Goal: Task Accomplishment & Management: Manage account settings

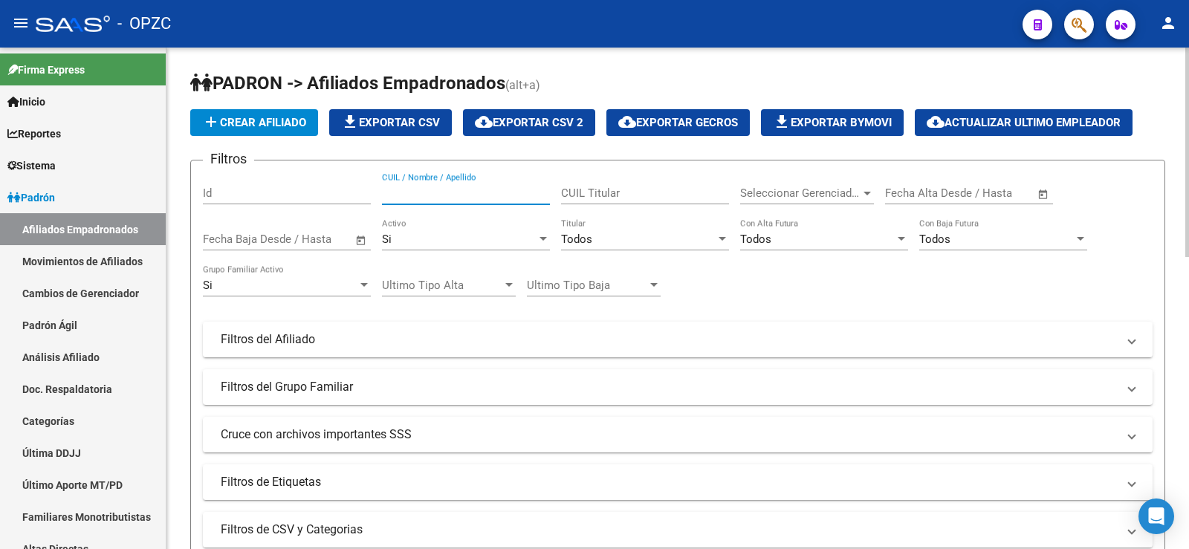
click at [444, 193] on input "CUIL / Nombre / Apellido" at bounding box center [466, 192] width 168 height 13
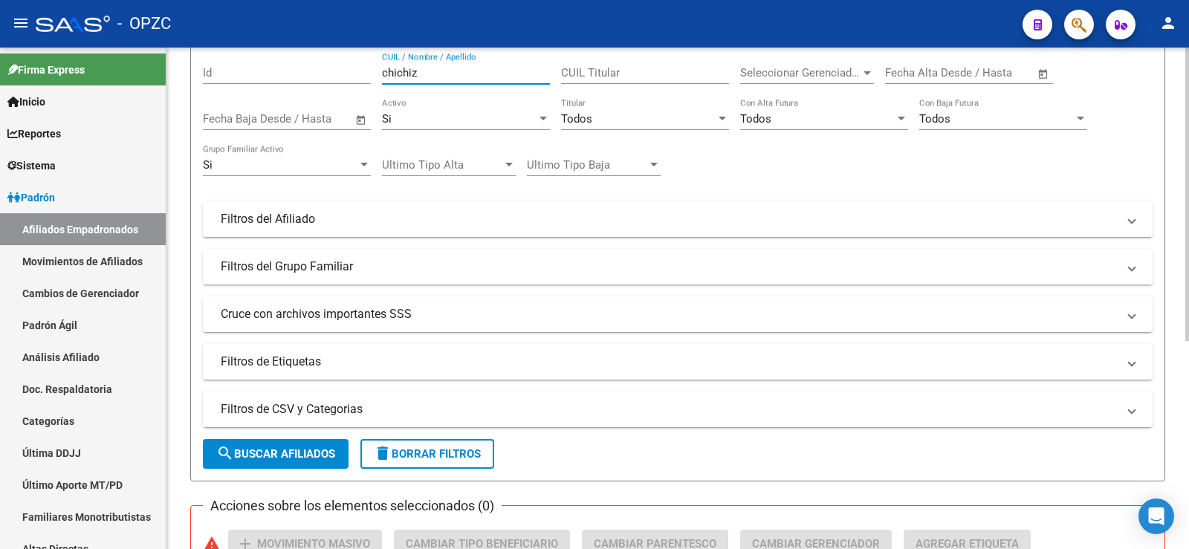
scroll to position [355, 0]
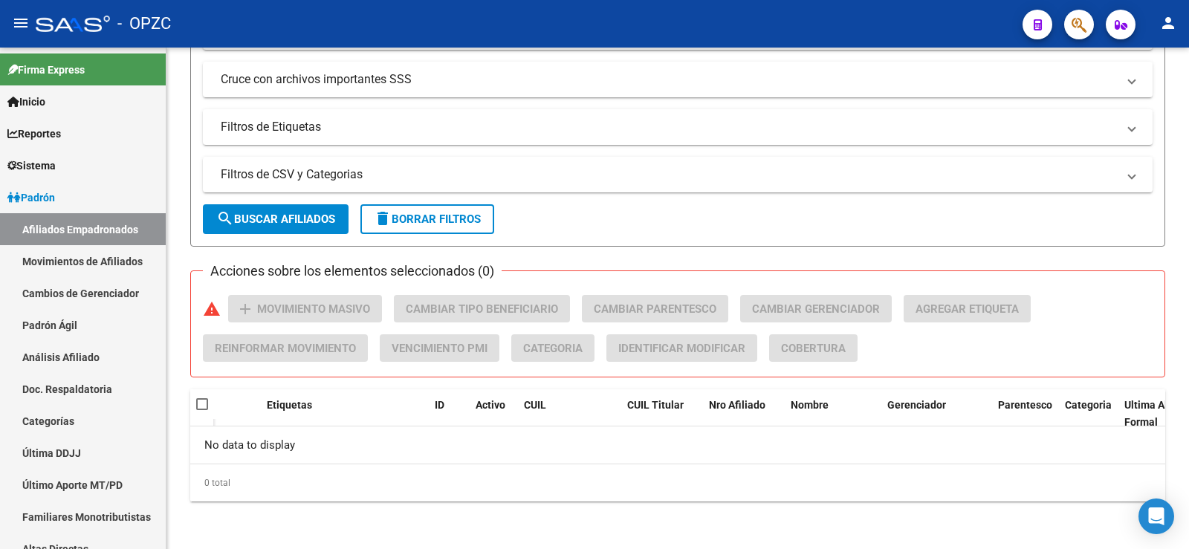
type input "chichiz"
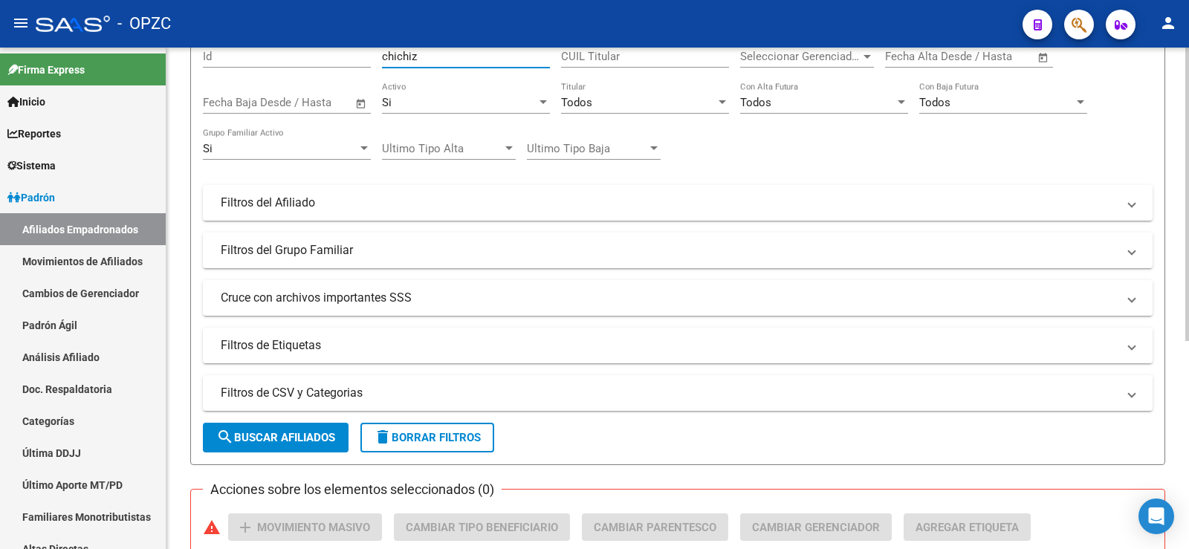
scroll to position [132, 0]
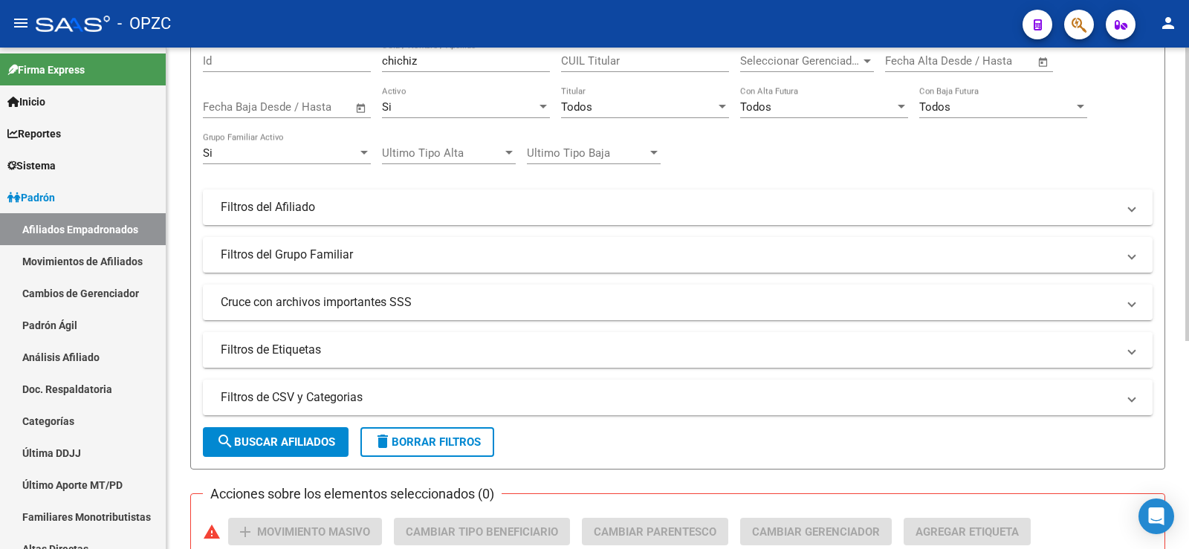
click at [289, 350] on mat-panel-title "Filtros de Etiquetas" at bounding box center [669, 350] width 896 height 16
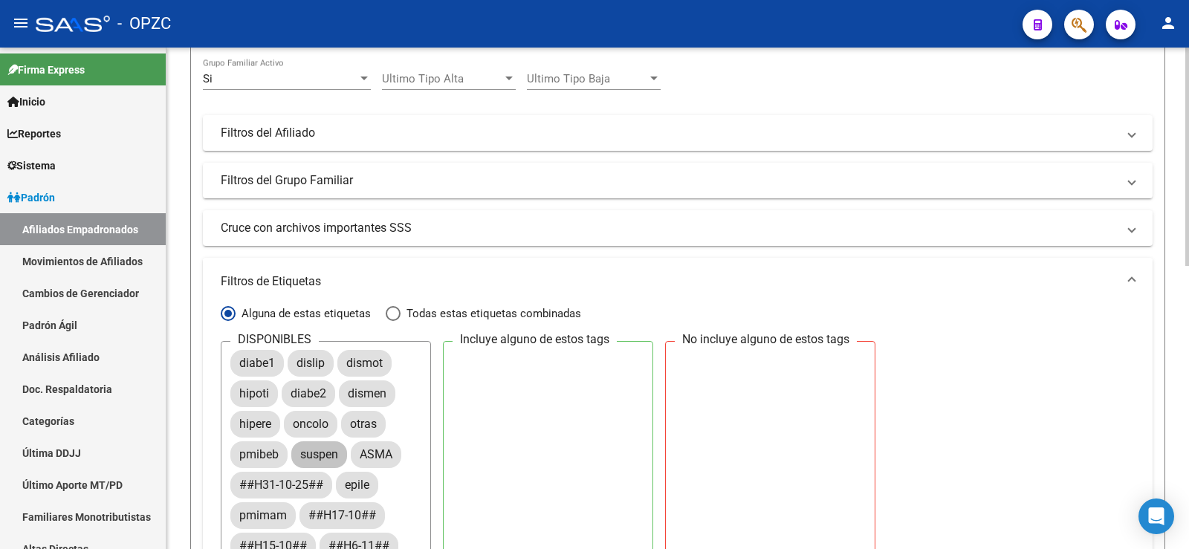
scroll to position [74, 0]
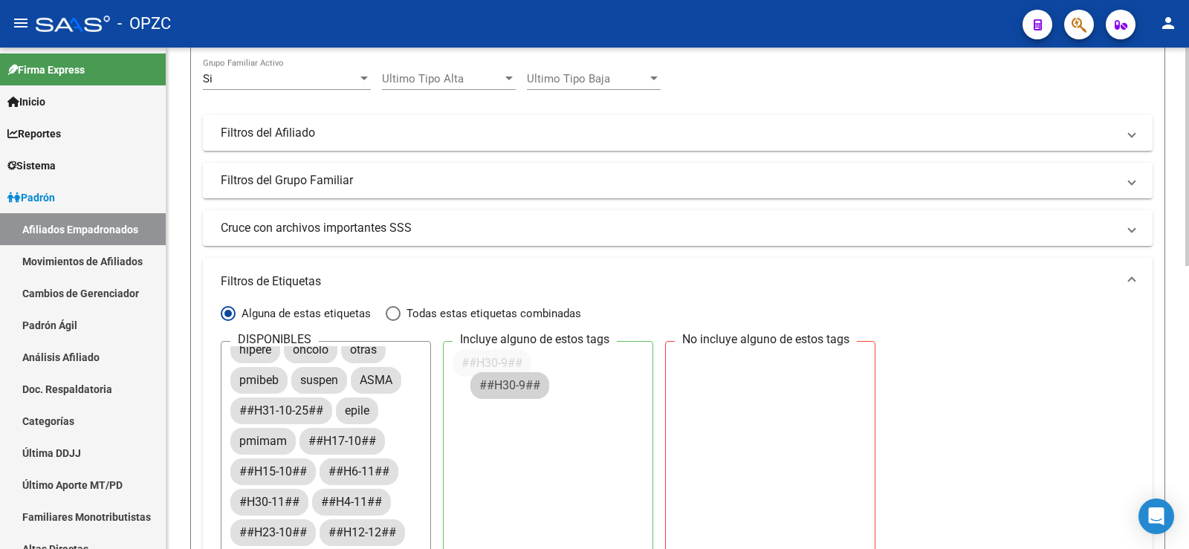
drag, startPoint x: 286, startPoint y: 498, endPoint x: 533, endPoint y: 372, distance: 277.4
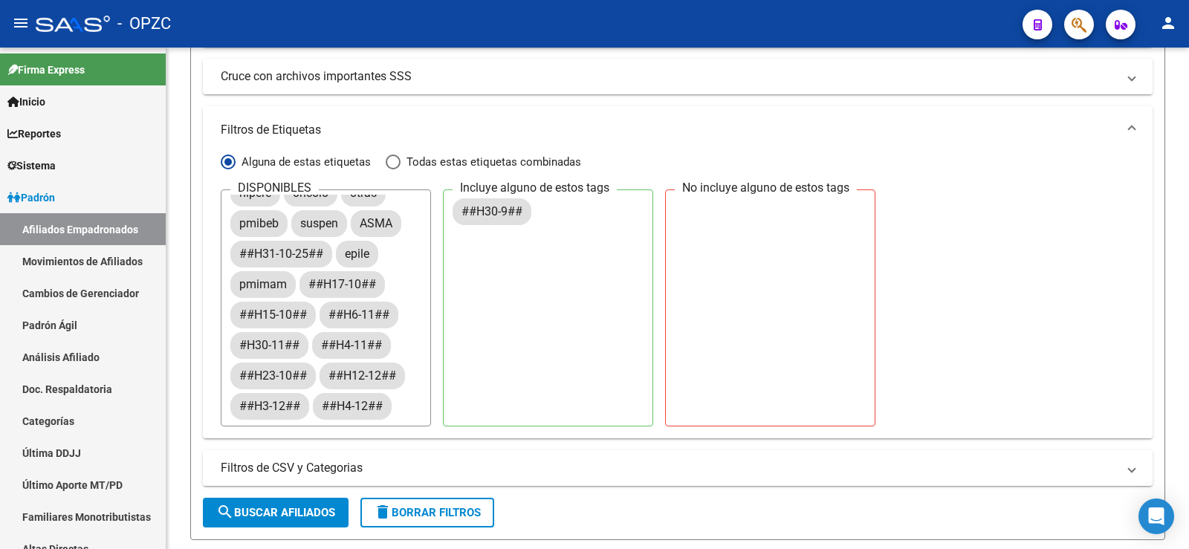
scroll to position [429, 0]
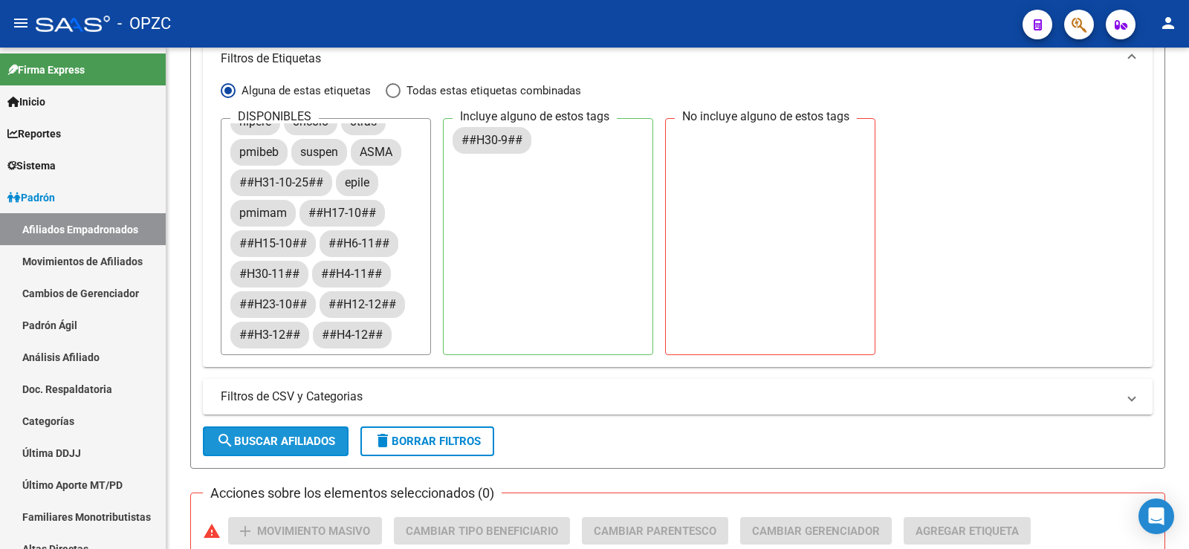
click at [278, 433] on button "search Buscar Afiliados" at bounding box center [276, 441] width 146 height 30
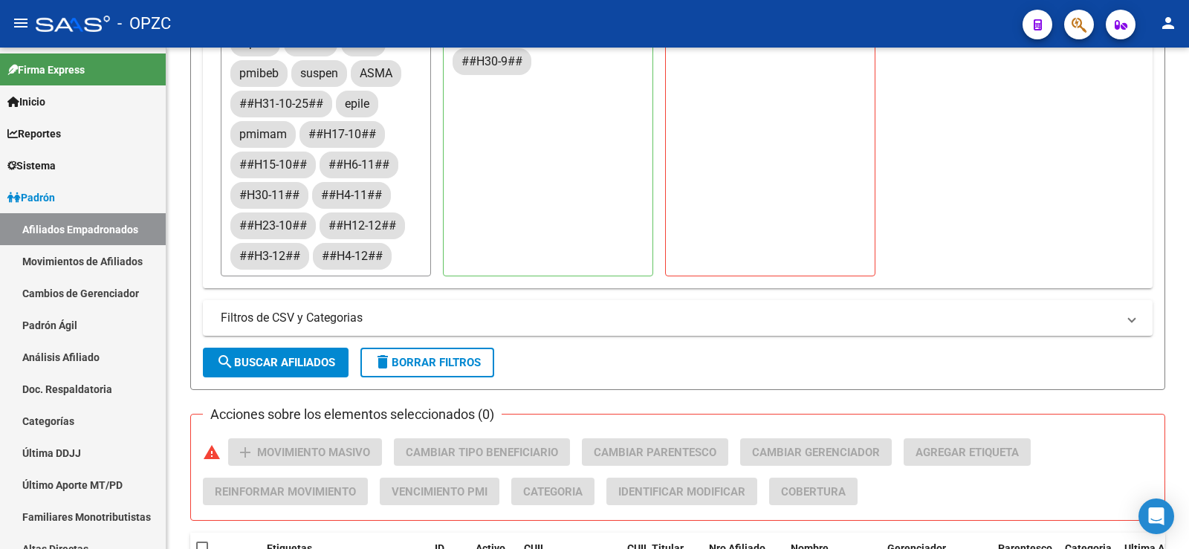
scroll to position [503, 0]
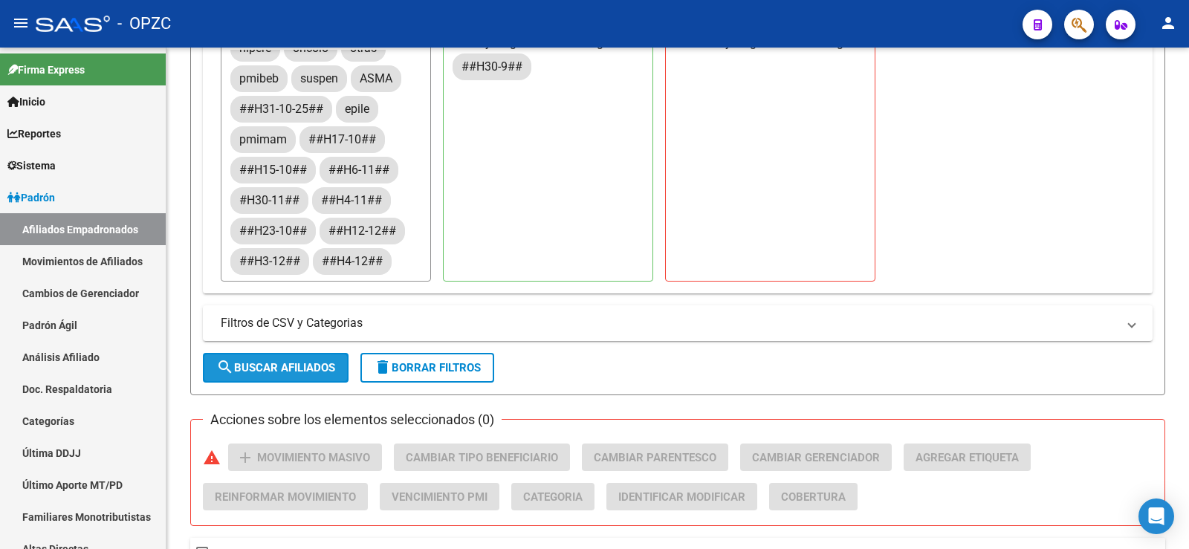
click at [279, 361] on span "search Buscar Afiliados" at bounding box center [275, 367] width 119 height 13
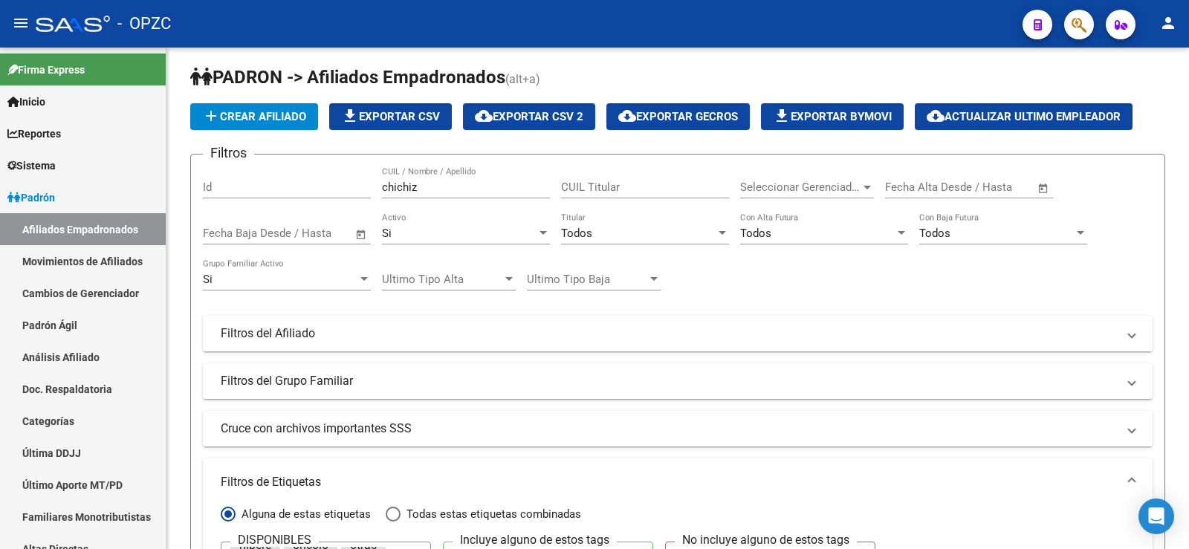
scroll to position [0, 0]
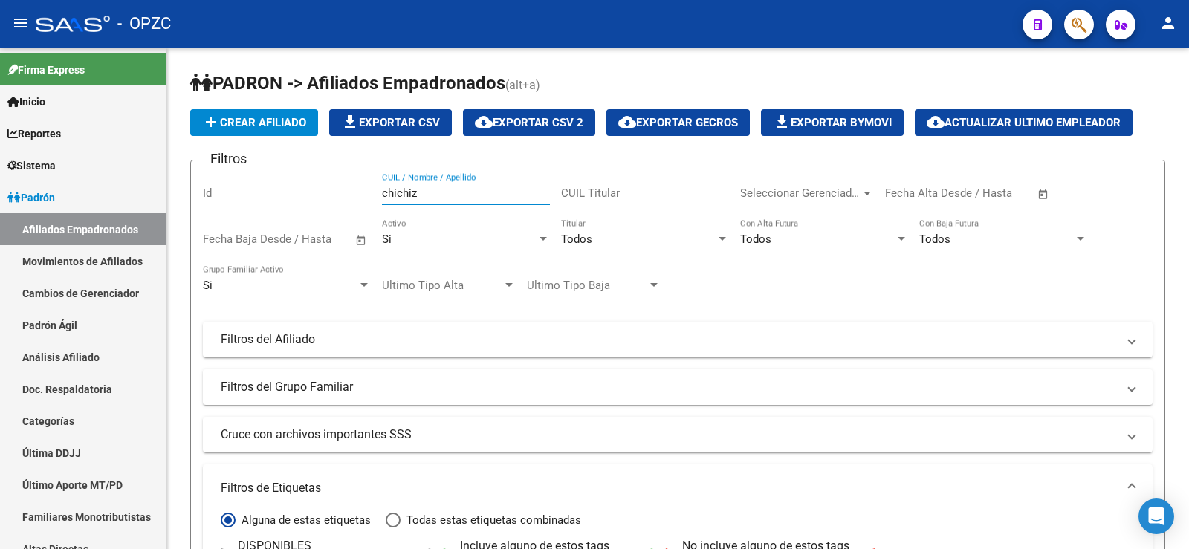
drag, startPoint x: 454, startPoint y: 194, endPoint x: 319, endPoint y: 190, distance: 134.5
click at [319, 190] on div "Filtros Id chichiz CUIL / Nombre / Apellido CUIL Titular Seleccionar Gerenciado…" at bounding box center [677, 484] width 949 height 624
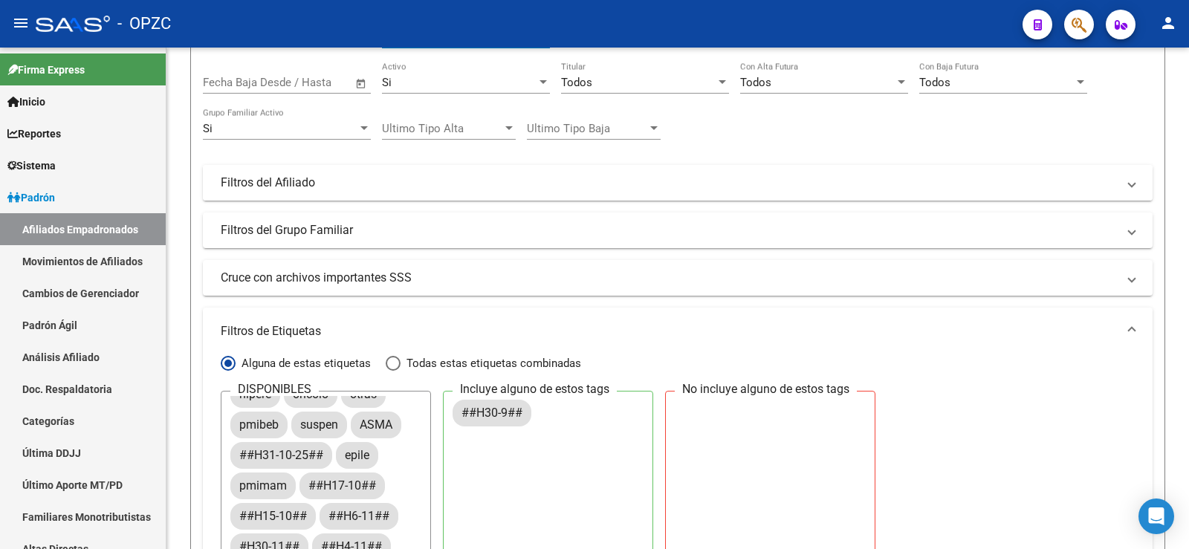
scroll to position [371, 0]
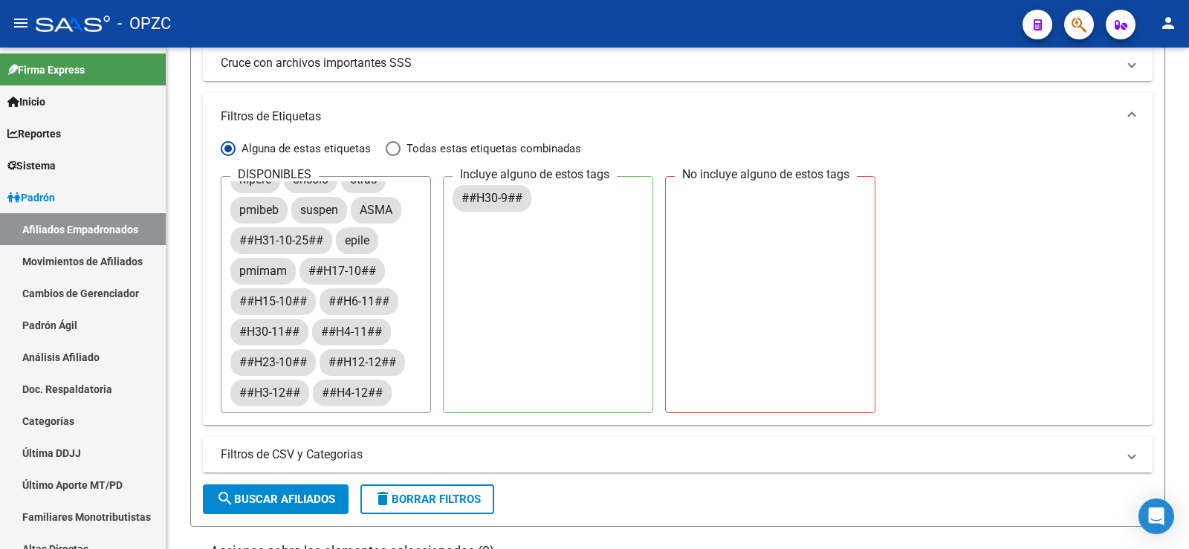
click at [289, 502] on span "search Buscar Afiliados" at bounding box center [275, 499] width 119 height 13
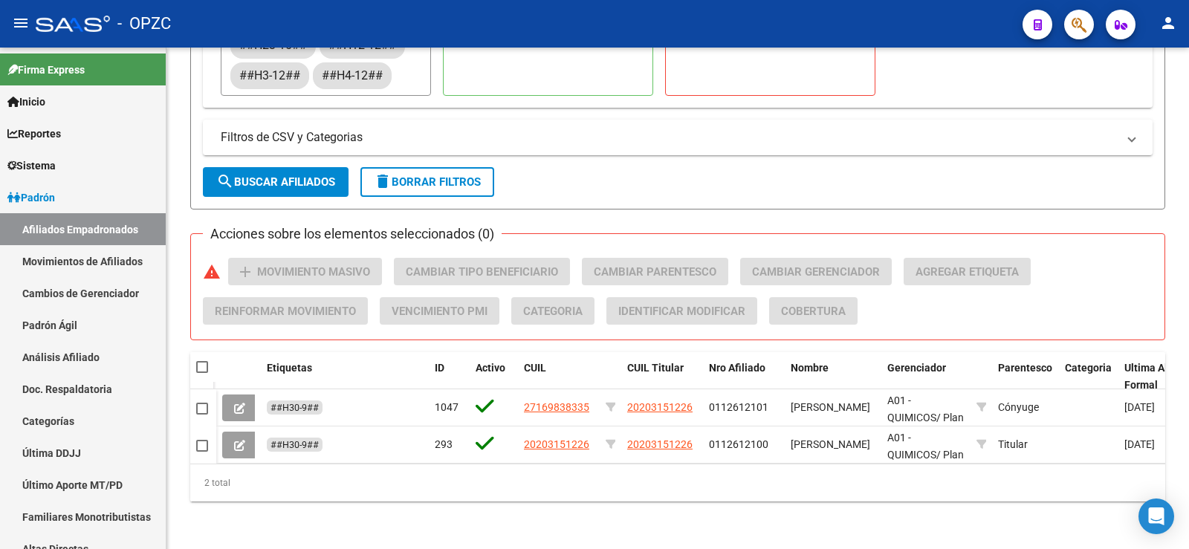
click at [199, 361] on span at bounding box center [202, 367] width 12 height 12
click at [201, 373] on input "checkbox" at bounding box center [201, 373] width 1 height 1
checkbox input "true"
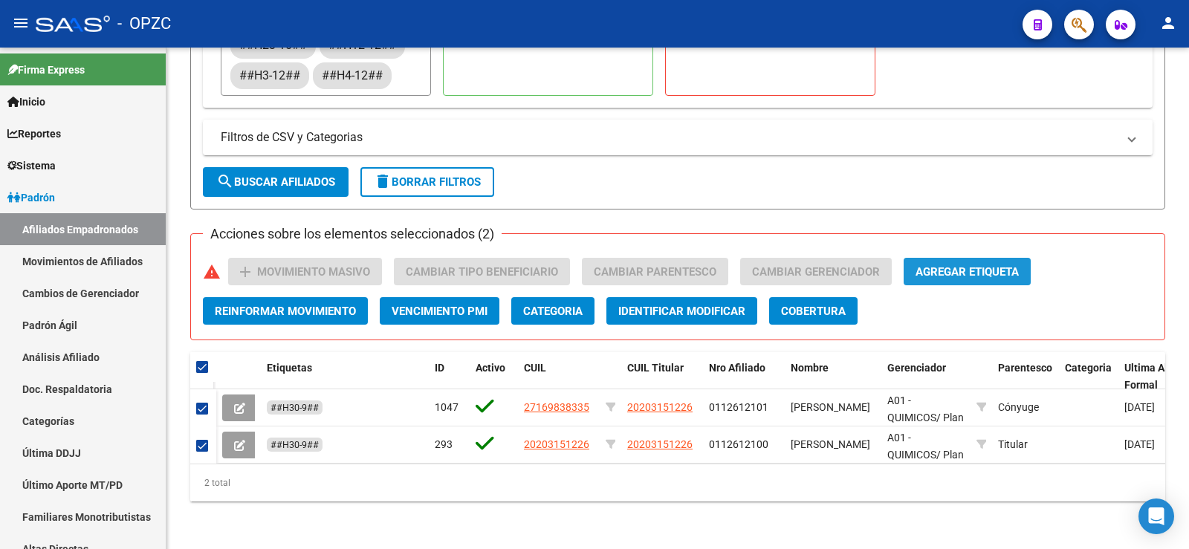
click at [949, 265] on span "Agregar Etiqueta" at bounding box center [966, 271] width 103 height 13
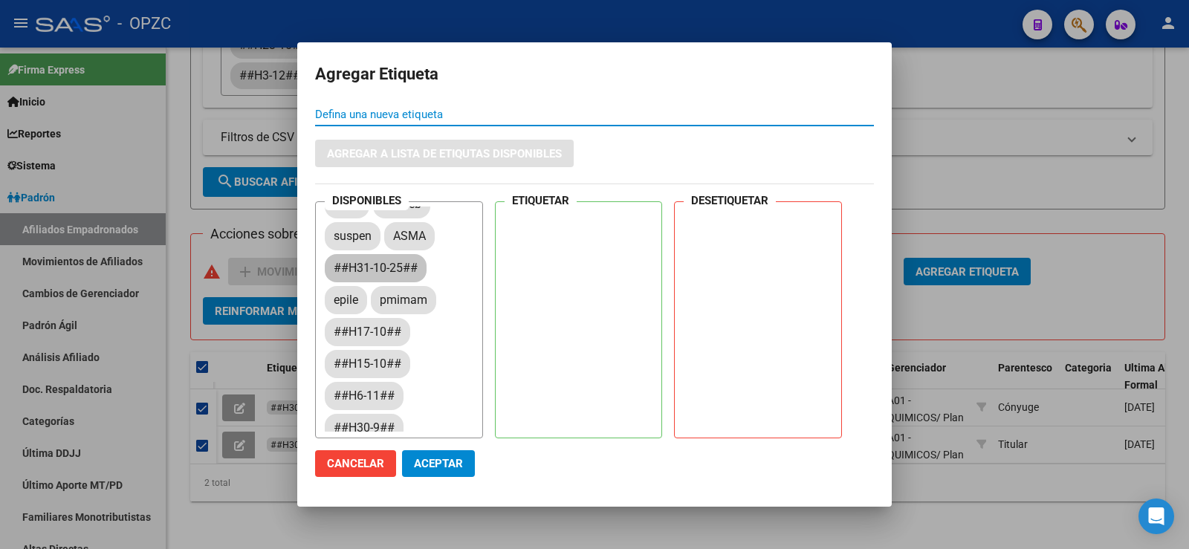
scroll to position [149, 0]
drag, startPoint x: 365, startPoint y: 425, endPoint x: 748, endPoint y: 227, distance: 431.6
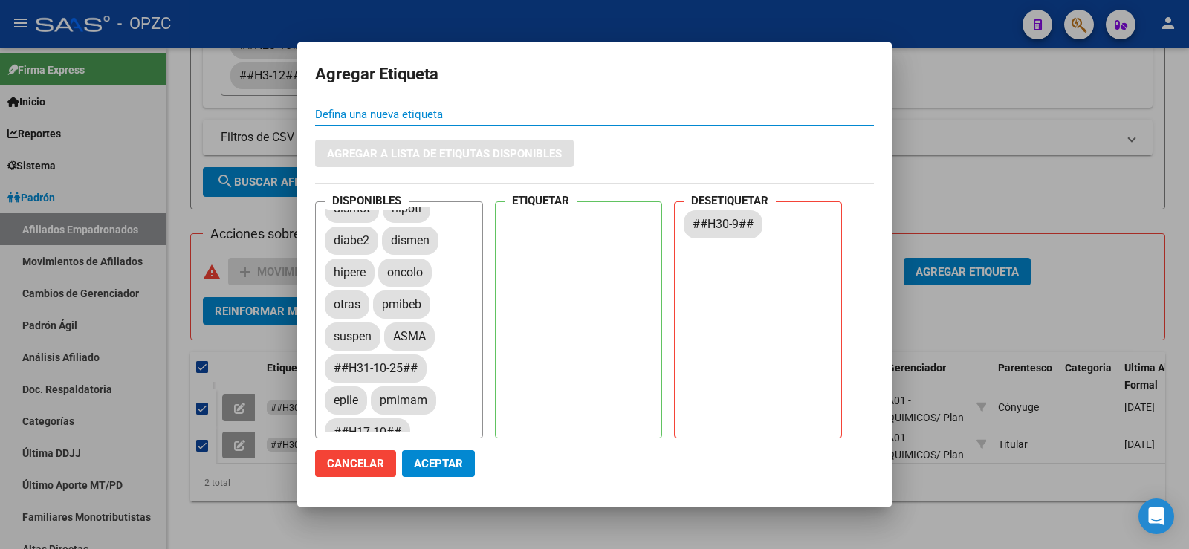
scroll to position [0, 0]
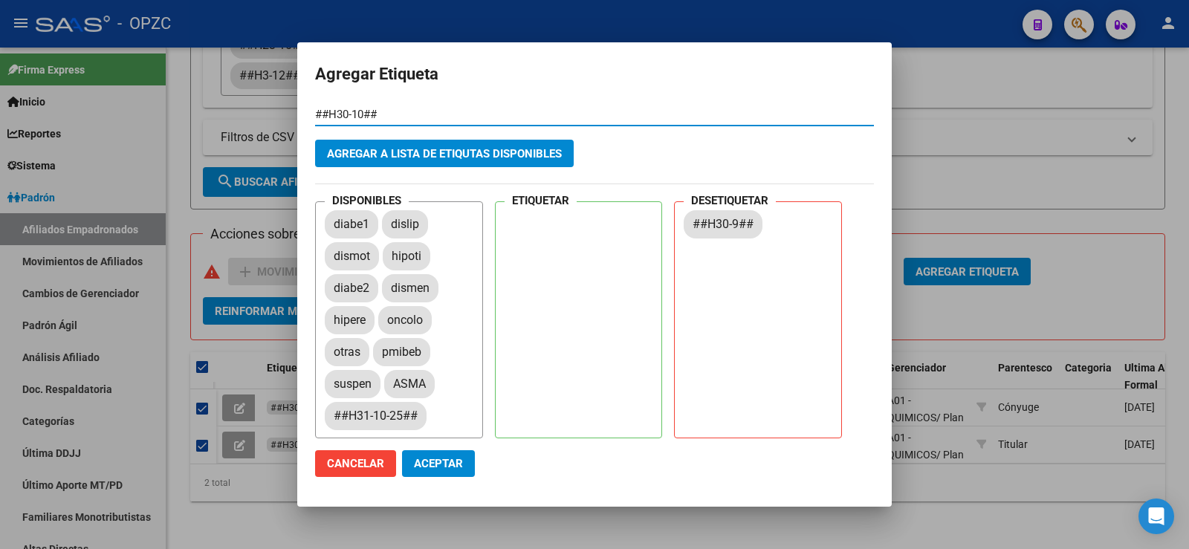
type input "##H30-10##"
click at [419, 462] on span "Aceptar" at bounding box center [438, 463] width 49 height 13
checkbox input "false"
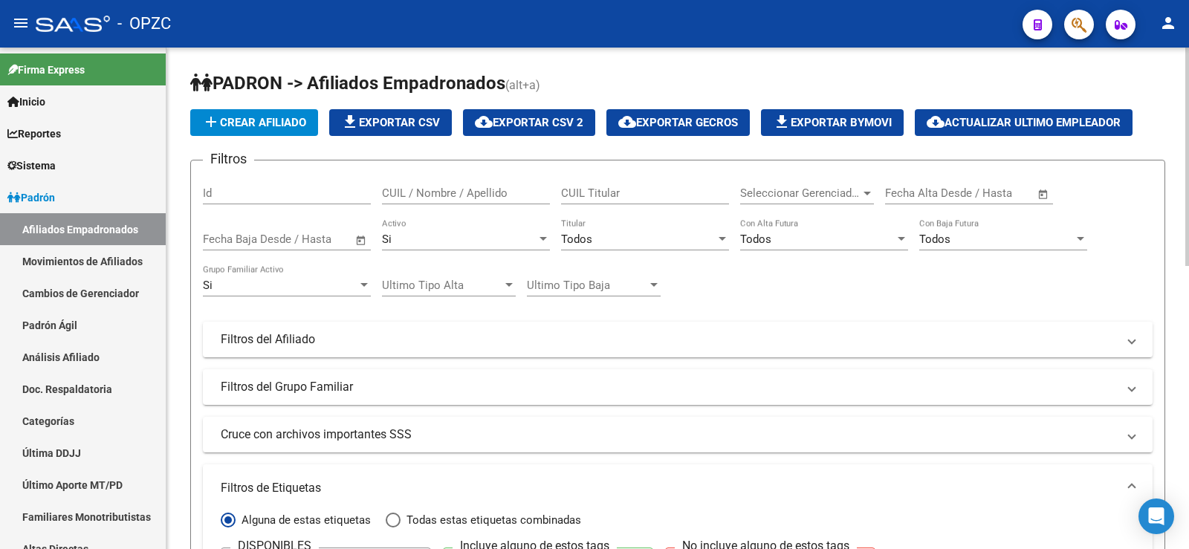
click at [445, 192] on input "CUIL / Nombre / Apellido" at bounding box center [466, 192] width 168 height 13
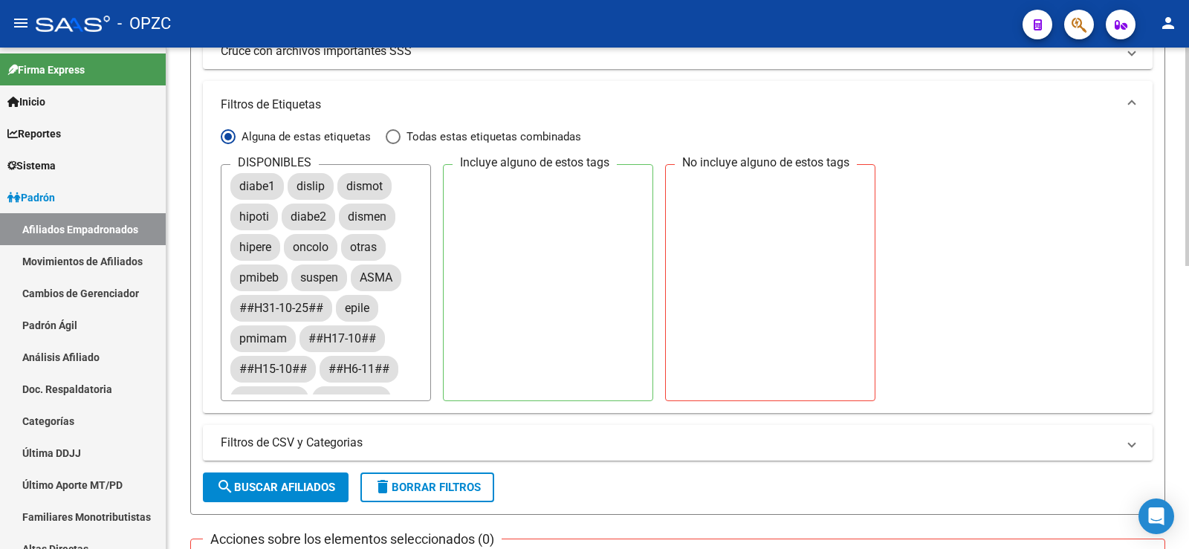
scroll to position [520, 0]
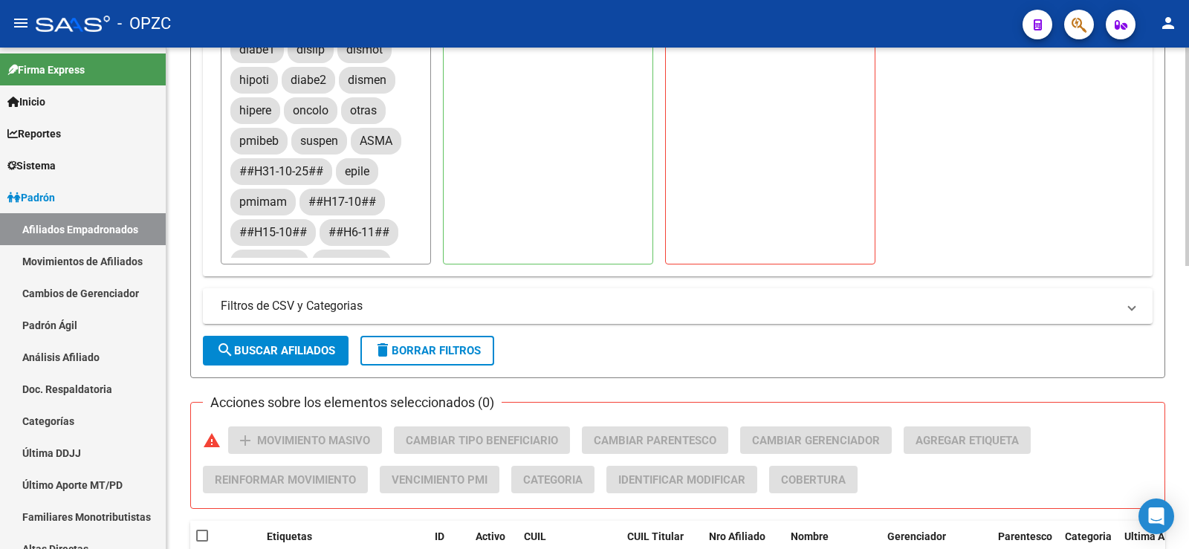
type input "[PERSON_NAME]"
click at [309, 346] on span "search Buscar Afiliados" at bounding box center [275, 350] width 119 height 13
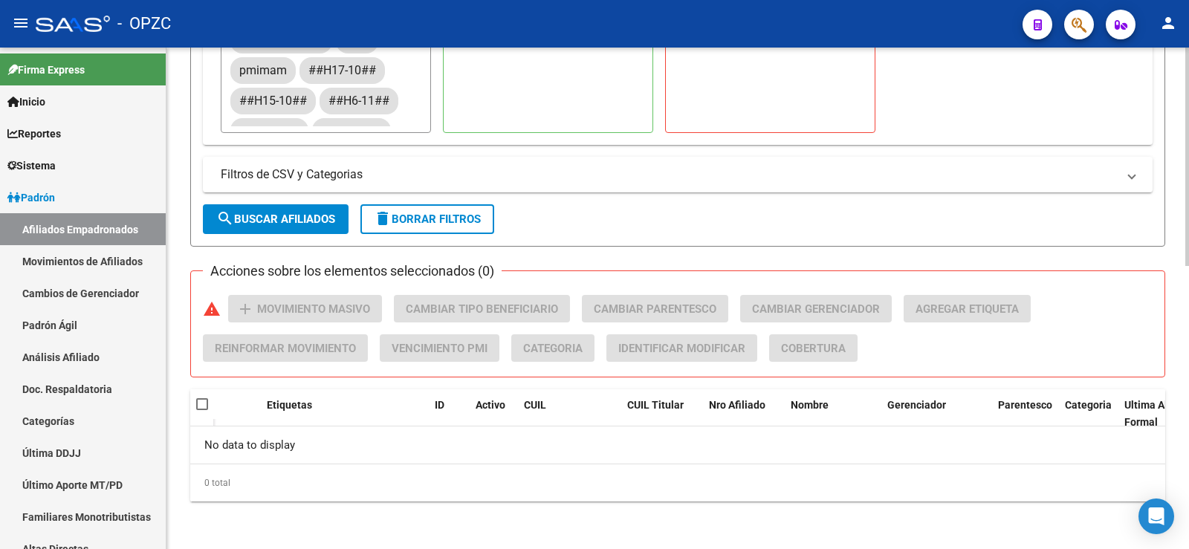
click at [455, 221] on span "delete Borrar Filtros" at bounding box center [427, 218] width 107 height 13
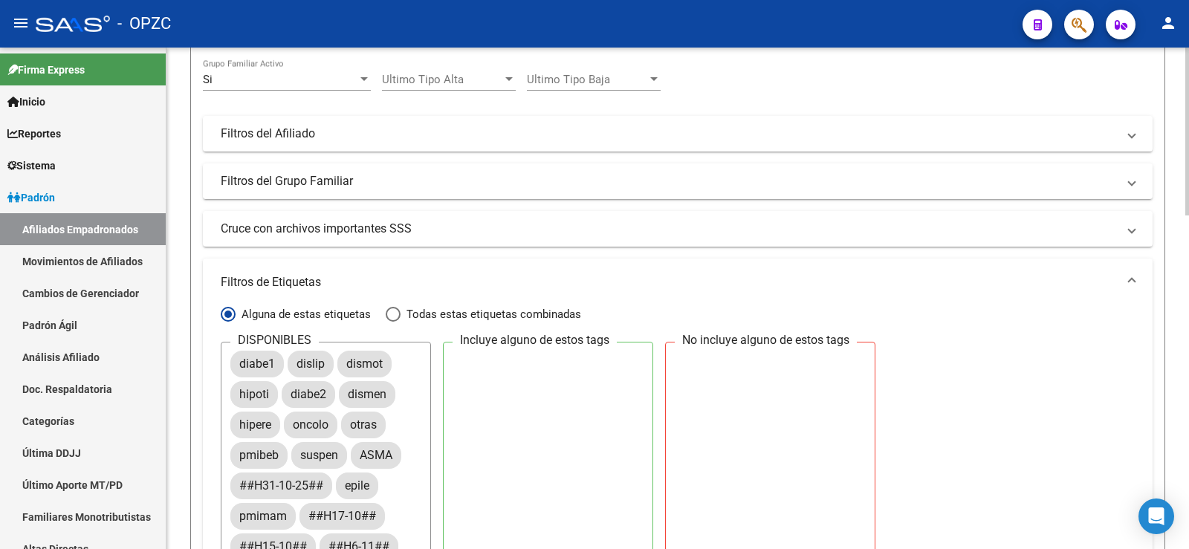
scroll to position [0, 0]
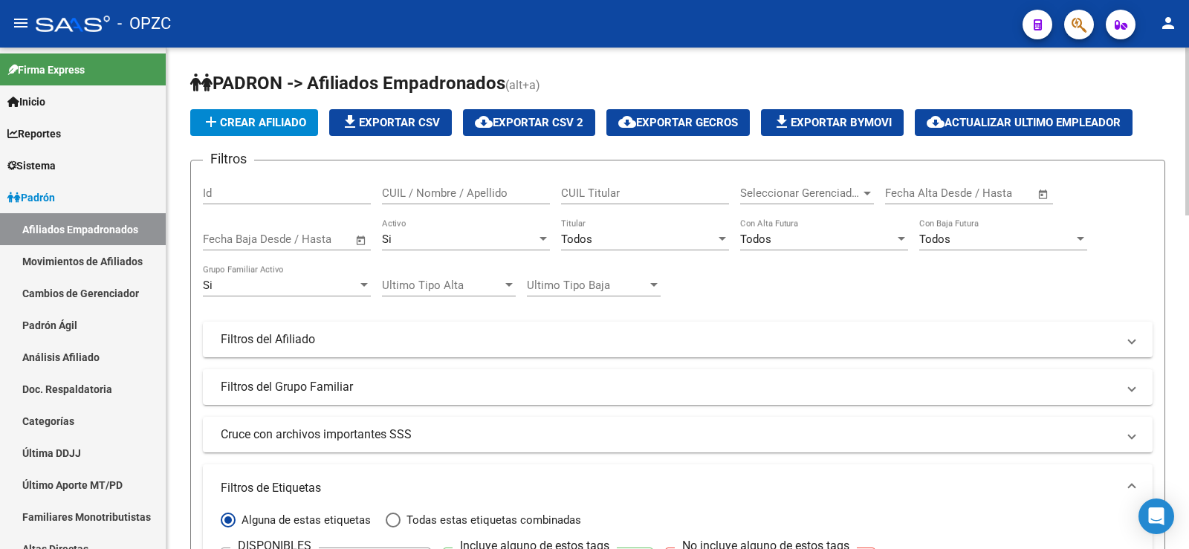
click at [444, 189] on input "CUIL / Nombre / Apellido" at bounding box center [466, 192] width 168 height 13
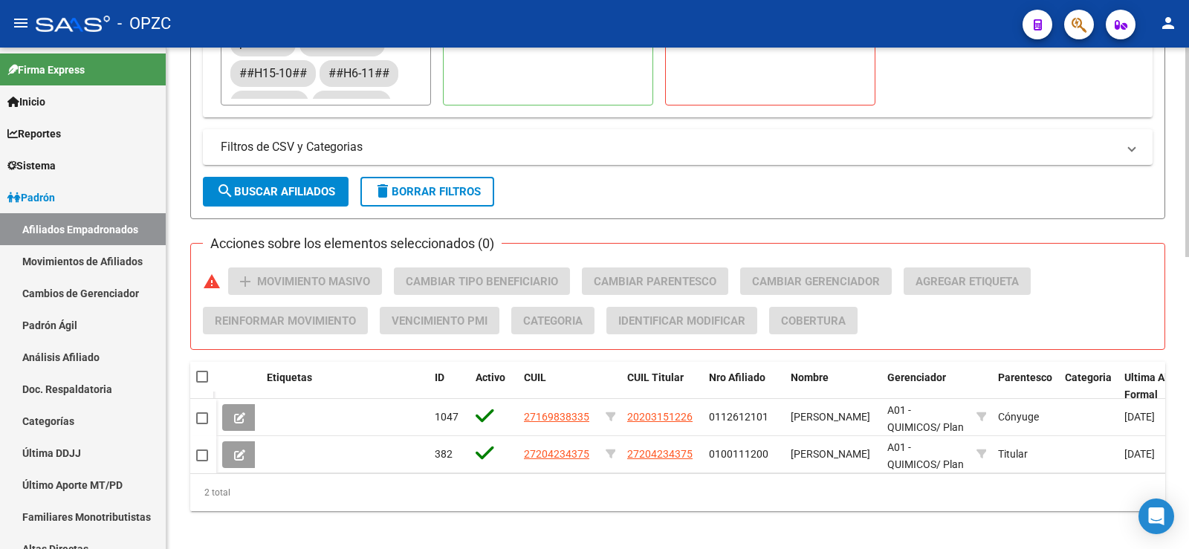
scroll to position [700, 0]
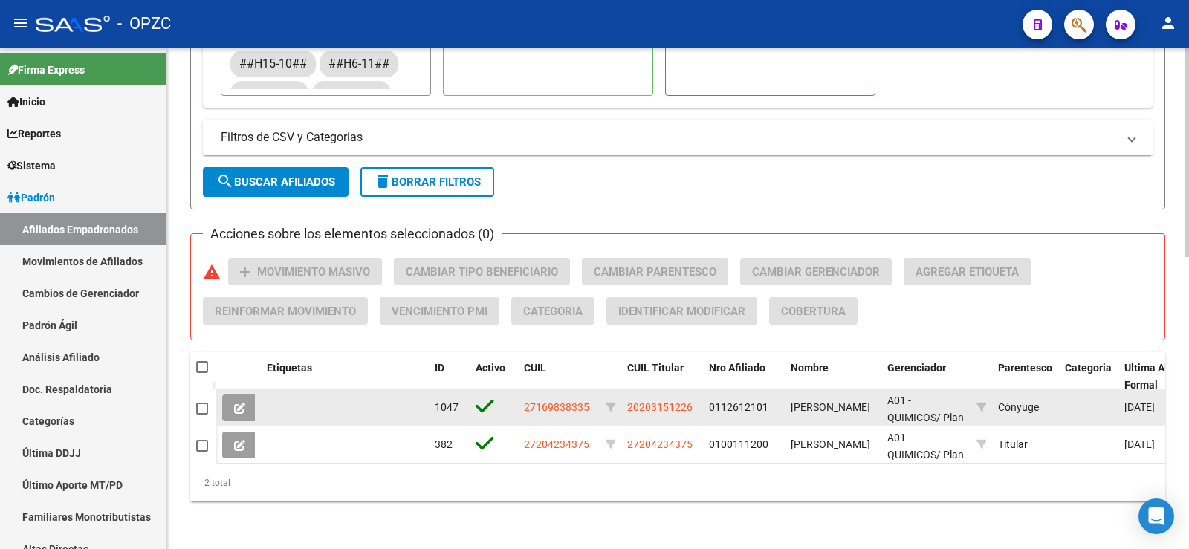
type input "[PERSON_NAME]"
drag, startPoint x: 692, startPoint y: 393, endPoint x: 624, endPoint y: 397, distance: 68.4
click at [624, 397] on datatable-body-cell "20203151226" at bounding box center [662, 407] width 82 height 36
copy span "20203151226"
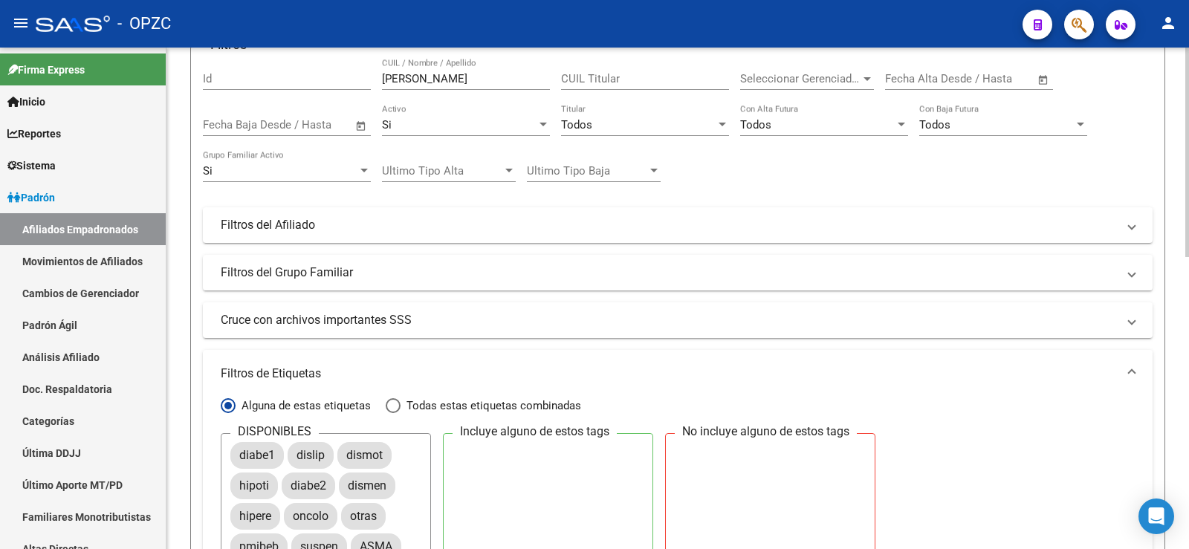
scroll to position [0, 0]
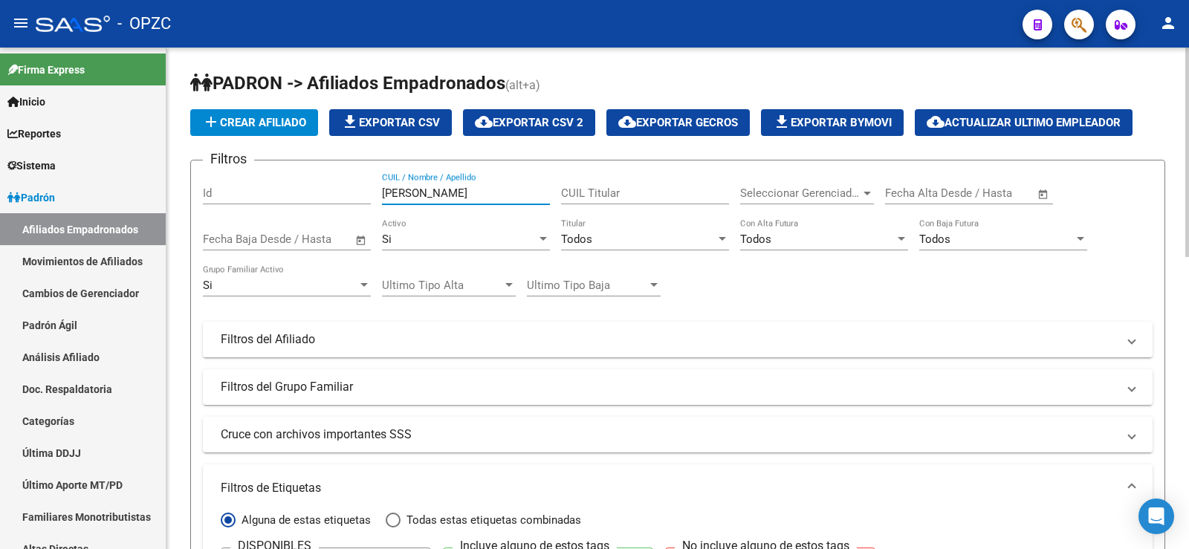
drag, startPoint x: 310, startPoint y: 192, endPoint x: 285, endPoint y: 195, distance: 24.8
click at [285, 195] on div "Filtros Id [PERSON_NAME] CUIL / Nombre / Apellido CUIL Titular Seleccionar Gere…" at bounding box center [677, 484] width 949 height 624
paste input "20203151226"
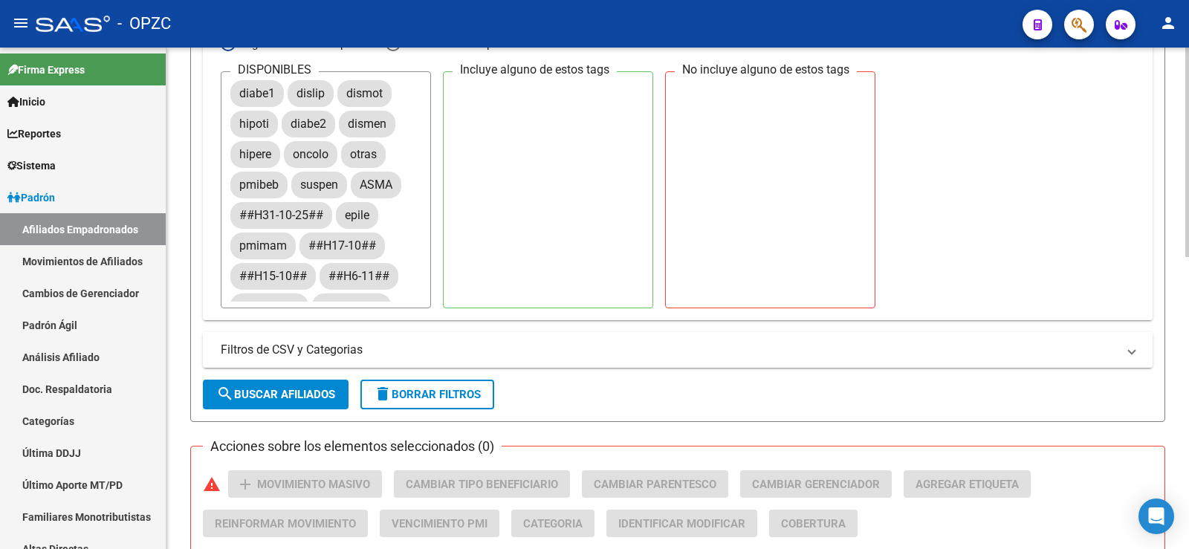
scroll to position [594, 0]
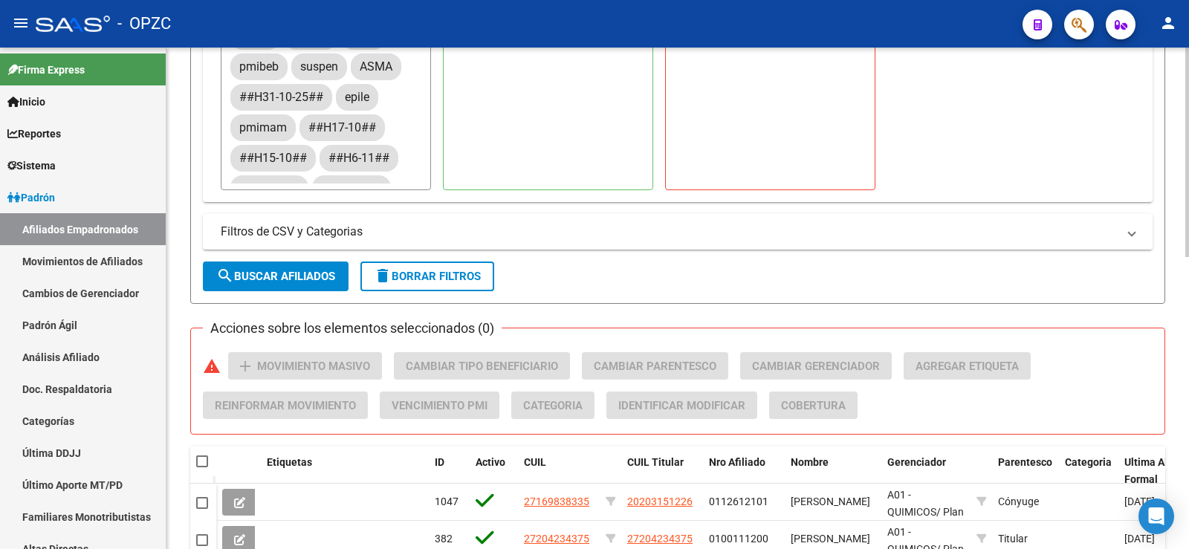
type input "20203151226"
click at [317, 275] on span "search Buscar Afiliados" at bounding box center [275, 276] width 119 height 13
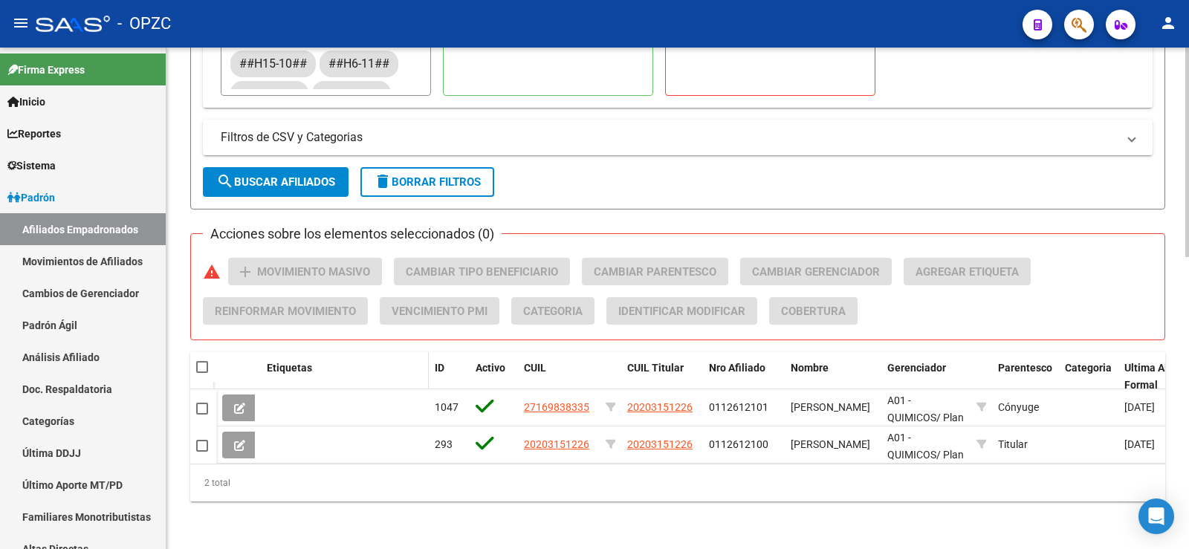
scroll to position [700, 0]
click at [205, 361] on span at bounding box center [202, 367] width 12 height 12
click at [202, 373] on input "checkbox" at bounding box center [201, 373] width 1 height 1
checkbox input "true"
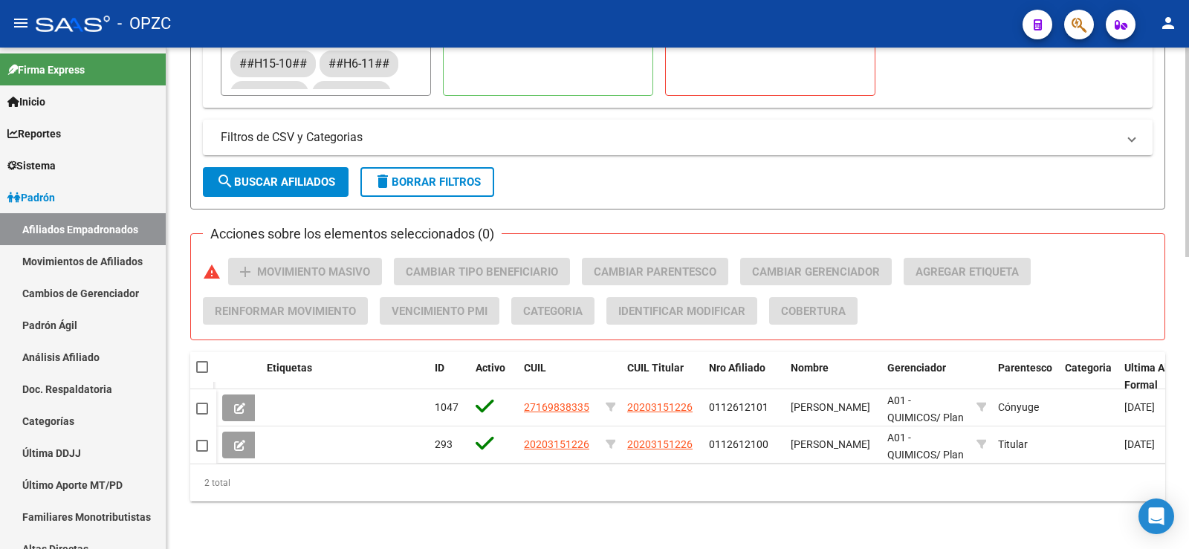
checkbox input "true"
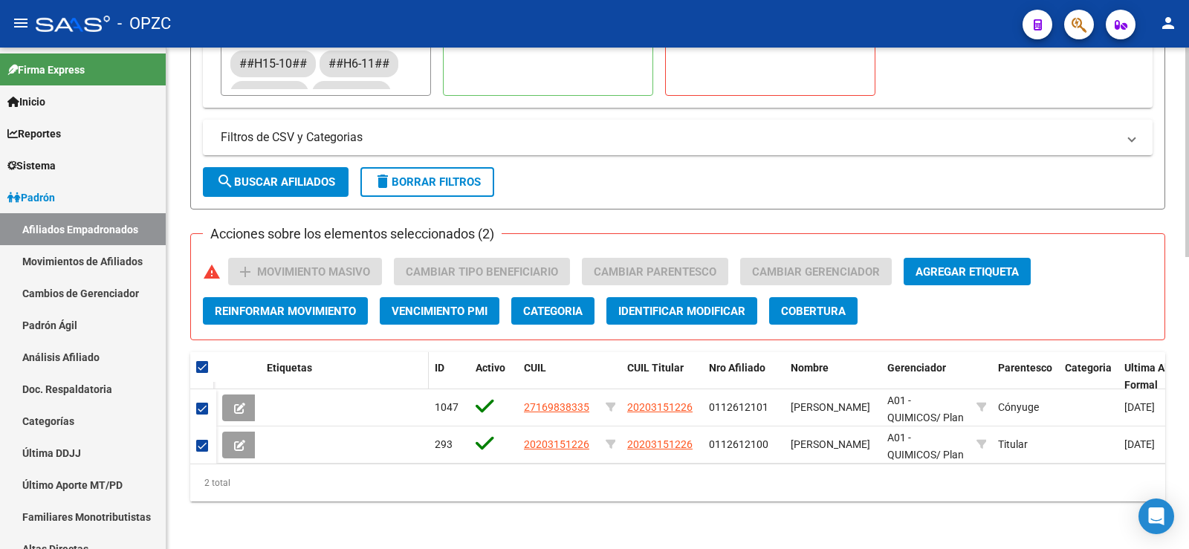
scroll to position [626, 0]
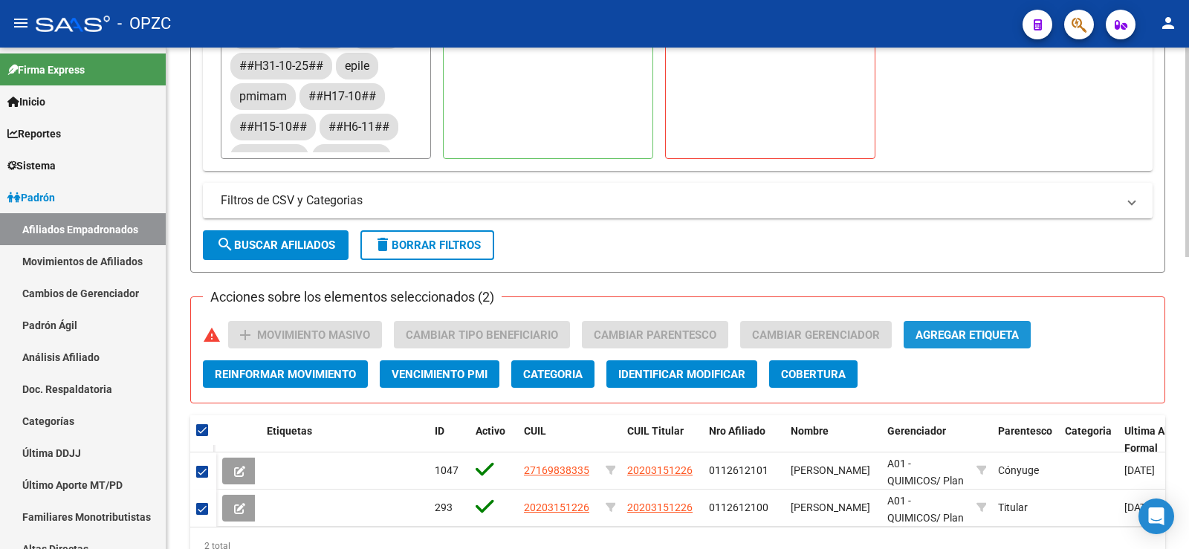
click at [981, 334] on span "Agregar Etiqueta" at bounding box center [966, 334] width 103 height 13
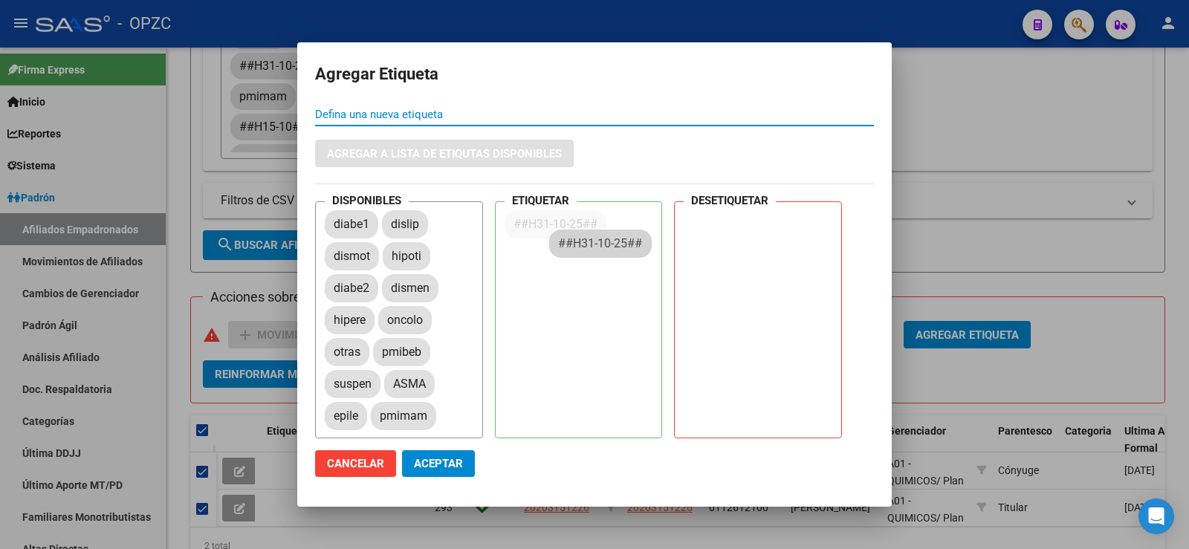
drag, startPoint x: 380, startPoint y: 415, endPoint x: 611, endPoint y: 237, distance: 291.4
click at [446, 458] on span "Aceptar" at bounding box center [438, 463] width 49 height 13
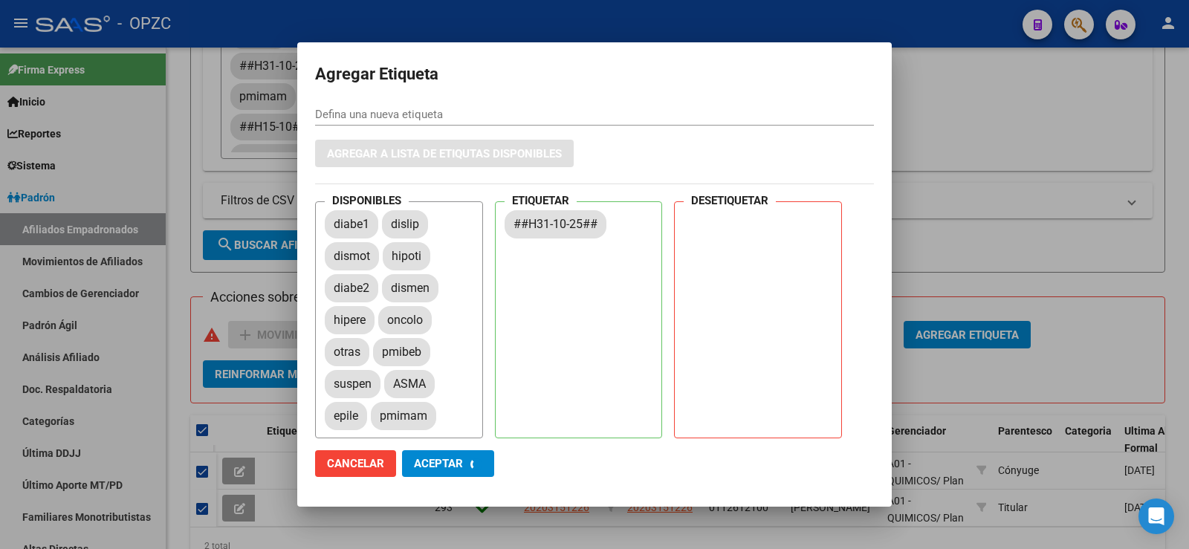
checkbox input "false"
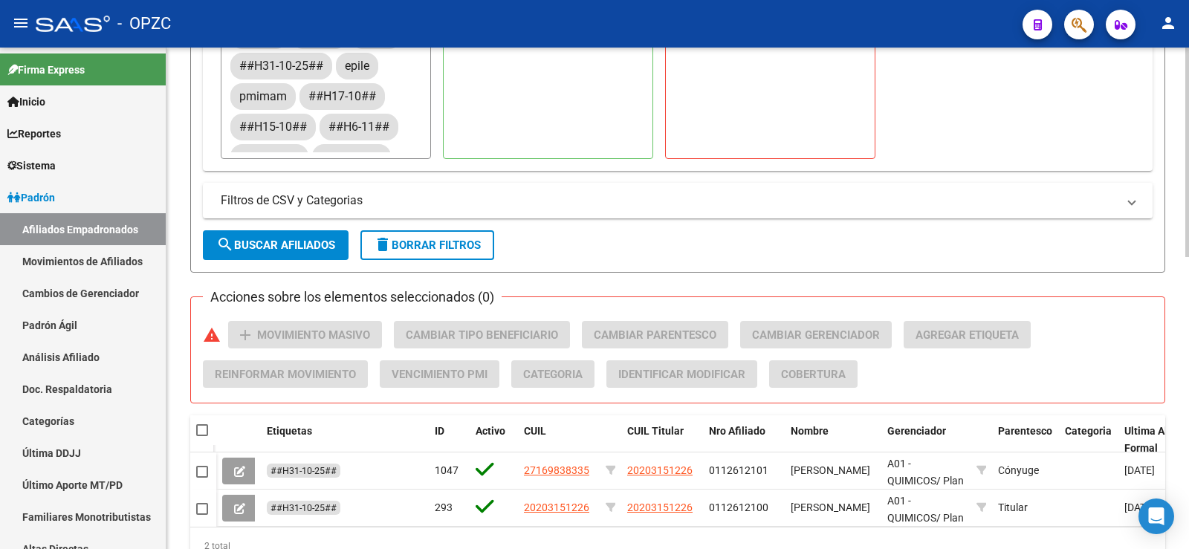
click at [429, 249] on span "delete Borrar Filtros" at bounding box center [427, 244] width 107 height 13
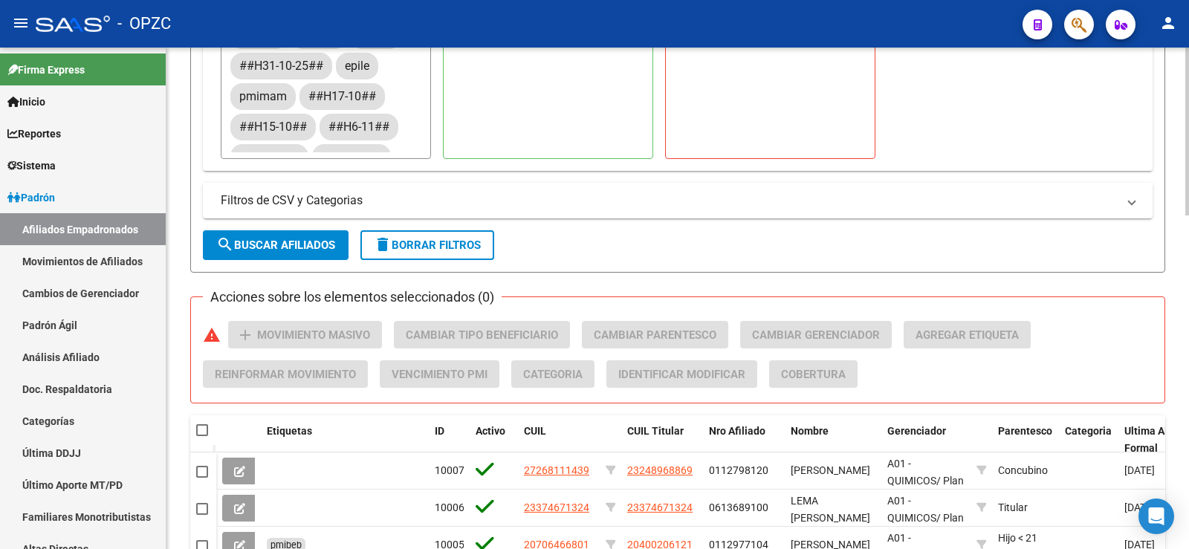
scroll to position [328, 0]
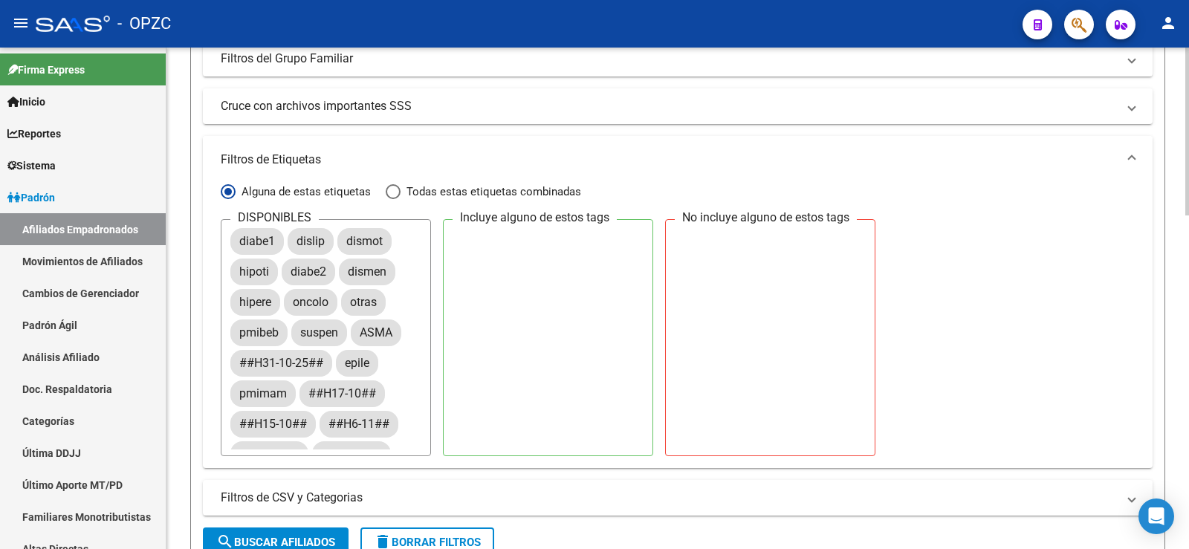
click at [296, 152] on mat-panel-title "Filtros de Etiquetas" at bounding box center [669, 160] width 896 height 16
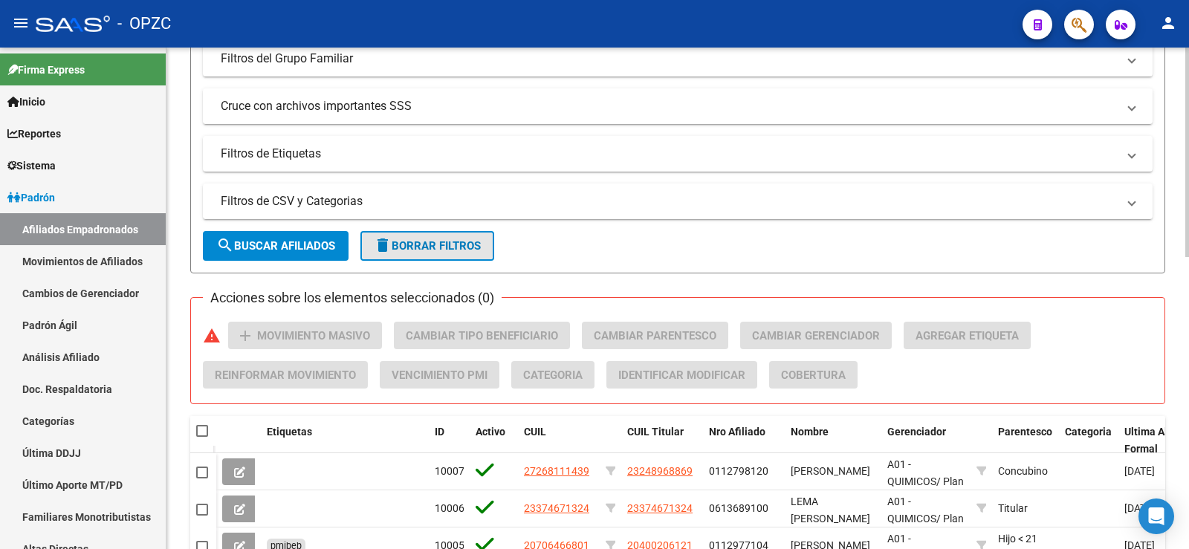
click at [452, 239] on span "delete Borrar Filtros" at bounding box center [427, 245] width 107 height 13
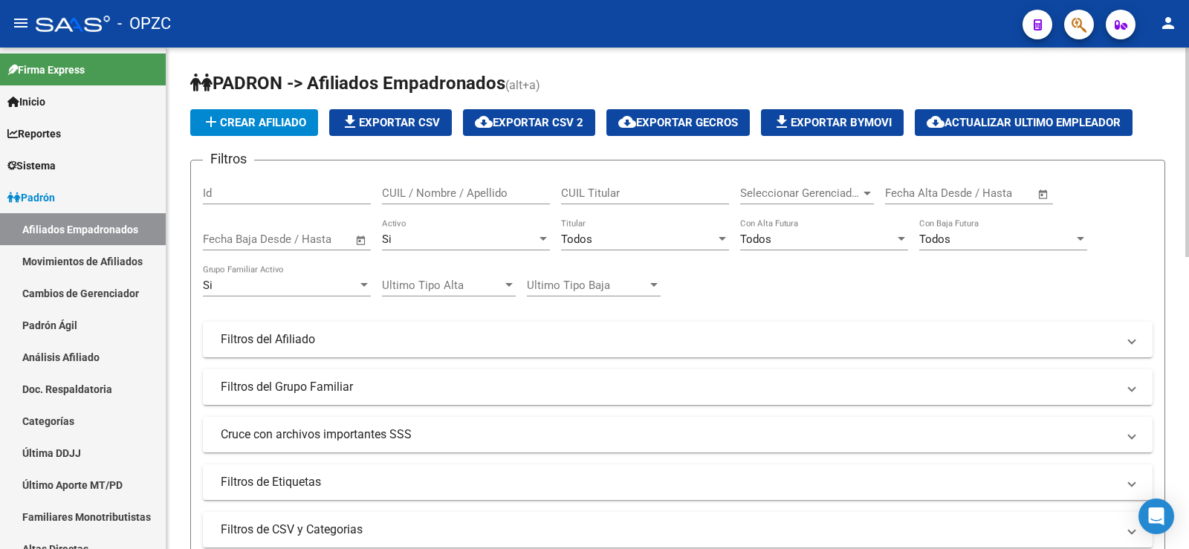
click at [465, 185] on div "CUIL / Nombre / Apellido" at bounding box center [466, 188] width 168 height 32
type input "SANTORS"
drag, startPoint x: 441, startPoint y: 196, endPoint x: 322, endPoint y: 194, distance: 118.1
click at [322, 194] on div "Filtros Id SANTORS CUIL / Nombre / Apellido CUIL Titular Seleccionar Gerenciado…" at bounding box center [677, 336] width 949 height 328
click at [680, 196] on input "CUIL Titular" at bounding box center [645, 192] width 168 height 13
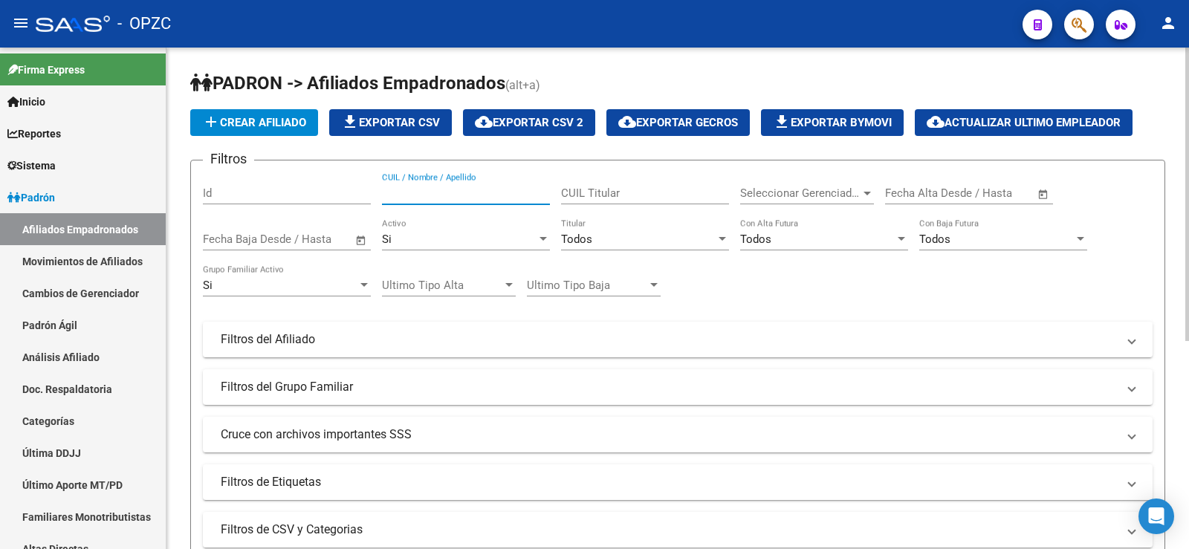
click at [511, 189] on input "CUIL / Nombre / Apellido" at bounding box center [466, 192] width 168 height 13
type input "29543928"
click at [507, 242] on div "Si" at bounding box center [459, 239] width 155 height 13
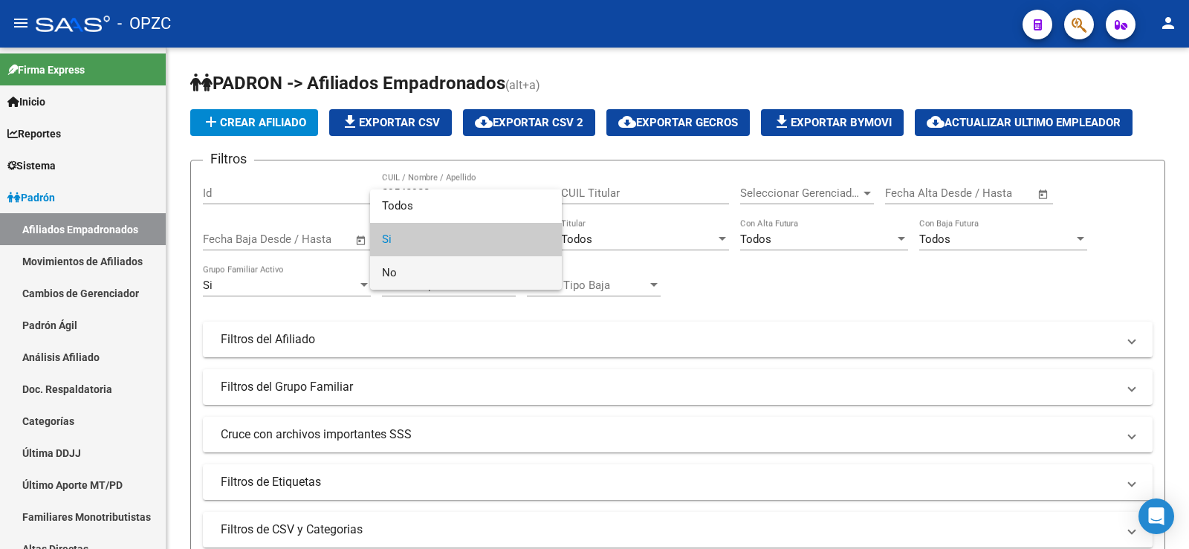
click at [450, 276] on span "No" at bounding box center [466, 272] width 168 height 33
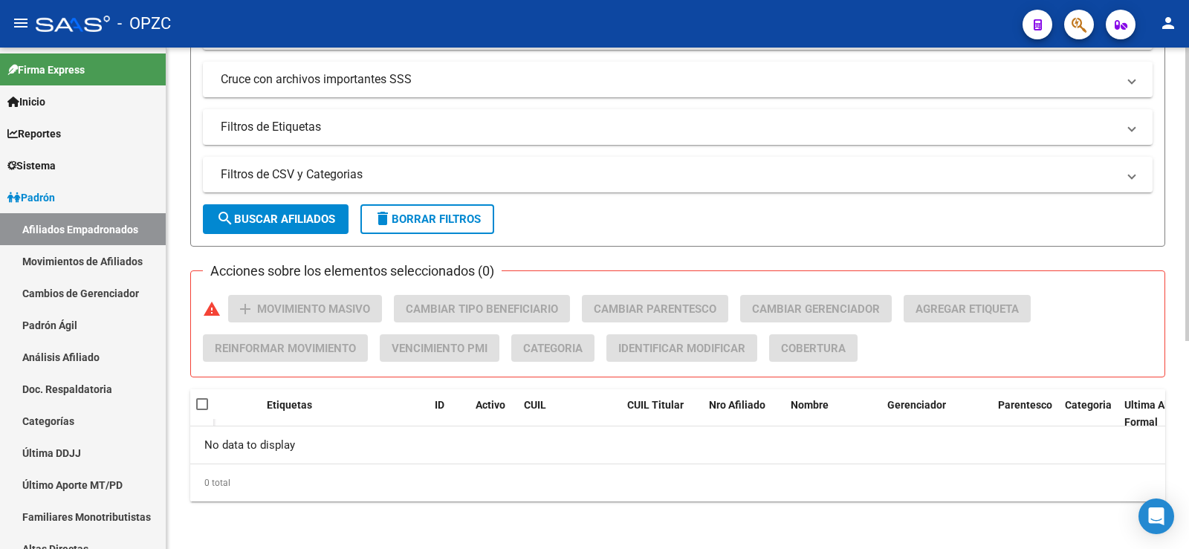
click at [314, 221] on span "search Buscar Afiliados" at bounding box center [275, 218] width 119 height 13
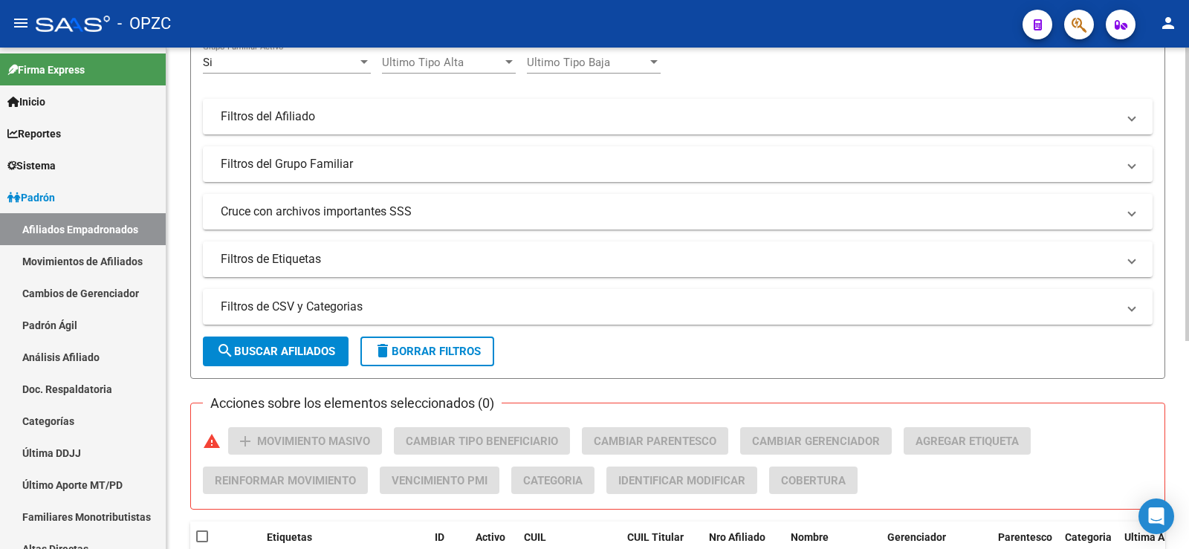
scroll to position [58, 0]
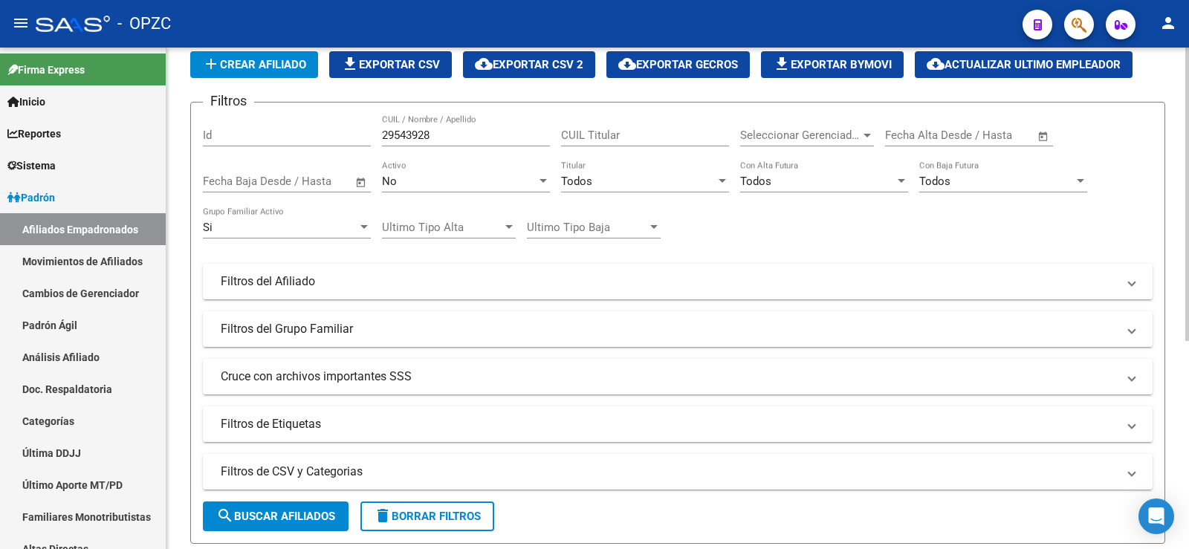
click at [451, 181] on div "No" at bounding box center [459, 181] width 155 height 13
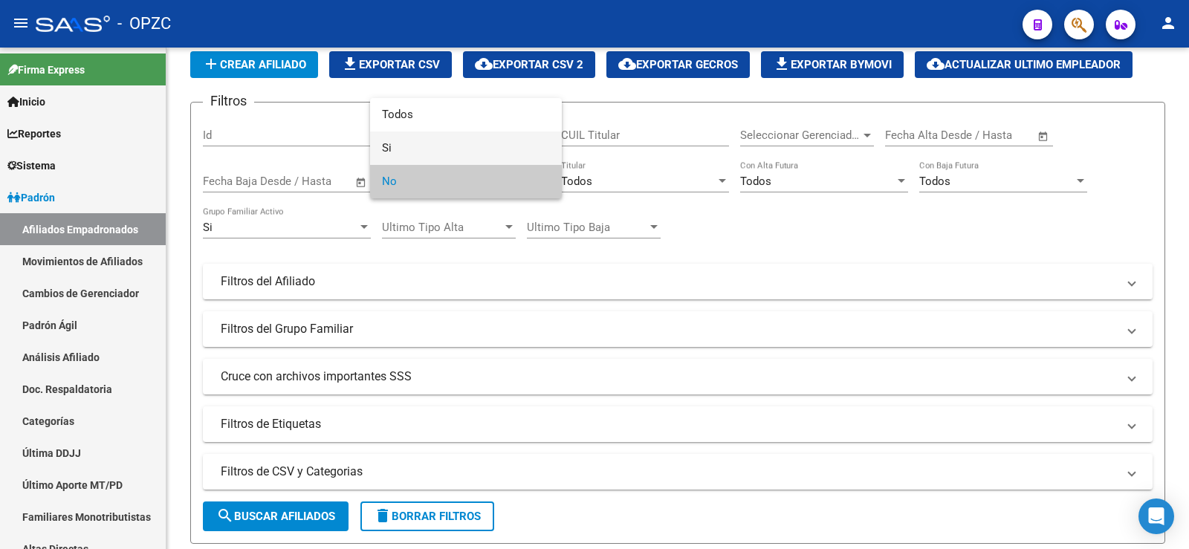
click at [435, 152] on span "Si" at bounding box center [466, 147] width 168 height 33
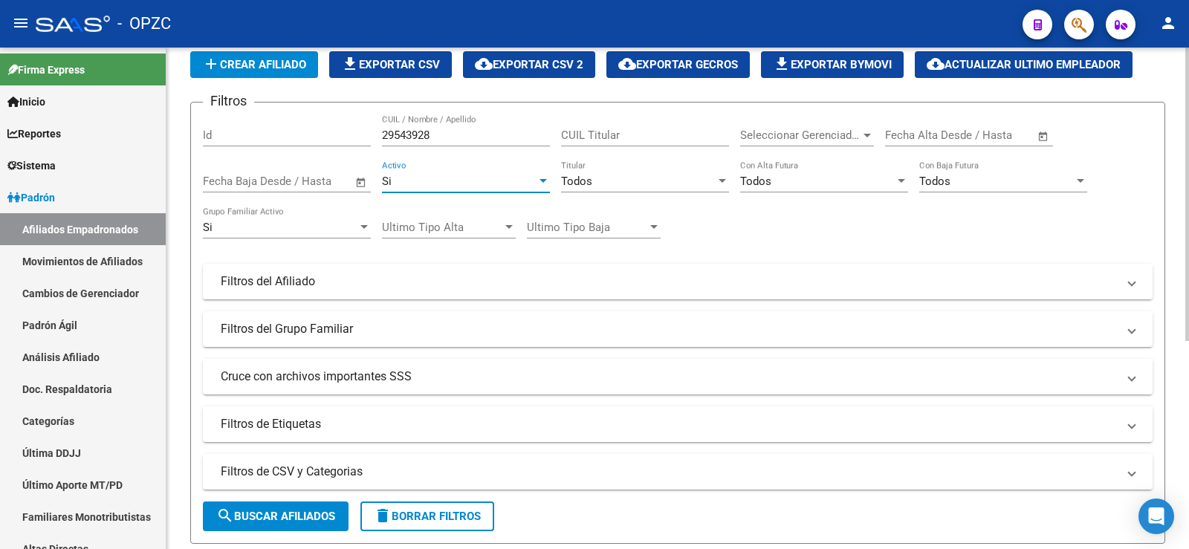
click at [335, 518] on span "search Buscar Afiliados" at bounding box center [275, 516] width 119 height 13
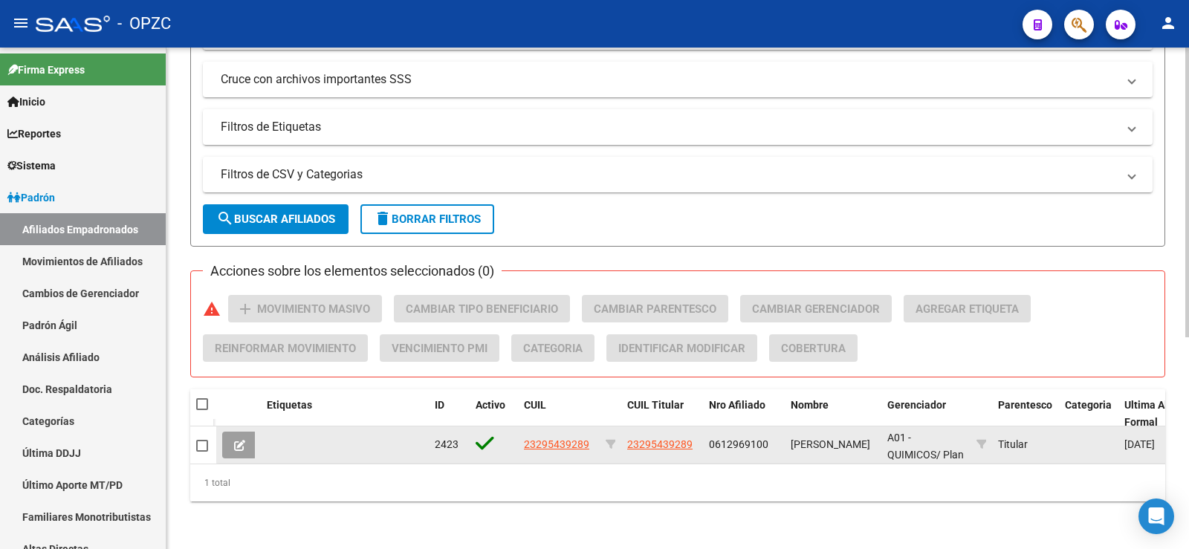
click at [236, 444] on icon at bounding box center [239, 445] width 11 height 11
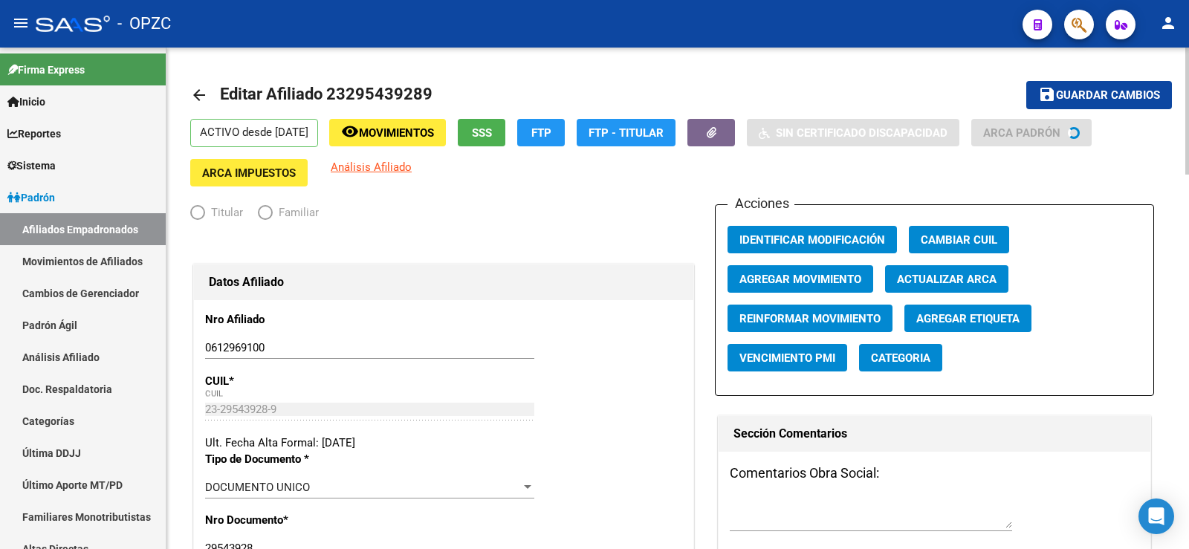
radio input "true"
type input "30-68731043-4"
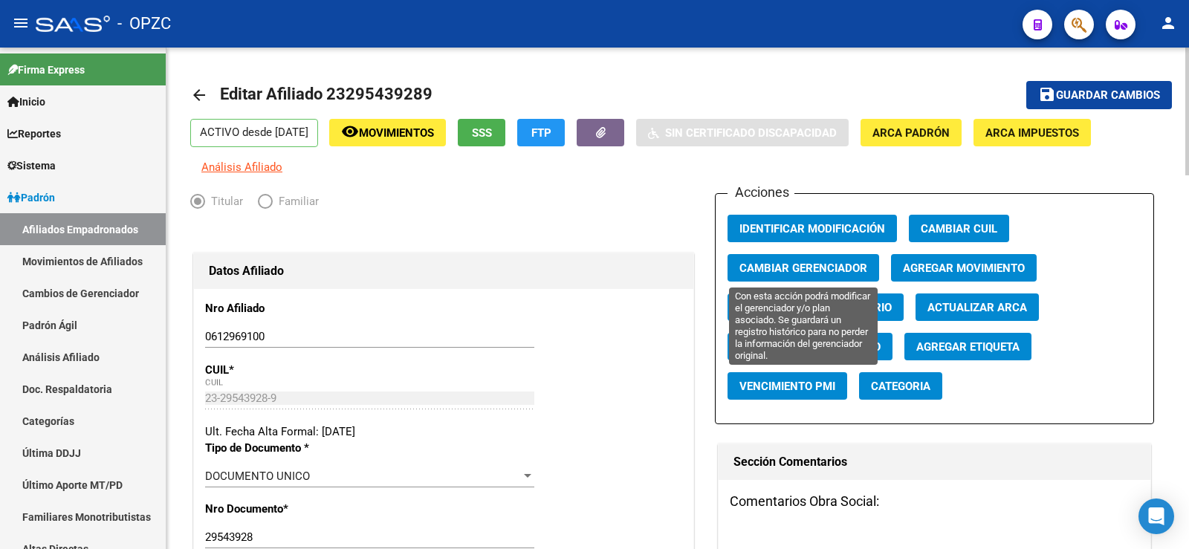
click at [786, 269] on span "Cambiar Gerenciador" at bounding box center [803, 268] width 128 height 13
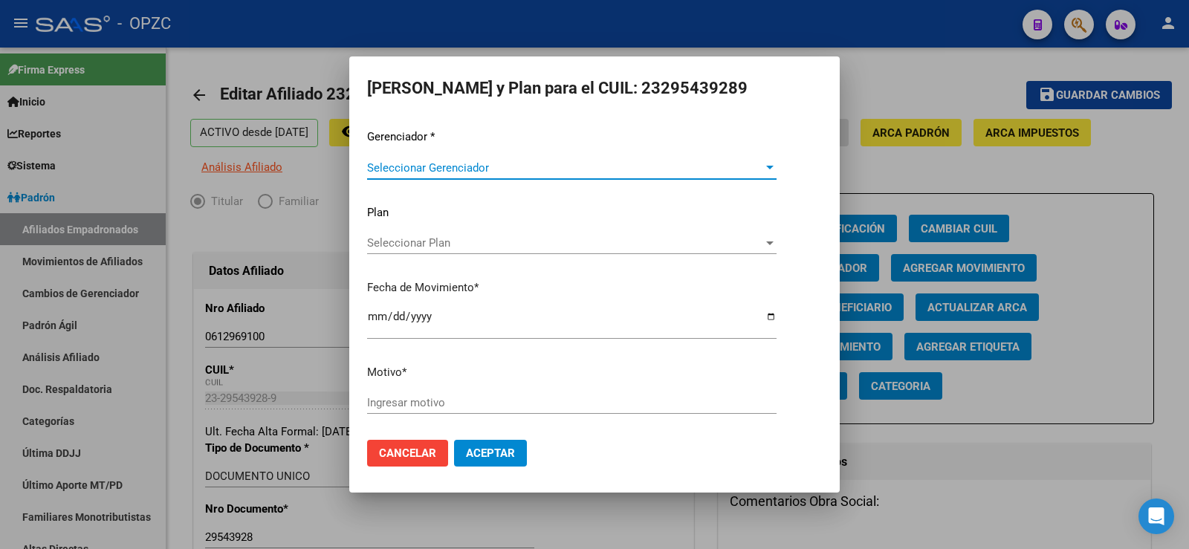
click at [587, 169] on span "Seleccionar Gerenciador" at bounding box center [565, 167] width 396 height 13
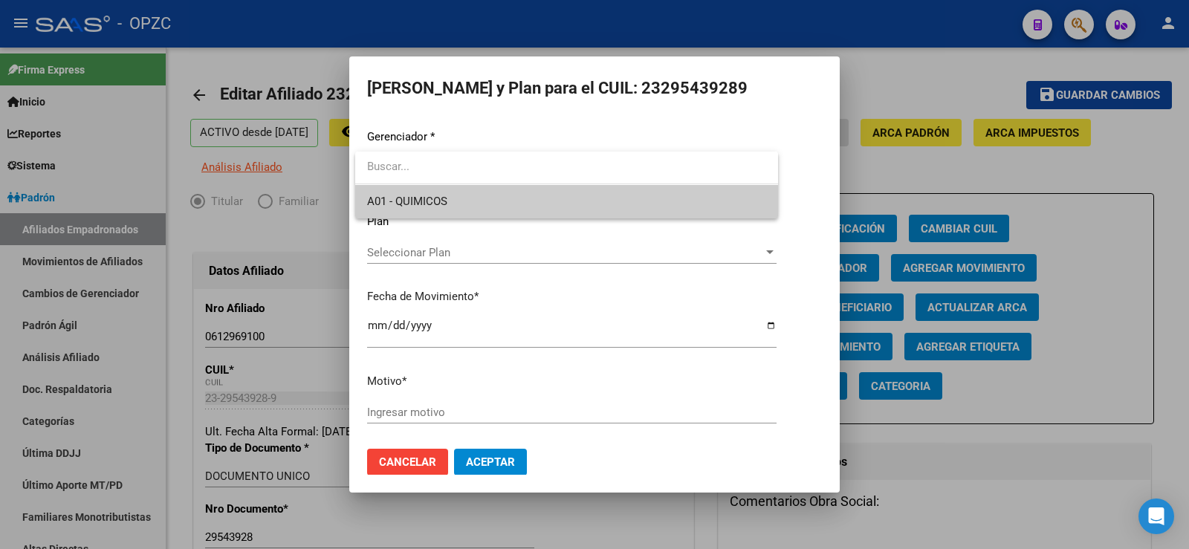
click at [552, 198] on span "A01 - QUIMICOS" at bounding box center [566, 201] width 399 height 33
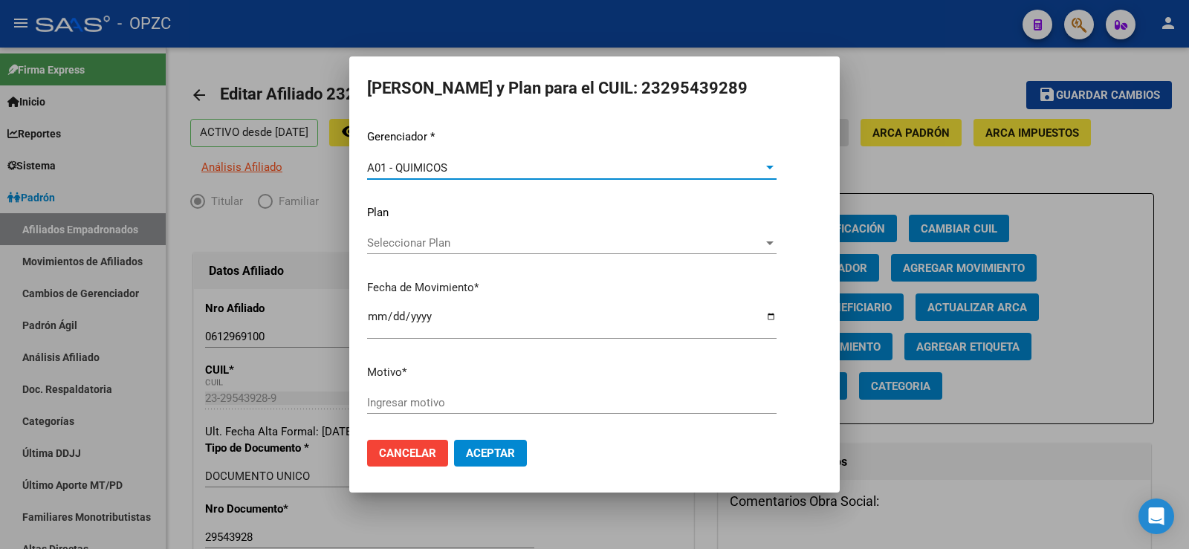
click at [504, 245] on span "Seleccionar Plan" at bounding box center [565, 242] width 396 height 13
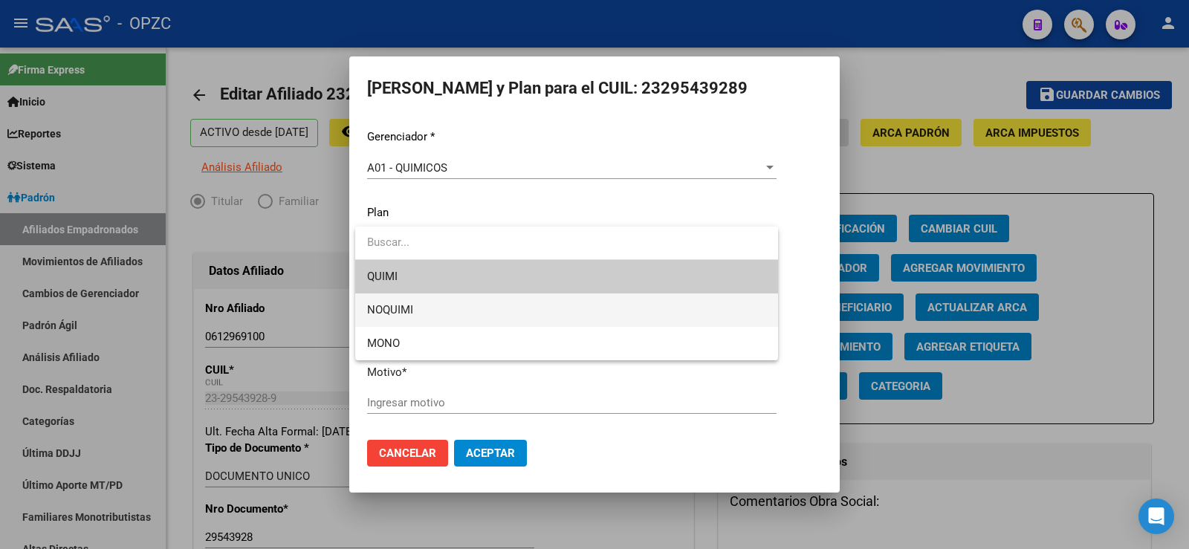
click at [440, 309] on span "NOQUIMI" at bounding box center [566, 309] width 399 height 33
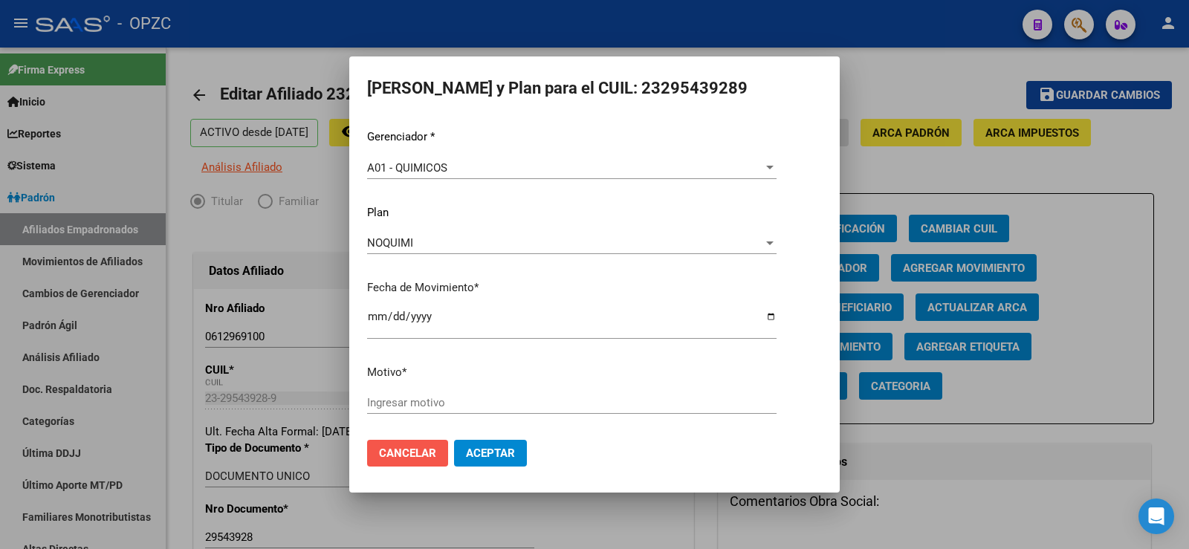
click at [420, 453] on span "Cancelar" at bounding box center [407, 452] width 57 height 13
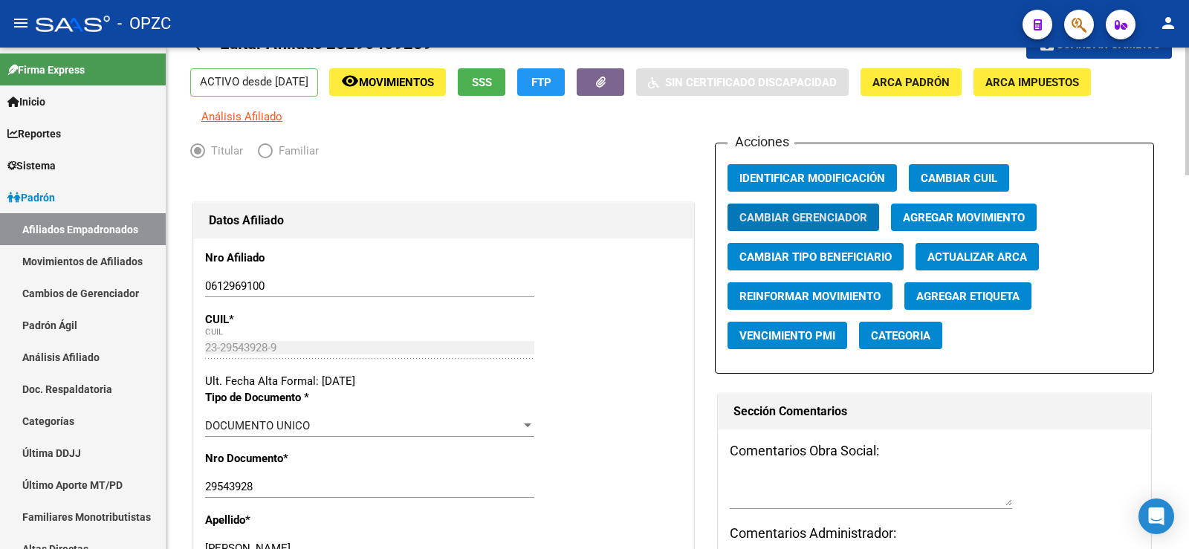
scroll to position [74, 0]
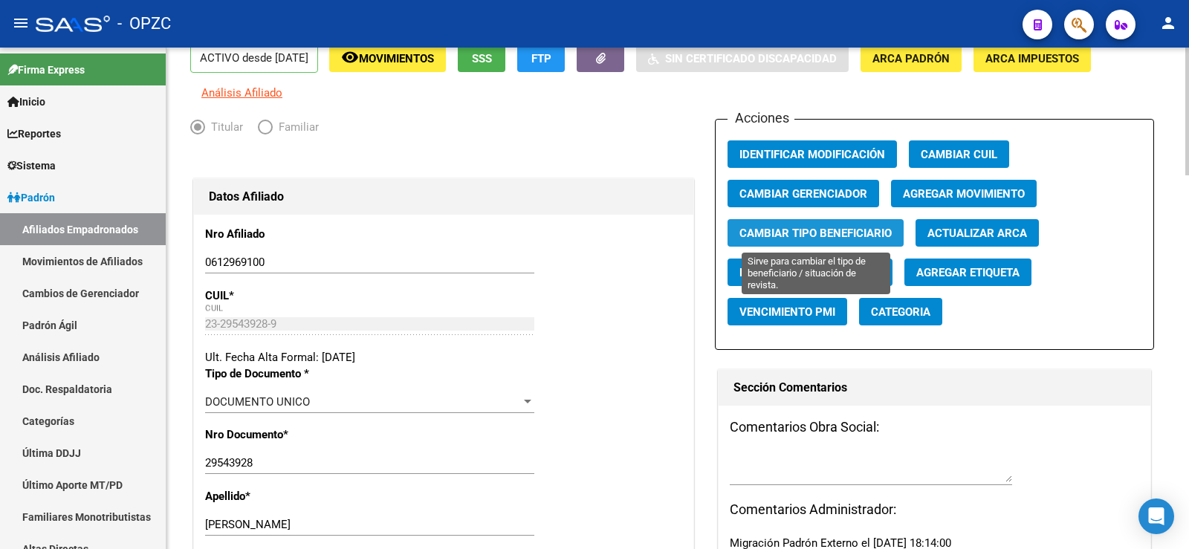
click at [822, 233] on span "Cambiar Tipo Beneficiario" at bounding box center [815, 233] width 152 height 13
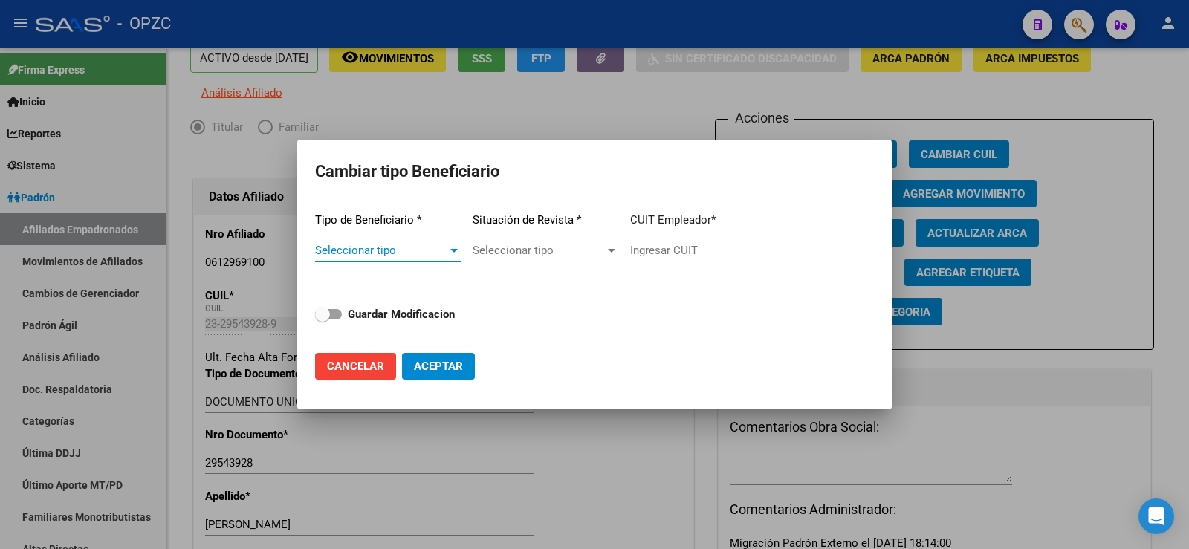
click at [441, 250] on span "Seleccionar tipo" at bounding box center [381, 250] width 132 height 13
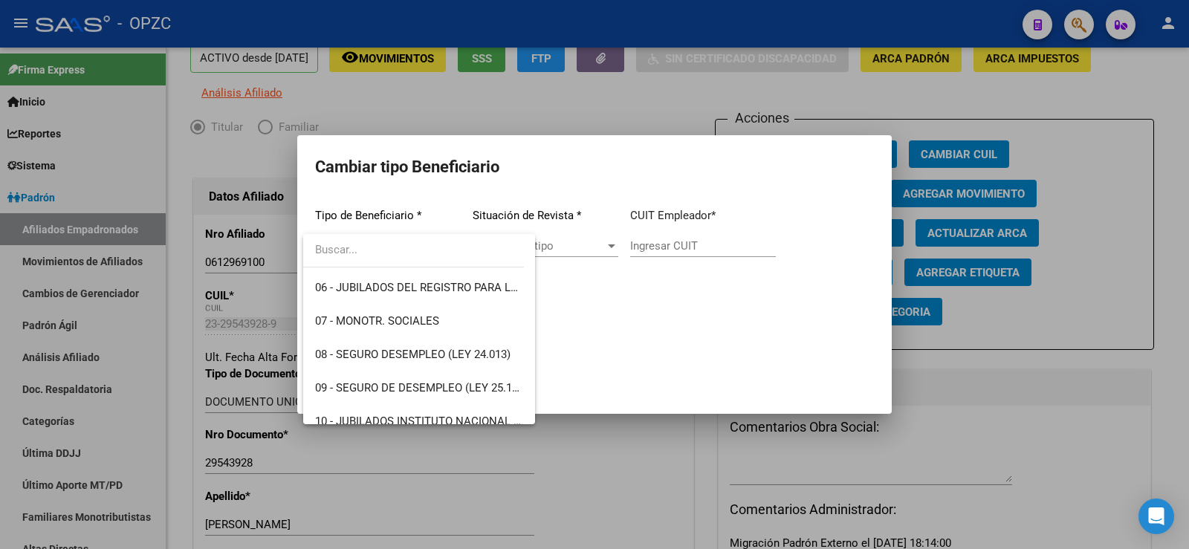
scroll to position [223, 0]
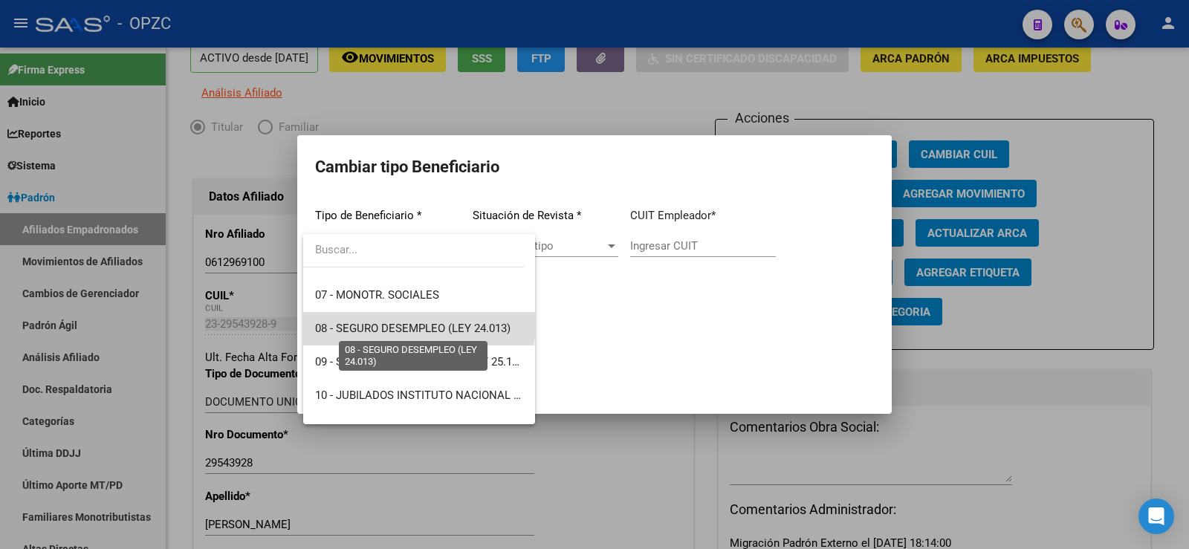
click at [418, 325] on span "08 - SEGURO DESEMPLEO (LEY 24.013)" at bounding box center [412, 328] width 195 height 13
type input "33-63761744-9"
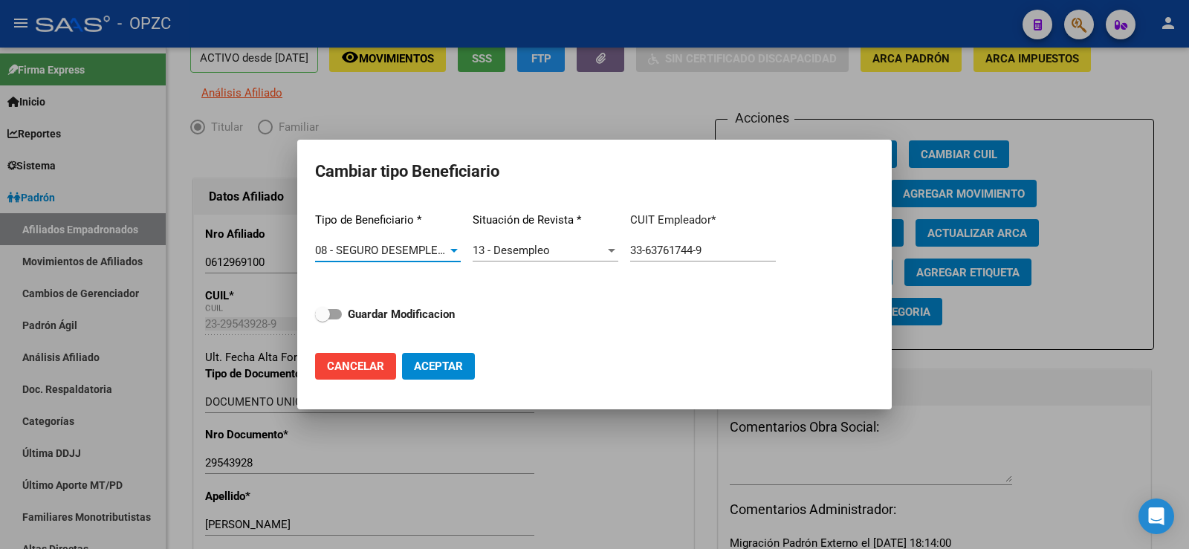
click at [339, 312] on span at bounding box center [328, 314] width 27 height 10
click at [322, 319] on input "Guardar Modificacion" at bounding box center [322, 319] width 1 height 1
checkbox input "true"
click at [444, 366] on span "Aceptar" at bounding box center [438, 366] width 49 height 13
type input "33-63761744-9"
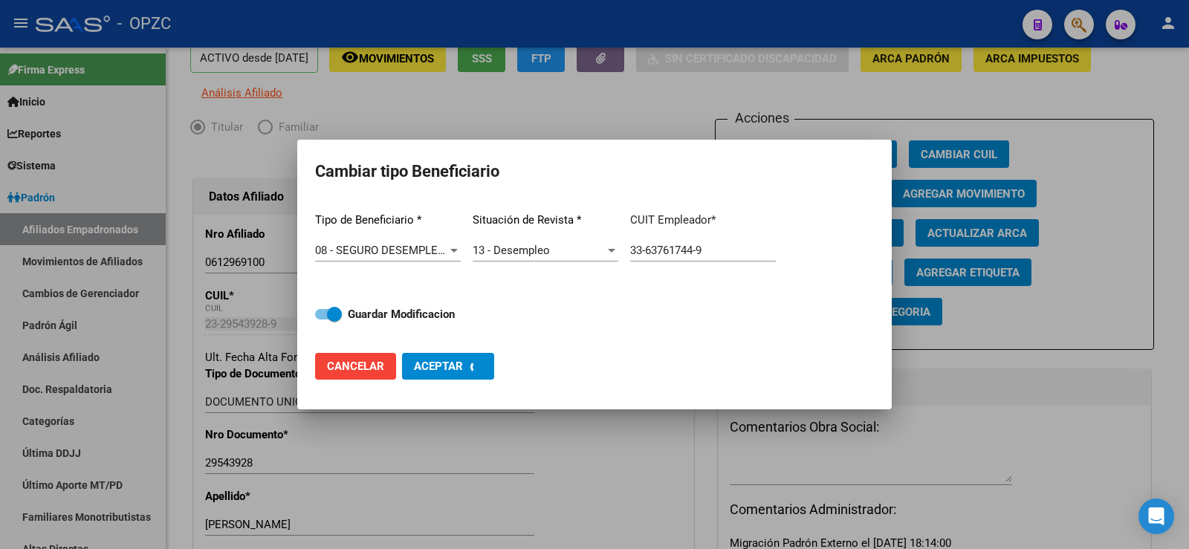
checkbox input "false"
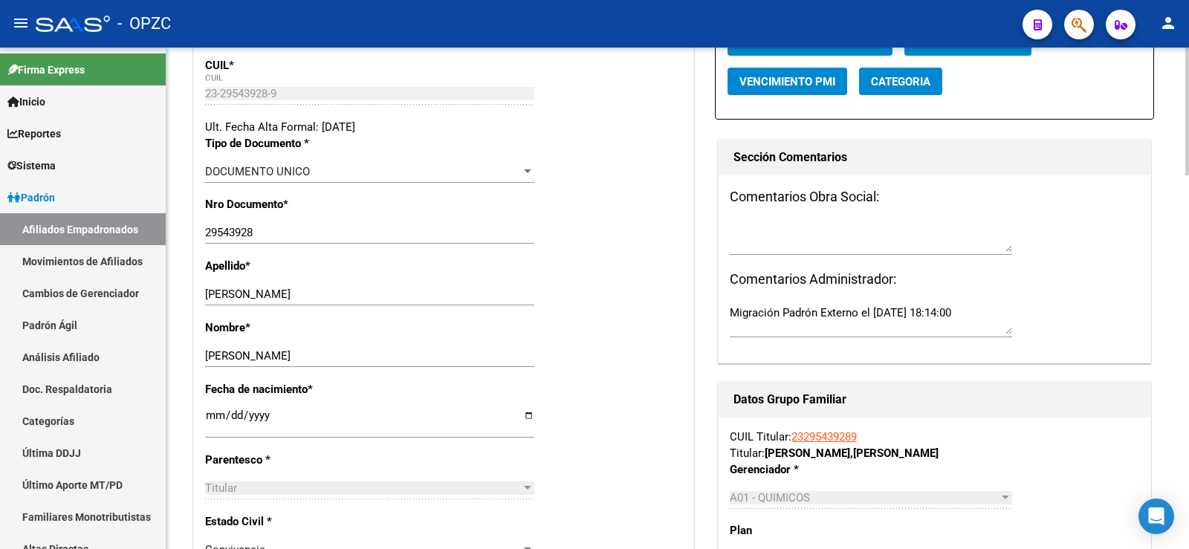
scroll to position [297, 0]
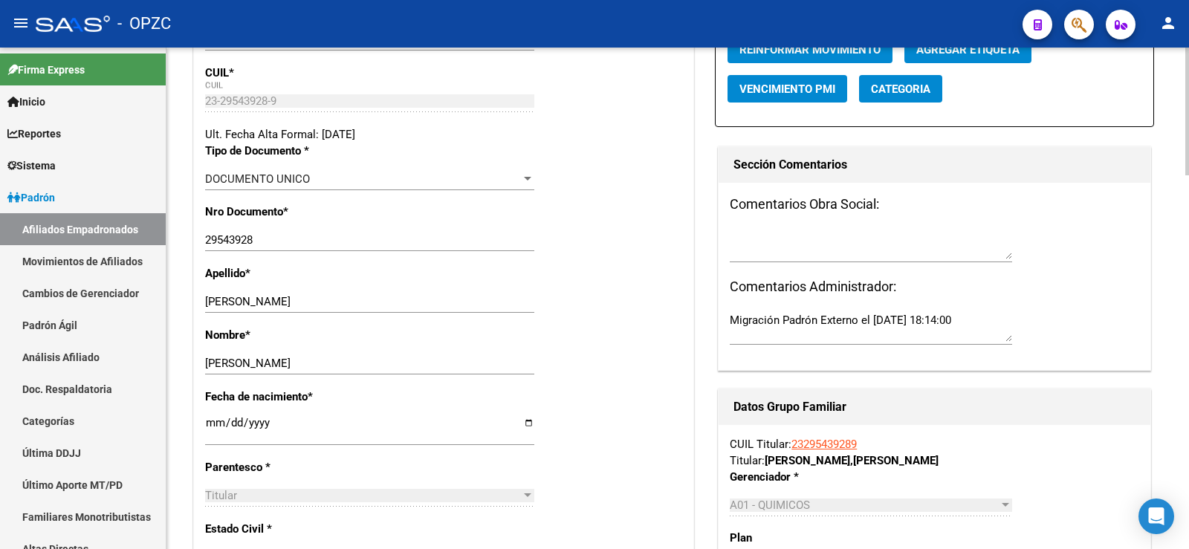
click at [114, 236] on link "Afiliados Empadronados" at bounding box center [83, 229] width 166 height 32
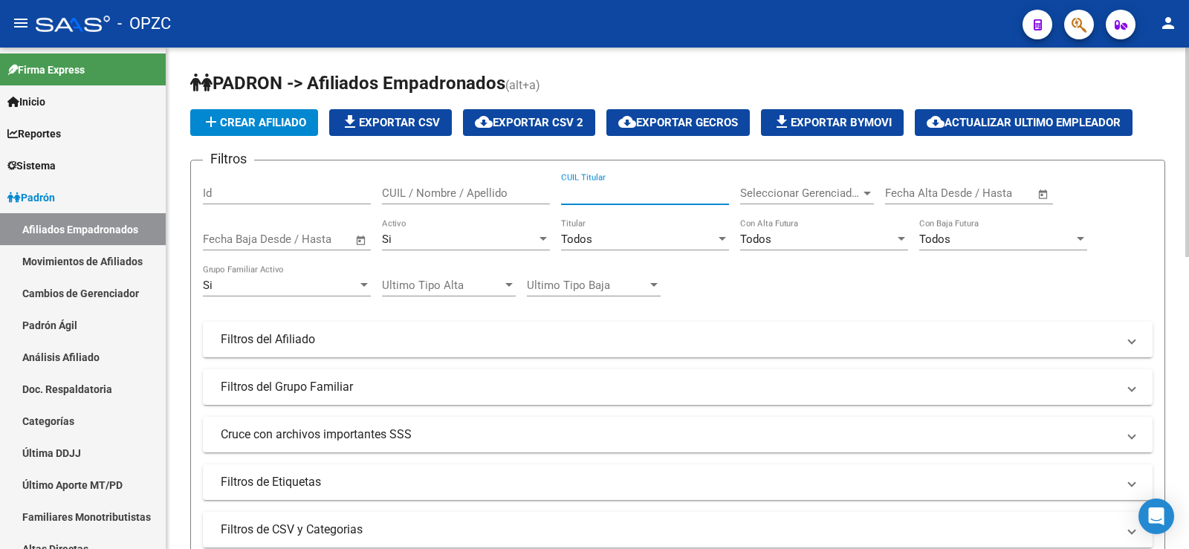
paste input "23-29543928-9"
click at [579, 187] on input "23-29543928-9" at bounding box center [645, 192] width 168 height 13
click at [626, 189] on input "2329543928-9" at bounding box center [645, 192] width 168 height 13
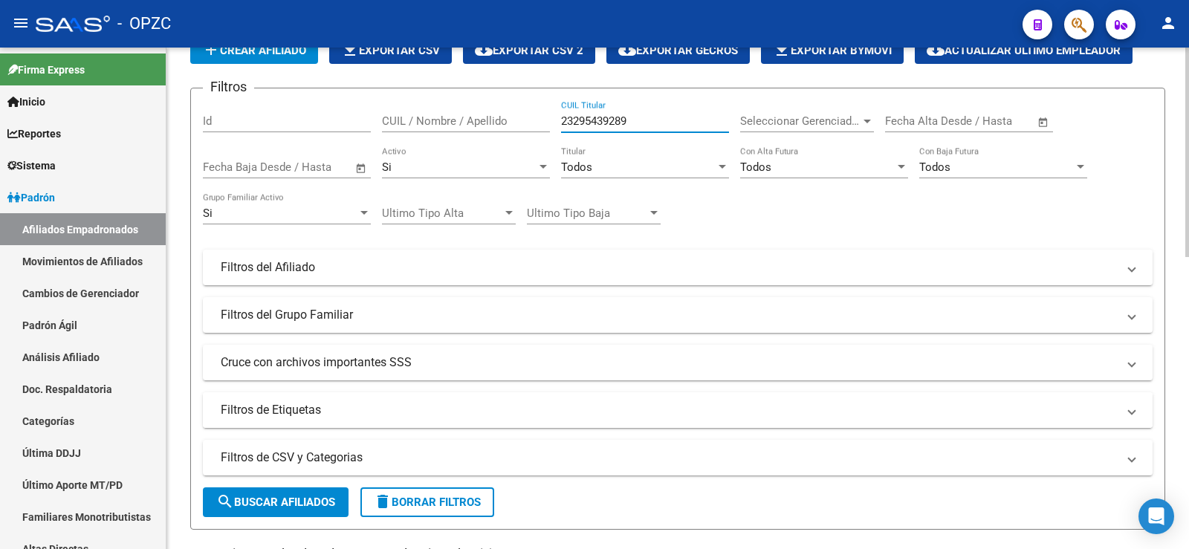
scroll to position [149, 0]
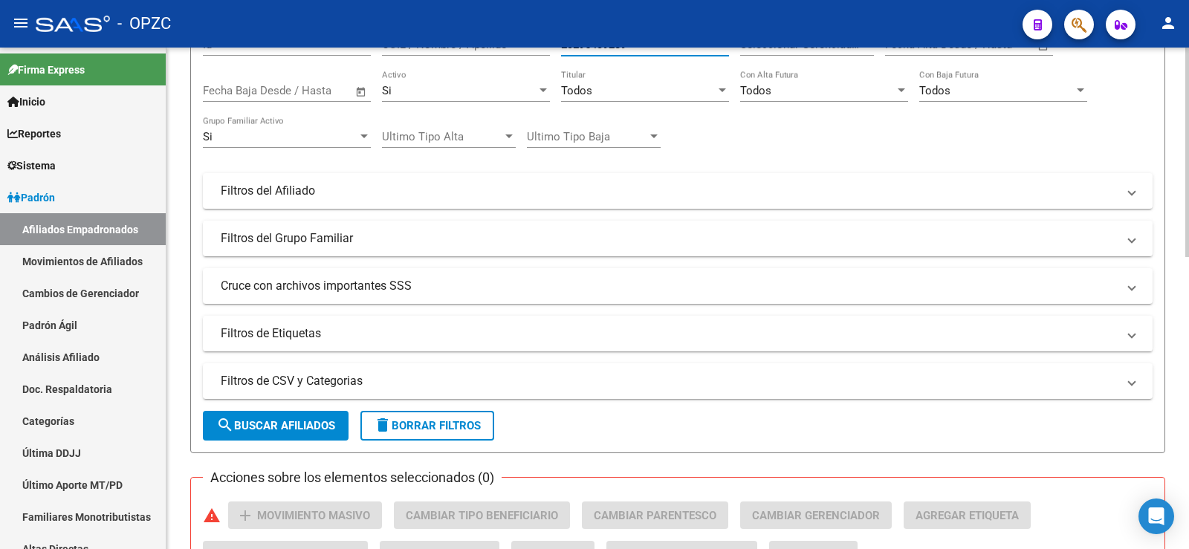
type input "23295439289"
click at [256, 423] on span "search Buscar Afiliados" at bounding box center [275, 425] width 119 height 13
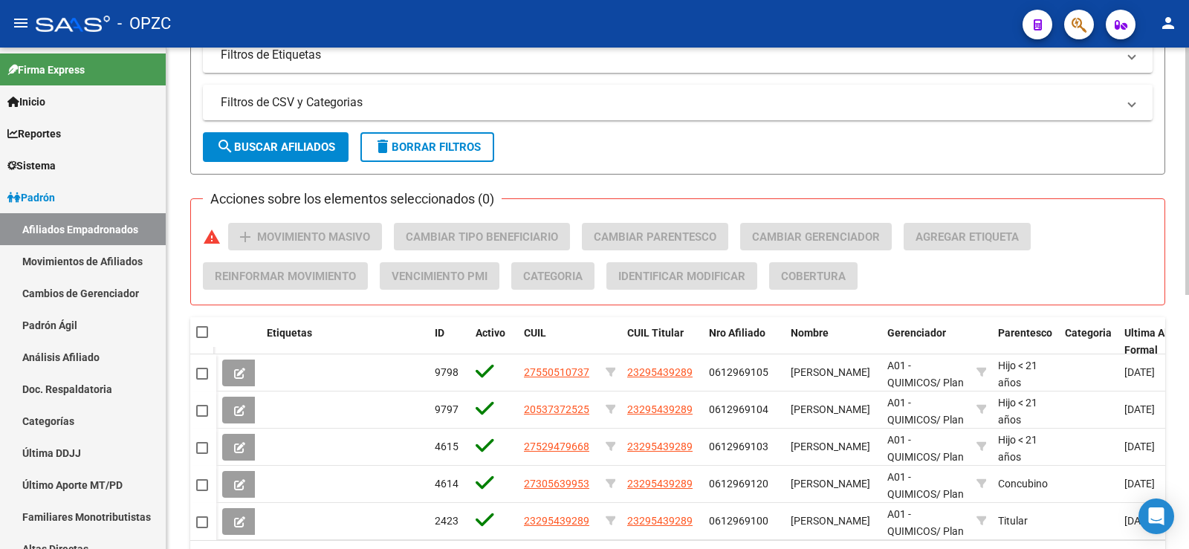
scroll to position [446, 0]
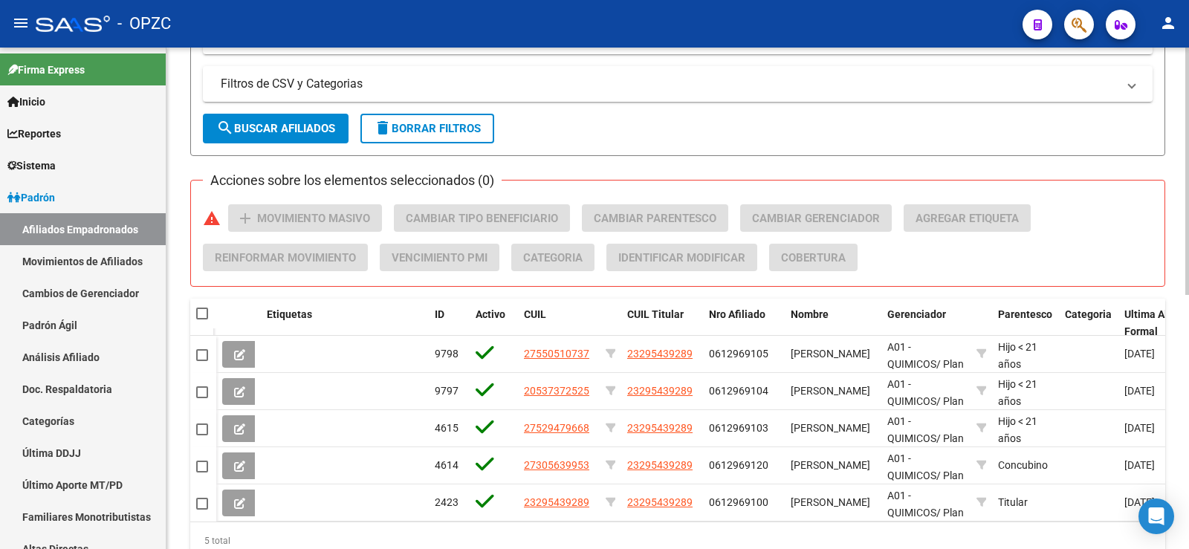
click at [201, 309] on span at bounding box center [202, 314] width 12 height 12
click at [201, 319] on input "checkbox" at bounding box center [201, 319] width 1 height 1
checkbox input "true"
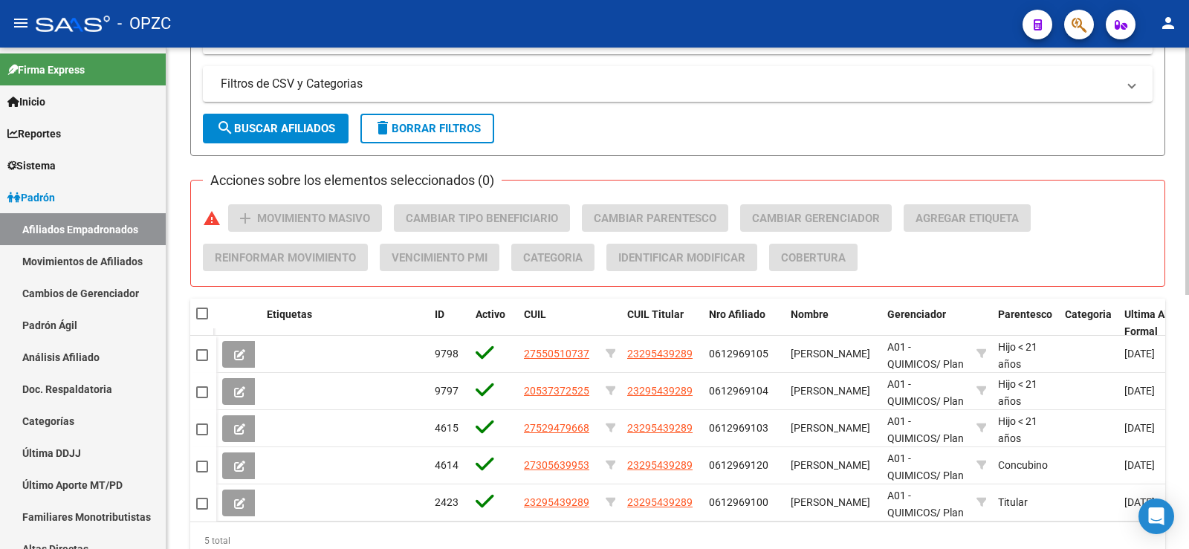
checkbox input "true"
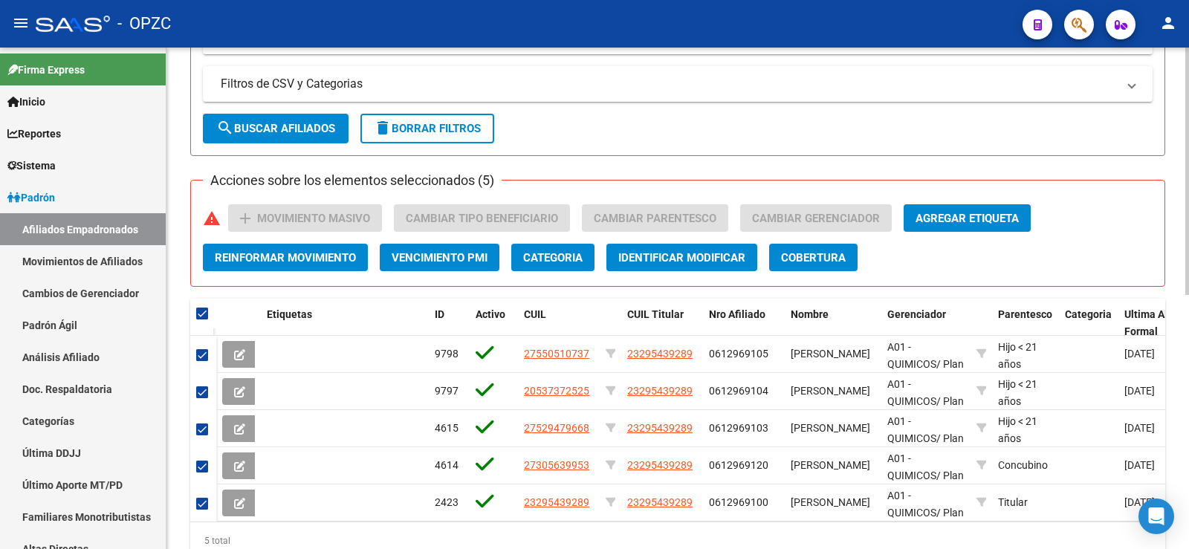
click at [1014, 221] on span "Agregar Etiqueta" at bounding box center [966, 218] width 103 height 13
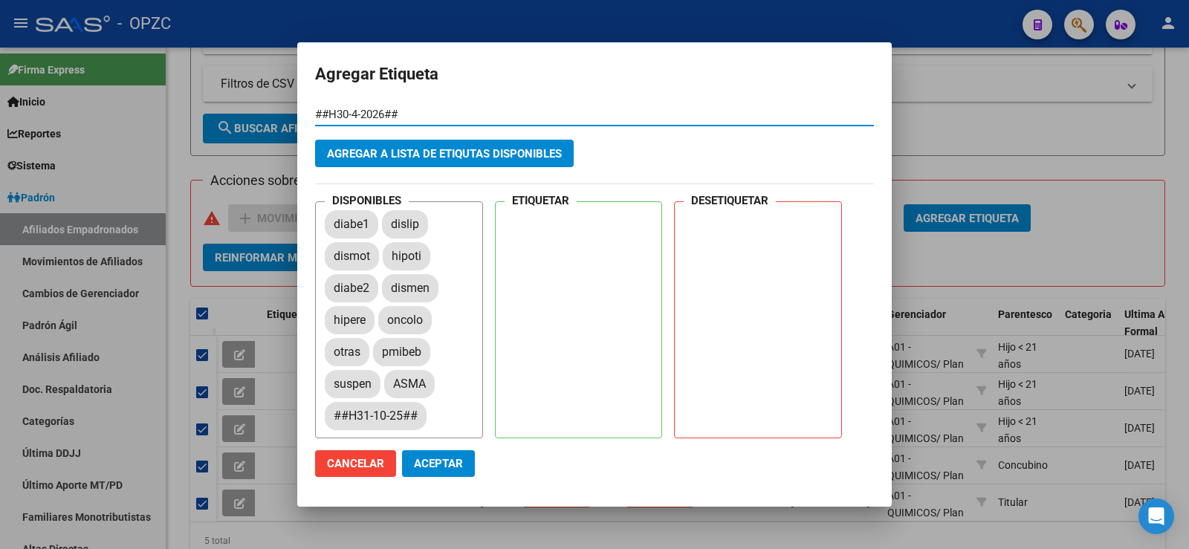
type input "##H30-4-2026##"
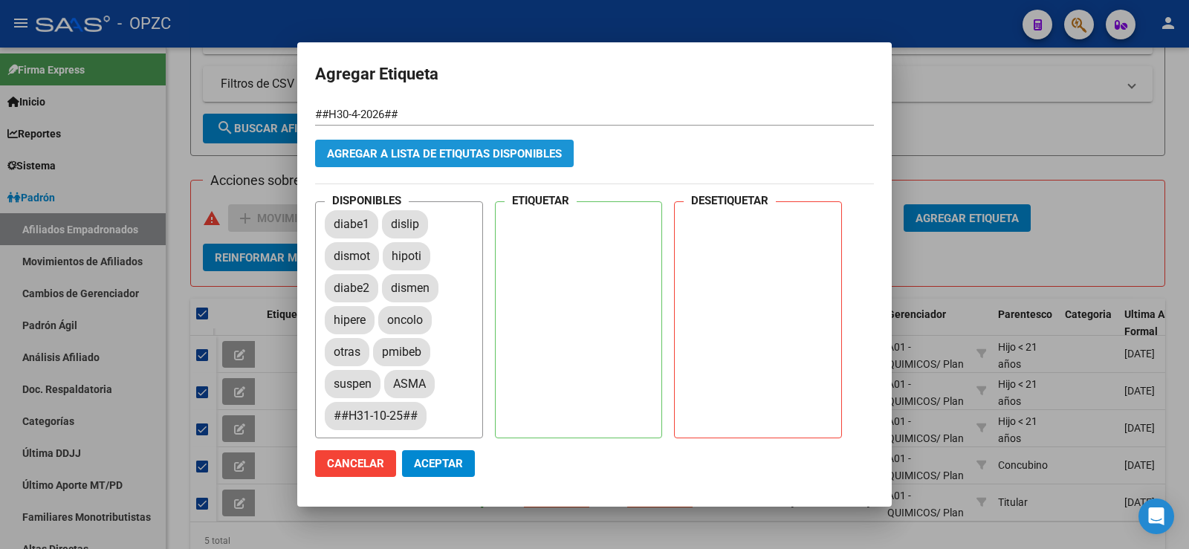
click at [418, 152] on span "Agregar a lista de etiqutas disponibles" at bounding box center [444, 153] width 235 height 13
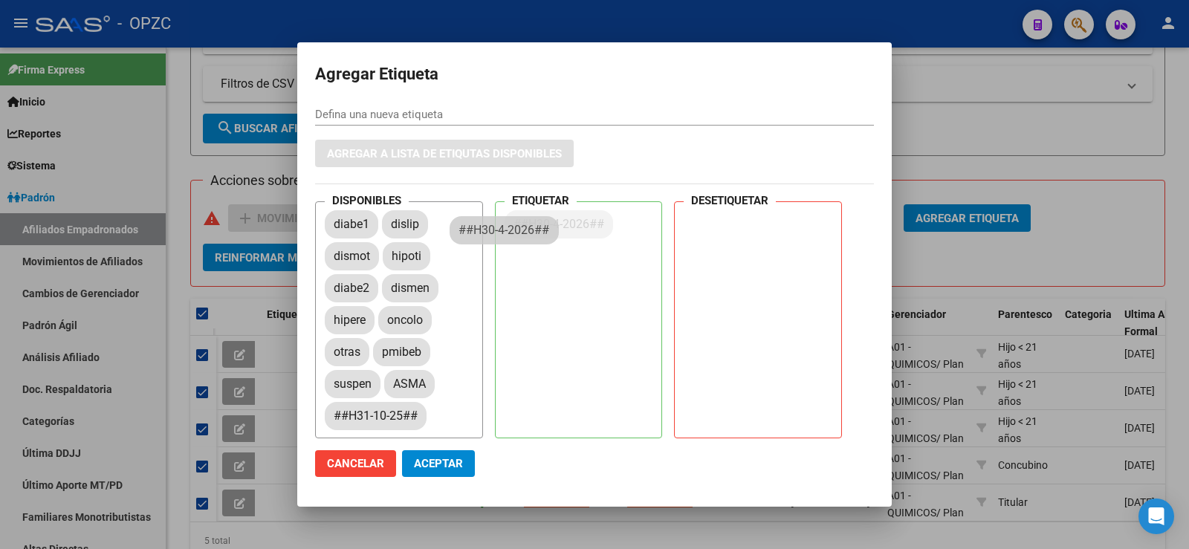
drag, startPoint x: 380, startPoint y: 226, endPoint x: 573, endPoint y: 236, distance: 193.4
click at [435, 453] on button "Aceptar" at bounding box center [438, 463] width 73 height 27
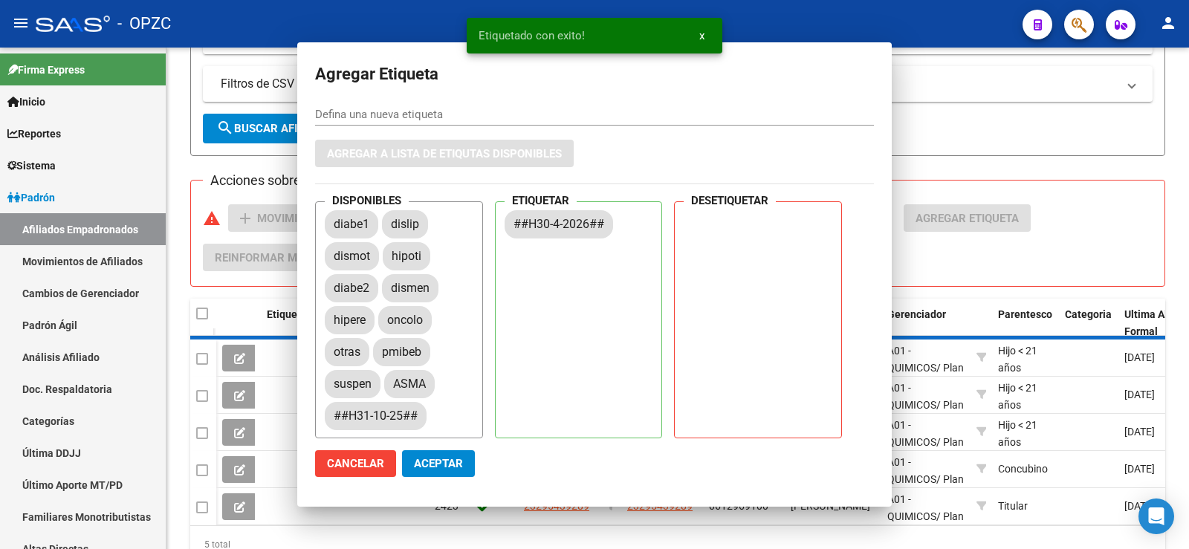
checkbox input "false"
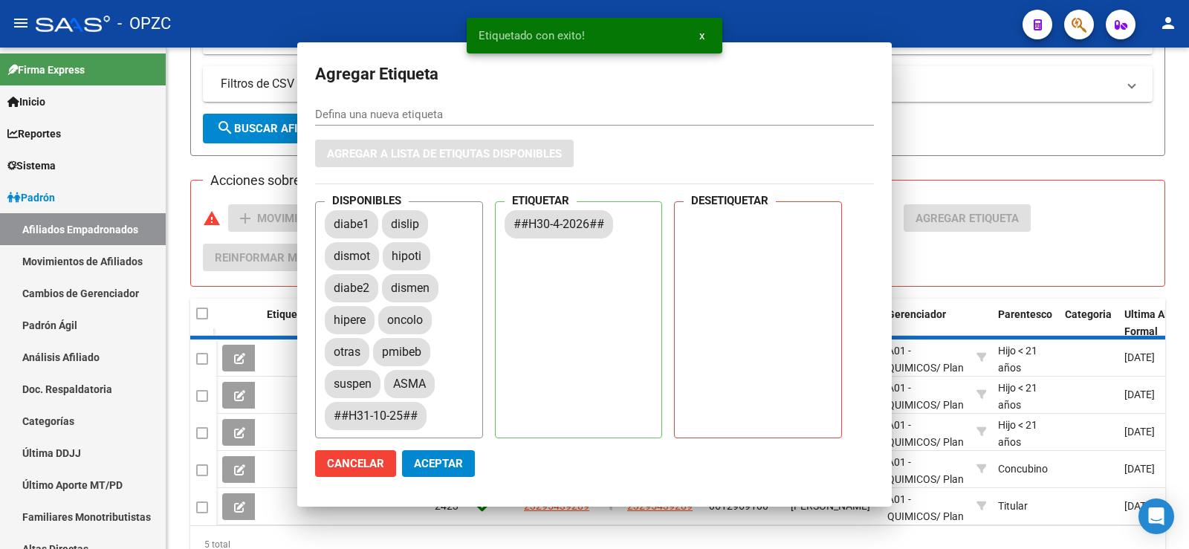
checkbox input "false"
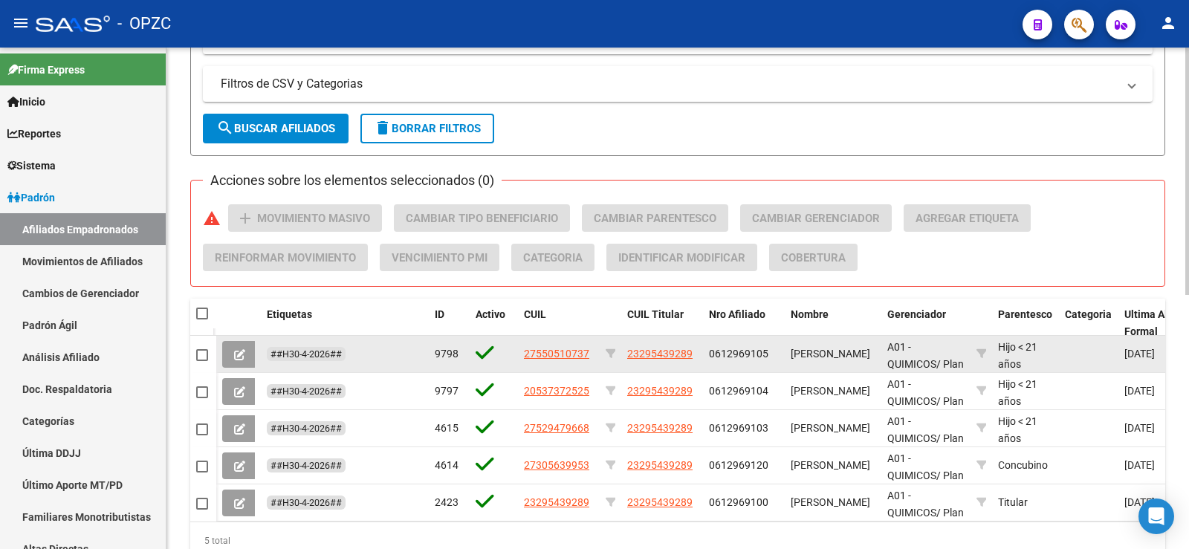
click at [235, 343] on button at bounding box center [239, 354] width 35 height 27
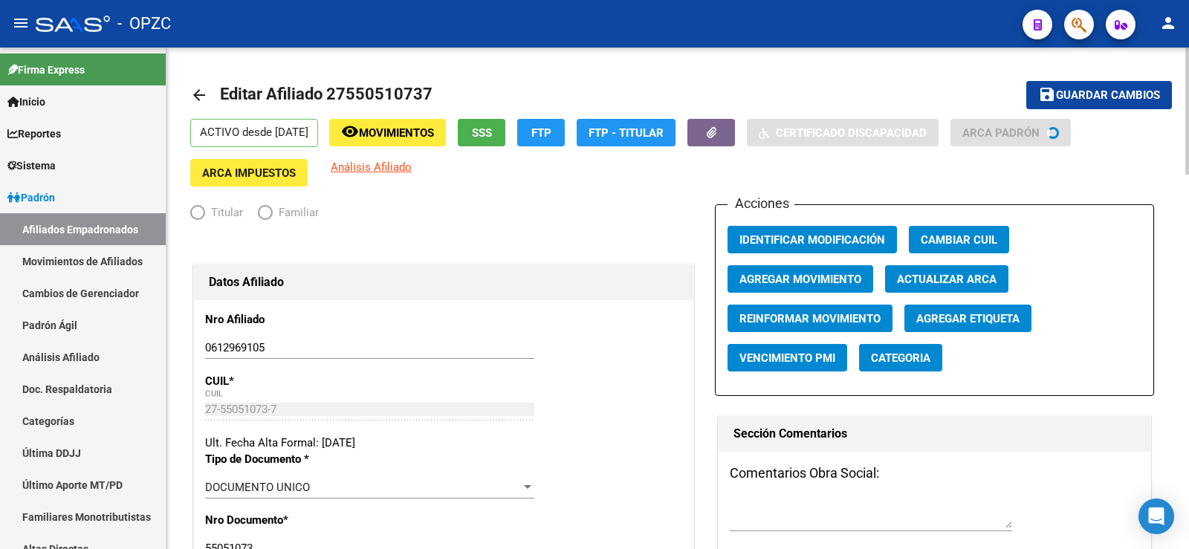
radio input "true"
type input "33-63761744-9"
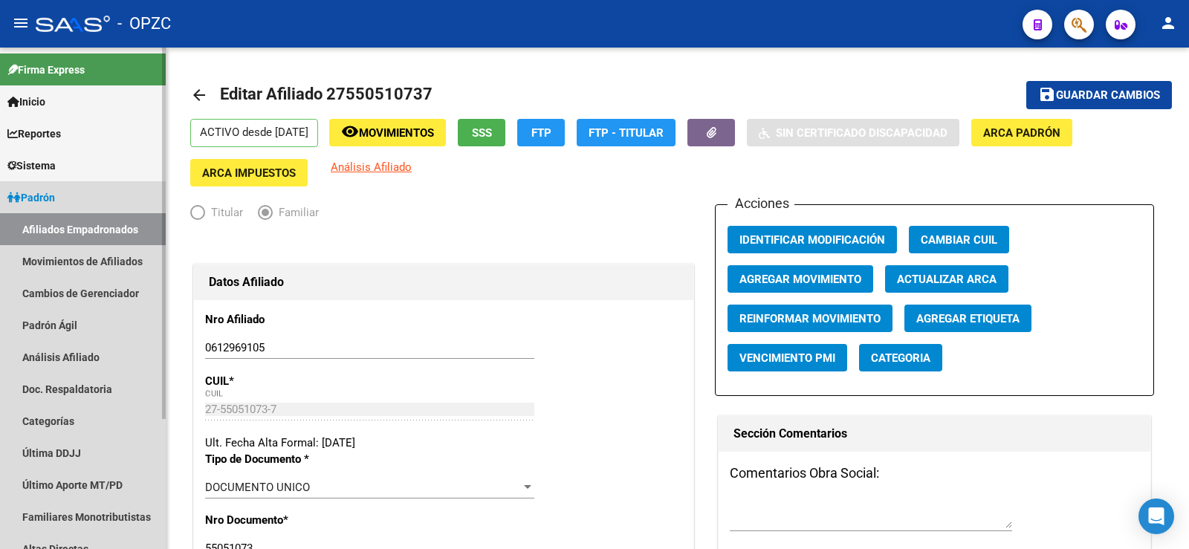
click at [128, 236] on link "Afiliados Empadronados" at bounding box center [83, 229] width 166 height 32
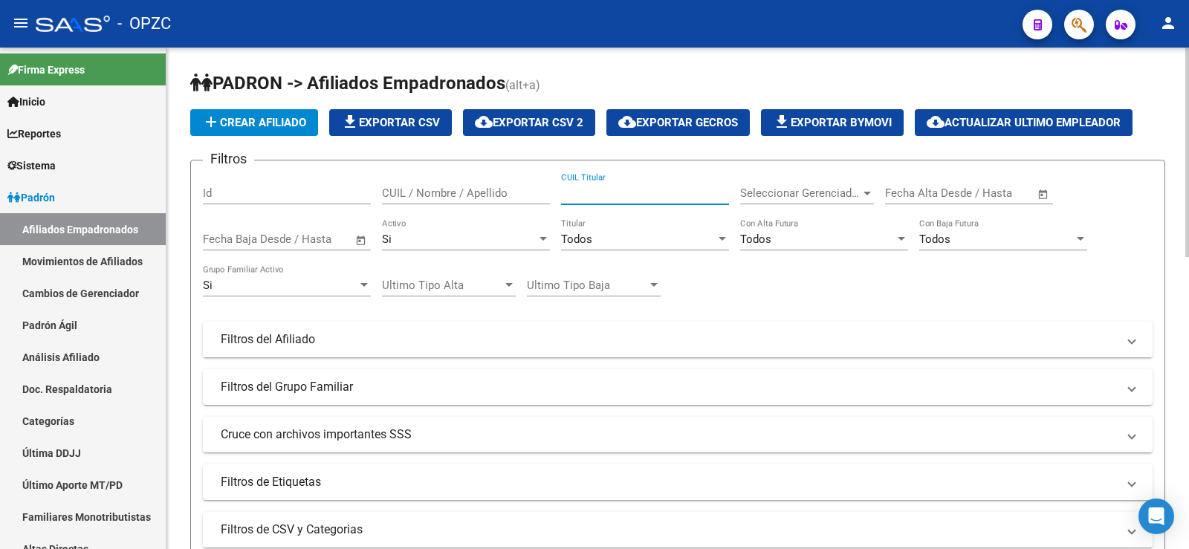
paste input "27-55051073-7"
click at [578, 189] on input "27-55051073-7" at bounding box center [645, 192] width 168 height 13
click at [626, 189] on input "2755051073-7" at bounding box center [645, 192] width 168 height 13
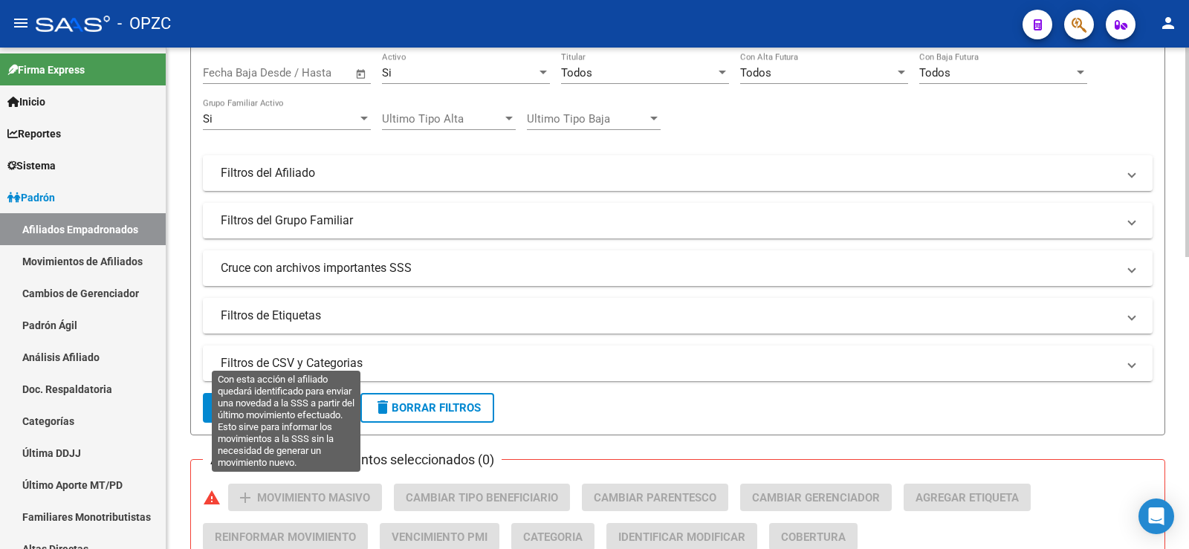
scroll to position [223, 0]
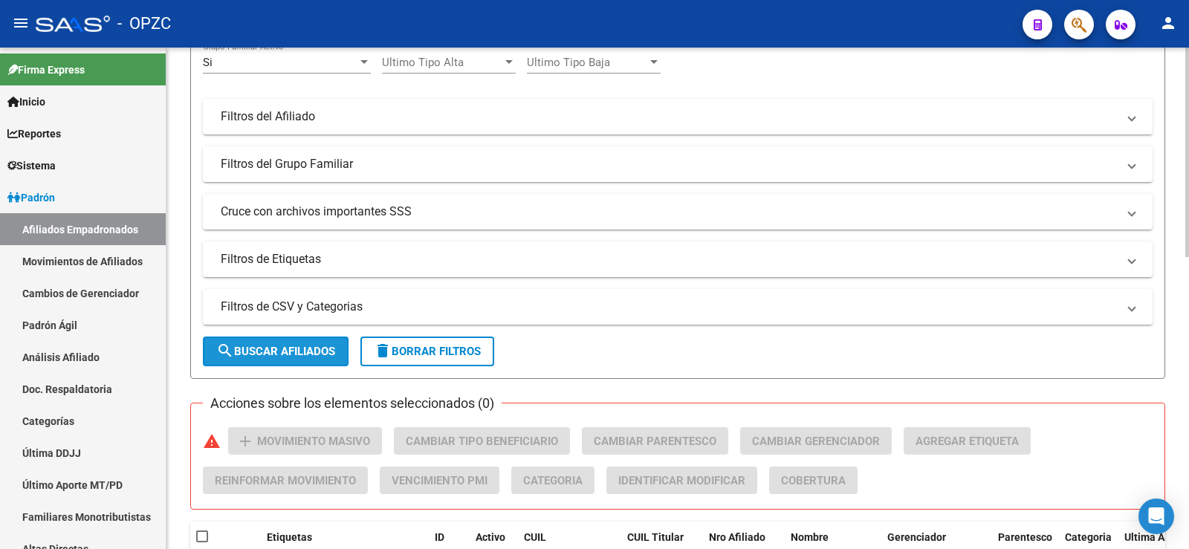
click at [290, 349] on span "search Buscar Afiliados" at bounding box center [275, 351] width 119 height 13
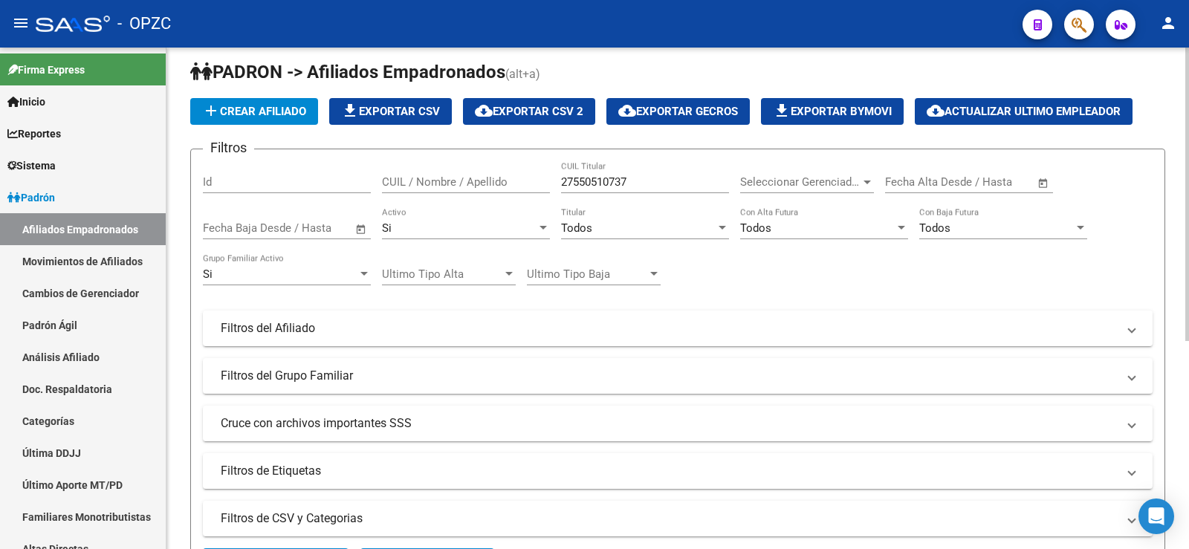
scroll to position [0, 0]
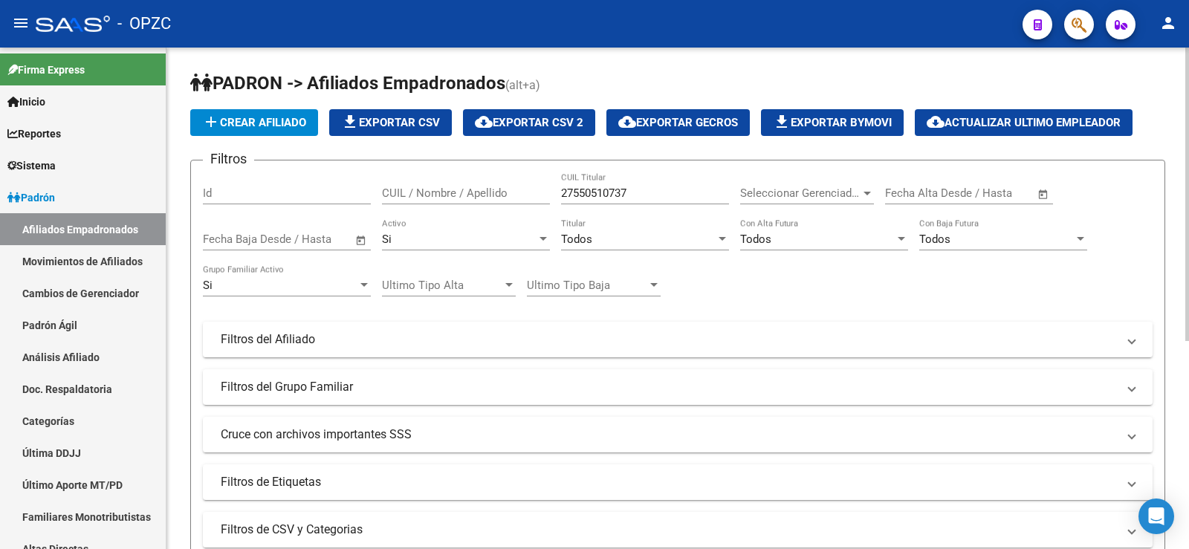
click at [628, 191] on input "27550510737" at bounding box center [645, 192] width 168 height 13
click at [574, 192] on input "2755051073" at bounding box center [645, 192] width 168 height 13
drag, startPoint x: 622, startPoint y: 194, endPoint x: 552, endPoint y: 205, distance: 70.7
click at [544, 206] on div "Filtros Id CUIL / Nombre / Apellido 55051073 CUIL Titular Seleccionar Gerenciad…" at bounding box center [677, 336] width 949 height 328
type input "55051073"
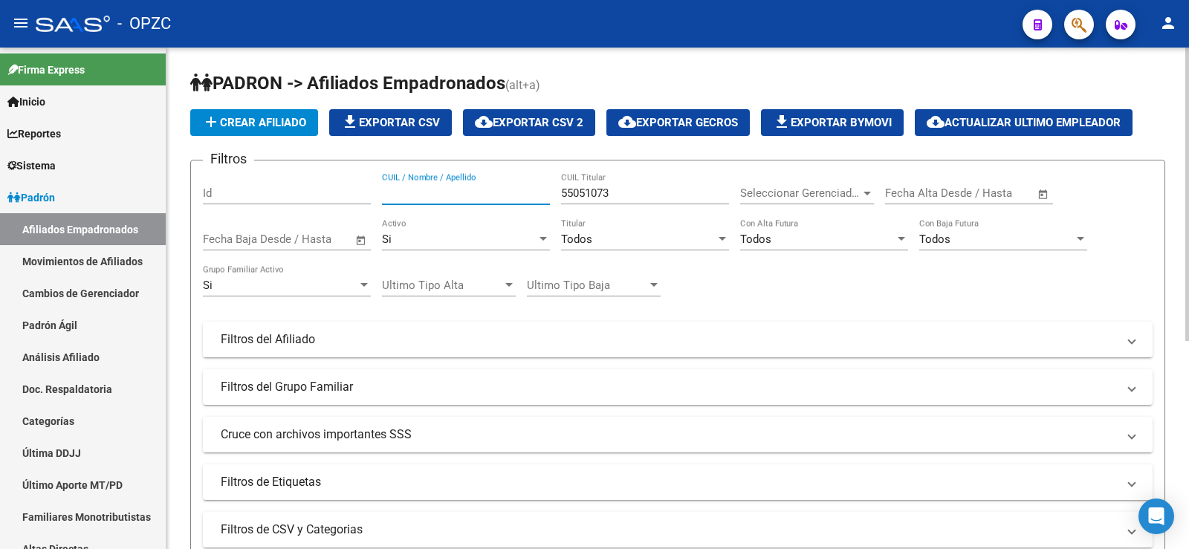
click at [460, 195] on input "CUIL / Nombre / Apellido" at bounding box center [466, 192] width 168 height 13
paste input "55051073"
type input "55051073"
drag, startPoint x: 623, startPoint y: 187, endPoint x: 516, endPoint y: 205, distance: 108.5
click at [516, 205] on div "Filtros Id 55051073 CUIL / Nombre / Apellido 55051073 CUIL Titular Seleccionar …" at bounding box center [677, 336] width 949 height 328
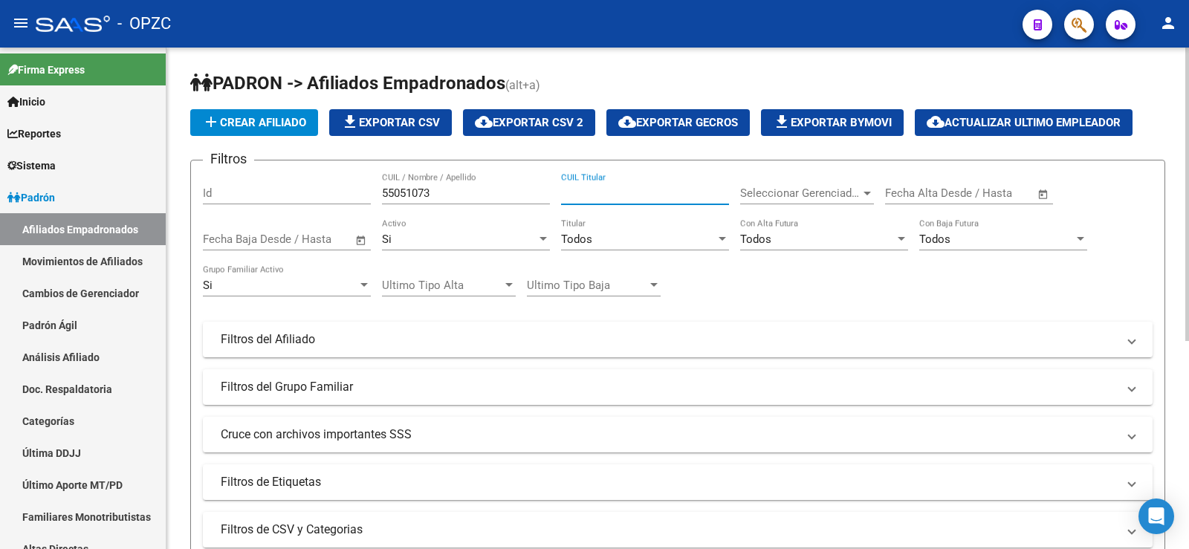
scroll to position [297, 0]
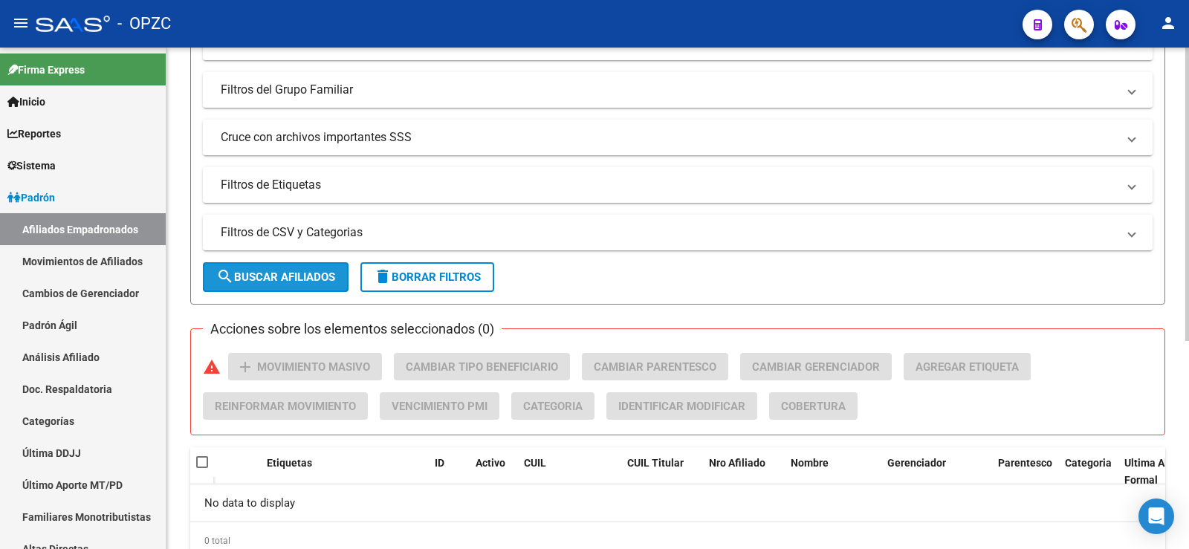
click at [292, 264] on button "search Buscar Afiliados" at bounding box center [276, 277] width 146 height 30
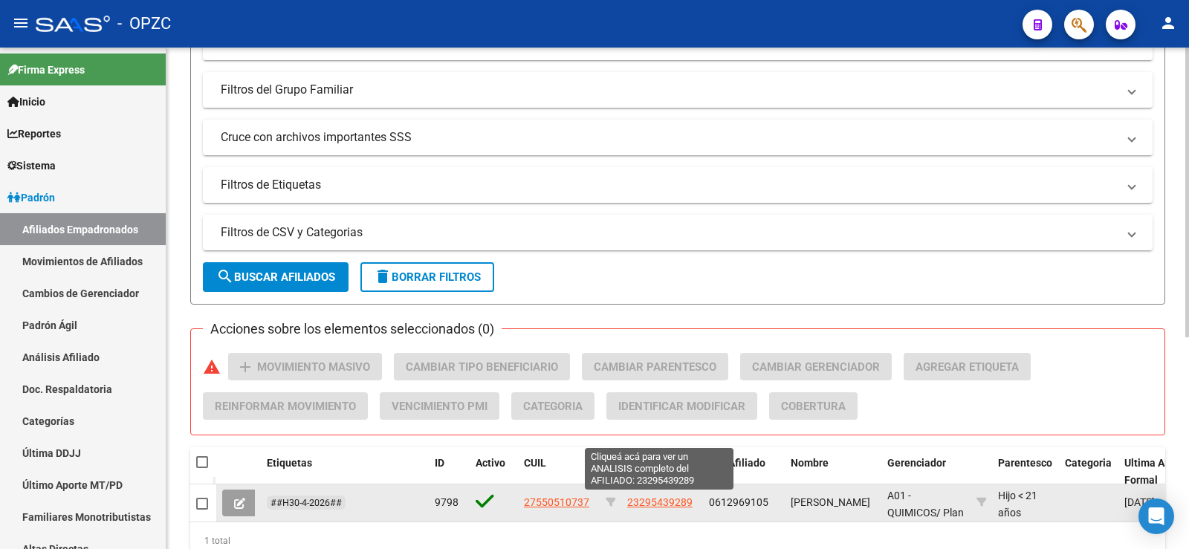
drag, startPoint x: 695, startPoint y: 501, endPoint x: 627, endPoint y: 505, distance: 67.8
click at [627, 505] on div "23295439289" at bounding box center [662, 502] width 70 height 17
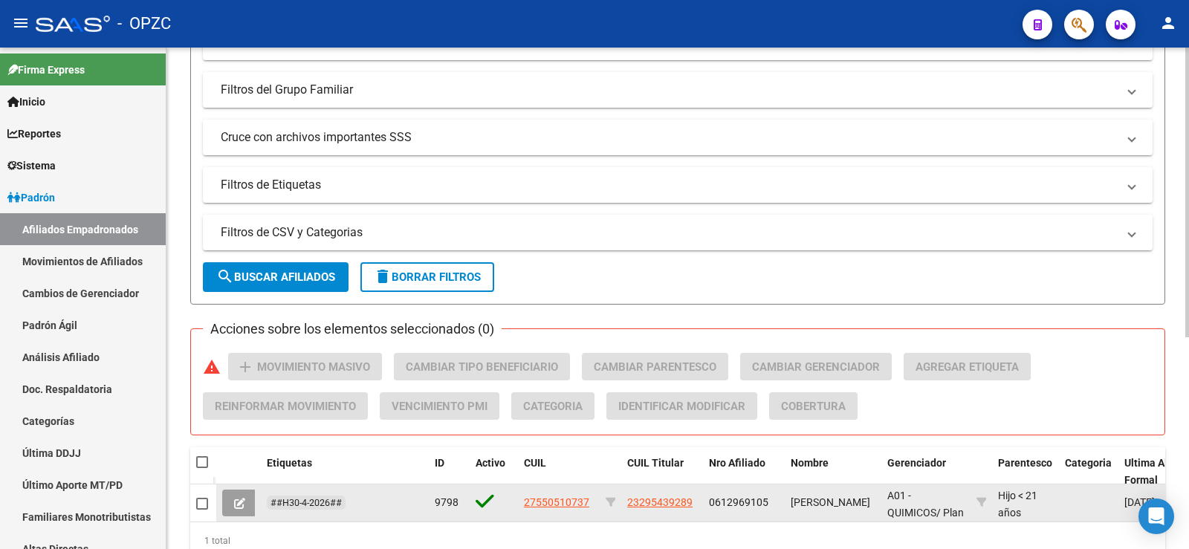
copy span "23295439289"
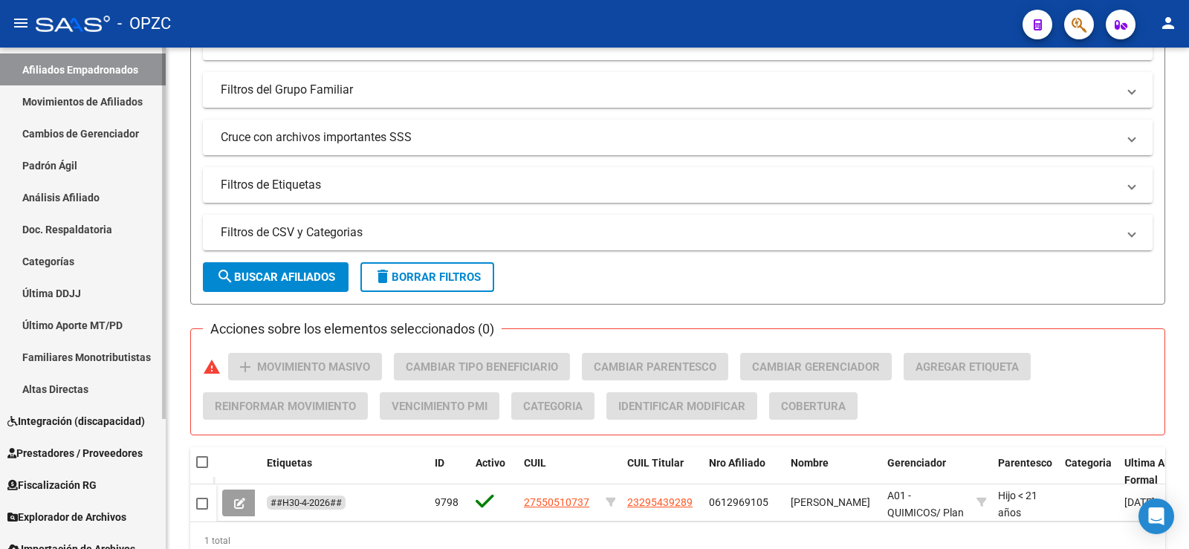
scroll to position [175, 0]
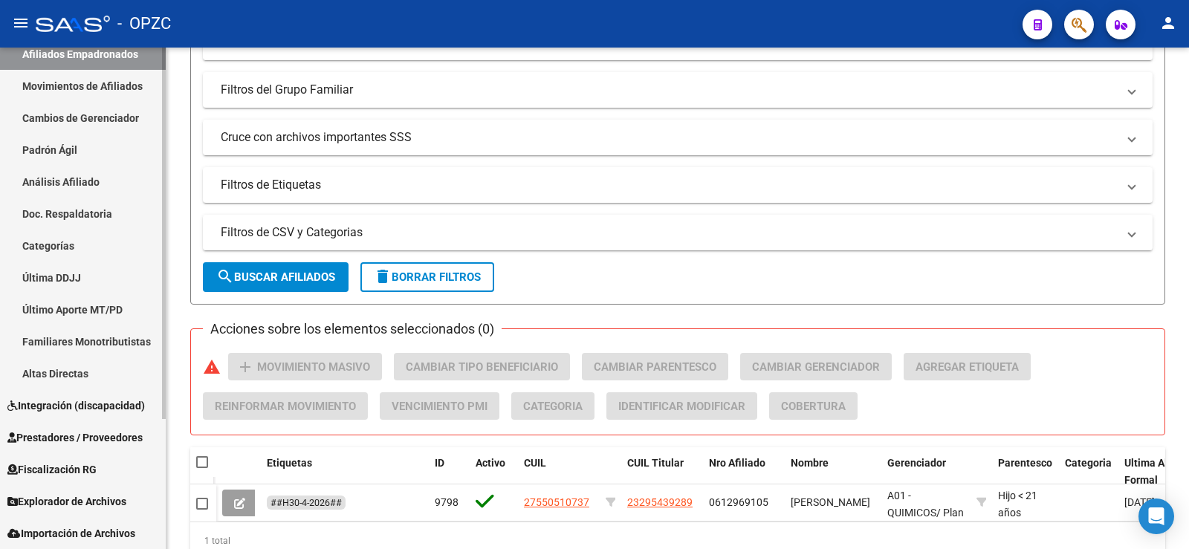
click at [79, 501] on span "Explorador de Archivos" at bounding box center [66, 501] width 119 height 16
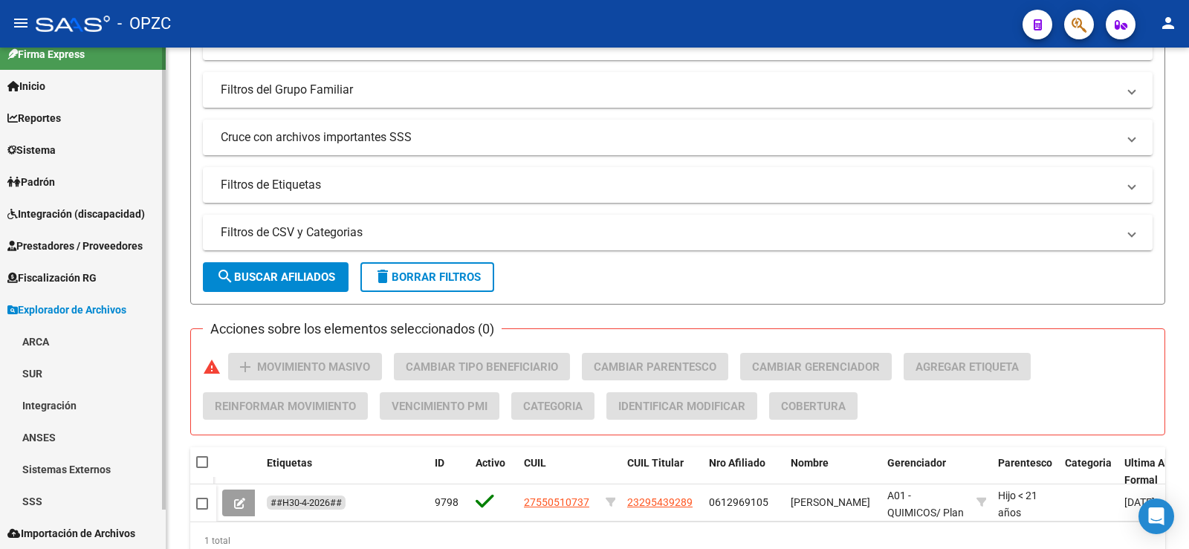
scroll to position [16, 0]
click at [46, 339] on link "ARCA" at bounding box center [83, 341] width 166 height 32
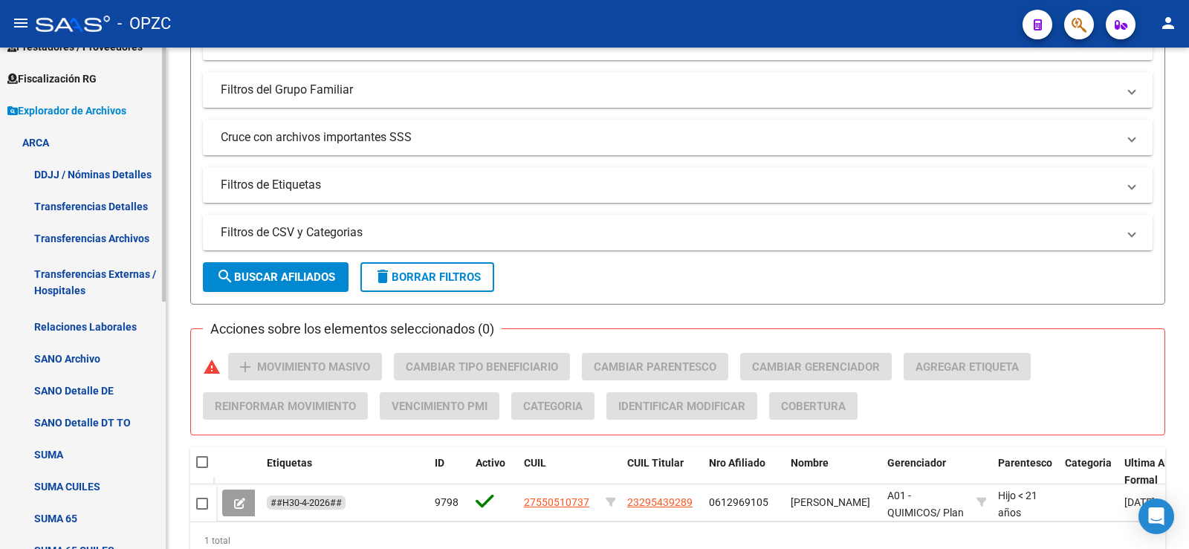
scroll to position [238, 0]
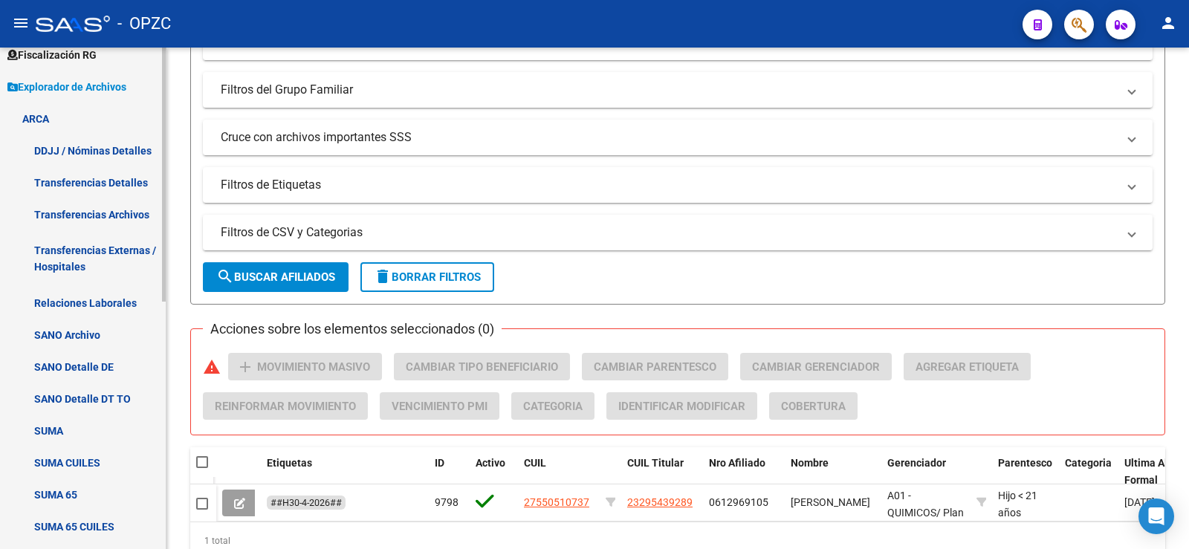
click at [74, 293] on link "Relaciones Laborales" at bounding box center [83, 303] width 166 height 32
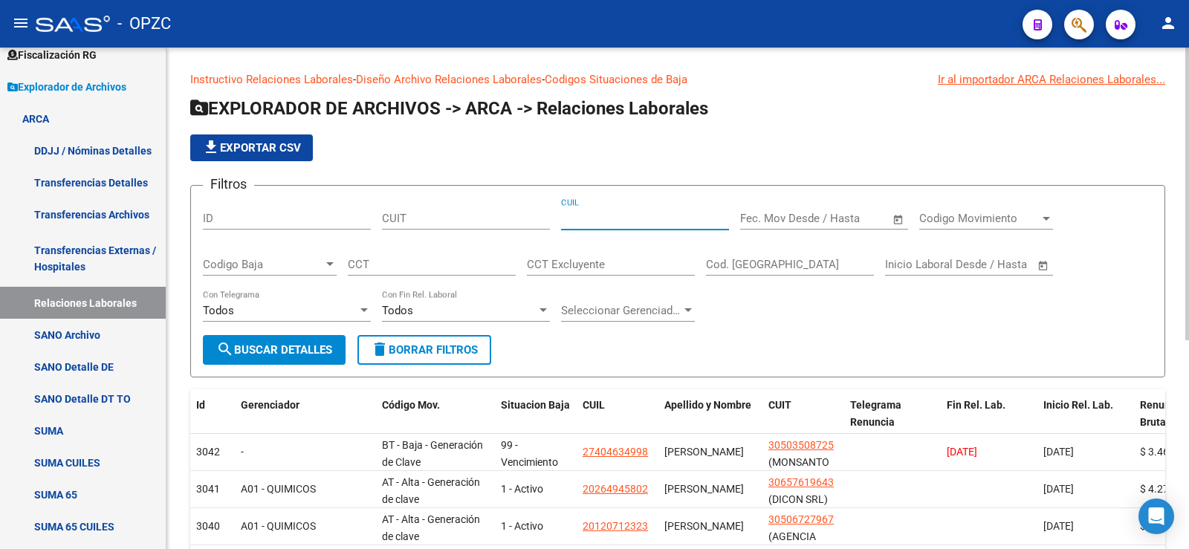
paste input "23-29543928-9"
type input "23-29543928-9"
click at [306, 347] on span "search Buscar Detalles" at bounding box center [274, 349] width 116 height 13
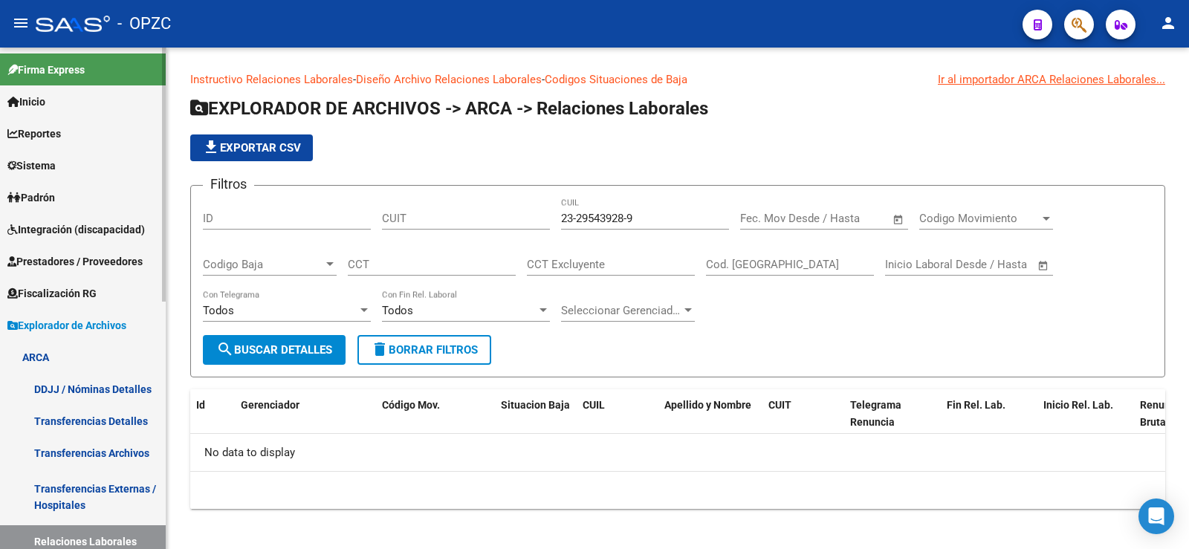
click at [79, 198] on link "Padrón" at bounding box center [83, 197] width 166 height 32
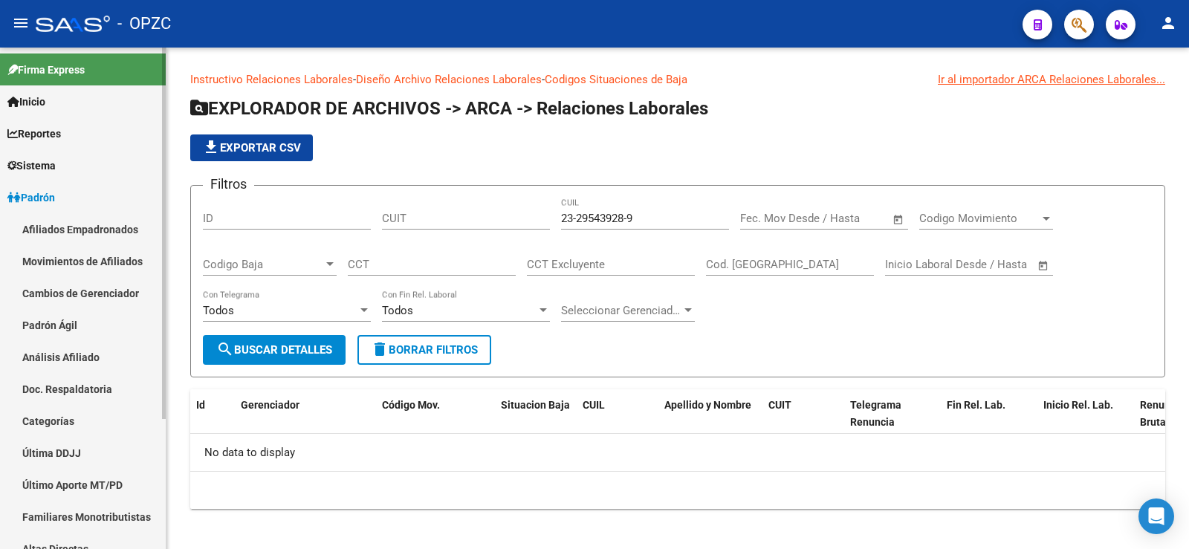
click at [70, 221] on link "Afiliados Empadronados" at bounding box center [83, 229] width 166 height 32
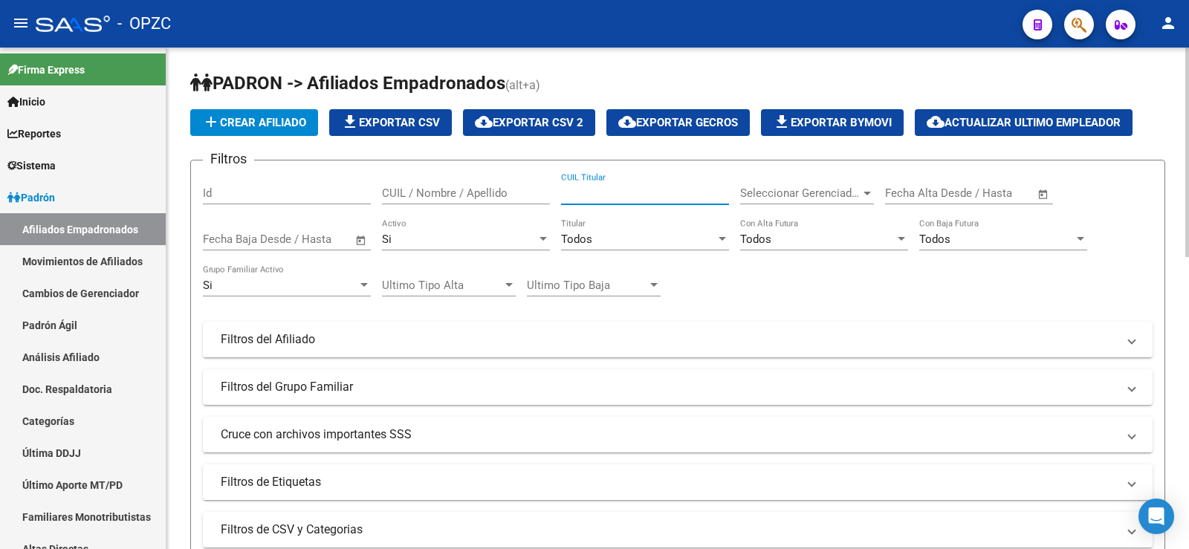
paste input "23295439289"
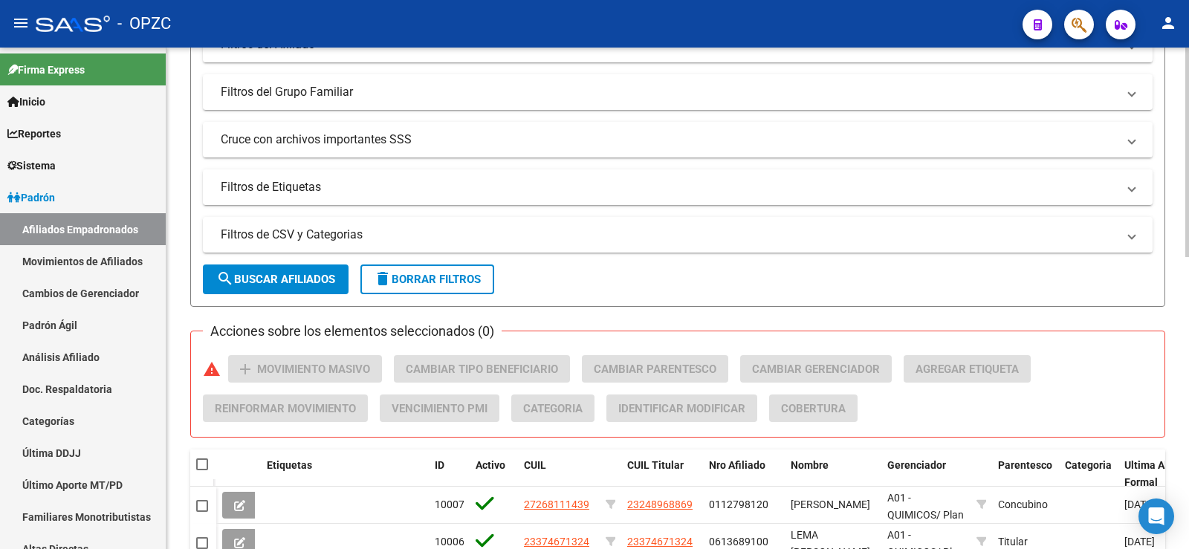
scroll to position [297, 0]
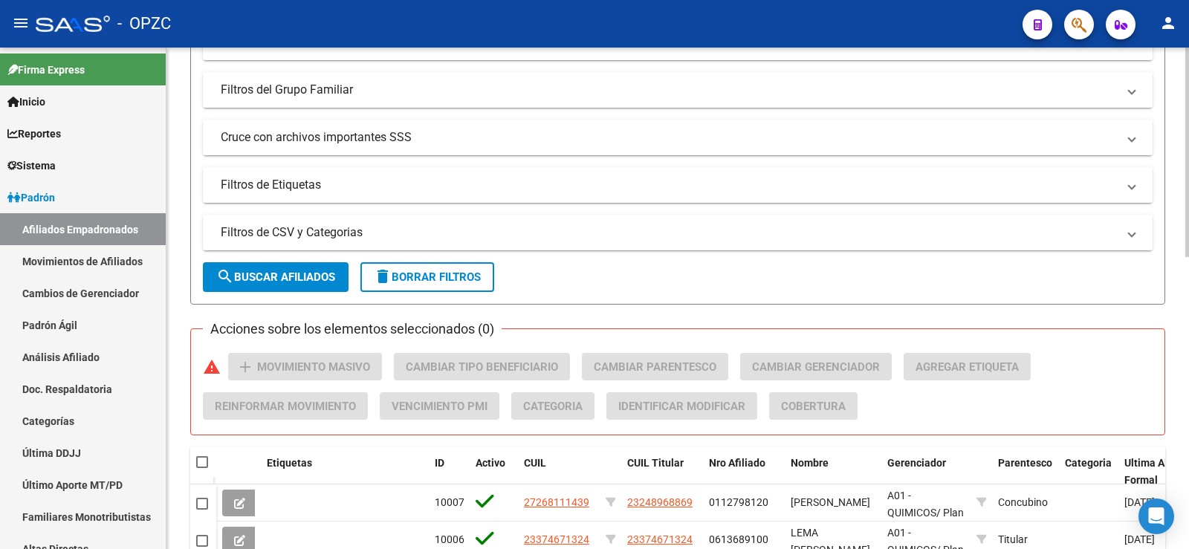
type input "23295439289"
click at [291, 282] on span "search Buscar Afiliados" at bounding box center [275, 276] width 119 height 13
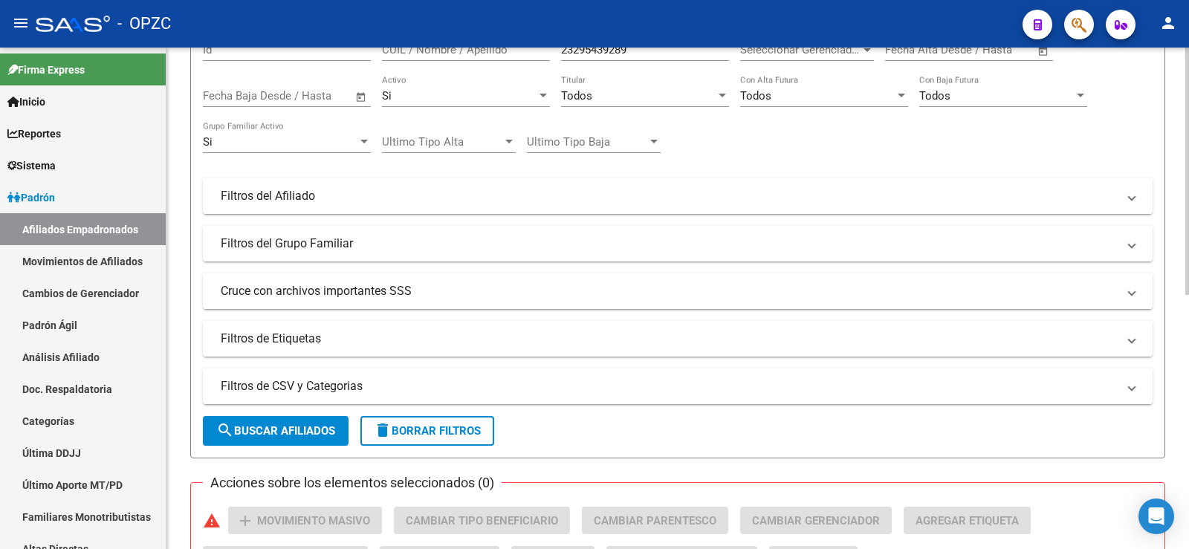
scroll to position [0, 0]
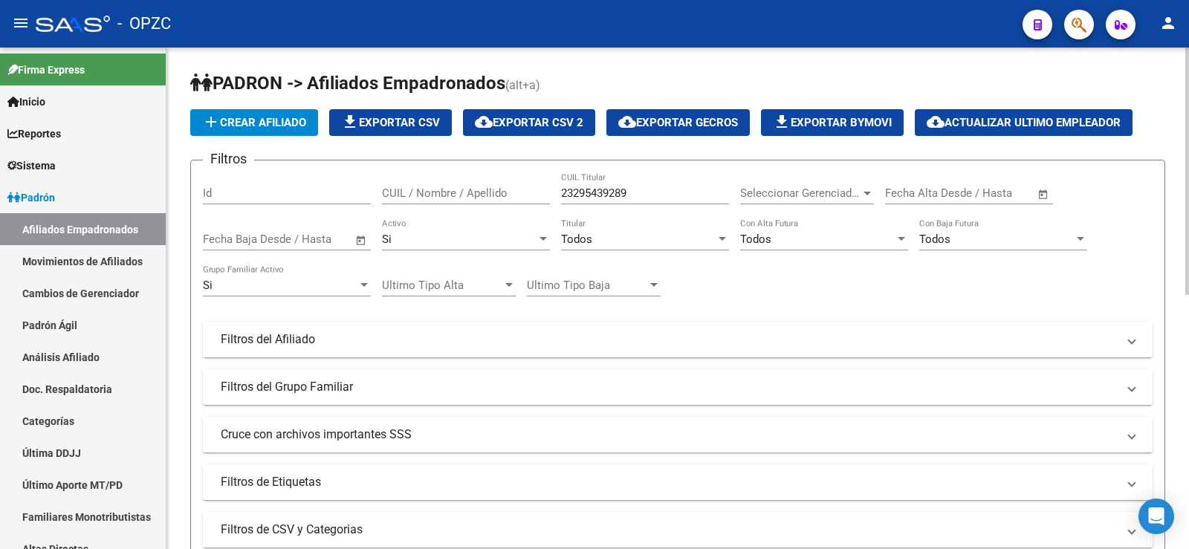
click at [409, 186] on input "CUIL / Nombre / Apellido" at bounding box center [466, 192] width 168 height 13
drag, startPoint x: 646, startPoint y: 195, endPoint x: 537, endPoint y: 195, distance: 108.5
click at [537, 195] on div "Filtros Id CUIL / Nombre / Apellido 23295439289 CUIL Titular Seleccionar Gerenc…" at bounding box center [677, 336] width 949 height 328
type input "20306976231"
click at [458, 246] on div "Si Activo" at bounding box center [466, 234] width 168 height 32
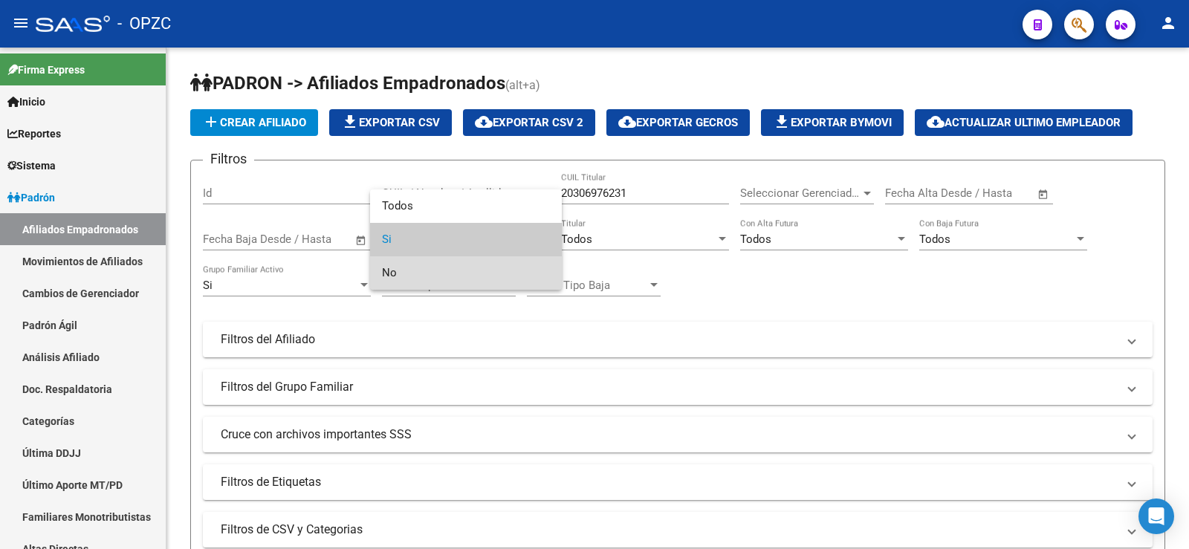
click at [426, 271] on span "No" at bounding box center [466, 272] width 168 height 33
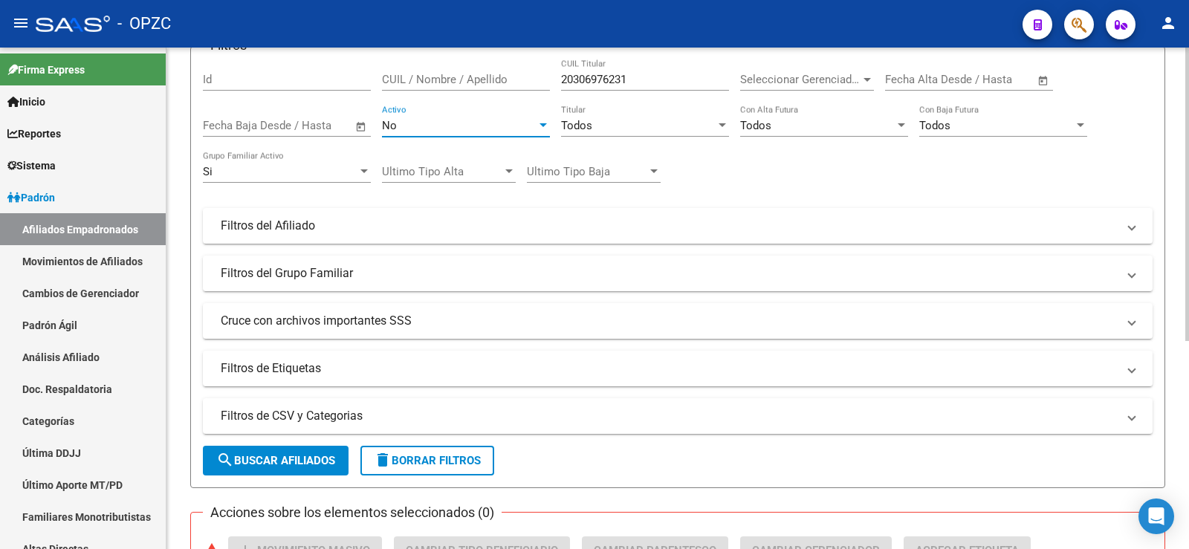
scroll to position [297, 0]
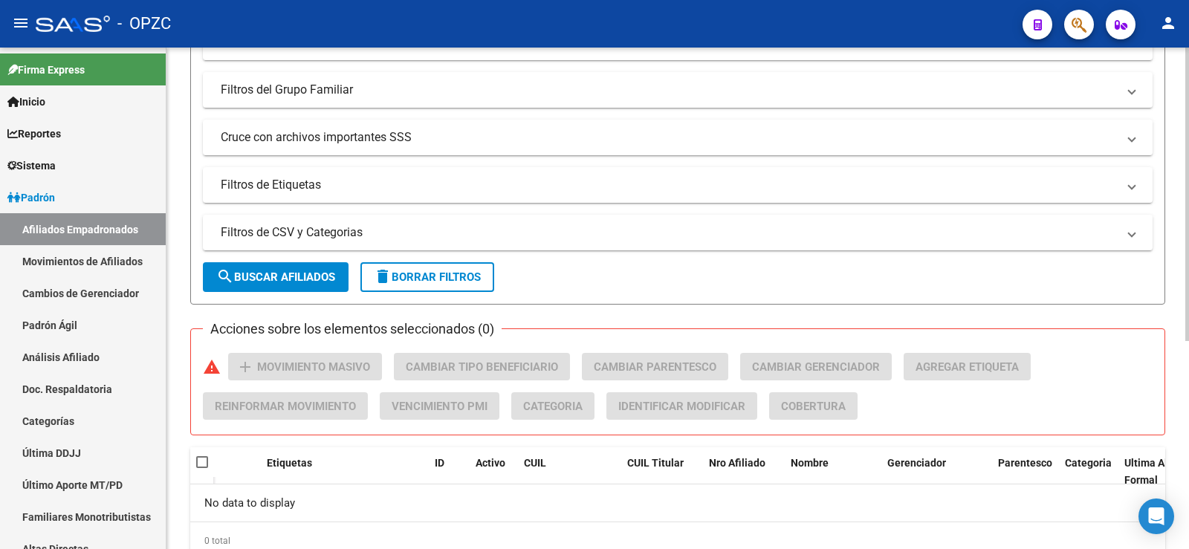
click at [277, 272] on span "search Buscar Afiliados" at bounding box center [275, 276] width 119 height 13
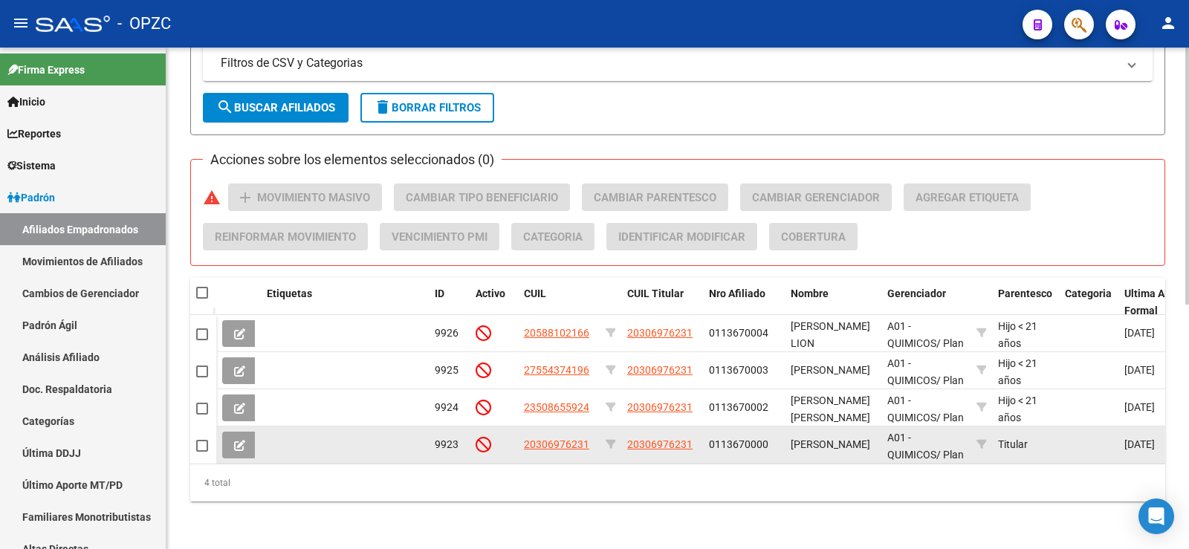
scroll to position [0, 0]
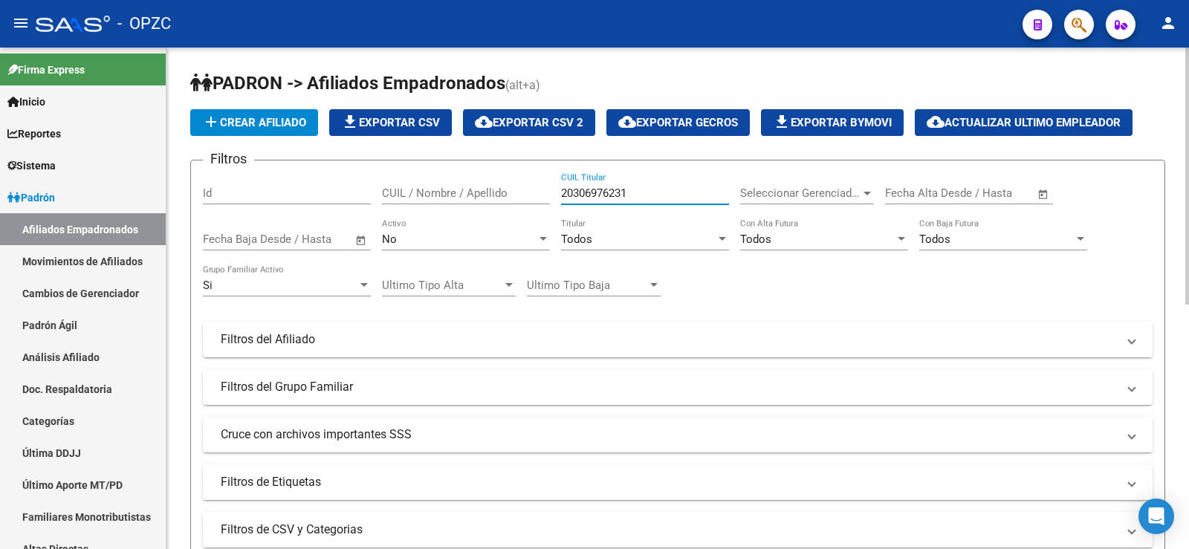
drag, startPoint x: 639, startPoint y: 188, endPoint x: 505, endPoint y: 186, distance: 133.7
click at [505, 186] on div "Filtros Id CUIL / Nombre / Apellido 20306976231 CUIL Titular Seleccionar Gerenc…" at bounding box center [677, 336] width 949 height 328
click at [504, 186] on div "CUIL / Nombre / Apellido" at bounding box center [466, 188] width 168 height 32
type input "34509000"
click at [328, 279] on div "Si" at bounding box center [280, 285] width 155 height 13
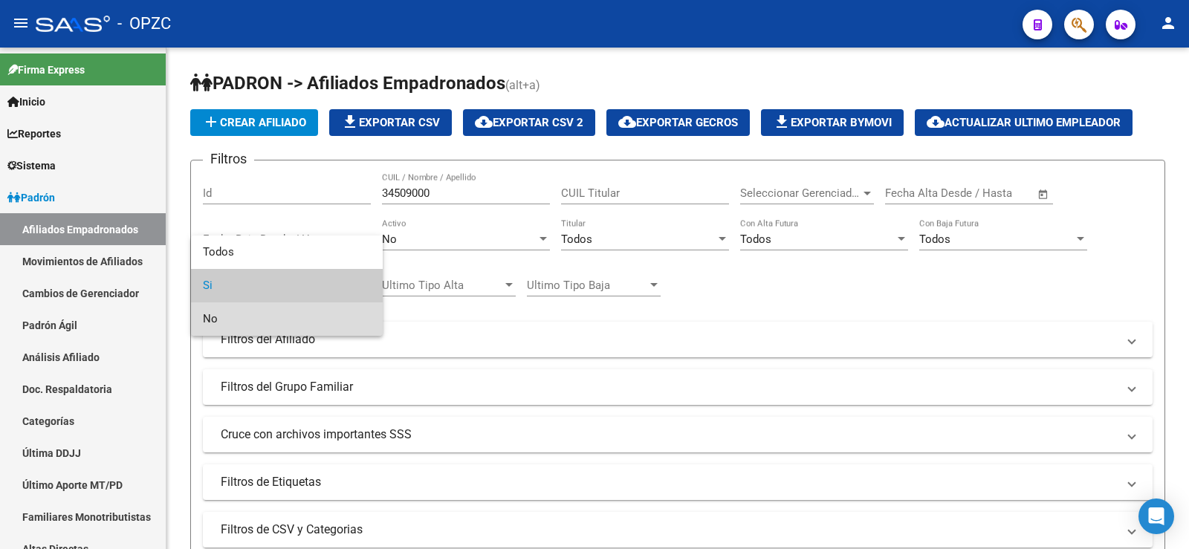
click at [299, 314] on span "No" at bounding box center [287, 318] width 168 height 33
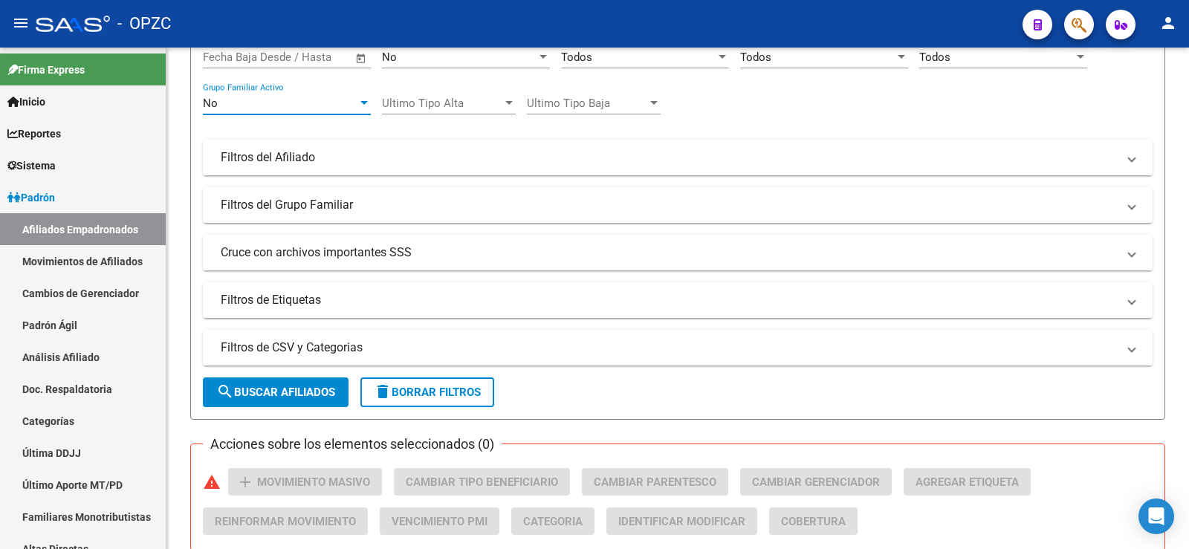
scroll to position [297, 0]
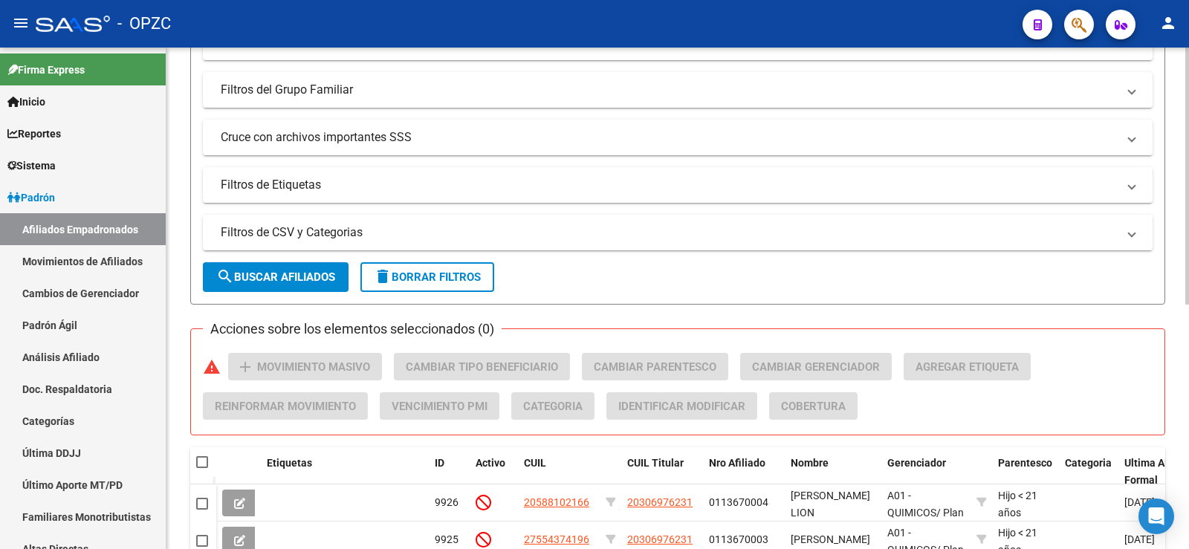
click at [304, 281] on span "search Buscar Afiliados" at bounding box center [275, 276] width 119 height 13
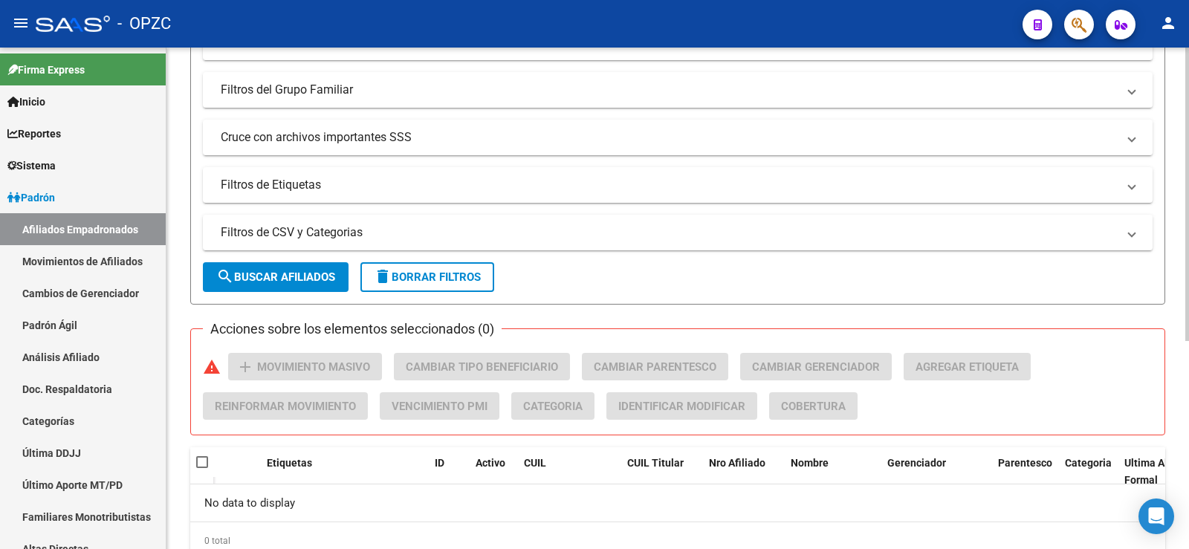
scroll to position [74, 0]
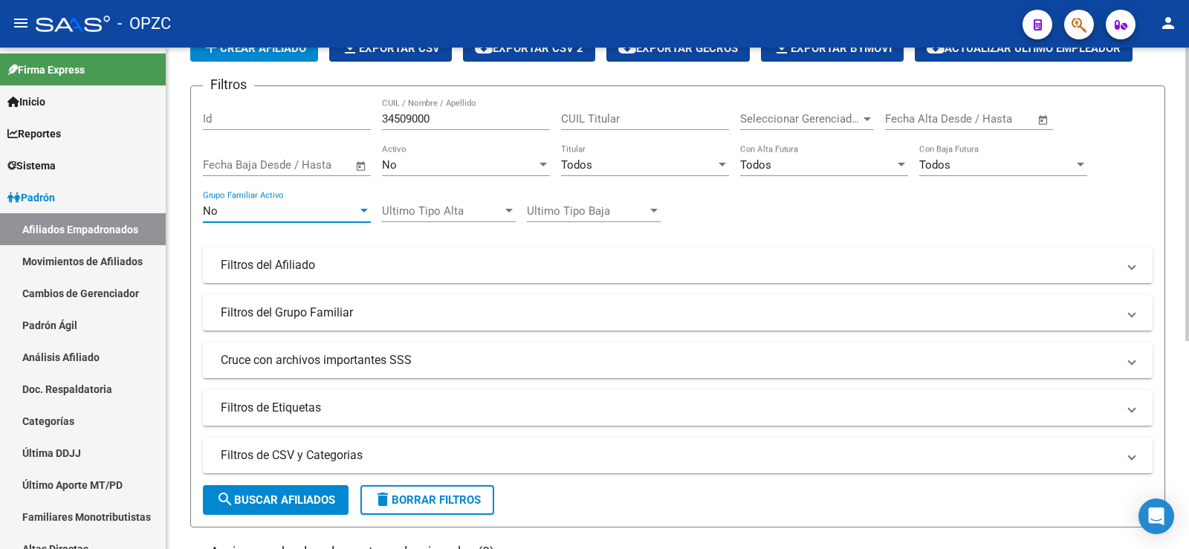
click at [311, 212] on div "No" at bounding box center [280, 210] width 155 height 13
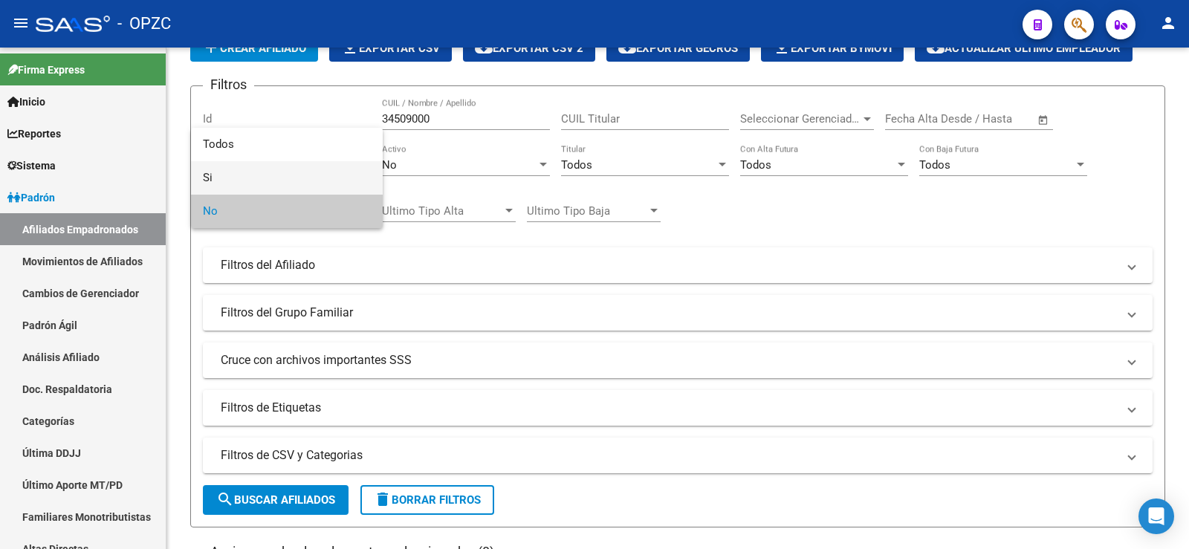
click at [270, 175] on span "Si" at bounding box center [287, 177] width 168 height 33
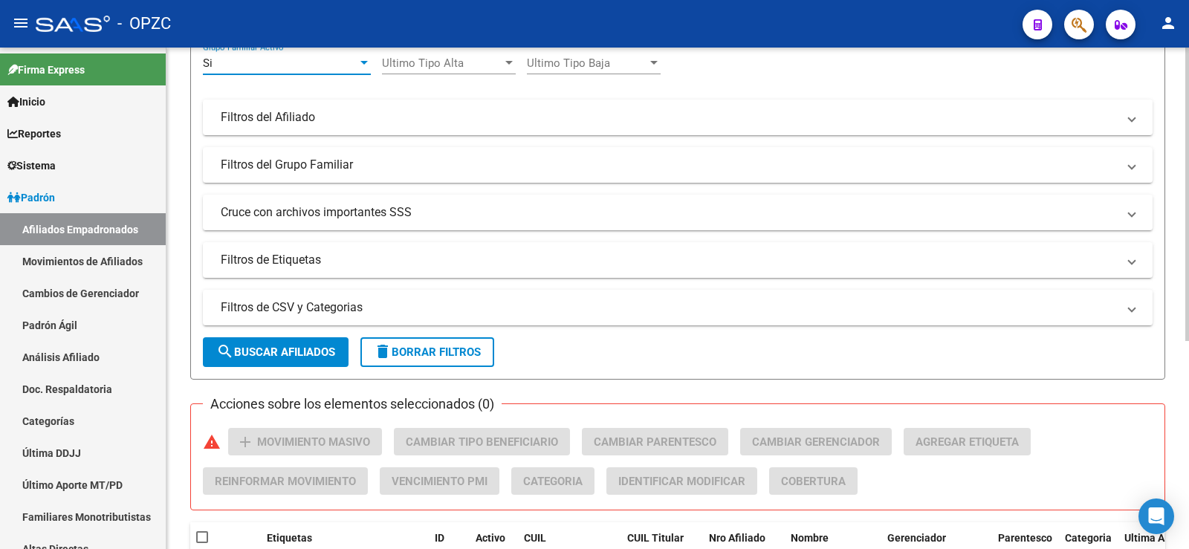
scroll to position [223, 0]
click at [310, 345] on span "search Buscar Afiliados" at bounding box center [275, 351] width 119 height 13
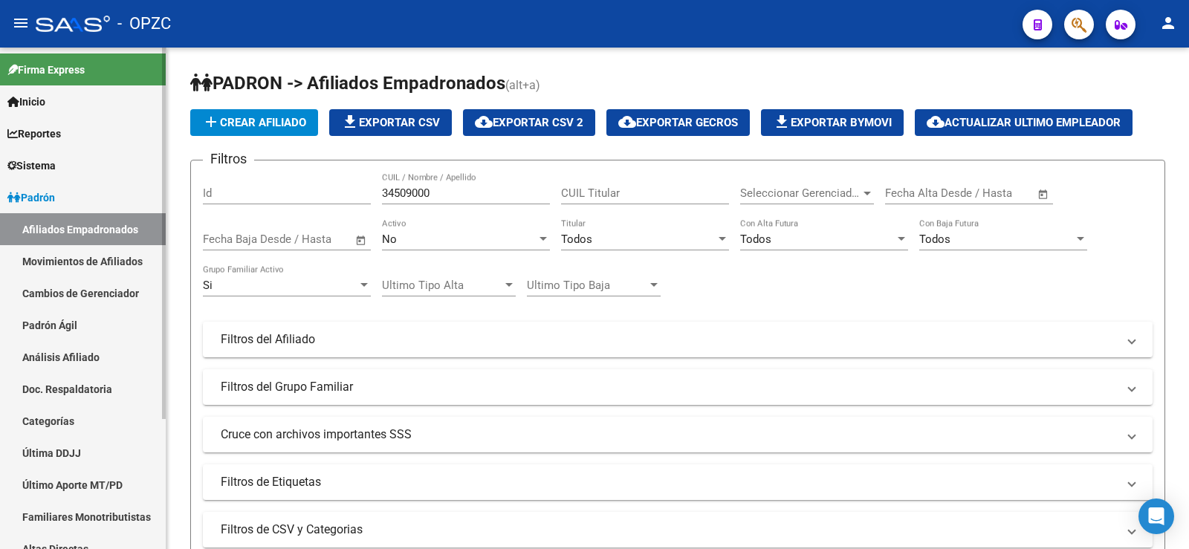
scroll to position [175, 0]
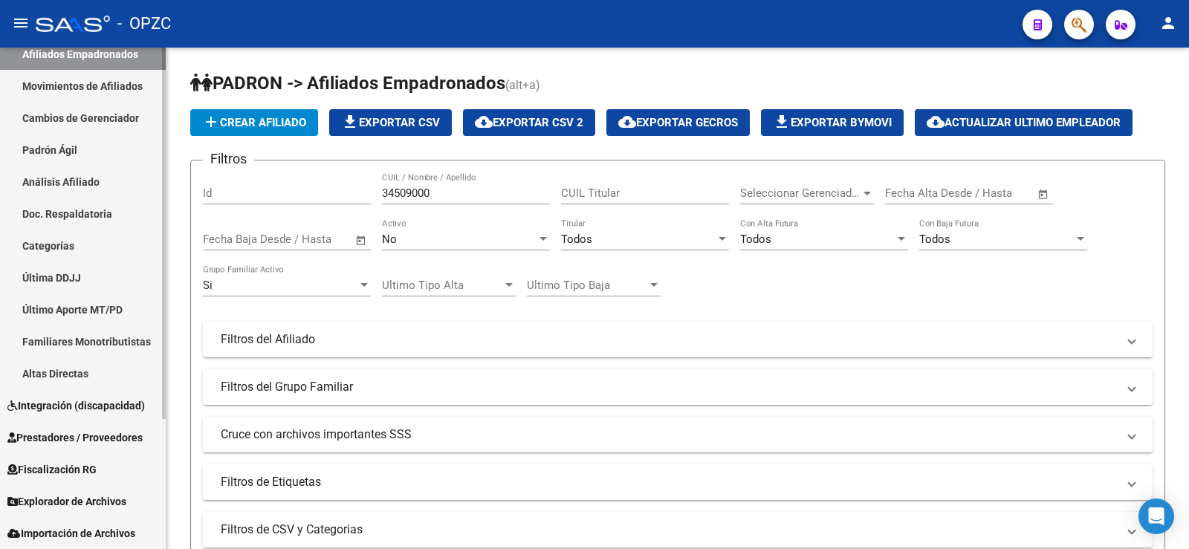
click at [90, 503] on span "Explorador de Archivos" at bounding box center [66, 501] width 119 height 16
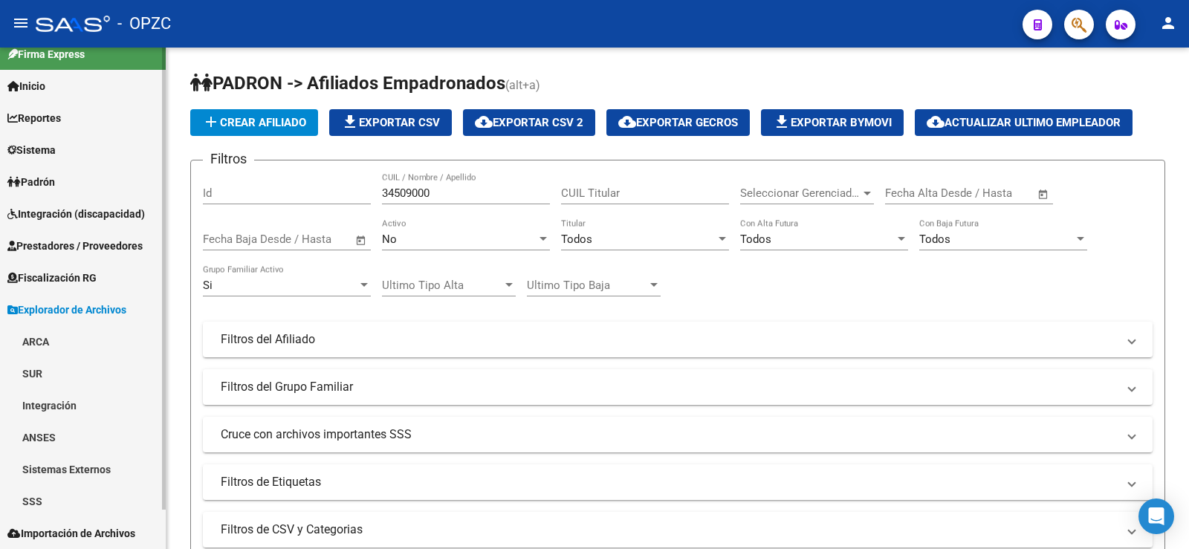
scroll to position [16, 0]
click at [44, 334] on link "ARCA" at bounding box center [83, 341] width 166 height 32
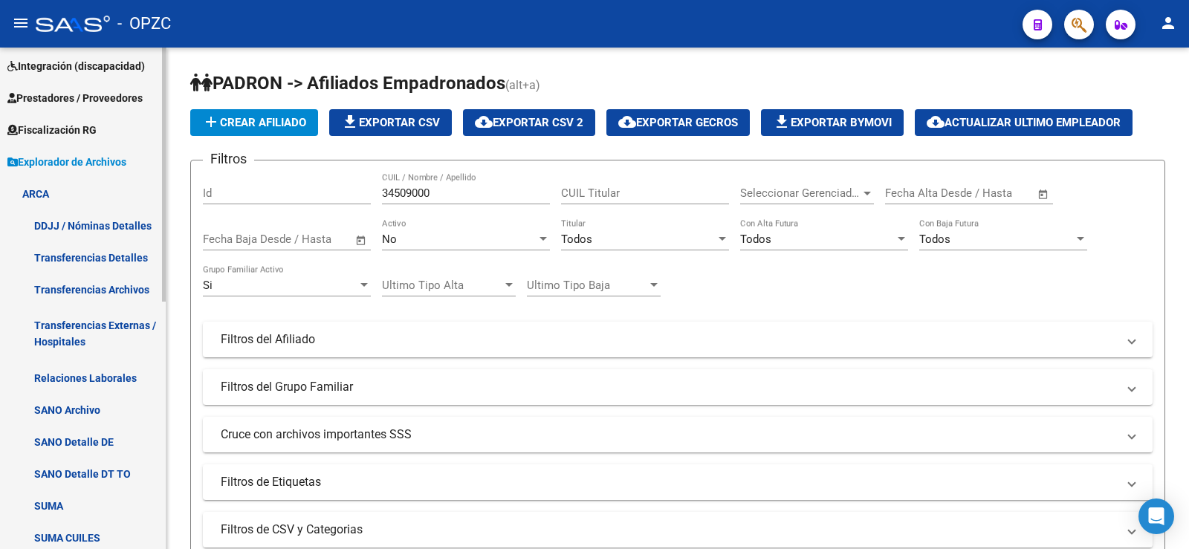
scroll to position [164, 0]
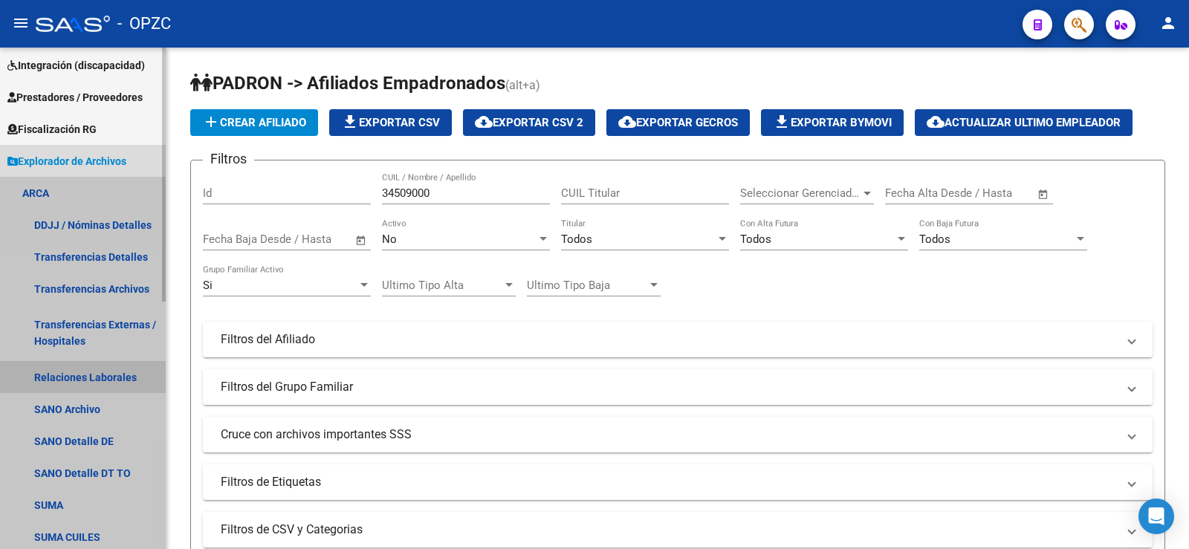
click at [97, 378] on link "Relaciones Laborales" at bounding box center [83, 377] width 166 height 32
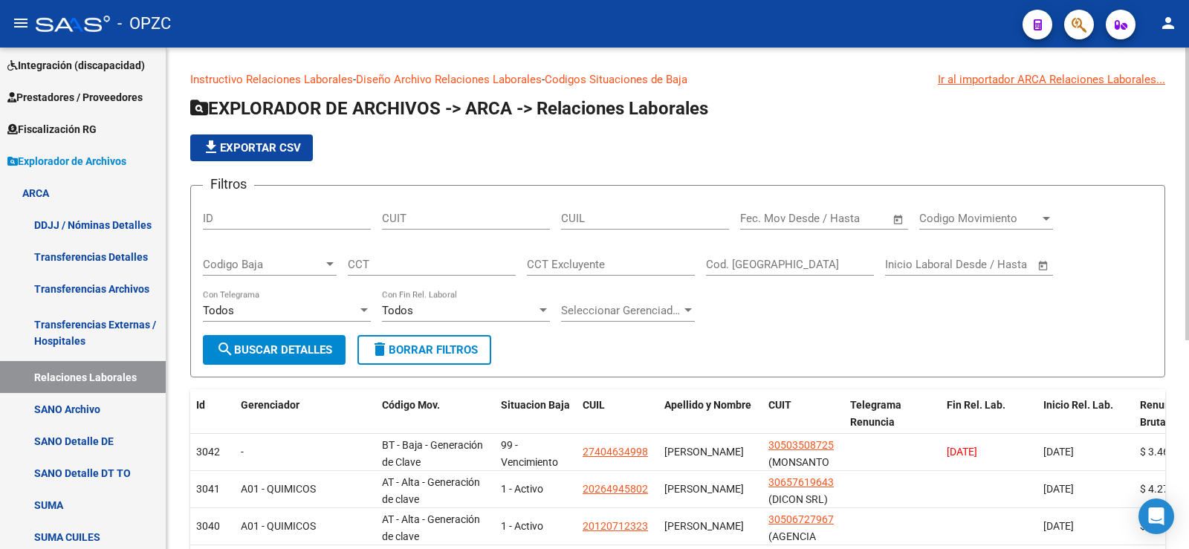
click at [600, 221] on input "CUIL" at bounding box center [645, 218] width 168 height 13
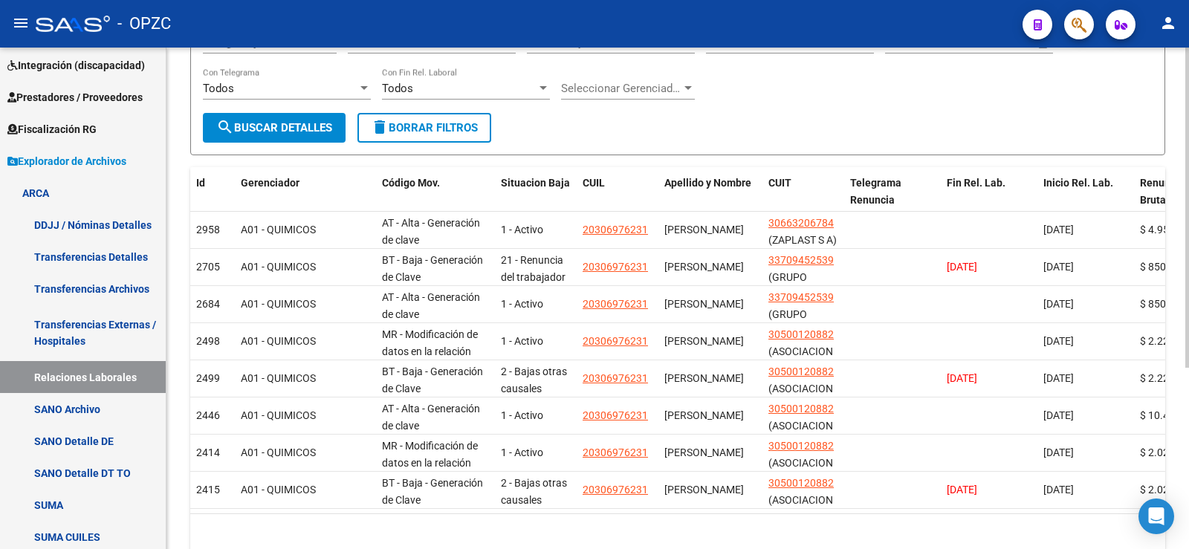
scroll to position [223, 0]
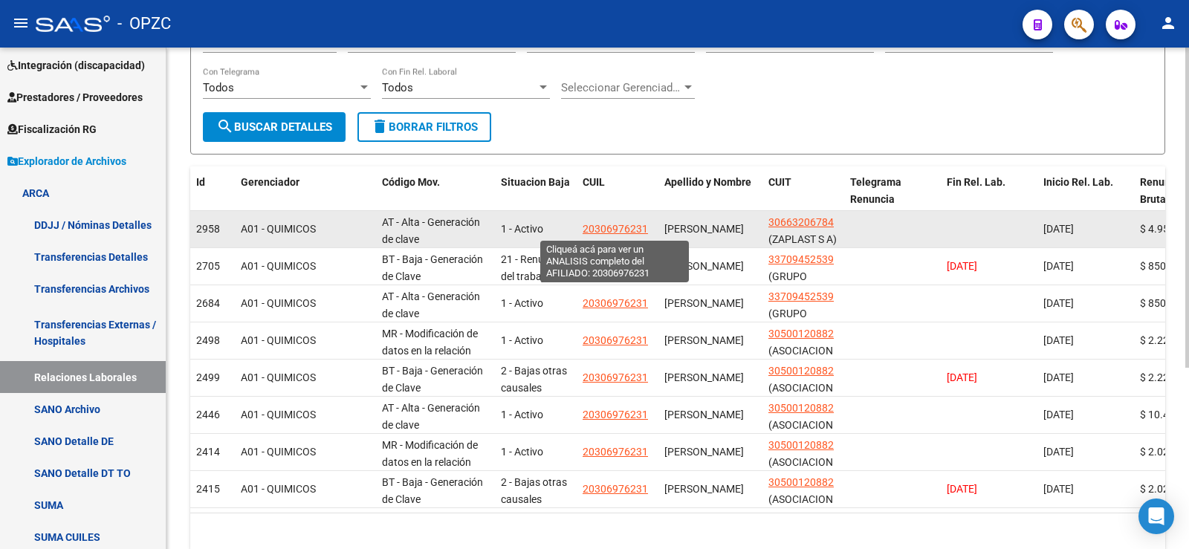
type input "20-30697623-1"
click at [608, 224] on span "20306976231" at bounding box center [614, 229] width 65 height 12
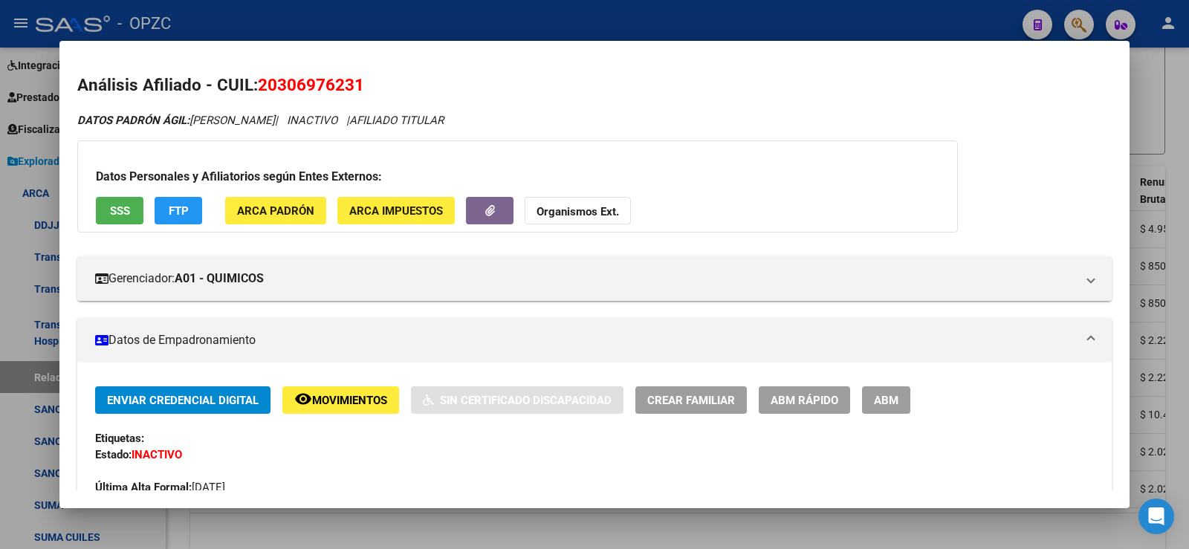
click at [894, 402] on span "ABM" at bounding box center [886, 400] width 25 height 13
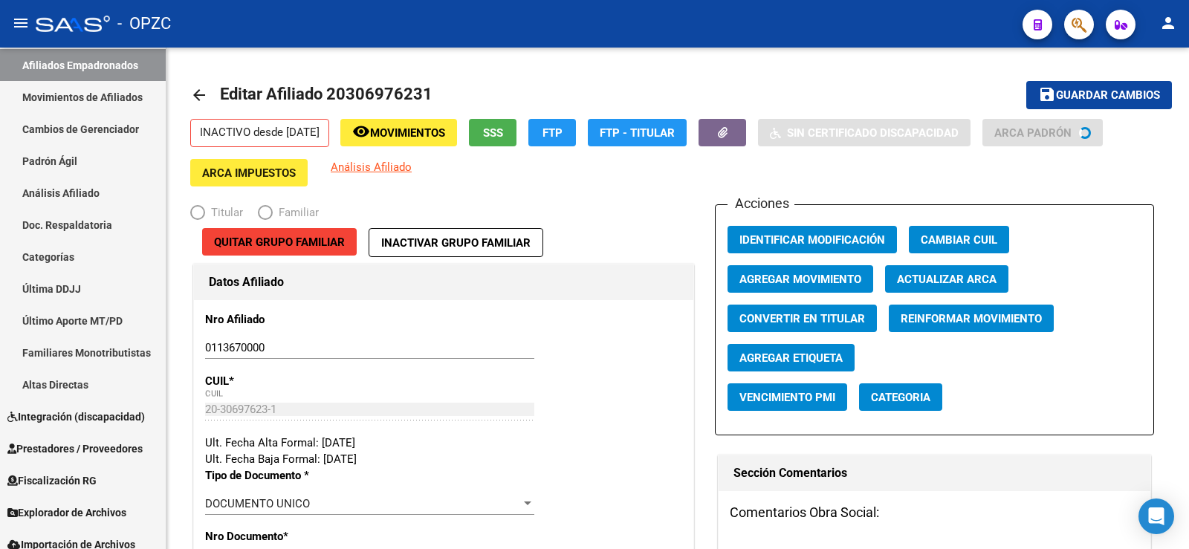
radio input "true"
type input "30-66320678-4"
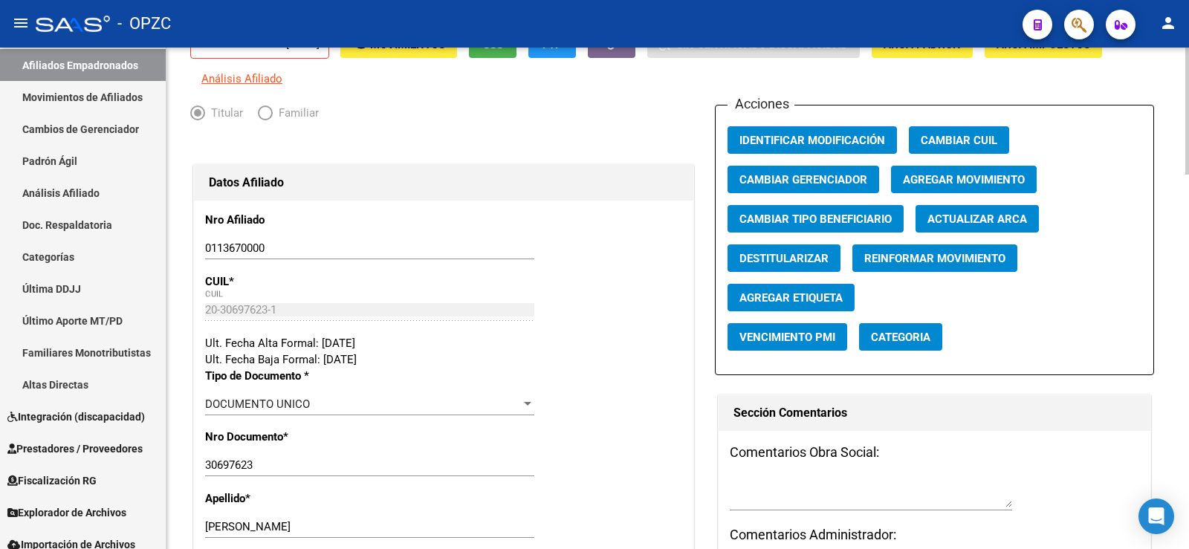
scroll to position [74, 0]
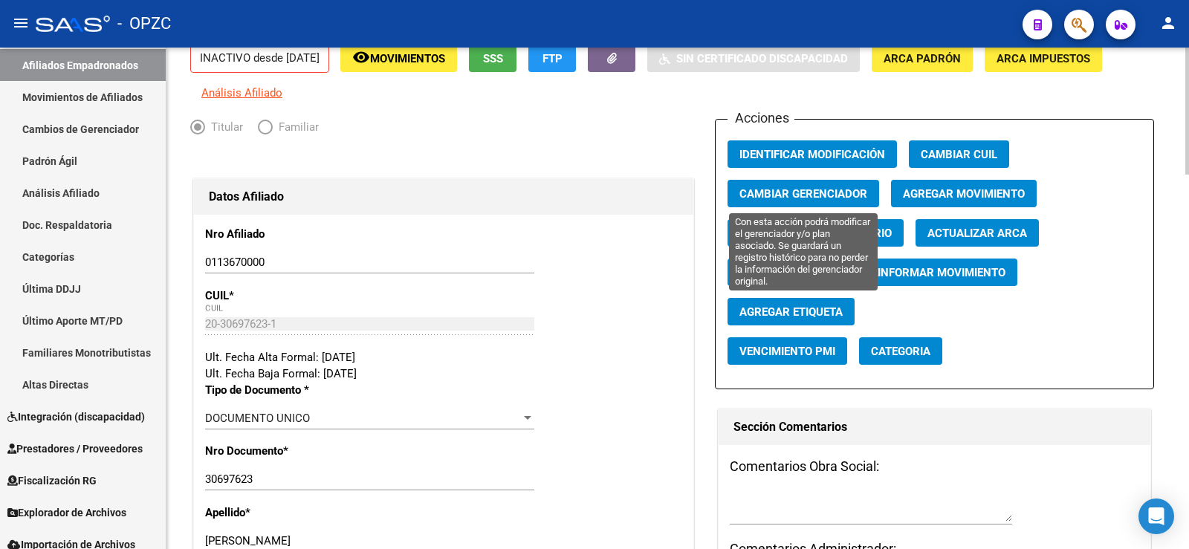
click at [801, 192] on span "Cambiar Gerenciador" at bounding box center [803, 193] width 128 height 13
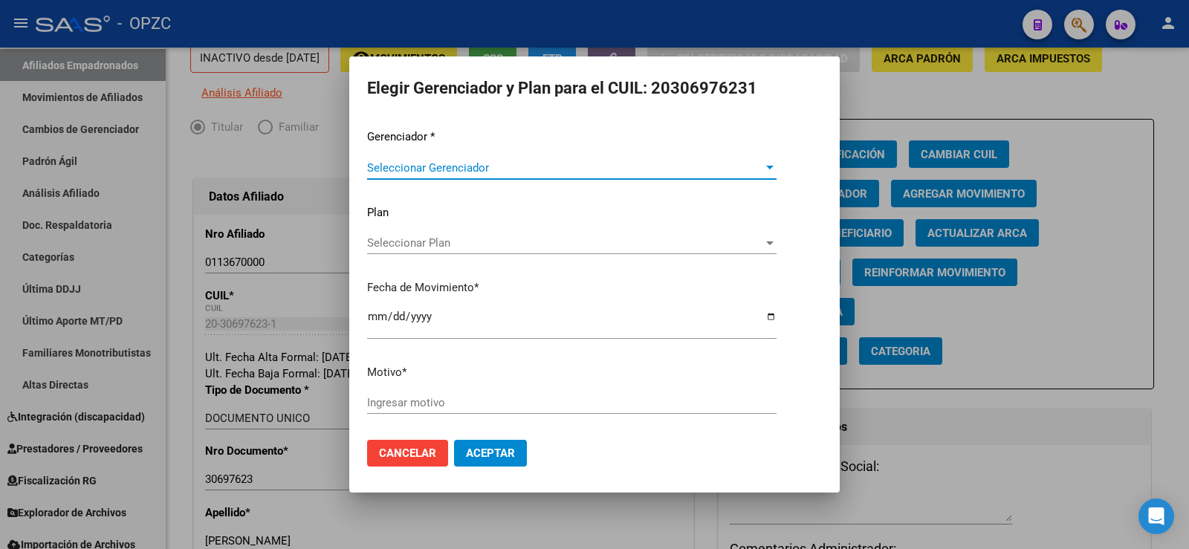
click at [497, 165] on span "Seleccionar Gerenciador" at bounding box center [565, 167] width 396 height 13
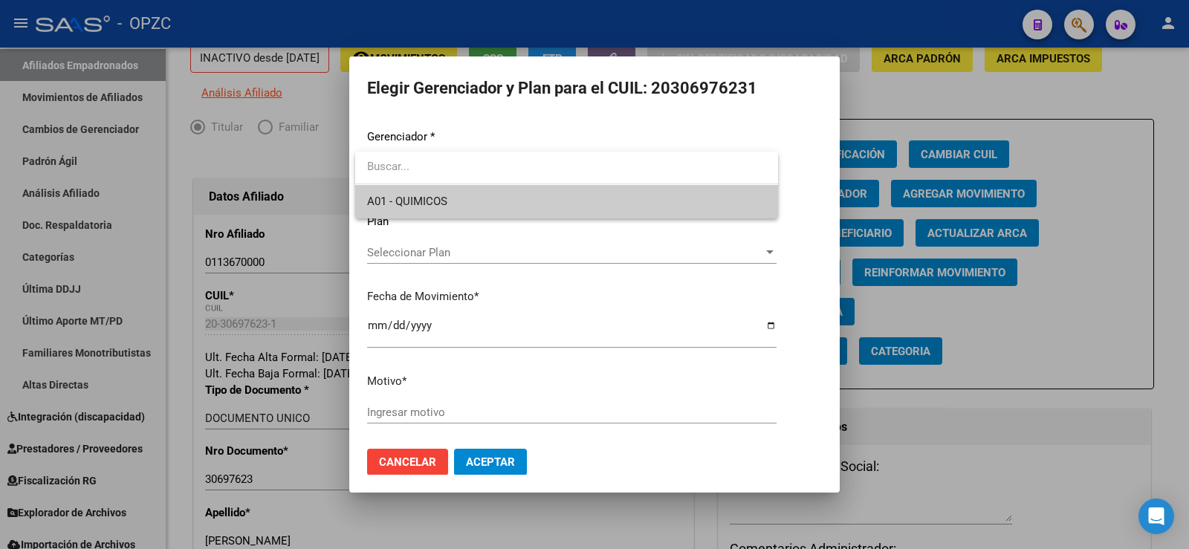
click at [468, 201] on span "A01 - QUIMICOS" at bounding box center [566, 201] width 399 height 33
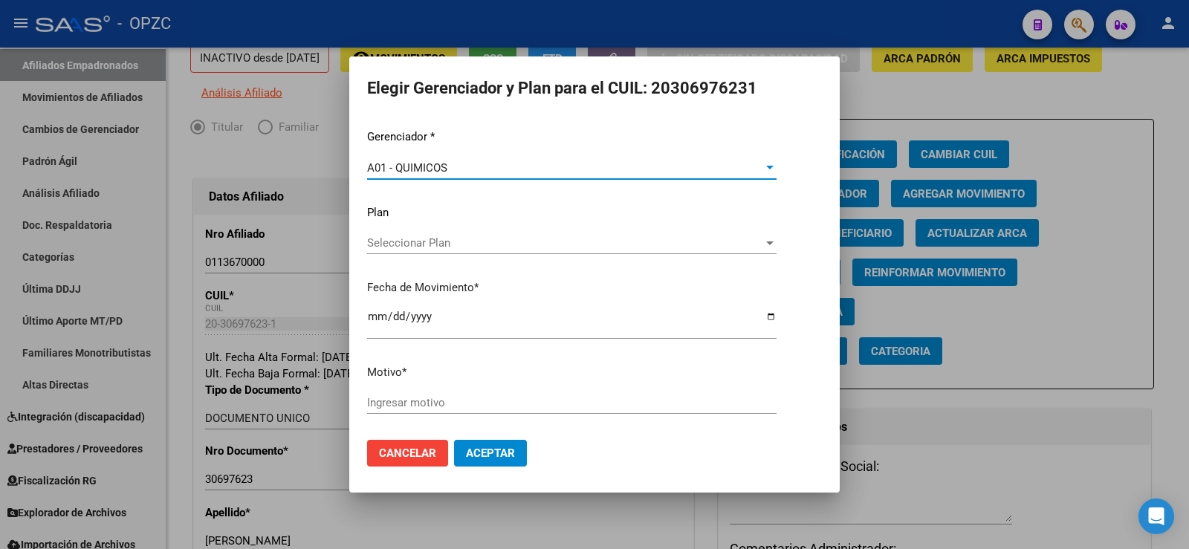
click at [452, 247] on span "Seleccionar Plan" at bounding box center [565, 242] width 396 height 13
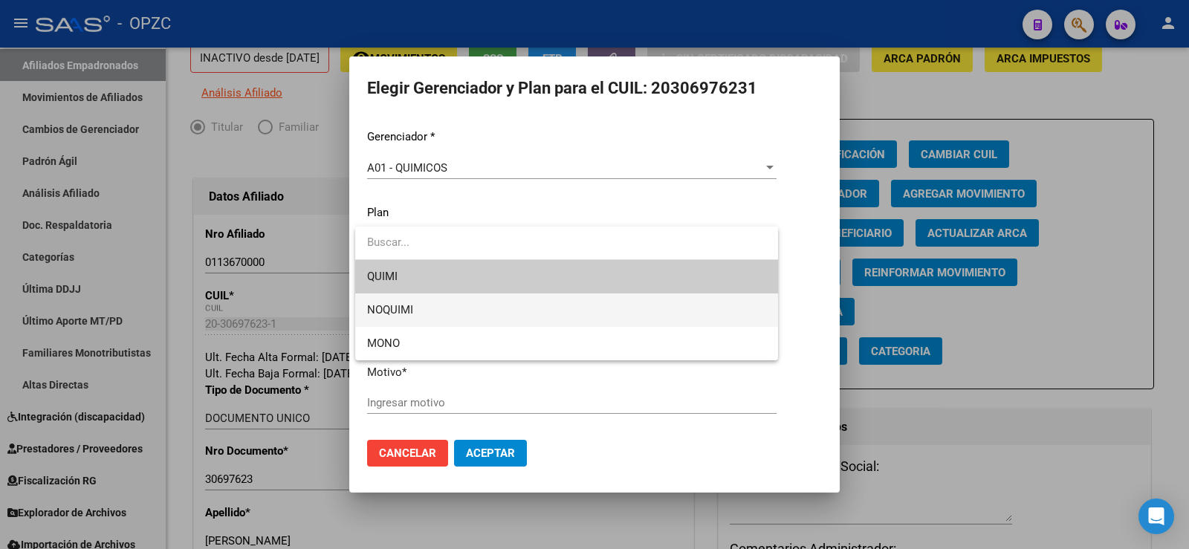
click at [444, 306] on span "NOQUIMI" at bounding box center [566, 309] width 399 height 33
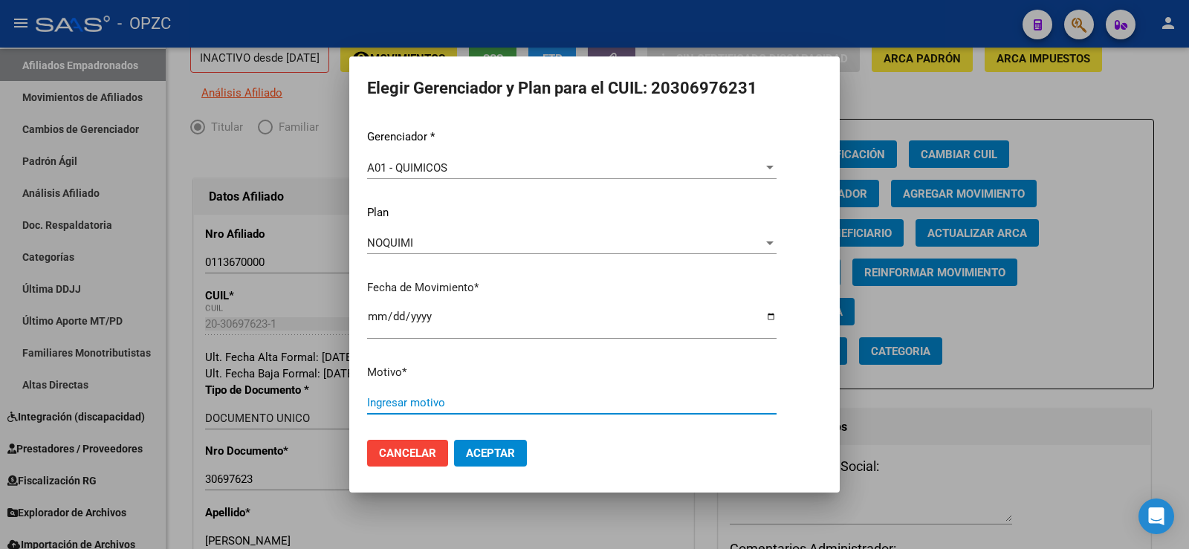
click at [396, 406] on input "Ingresar motivo" at bounding box center [571, 402] width 409 height 13
type input "reingreso"
click at [498, 451] on span "Aceptar" at bounding box center [490, 452] width 49 height 13
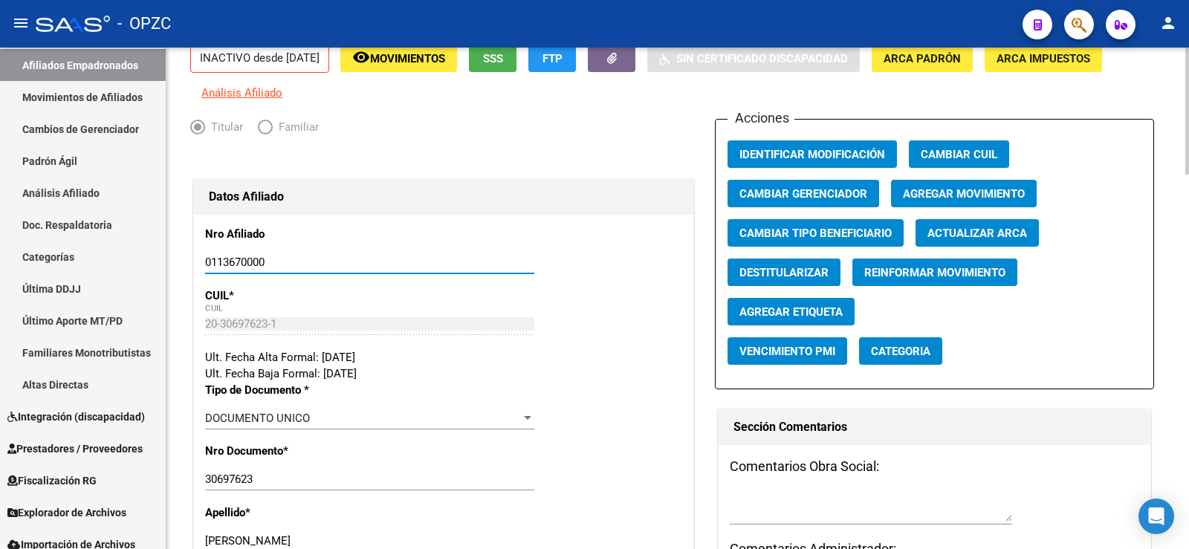
click at [256, 265] on input "0113670000" at bounding box center [369, 262] width 329 height 13
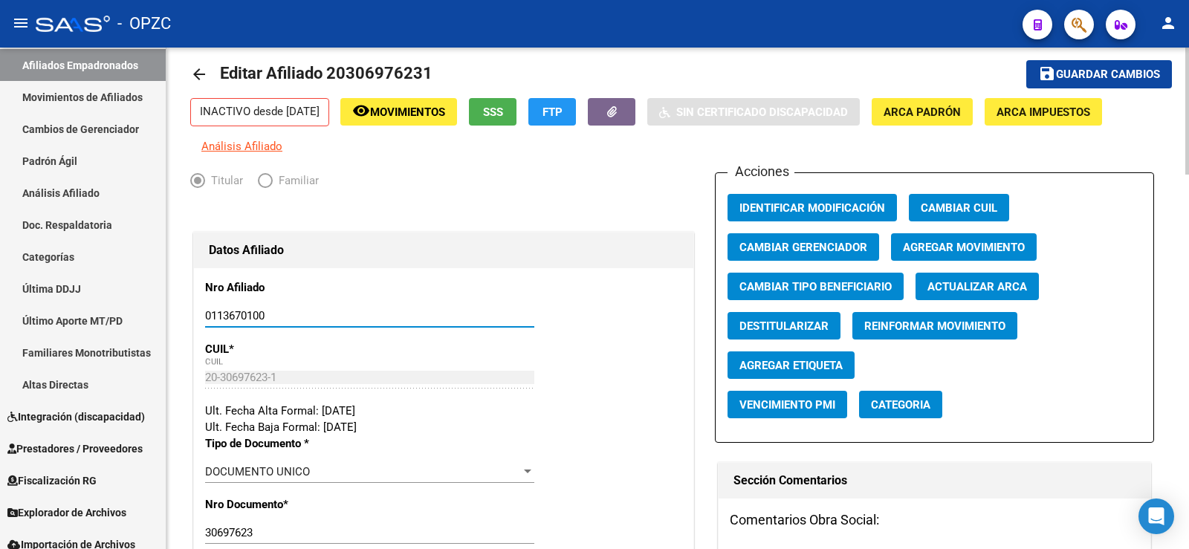
scroll to position [0, 0]
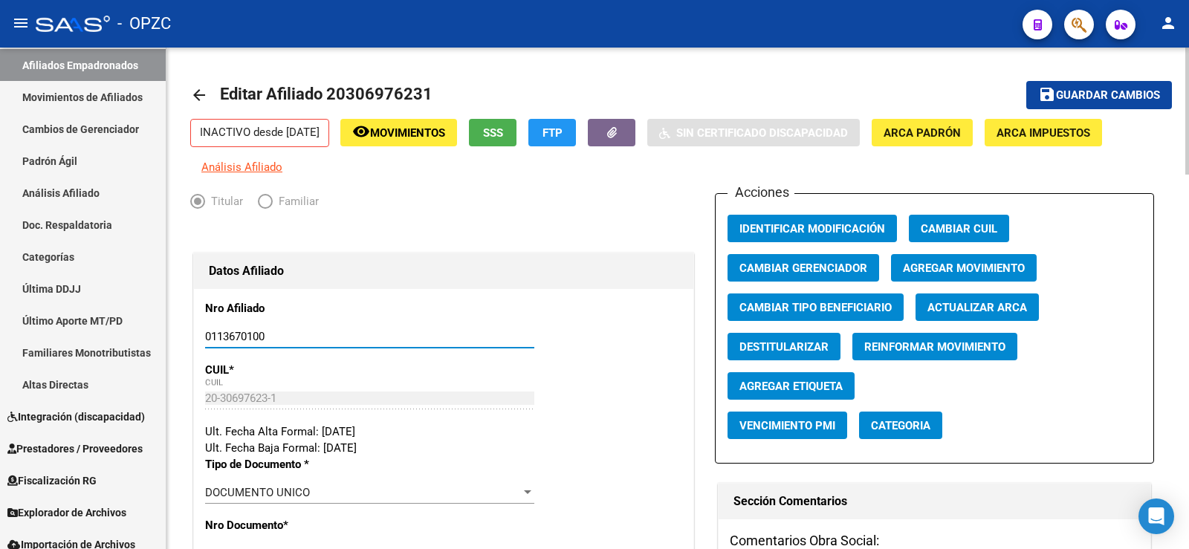
type input "0113670100"
click at [1128, 93] on span "Guardar cambios" at bounding box center [1108, 95] width 104 height 13
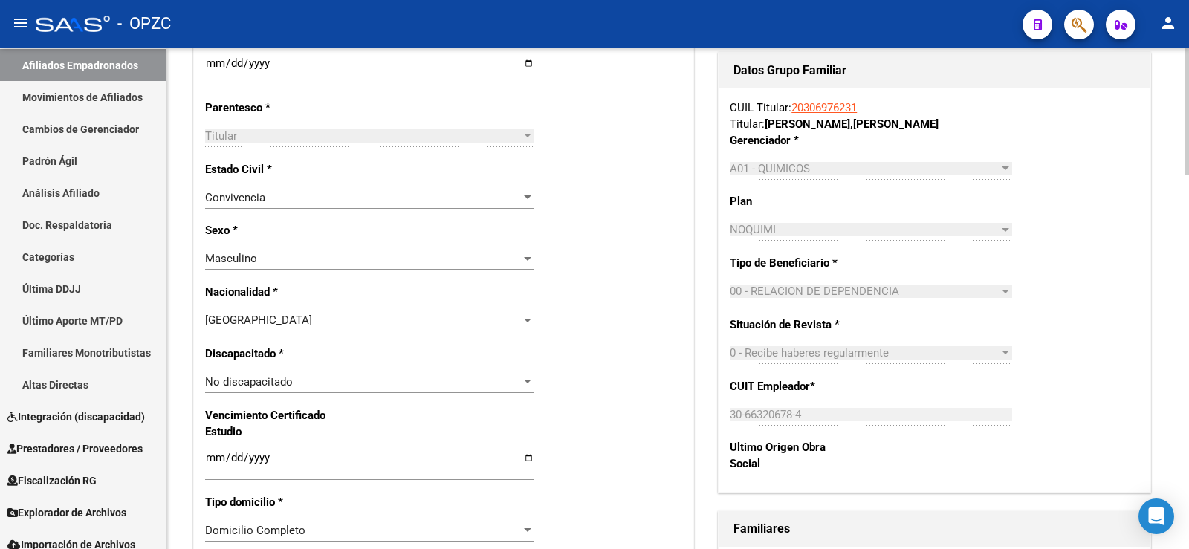
scroll to position [817, 0]
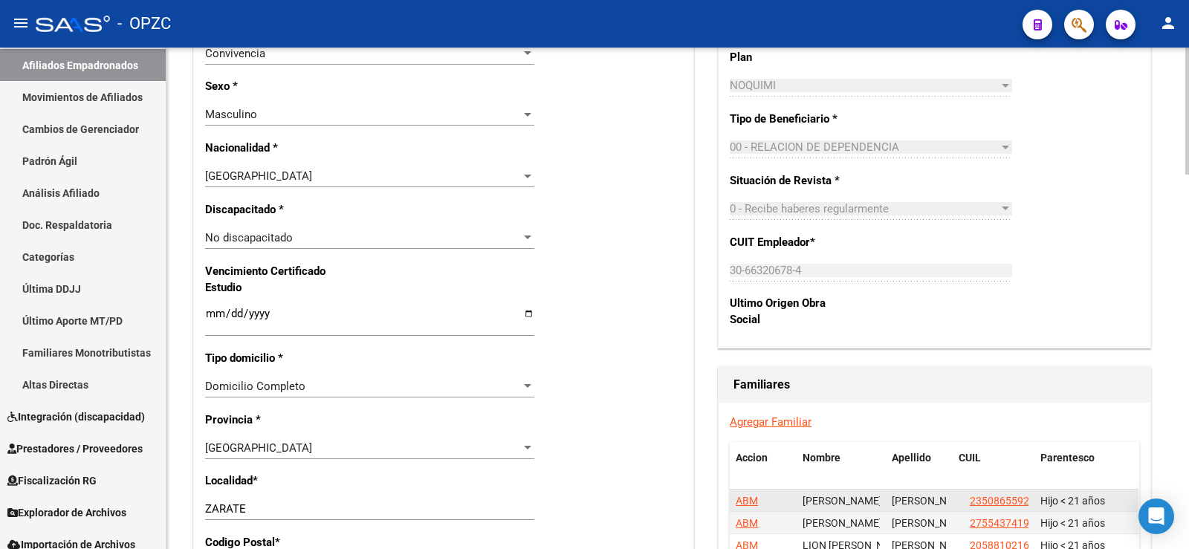
click at [747, 500] on span "ABM" at bounding box center [746, 501] width 22 height 12
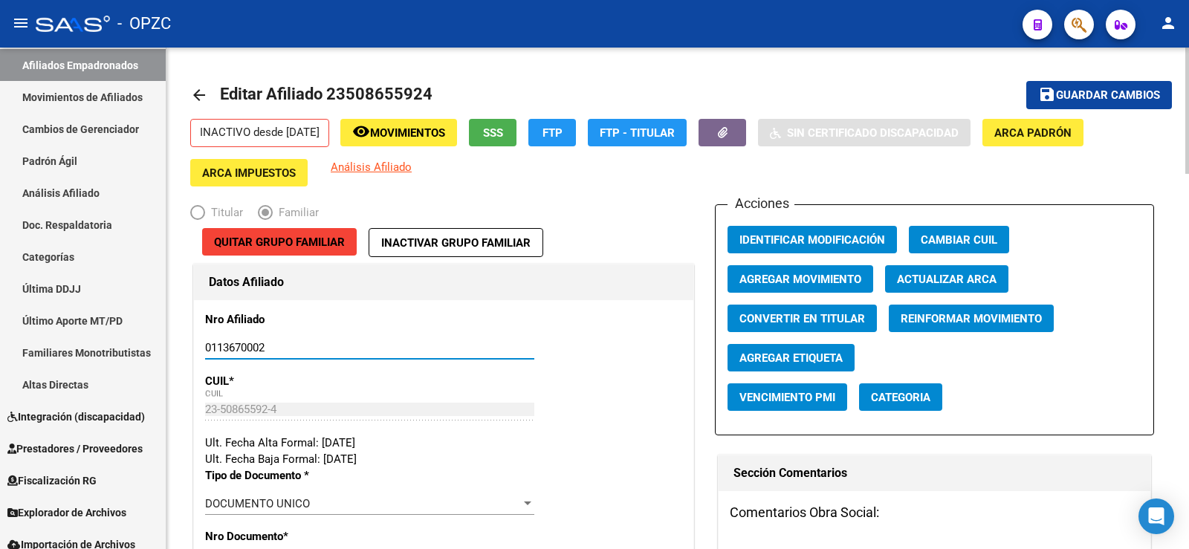
click at [253, 342] on input "0113670002" at bounding box center [369, 347] width 329 height 13
type input "0113670102"
click at [1146, 93] on span "Guardar cambios" at bounding box center [1108, 95] width 104 height 13
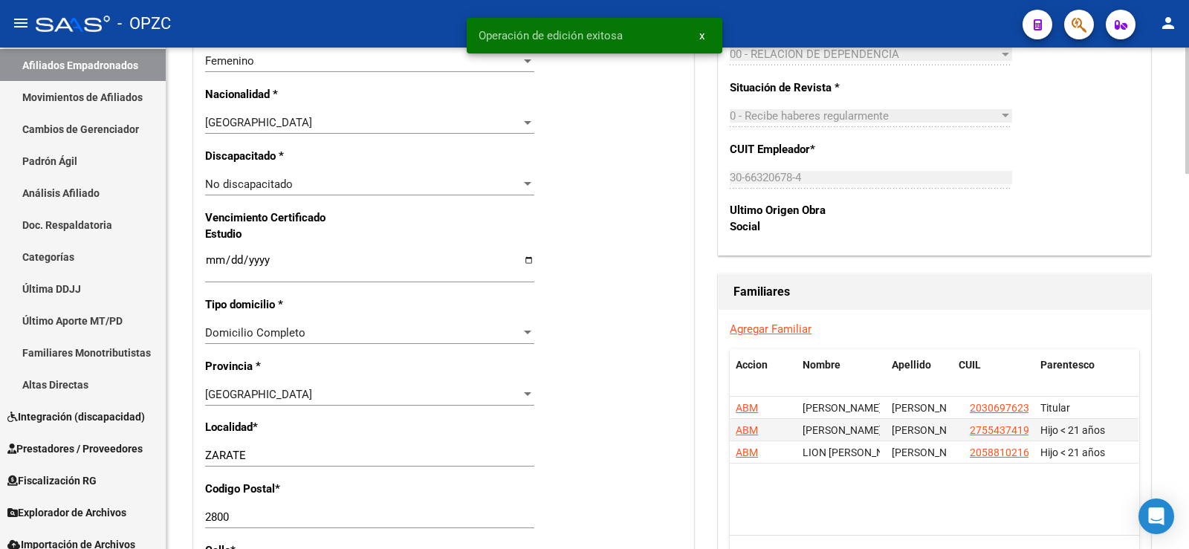
scroll to position [891, 0]
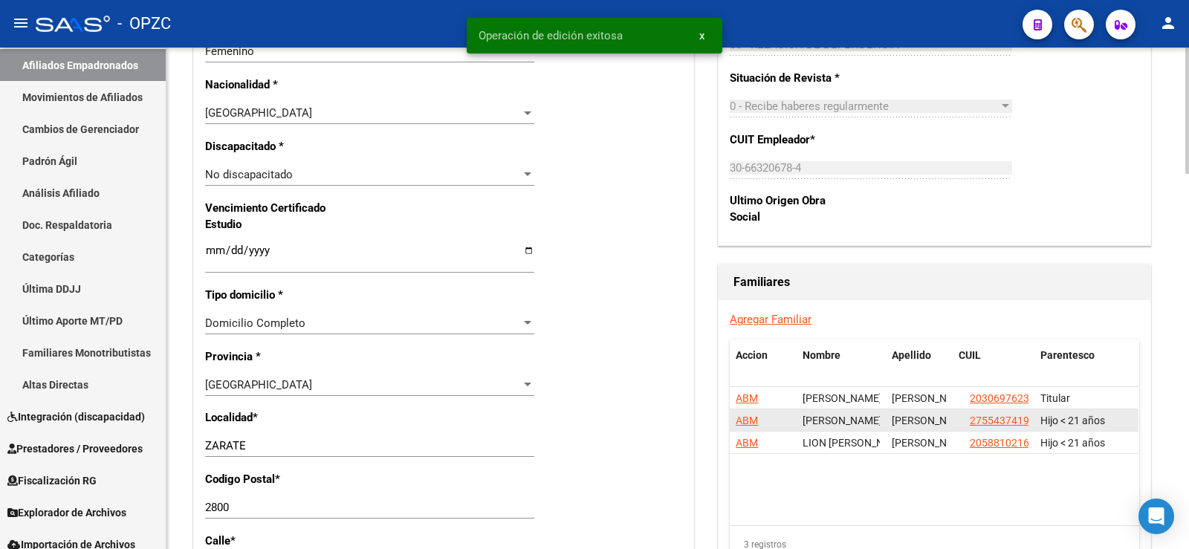
click at [751, 419] on span "ABM" at bounding box center [746, 421] width 22 height 12
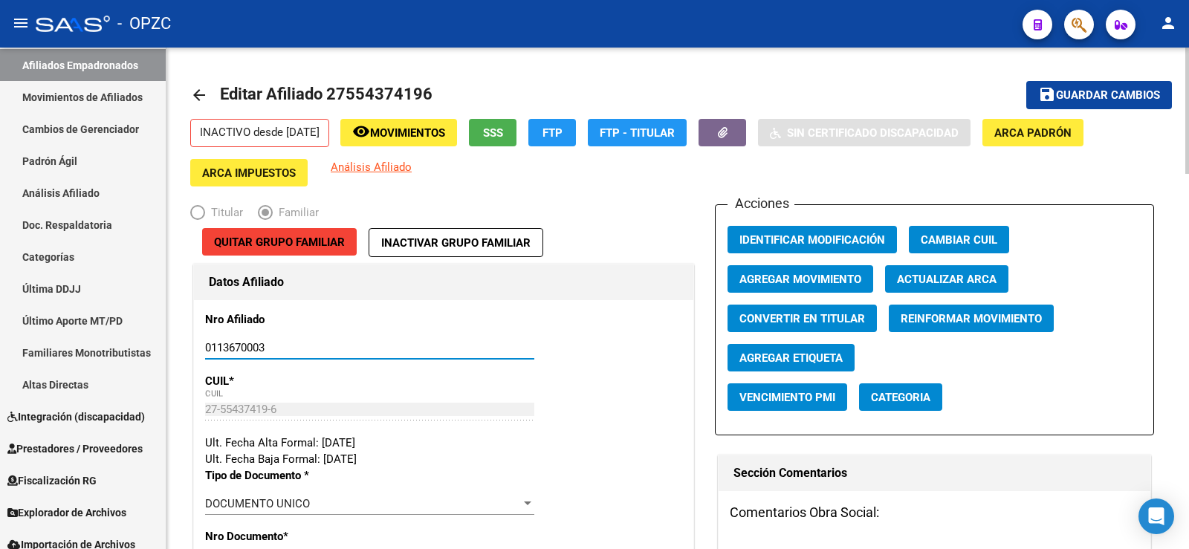
click at [253, 346] on input "0113670003" at bounding box center [369, 347] width 329 height 13
type input "0113670103"
click at [1078, 94] on span "Guardar cambios" at bounding box center [1108, 95] width 104 height 13
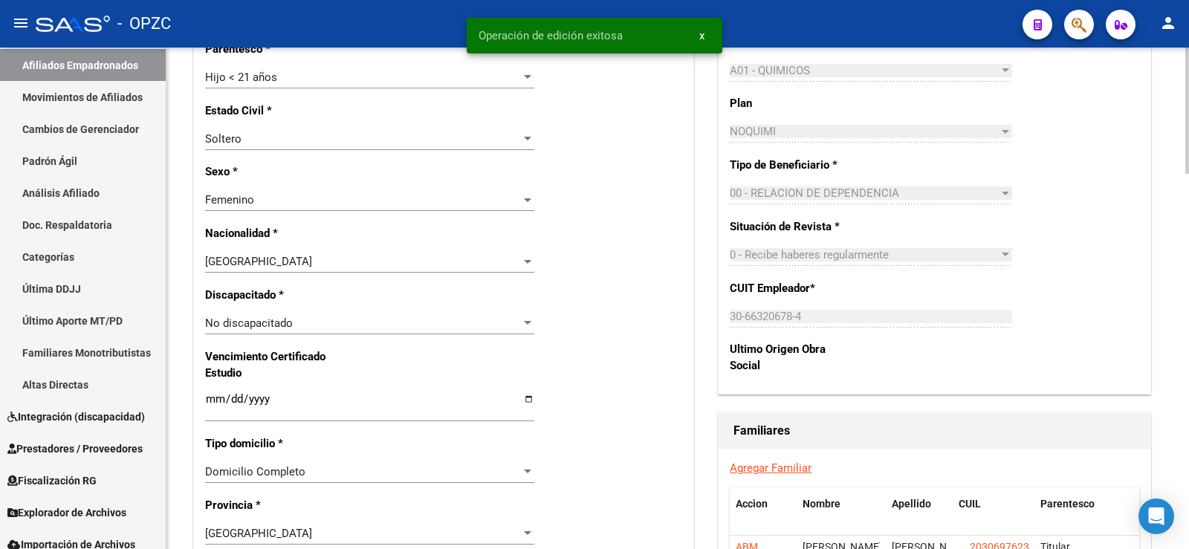
scroll to position [891, 0]
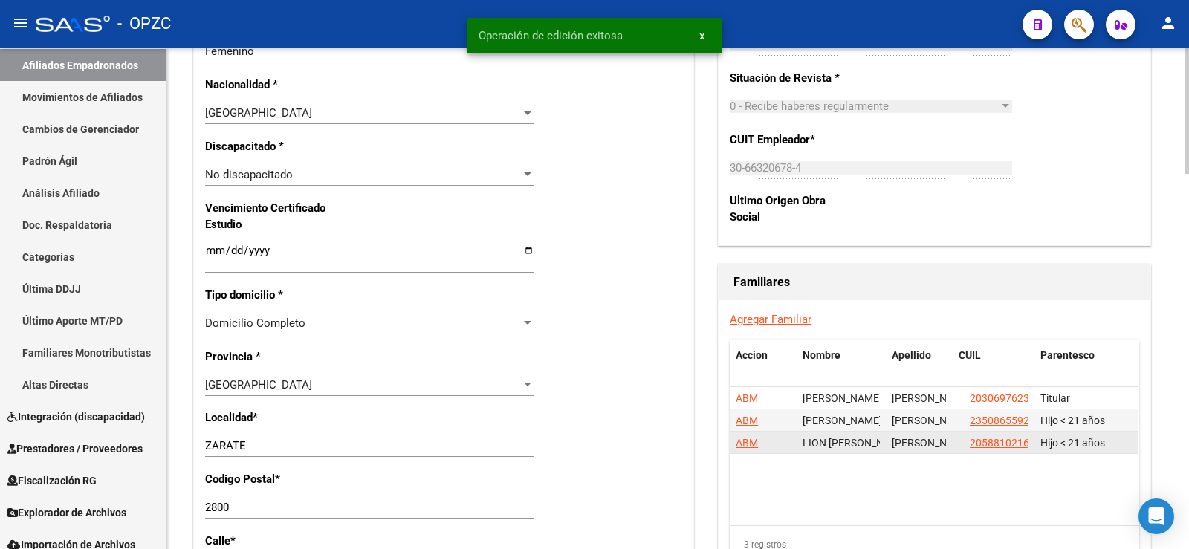
click at [746, 441] on span "ABM" at bounding box center [746, 443] width 22 height 12
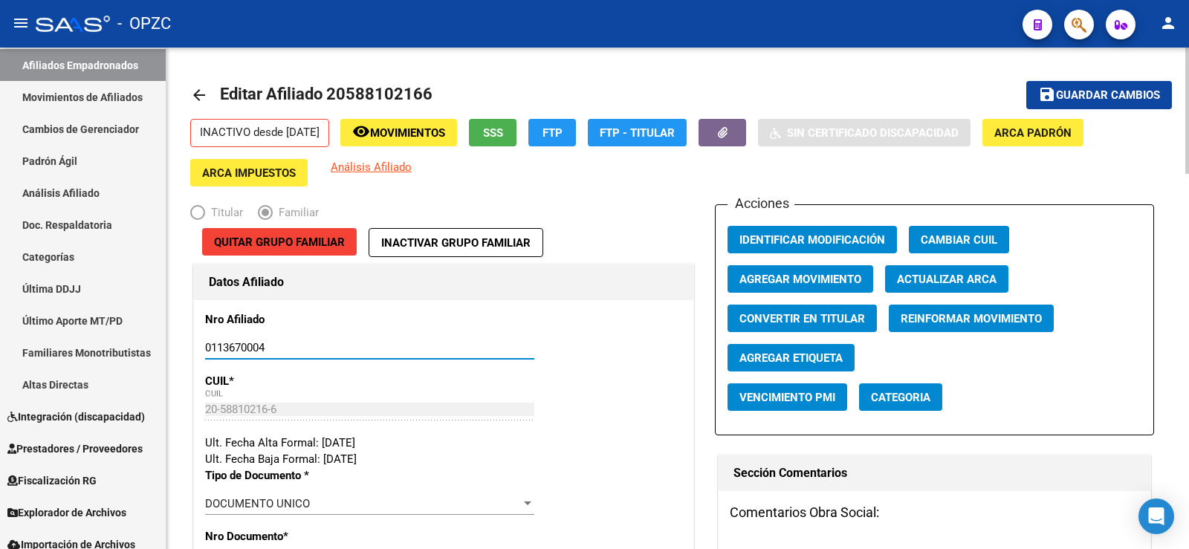
click at [256, 344] on input "0113670004" at bounding box center [369, 347] width 329 height 13
type input "0113670104"
click at [1068, 95] on span "Guardar cambios" at bounding box center [1108, 95] width 104 height 13
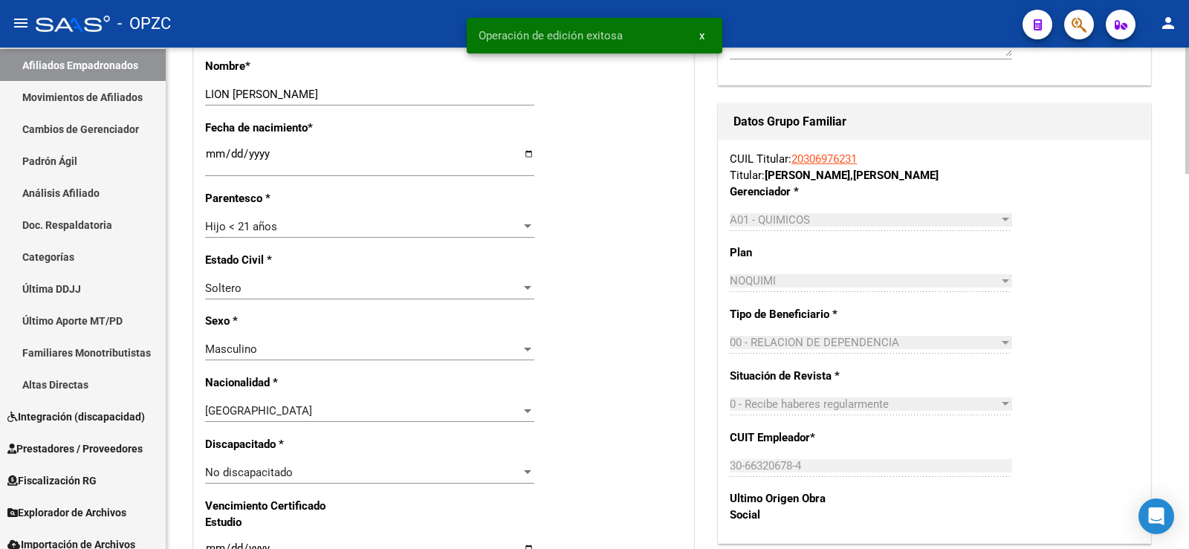
scroll to position [594, 0]
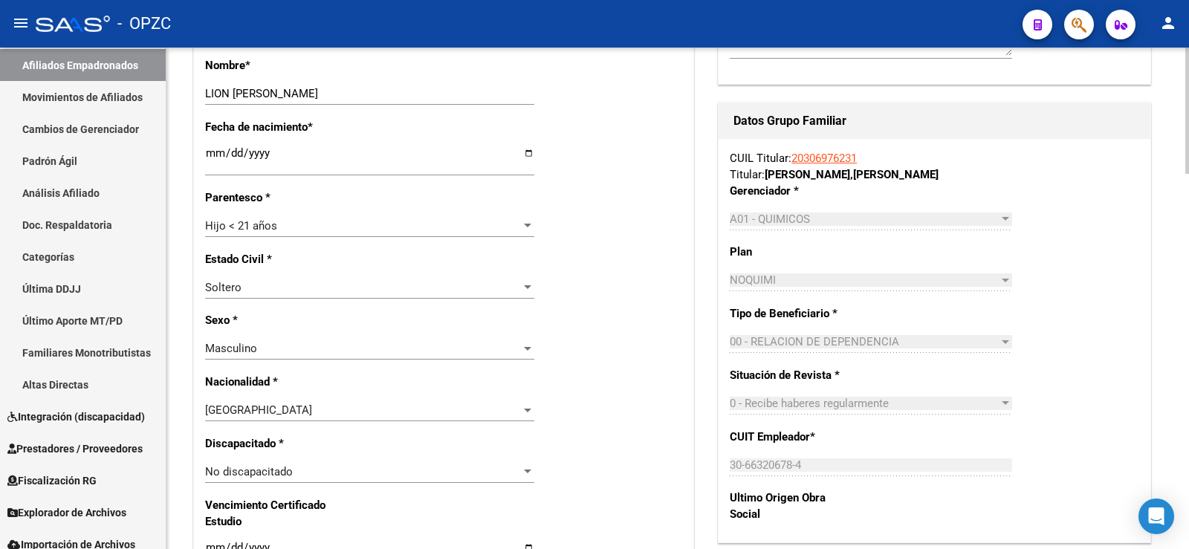
drag, startPoint x: 871, startPoint y: 158, endPoint x: 793, endPoint y: 157, distance: 78.8
click at [793, 157] on div "CUIL Titular: 20306976231 Titular: [PERSON_NAME] [PERSON_NAME]" at bounding box center [934, 166] width 409 height 33
copy link "20306976231"
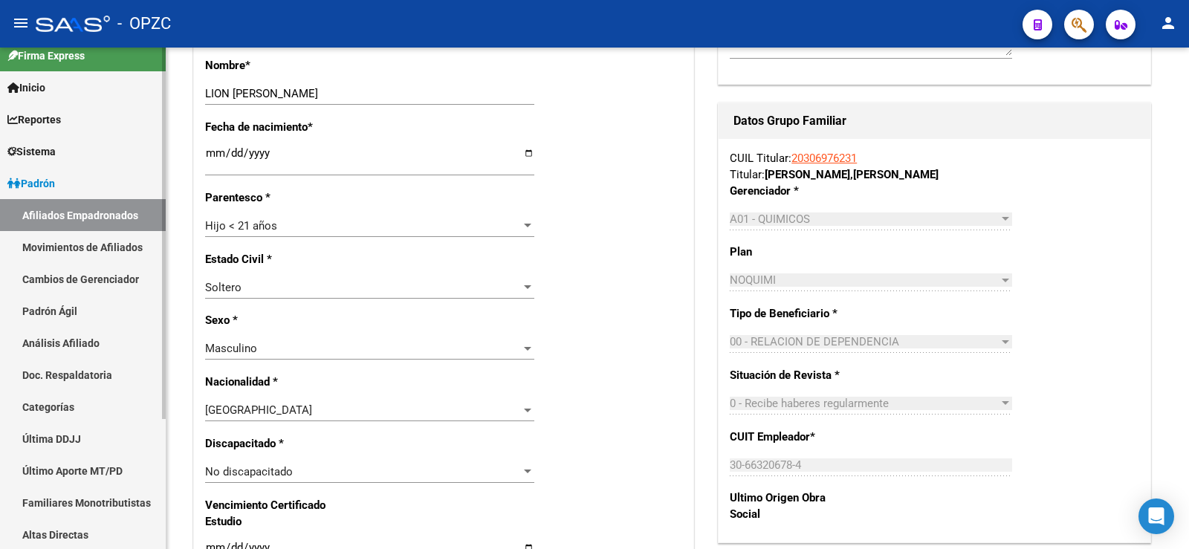
scroll to position [0, 0]
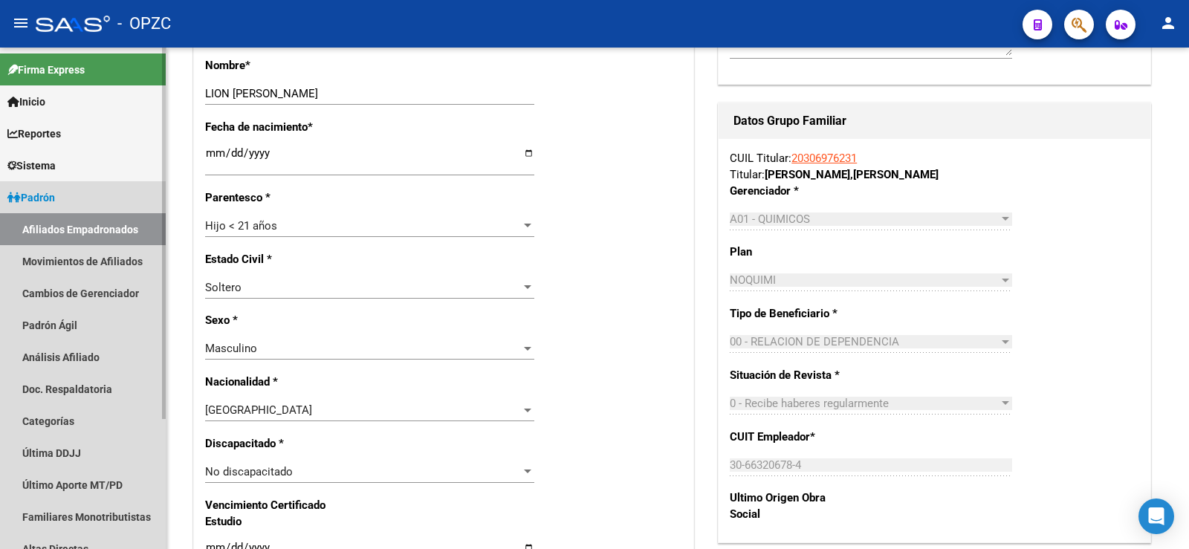
click at [94, 227] on link "Afiliados Empadronados" at bounding box center [83, 229] width 166 height 32
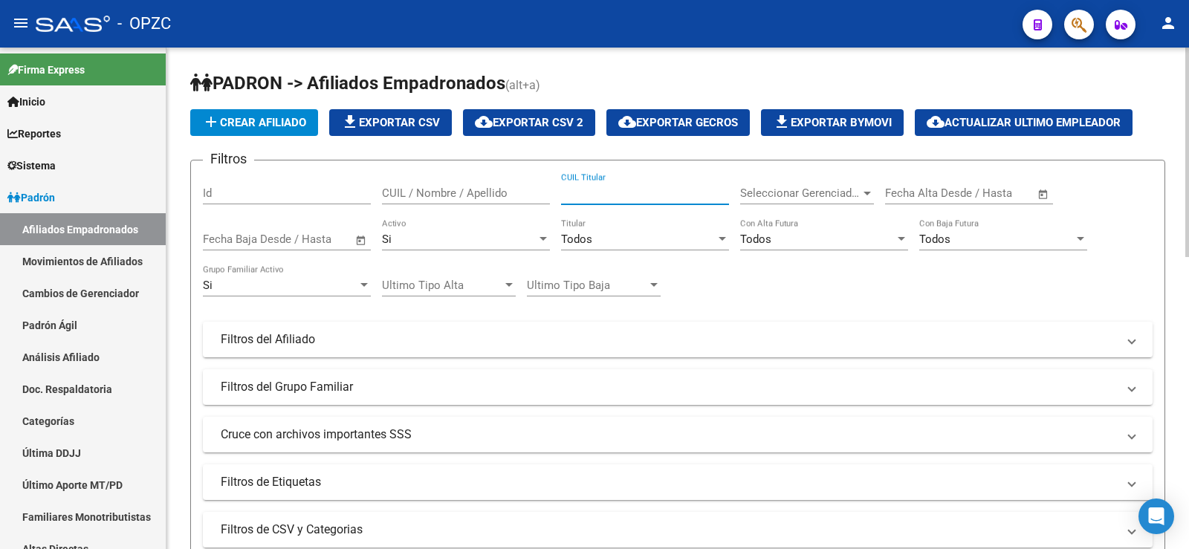
paste input "20306976231"
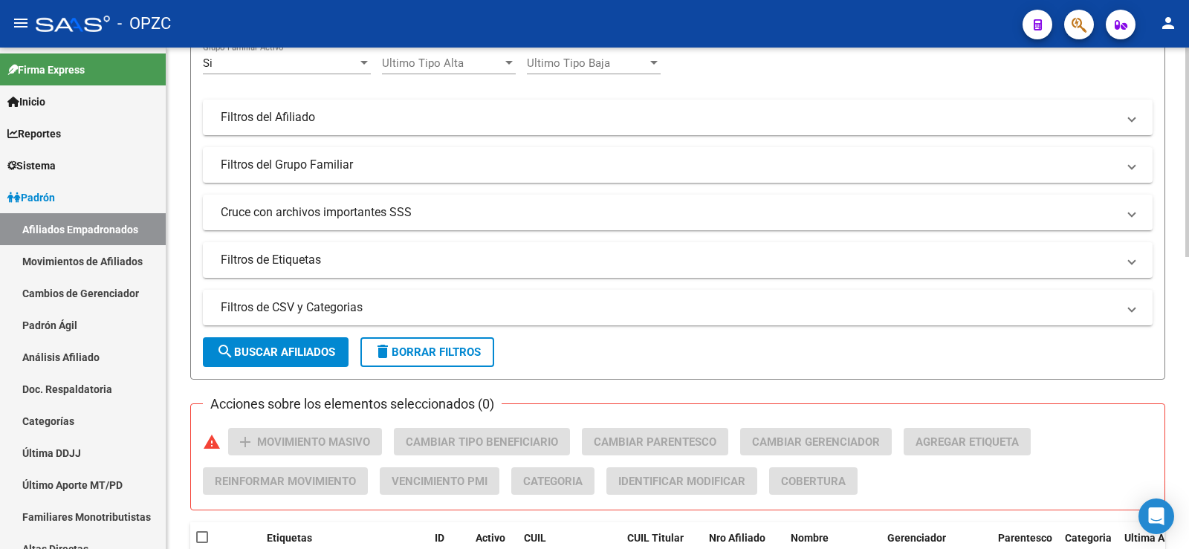
scroll to position [223, 0]
type input "20306976231"
click at [308, 354] on span "search Buscar Afiliados" at bounding box center [275, 351] width 119 height 13
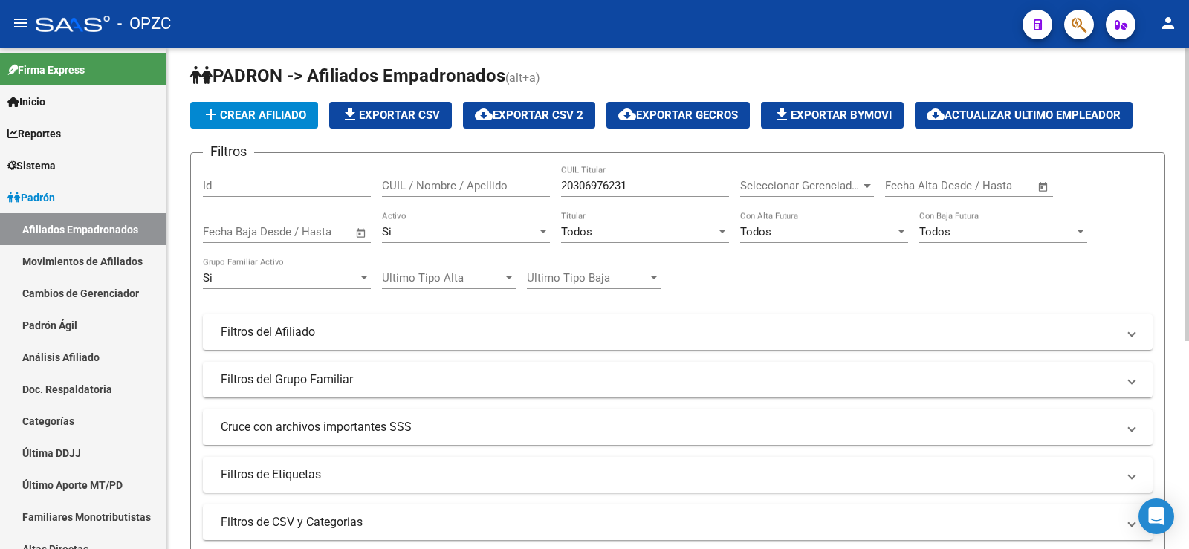
scroll to position [0, 0]
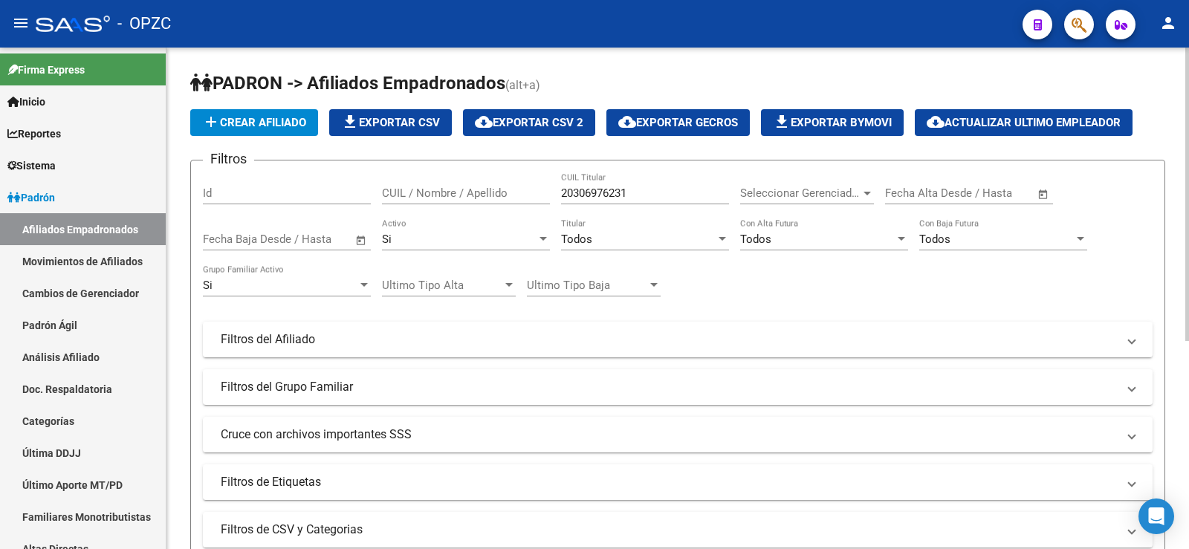
click at [482, 231] on div "Si Activo" at bounding box center [466, 234] width 168 height 32
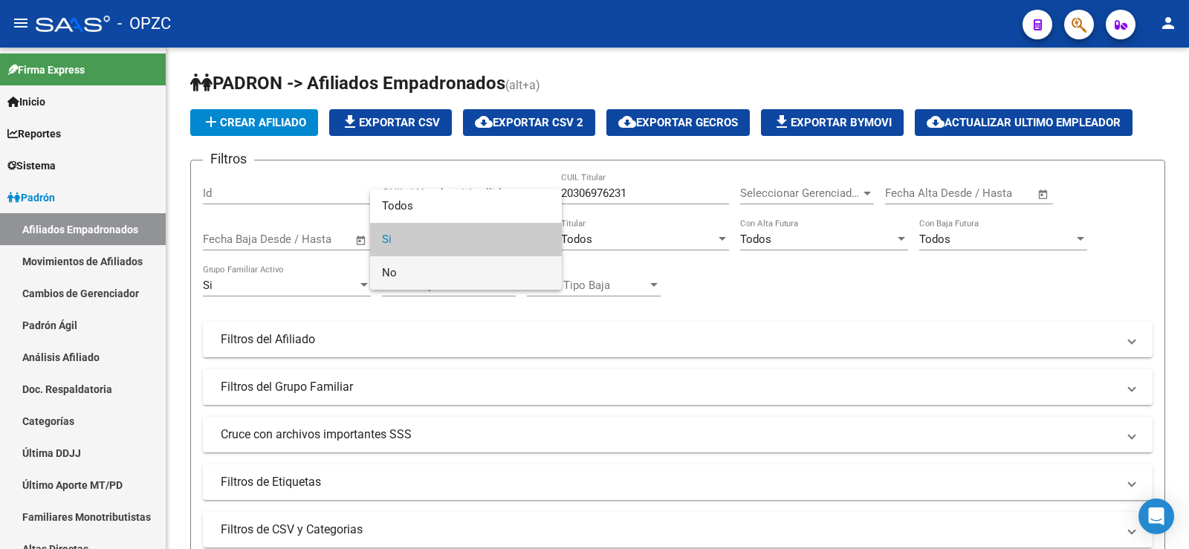
click at [446, 268] on span "No" at bounding box center [466, 272] width 168 height 33
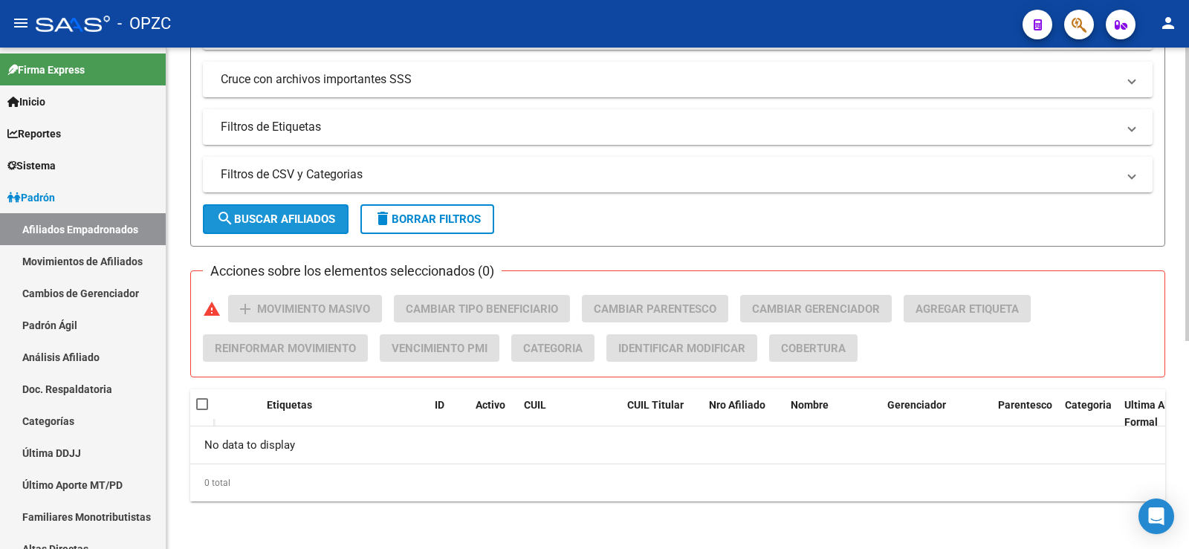
click at [304, 218] on span "search Buscar Afiliados" at bounding box center [275, 218] width 119 height 13
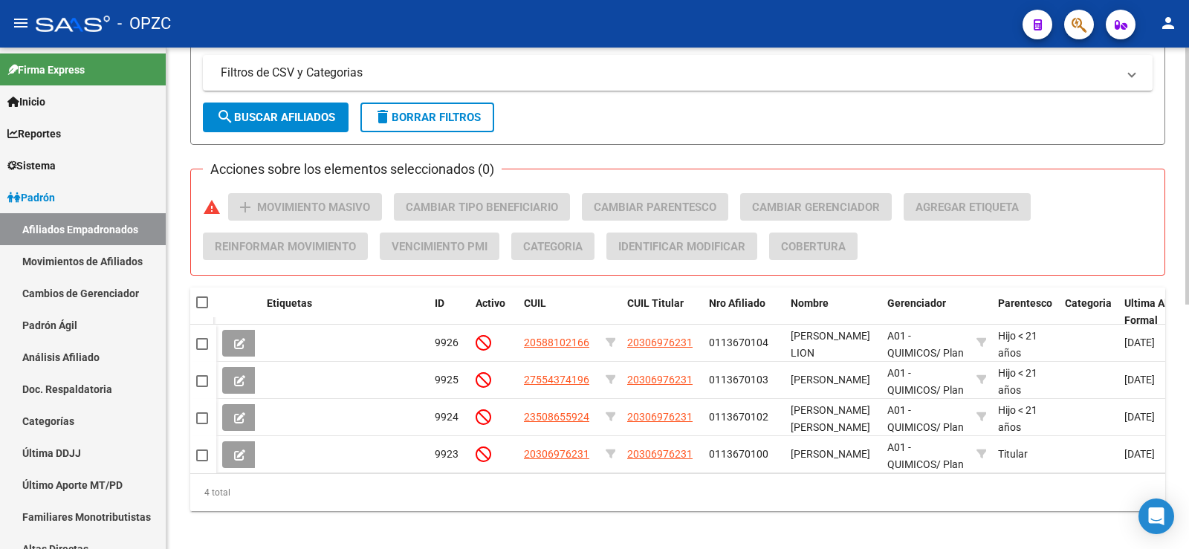
scroll to position [478, 0]
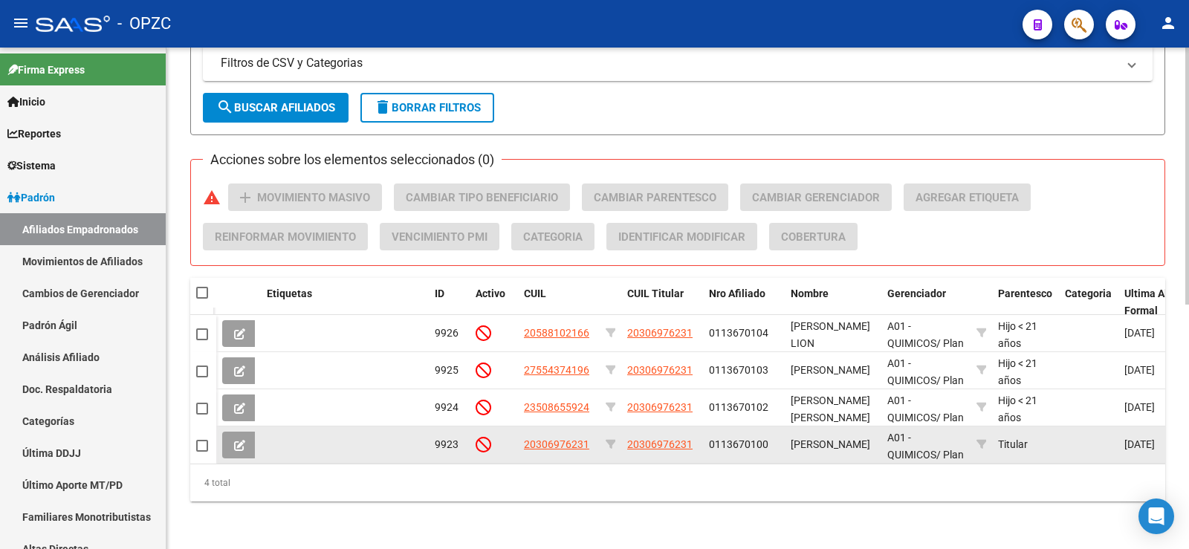
click at [233, 435] on button at bounding box center [239, 445] width 35 height 27
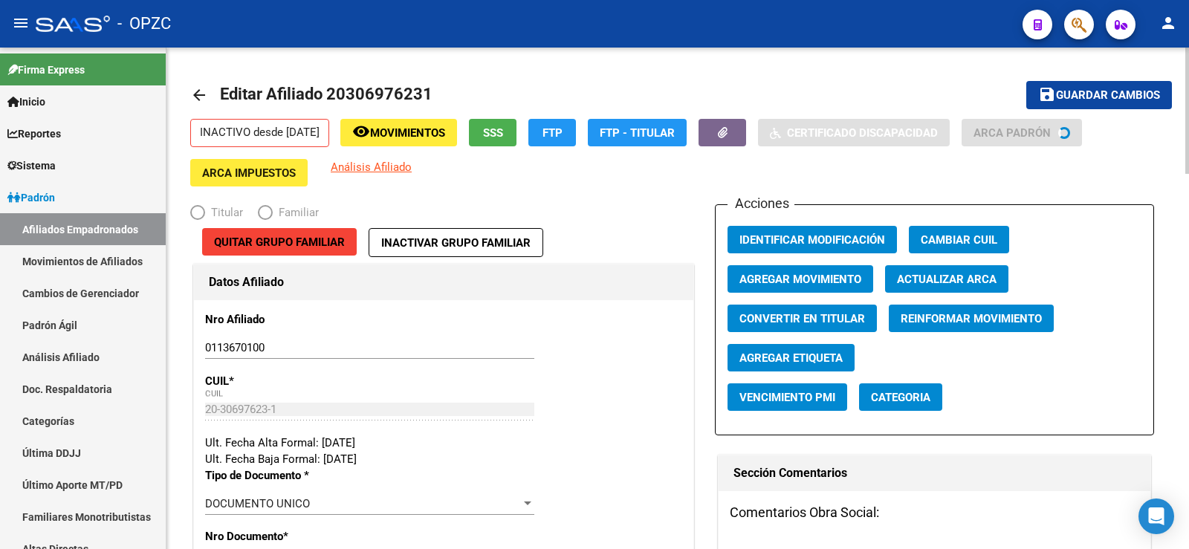
radio input "true"
type input "30-66320678-4"
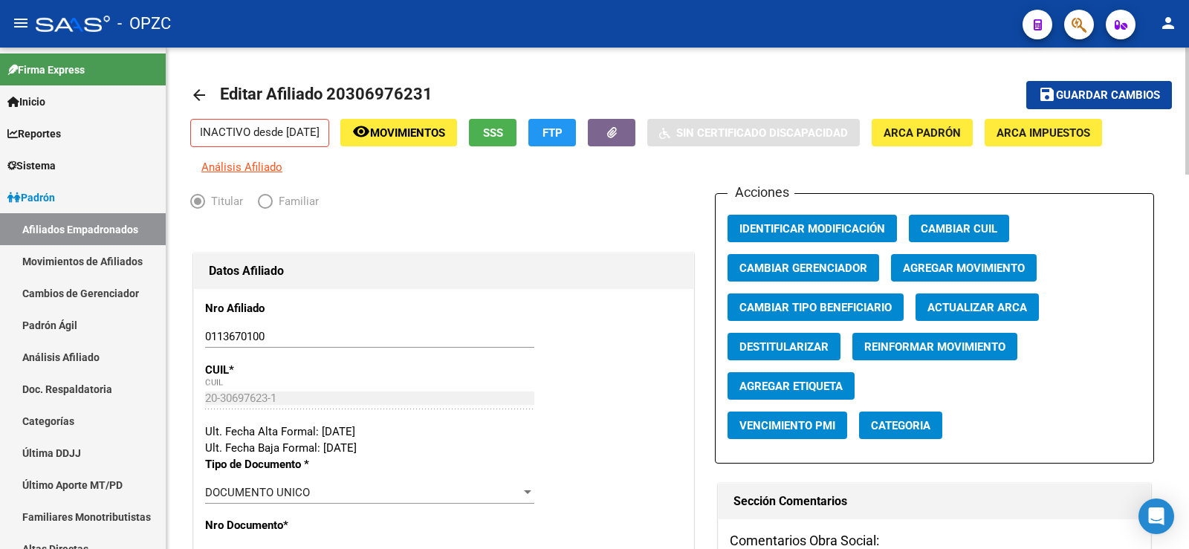
click at [943, 261] on span "Agregar Movimiento" at bounding box center [964, 267] width 122 height 13
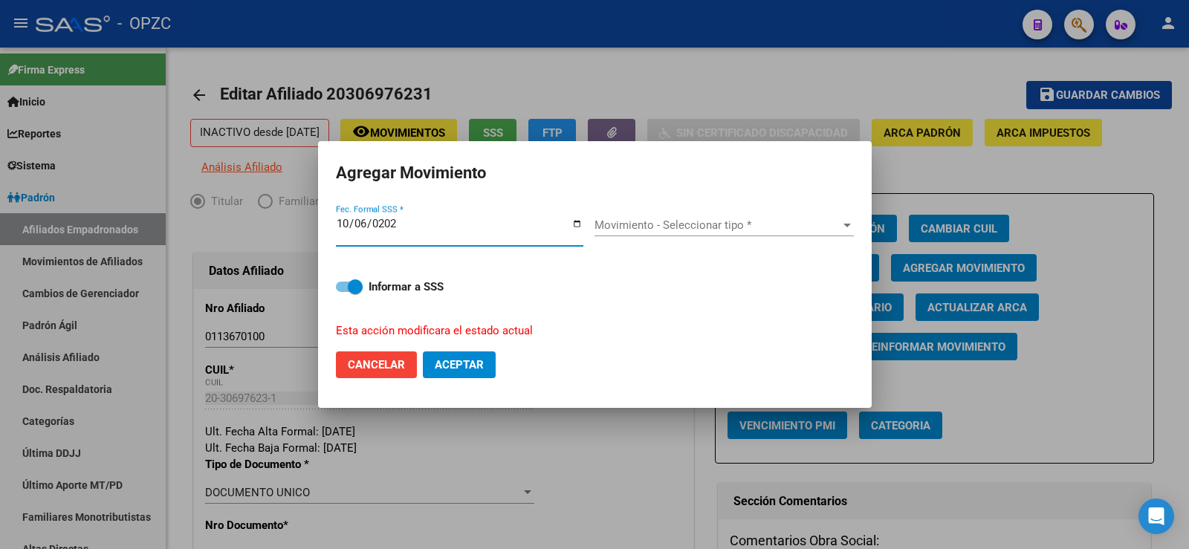
type input "[DATE]"
click at [733, 221] on span "Movimiento - Seleccionar tipo *" at bounding box center [717, 224] width 246 height 13
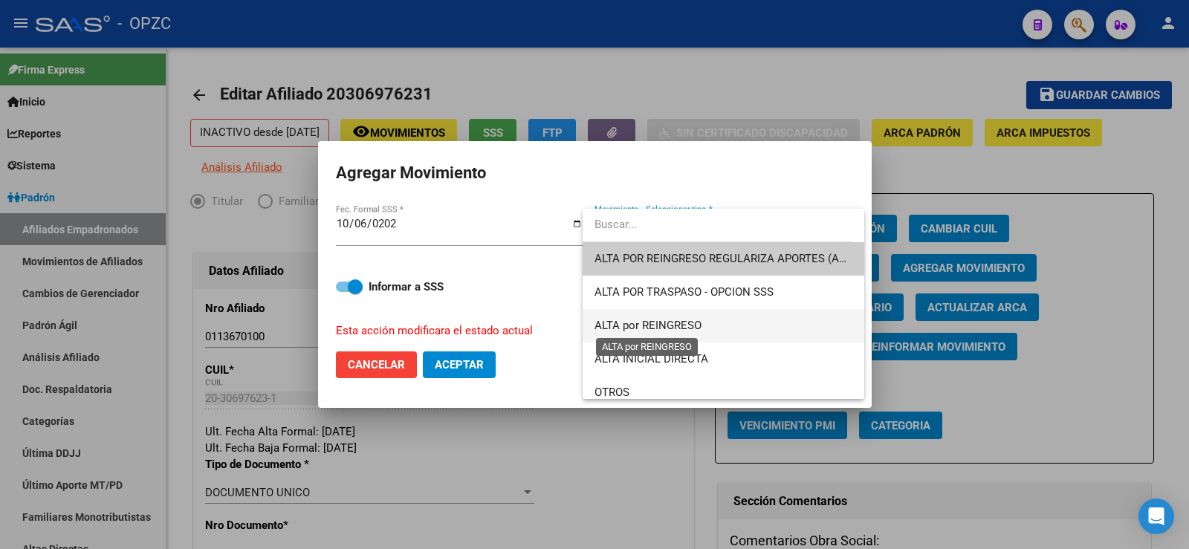
click at [660, 330] on span "ALTA por REINGRESO" at bounding box center [647, 325] width 107 height 13
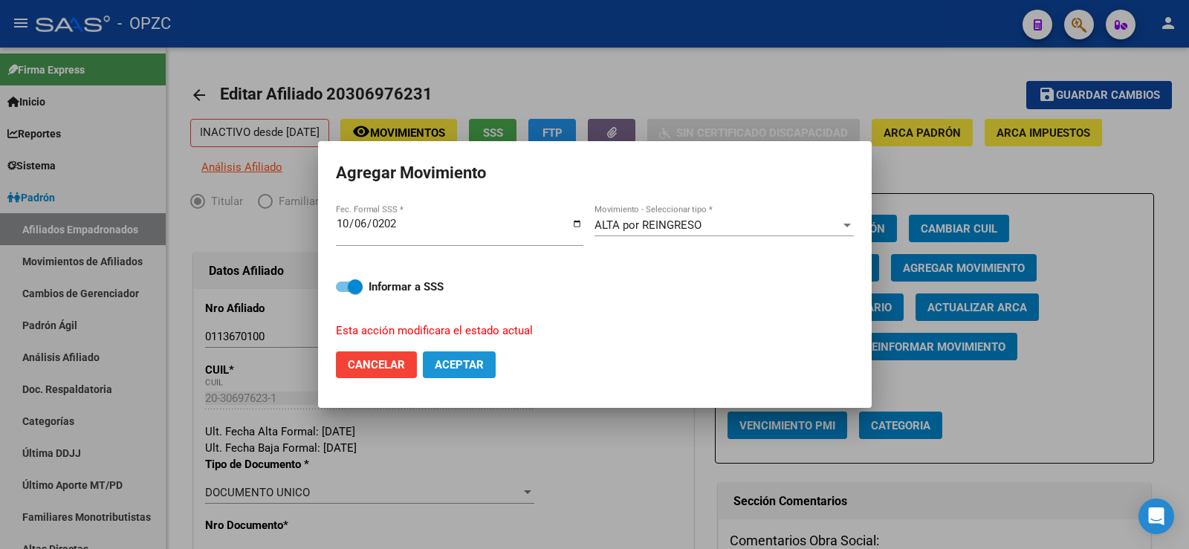
click at [464, 367] on span "Aceptar" at bounding box center [459, 364] width 49 height 13
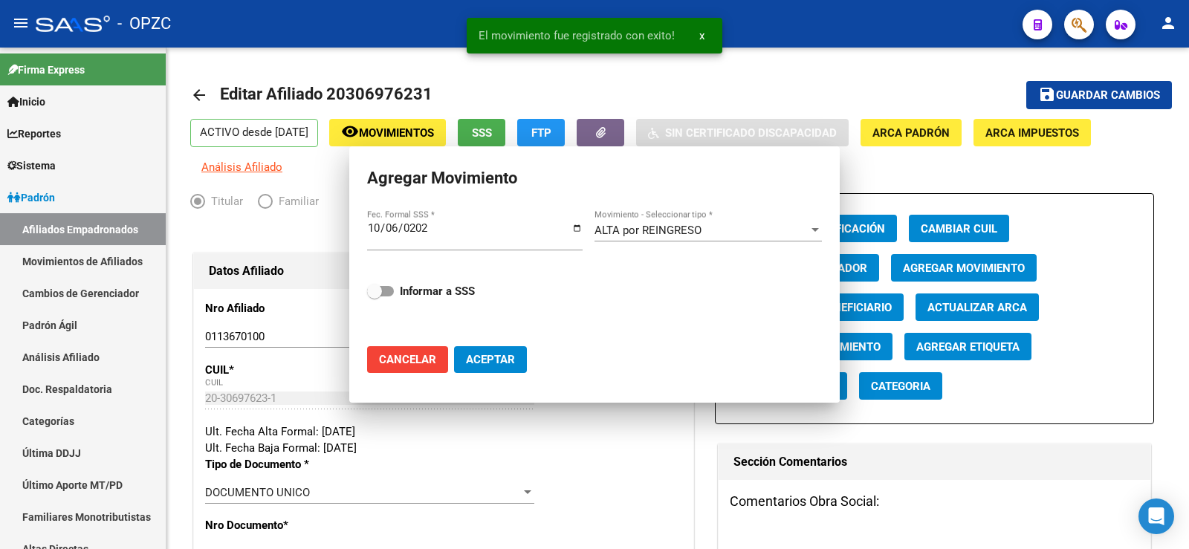
checkbox input "false"
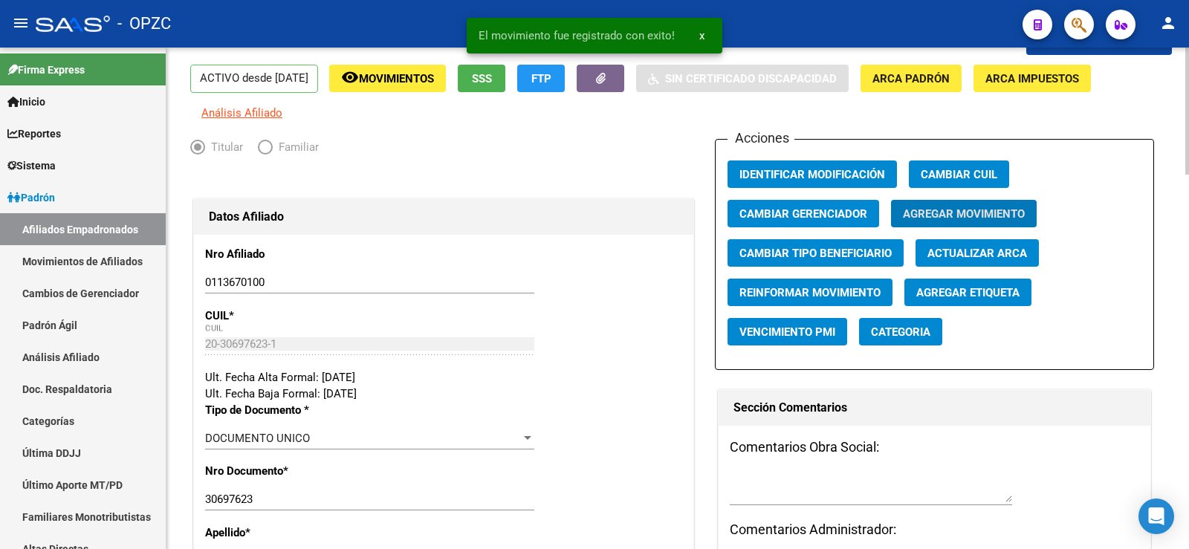
scroll to position [74, 0]
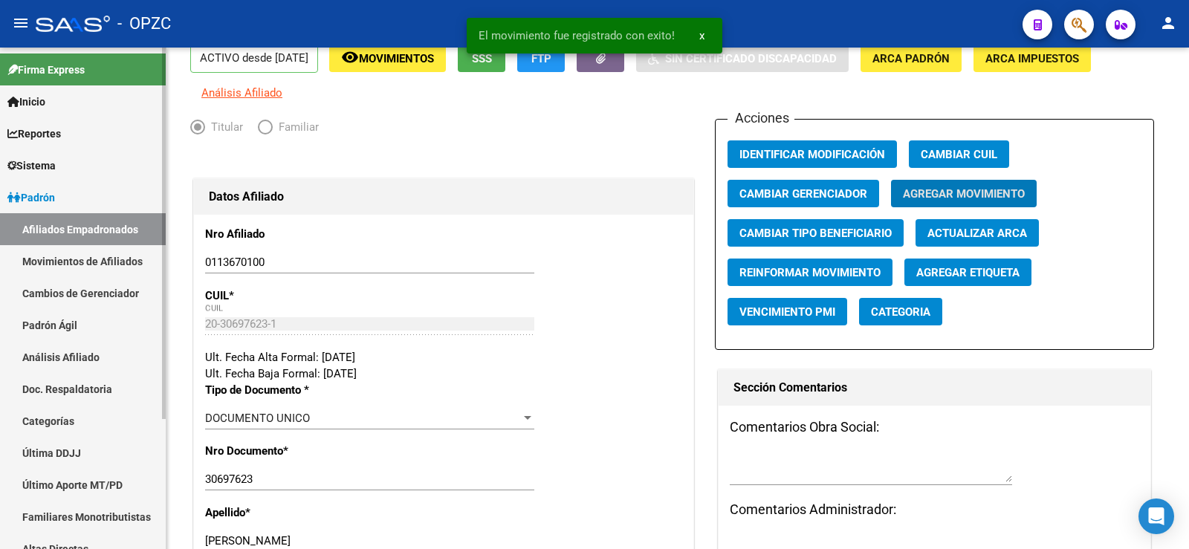
click at [89, 249] on link "Movimientos de Afiliados" at bounding box center [83, 261] width 166 height 32
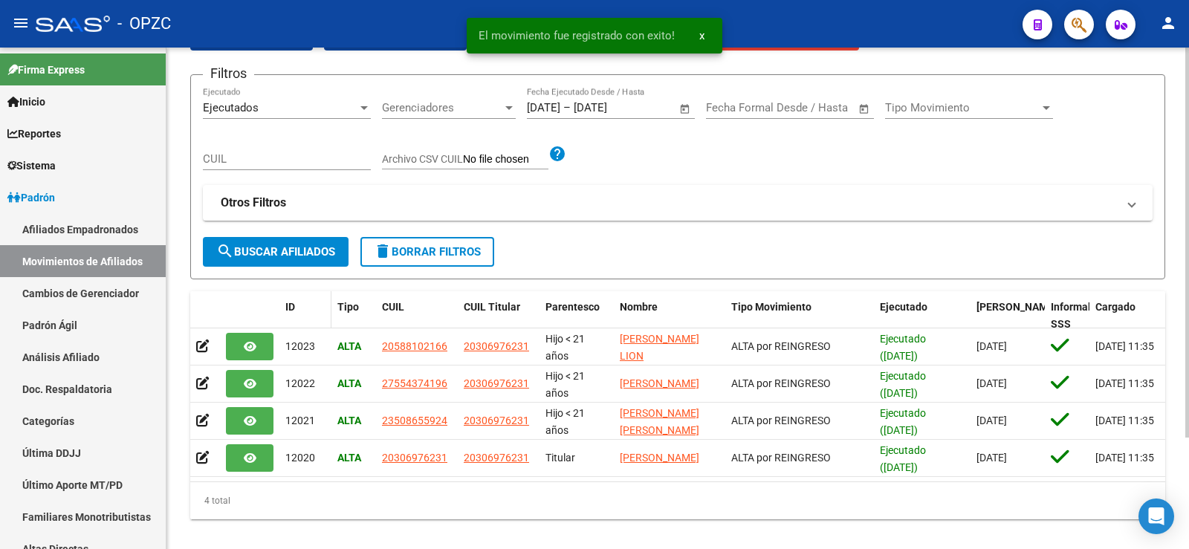
scroll to position [143, 0]
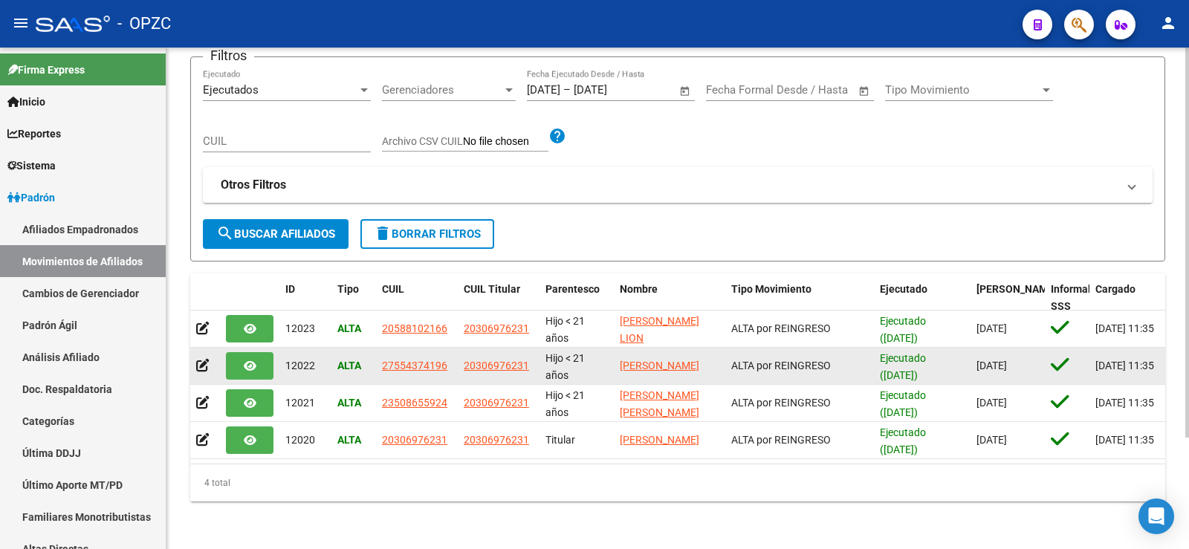
drag, startPoint x: 532, startPoint y: 355, endPoint x: 463, endPoint y: 361, distance: 69.3
click at [463, 361] on datatable-body-cell "20306976231" at bounding box center [499, 366] width 82 height 36
copy span "20306976231"
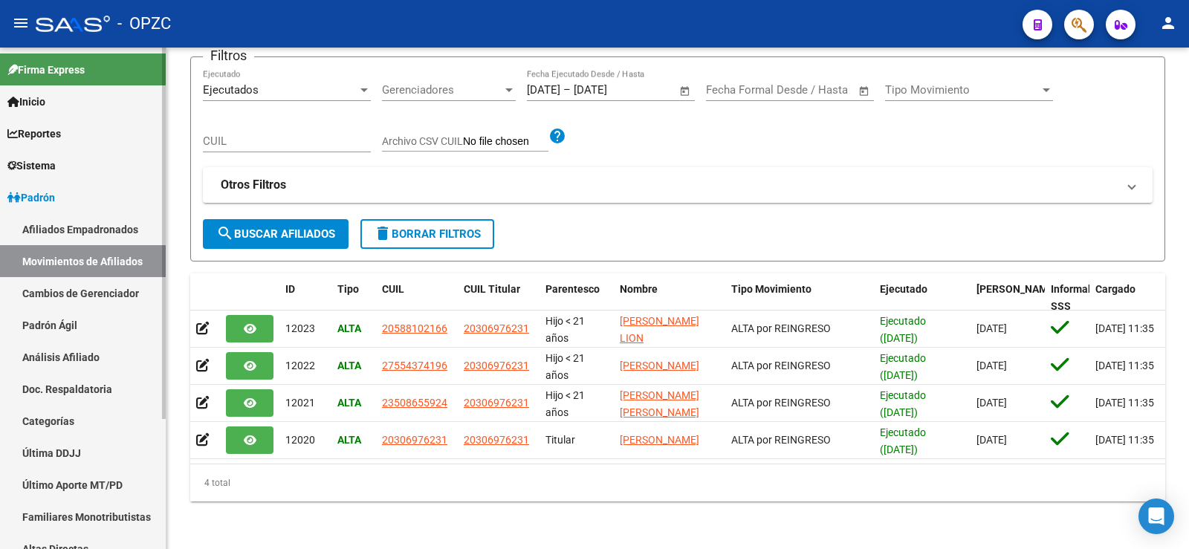
click at [55, 197] on span "Padrón" at bounding box center [31, 197] width 48 height 16
click at [65, 230] on link "Afiliados Empadronados" at bounding box center [83, 229] width 166 height 32
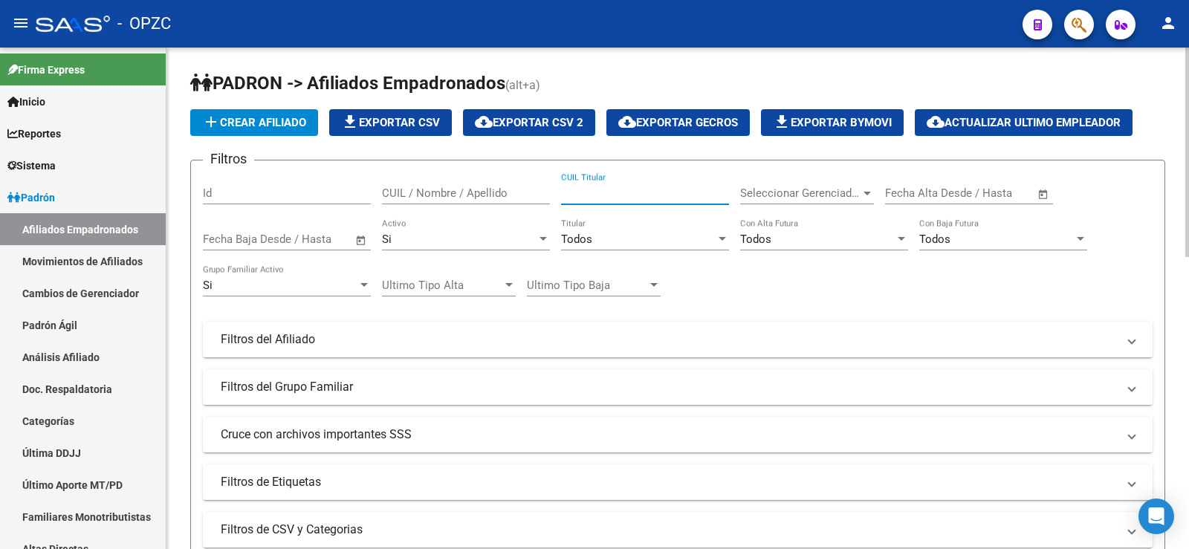
paste input "20306976231"
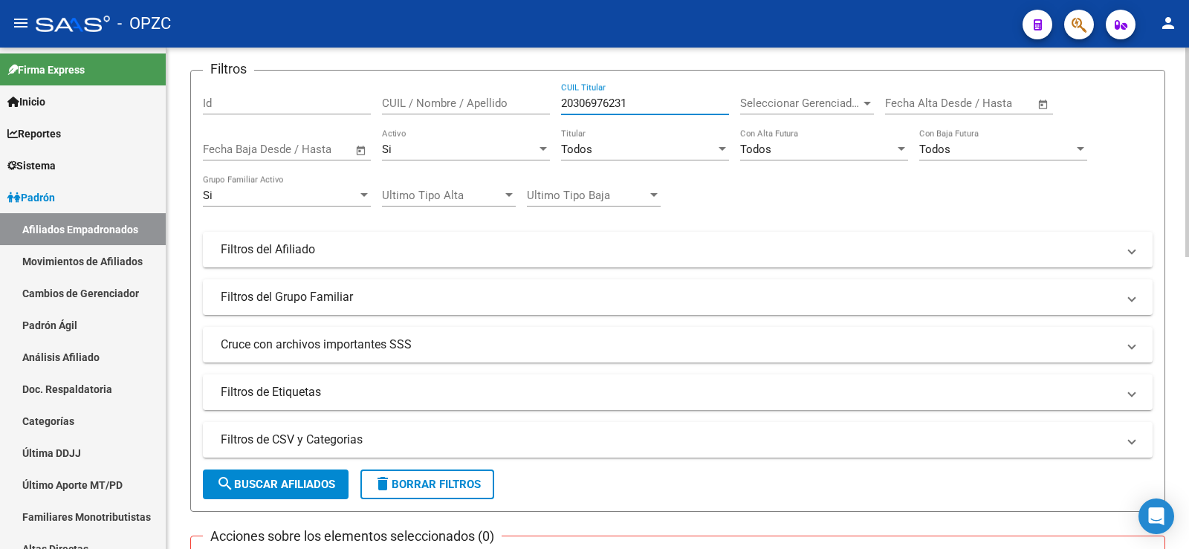
scroll to position [223, 0]
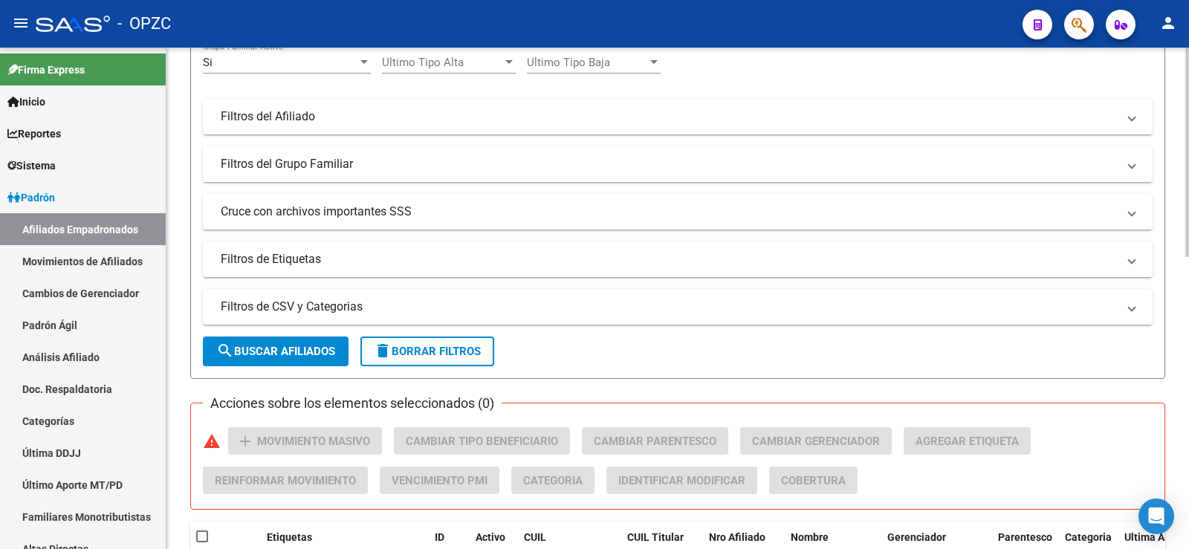
type input "20306976231"
click at [304, 348] on span "search Buscar Afiliados" at bounding box center [275, 351] width 119 height 13
click at [432, 345] on span "delete Borrar Filtros" at bounding box center [427, 351] width 107 height 13
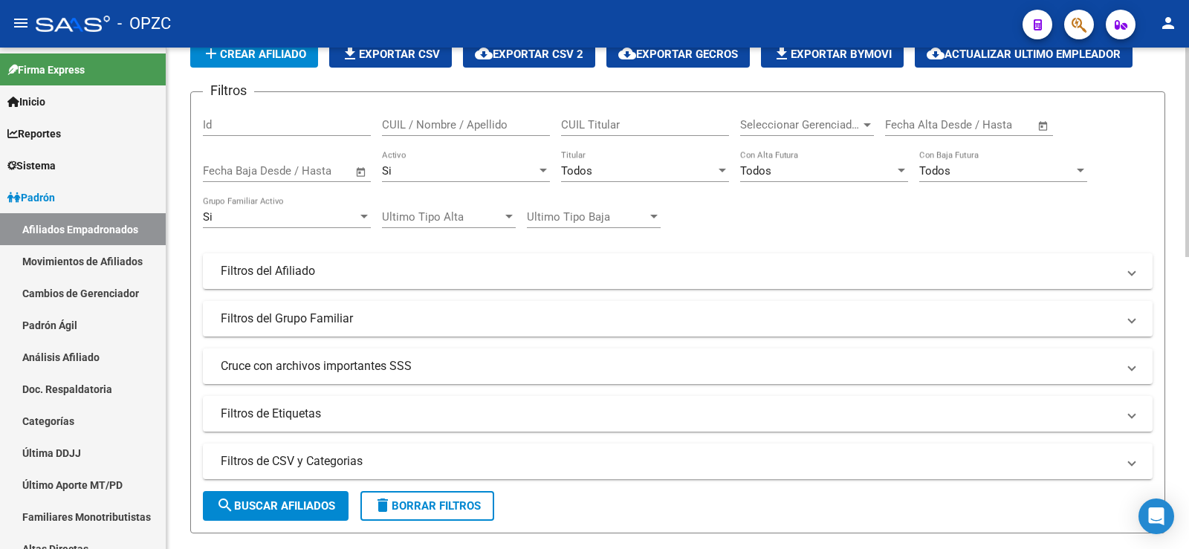
scroll to position [0, 0]
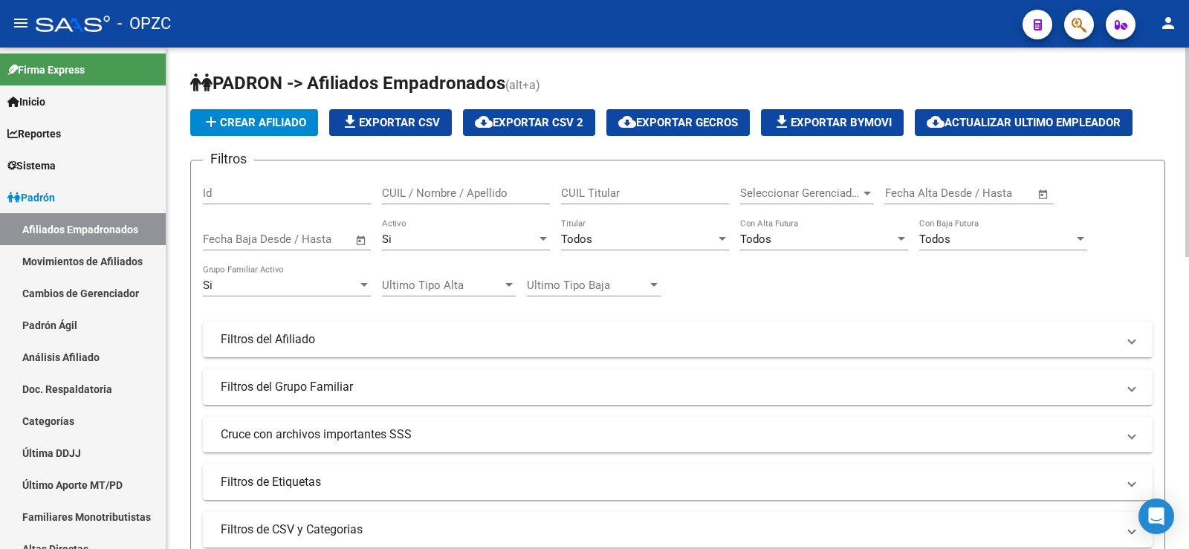
click at [511, 192] on input "CUIL / Nombre / Apellido" at bounding box center [466, 192] width 168 height 13
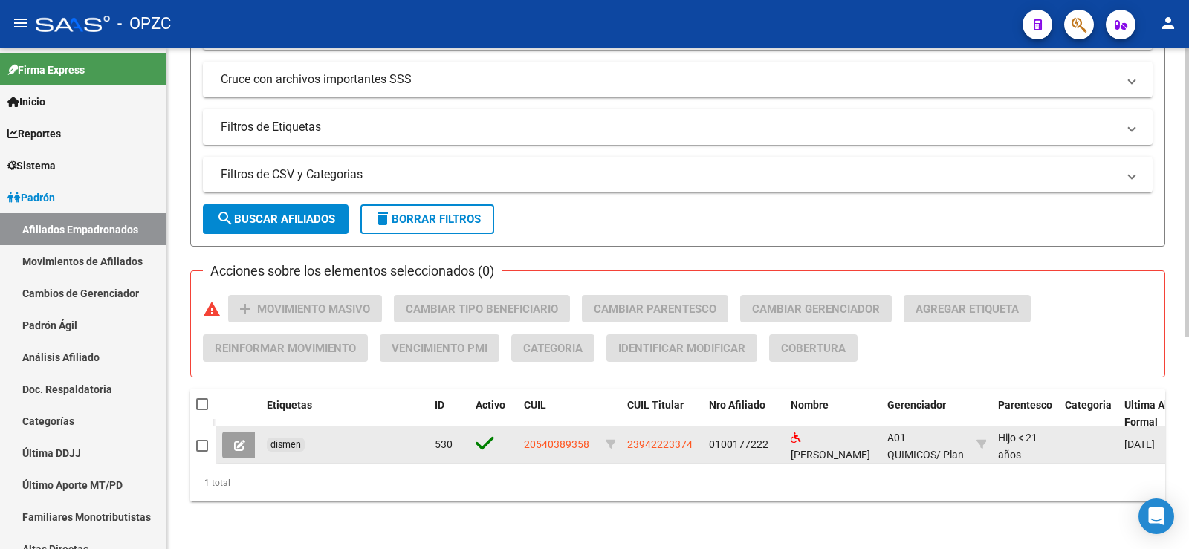
type input "[PERSON_NAME] U"
click at [204, 440] on span at bounding box center [202, 446] width 12 height 12
click at [202, 452] on input "checkbox" at bounding box center [201, 452] width 1 height 1
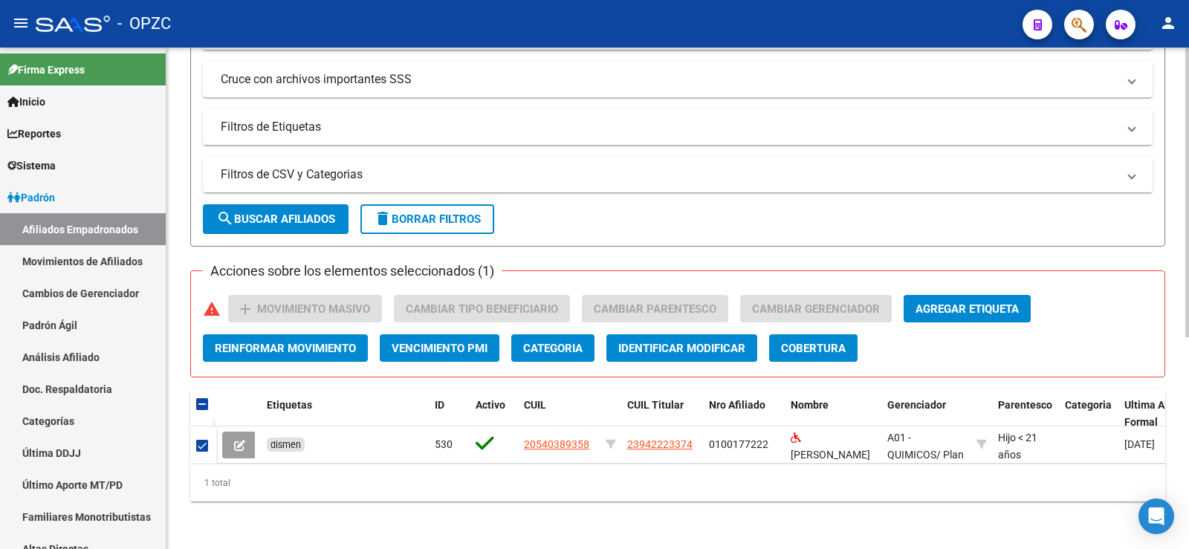
click at [978, 302] on span "Agregar Etiqueta" at bounding box center [966, 308] width 103 height 13
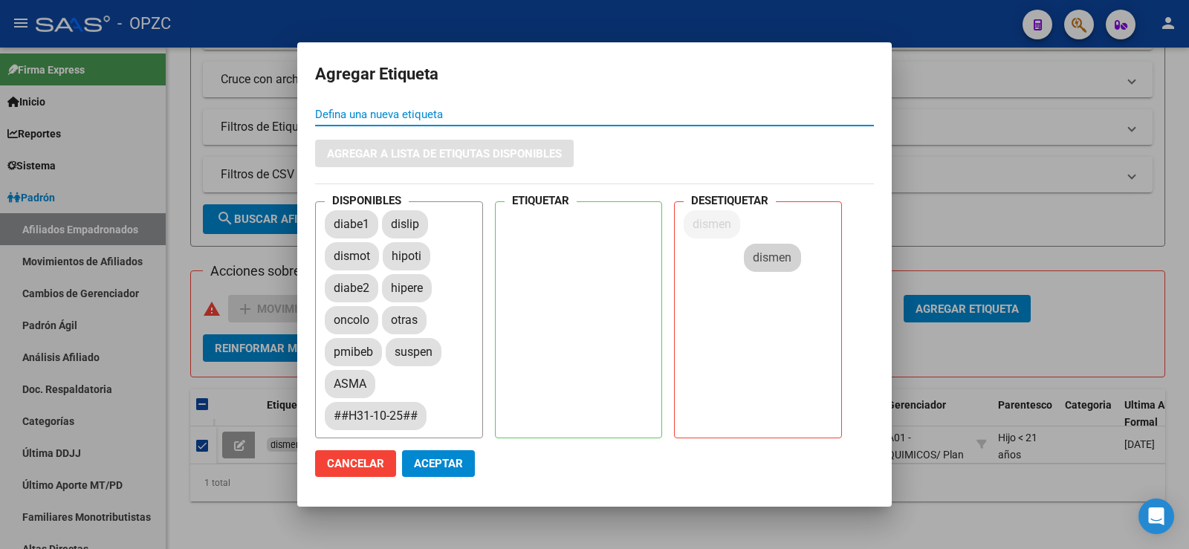
drag, startPoint x: 414, startPoint y: 290, endPoint x: 776, endPoint y: 260, distance: 363.8
click at [449, 458] on span "Aceptar" at bounding box center [438, 463] width 49 height 13
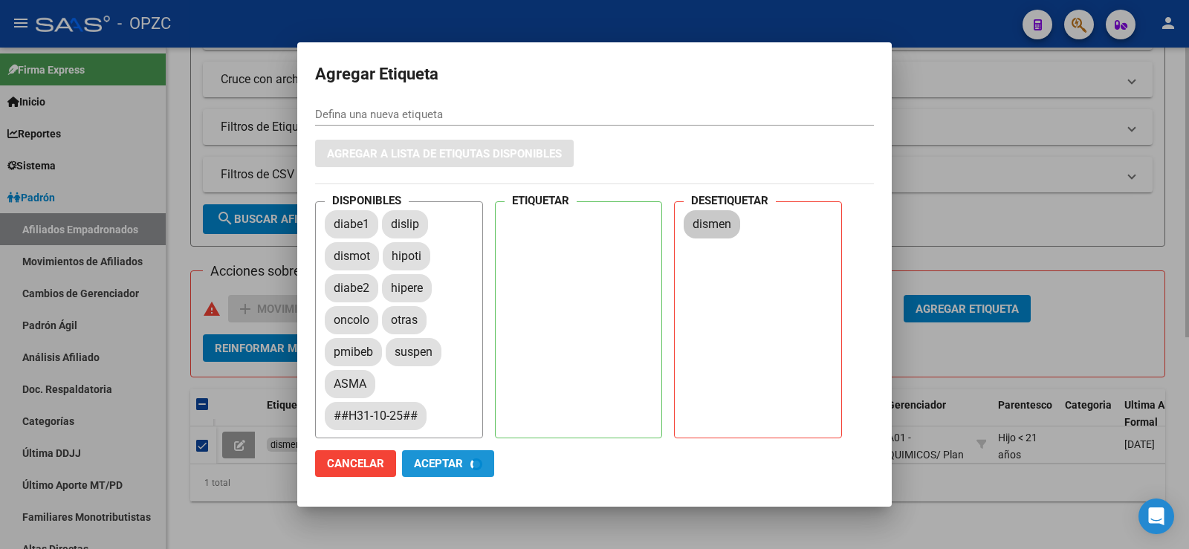
checkbox input "false"
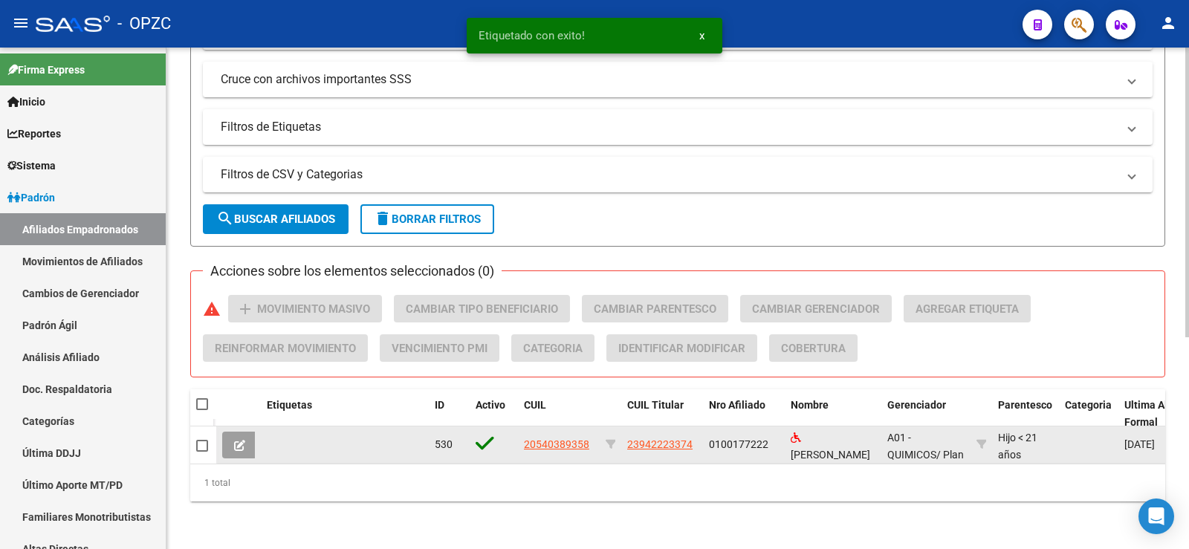
click at [236, 440] on icon at bounding box center [239, 445] width 11 height 11
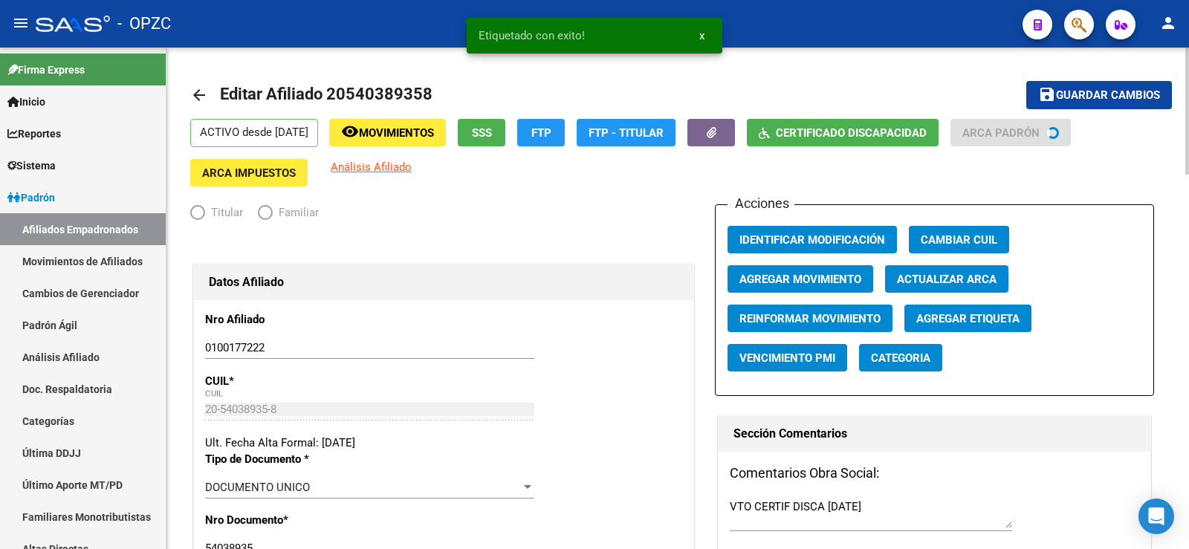
radio input "true"
type input "23-94222337-4"
click at [851, 123] on button "Certificado Discapacidad" at bounding box center [843, 132] width 192 height 27
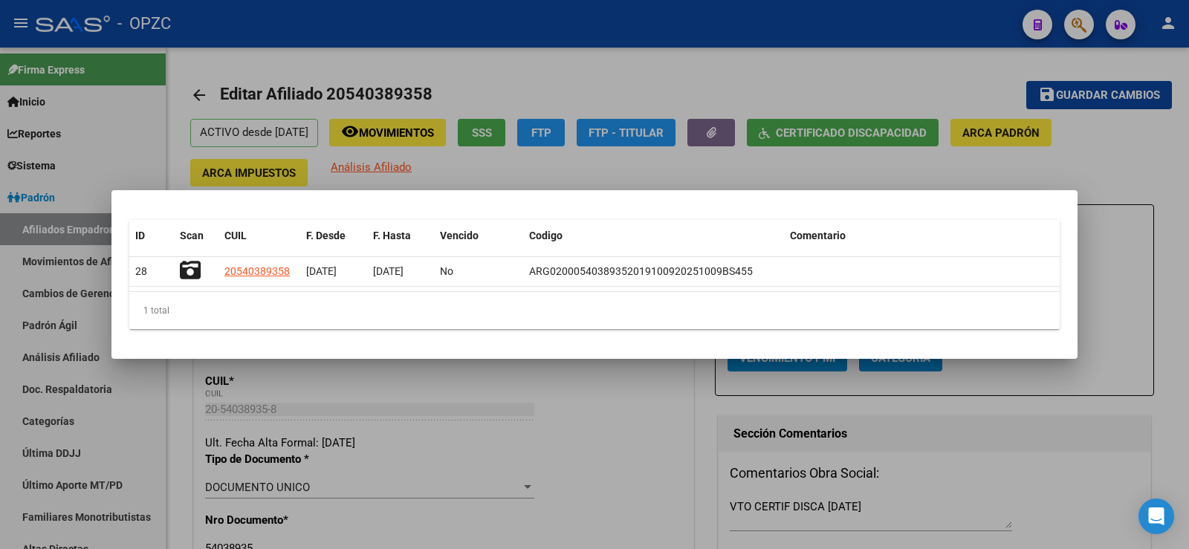
click at [600, 401] on div at bounding box center [594, 274] width 1189 height 549
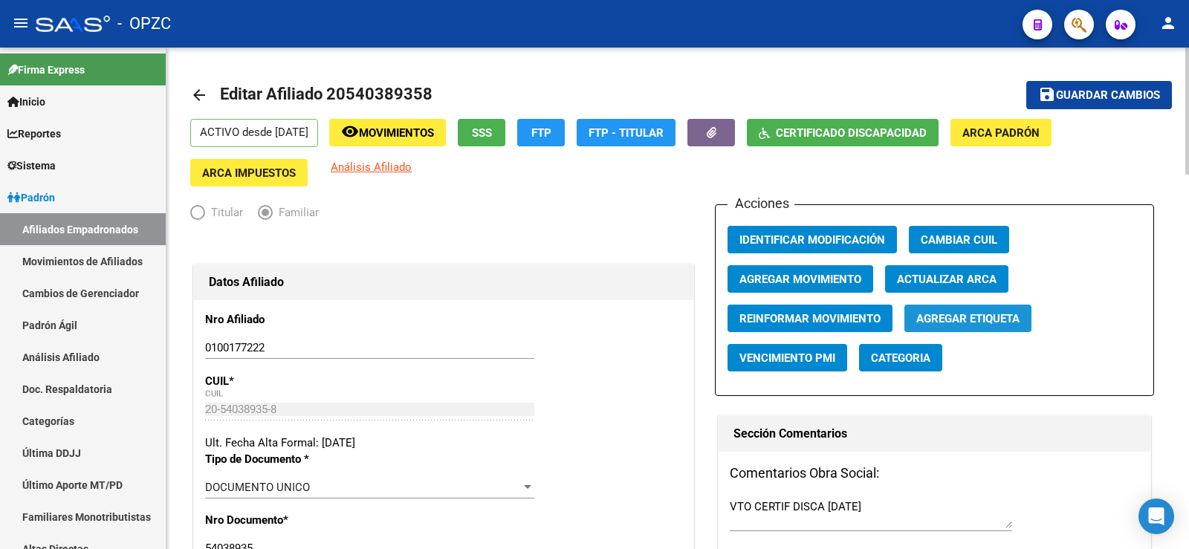
click at [953, 322] on span "Agregar Etiqueta" at bounding box center [967, 318] width 103 height 13
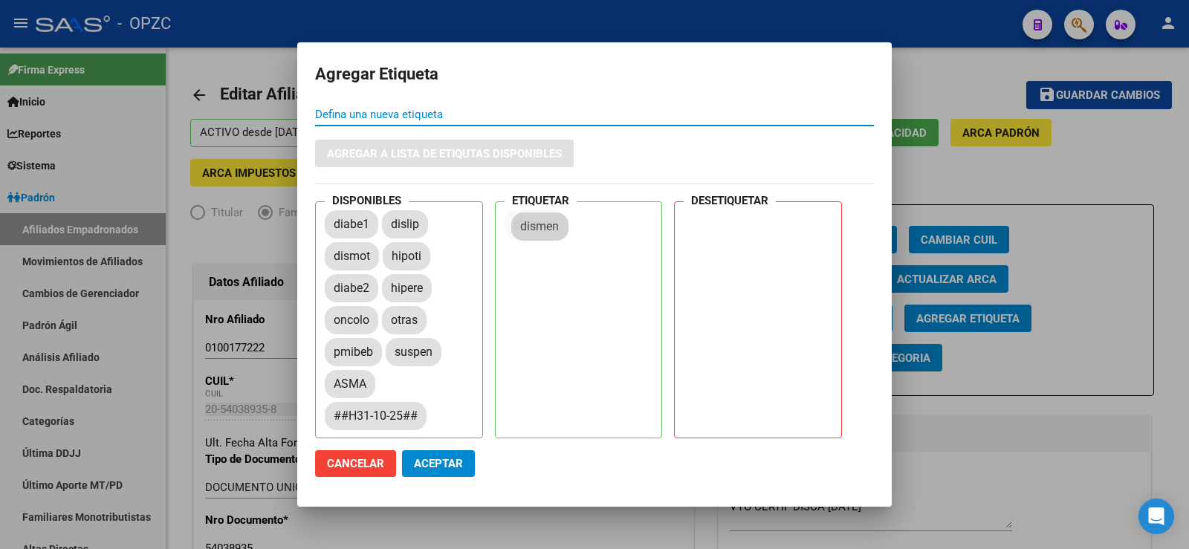
drag, startPoint x: 443, startPoint y: 283, endPoint x: 536, endPoint y: 228, distance: 107.9
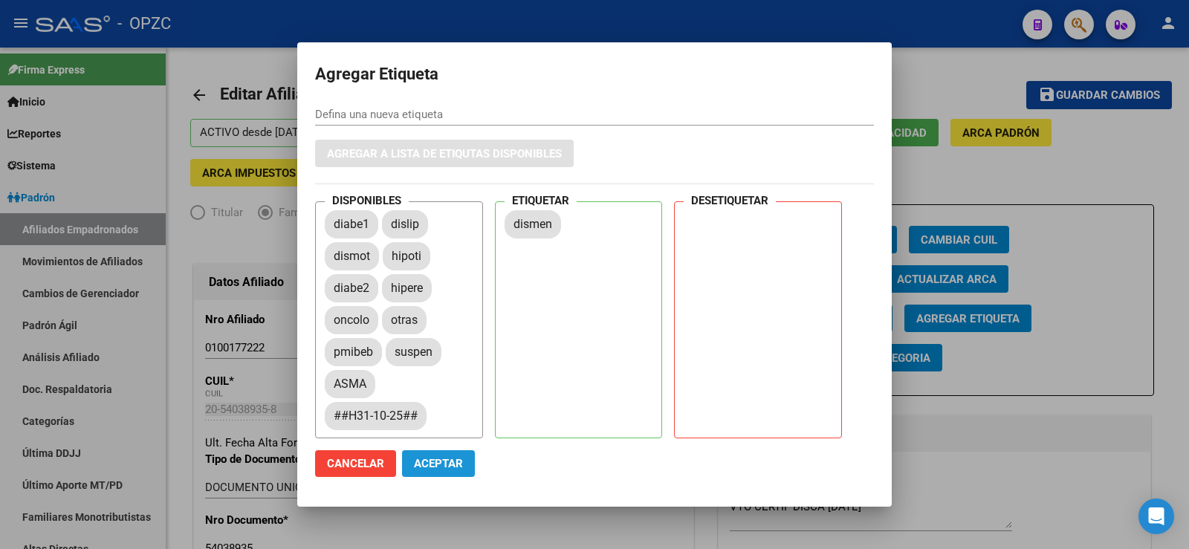
click at [450, 462] on span "Aceptar" at bounding box center [438, 463] width 49 height 13
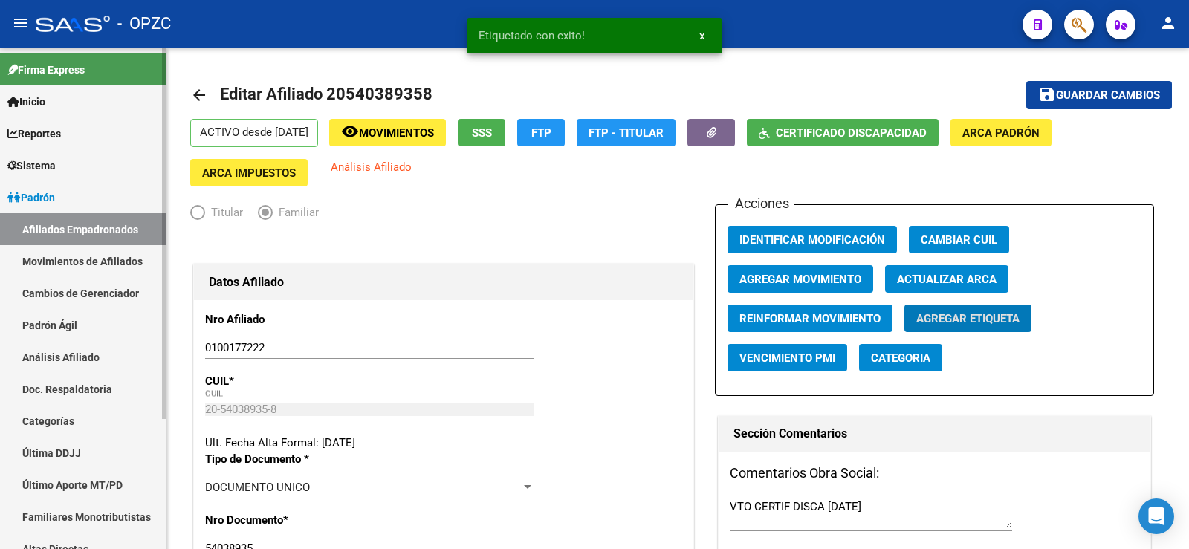
click at [73, 225] on link "Afiliados Empadronados" at bounding box center [83, 229] width 166 height 32
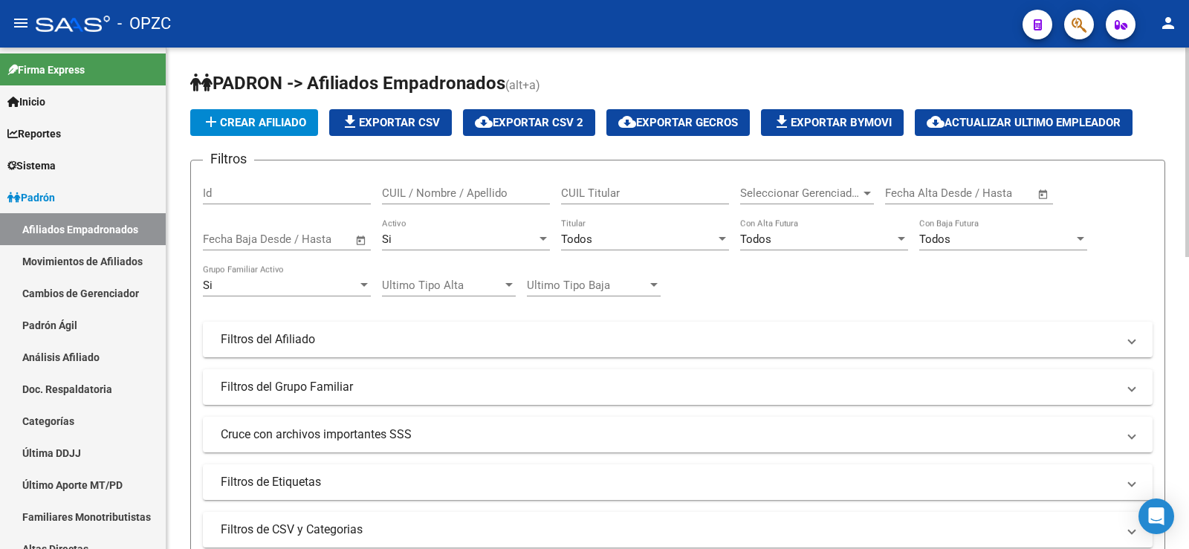
click at [472, 196] on input "CUIL / Nombre / Apellido" at bounding box center [466, 192] width 168 height 13
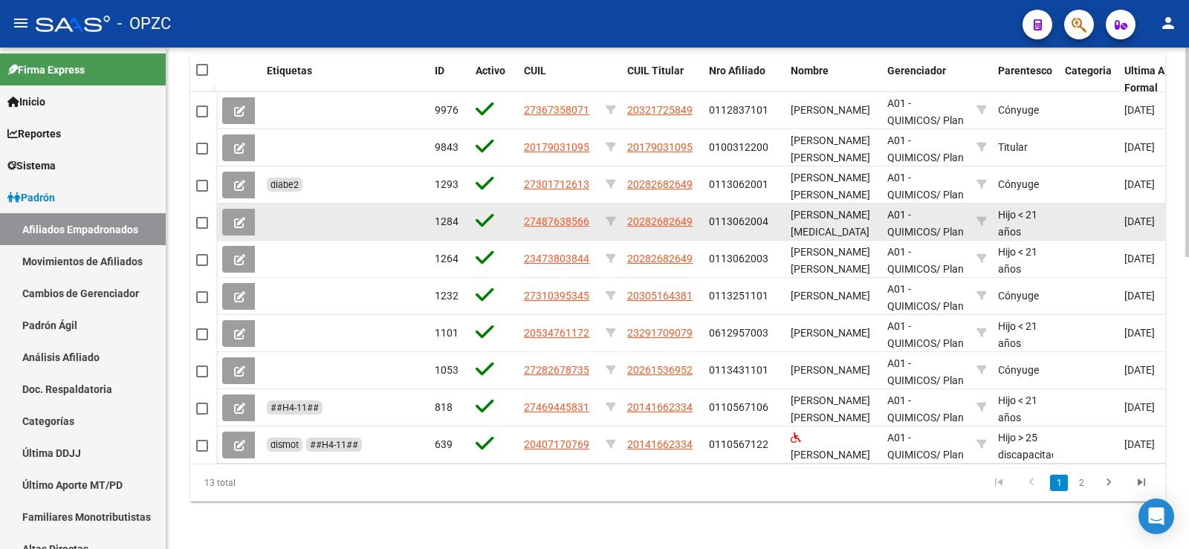
scroll to position [701, 0]
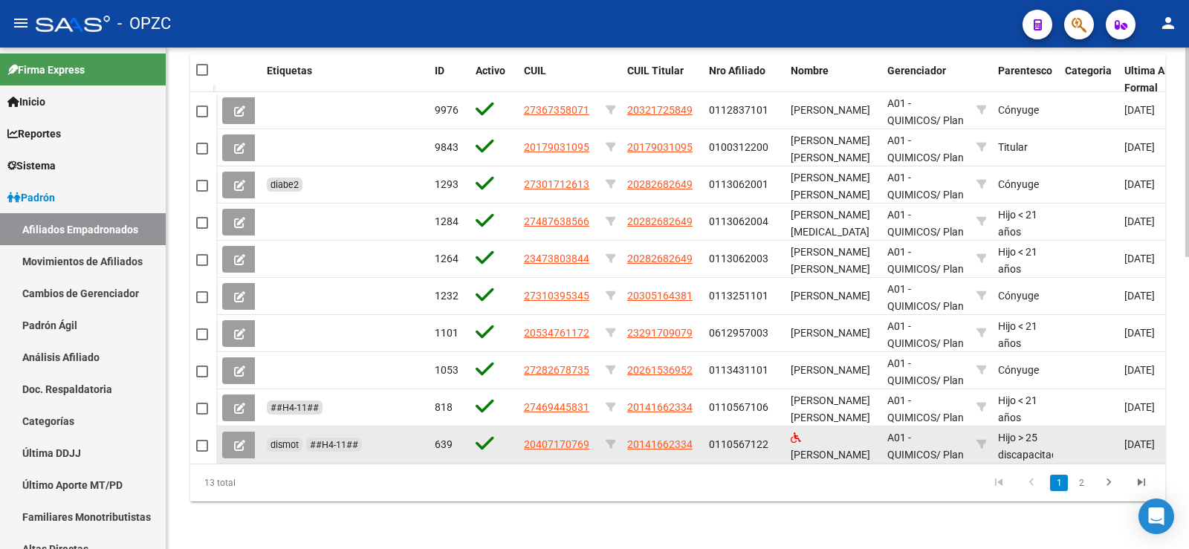
type input "[PERSON_NAME]"
click at [237, 440] on icon at bounding box center [239, 445] width 11 height 11
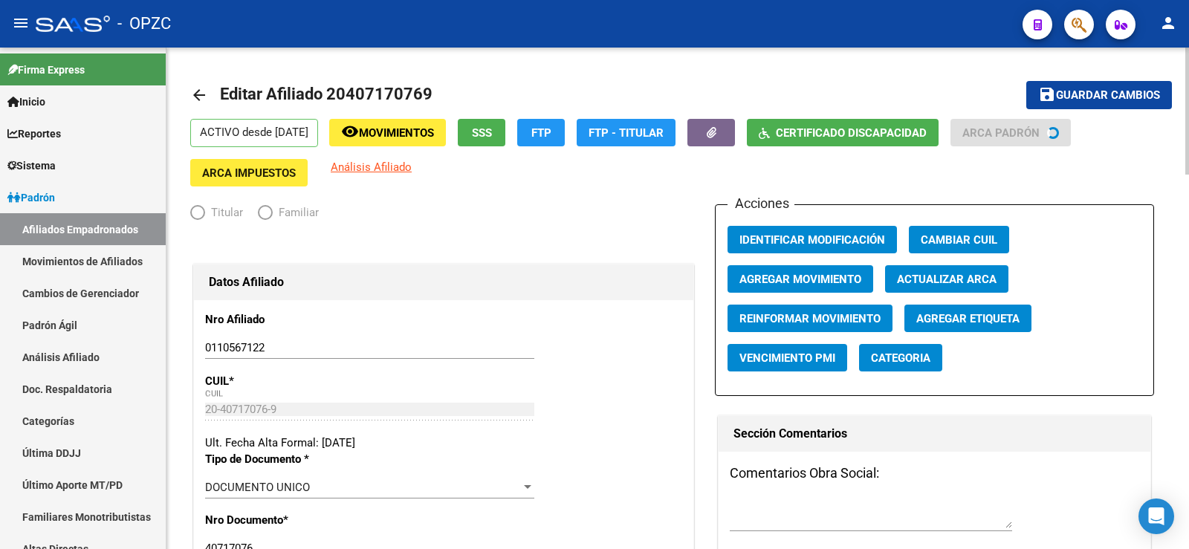
radio input "true"
type input "30-71408390-9"
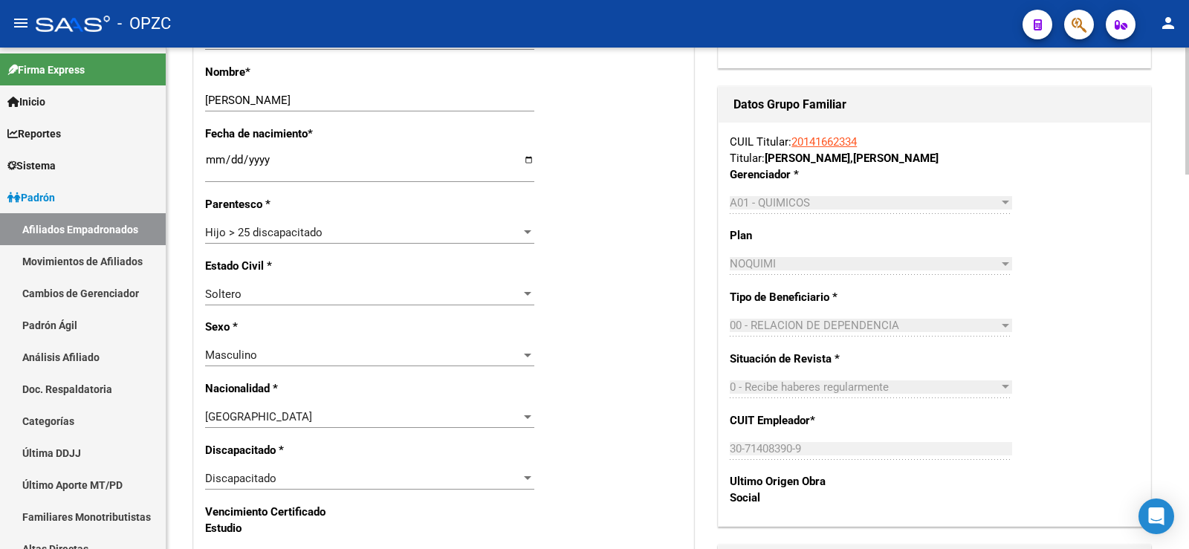
scroll to position [817, 0]
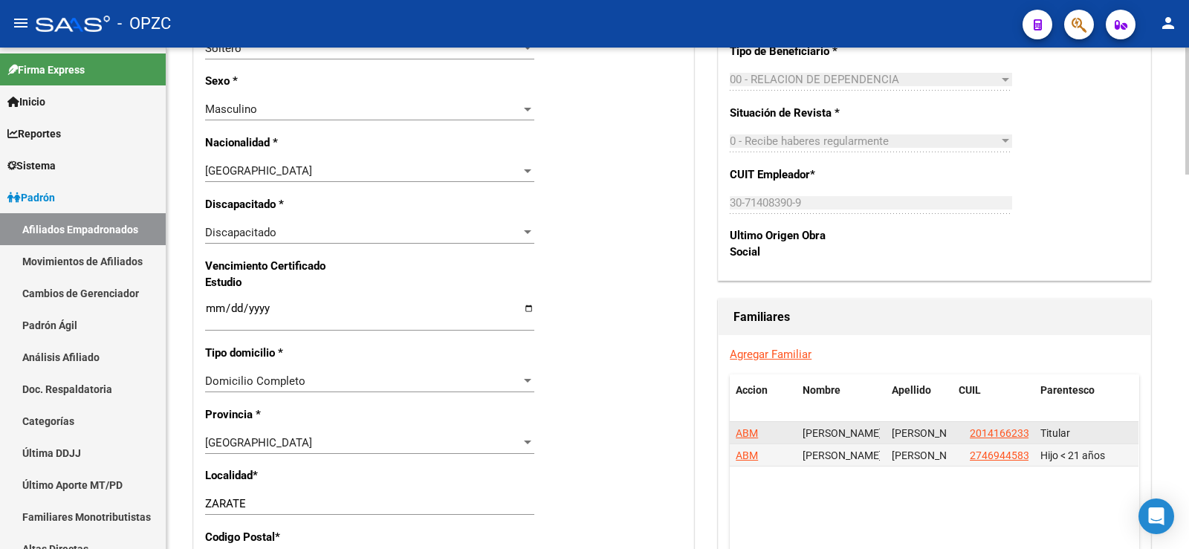
click at [747, 434] on span "ABM" at bounding box center [746, 433] width 22 height 12
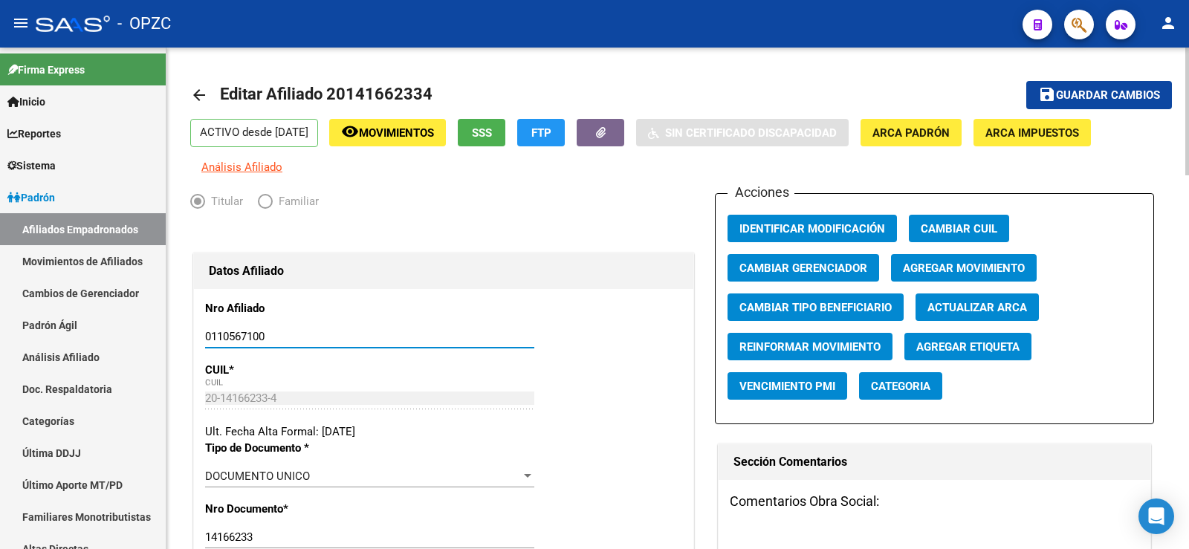
drag, startPoint x: 271, startPoint y: 334, endPoint x: 218, endPoint y: 331, distance: 53.5
click at [218, 331] on input "0110567100" at bounding box center [369, 336] width 329 height 13
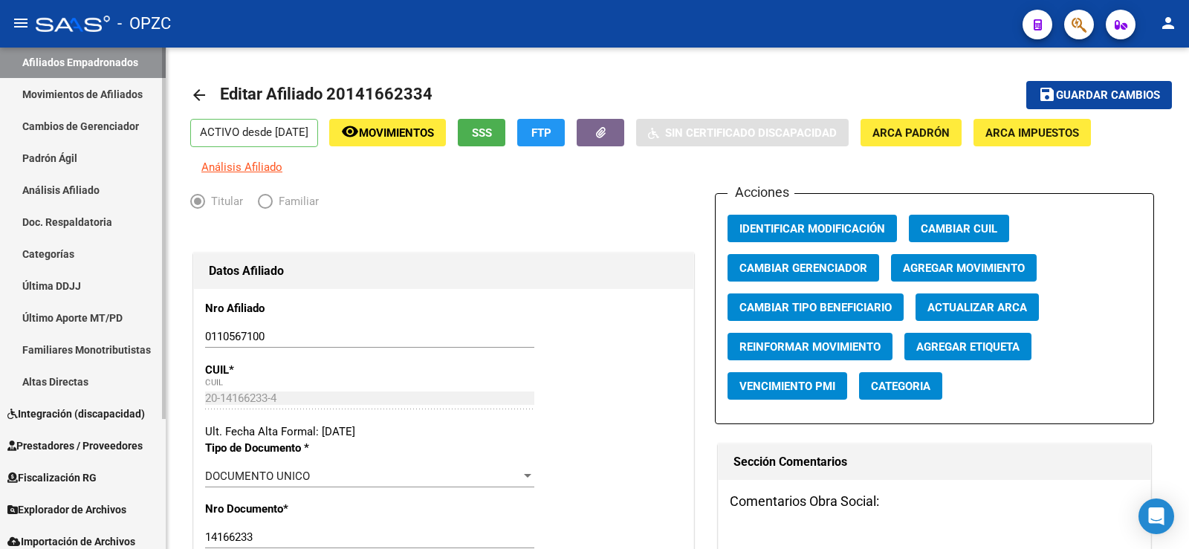
scroll to position [175, 0]
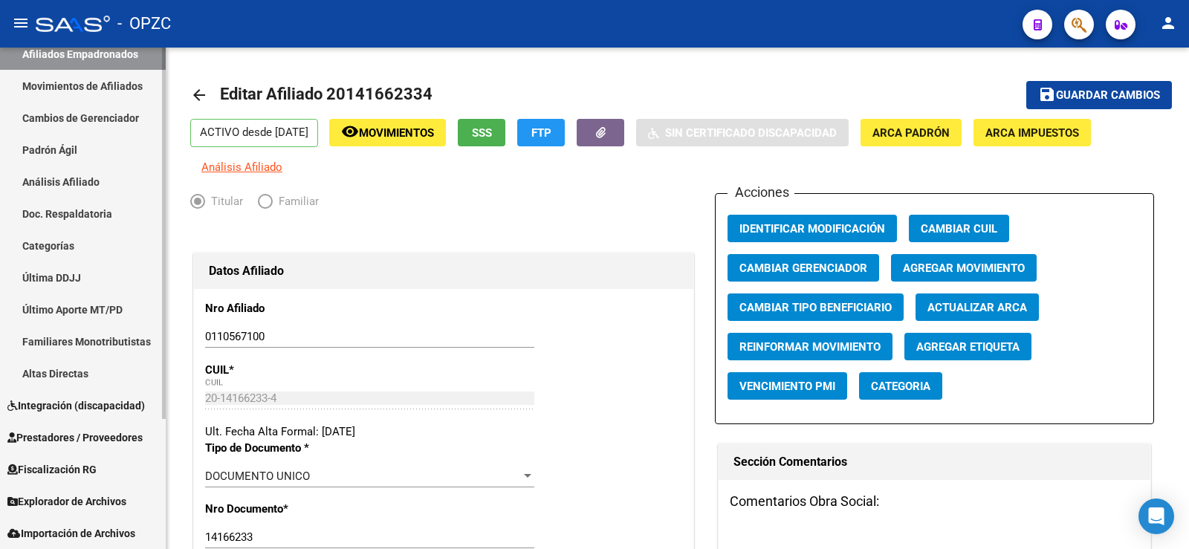
click at [88, 497] on span "Explorador de Archivos" at bounding box center [66, 501] width 119 height 16
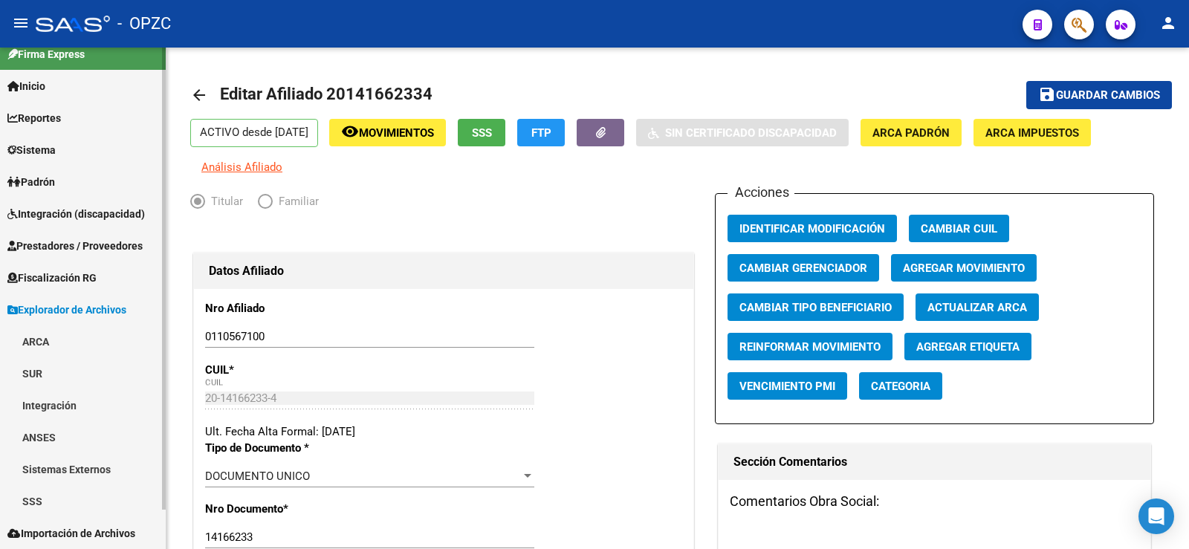
scroll to position [16, 0]
click at [42, 345] on link "ARCA" at bounding box center [83, 341] width 166 height 32
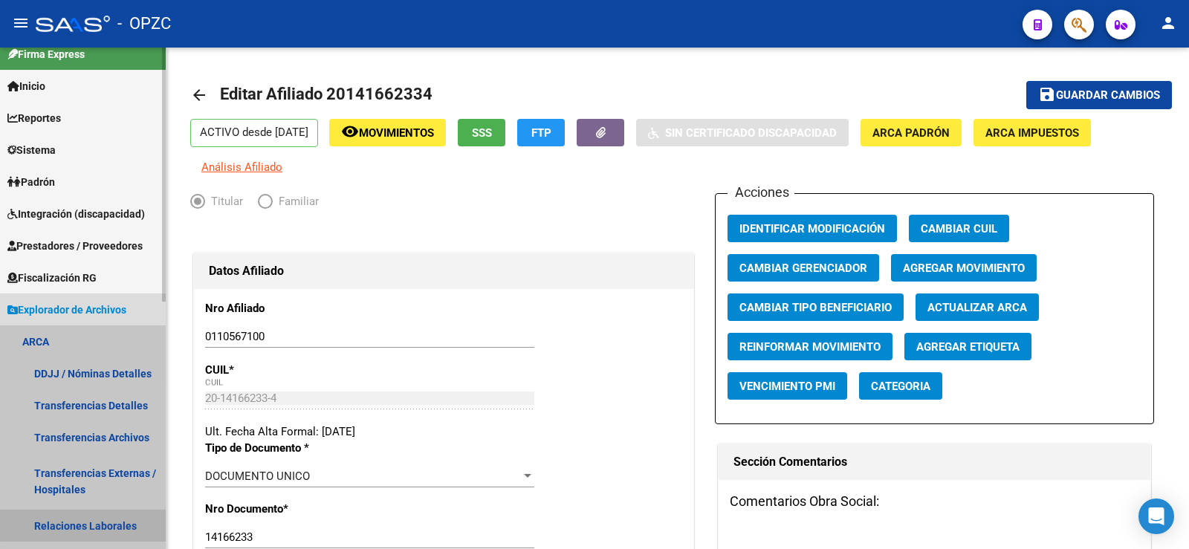
click at [84, 517] on link "Relaciones Laborales" at bounding box center [83, 526] width 166 height 32
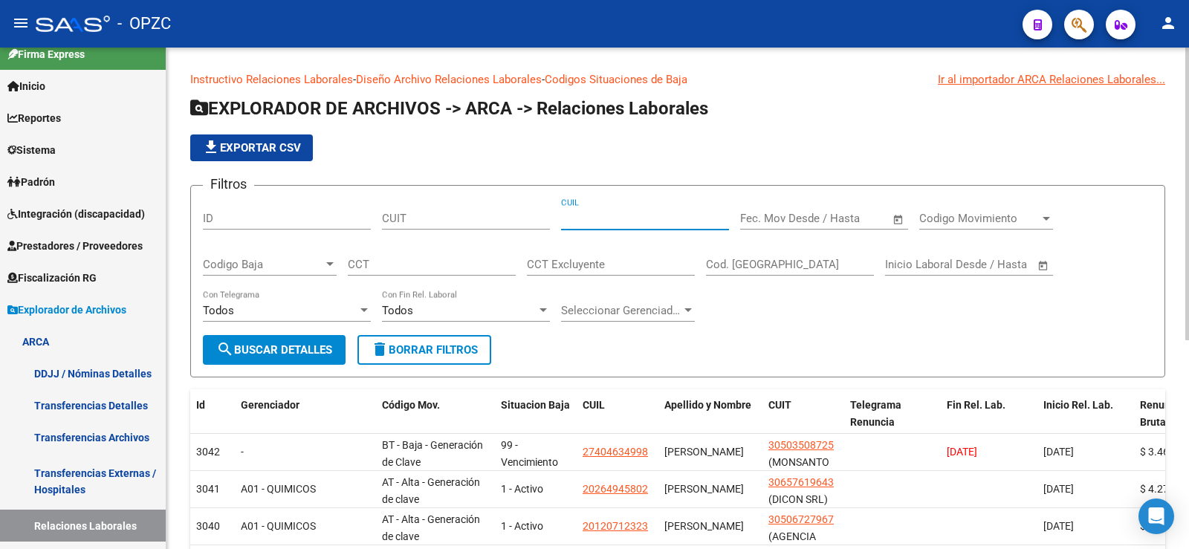
paste input "20-14166233-4"
type input "20-14166233-4"
click at [276, 346] on span "search Buscar Detalles" at bounding box center [274, 349] width 116 height 13
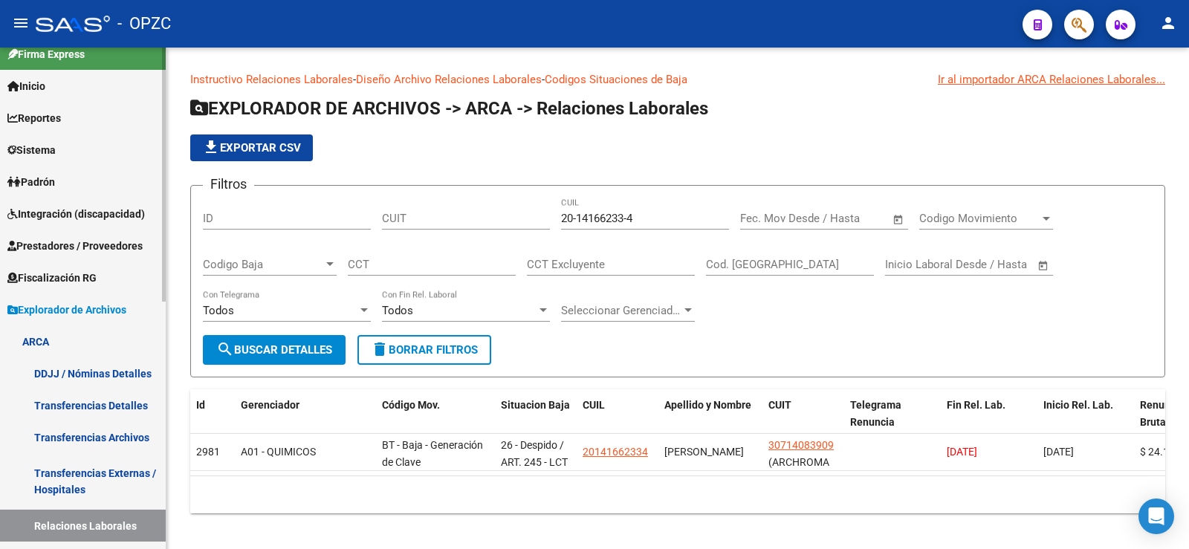
click at [65, 181] on link "Padrón" at bounding box center [83, 182] width 166 height 32
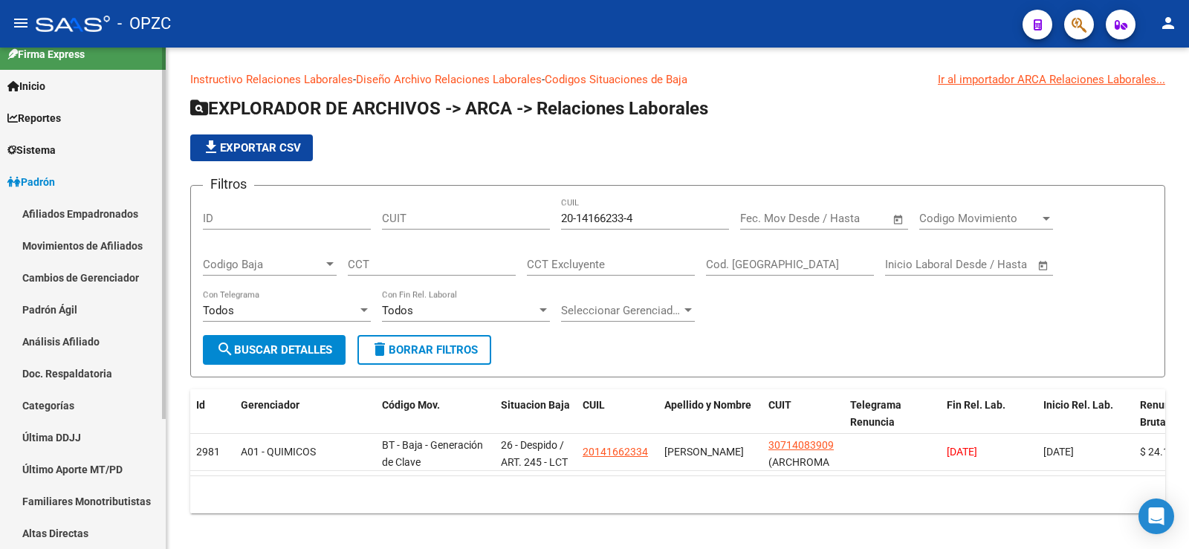
click at [63, 216] on link "Afiliados Empadronados" at bounding box center [83, 214] width 166 height 32
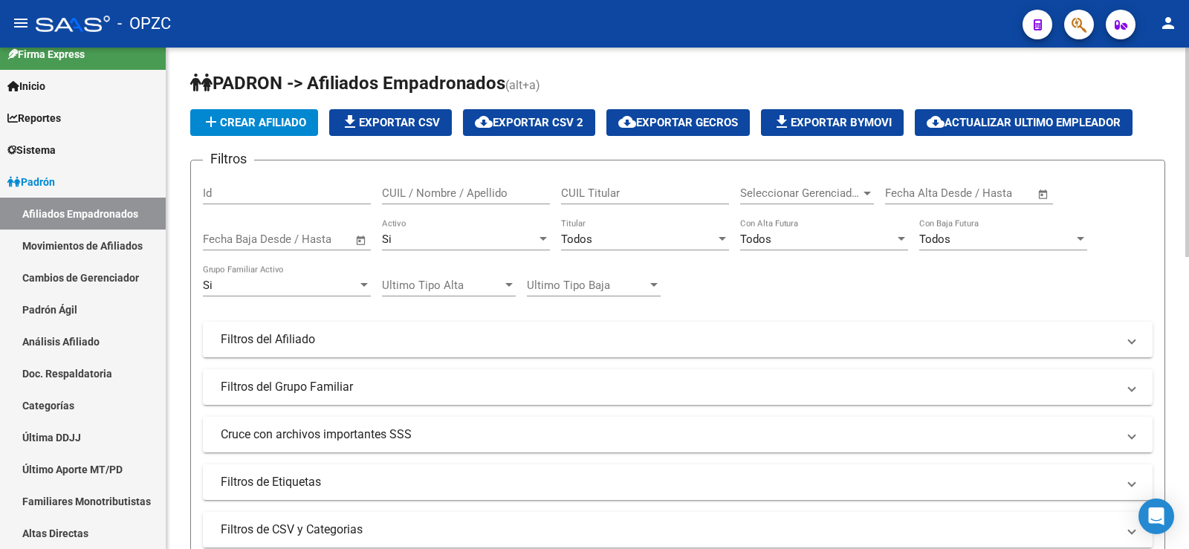
click at [432, 191] on input "CUIL / Nombre / Apellido" at bounding box center [466, 192] width 168 height 13
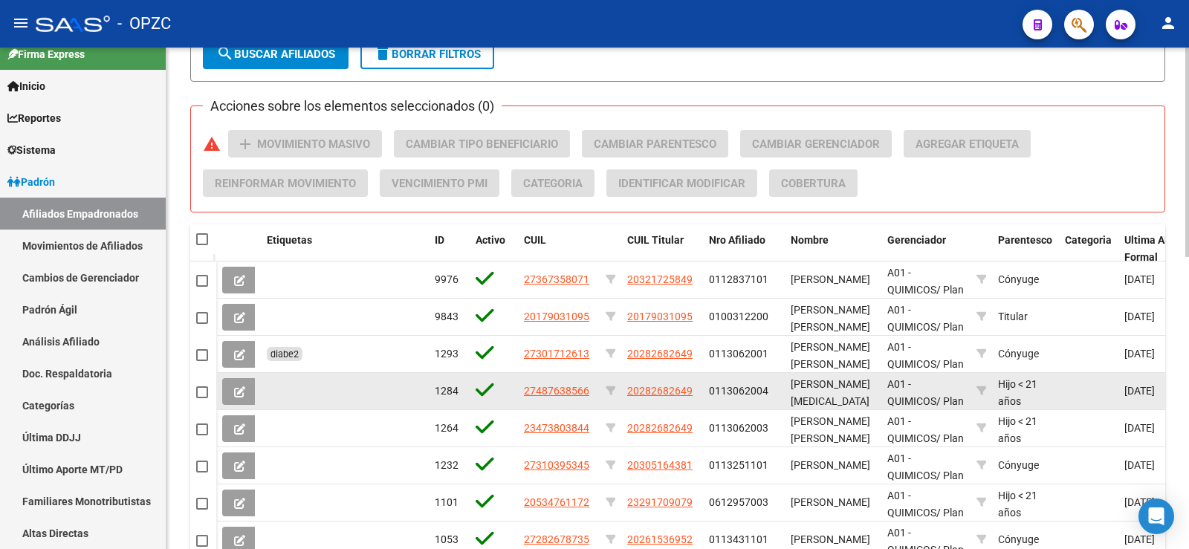
scroll to position [701, 0]
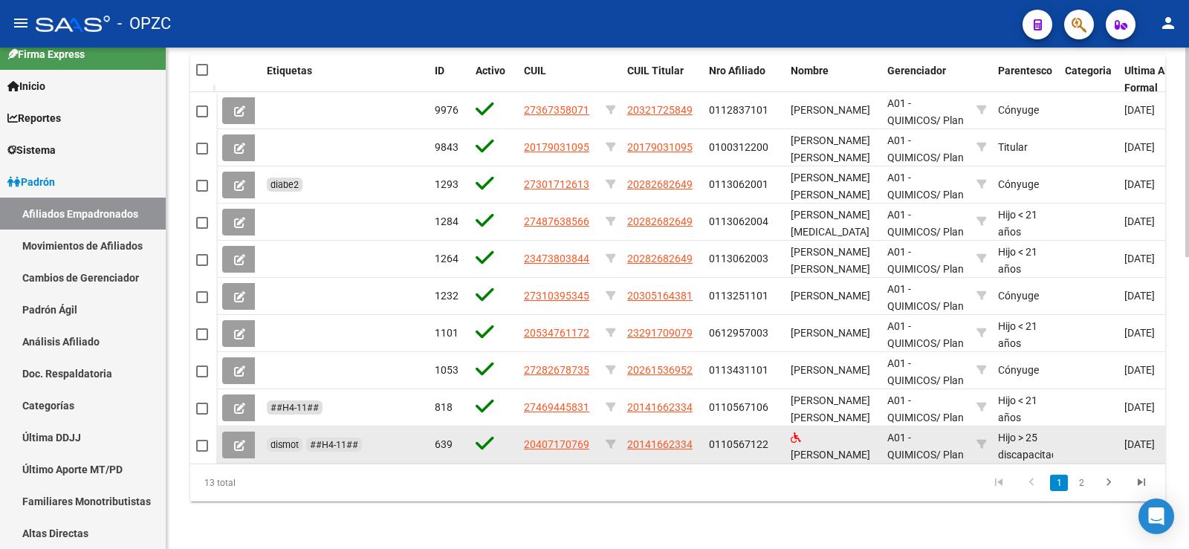
type input "RODRIGUE"
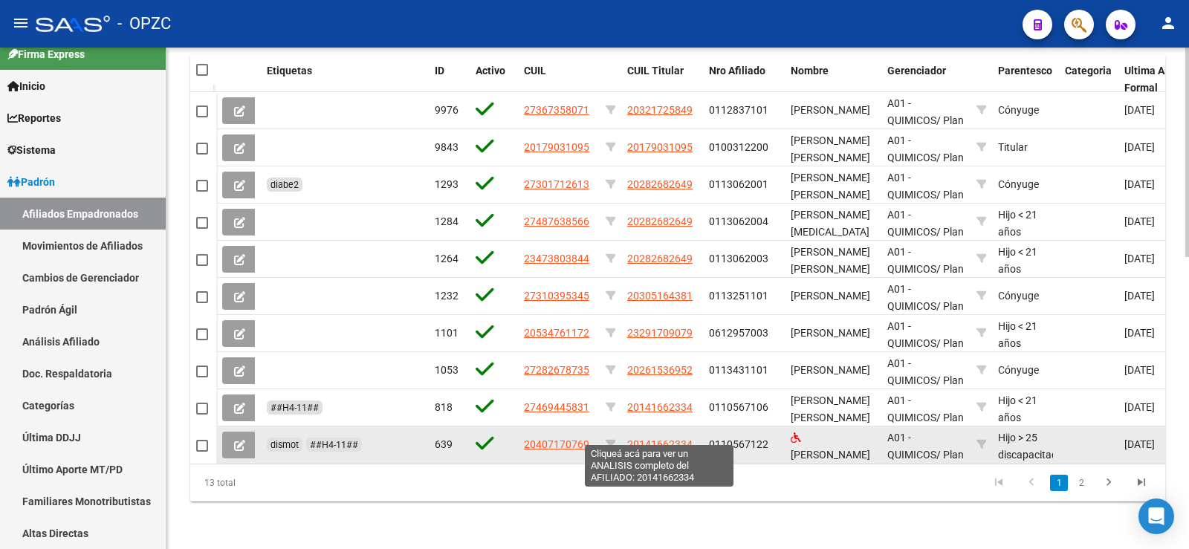
drag, startPoint x: 685, startPoint y: 429, endPoint x: 627, endPoint y: 429, distance: 57.9
click at [627, 436] on div "20141662334" at bounding box center [662, 444] width 70 height 17
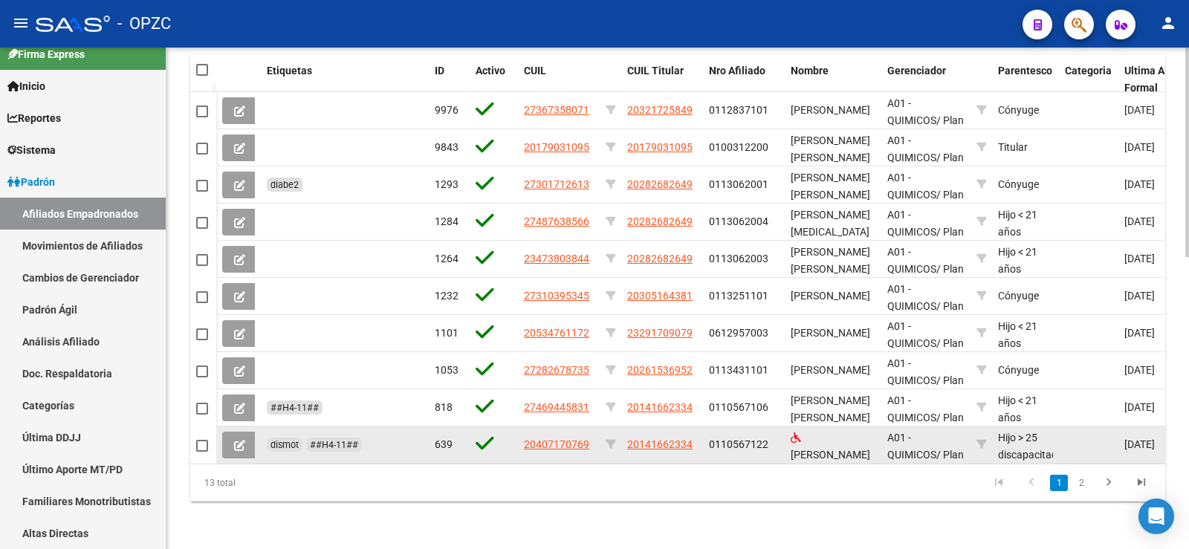
copy span "20141662334"
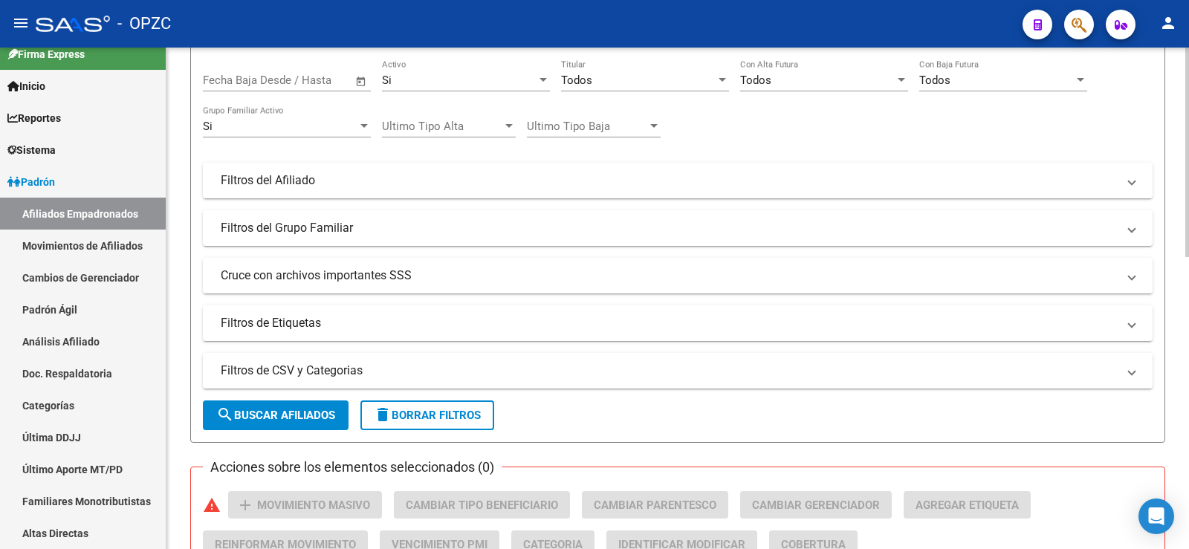
scroll to position [0, 0]
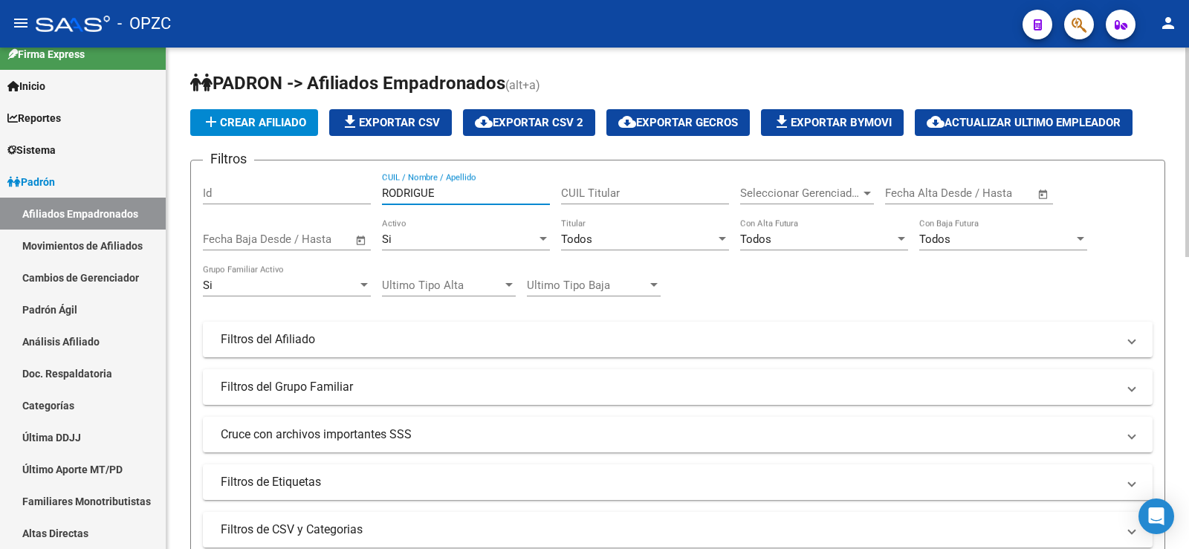
drag, startPoint x: 360, startPoint y: 184, endPoint x: 329, endPoint y: 184, distance: 31.2
click at [329, 184] on div "Filtros Id [PERSON_NAME] CUIL / Nombre / Apellido CUIL Titular Seleccionar Gere…" at bounding box center [677, 336] width 949 height 328
paste input "20141662334"
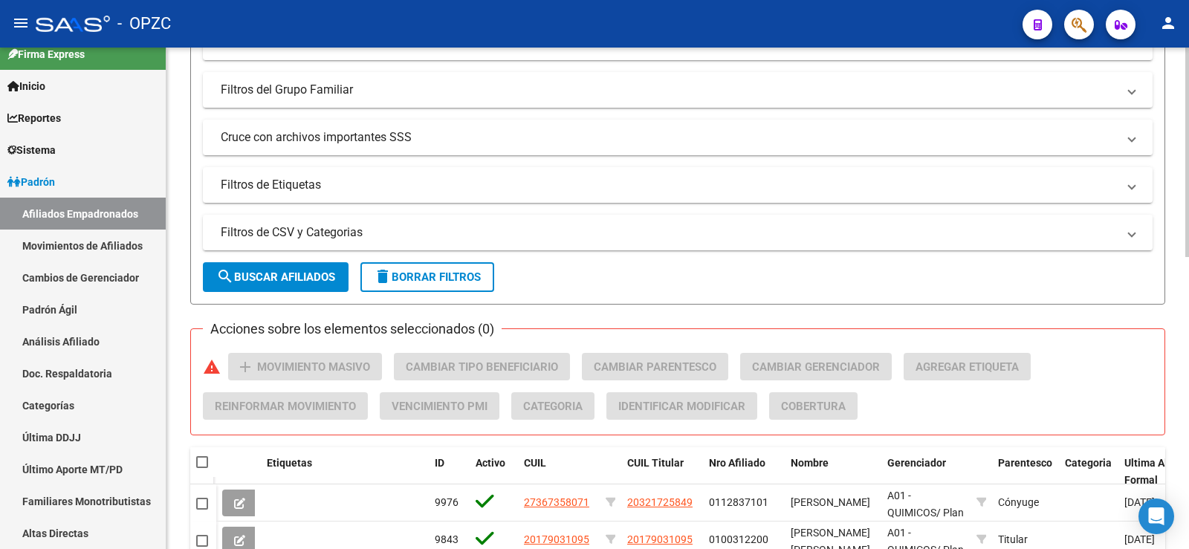
type input "20141662334"
click at [253, 279] on span "search Buscar Afiliados" at bounding box center [275, 276] width 119 height 13
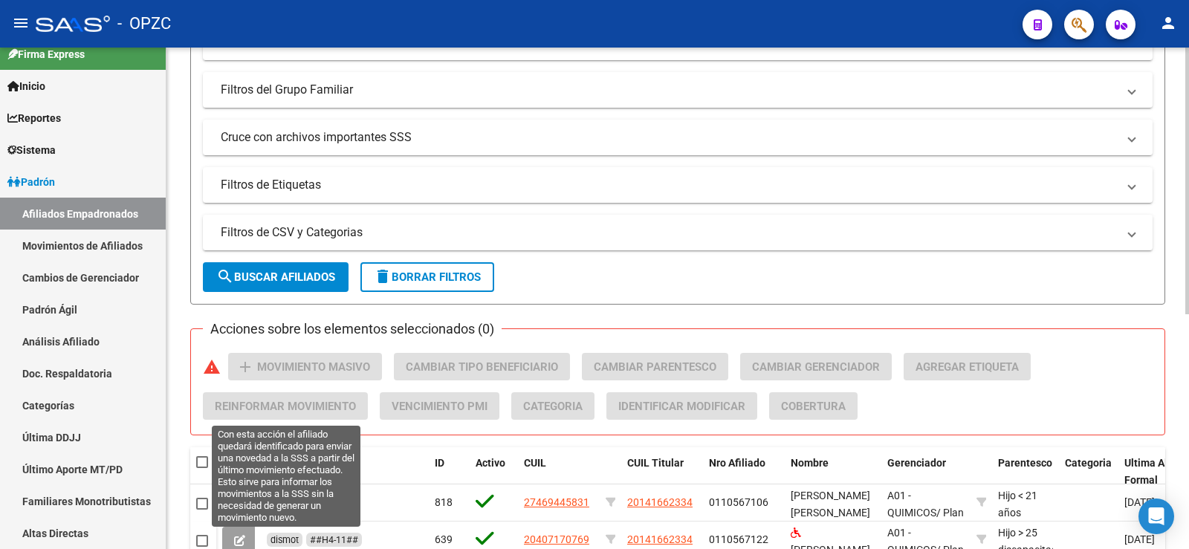
scroll to position [441, 0]
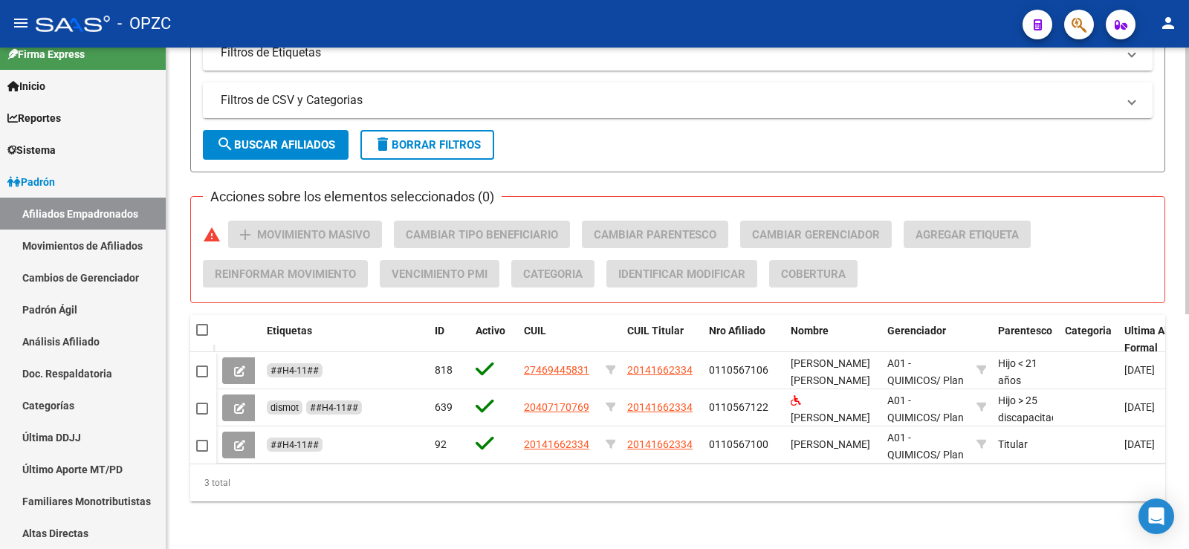
click at [198, 324] on span at bounding box center [202, 330] width 12 height 12
click at [201, 336] on input "checkbox" at bounding box center [201, 336] width 1 height 1
checkbox input "true"
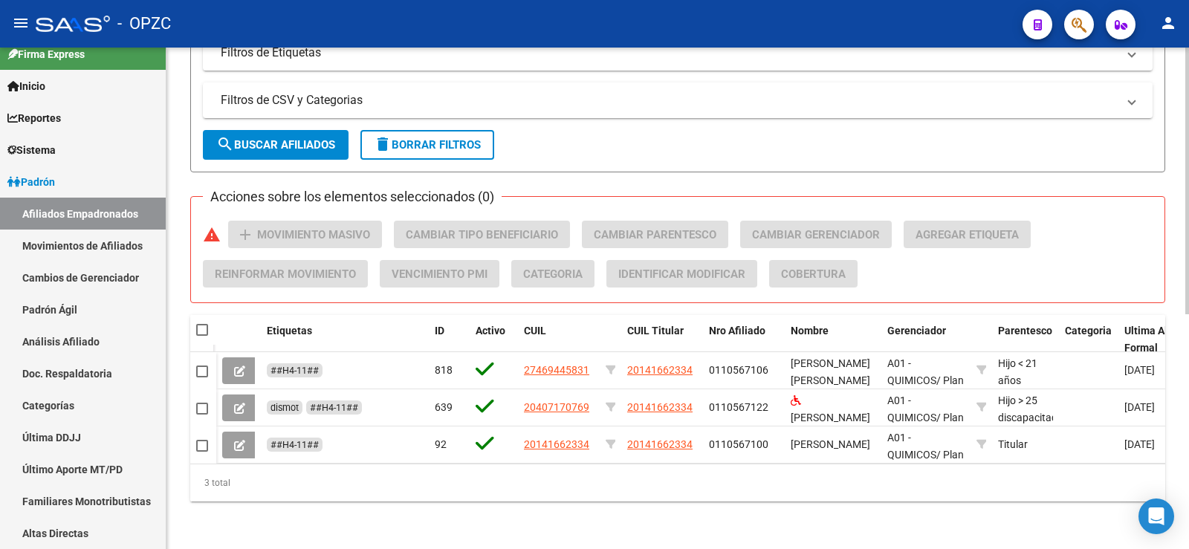
checkbox input "true"
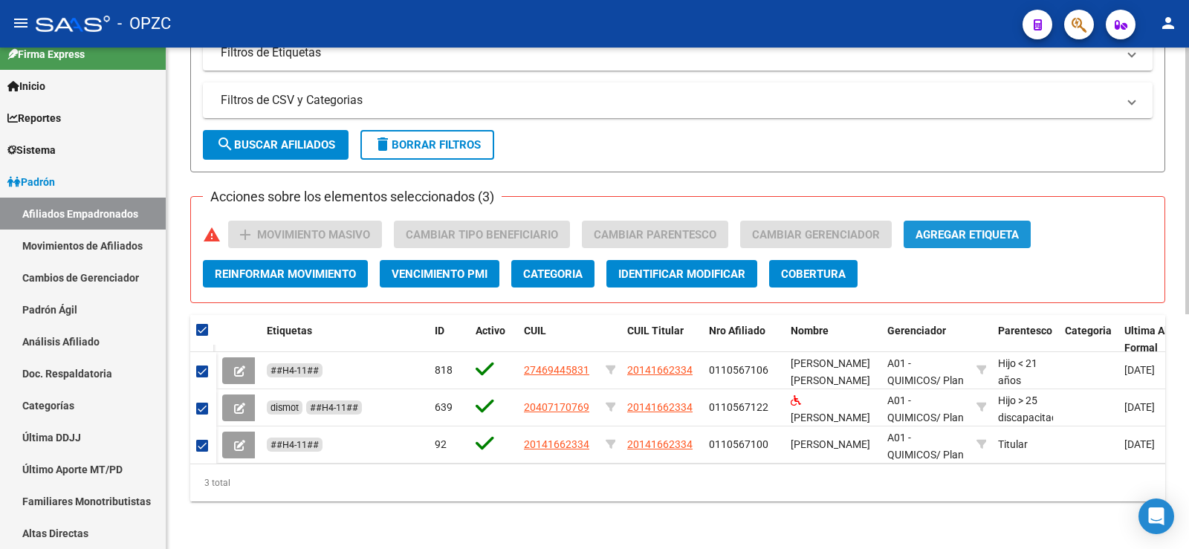
click at [964, 228] on span "Agregar Etiqueta" at bounding box center [966, 234] width 103 height 13
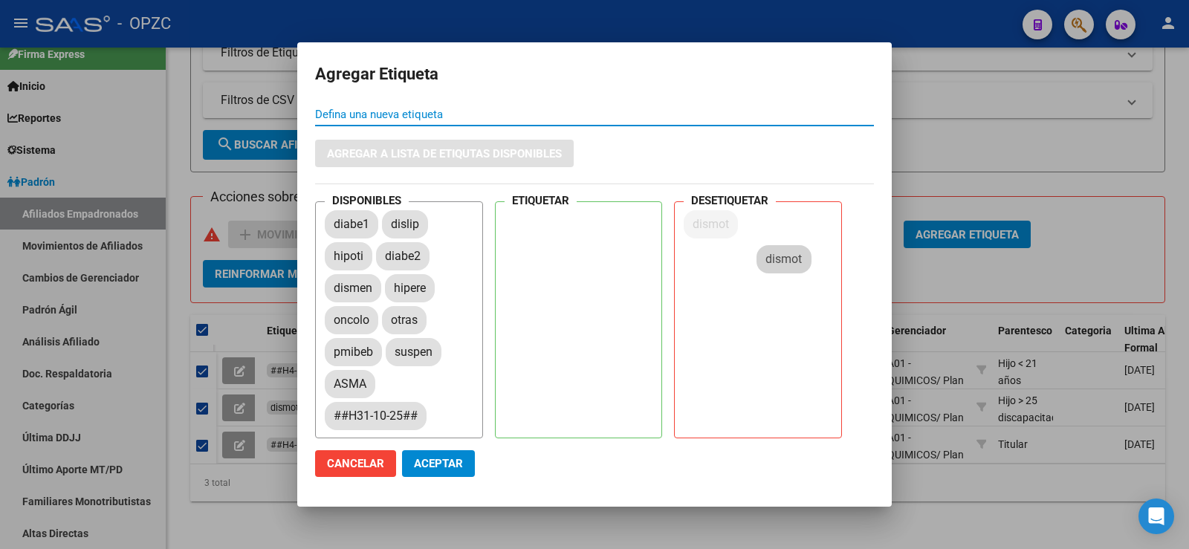
drag, startPoint x: 352, startPoint y: 258, endPoint x: 768, endPoint y: 256, distance: 416.0
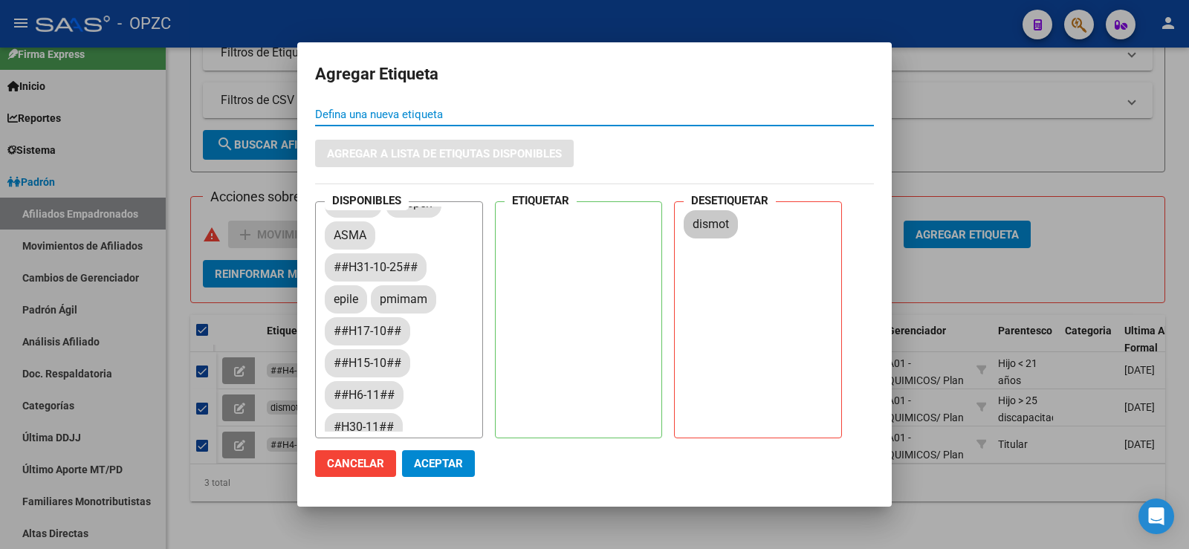
scroll to position [223, 0]
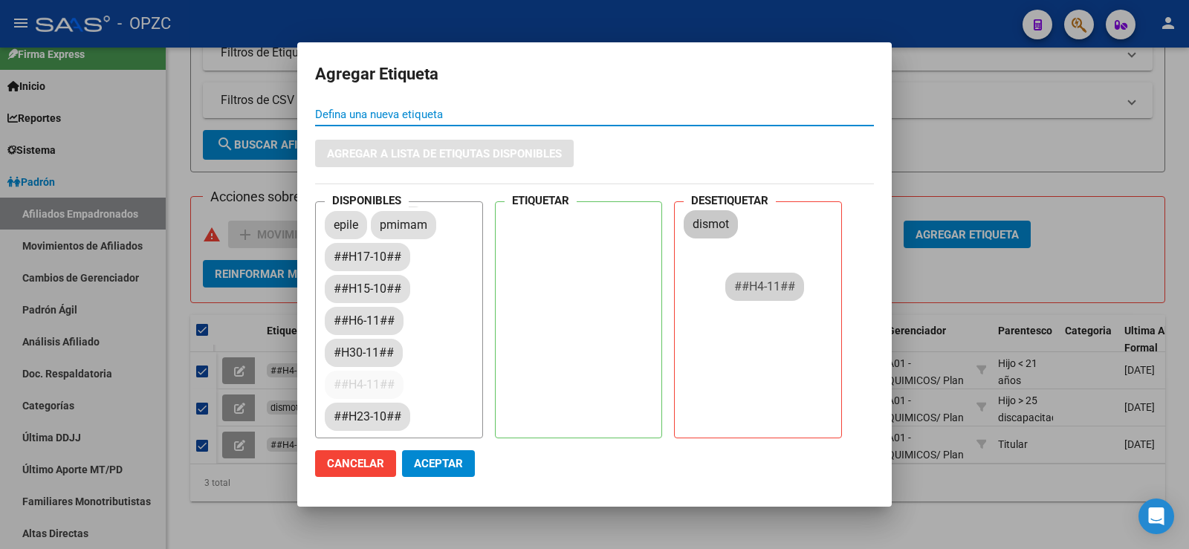
drag, startPoint x: 369, startPoint y: 389, endPoint x: 772, endPoint y: 290, distance: 414.4
click at [772, 290] on div "DISPONIBLES diabe1 dislip hipoti diabe2 dismen hipere oncolo otras pmibeb suspe…" at bounding box center [594, 319] width 559 height 237
click at [449, 464] on span "Aceptar" at bounding box center [438, 463] width 49 height 13
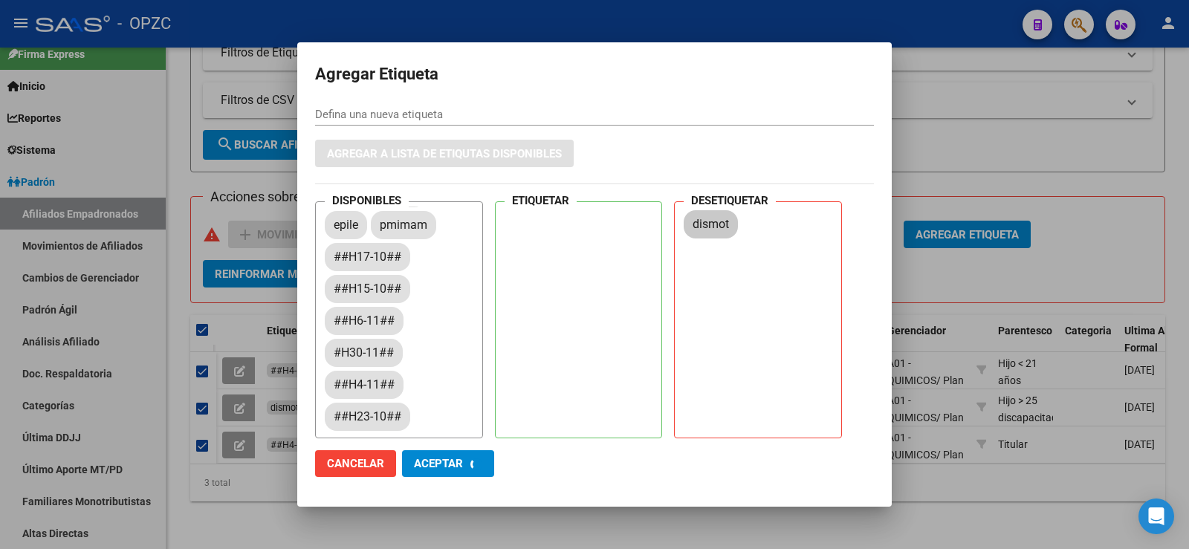
checkbox input "false"
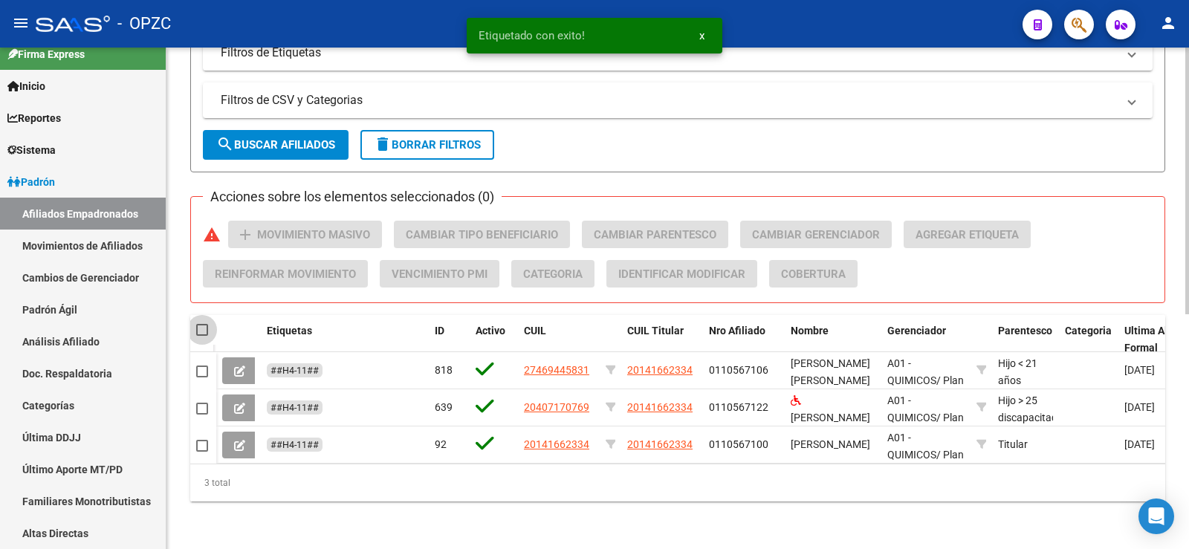
click at [200, 324] on span at bounding box center [202, 330] width 12 height 12
click at [201, 336] on input "checkbox" at bounding box center [201, 336] width 1 height 1
checkbox input "true"
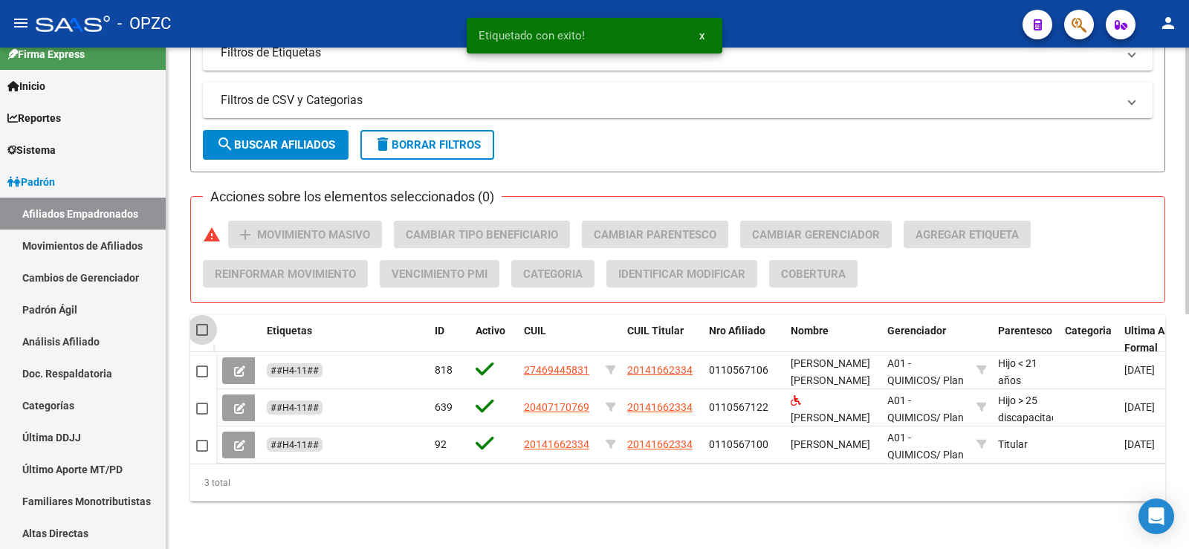
checkbox input "true"
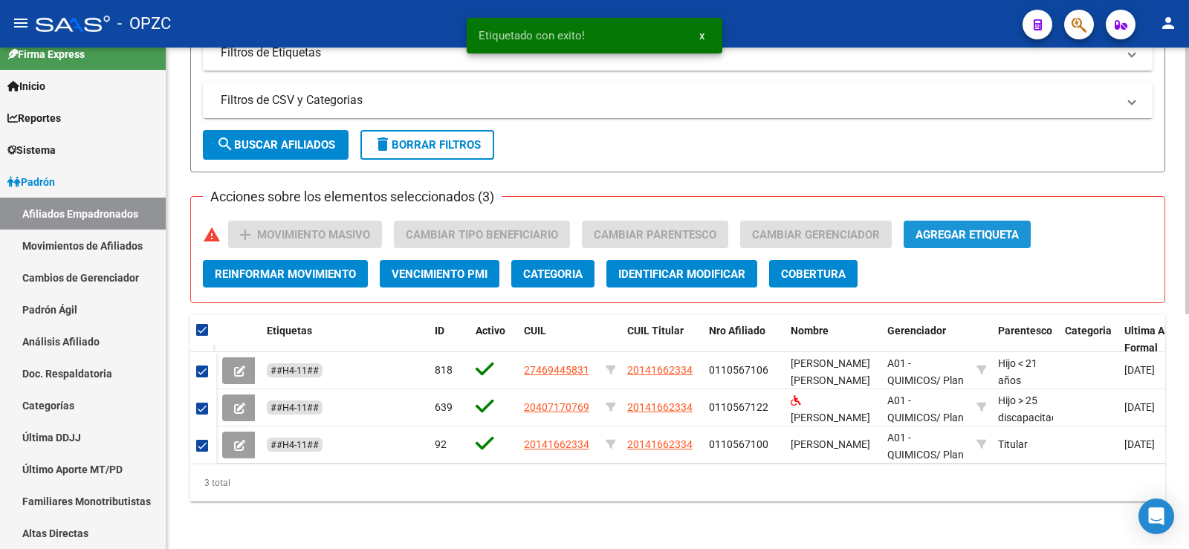
click at [1005, 228] on span "Agregar Etiqueta" at bounding box center [966, 234] width 103 height 13
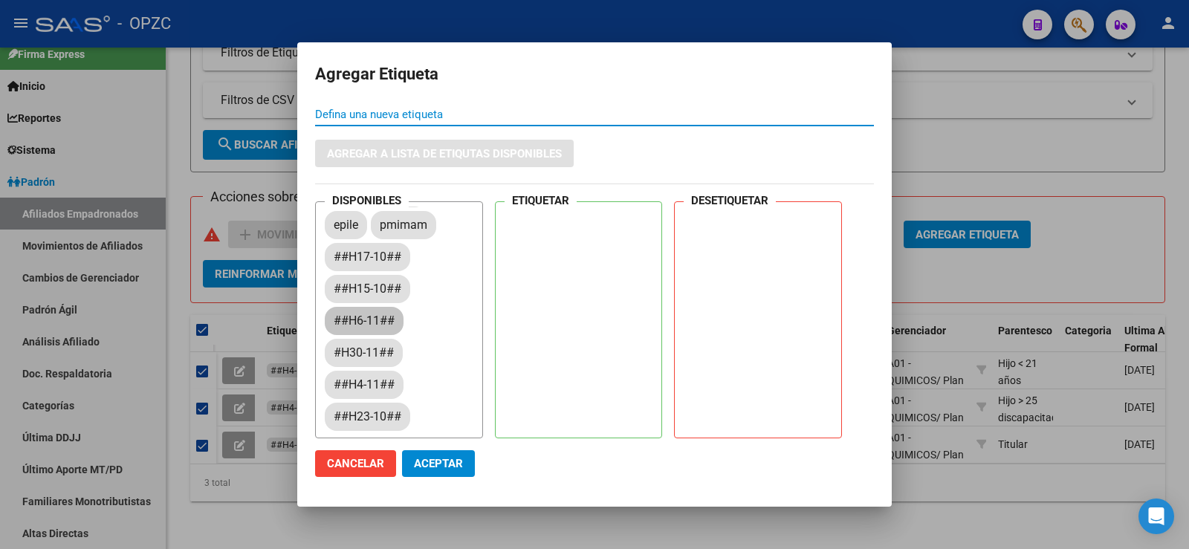
scroll to position [297, 0]
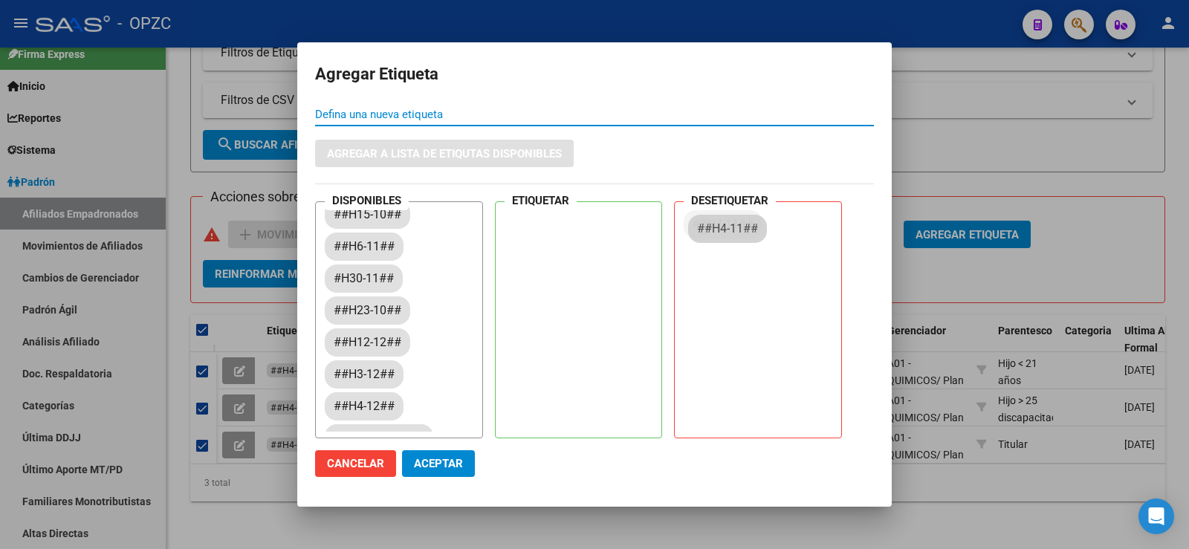
drag, startPoint x: 372, startPoint y: 310, endPoint x: 735, endPoint y: 228, distance: 371.6
click at [449, 468] on span "Aceptar" at bounding box center [438, 463] width 49 height 13
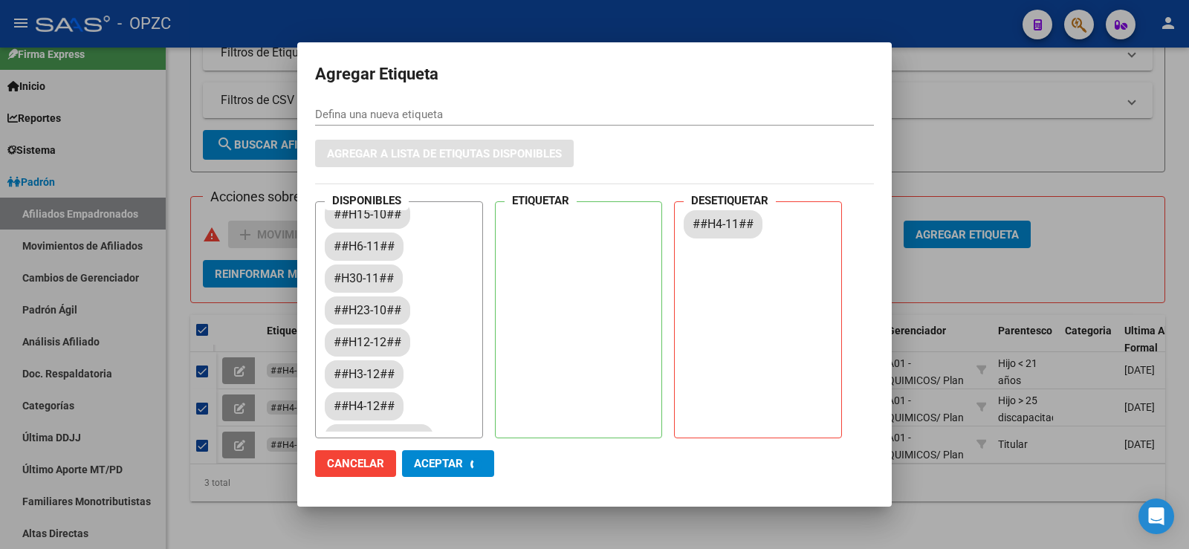
checkbox input "false"
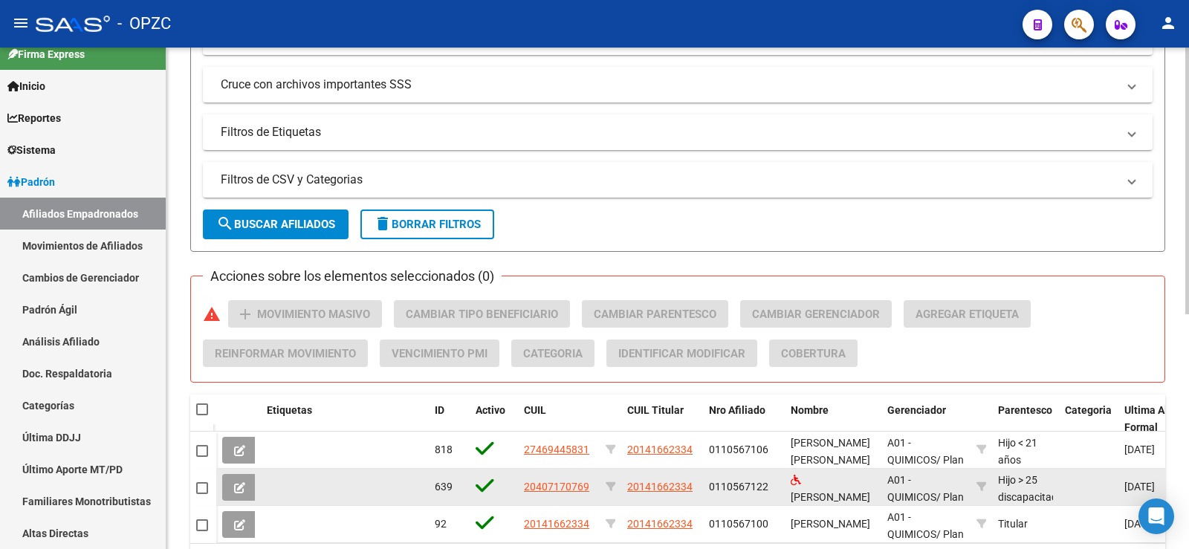
scroll to position [371, 0]
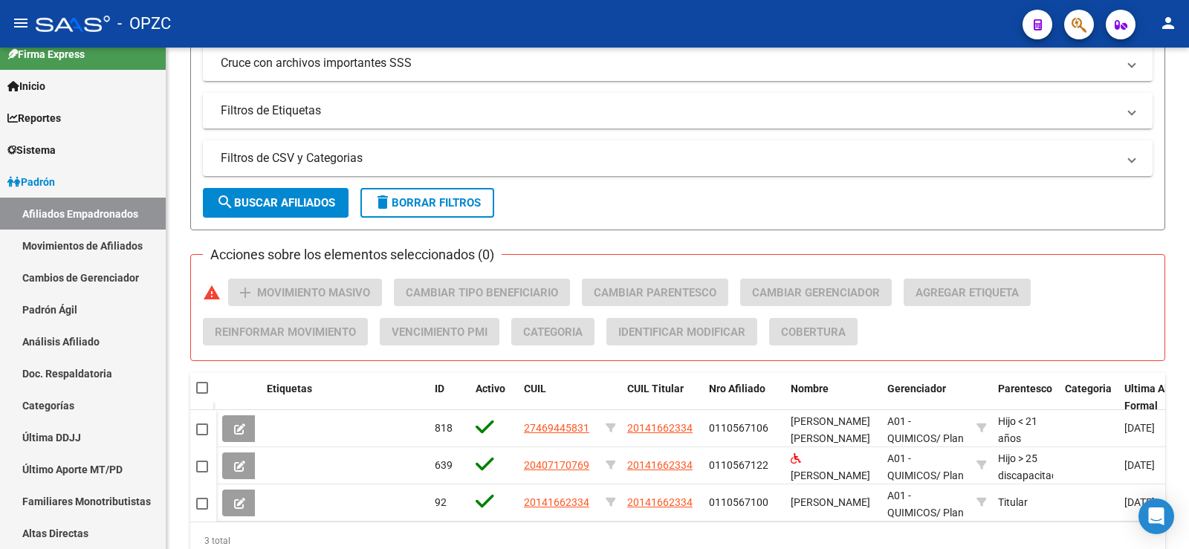
click at [242, 458] on button at bounding box center [239, 465] width 35 height 27
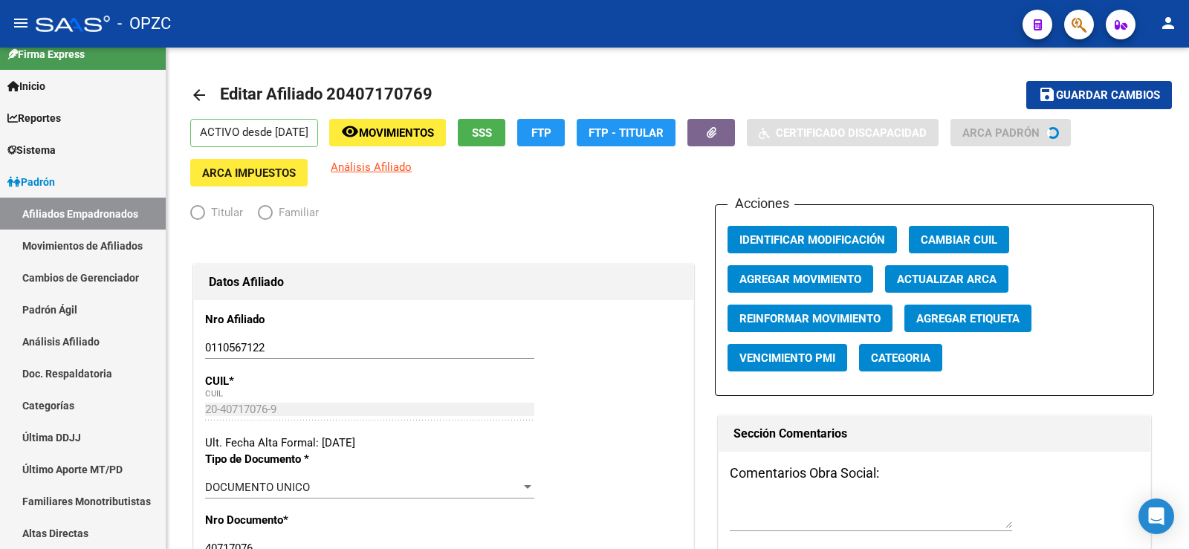
radio input "true"
type input "30-71408390-9"
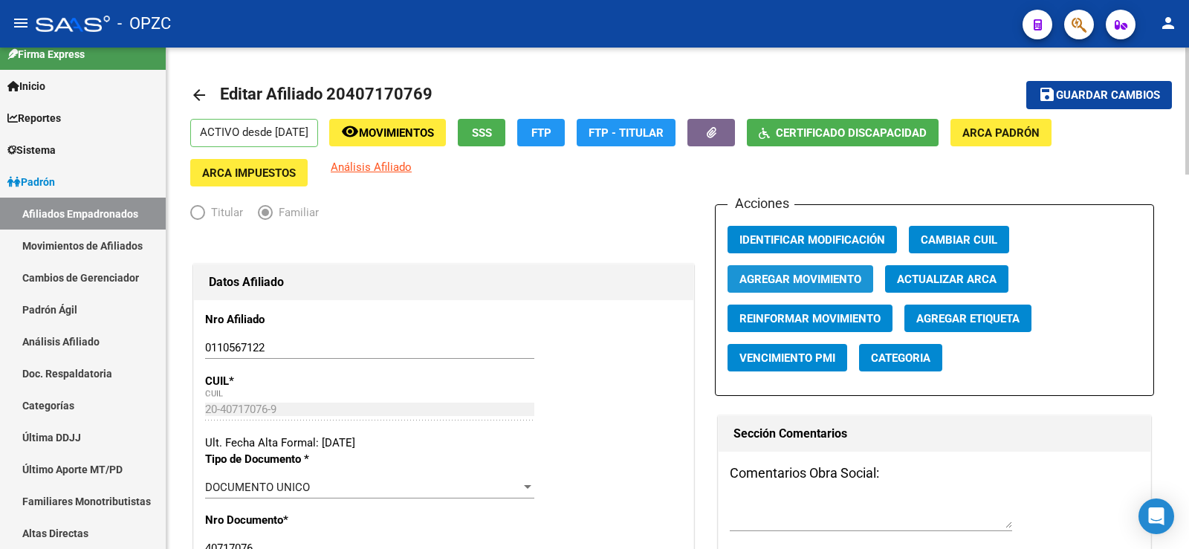
click at [839, 277] on span "Agregar Movimiento" at bounding box center [800, 279] width 122 height 13
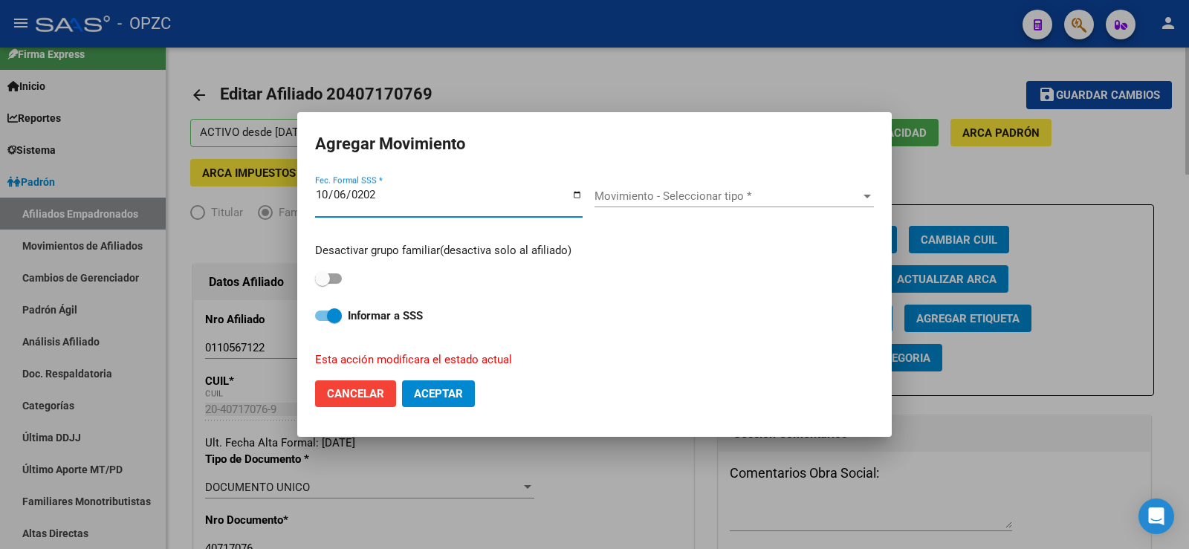
type input "[DATE]"
click at [687, 190] on span "Movimiento - Seleccionar tipo *" at bounding box center [727, 195] width 266 height 13
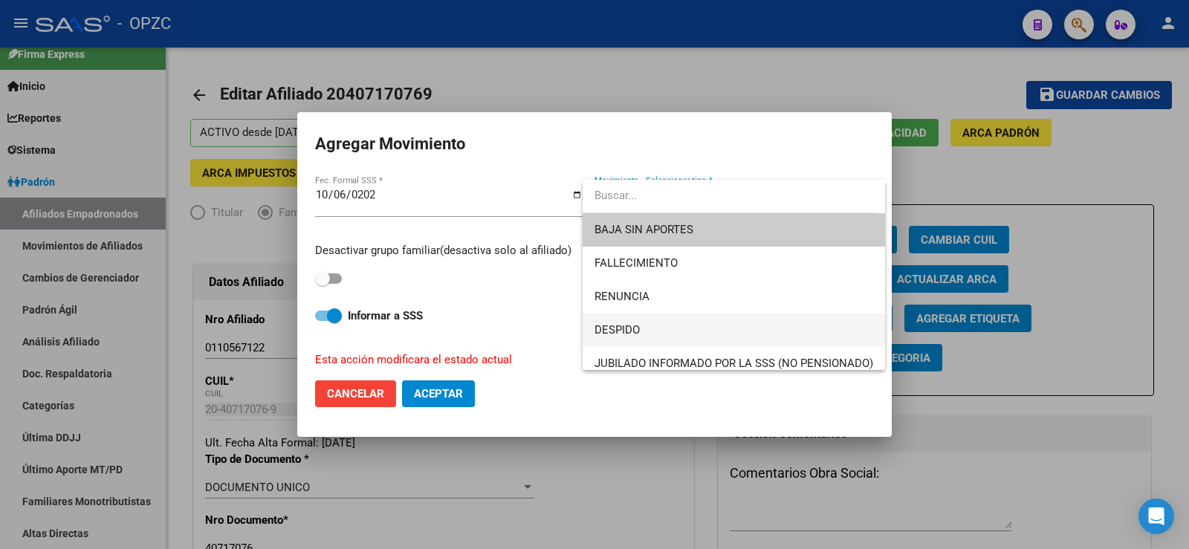
click at [648, 325] on span "DESPIDO" at bounding box center [733, 330] width 279 height 33
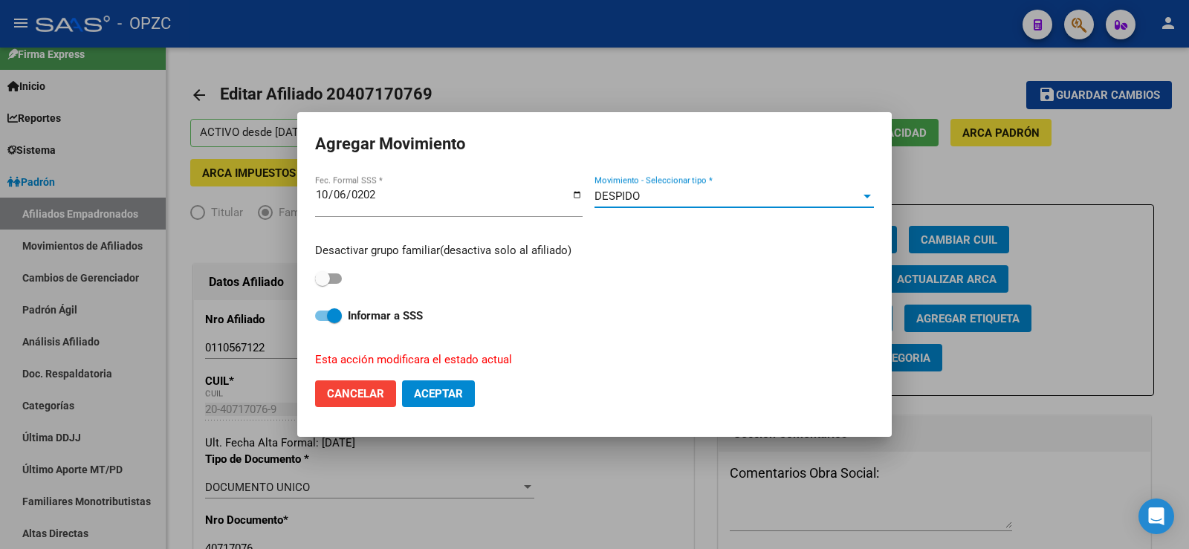
click at [1003, 169] on div at bounding box center [594, 274] width 1189 height 549
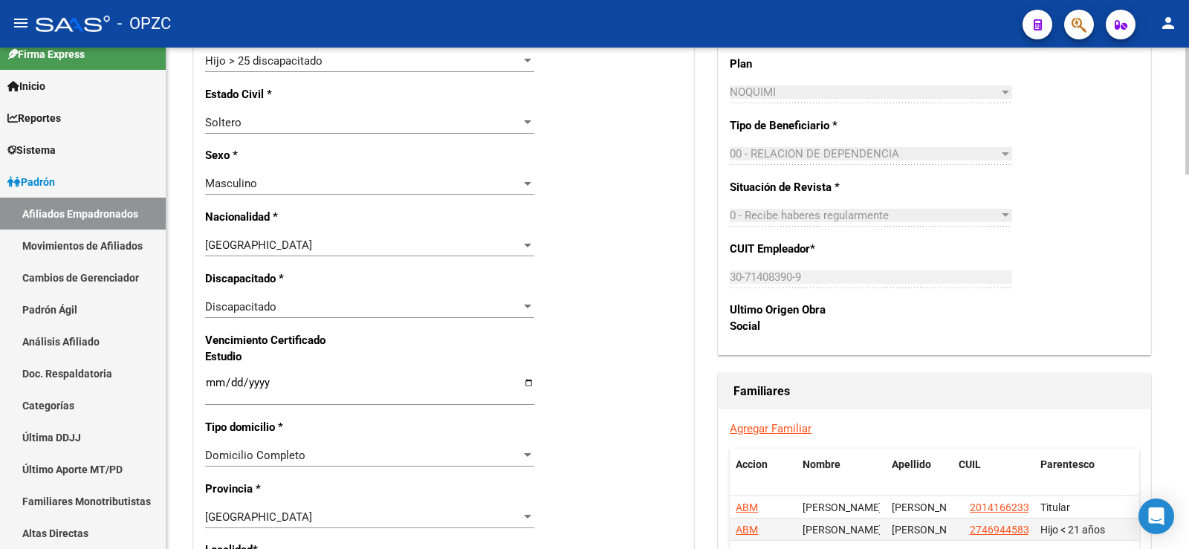
scroll to position [817, 0]
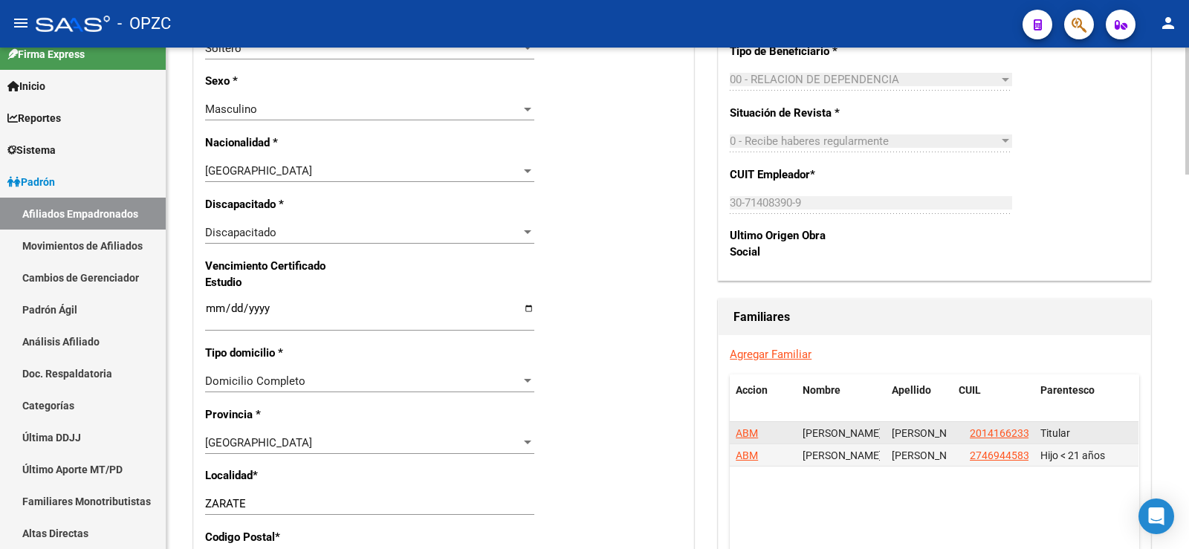
click at [752, 430] on span "ABM" at bounding box center [746, 433] width 22 height 12
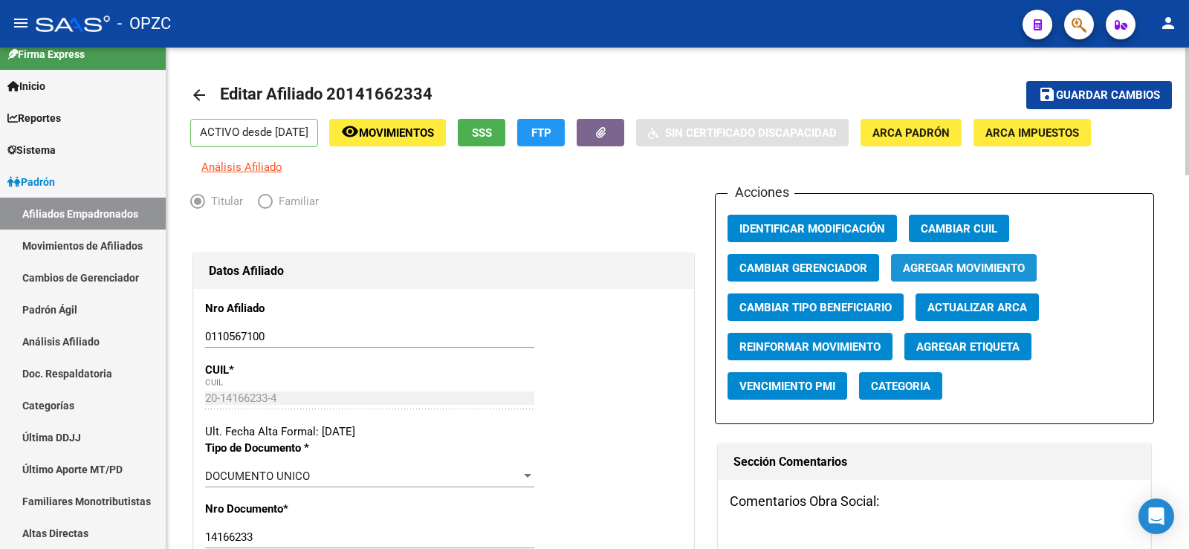
click at [949, 260] on button "Agregar Movimiento" at bounding box center [964, 267] width 146 height 27
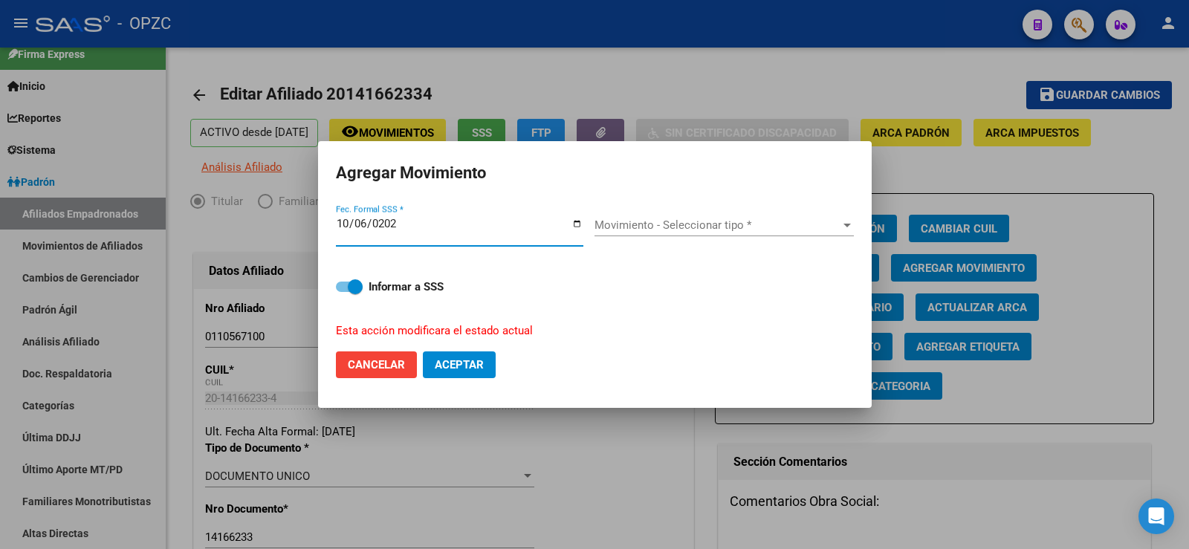
type input "[DATE]"
click at [733, 226] on span "Movimiento - Seleccionar tipo *" at bounding box center [717, 224] width 246 height 13
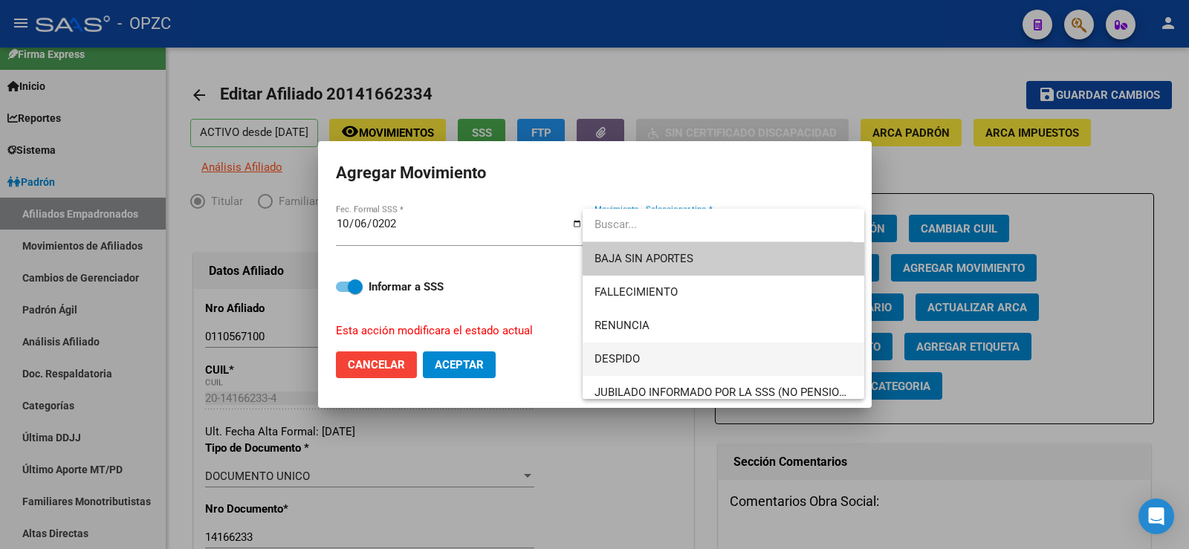
click at [631, 351] on span "DESPIDO" at bounding box center [723, 358] width 258 height 33
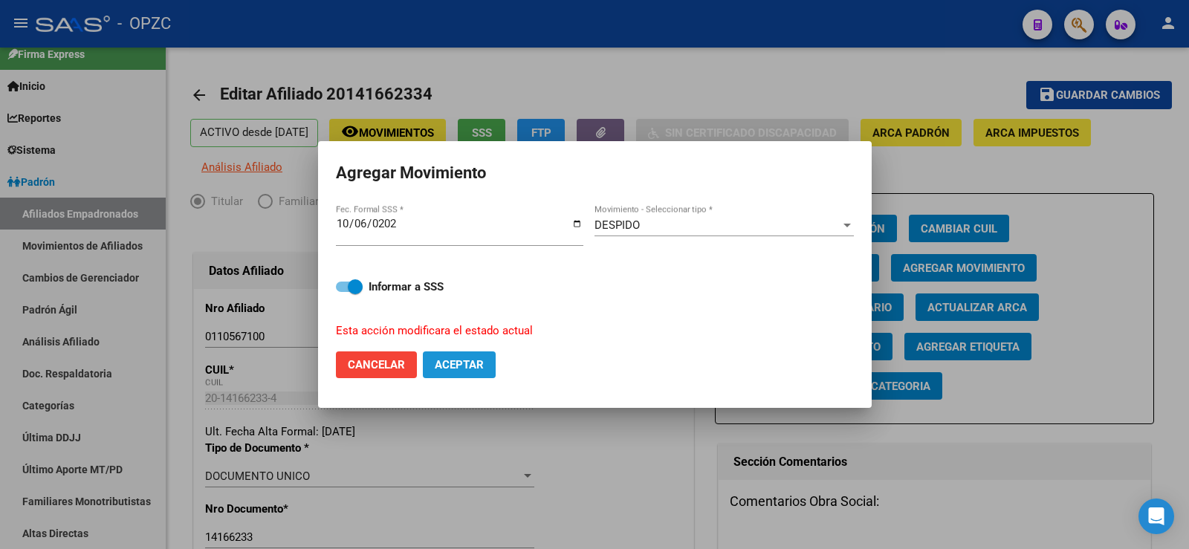
click at [464, 363] on span "Aceptar" at bounding box center [459, 364] width 49 height 13
checkbox input "false"
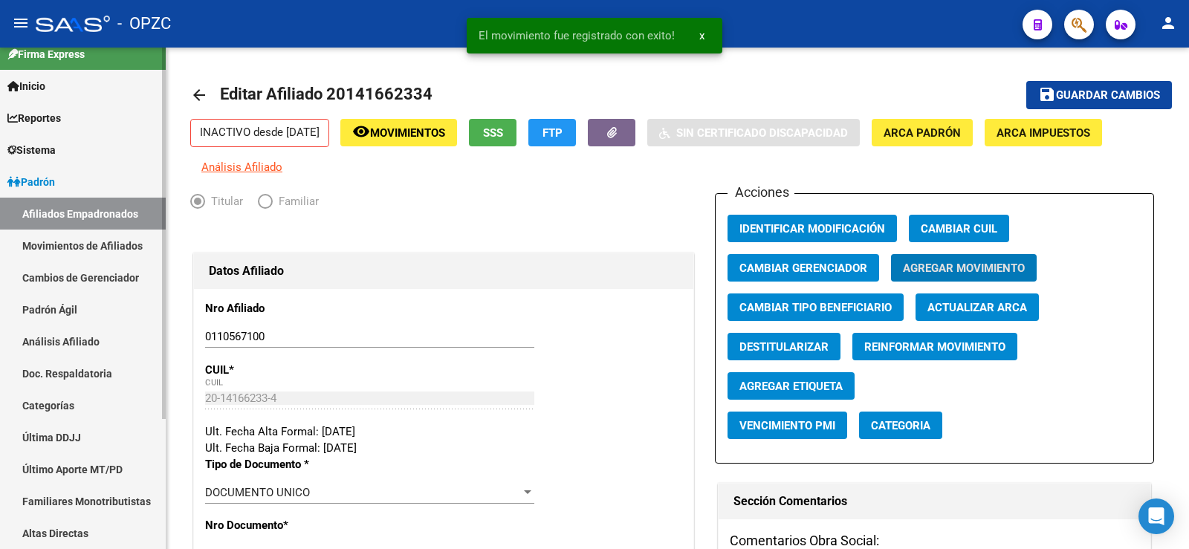
click at [117, 238] on link "Movimientos de Afiliados" at bounding box center [83, 246] width 166 height 32
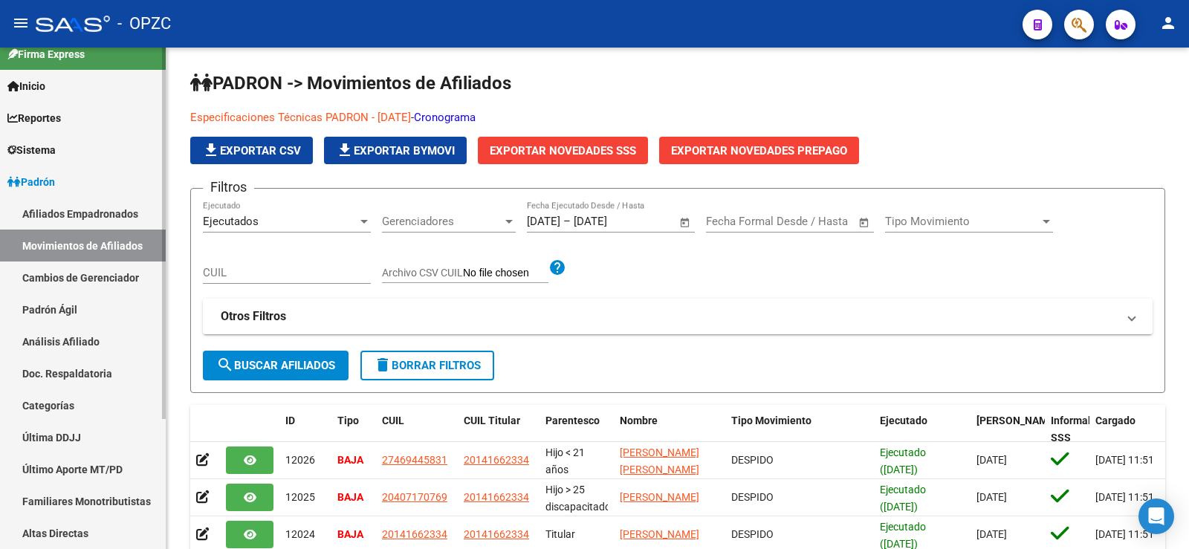
click at [93, 213] on link "Afiliados Empadronados" at bounding box center [83, 214] width 166 height 32
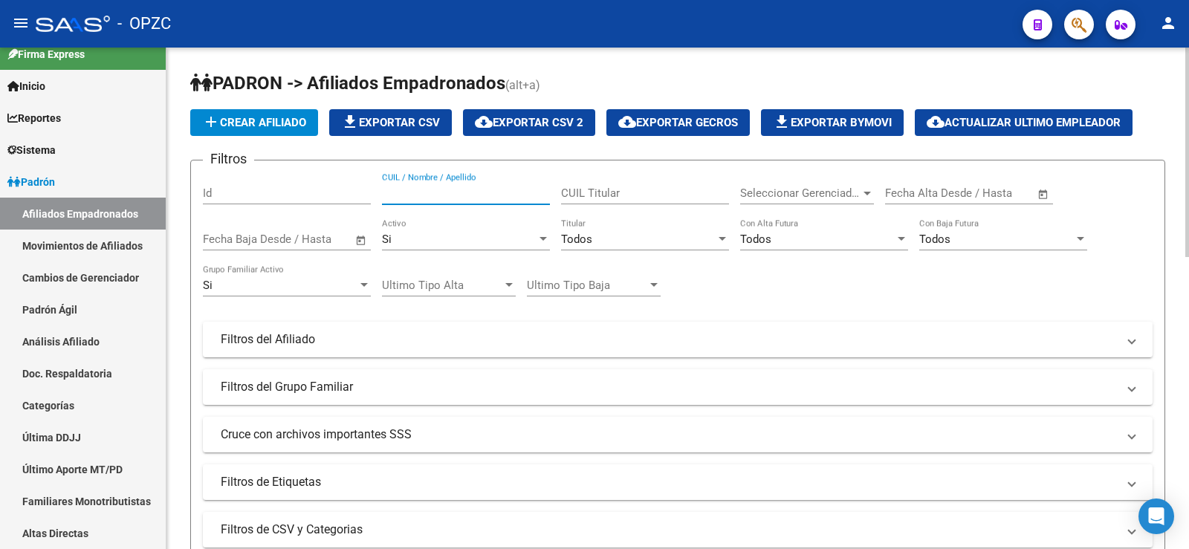
click at [483, 191] on input "CUIL / Nombre / Apellido" at bounding box center [466, 192] width 168 height 13
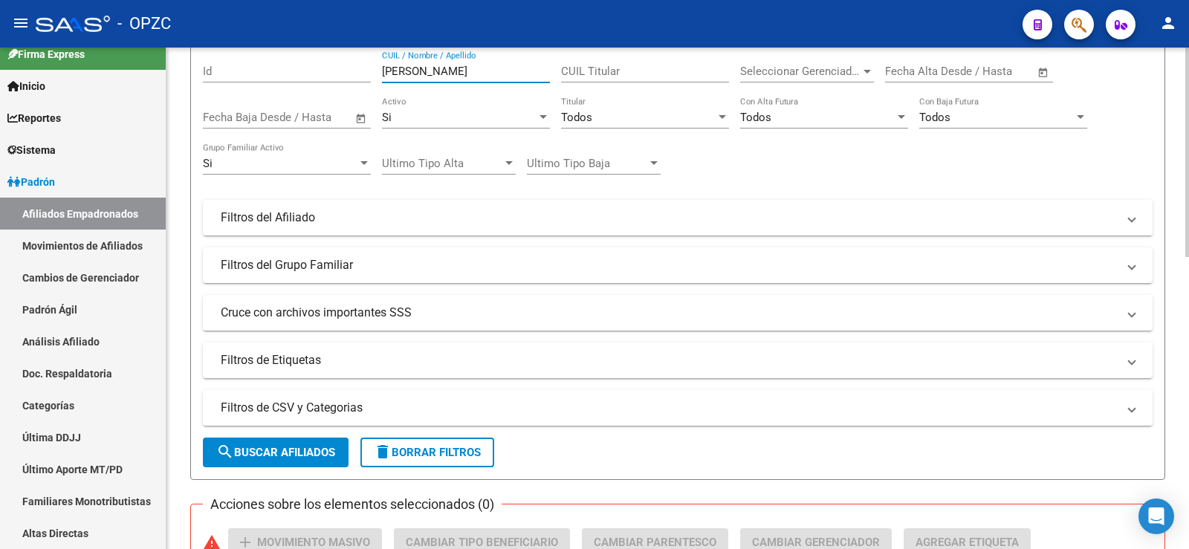
scroll to position [297, 0]
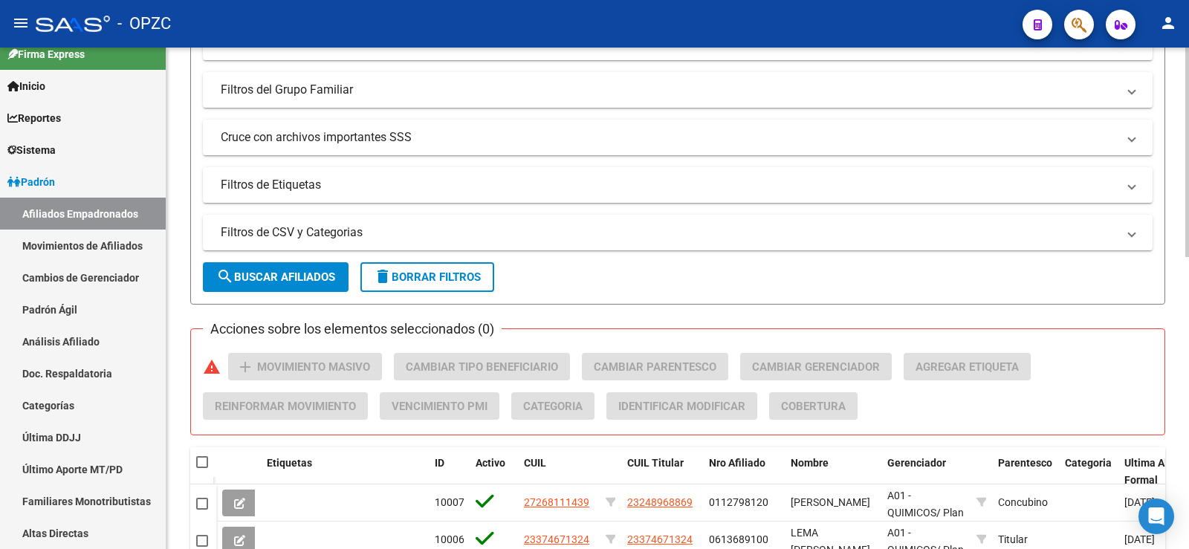
type input "[PERSON_NAME]"
click at [328, 272] on span "search Buscar Afiliados" at bounding box center [275, 276] width 119 height 13
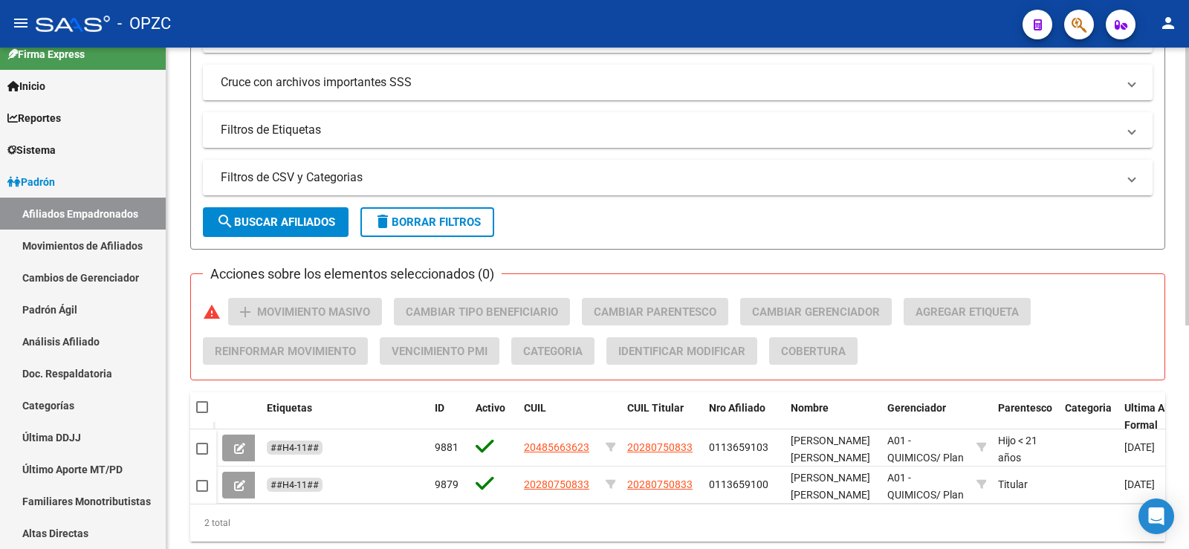
scroll to position [403, 0]
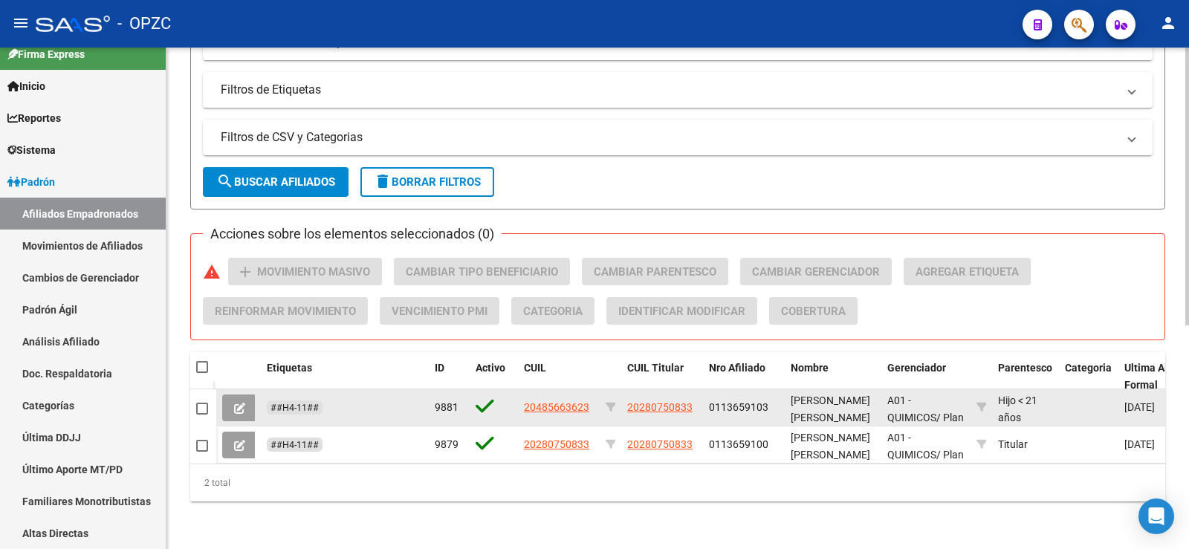
drag, startPoint x: 697, startPoint y: 391, endPoint x: 626, endPoint y: 397, distance: 70.8
click at [626, 397] on datatable-body-cell "20280750833" at bounding box center [662, 407] width 82 height 36
copy span "20280750833"
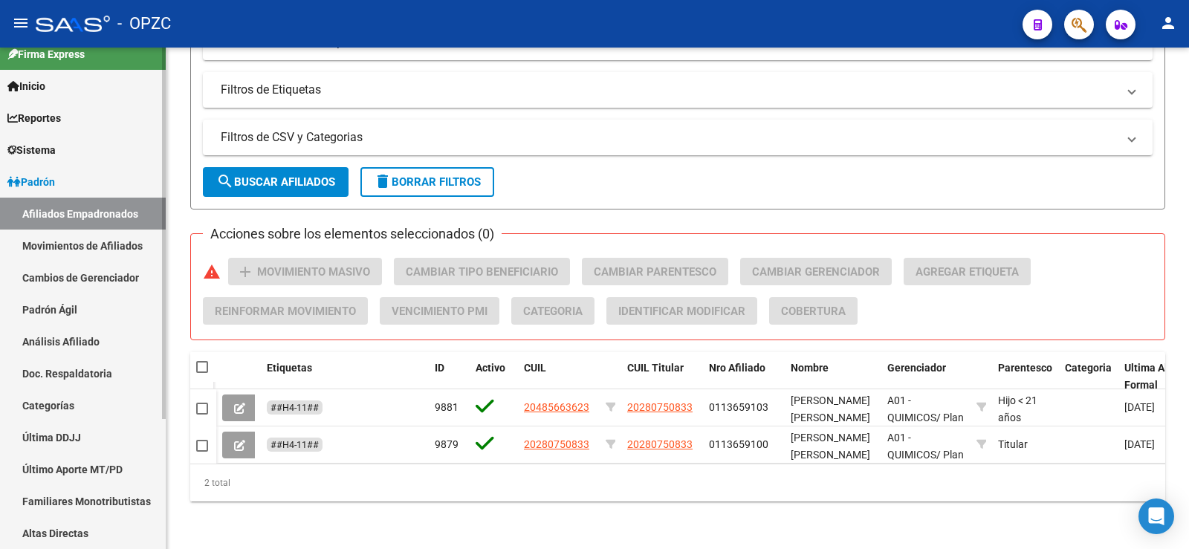
scroll to position [175, 0]
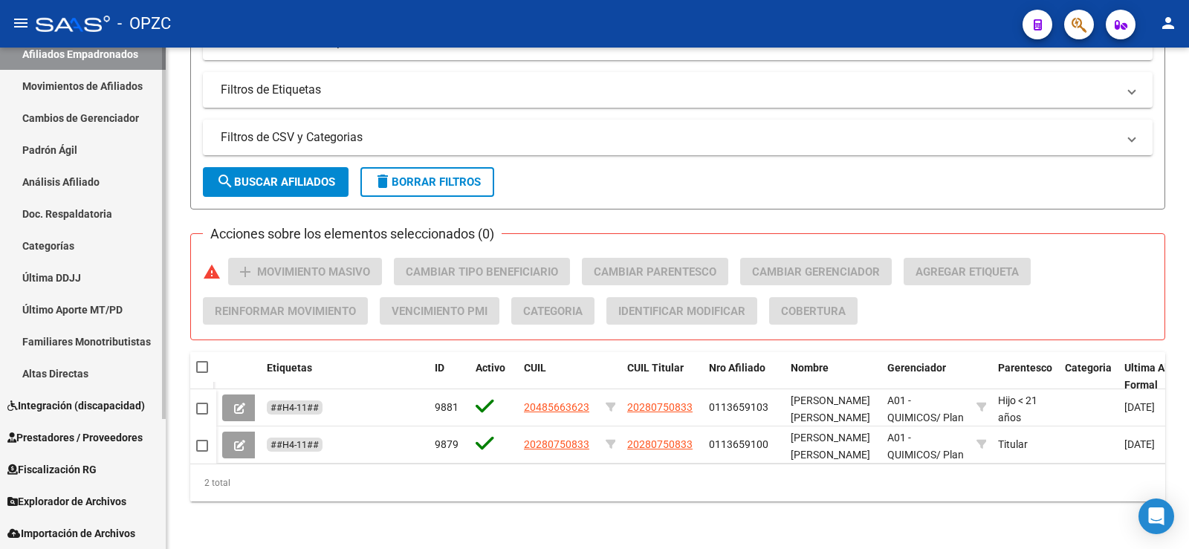
click at [84, 499] on span "Explorador de Archivos" at bounding box center [66, 501] width 119 height 16
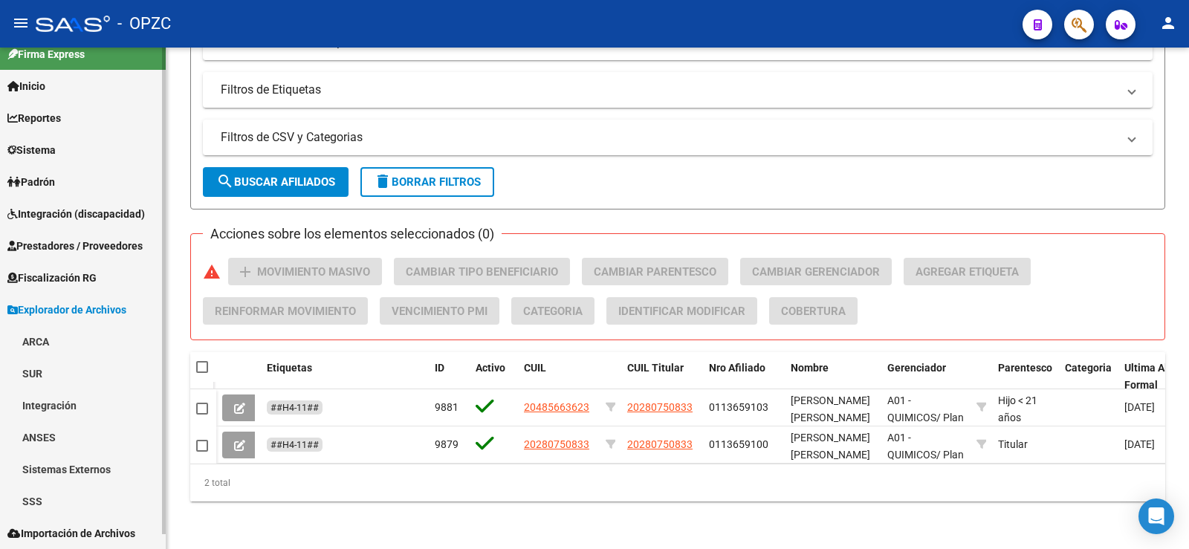
scroll to position [16, 0]
click at [59, 339] on link "ARCA" at bounding box center [83, 341] width 166 height 32
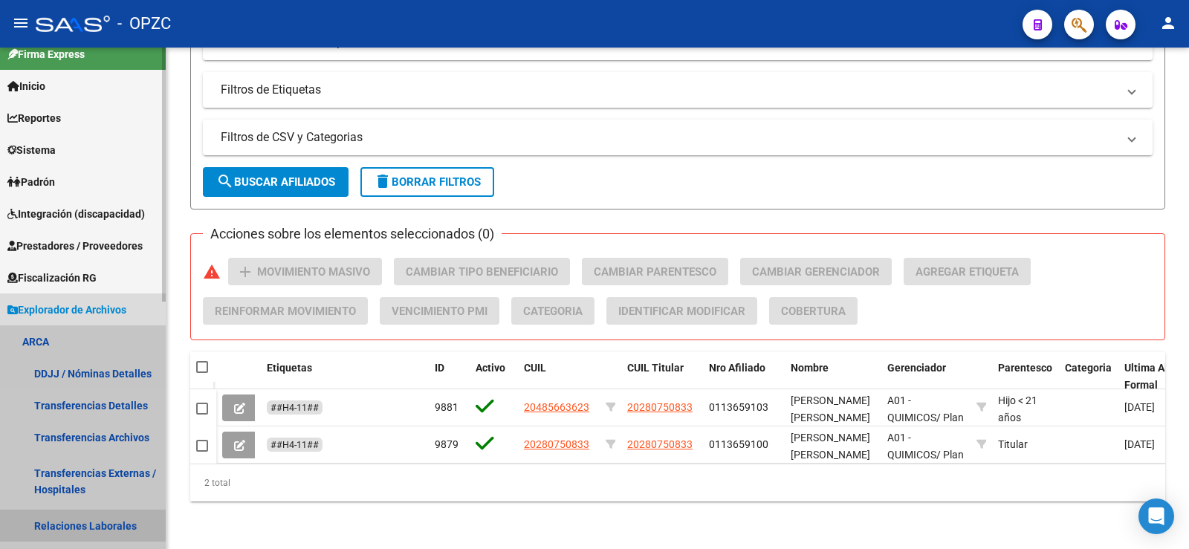
click at [74, 520] on link "Relaciones Laborales" at bounding box center [83, 526] width 166 height 32
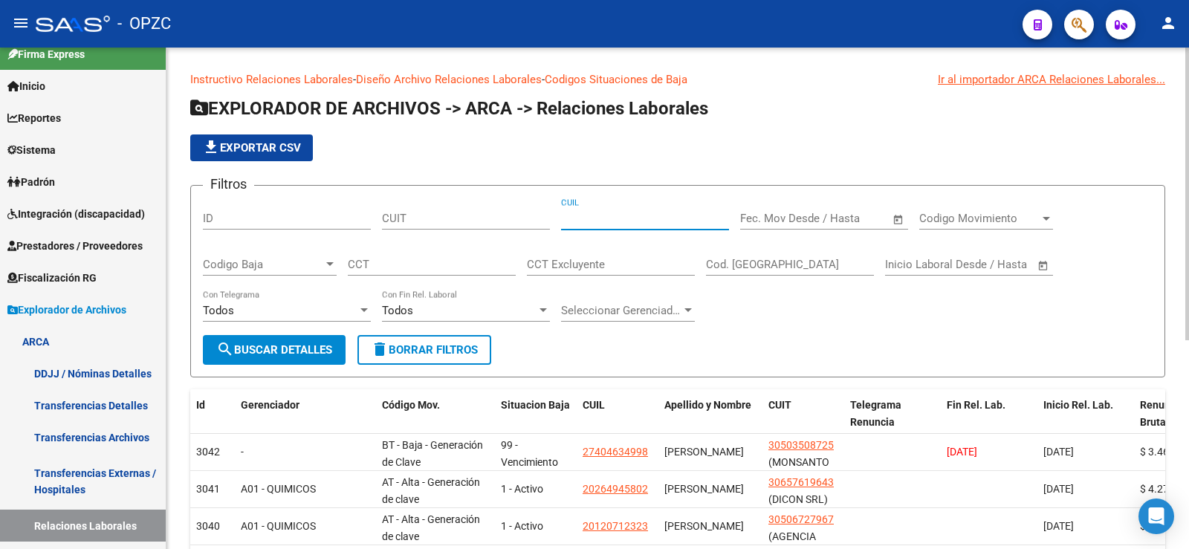
click at [582, 214] on input "CUIL" at bounding box center [645, 218] width 168 height 13
paste input "20-28075083-3"
type input "20-28075083-3"
click at [269, 351] on span "search Buscar Detalles" at bounding box center [274, 349] width 116 height 13
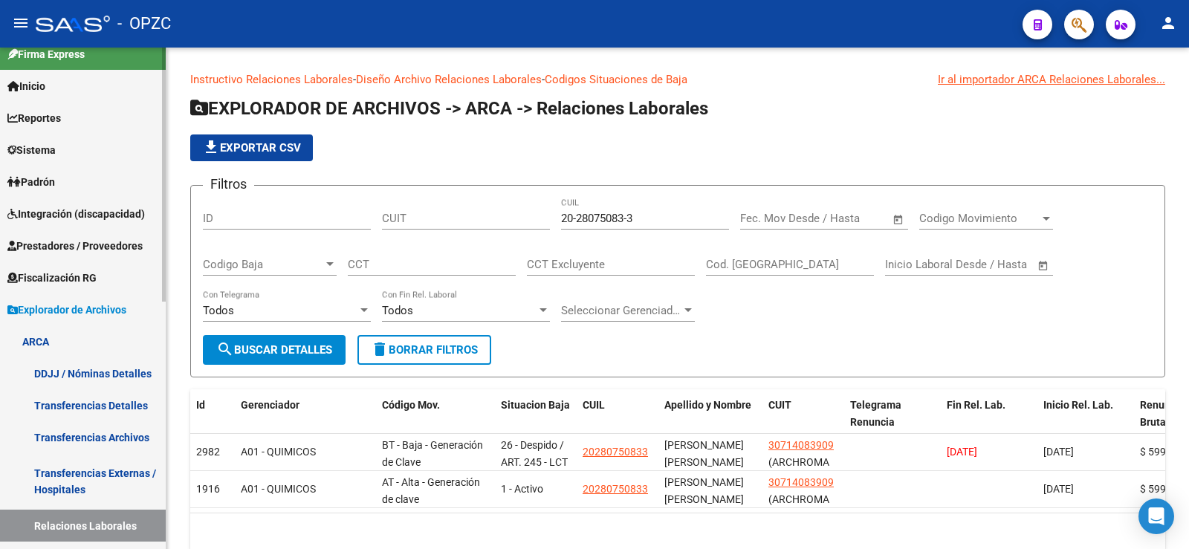
click at [75, 182] on link "Padrón" at bounding box center [83, 182] width 166 height 32
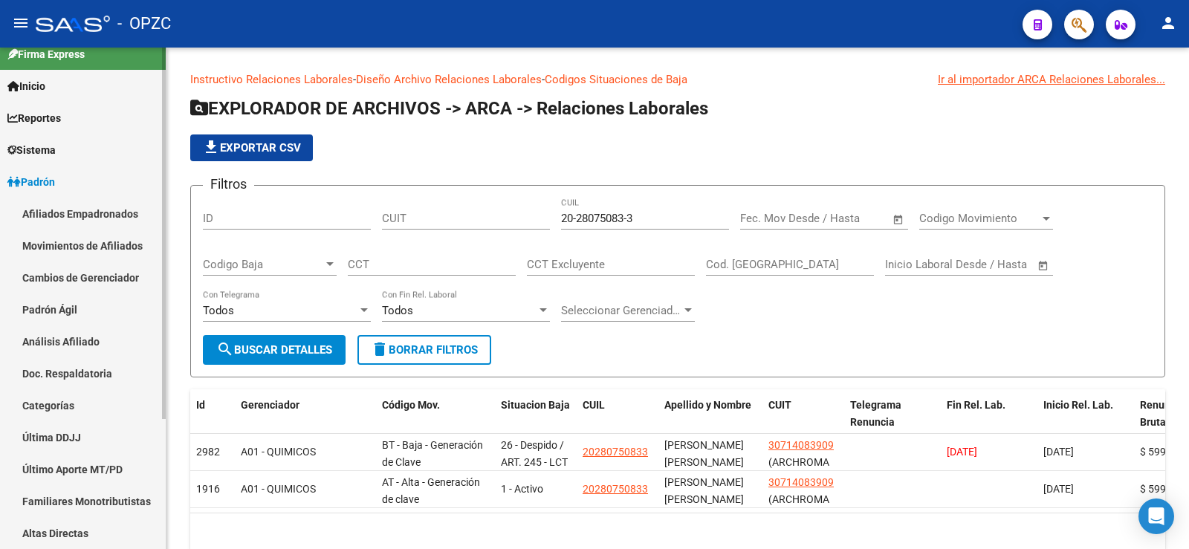
click at [71, 207] on link "Afiliados Empadronados" at bounding box center [83, 214] width 166 height 32
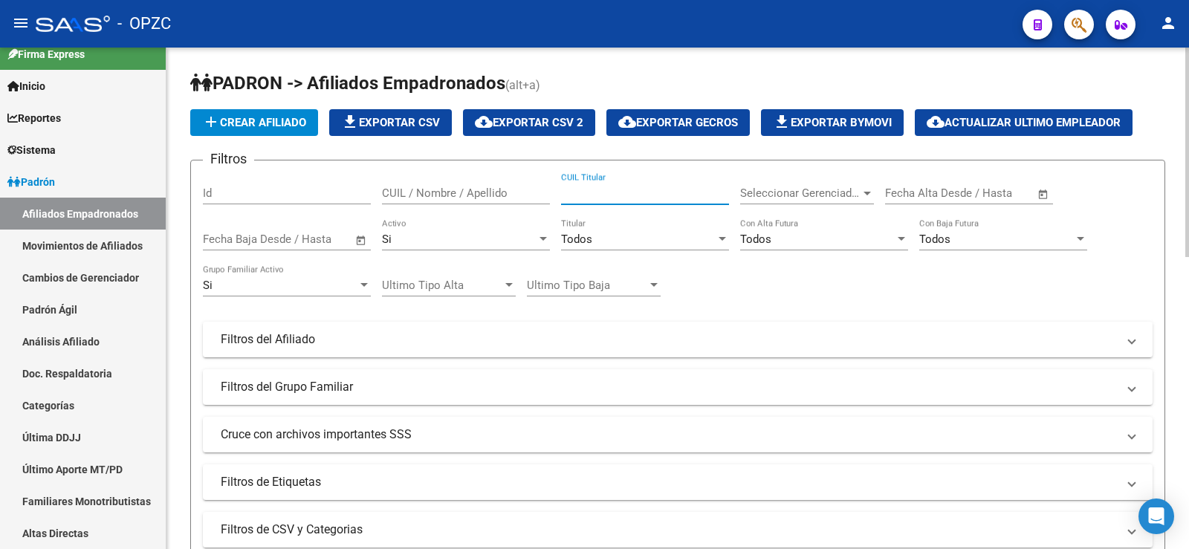
paste input "20280750833"
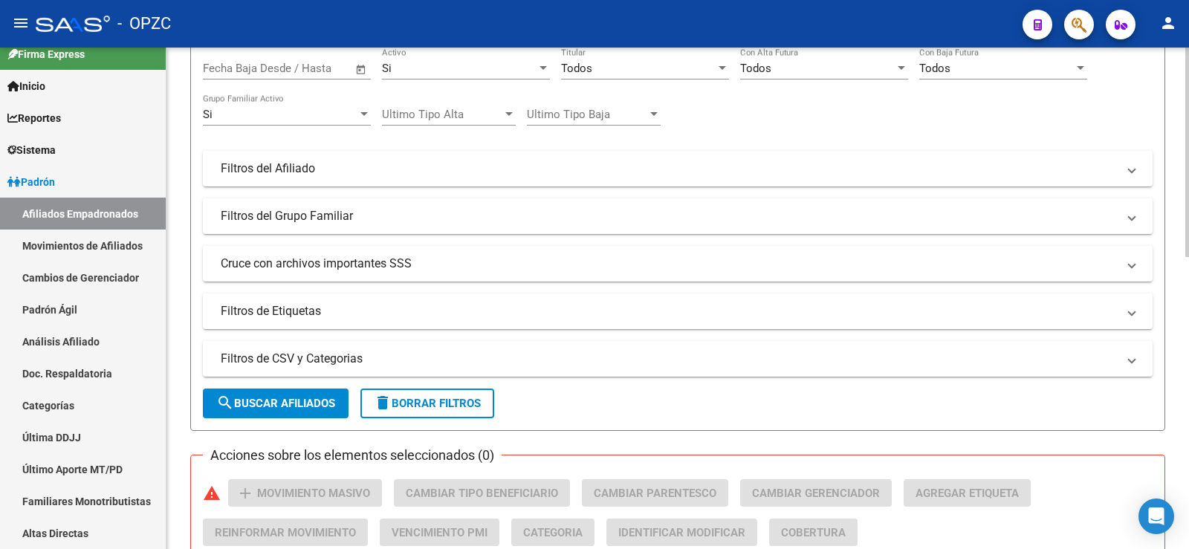
scroll to position [223, 0]
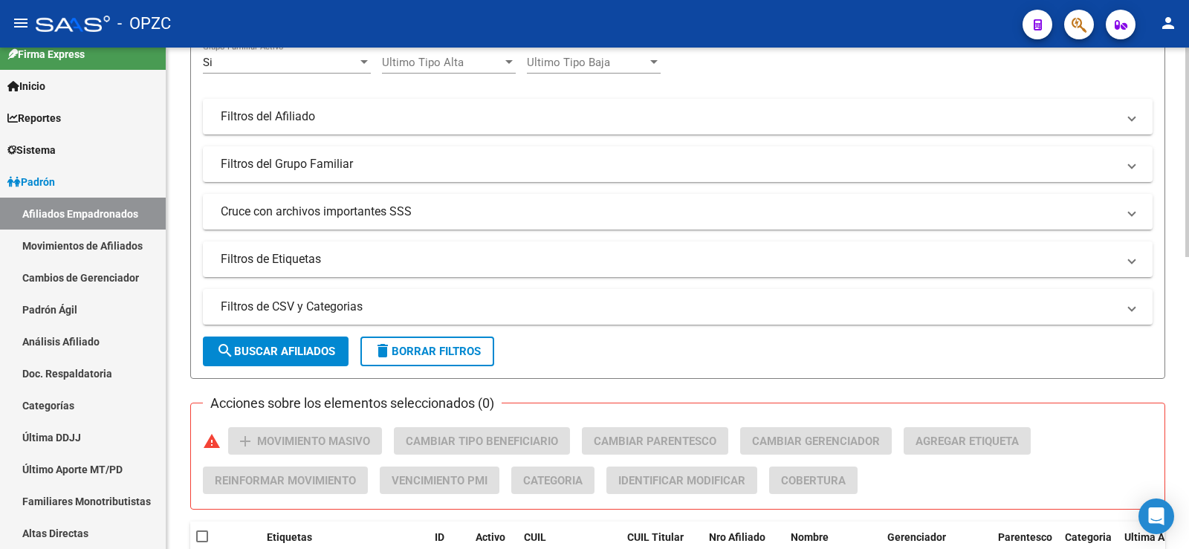
type input "20280750833"
click at [289, 359] on button "search Buscar Afiliados" at bounding box center [276, 352] width 146 height 30
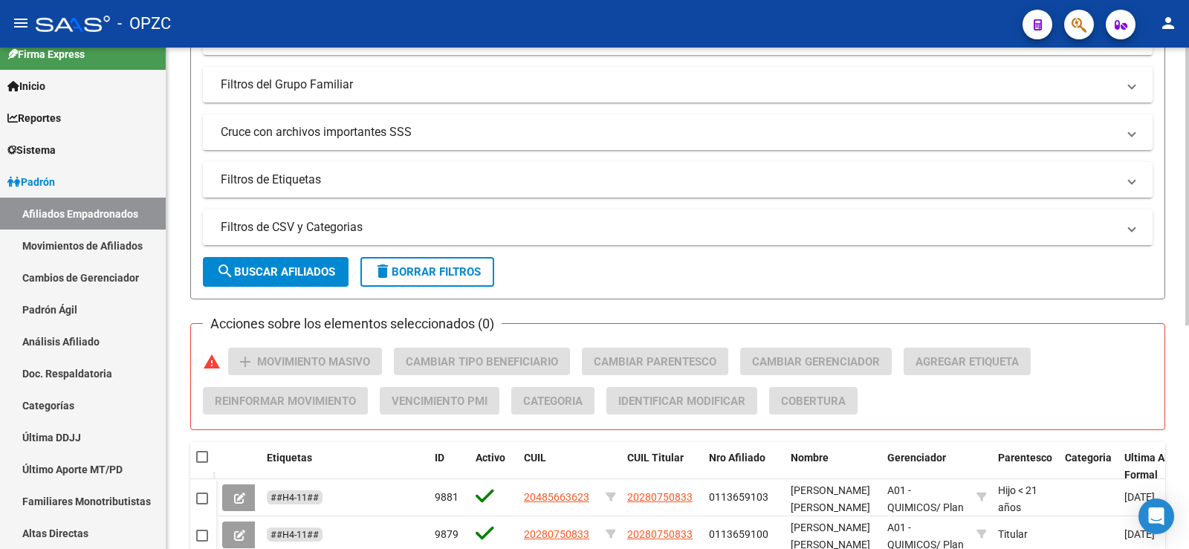
scroll to position [403, 0]
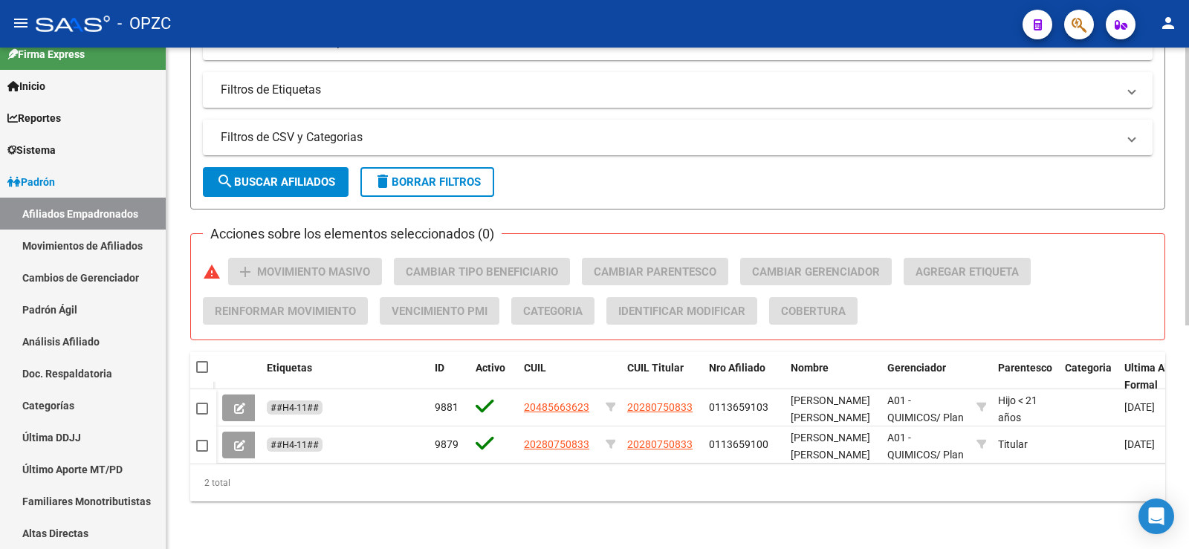
click at [204, 361] on span at bounding box center [202, 367] width 12 height 12
click at [202, 373] on input "checkbox" at bounding box center [201, 373] width 1 height 1
checkbox input "true"
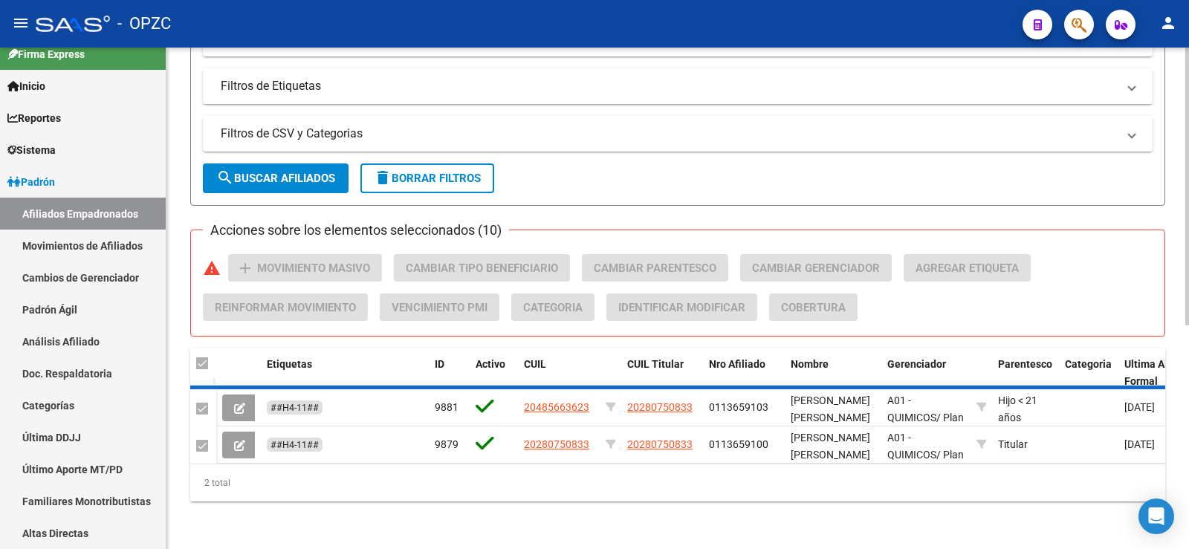
checkbox input "true"
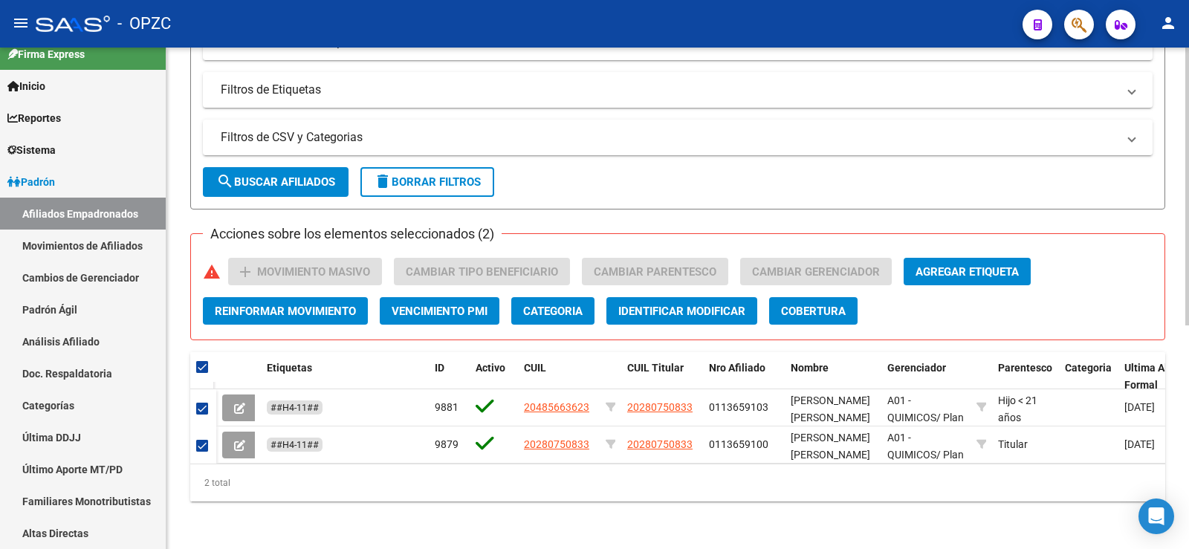
click at [935, 265] on span "Agregar Etiqueta" at bounding box center [966, 271] width 103 height 13
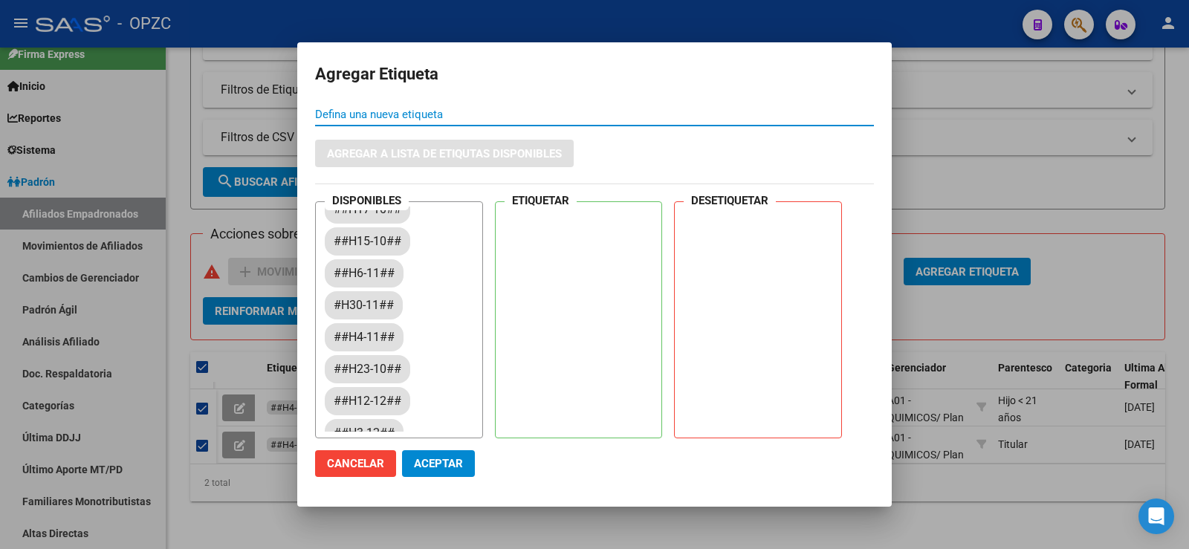
scroll to position [297, 0]
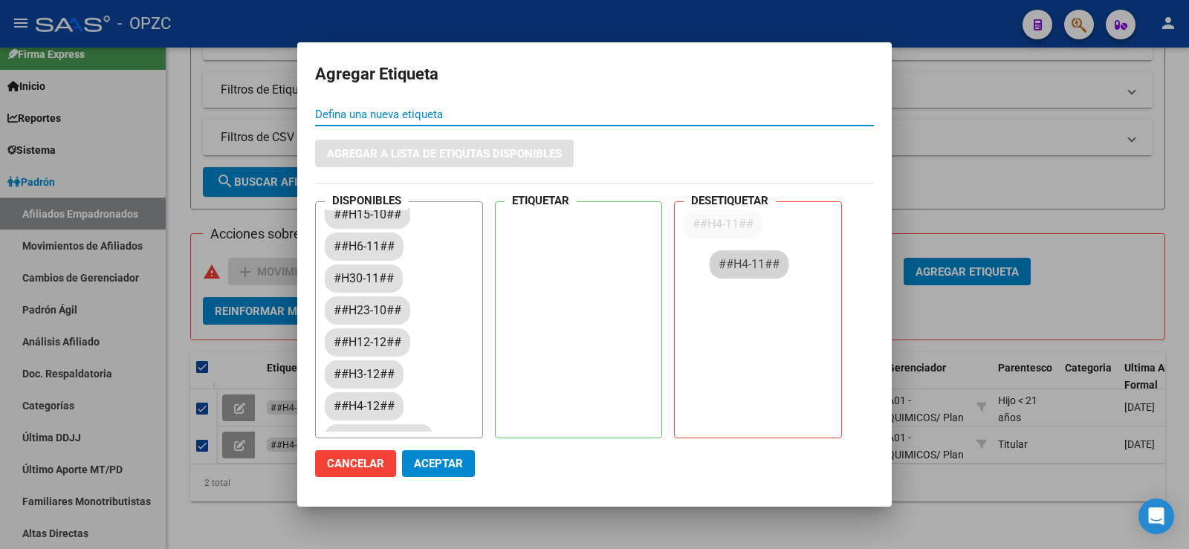
drag, startPoint x: 362, startPoint y: 312, endPoint x: 747, endPoint y: 265, distance: 388.4
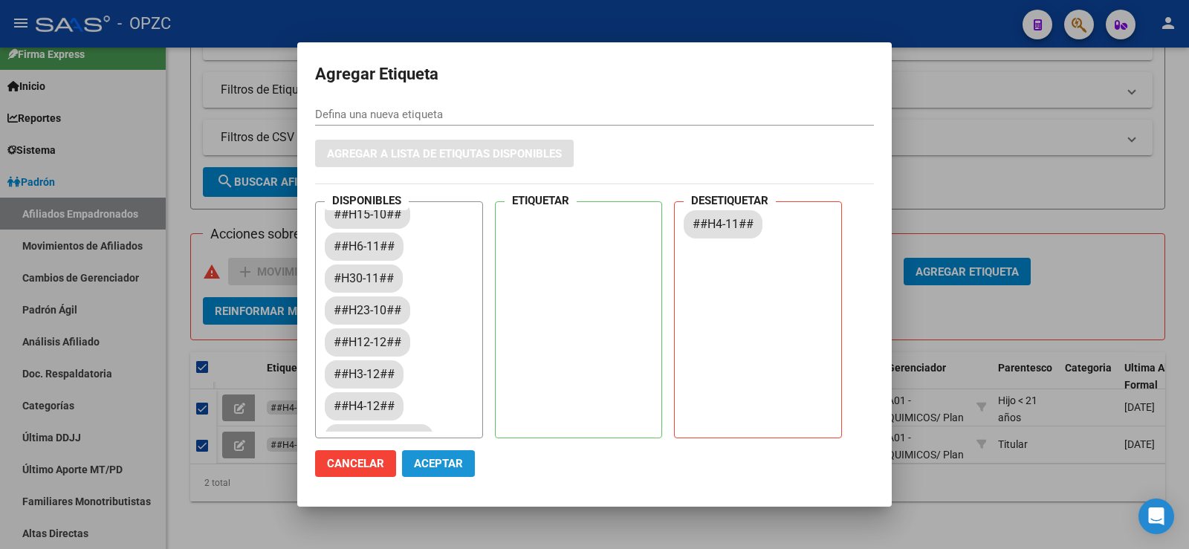
click at [434, 470] on span "Aceptar" at bounding box center [438, 463] width 49 height 13
checkbox input "false"
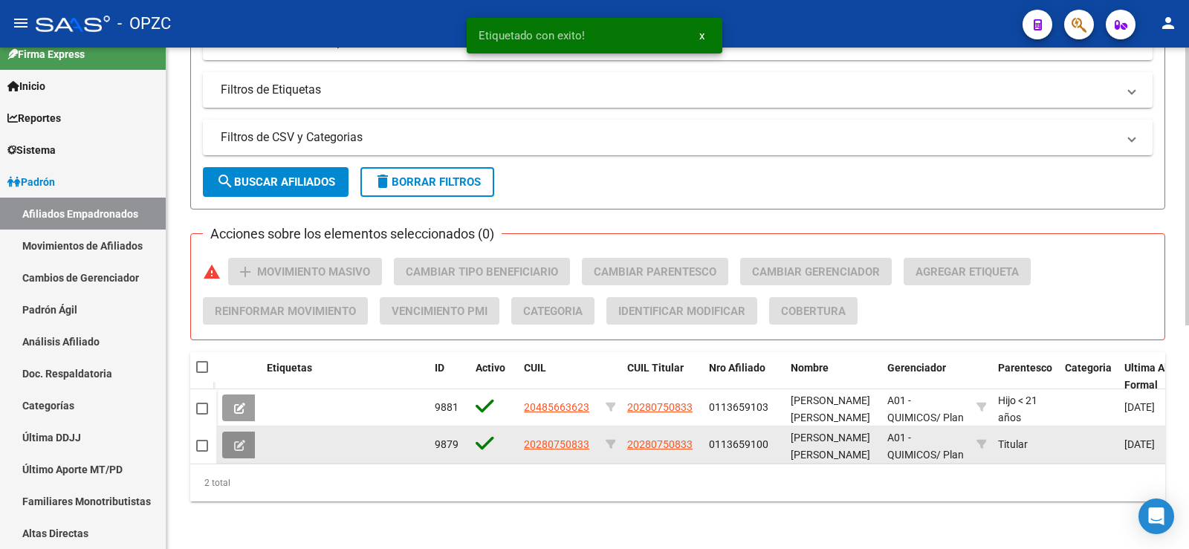
click at [238, 440] on icon at bounding box center [239, 445] width 11 height 11
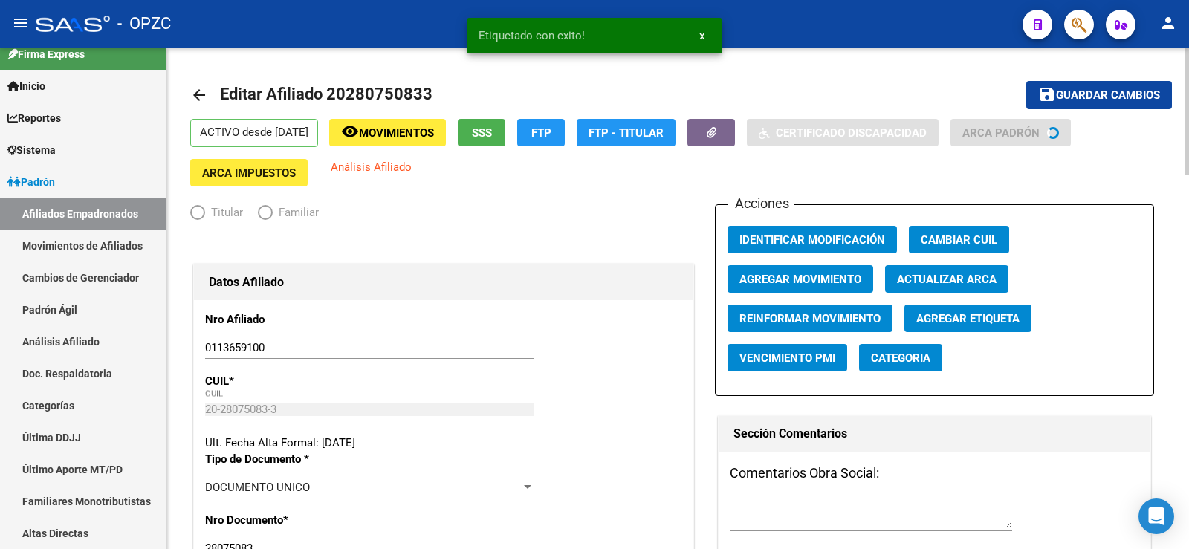
radio input "true"
type input "30-71408390-9"
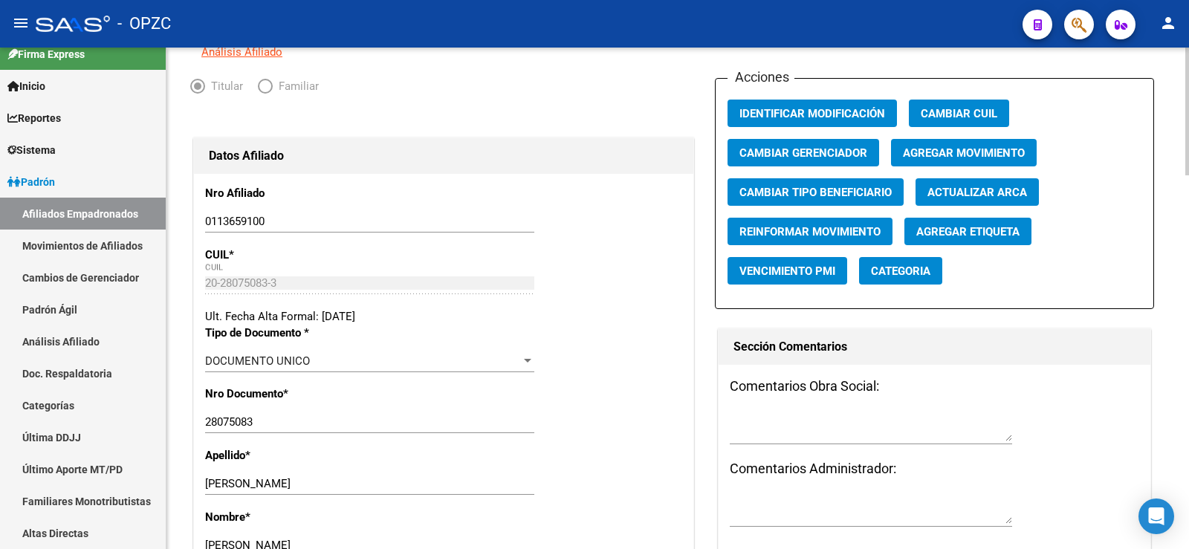
scroll to position [149, 0]
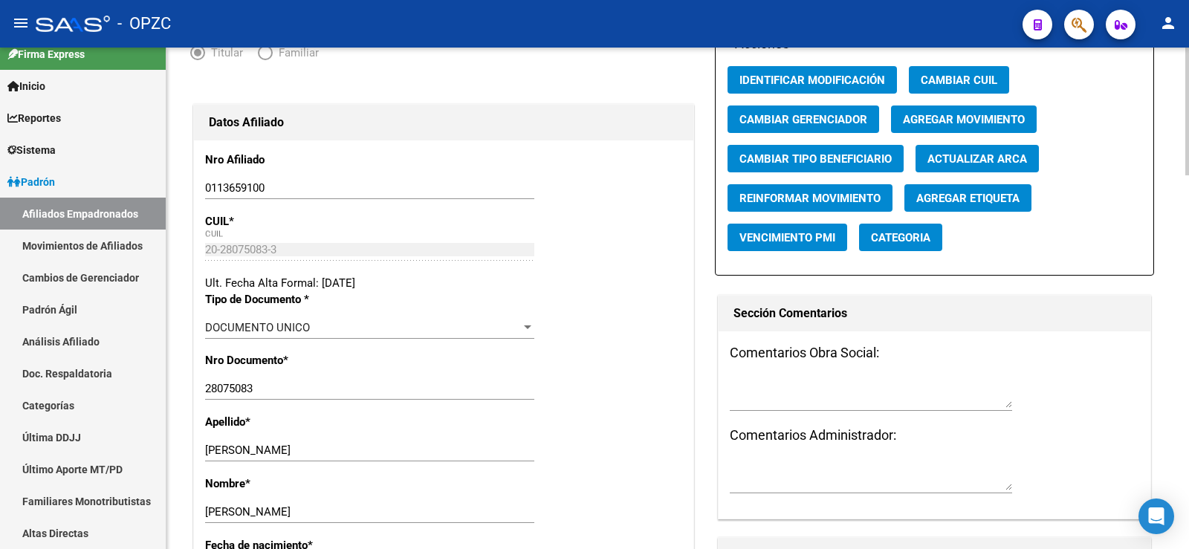
click at [942, 121] on span "Agregar Movimiento" at bounding box center [964, 119] width 122 height 13
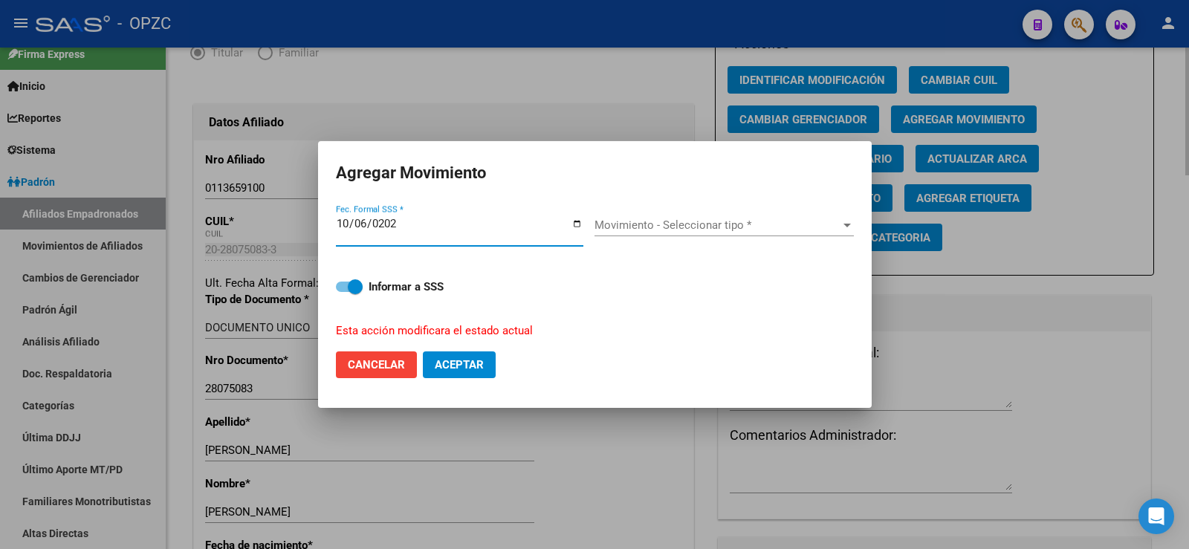
type input "[DATE]"
click at [676, 224] on span "Movimiento - Seleccionar tipo *" at bounding box center [717, 224] width 246 height 13
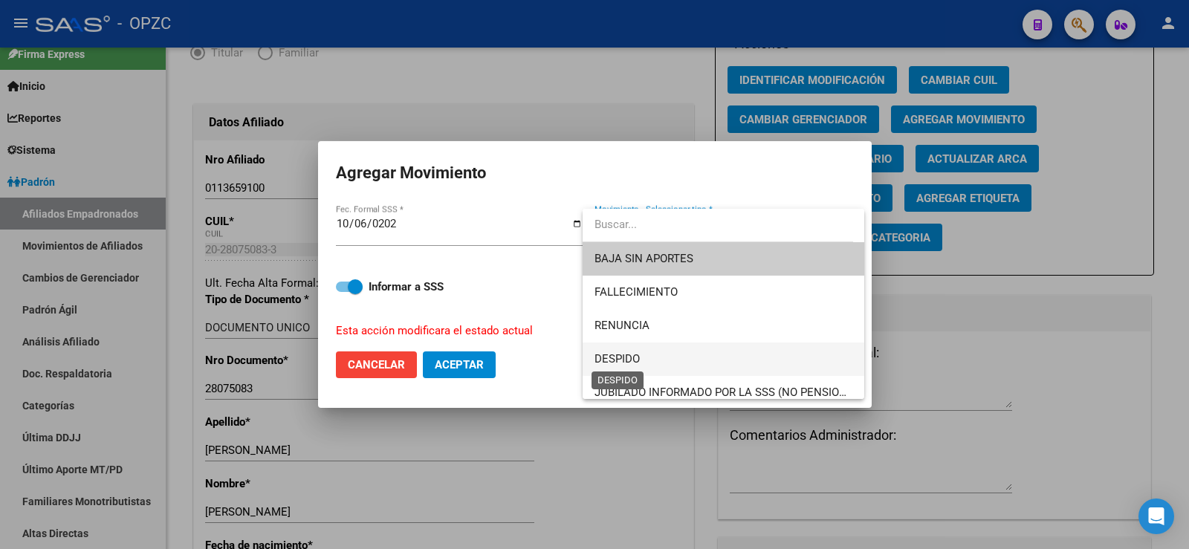
click at [625, 354] on span "DESPIDO" at bounding box center [616, 358] width 45 height 13
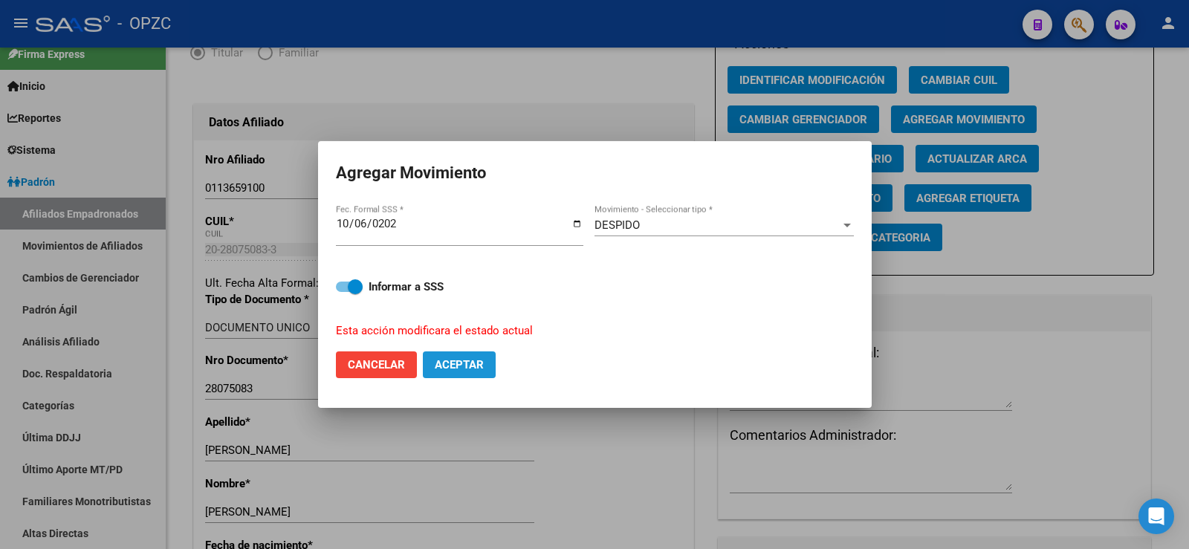
click at [478, 363] on span "Aceptar" at bounding box center [459, 364] width 49 height 13
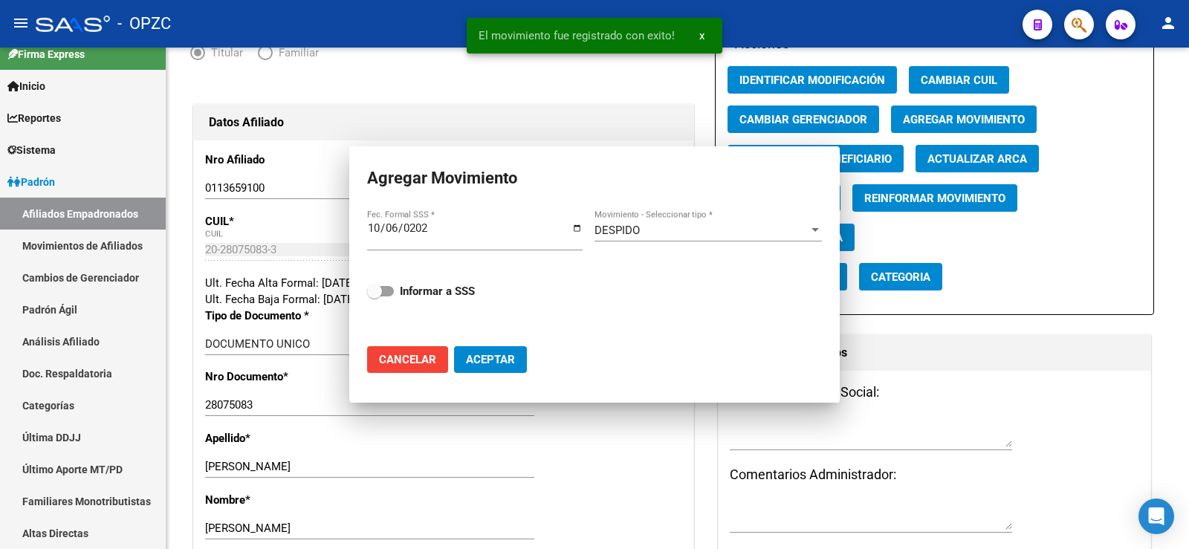
checkbox input "false"
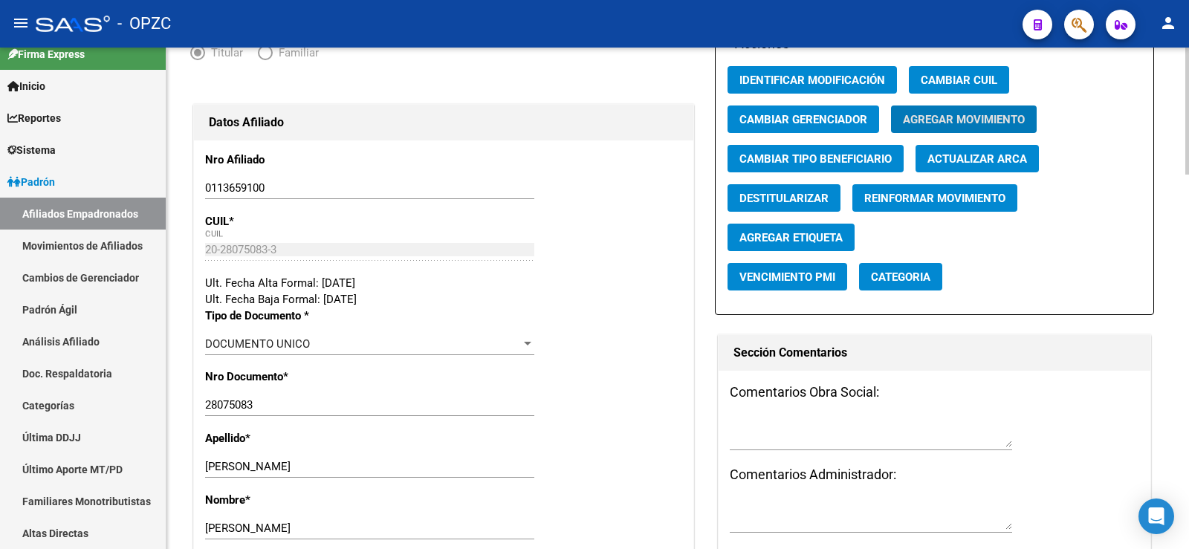
scroll to position [0, 0]
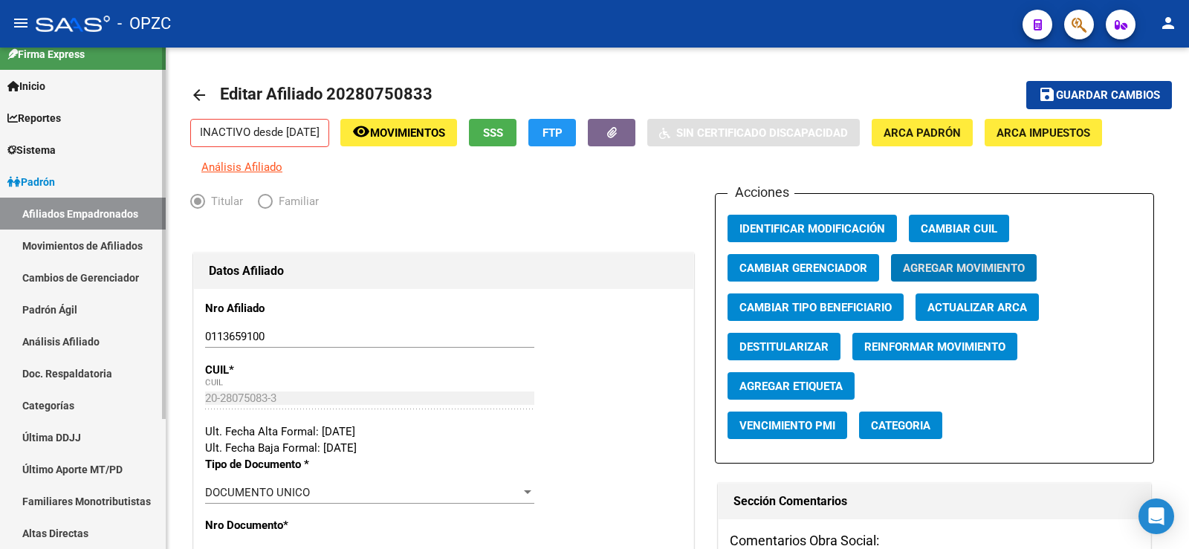
click at [97, 239] on link "Movimientos de Afiliados" at bounding box center [83, 246] width 166 height 32
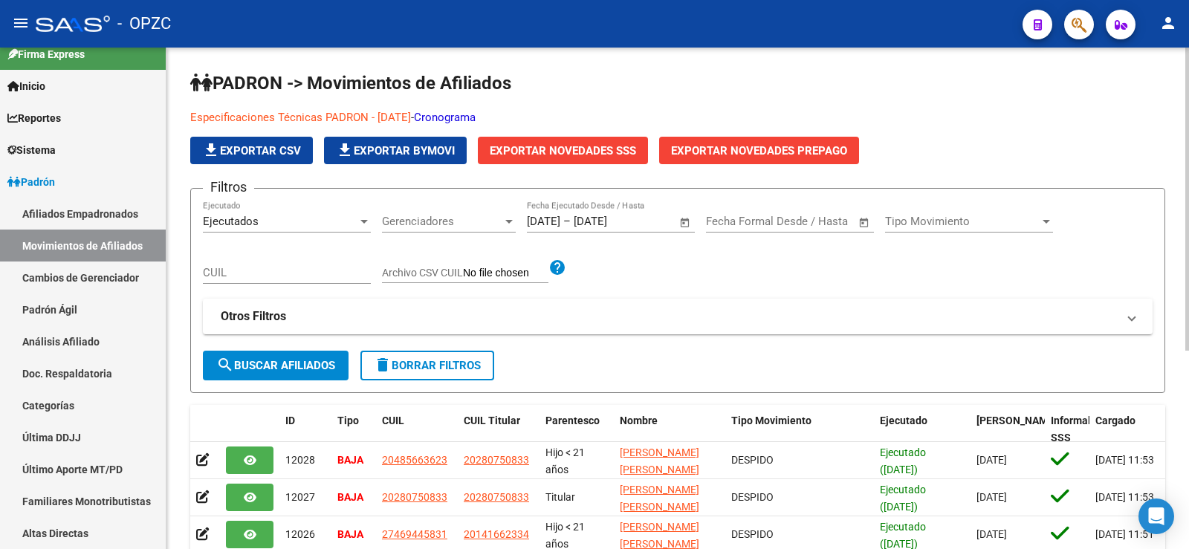
scroll to position [74, 0]
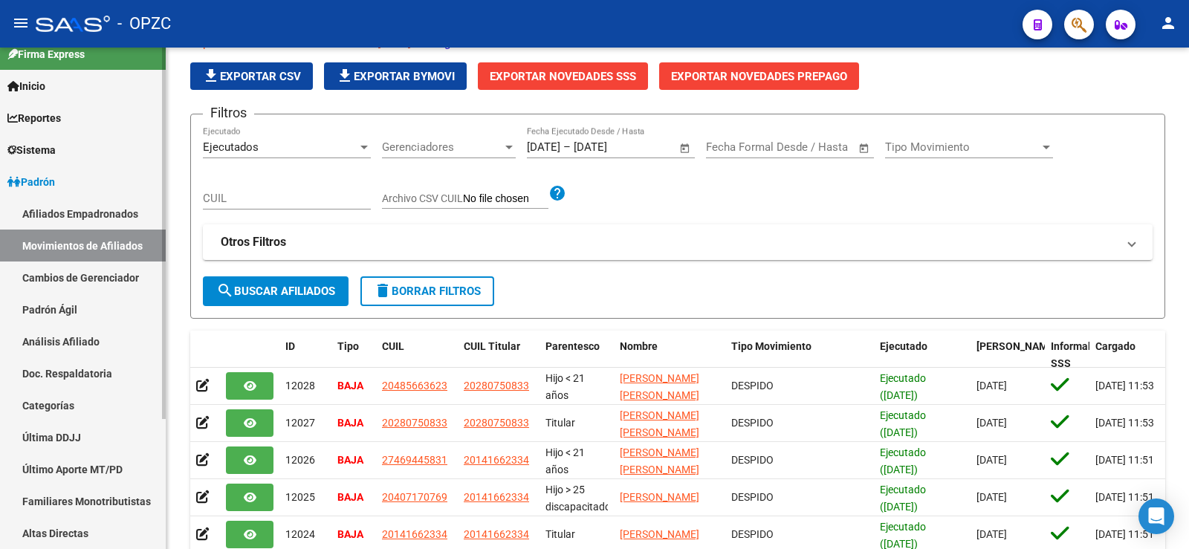
click at [68, 206] on link "Afiliados Empadronados" at bounding box center [83, 214] width 166 height 32
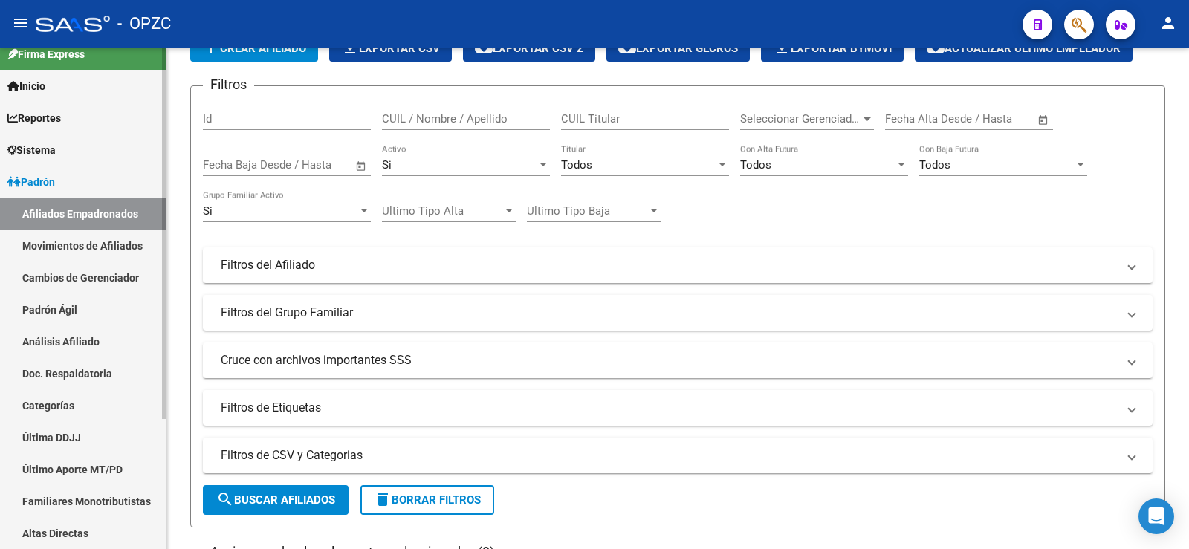
click at [71, 343] on link "Análisis Afiliado" at bounding box center [83, 341] width 166 height 32
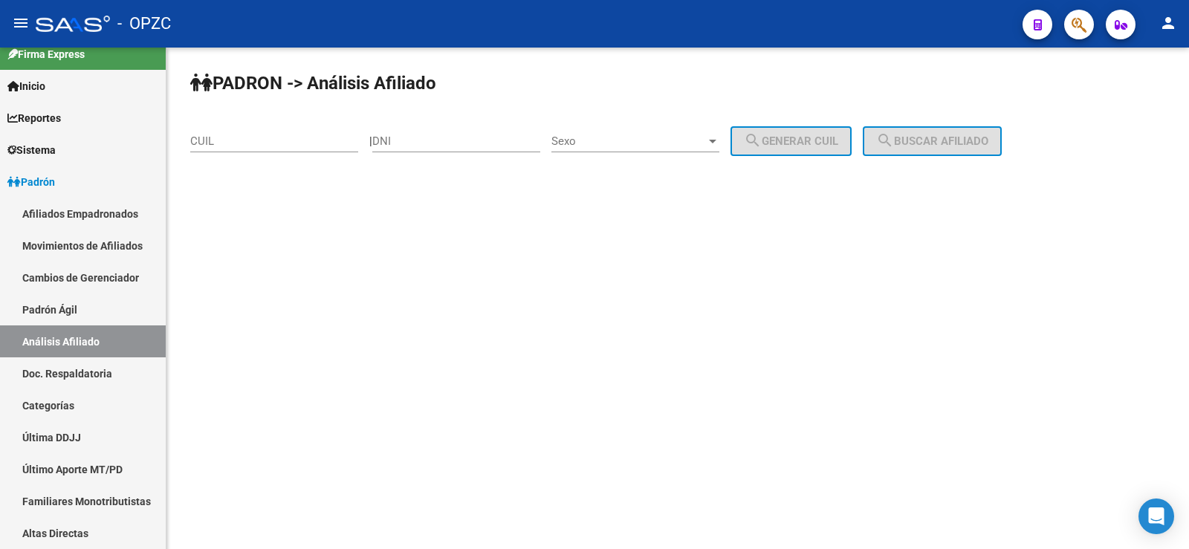
click at [221, 149] on div "CUIL" at bounding box center [274, 136] width 168 height 32
click at [894, 141] on mat-icon "search" at bounding box center [885, 140] width 18 height 18
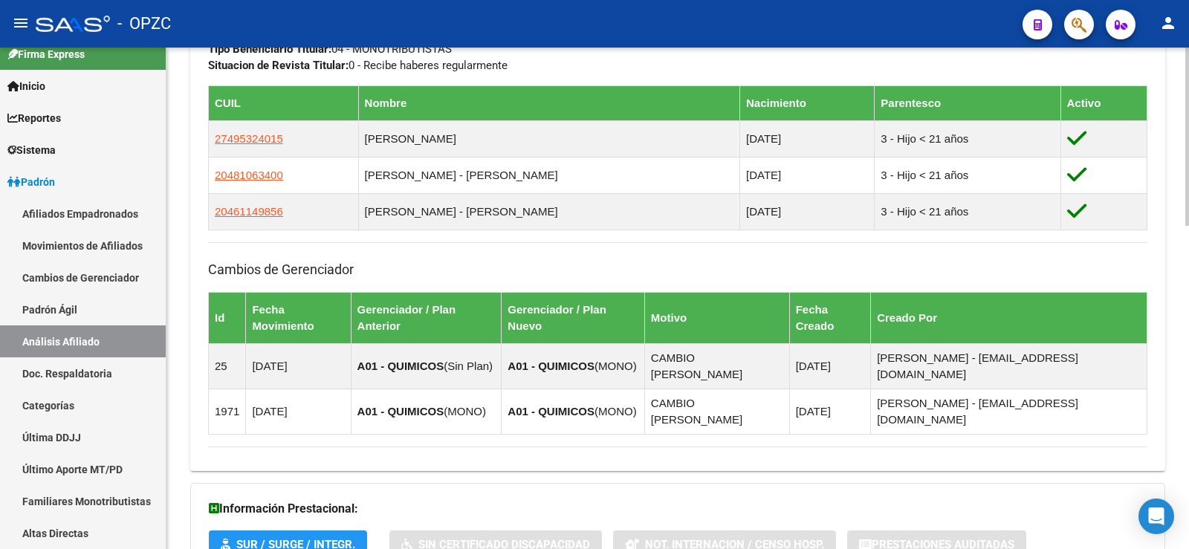
scroll to position [909, 0]
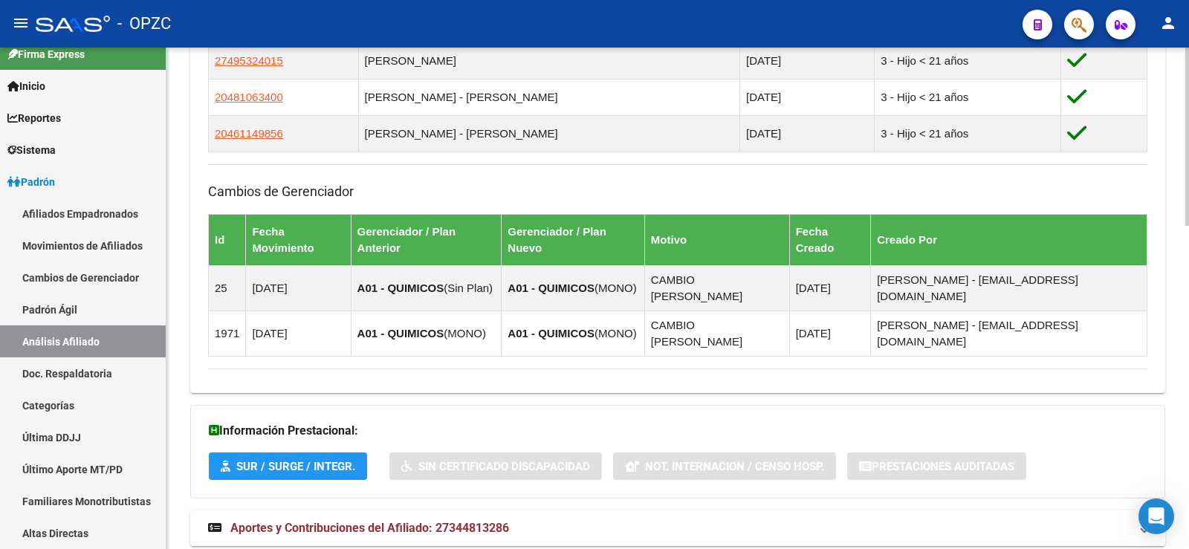
click at [363, 521] on span "Aportes y Contribuciones del Afiliado: 27344813286" at bounding box center [369, 528] width 279 height 14
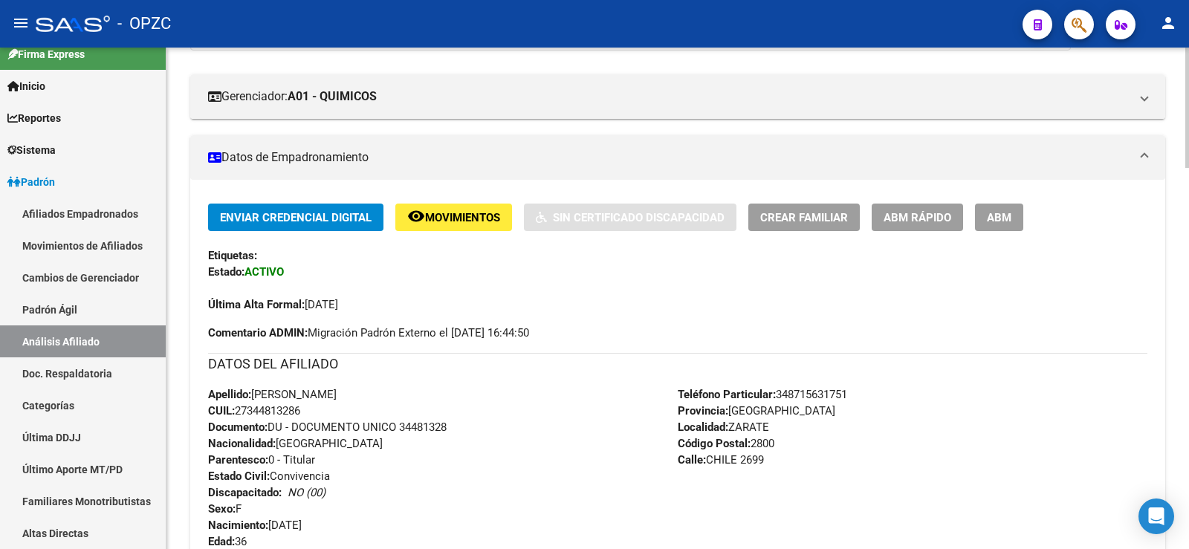
scroll to position [17, 0]
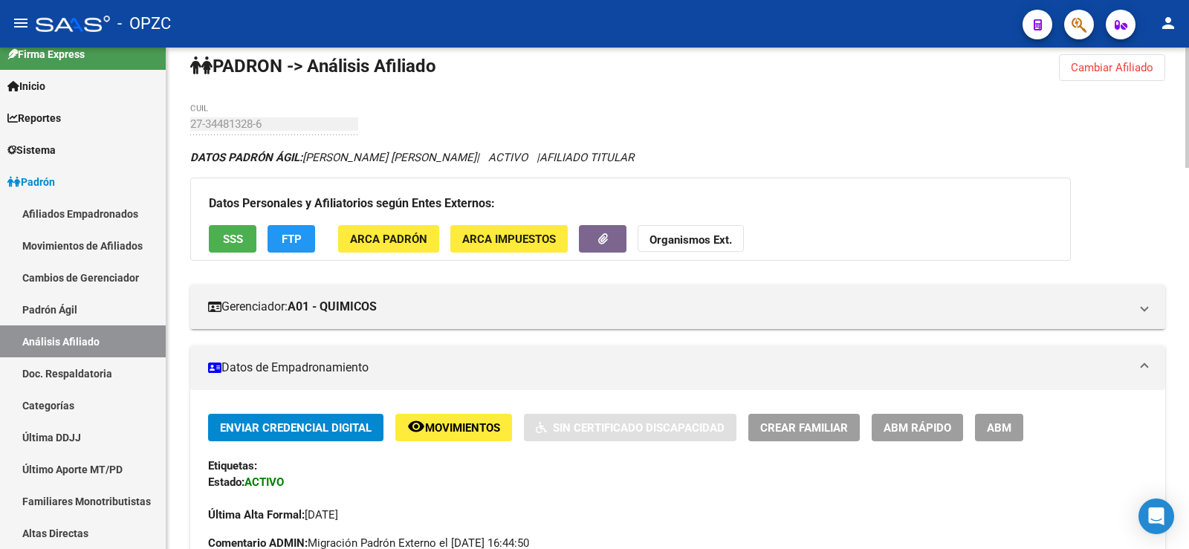
click at [1134, 69] on span "Cambiar Afiliado" at bounding box center [1112, 67] width 82 height 13
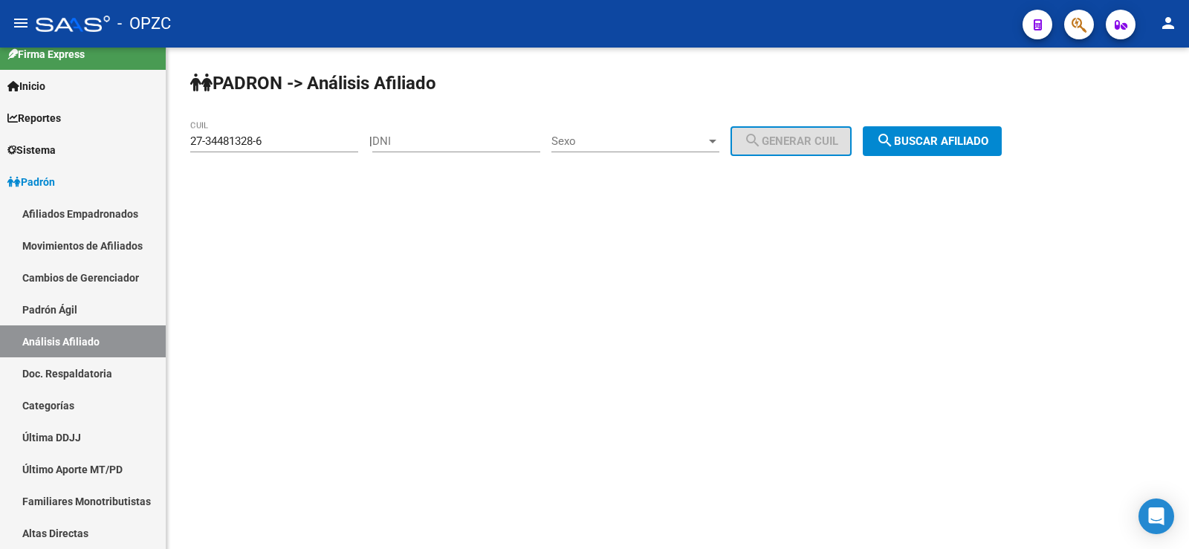
scroll to position [0, 0]
drag, startPoint x: 277, startPoint y: 146, endPoint x: 157, endPoint y: 145, distance: 119.6
click at [157, 145] on mat-sidenav-container "Firma Express Inicio Calendario SSS Instructivos Contacto OS Reportes Tablero d…" at bounding box center [594, 298] width 1189 height 501
click at [962, 141] on span "search Buscar afiliado" at bounding box center [932, 140] width 112 height 13
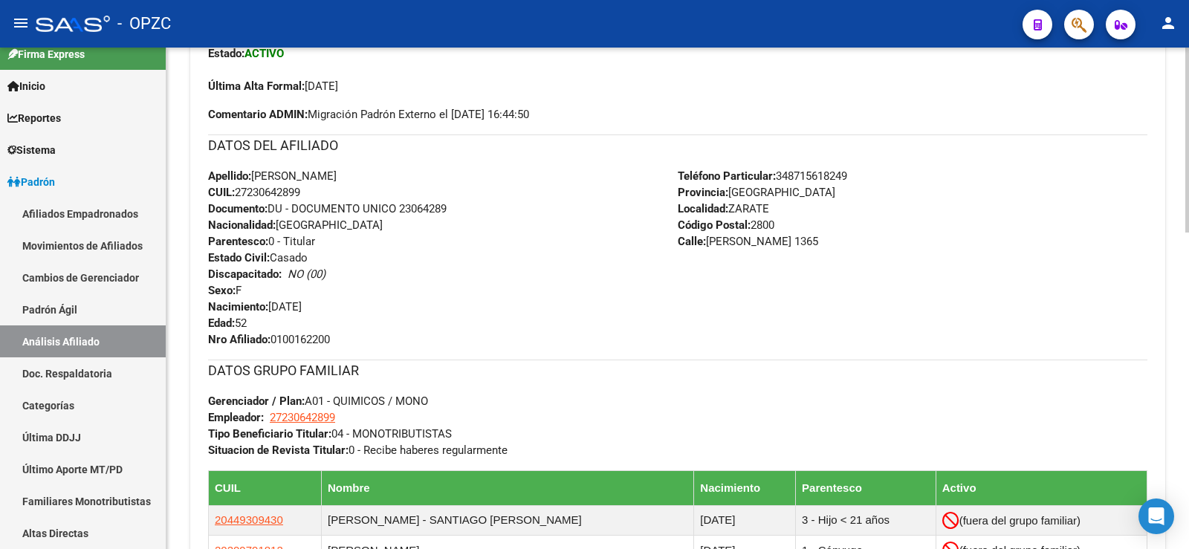
scroll to position [817, 0]
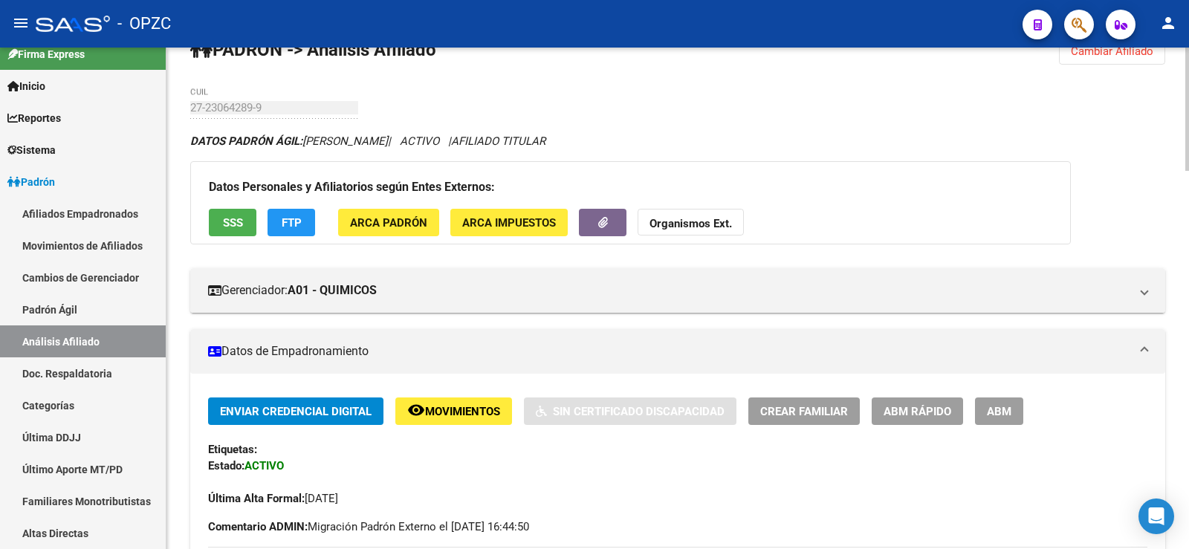
scroll to position [0, 0]
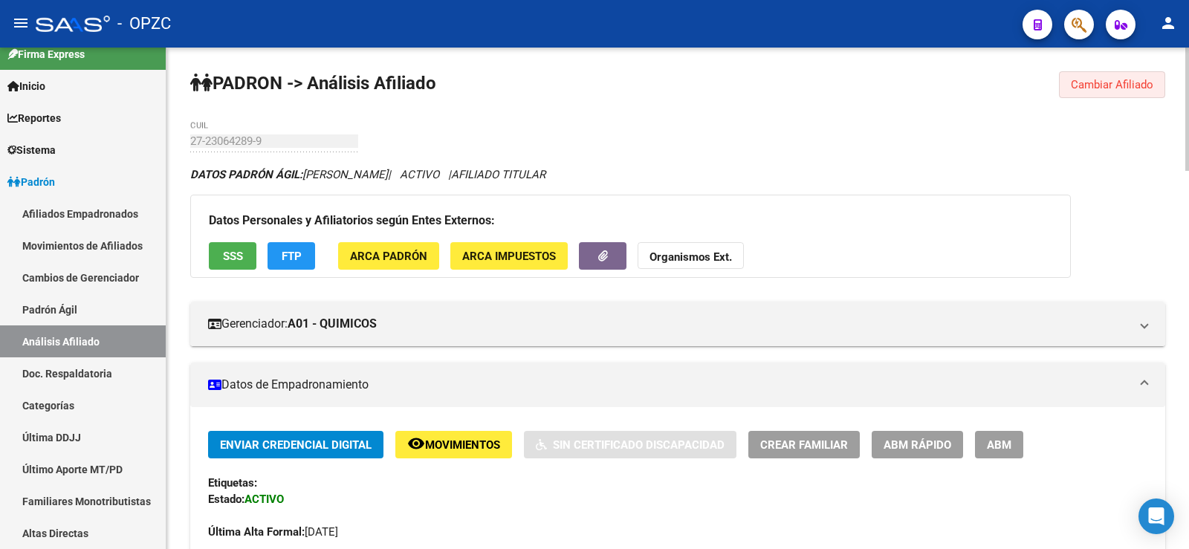
click at [1111, 88] on span "Cambiar Afiliado" at bounding box center [1112, 84] width 82 height 13
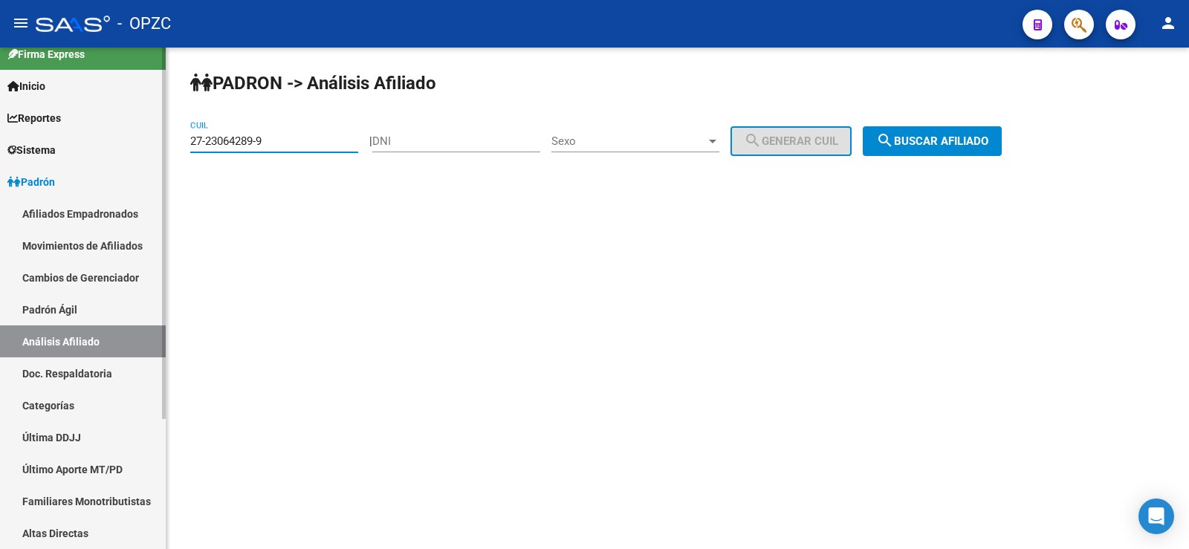
drag, startPoint x: 280, startPoint y: 143, endPoint x: 121, endPoint y: 143, distance: 159.0
click at [121, 143] on mat-sidenav-container "Firma Express Inicio Calendario SSS Instructivos Contacto OS Reportes Tablero d…" at bounding box center [594, 298] width 1189 height 501
click at [930, 143] on span "search Buscar afiliado" at bounding box center [932, 140] width 112 height 13
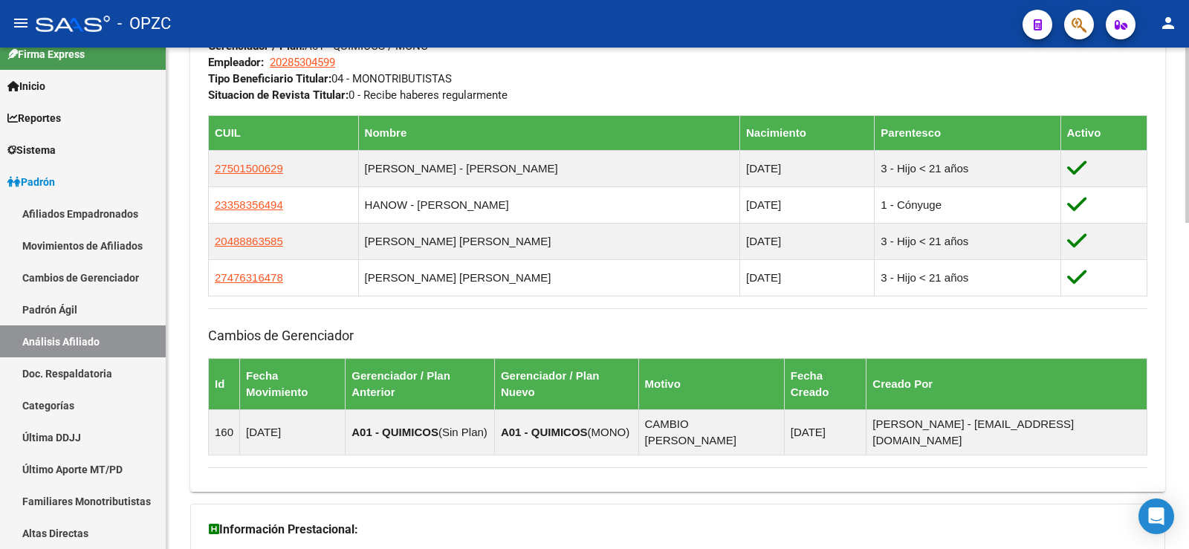
scroll to position [932, 0]
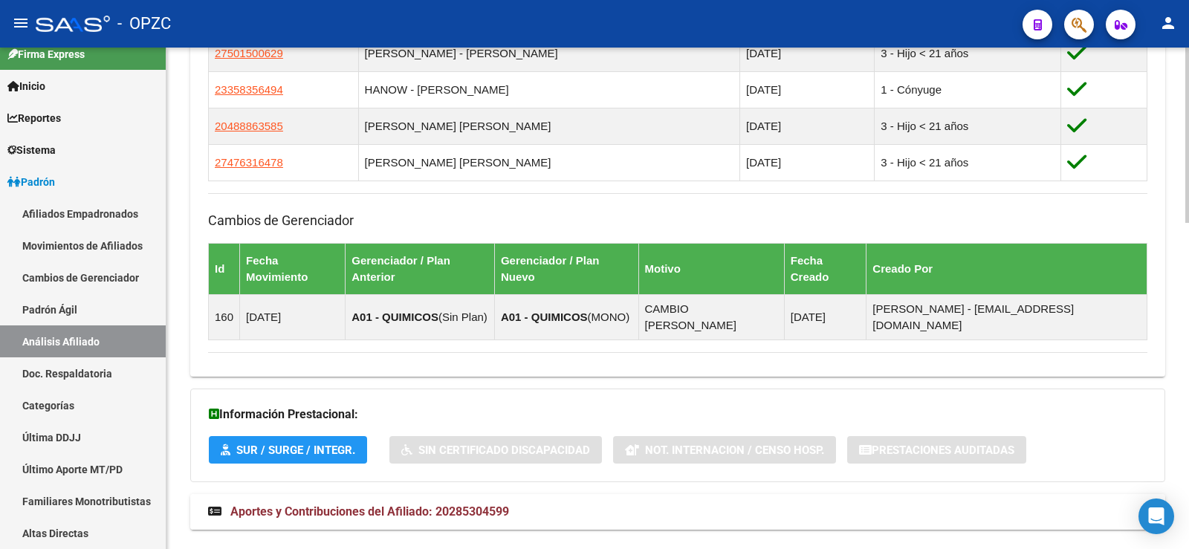
click at [449, 504] on span "Aportes y Contribuciones del Afiliado: 20285304599" at bounding box center [369, 511] width 279 height 14
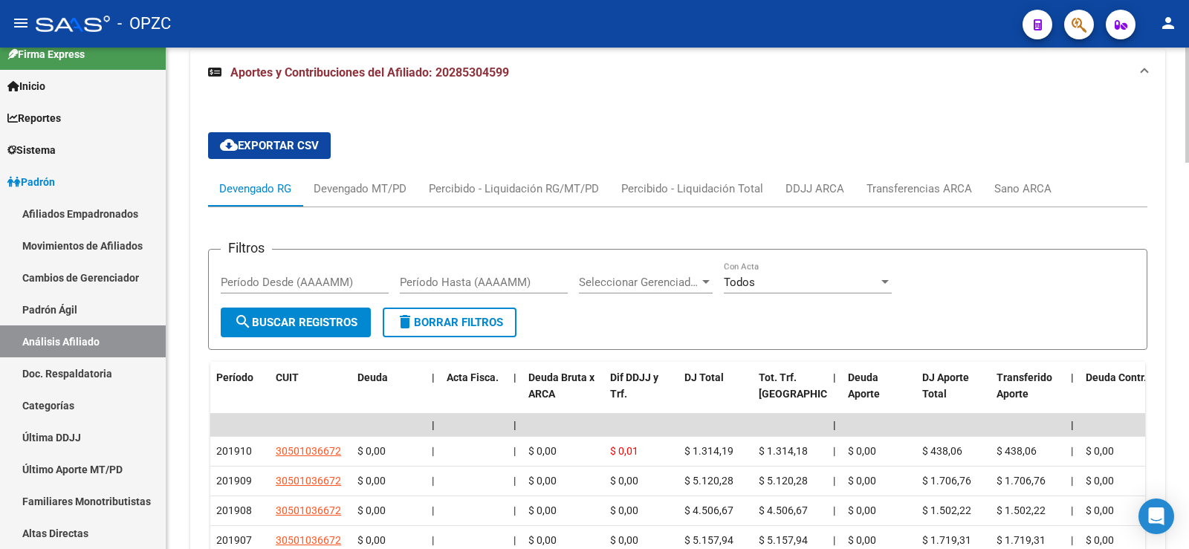
scroll to position [1378, 0]
click at [383, 180] on div "Devengado MT/PD" at bounding box center [360, 188] width 93 height 16
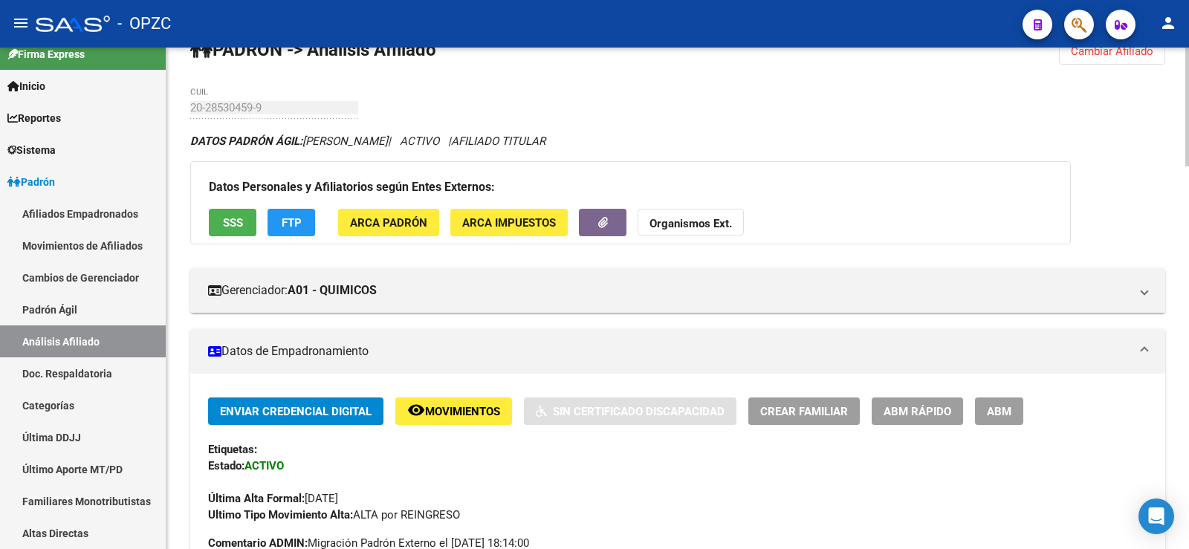
scroll to position [0, 0]
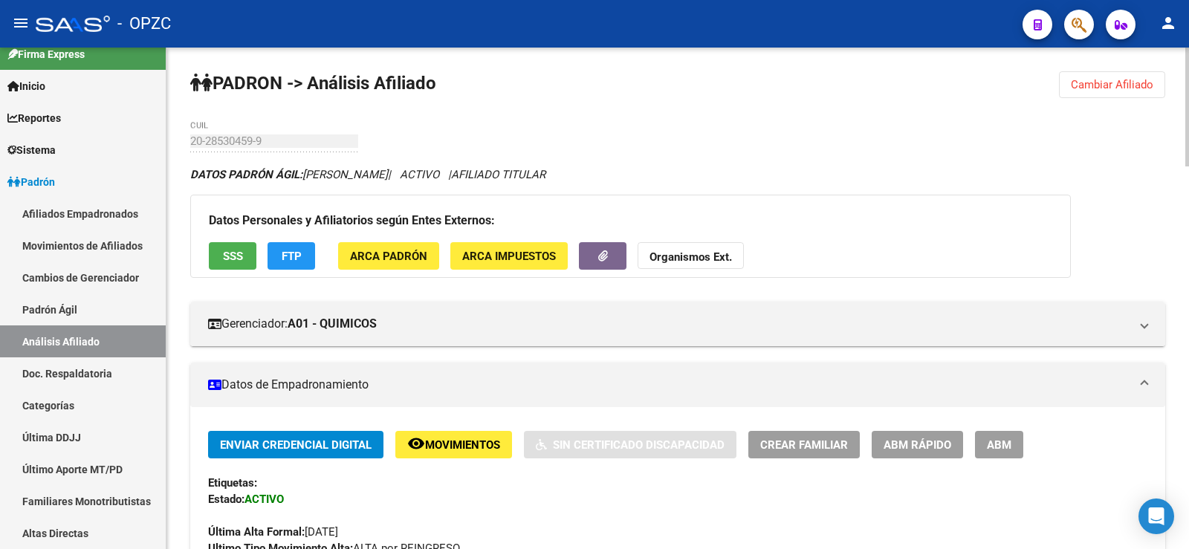
click at [1145, 82] on span "Cambiar Afiliado" at bounding box center [1112, 84] width 82 height 13
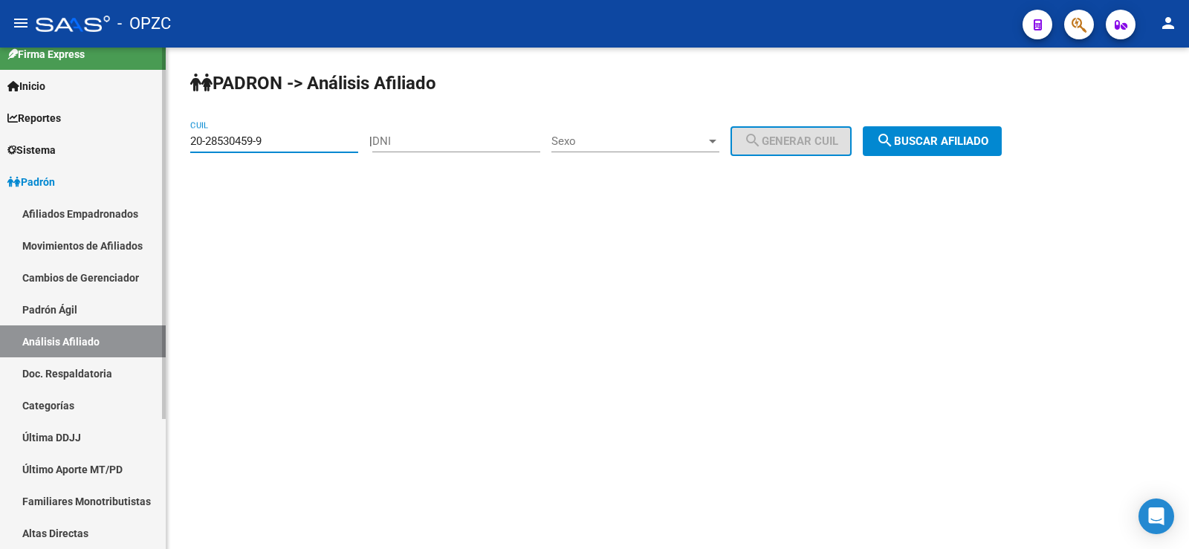
drag, startPoint x: 276, startPoint y: 140, endPoint x: 92, endPoint y: 143, distance: 184.3
click at [92, 143] on mat-sidenav-container "Firma Express Inicio Calendario SSS Instructivos Contacto OS Reportes Tablero d…" at bounding box center [594, 298] width 1189 height 501
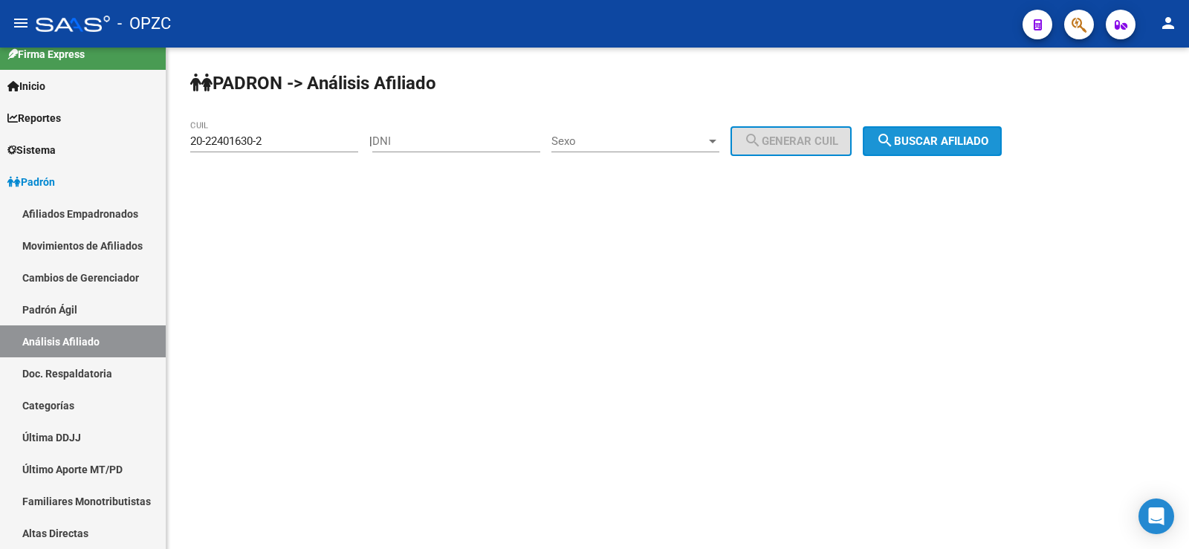
drag, startPoint x: 980, startPoint y: 146, endPoint x: 674, endPoint y: 319, distance: 352.0
click at [980, 145] on span "search Buscar afiliado" at bounding box center [932, 140] width 112 height 13
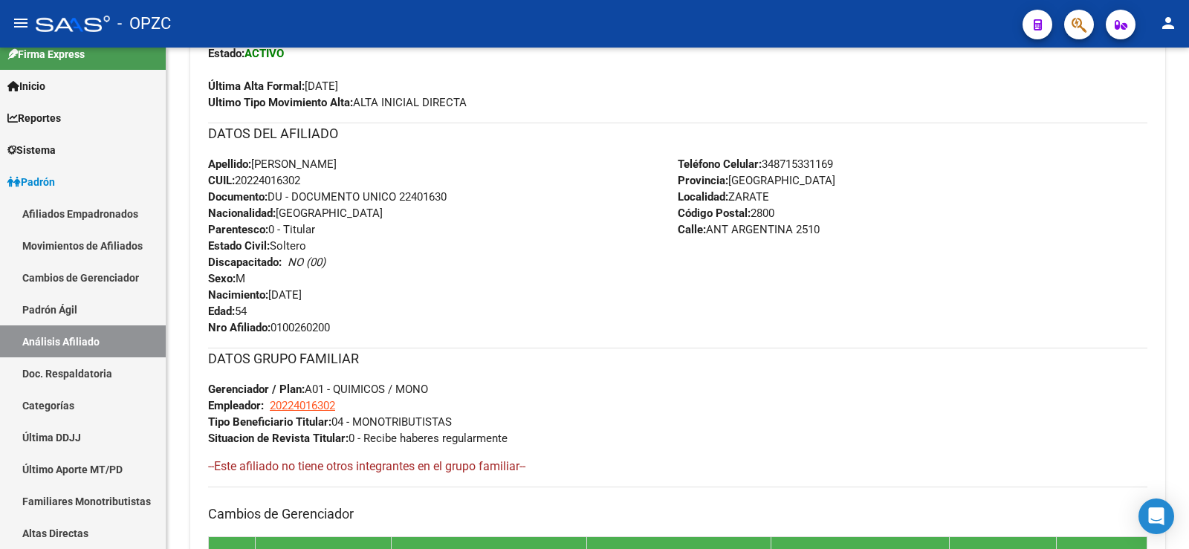
scroll to position [739, 0]
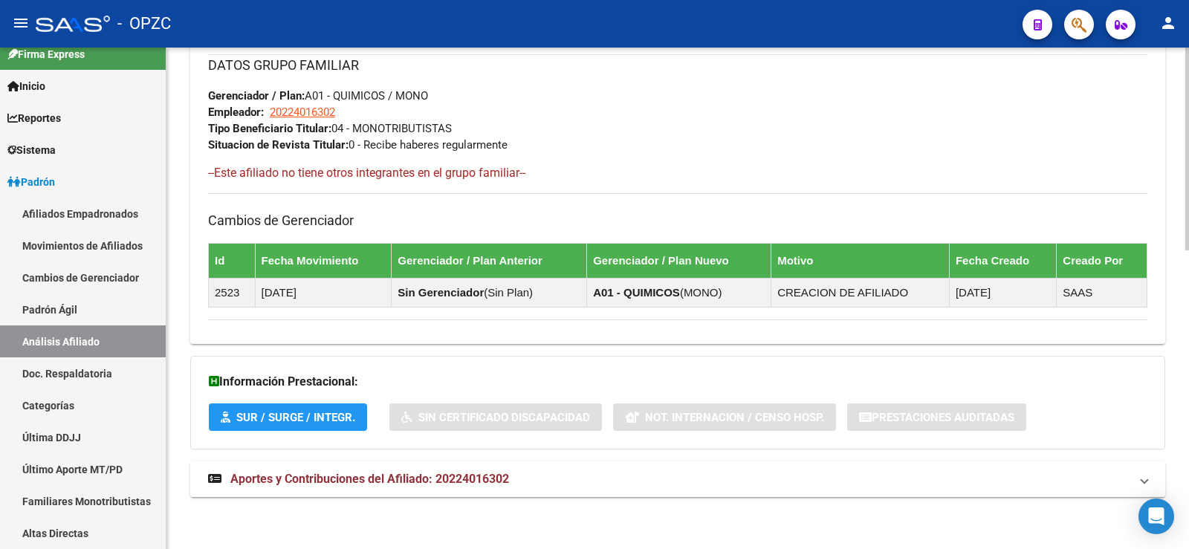
click at [419, 474] on span "Aportes y Contribuciones del Afiliado: 20224016302" at bounding box center [369, 479] width 279 height 14
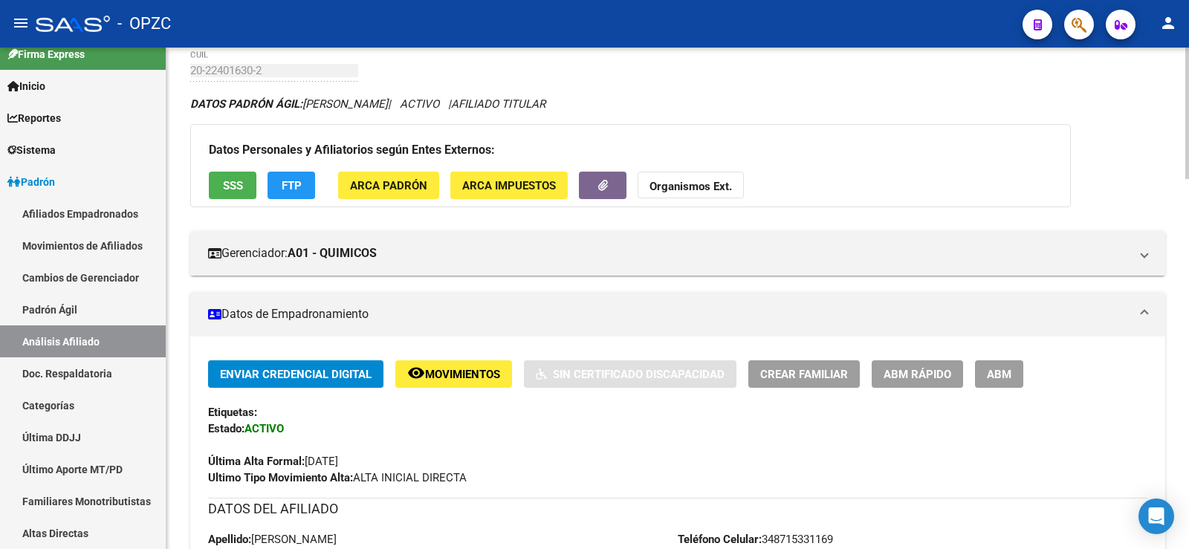
scroll to position [0, 0]
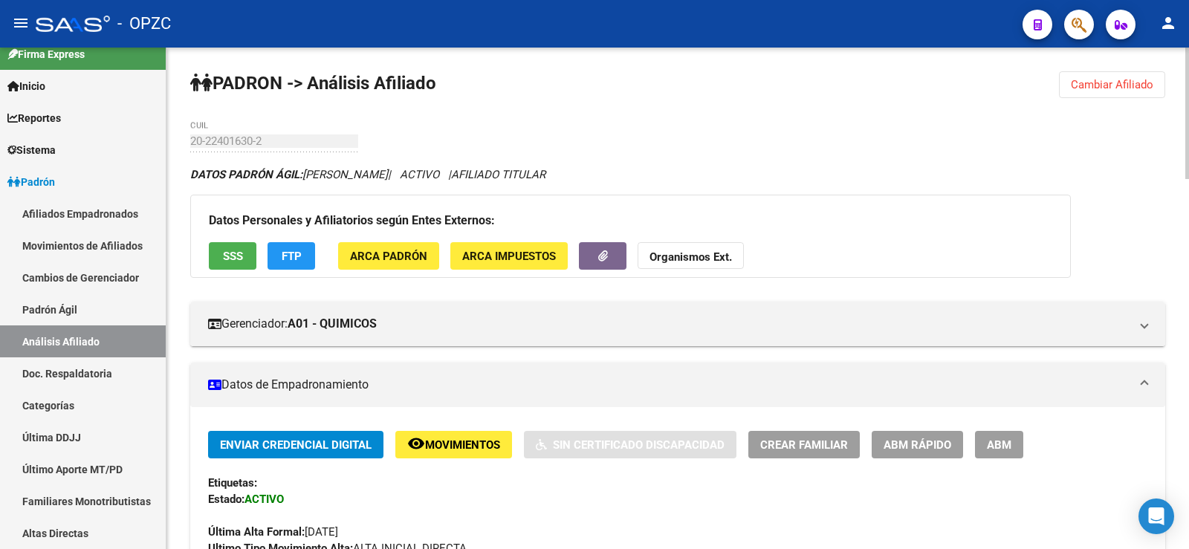
click at [1139, 81] on span "Cambiar Afiliado" at bounding box center [1112, 84] width 82 height 13
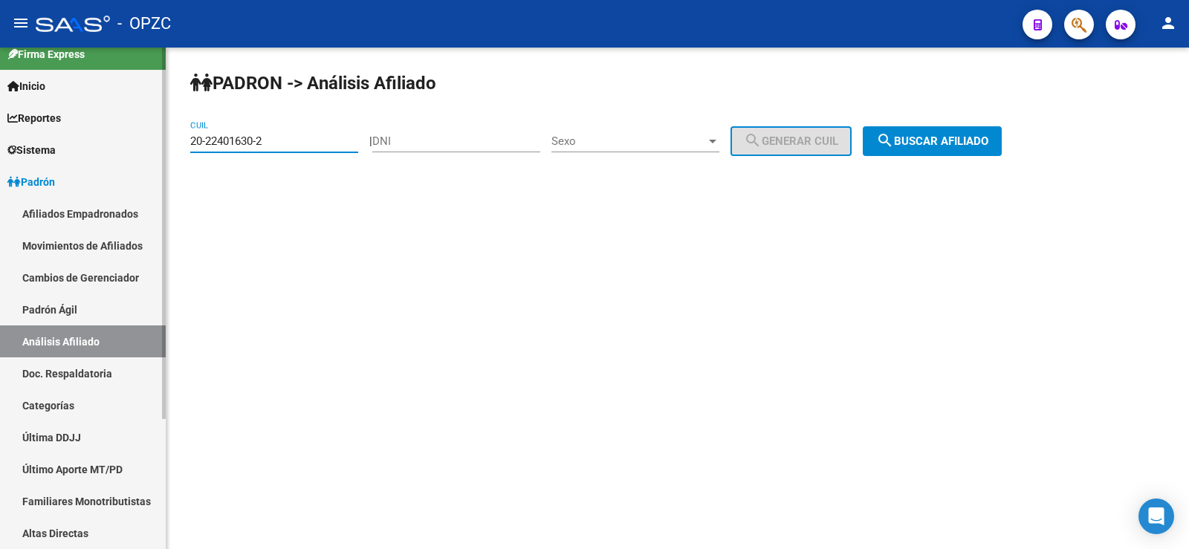
drag, startPoint x: 276, startPoint y: 138, endPoint x: 105, endPoint y: 138, distance: 170.1
click at [105, 138] on mat-sidenav-container "Firma Express Inicio Calendario SSS Instructivos Contacto OS Reportes Tablero d…" at bounding box center [594, 298] width 1189 height 501
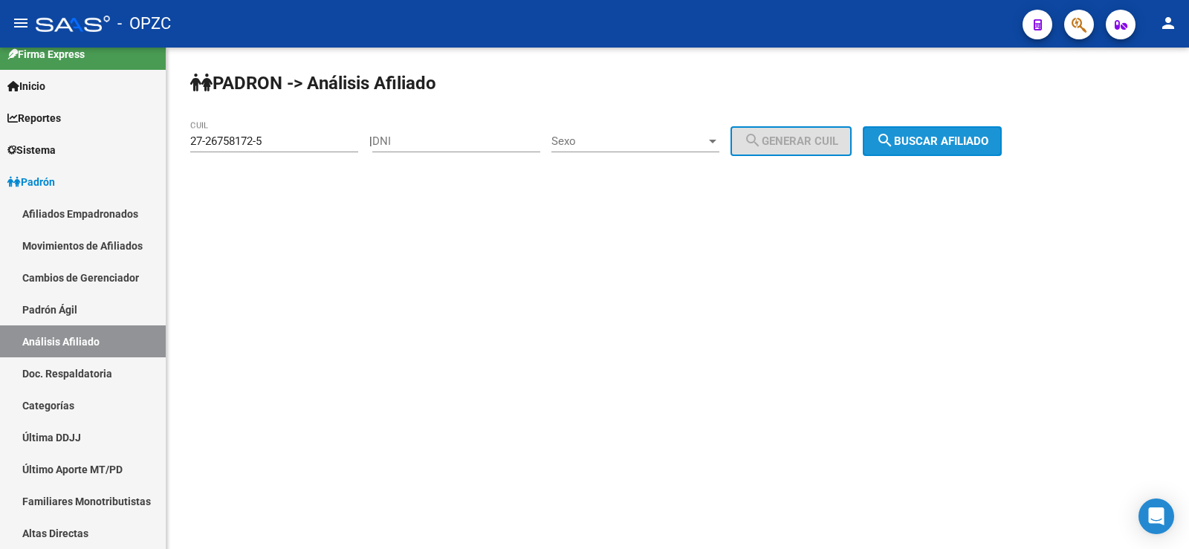
click at [894, 131] on mat-icon "search" at bounding box center [885, 140] width 18 height 18
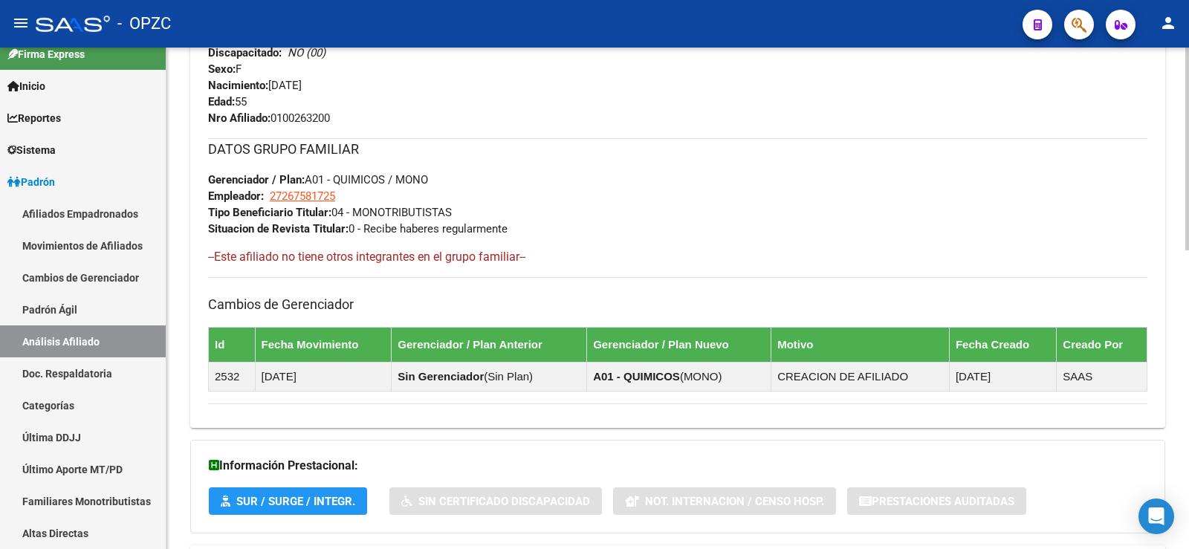
scroll to position [739, 0]
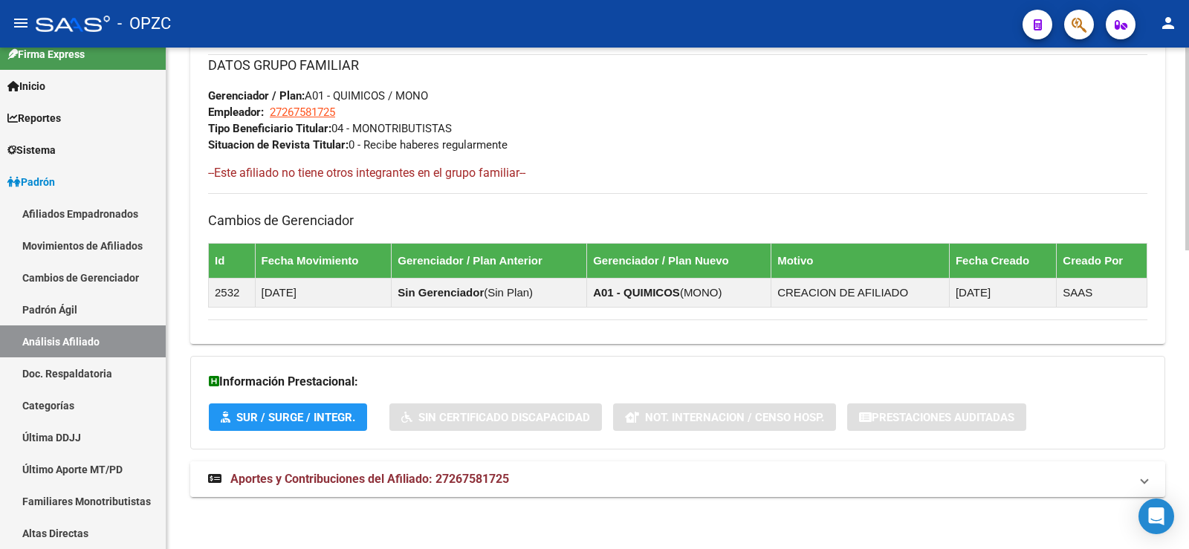
click at [472, 483] on span "Aportes y Contribuciones del Afiliado: 27267581725" at bounding box center [369, 479] width 279 height 14
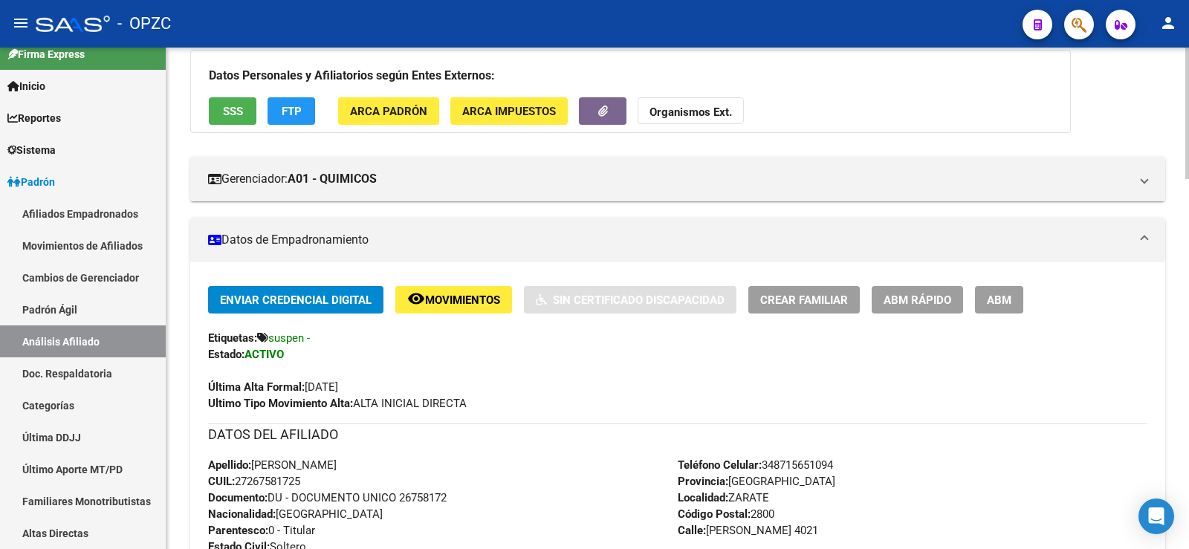
scroll to position [0, 0]
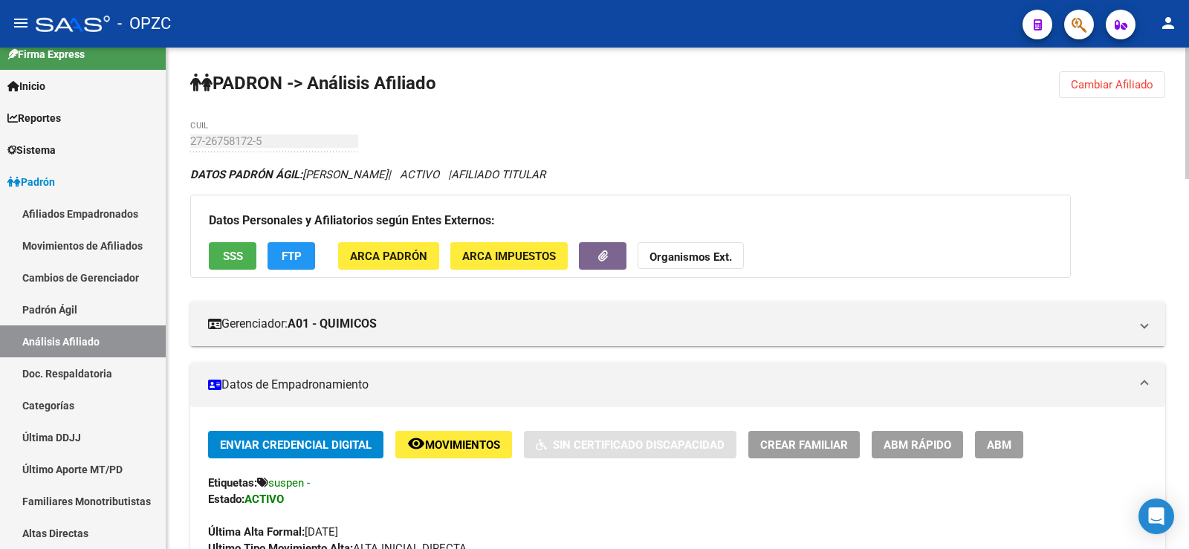
click at [1133, 83] on span "Cambiar Afiliado" at bounding box center [1112, 84] width 82 height 13
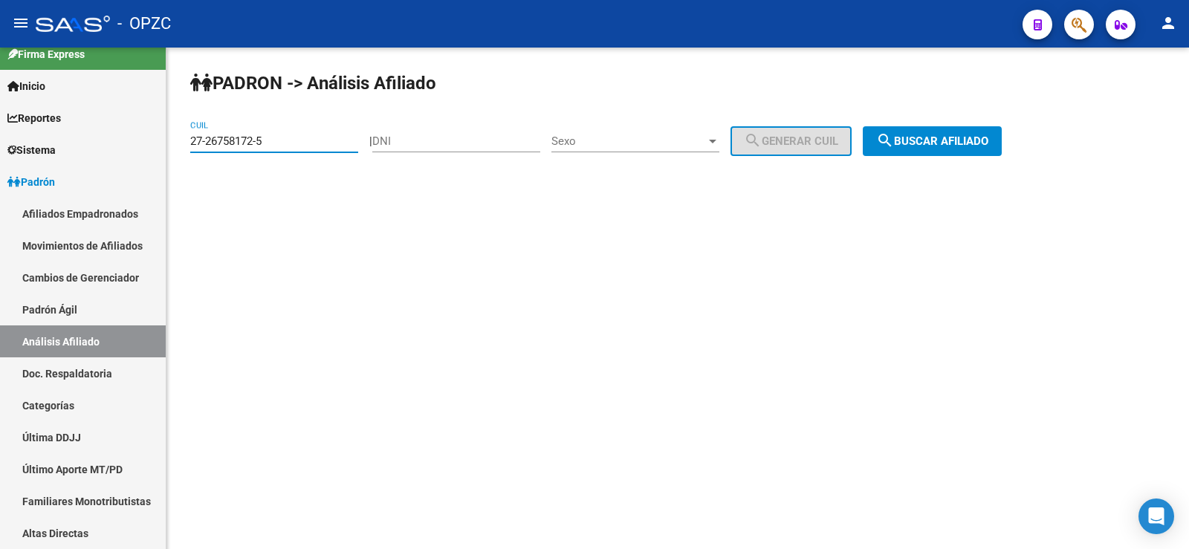
drag, startPoint x: 283, startPoint y: 144, endPoint x: 178, endPoint y: 139, distance: 105.6
click at [178, 139] on div "PADRON -> Análisis Afiliado 27-26758172-5 CUIL | DNI Sexo Sexo search Generar C…" at bounding box center [677, 126] width 1022 height 156
click at [978, 141] on span "search Buscar afiliado" at bounding box center [932, 140] width 112 height 13
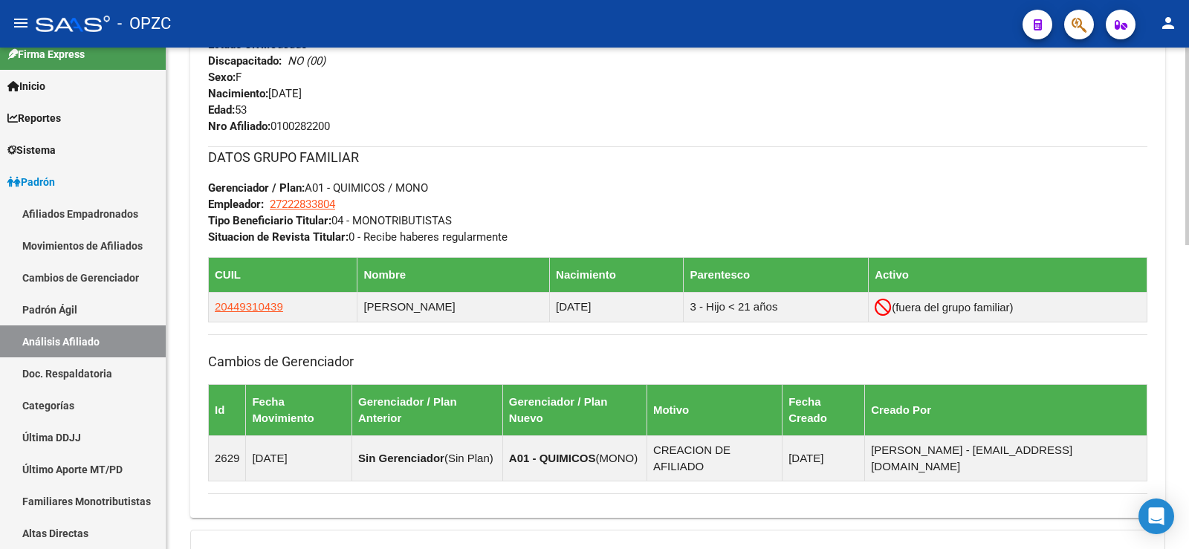
scroll to position [772, 0]
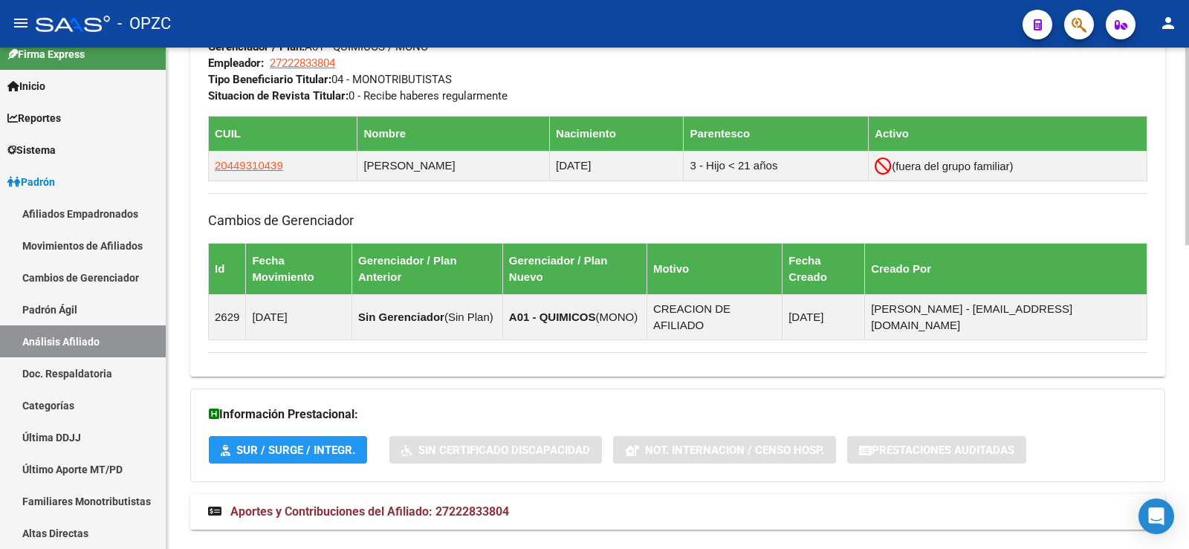
click at [476, 504] on span "Aportes y Contribuciones del Afiliado: 27222833804" at bounding box center [369, 511] width 279 height 14
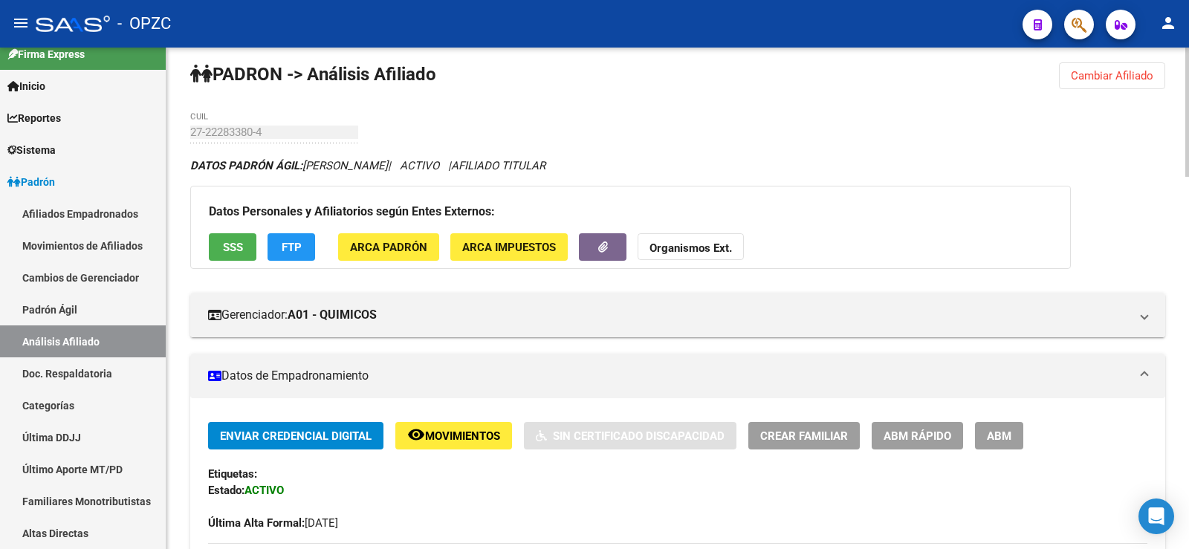
scroll to position [0, 0]
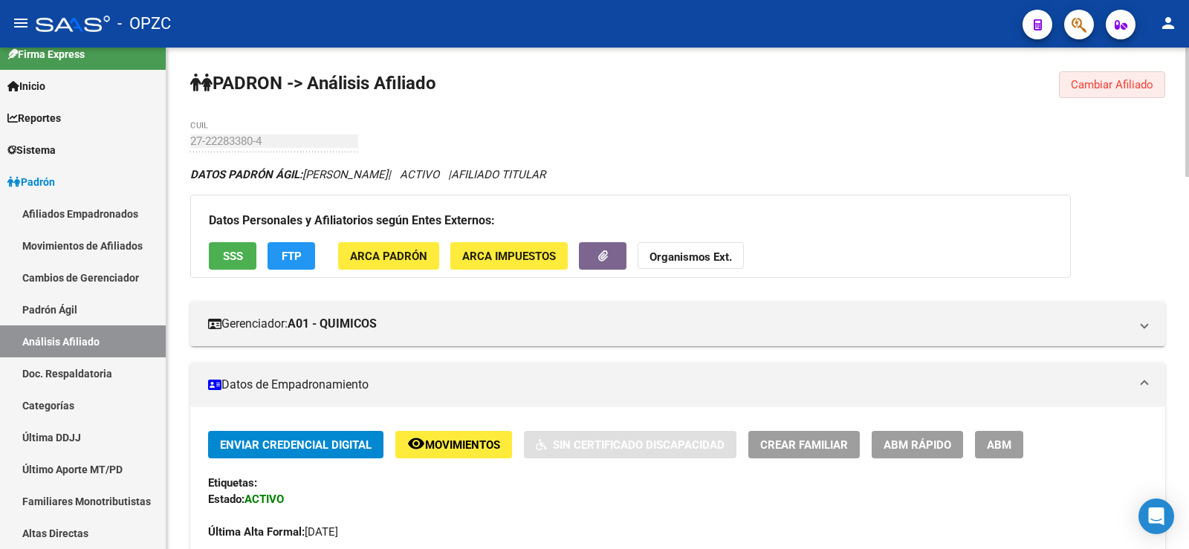
click at [1126, 84] on span "Cambiar Afiliado" at bounding box center [1112, 84] width 82 height 13
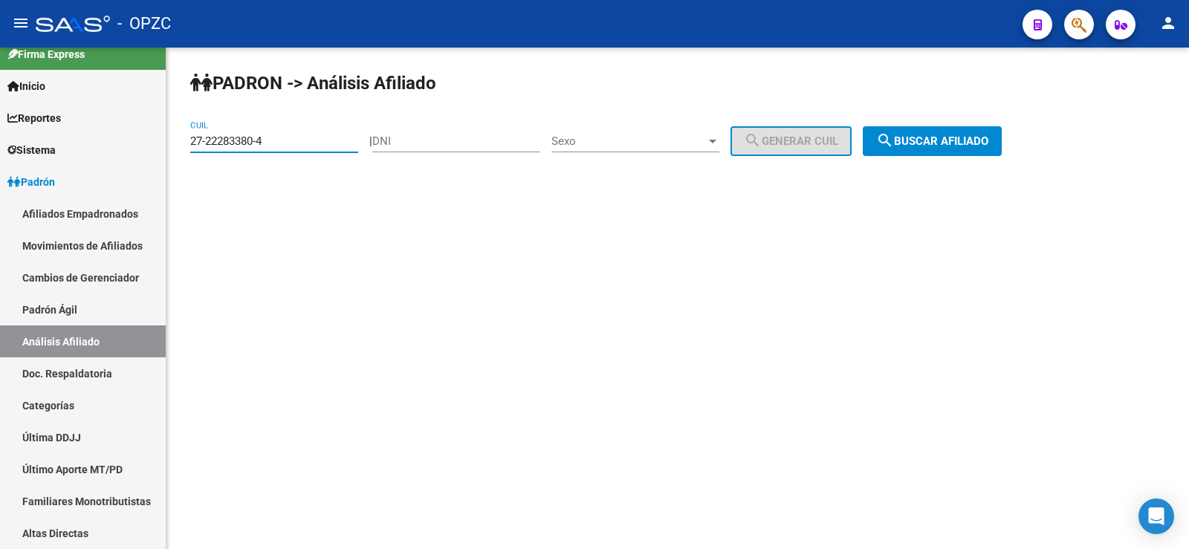
drag, startPoint x: 333, startPoint y: 137, endPoint x: 195, endPoint y: 126, distance: 137.9
click at [195, 126] on div "27-22283380-4 CUIL" at bounding box center [274, 136] width 168 height 32
click at [988, 140] on span "search Buscar afiliado" at bounding box center [932, 140] width 112 height 13
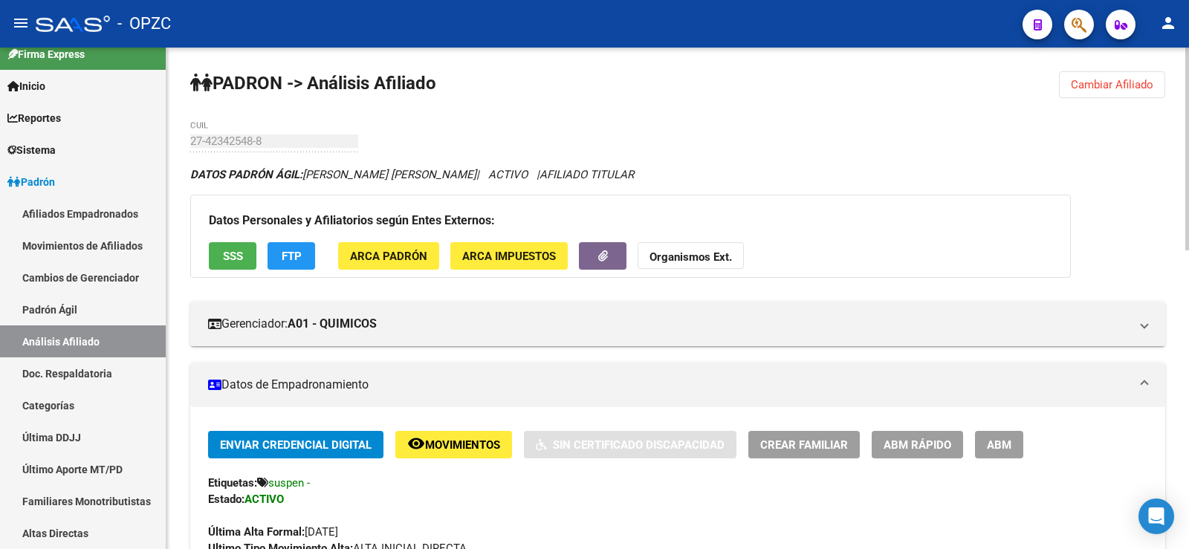
click at [536, 472] on div "Enviar Credencial Digital remove_red_eye Movimientos Sin Certificado Discapacid…" at bounding box center [677, 494] width 939 height 126
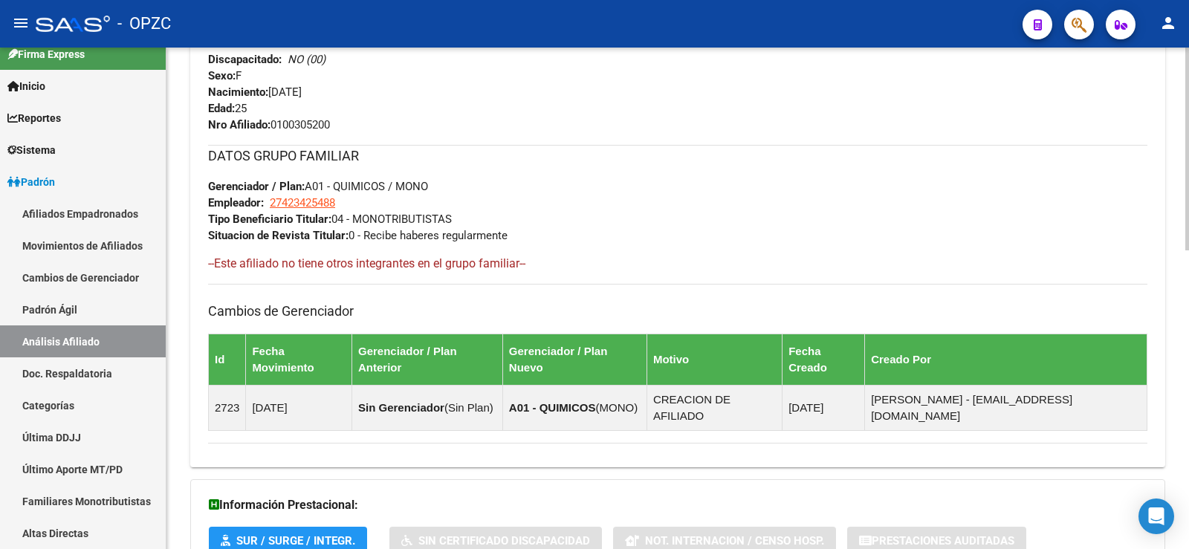
scroll to position [739, 0]
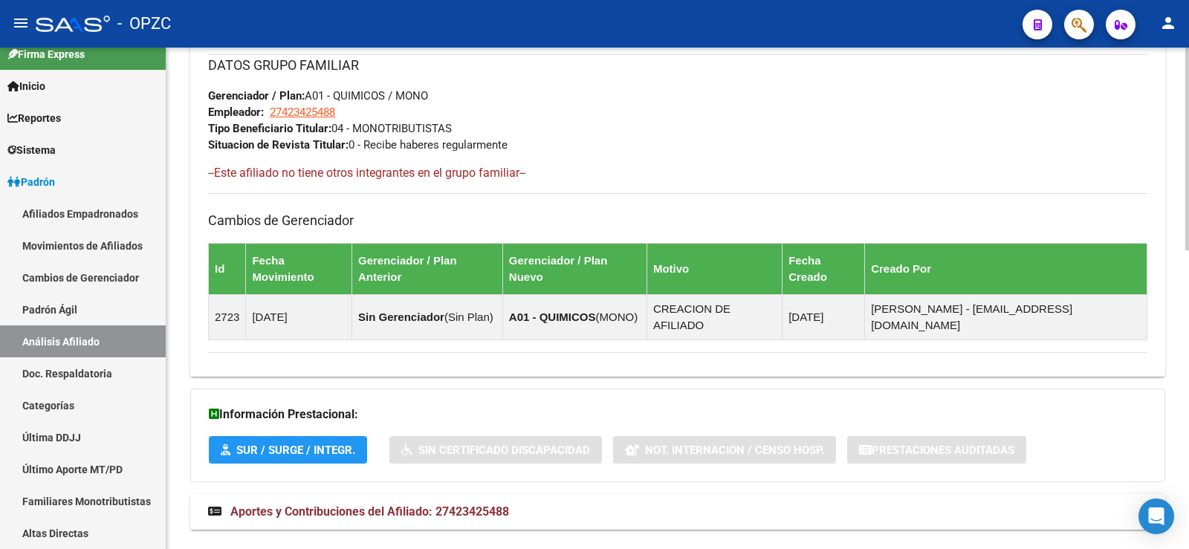
click at [503, 504] on span "Aportes y Contribuciones del Afiliado: 27423425488" at bounding box center [369, 511] width 279 height 14
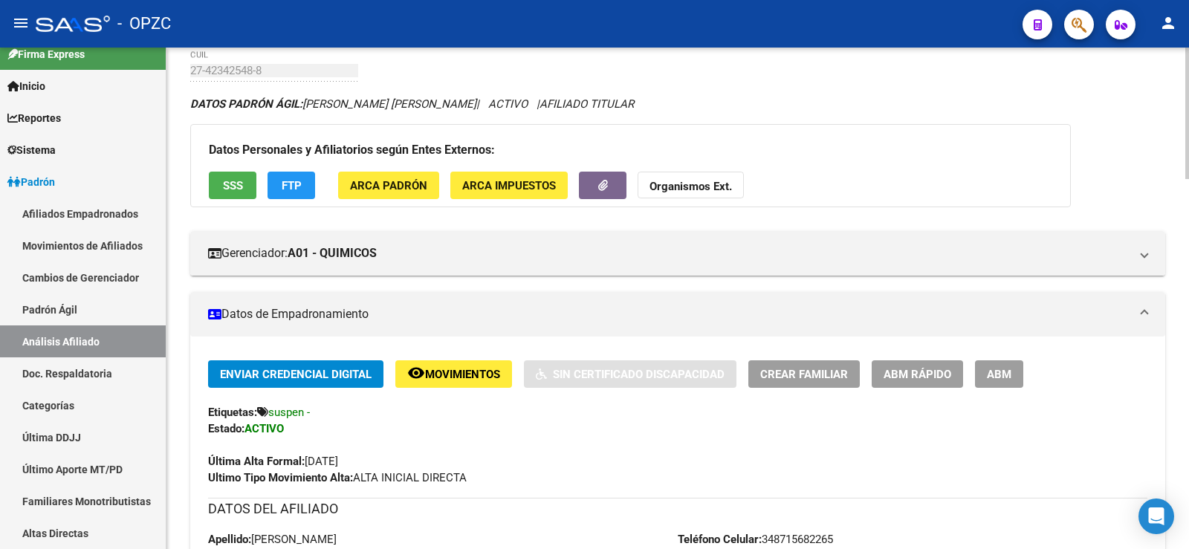
scroll to position [0, 0]
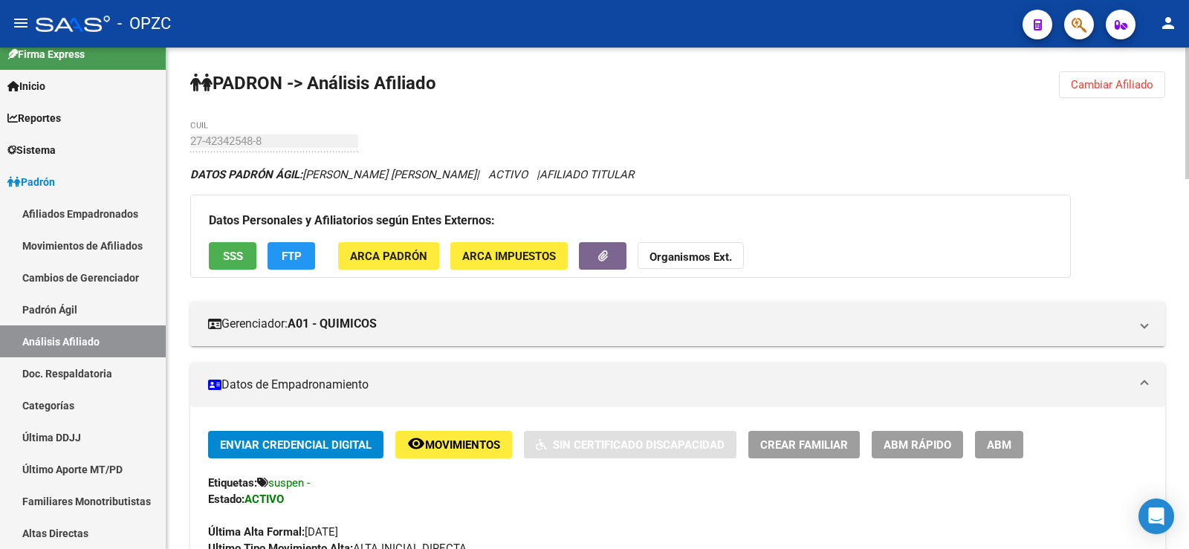
click at [1105, 80] on span "Cambiar Afiliado" at bounding box center [1112, 84] width 82 height 13
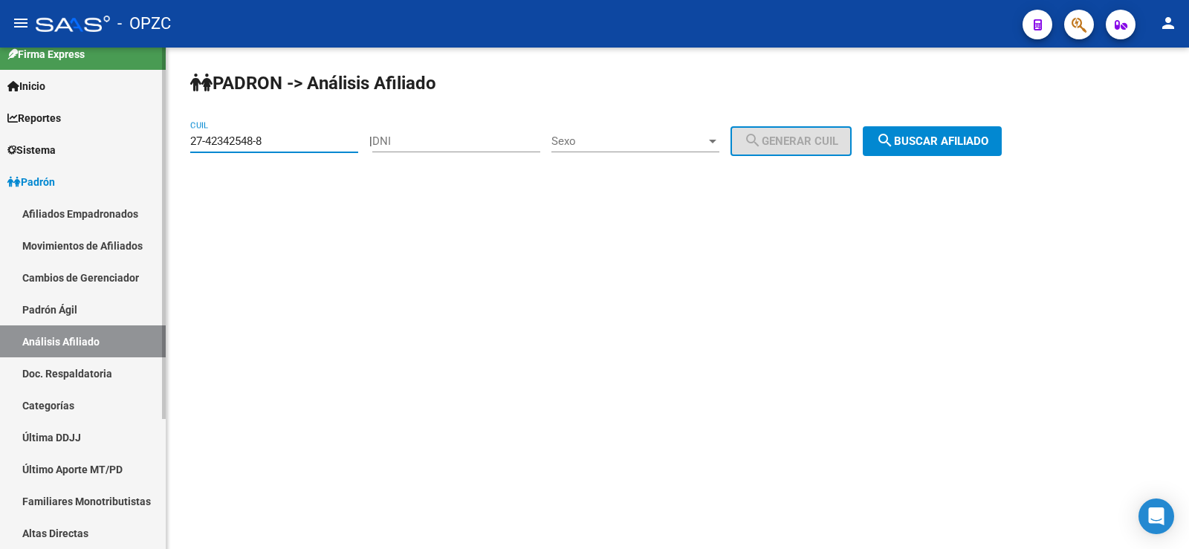
drag, startPoint x: 290, startPoint y: 142, endPoint x: 69, endPoint y: 138, distance: 221.4
click at [69, 138] on mat-sidenav-container "Firma Express Inicio Calendario SSS Instructivos Contacto OS Reportes Tablero d…" at bounding box center [594, 298] width 1189 height 501
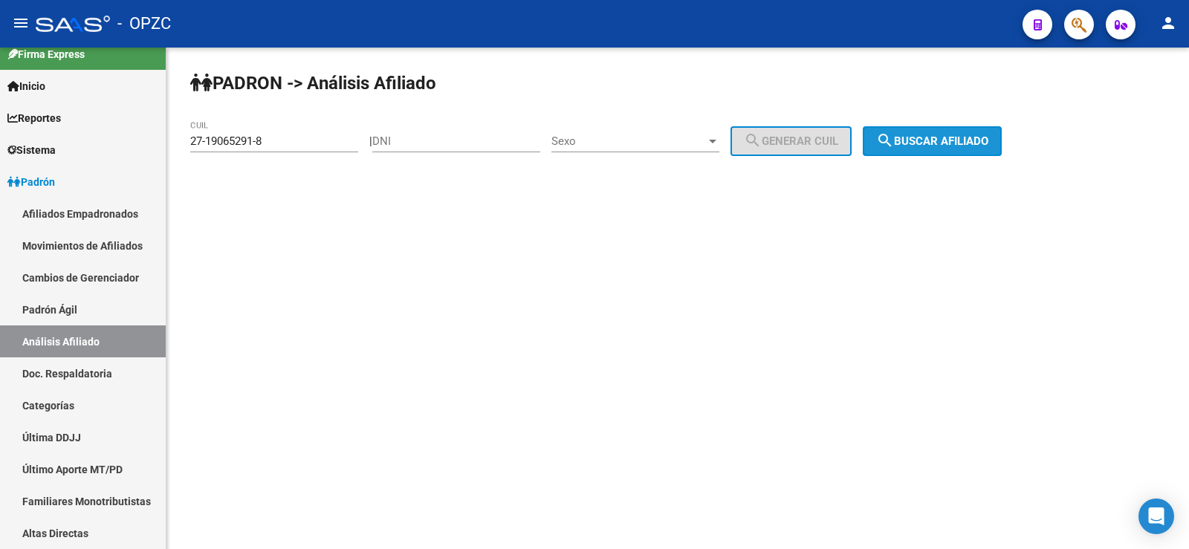
click at [949, 141] on span "search Buscar afiliado" at bounding box center [932, 140] width 112 height 13
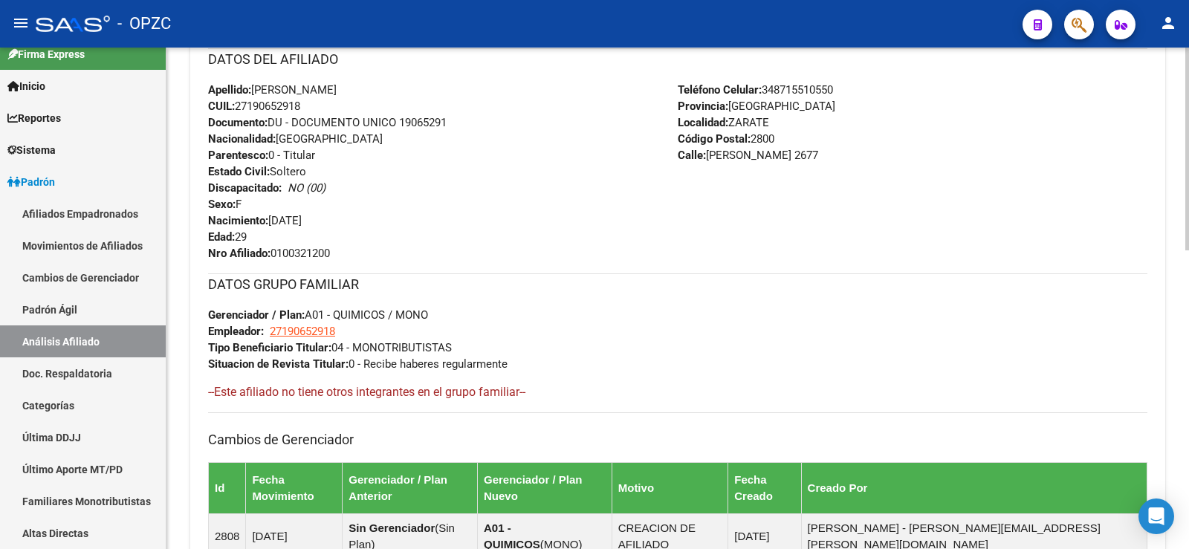
scroll to position [739, 0]
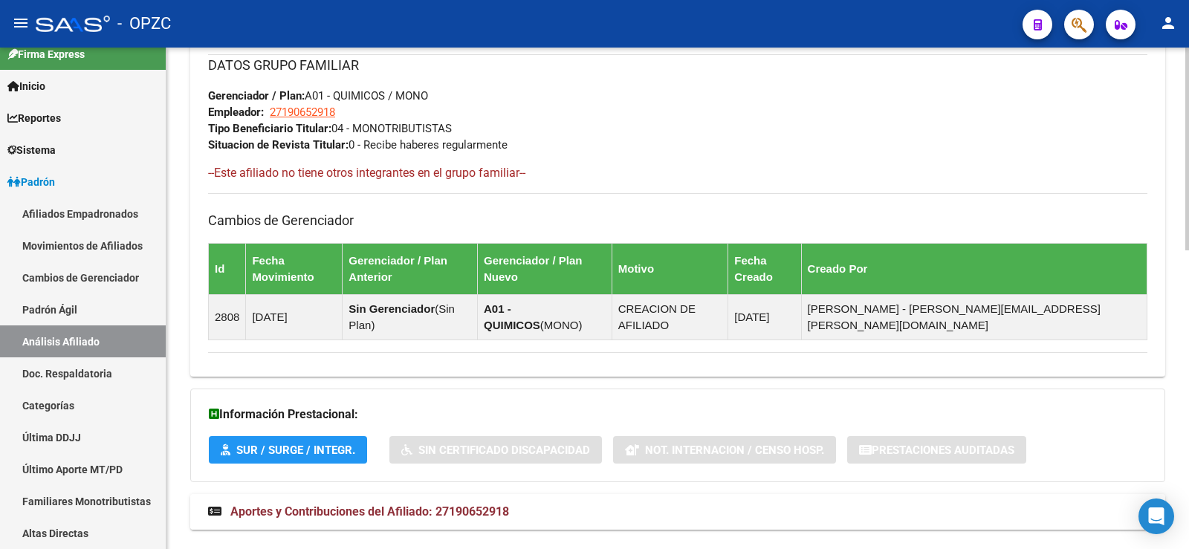
click at [351, 504] on span "Aportes y Contribuciones del Afiliado: 27190652918" at bounding box center [369, 511] width 279 height 14
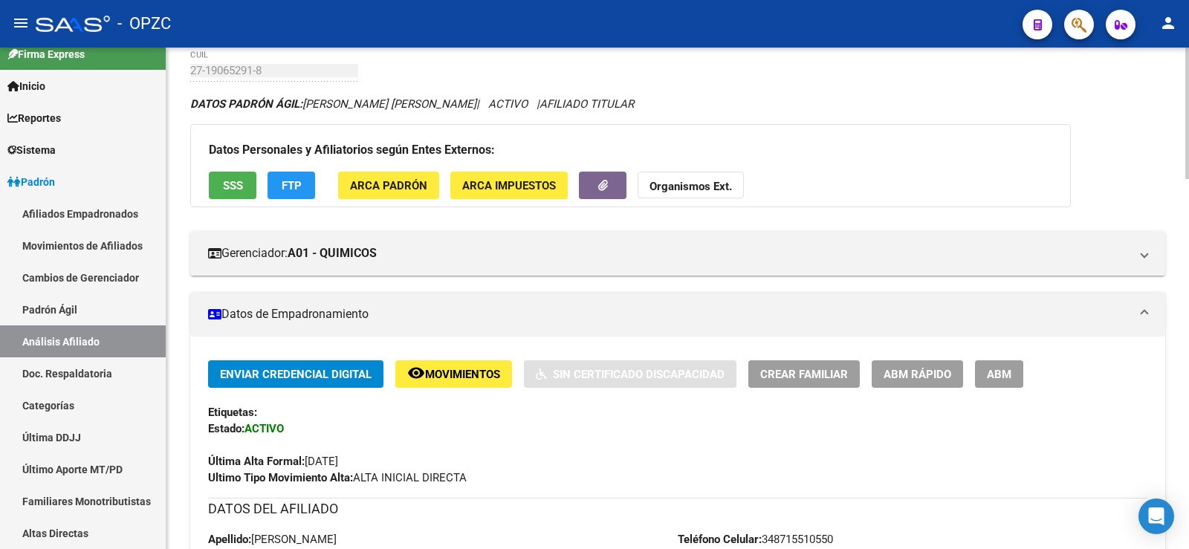
scroll to position [0, 0]
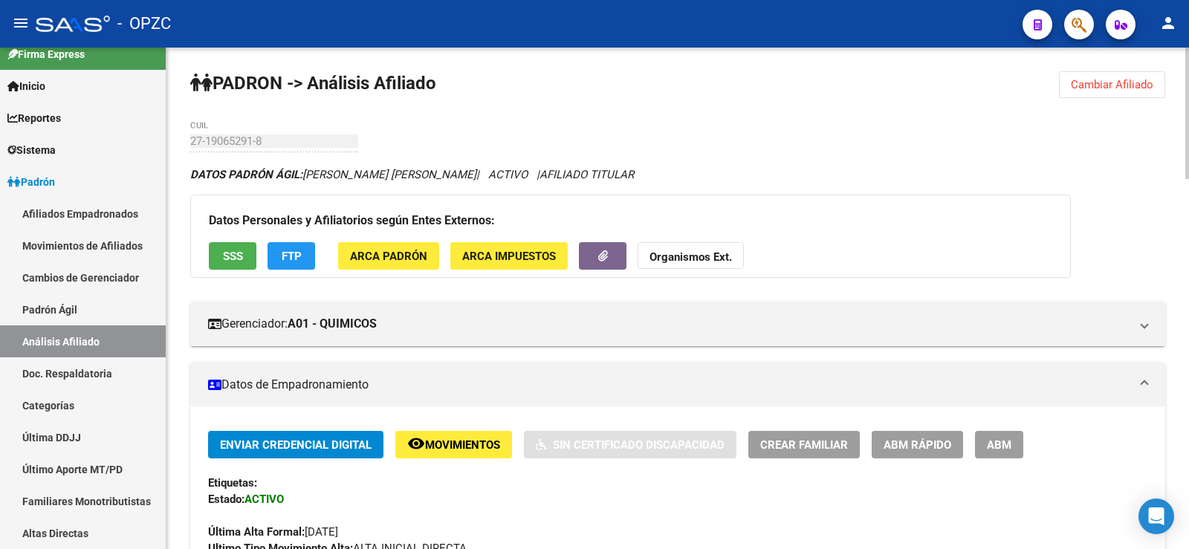
click at [1101, 85] on span "Cambiar Afiliado" at bounding box center [1112, 84] width 82 height 13
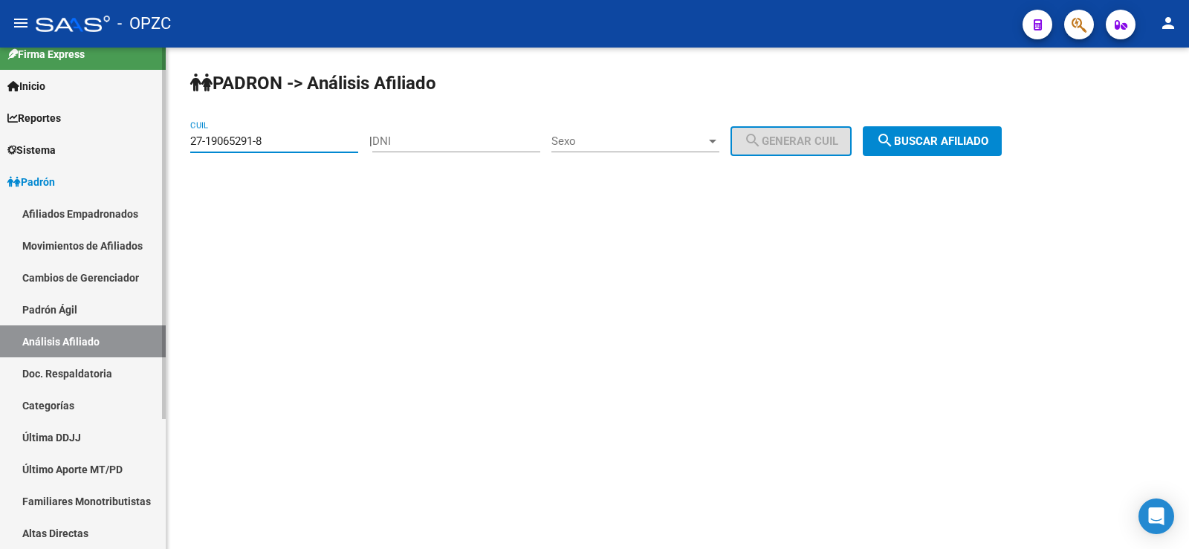
drag, startPoint x: 282, startPoint y: 140, endPoint x: 153, endPoint y: 140, distance: 129.3
click at [153, 140] on mat-sidenav-container "Firma Express Inicio Calendario SSS Instructivos Contacto OS Reportes Tablero d…" at bounding box center [594, 298] width 1189 height 501
click at [958, 149] on button "search Buscar afiliado" at bounding box center [932, 141] width 139 height 30
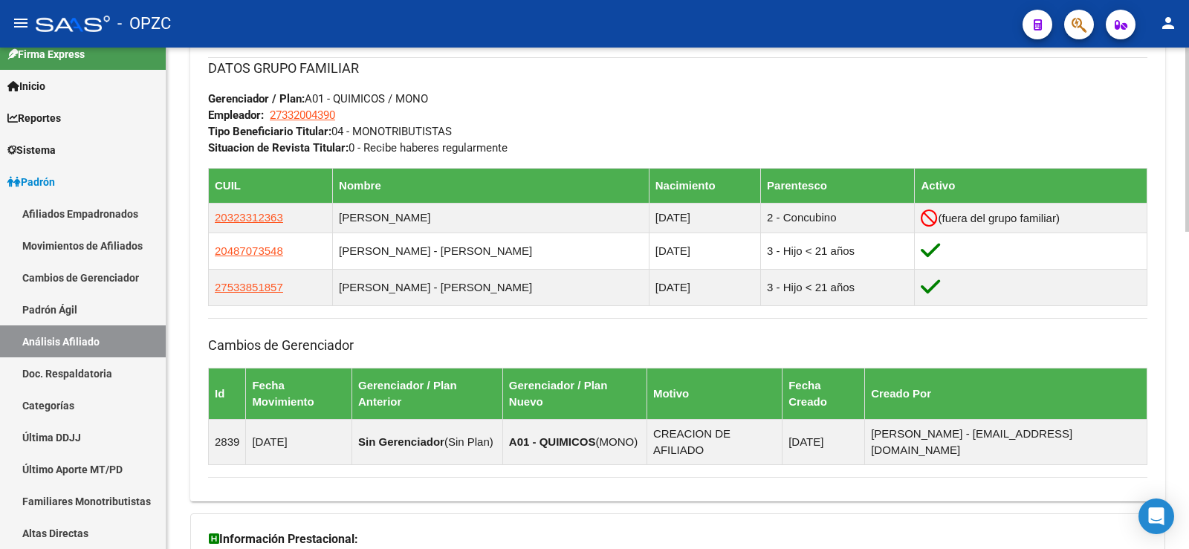
scroll to position [861, 0]
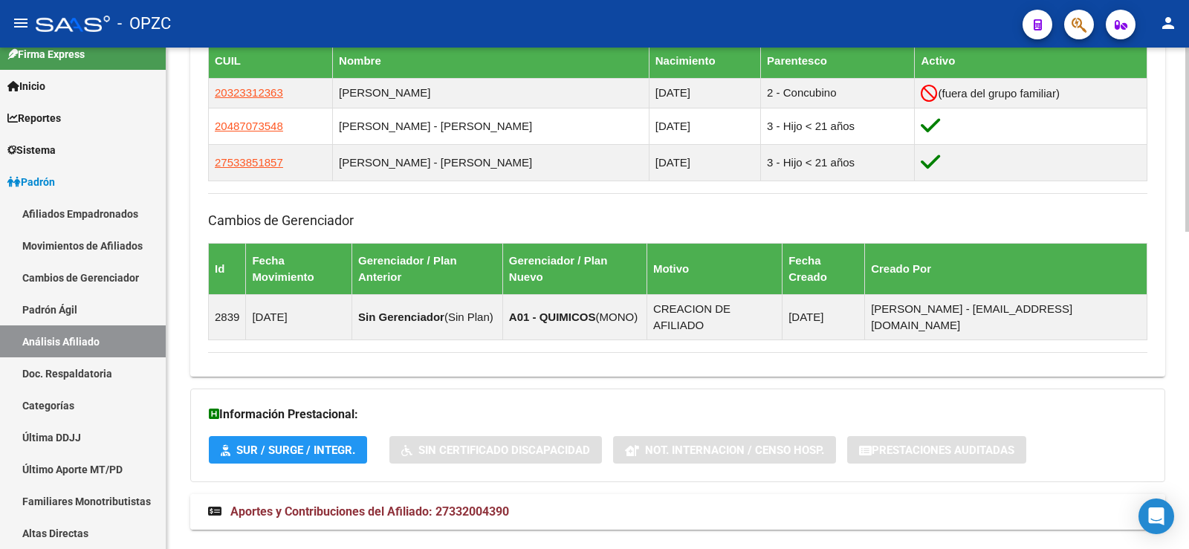
click at [467, 504] on span "Aportes y Contribuciones del Afiliado: 27332004390" at bounding box center [369, 511] width 279 height 14
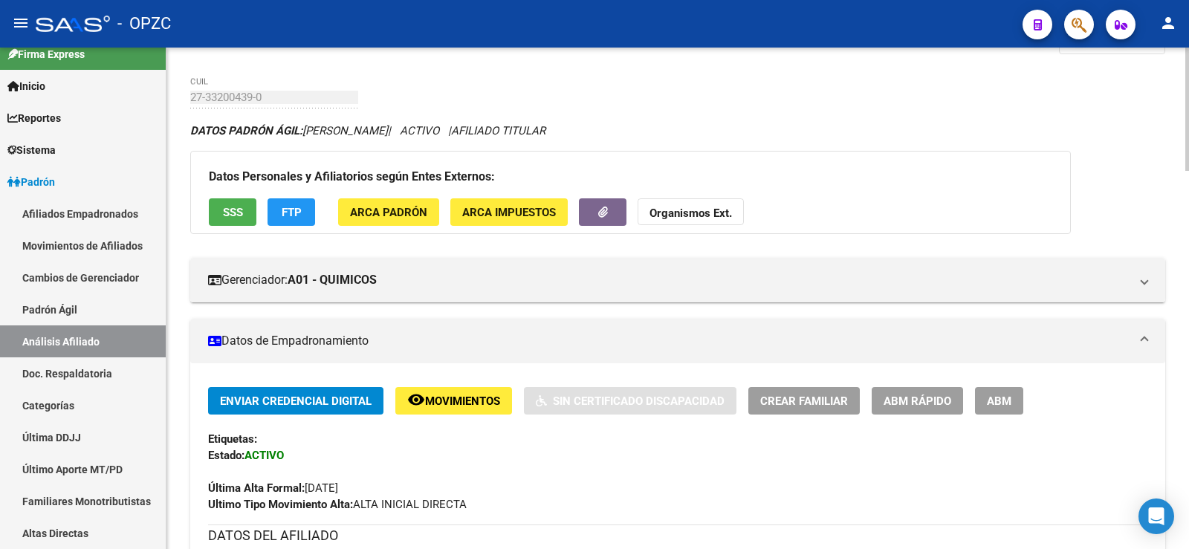
scroll to position [0, 0]
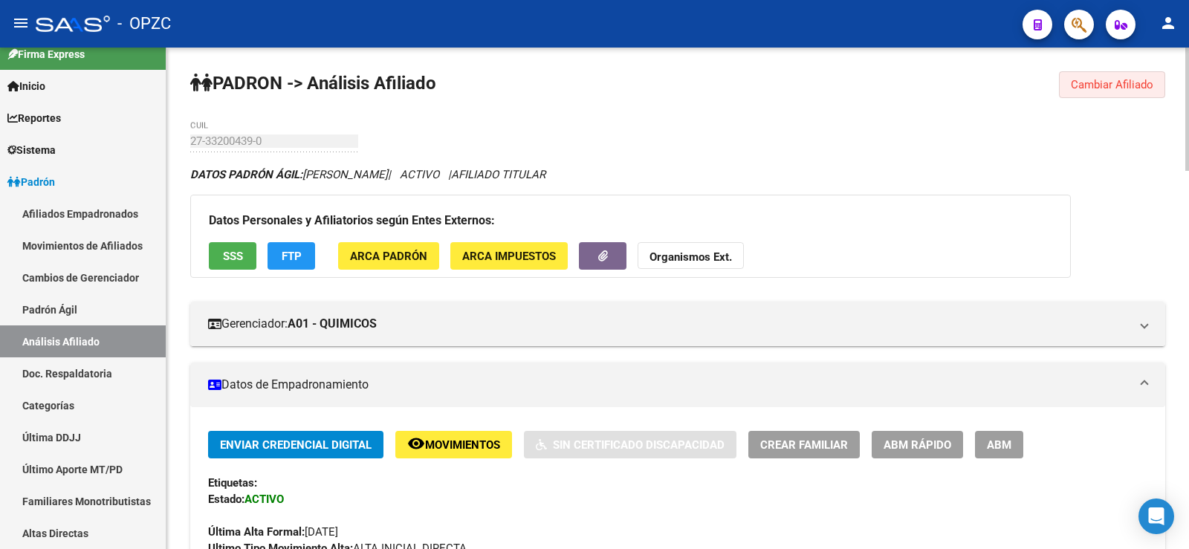
drag, startPoint x: 1100, startPoint y: 89, endPoint x: 525, endPoint y: 172, distance: 580.9
click at [1100, 88] on span "Cambiar Afiliado" at bounding box center [1112, 84] width 82 height 13
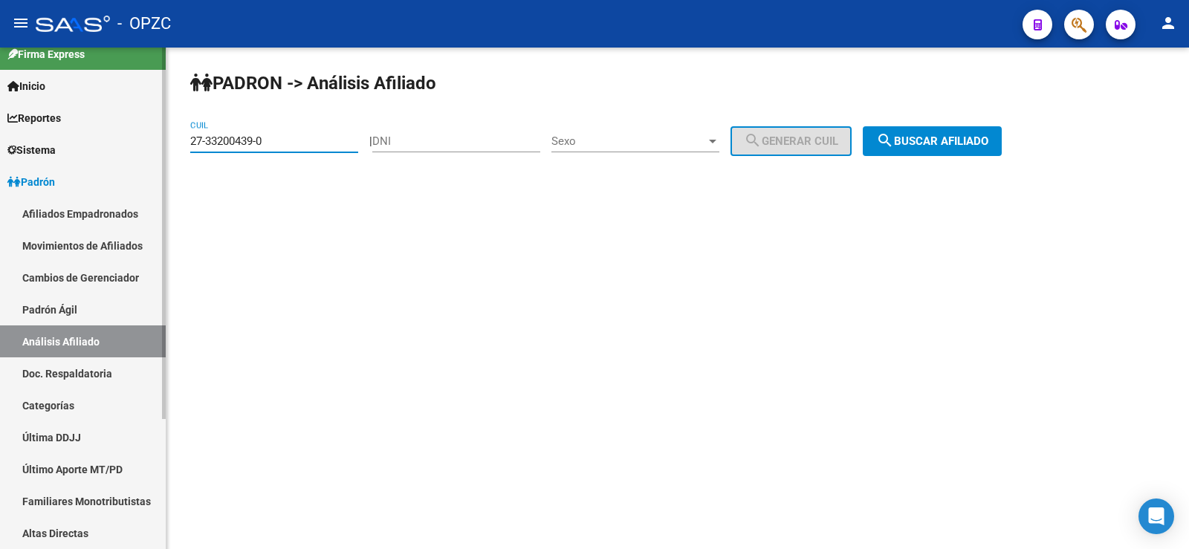
drag, startPoint x: 296, startPoint y: 141, endPoint x: 71, endPoint y: 143, distance: 225.1
click at [71, 143] on mat-sidenav-container "Firma Express Inicio Calendario SSS Instructivos Contacto OS Reportes Tablero d…" at bounding box center [594, 298] width 1189 height 501
type input "27-28716771-2"
click at [946, 144] on span "search Buscar afiliado" at bounding box center [932, 140] width 112 height 13
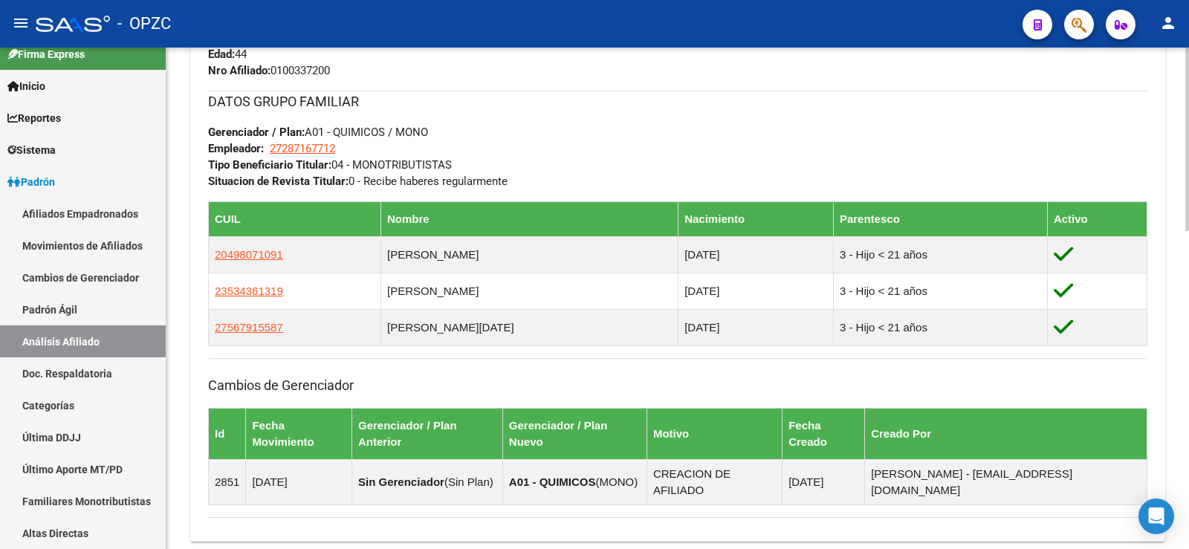
scroll to position [868, 0]
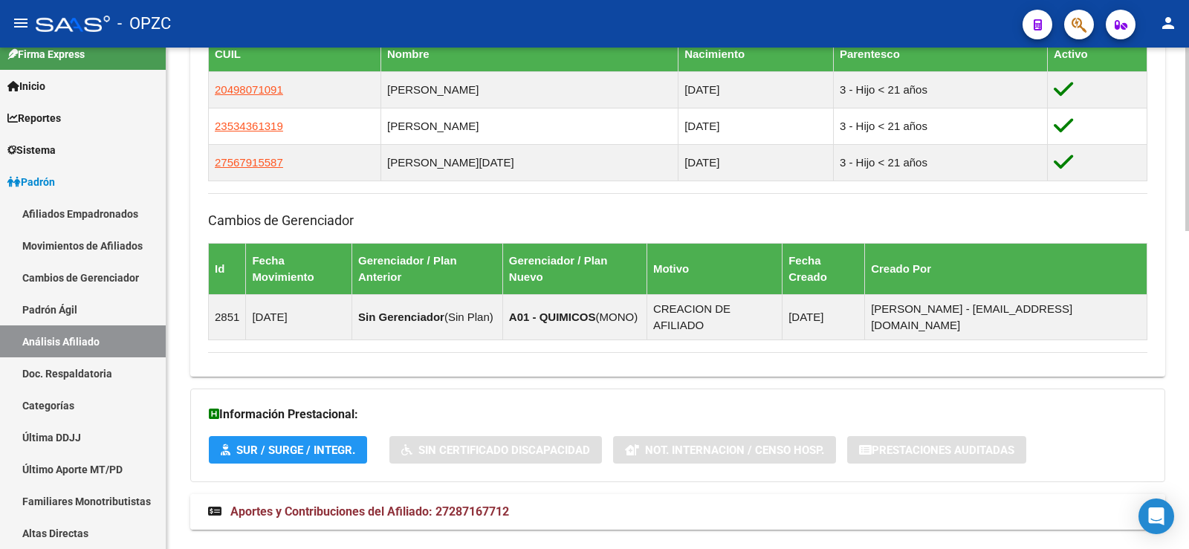
click at [481, 504] on span "Aportes y Contribuciones del Afiliado: 27287167712" at bounding box center [369, 511] width 279 height 14
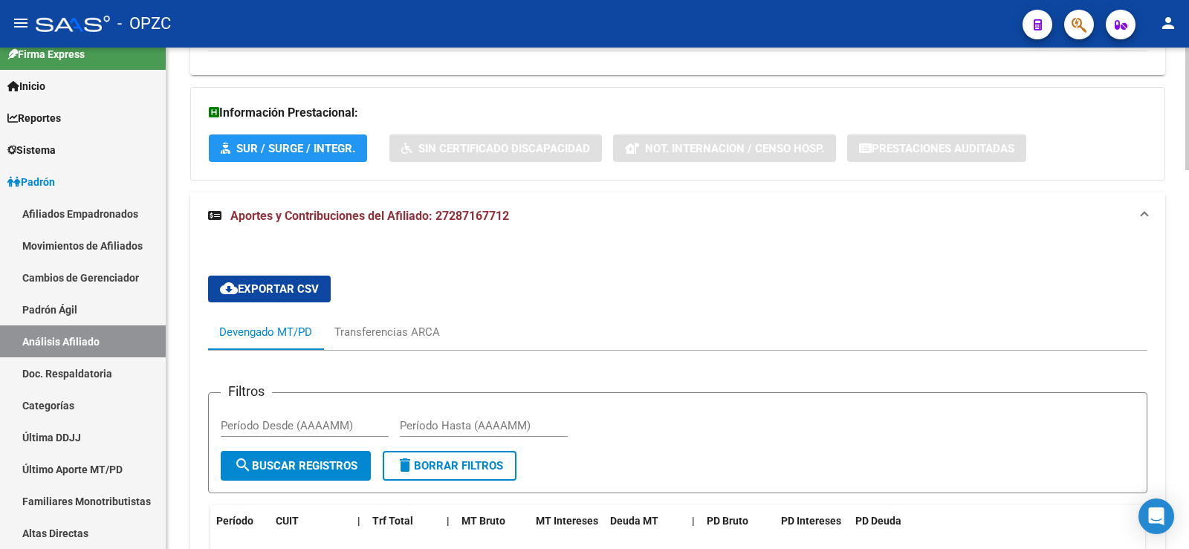
scroll to position [1239, 0]
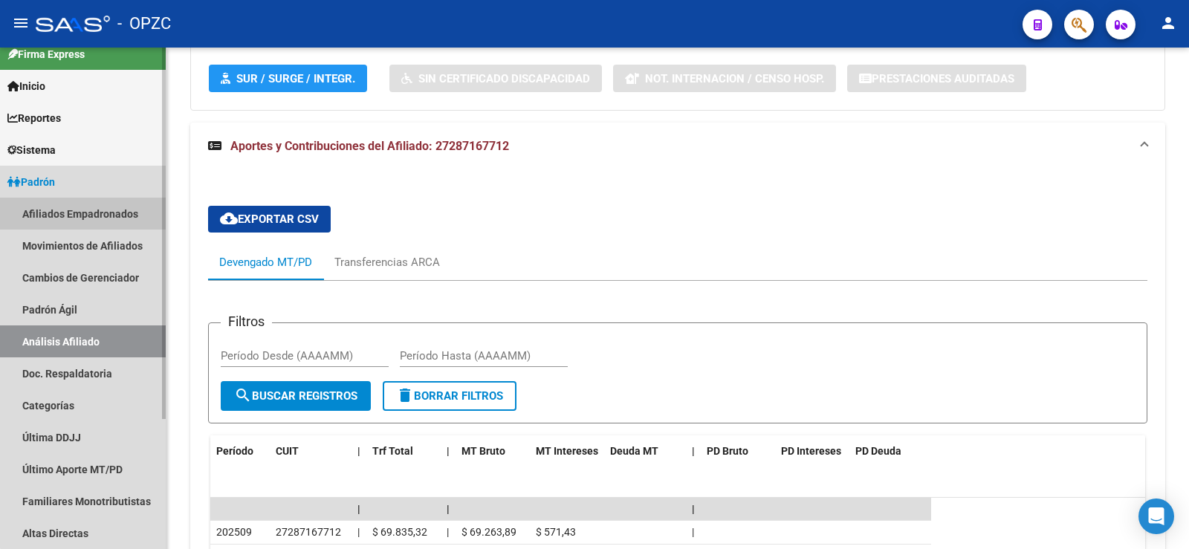
click at [89, 204] on link "Afiliados Empadronados" at bounding box center [83, 214] width 166 height 32
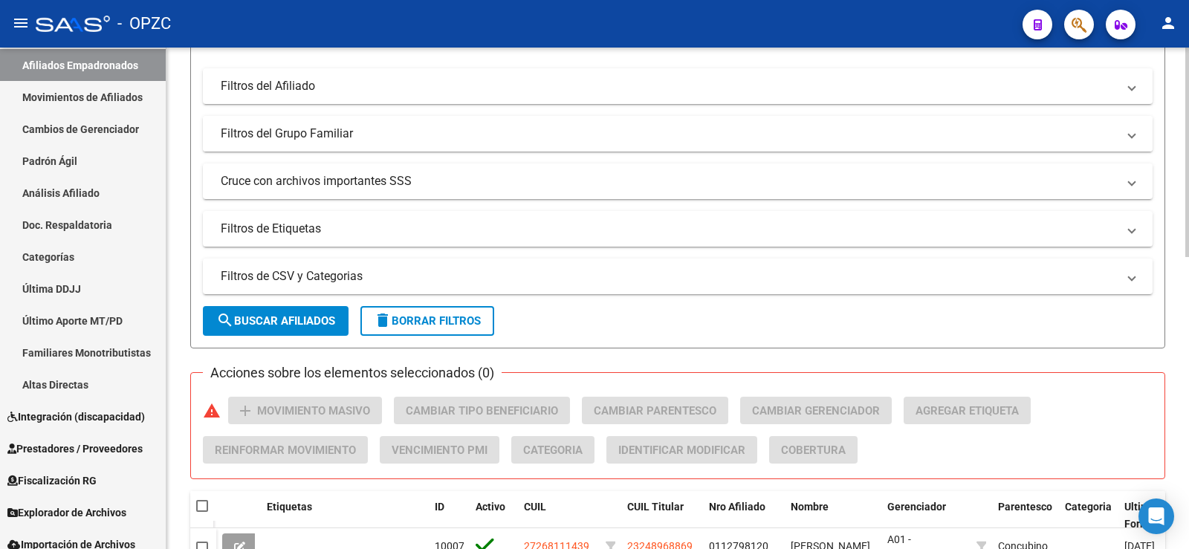
scroll to position [297, 0]
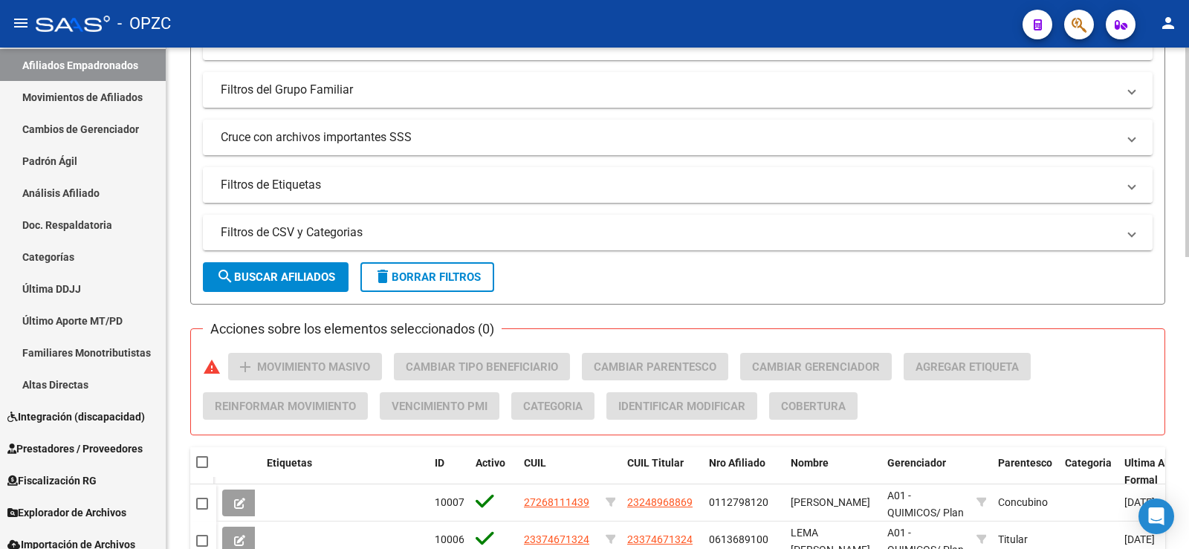
click at [293, 183] on mat-panel-title "Filtros de Etiquetas" at bounding box center [669, 185] width 896 height 16
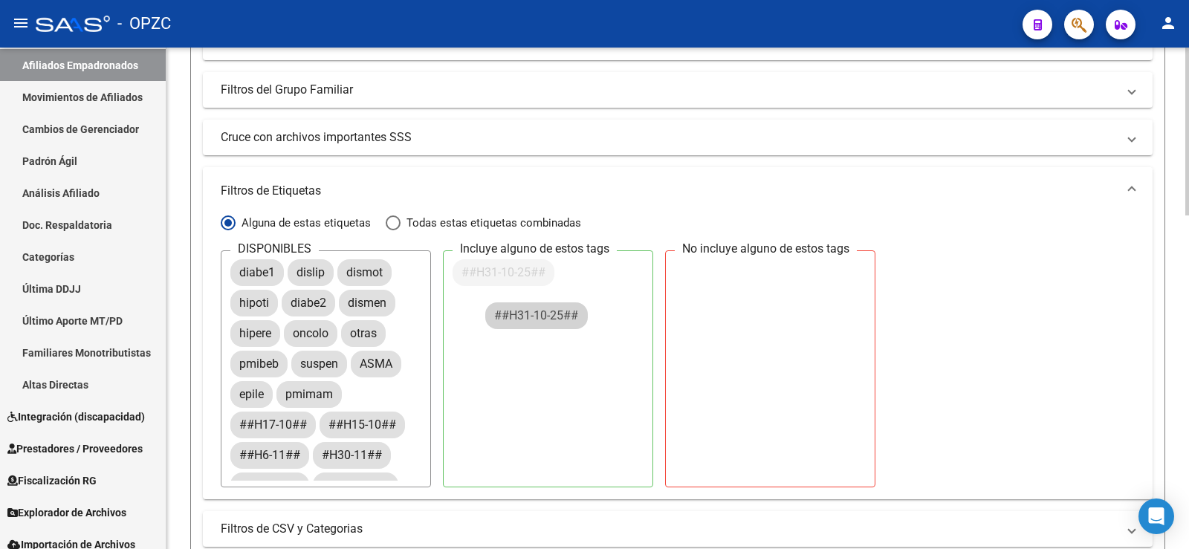
drag, startPoint x: 282, startPoint y: 393, endPoint x: 612, endPoint y: 293, distance: 345.3
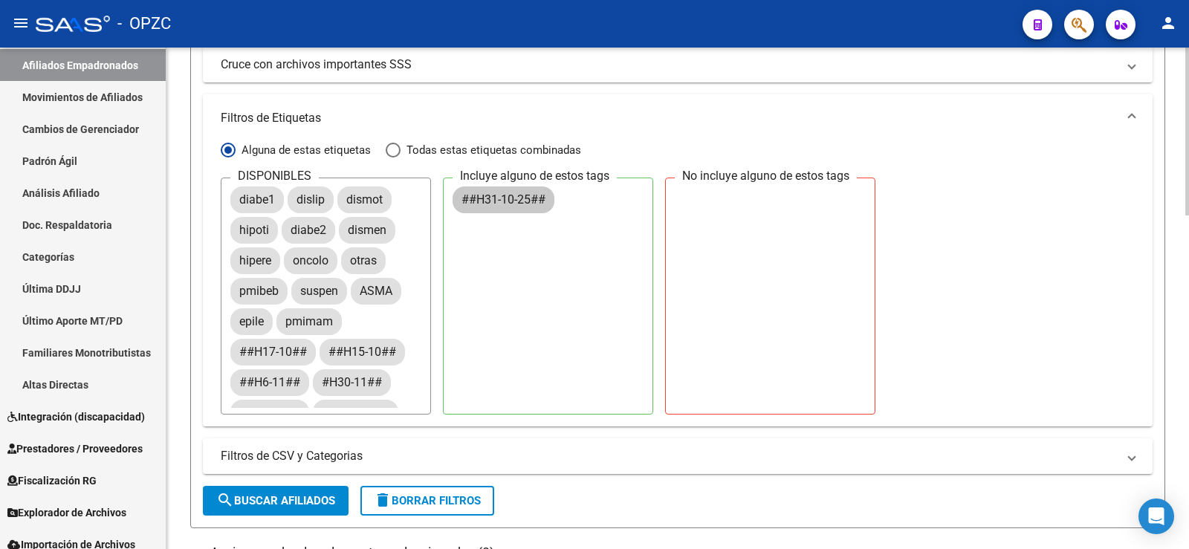
scroll to position [520, 0]
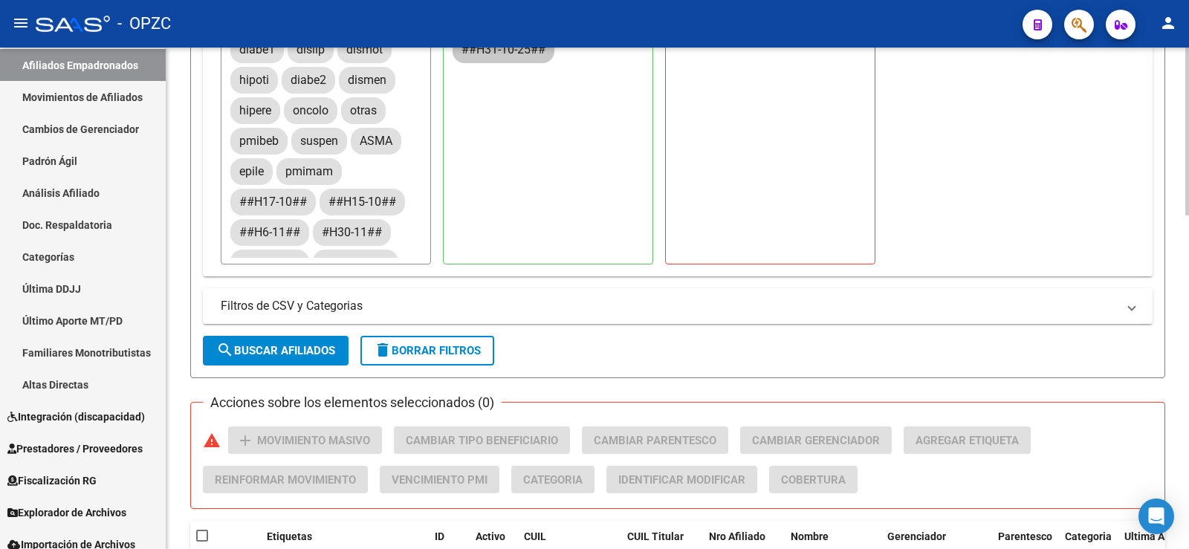
click at [310, 350] on span "search Buscar Afiliados" at bounding box center [275, 350] width 119 height 13
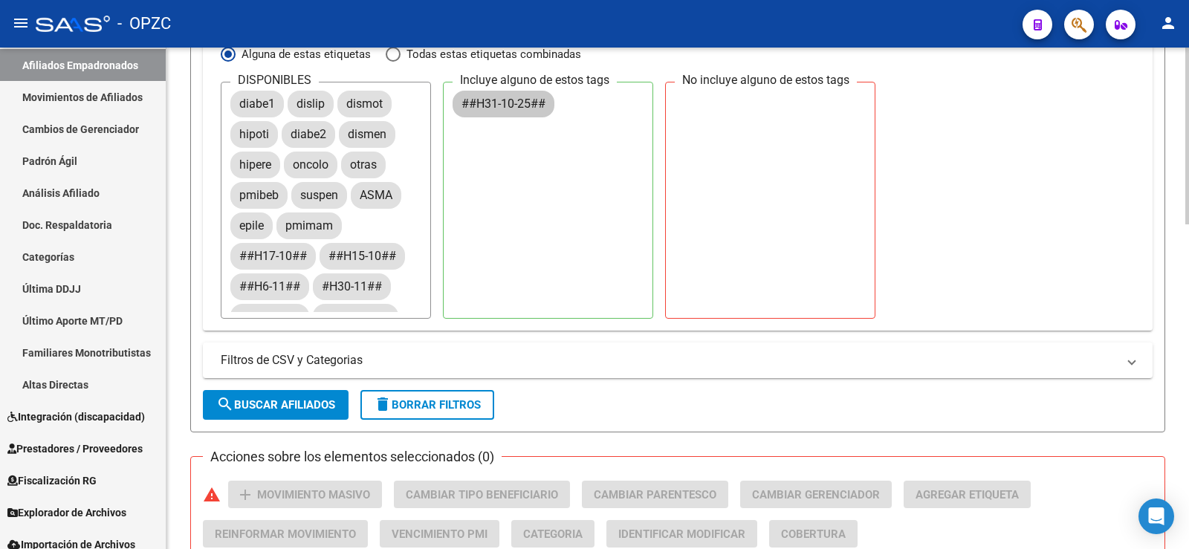
scroll to position [403, 0]
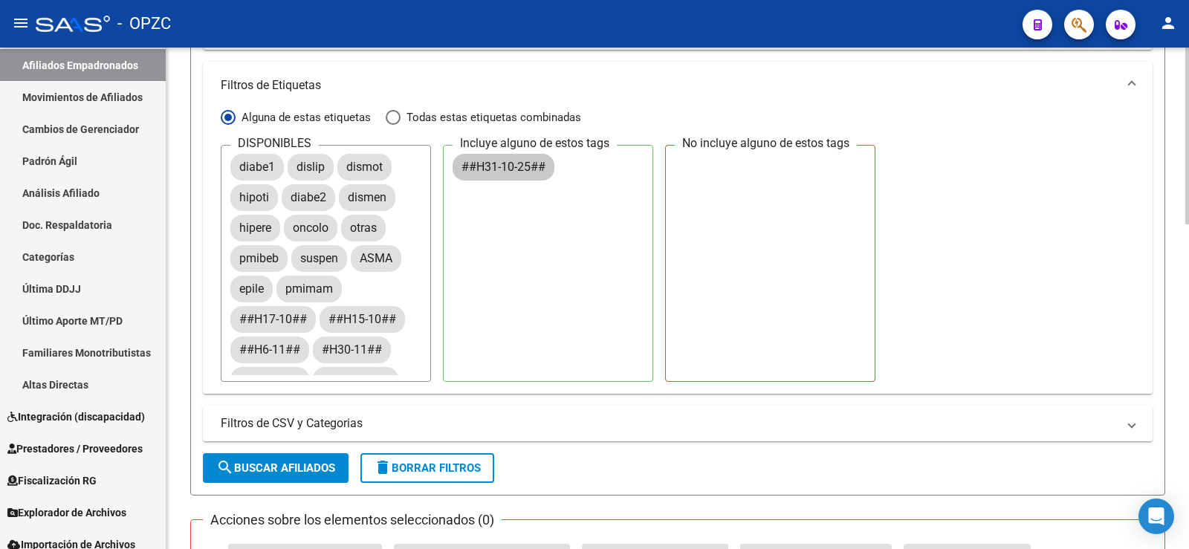
click at [449, 468] on span "delete Borrar Filtros" at bounding box center [427, 467] width 107 height 13
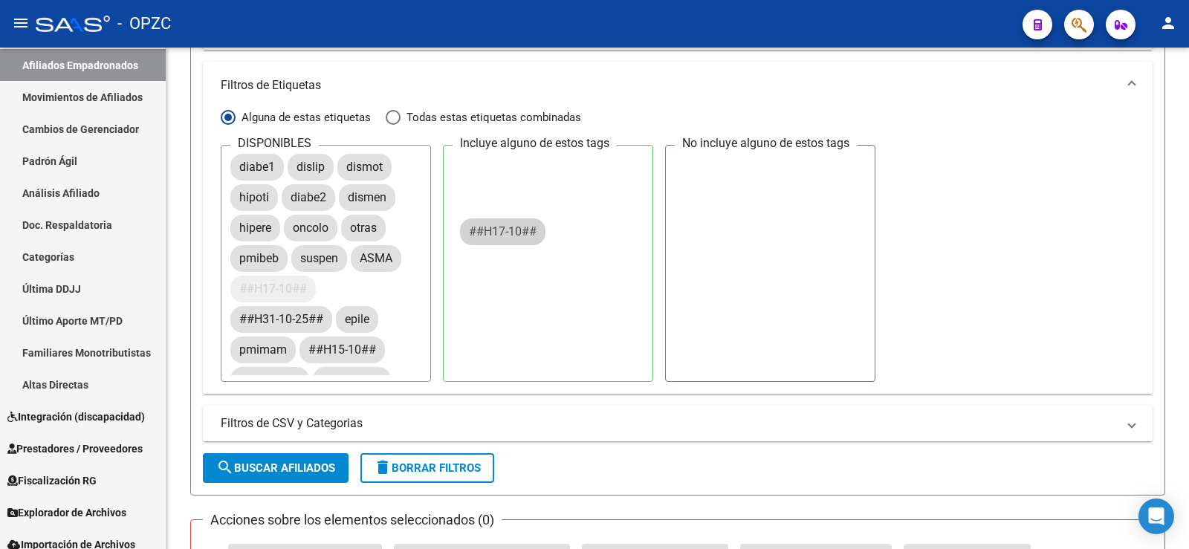
drag, startPoint x: 482, startPoint y: 243, endPoint x: 536, endPoint y: 172, distance: 89.0
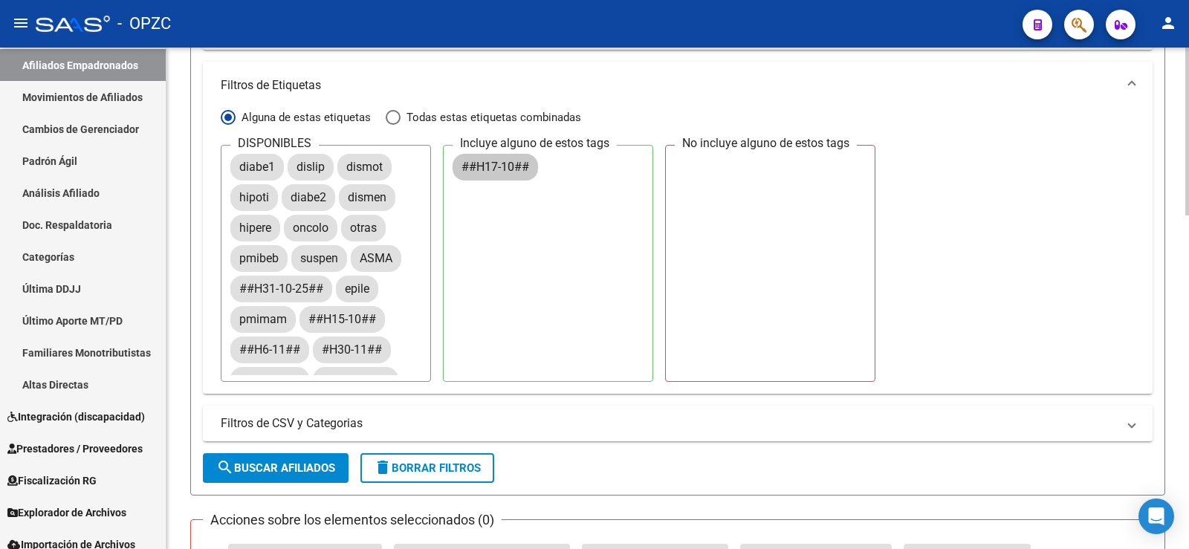
click at [311, 465] on span "search Buscar Afiliados" at bounding box center [275, 467] width 119 height 13
click at [409, 461] on button "delete Borrar Filtros" at bounding box center [427, 468] width 134 height 30
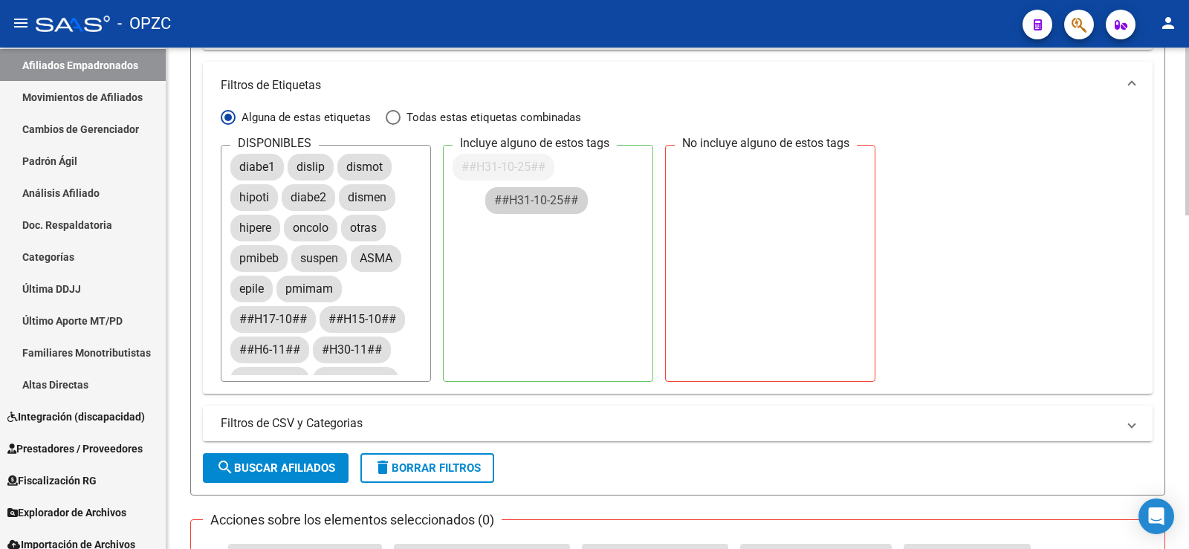
drag, startPoint x: 282, startPoint y: 289, endPoint x: 547, endPoint y: 191, distance: 282.1
click at [294, 461] on span "search Buscar Afiliados" at bounding box center [275, 467] width 119 height 13
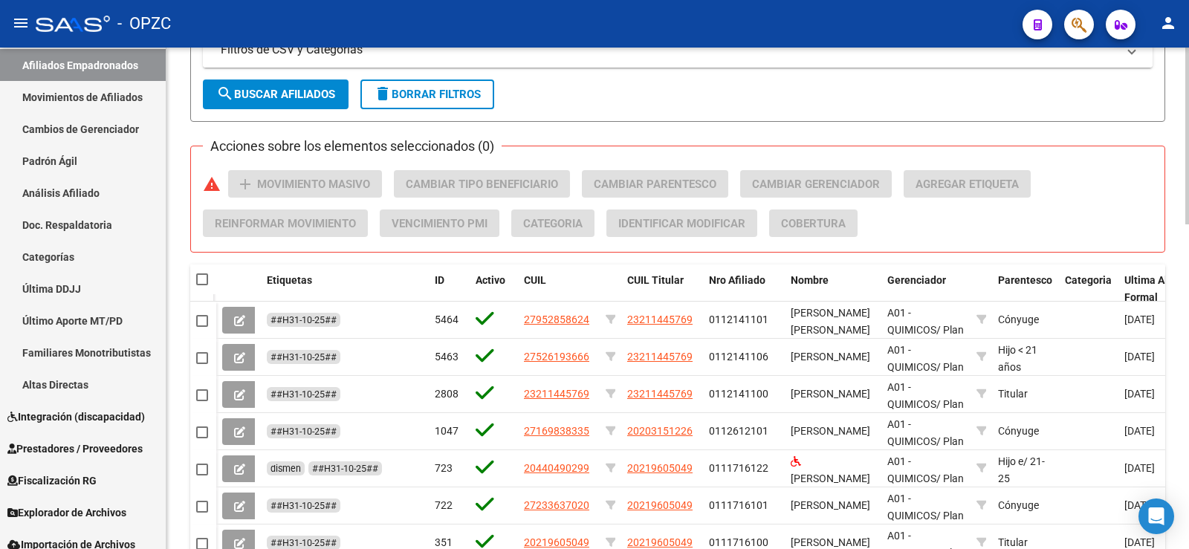
scroll to position [848, 0]
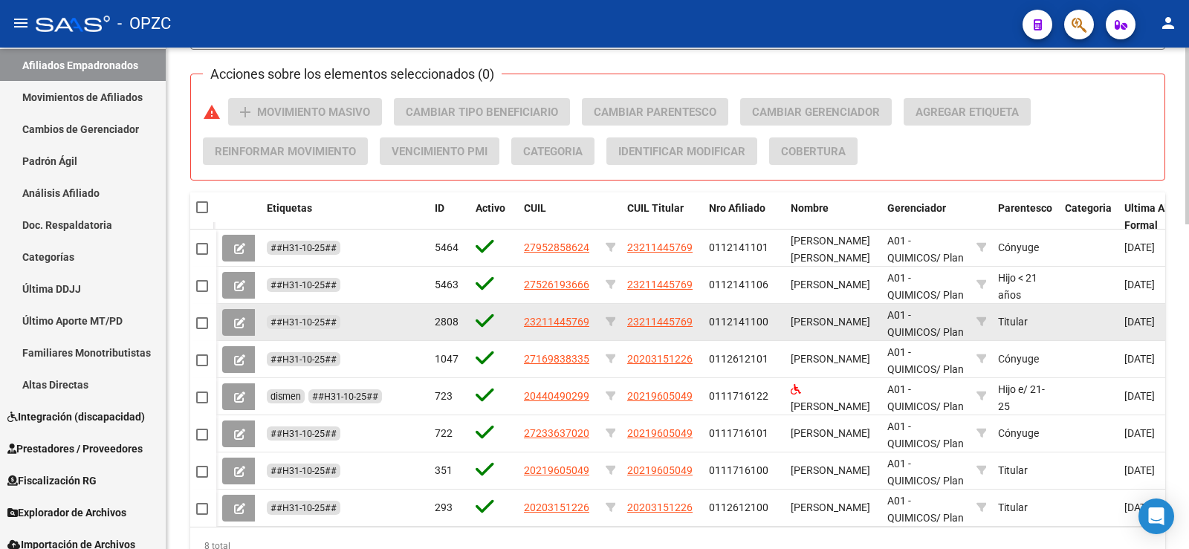
click at [245, 322] on button at bounding box center [239, 322] width 35 height 27
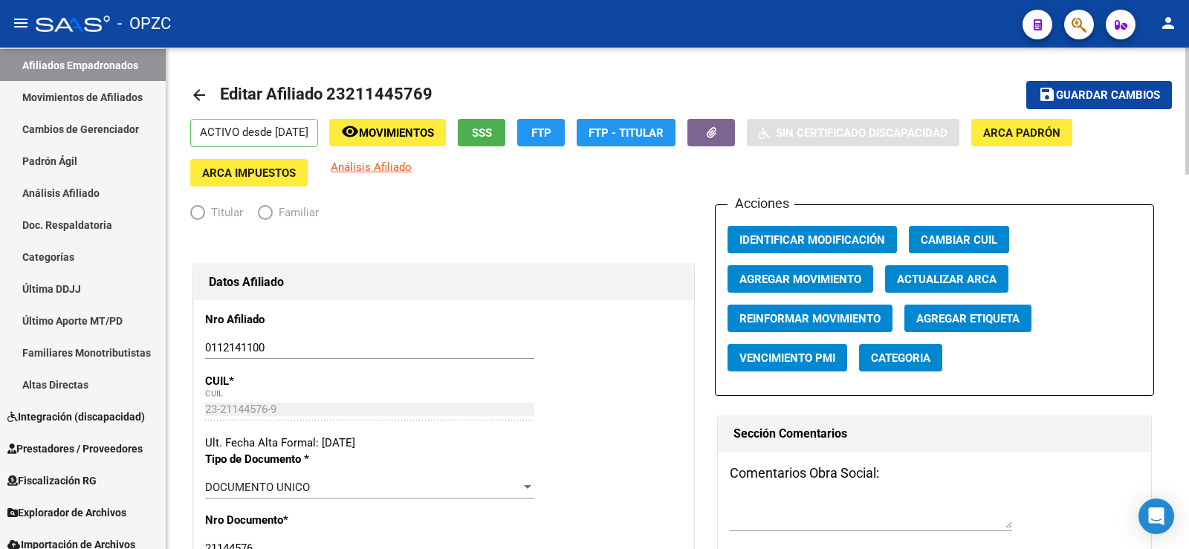
radio input "true"
type input "33-63761744-9"
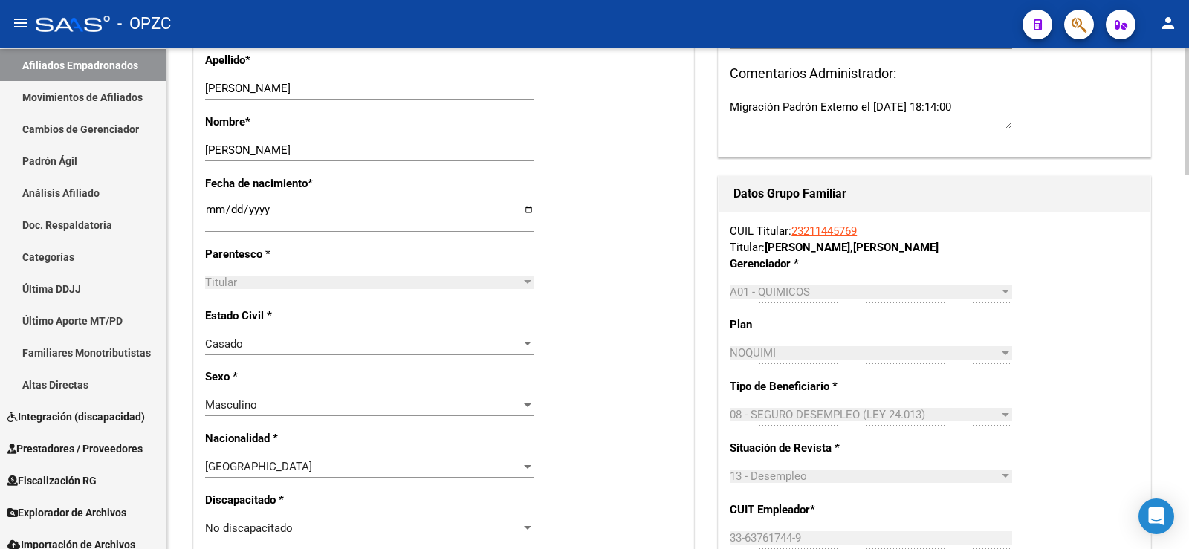
scroll to position [520, 0]
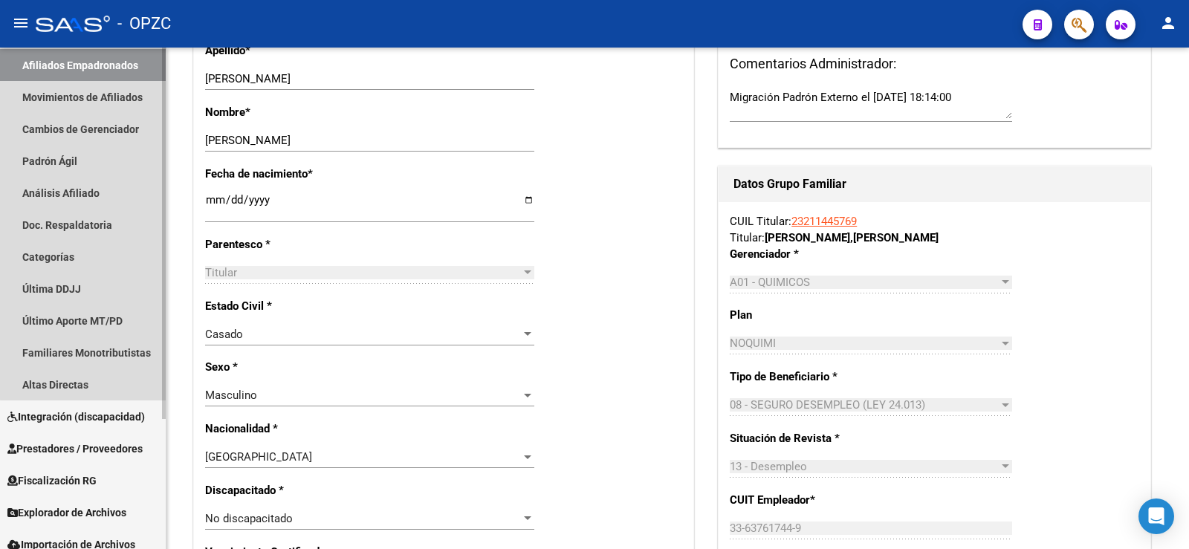
click at [88, 61] on link "Afiliados Empadronados" at bounding box center [83, 65] width 166 height 32
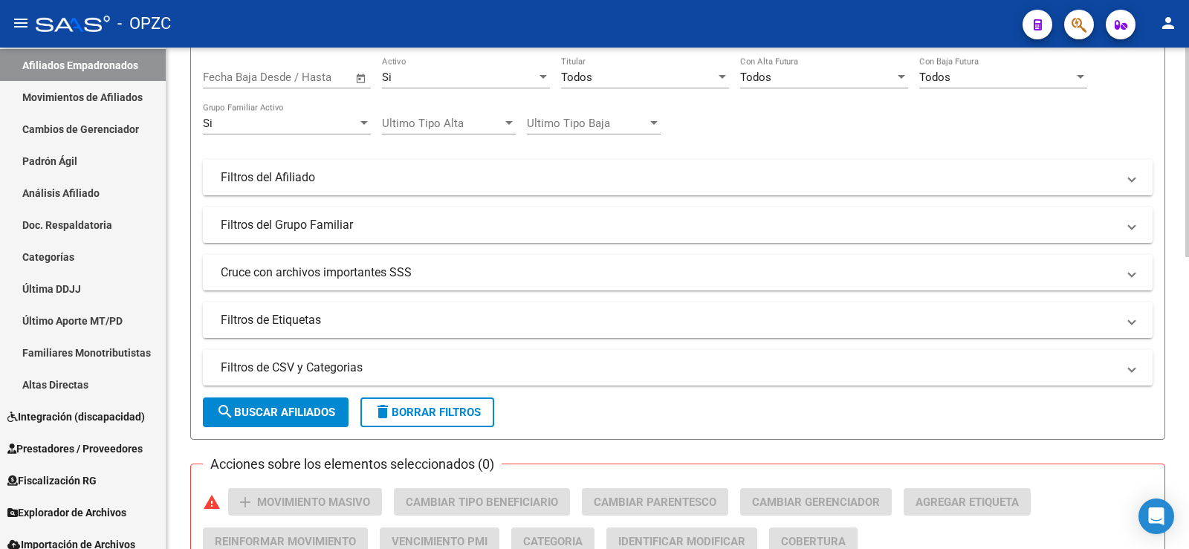
scroll to position [149, 0]
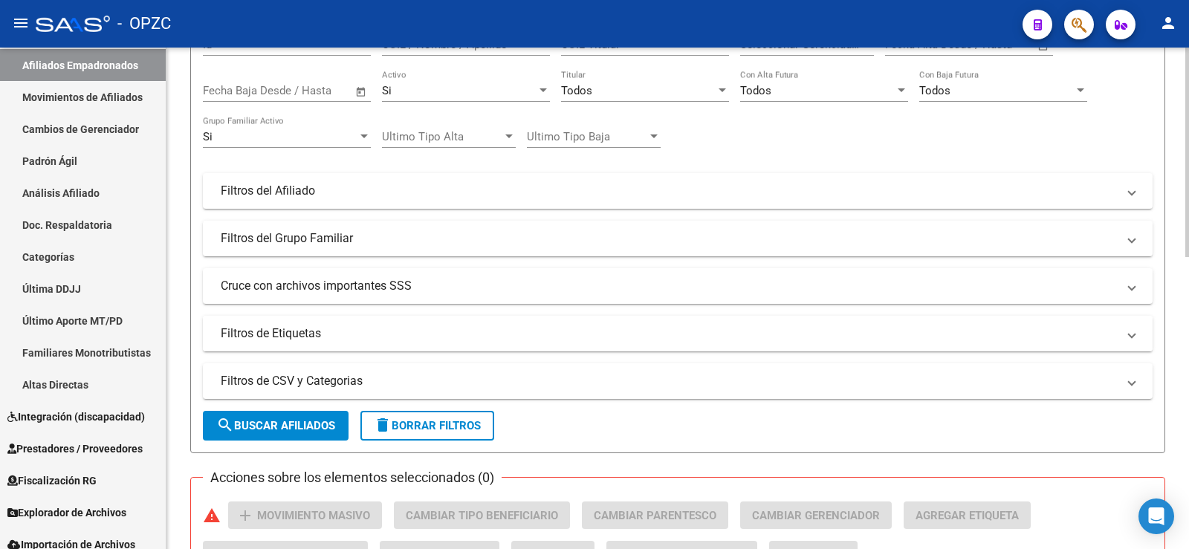
click at [292, 332] on mat-panel-title "Filtros de Etiquetas" at bounding box center [669, 333] width 896 height 16
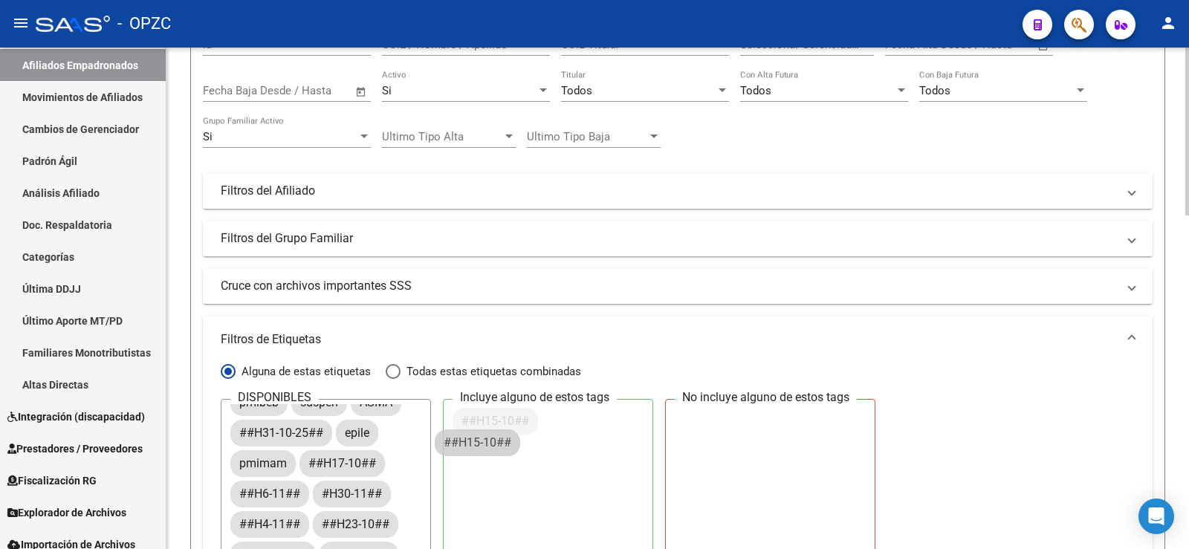
scroll to position [110, 0]
drag, startPoint x: 268, startPoint y: 465, endPoint x: 545, endPoint y: 435, distance: 278.7
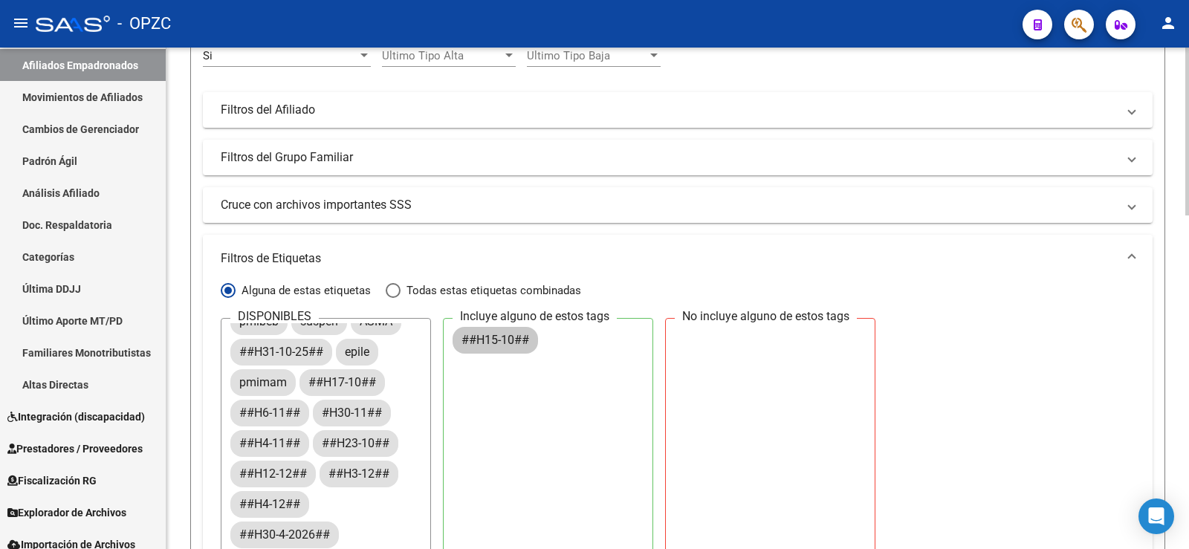
scroll to position [371, 0]
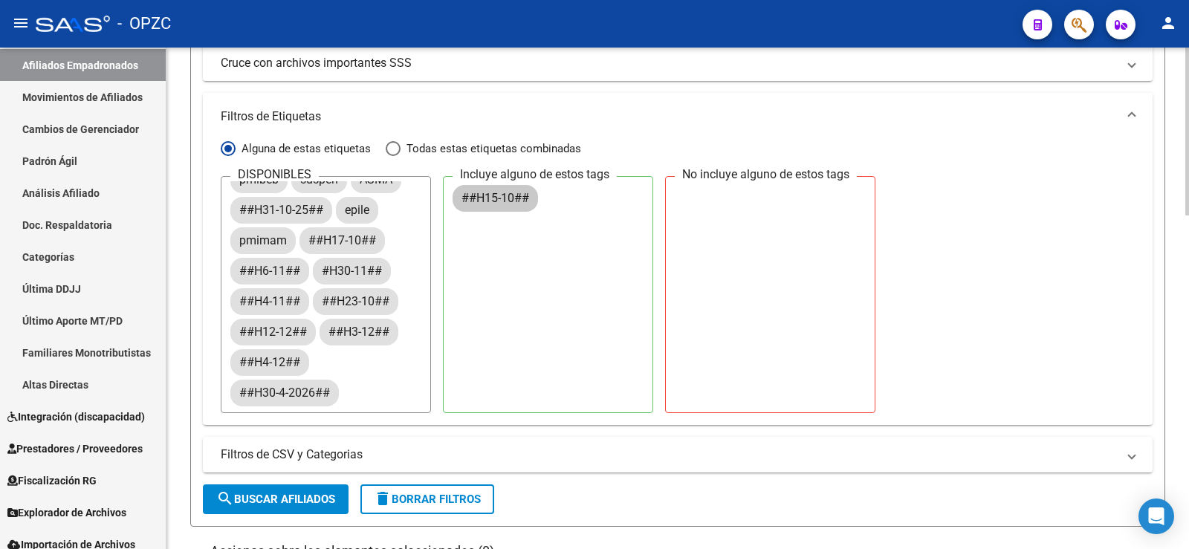
click at [306, 496] on span "search Buscar Afiliados" at bounding box center [275, 499] width 119 height 13
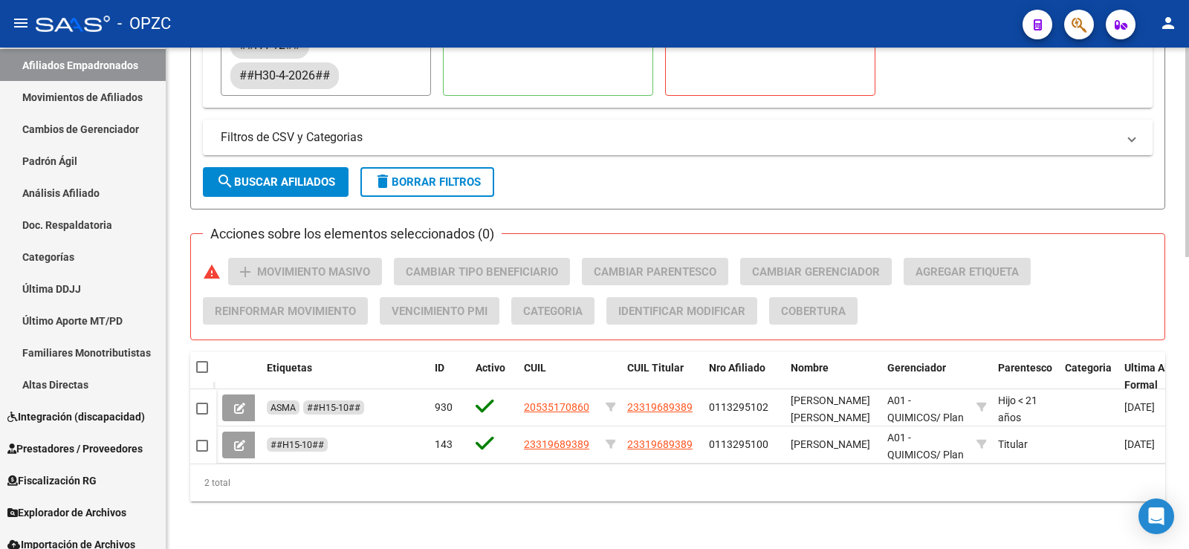
scroll to position [700, 0]
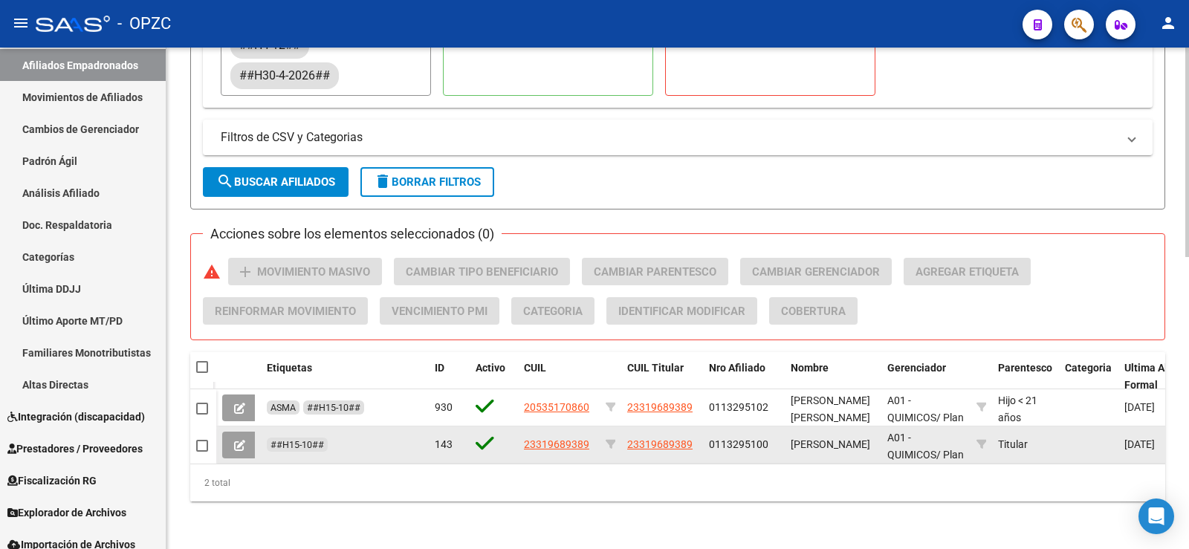
click at [241, 440] on icon at bounding box center [239, 445] width 11 height 11
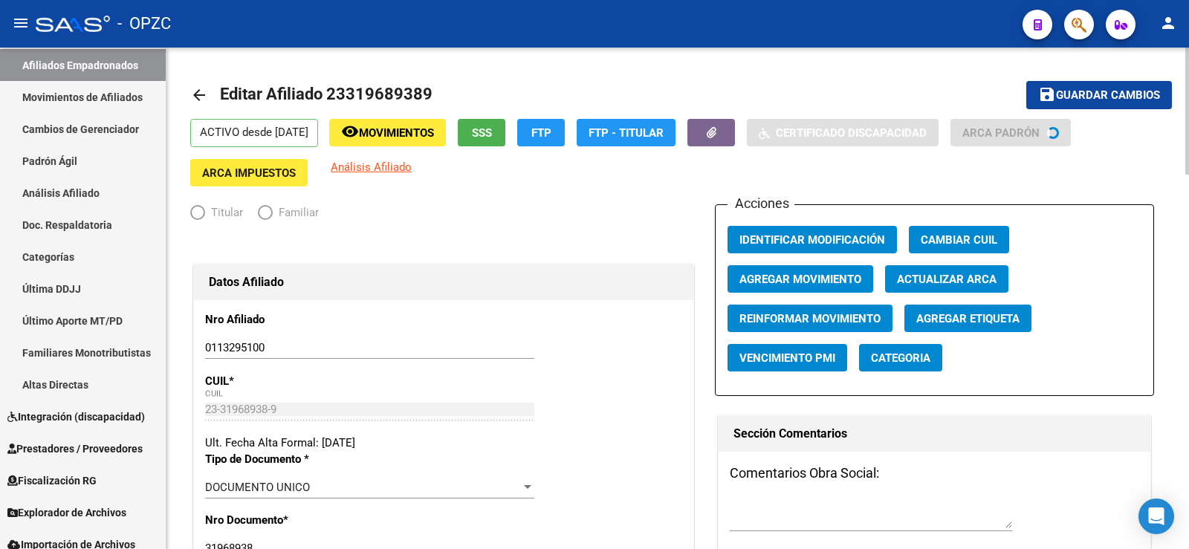
radio input "true"
type input "30-71647434-4"
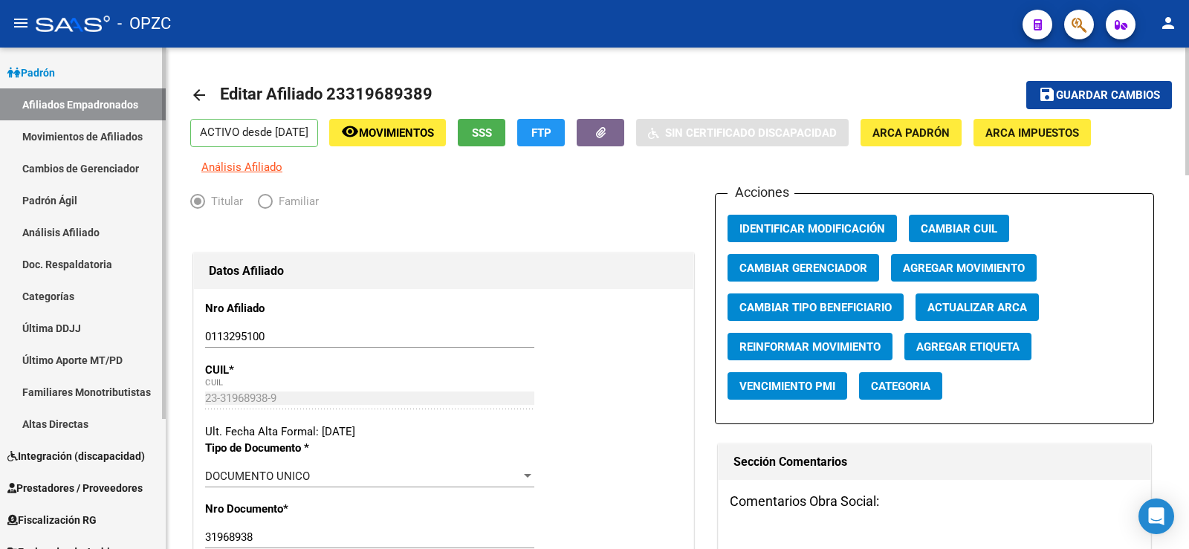
scroll to position [90, 0]
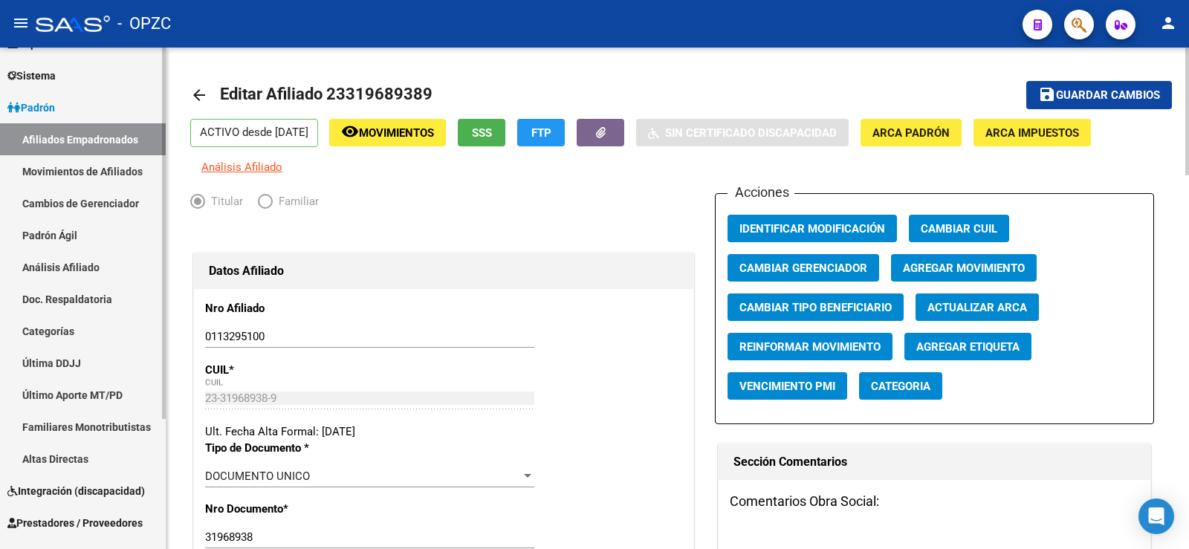
click at [88, 131] on link "Afiliados Empadronados" at bounding box center [83, 139] width 166 height 32
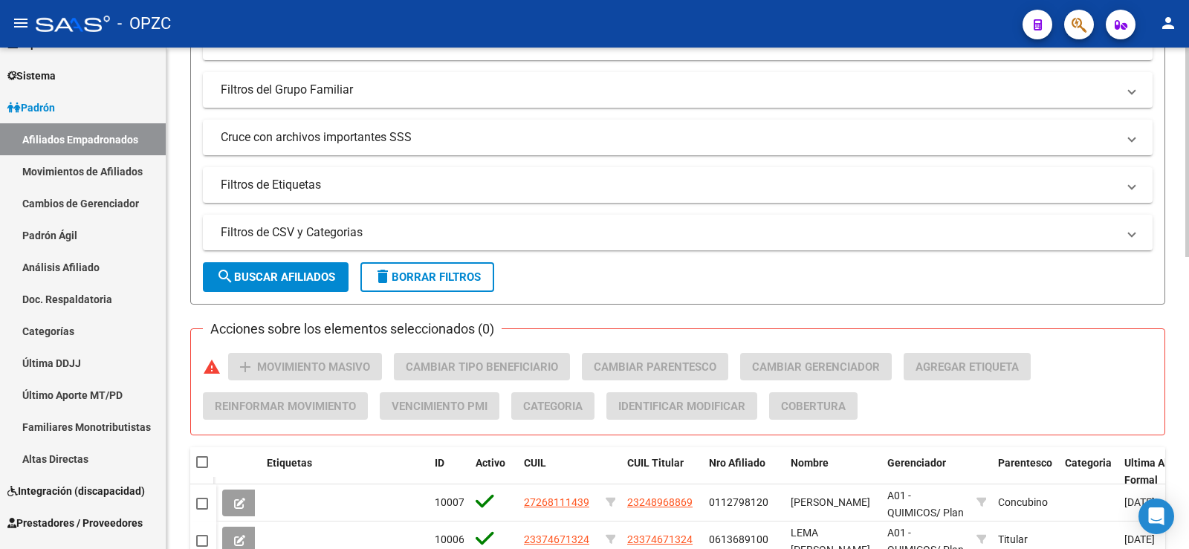
scroll to position [223, 0]
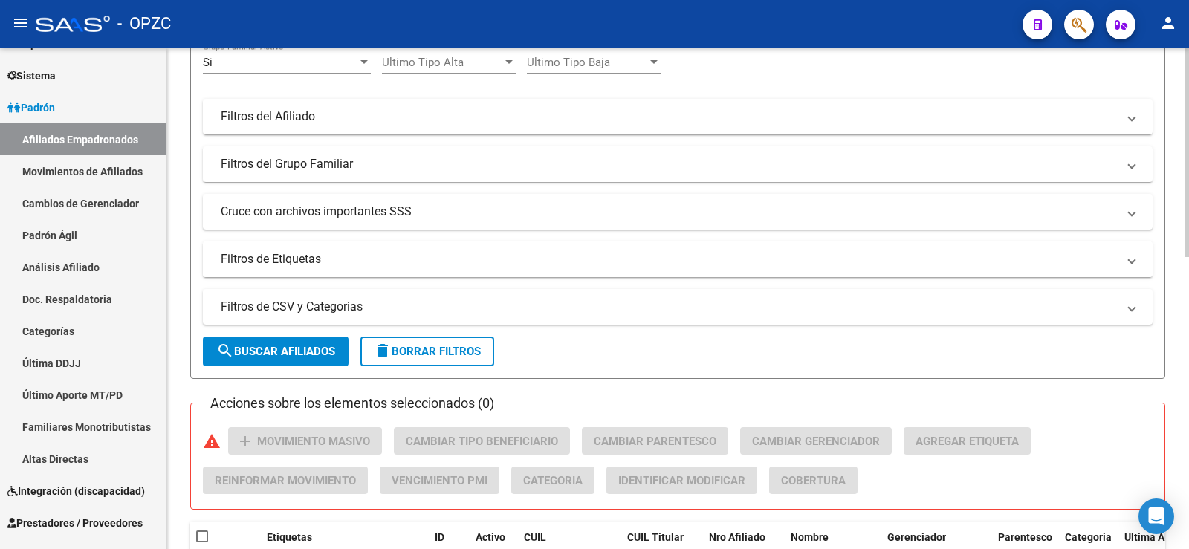
click at [302, 247] on mat-expansion-panel-header "Filtros de Etiquetas" at bounding box center [677, 259] width 949 height 36
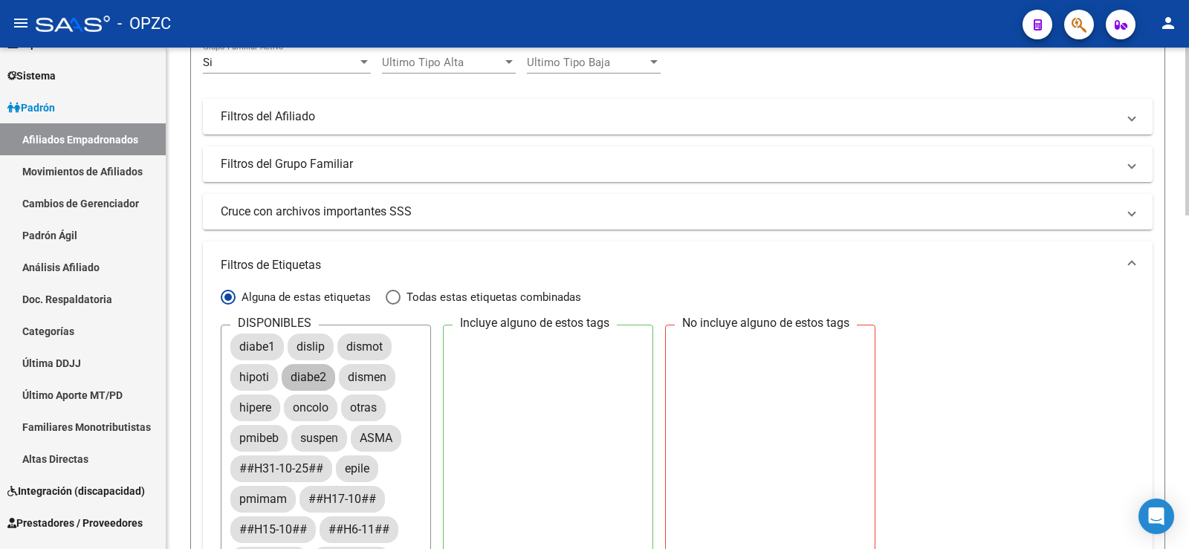
scroll to position [74, 0]
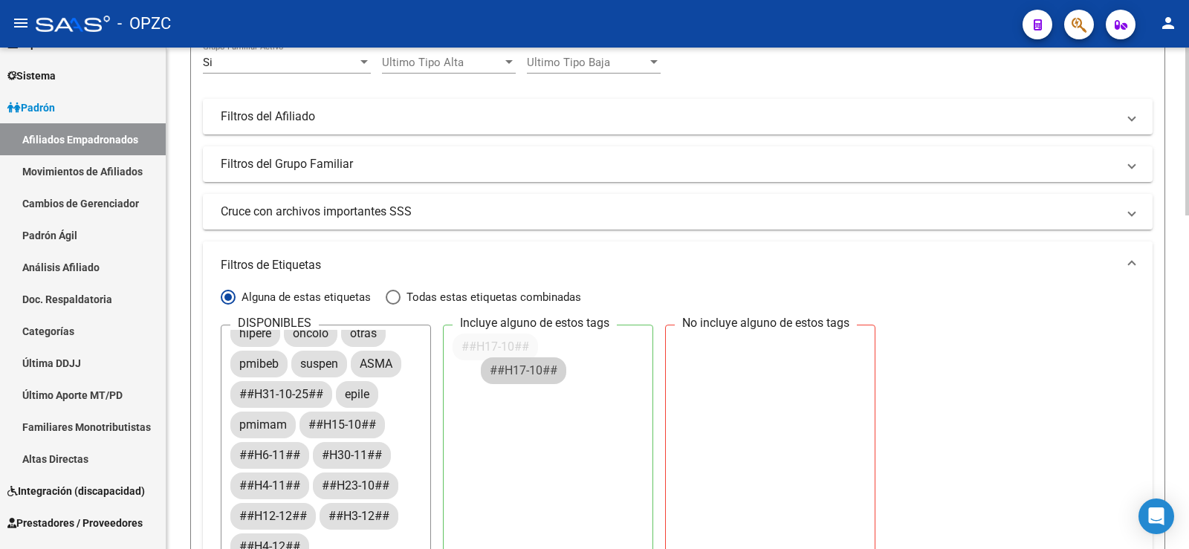
drag, startPoint x: 344, startPoint y: 429, endPoint x: 532, endPoint y: 369, distance: 197.1
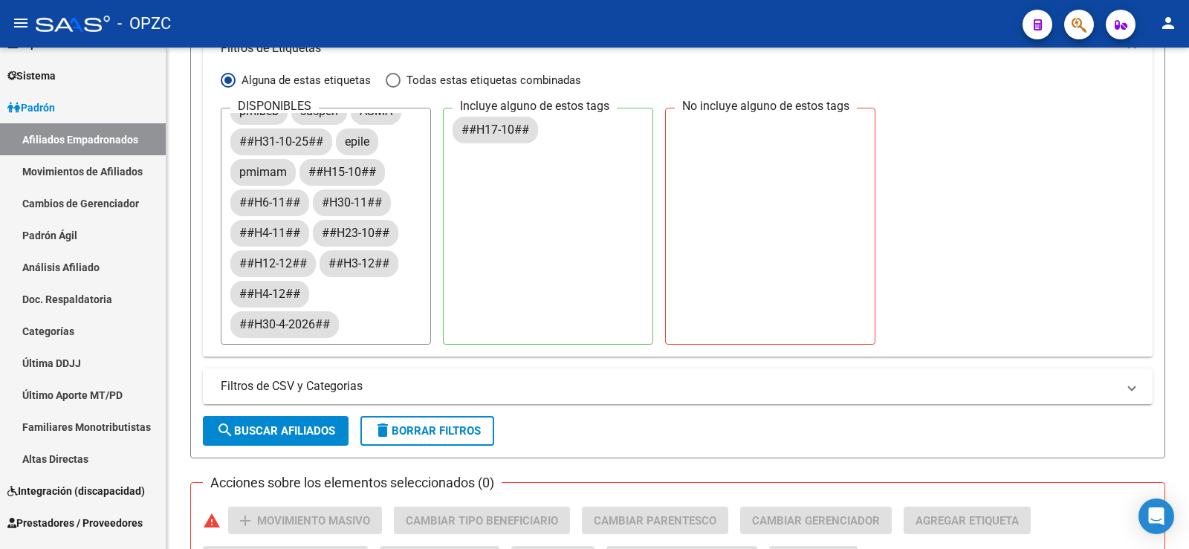
scroll to position [520, 0]
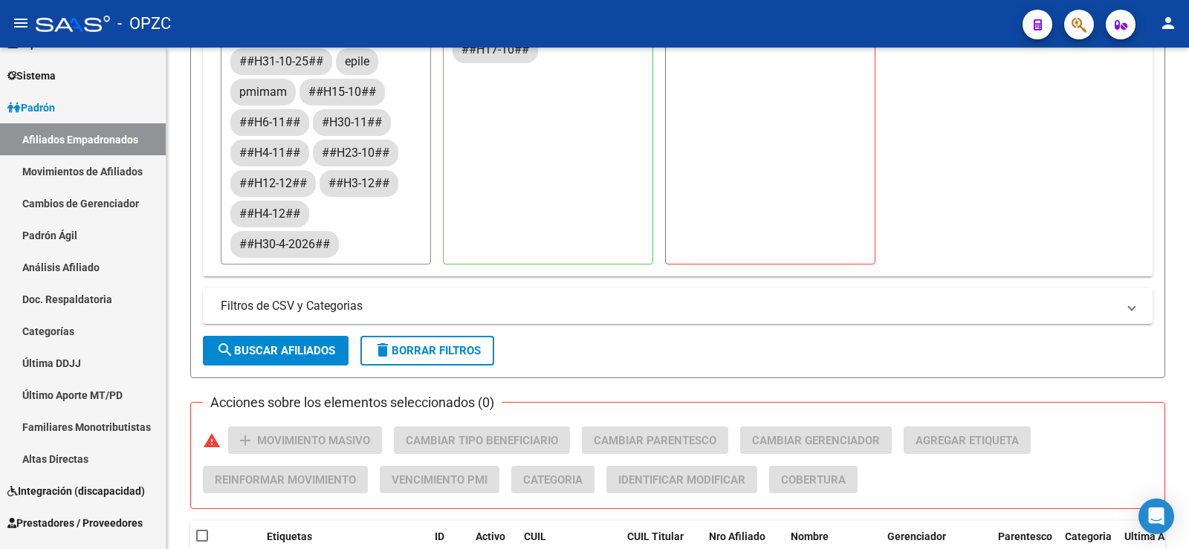
click at [311, 354] on span "search Buscar Afiliados" at bounding box center [275, 350] width 119 height 13
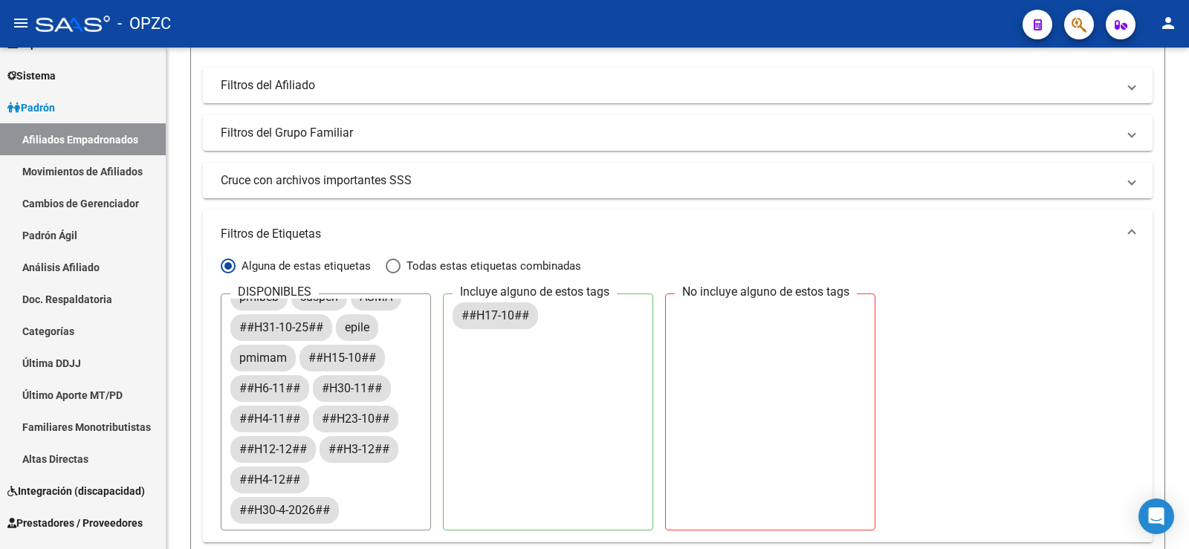
scroll to position [328, 0]
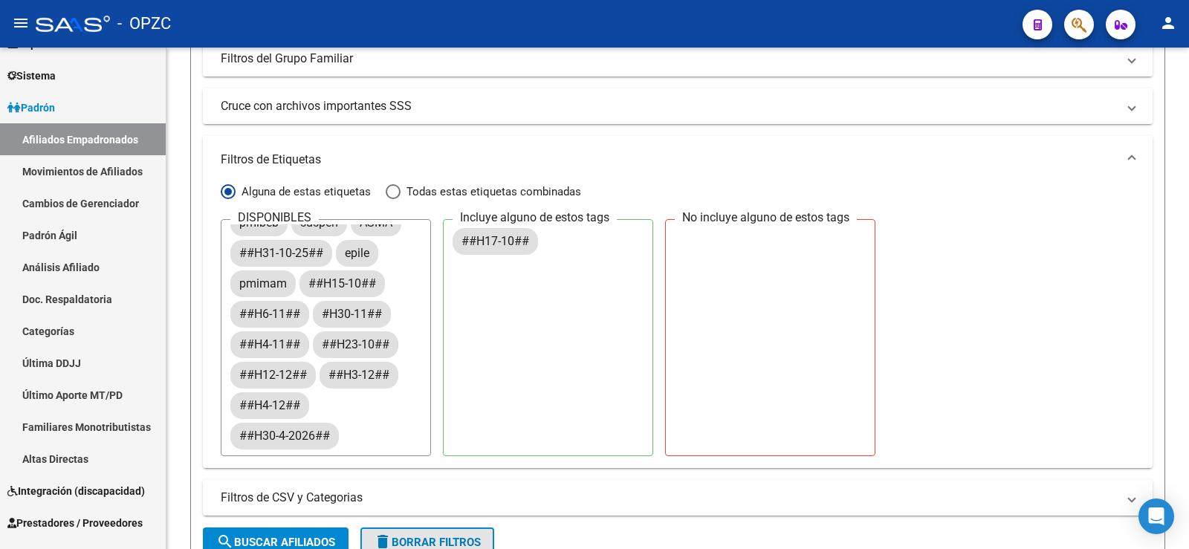
click at [486, 534] on button "delete Borrar Filtros" at bounding box center [427, 542] width 134 height 30
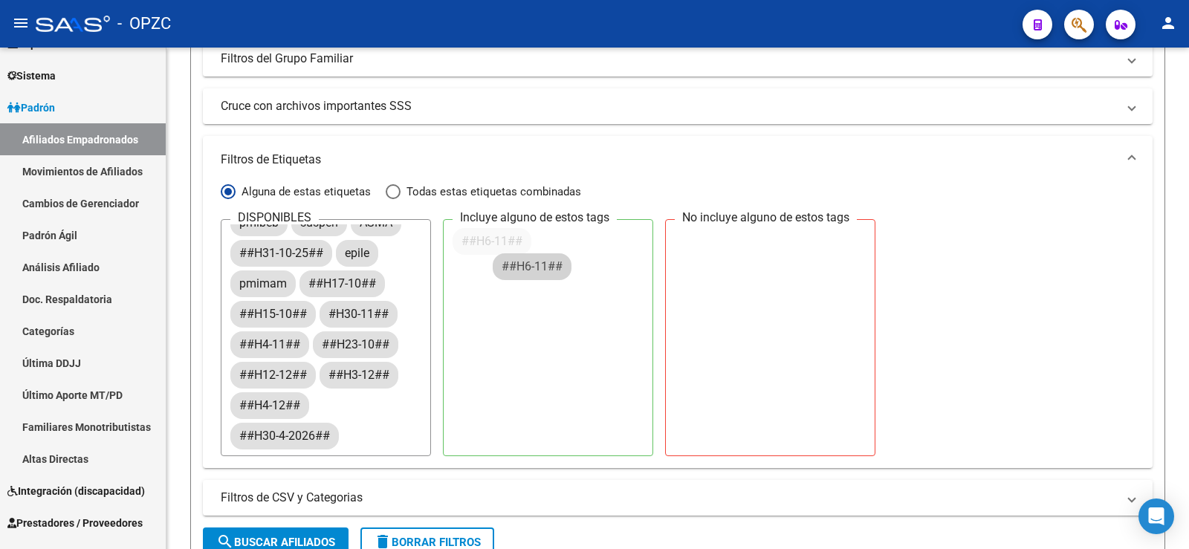
drag, startPoint x: 498, startPoint y: 279, endPoint x: 532, endPoint y: 263, distance: 37.9
drag, startPoint x: 316, startPoint y: 539, endPoint x: 388, endPoint y: 472, distance: 97.8
click at [316, 539] on span "search Buscar Afiliados" at bounding box center [275, 542] width 119 height 13
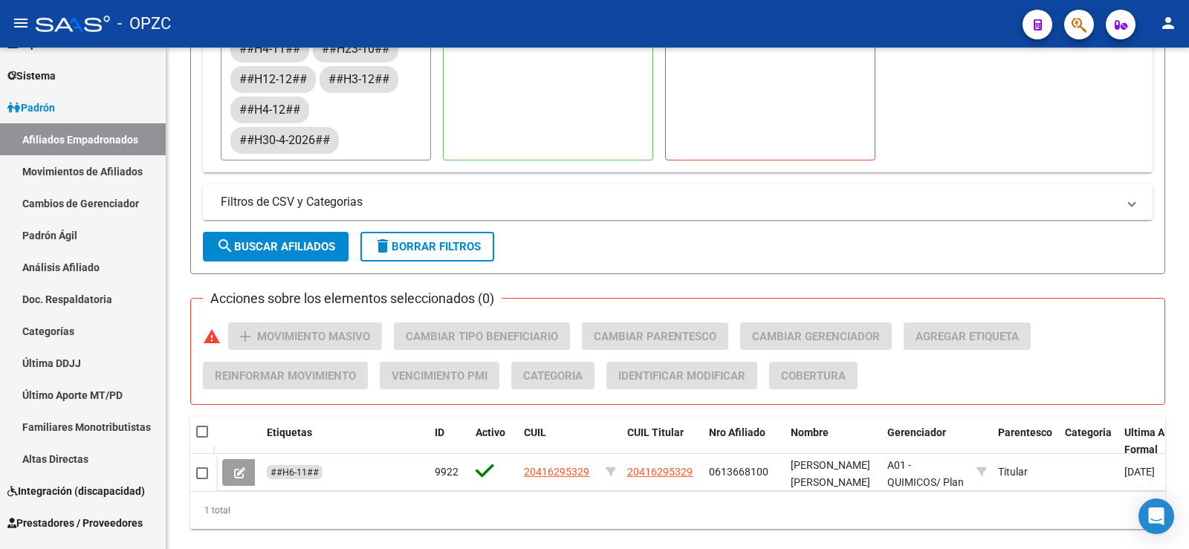
scroll to position [663, 0]
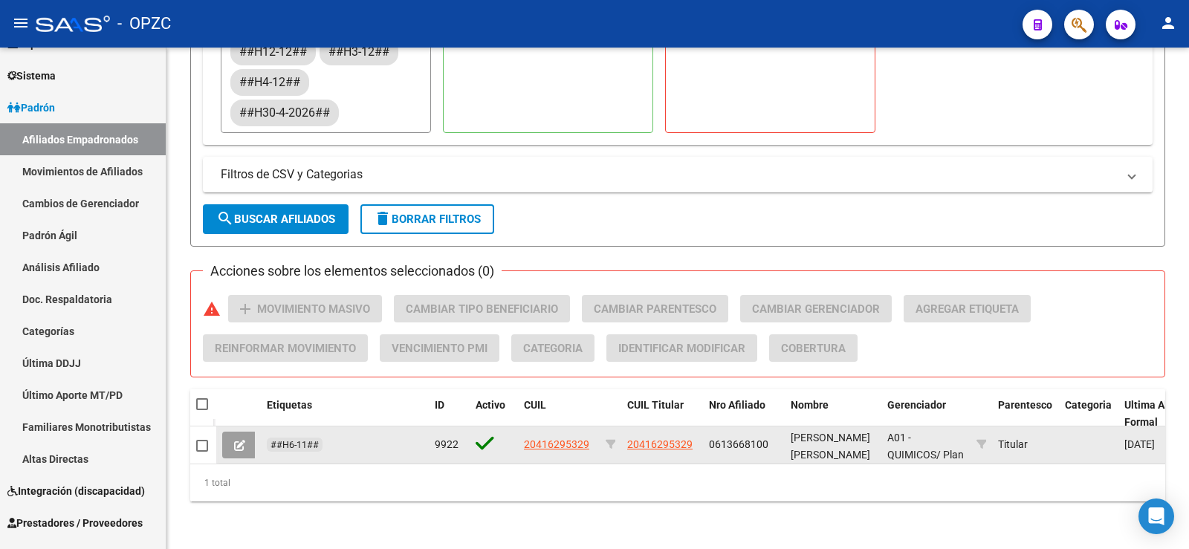
click at [230, 432] on button at bounding box center [239, 445] width 35 height 27
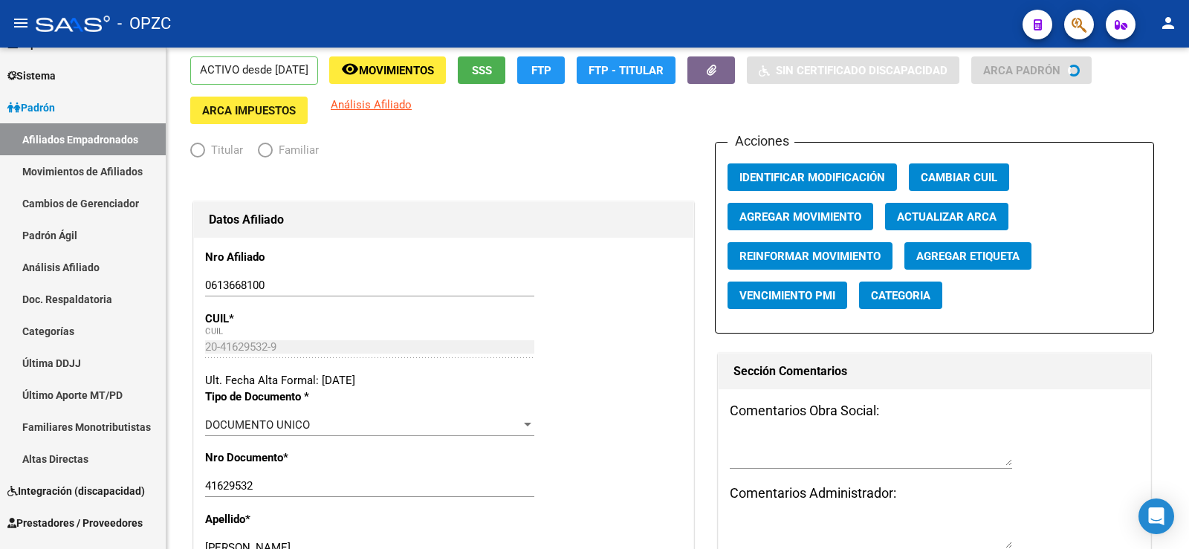
radio input "true"
type input "30-70876472-4"
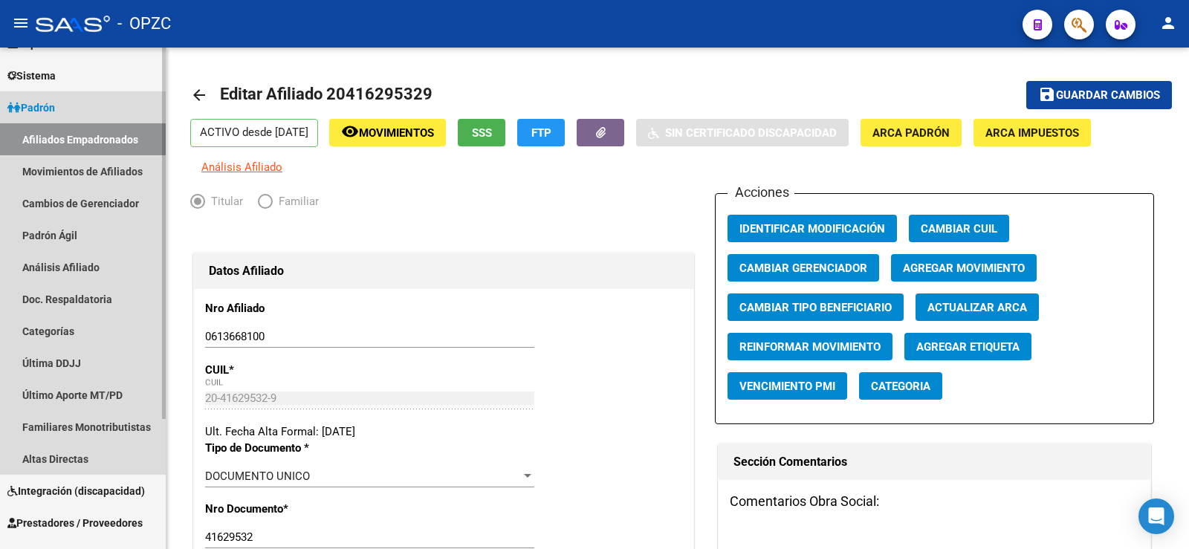
click at [81, 143] on link "Afiliados Empadronados" at bounding box center [83, 139] width 166 height 32
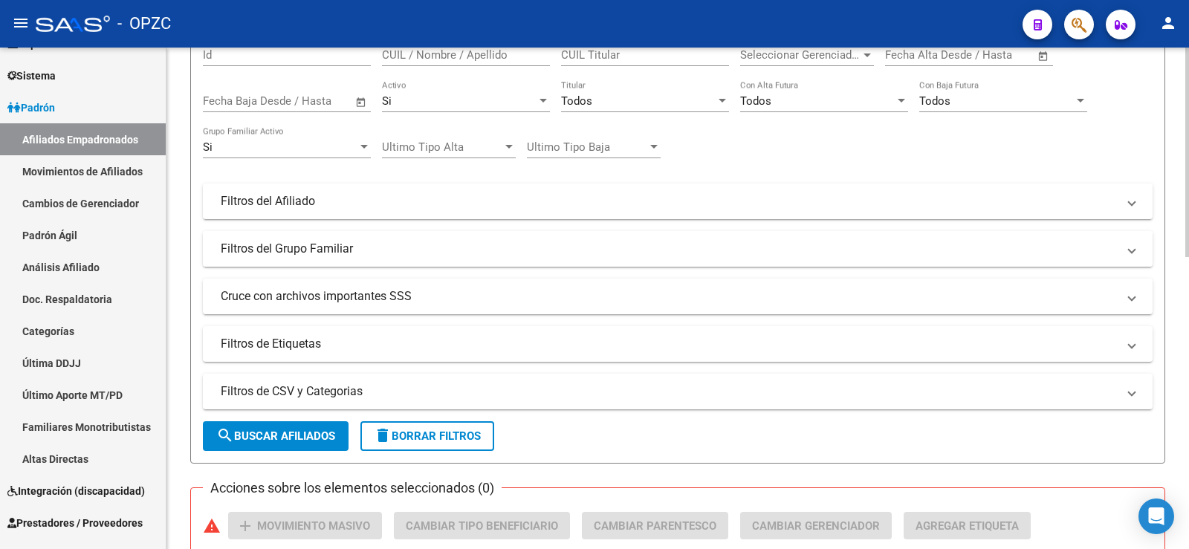
scroll to position [149, 0]
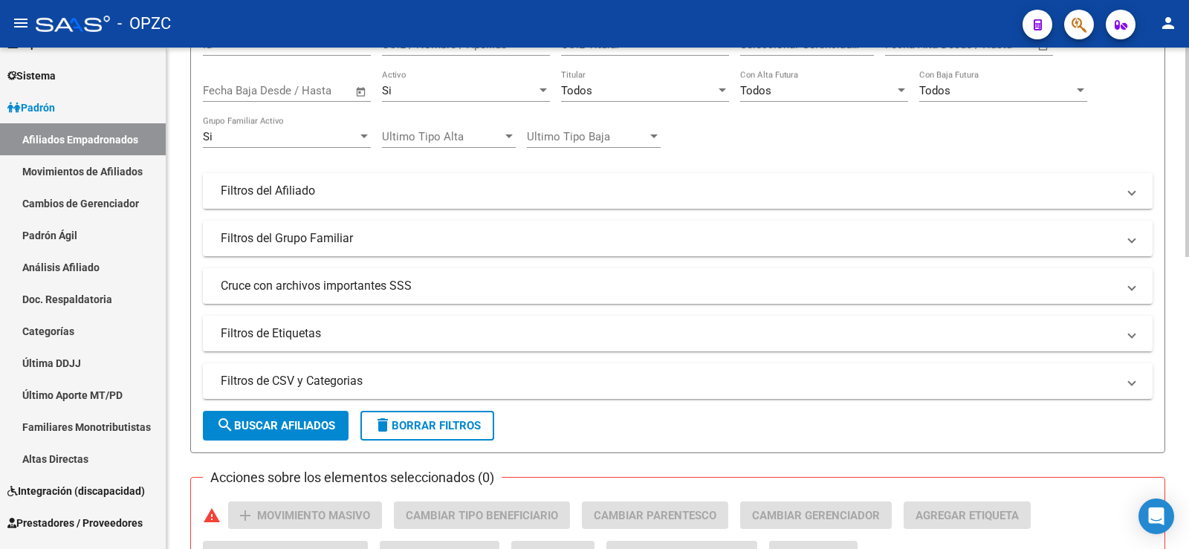
click at [293, 192] on mat-panel-title "Filtros del Afiliado" at bounding box center [669, 191] width 896 height 16
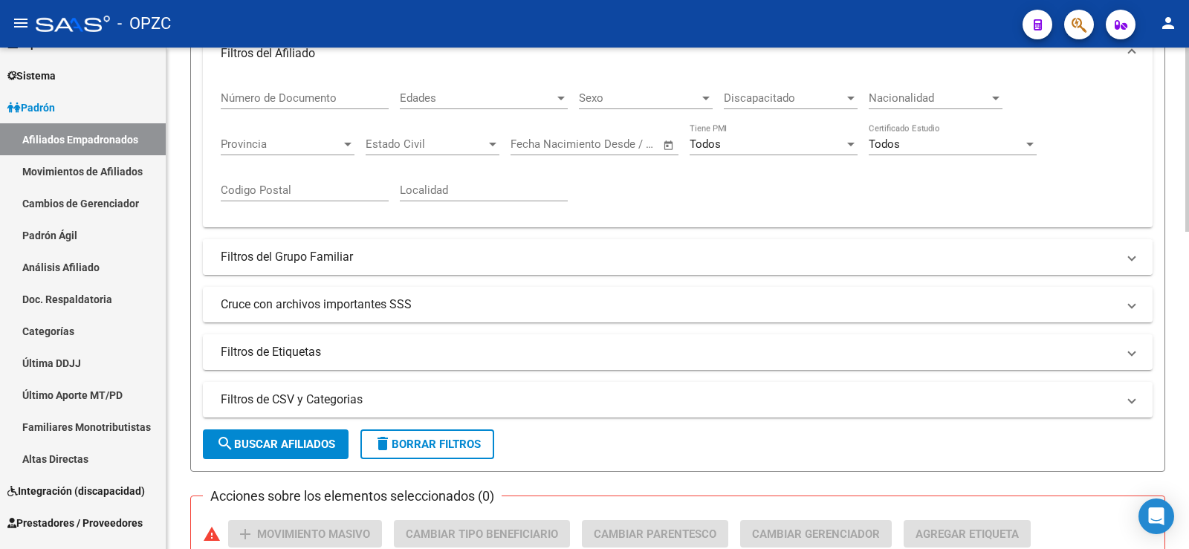
scroll to position [297, 0]
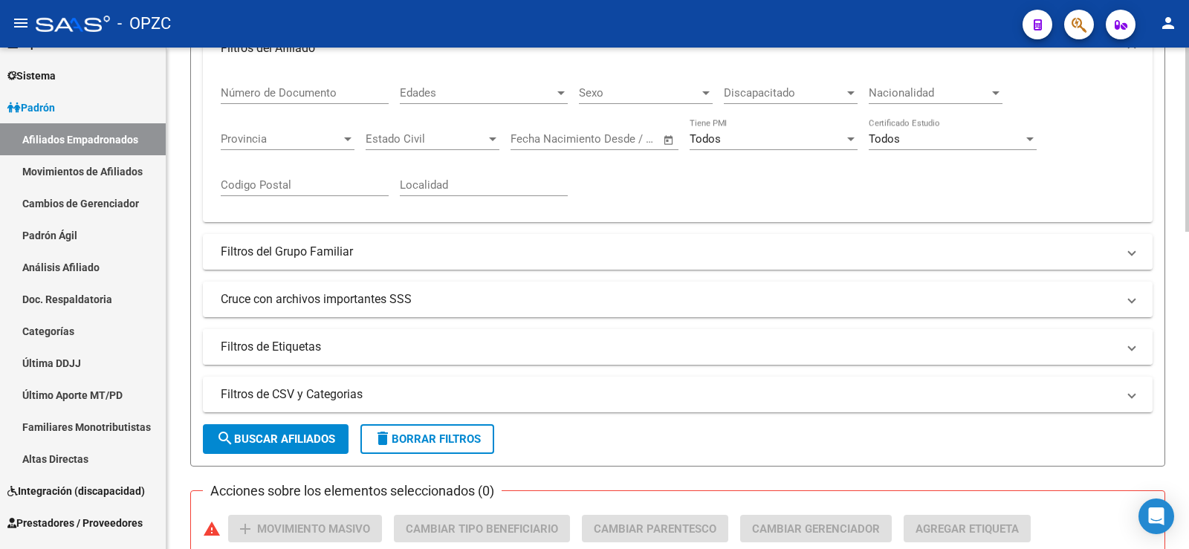
click at [305, 348] on mat-panel-title "Filtros de Etiquetas" at bounding box center [669, 347] width 896 height 16
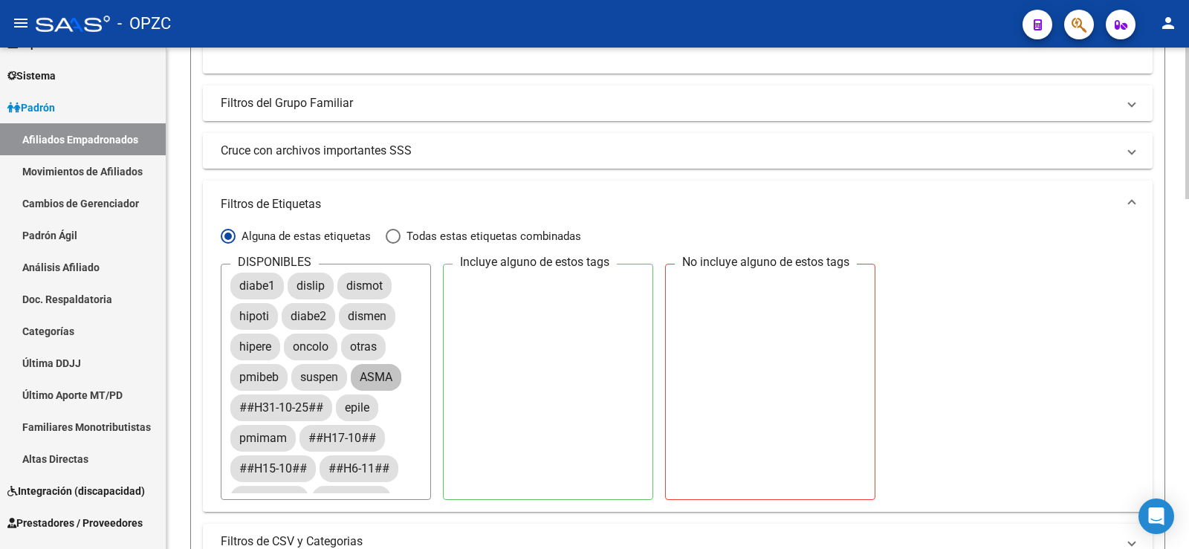
scroll to position [74, 0]
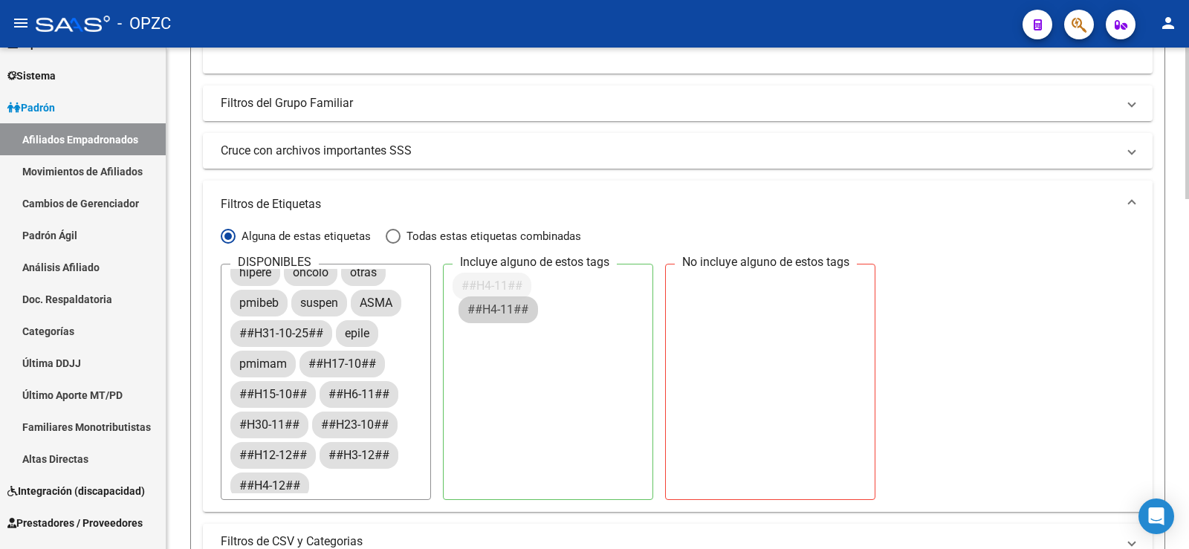
drag, startPoint x: 340, startPoint y: 425, endPoint x: 489, endPoint y: 310, distance: 188.0
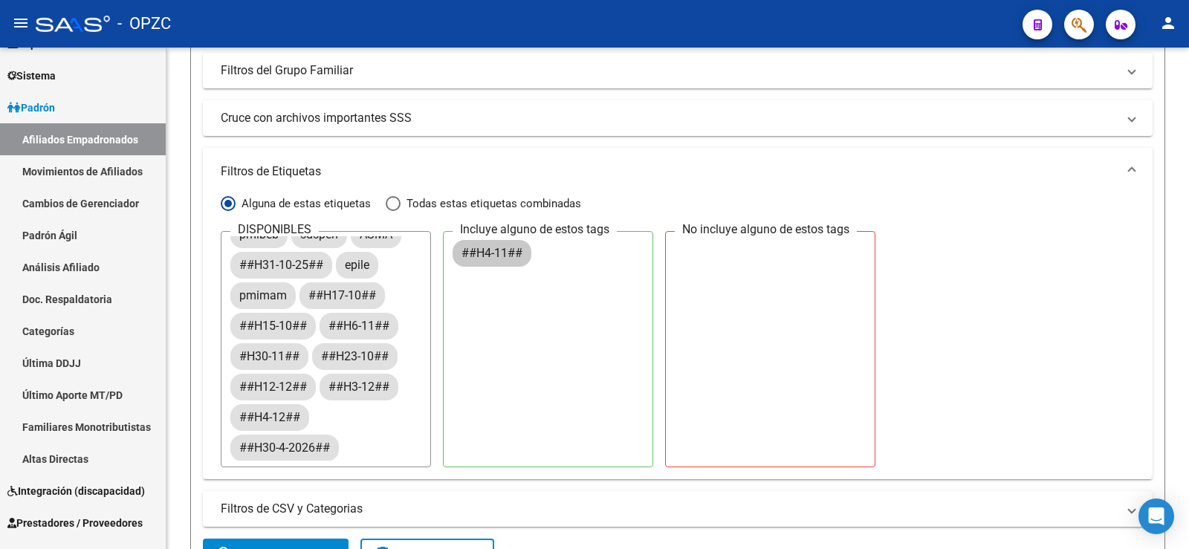
scroll to position [669, 0]
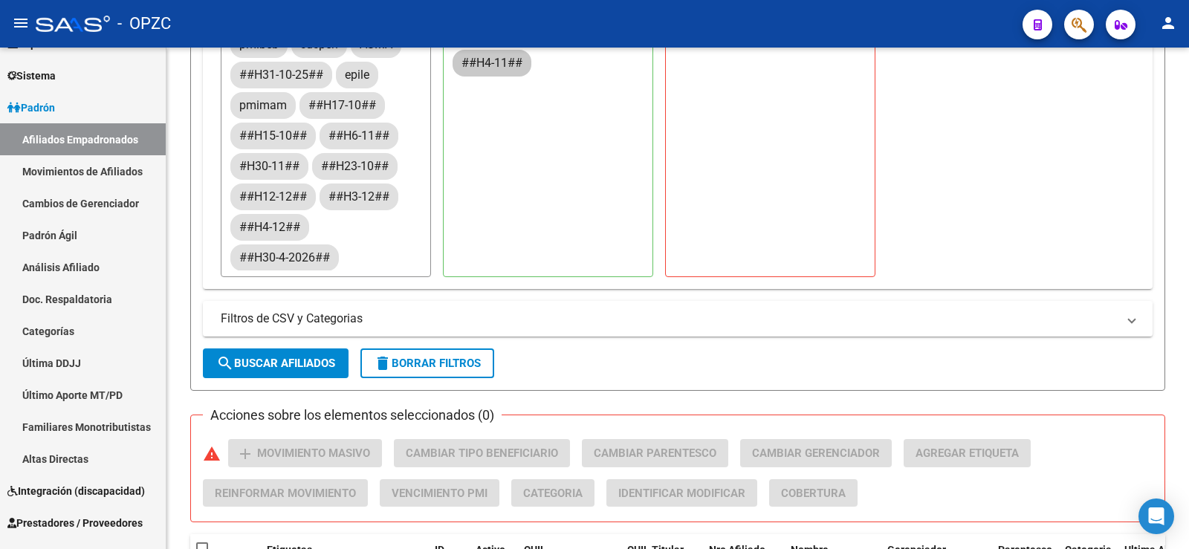
click at [273, 363] on span "search Buscar Afiliados" at bounding box center [275, 363] width 119 height 13
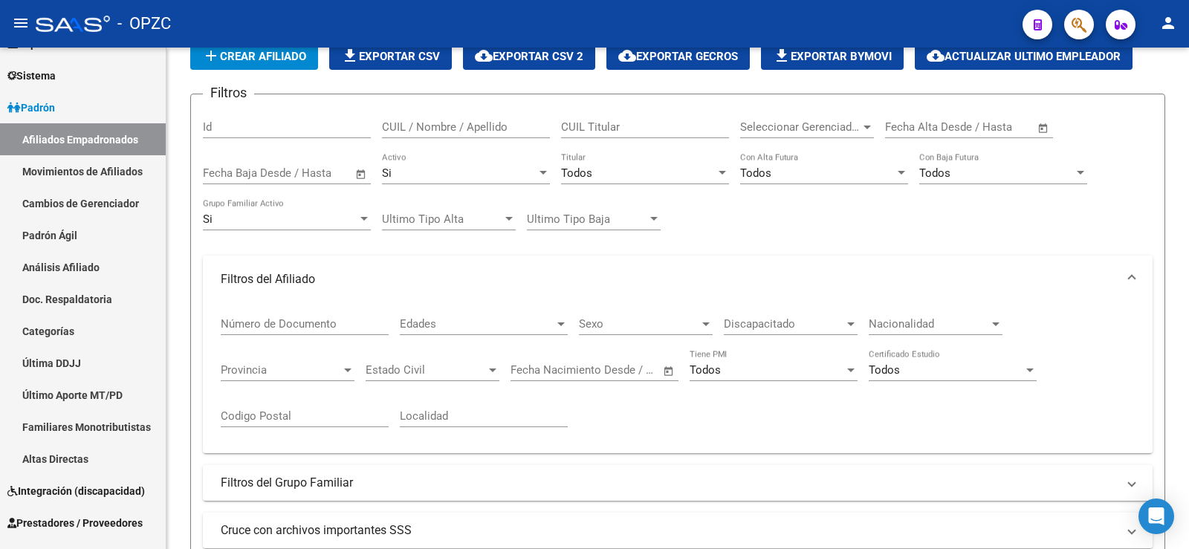
scroll to position [0, 0]
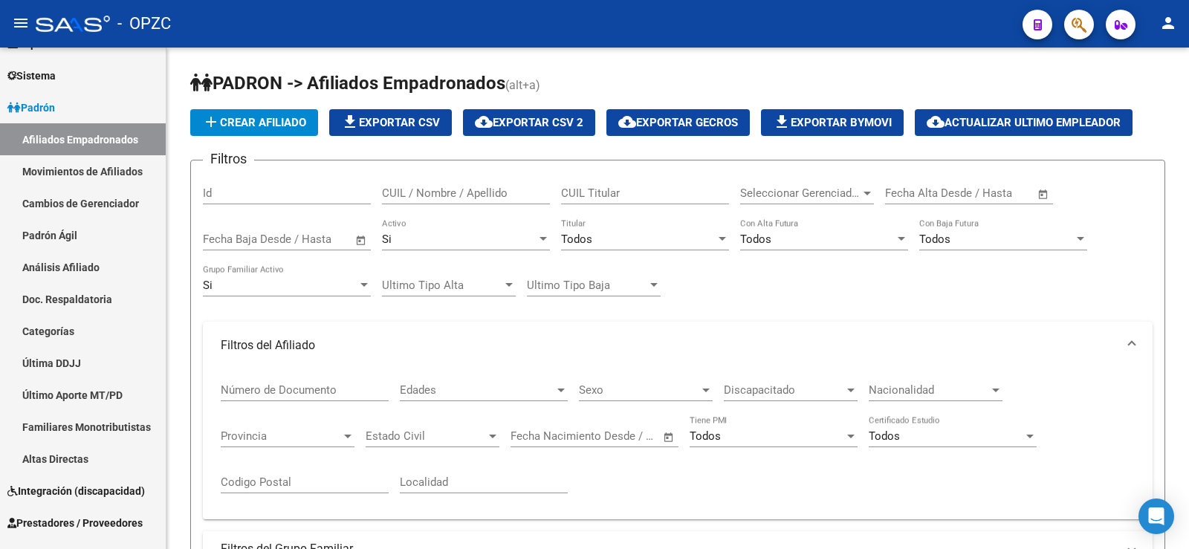
click at [469, 240] on div "Si" at bounding box center [459, 239] width 155 height 13
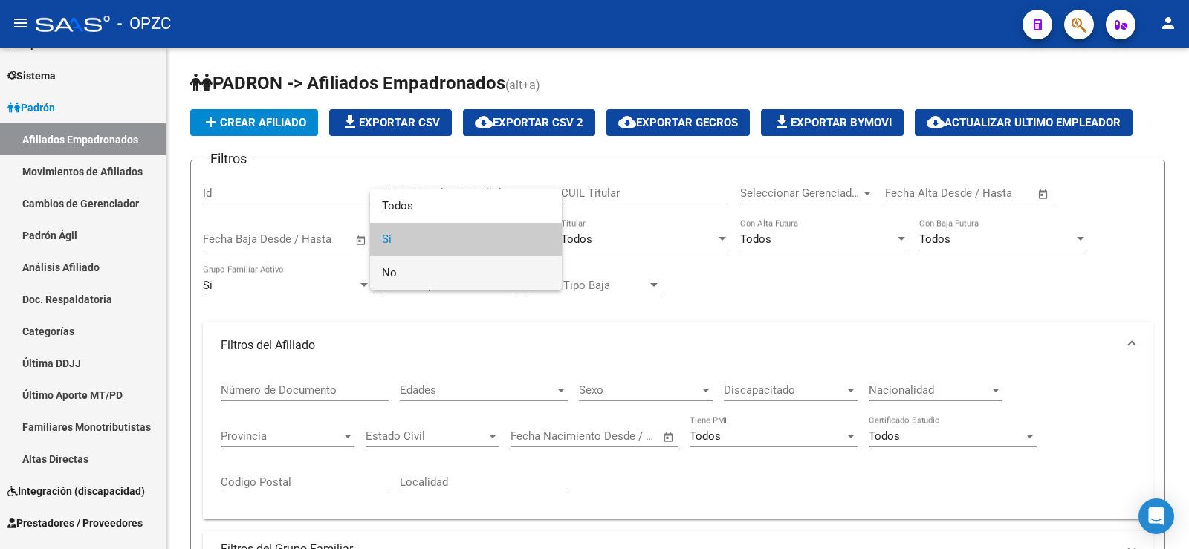
click at [443, 273] on span "No" at bounding box center [466, 272] width 168 height 33
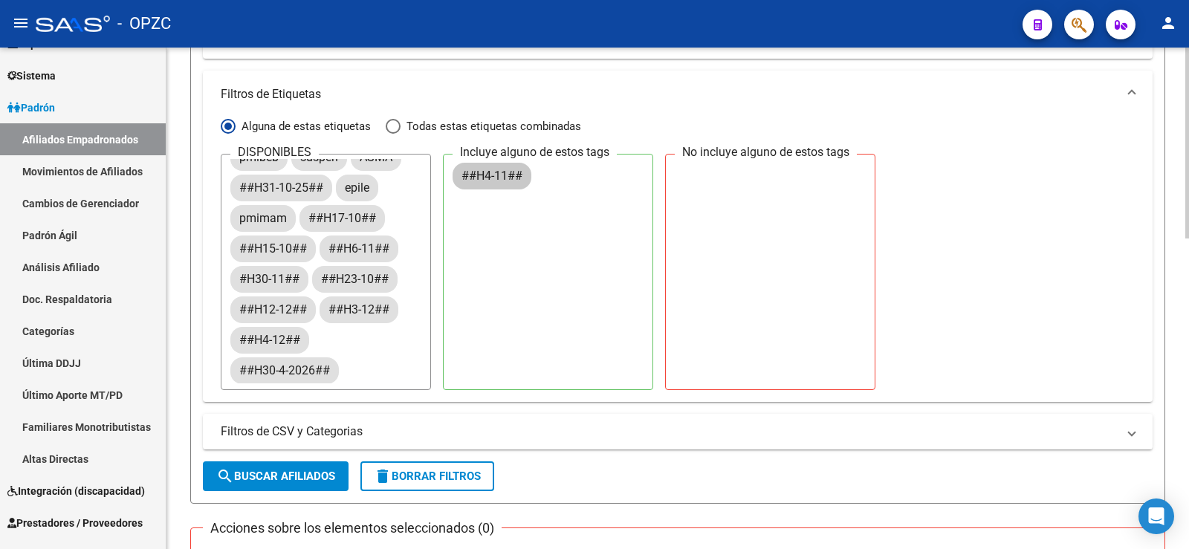
scroll to position [594, 0]
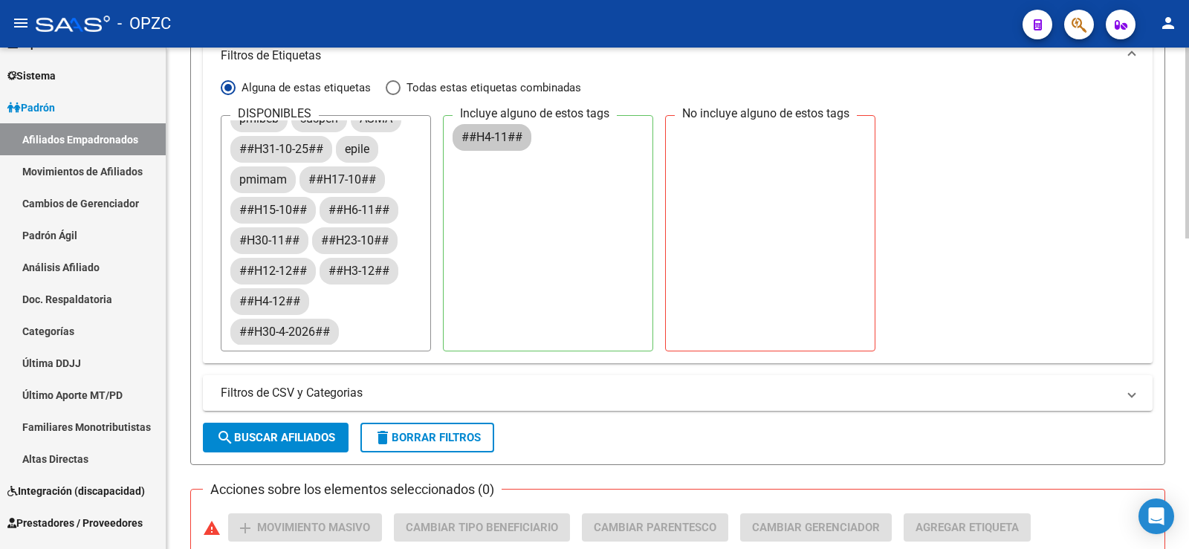
click at [318, 438] on span "search Buscar Afiliados" at bounding box center [275, 437] width 119 height 13
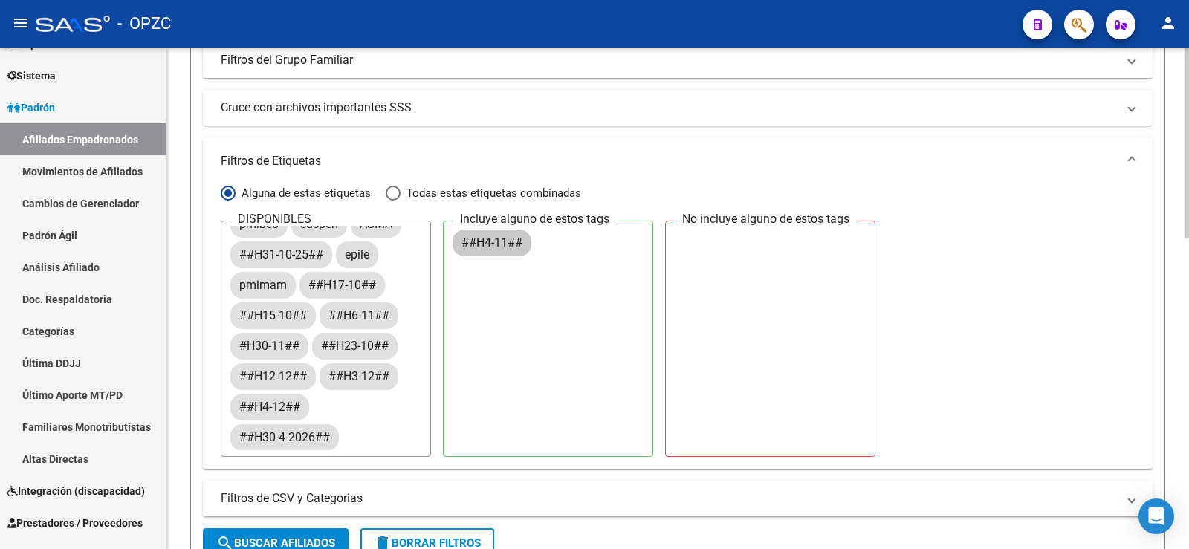
scroll to position [665, 0]
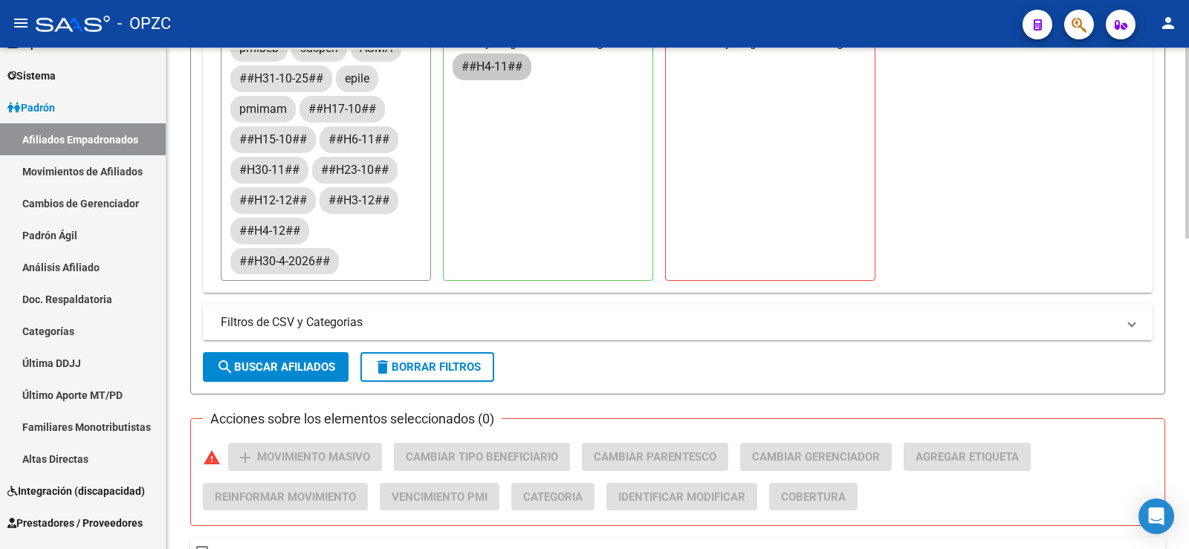
click at [405, 357] on button "delete Borrar Filtros" at bounding box center [427, 367] width 134 height 30
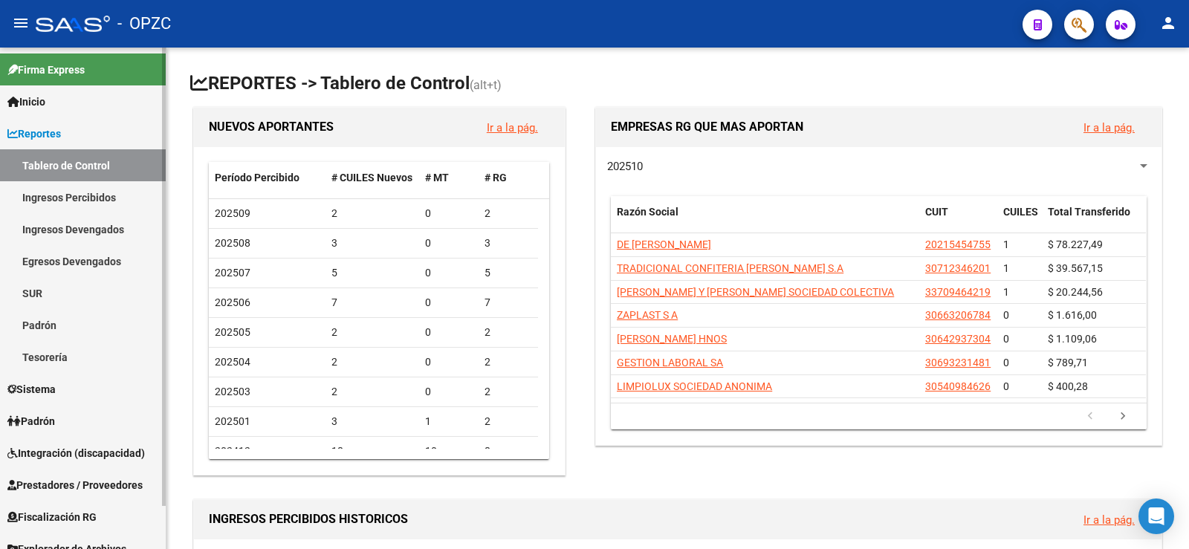
scroll to position [48, 0]
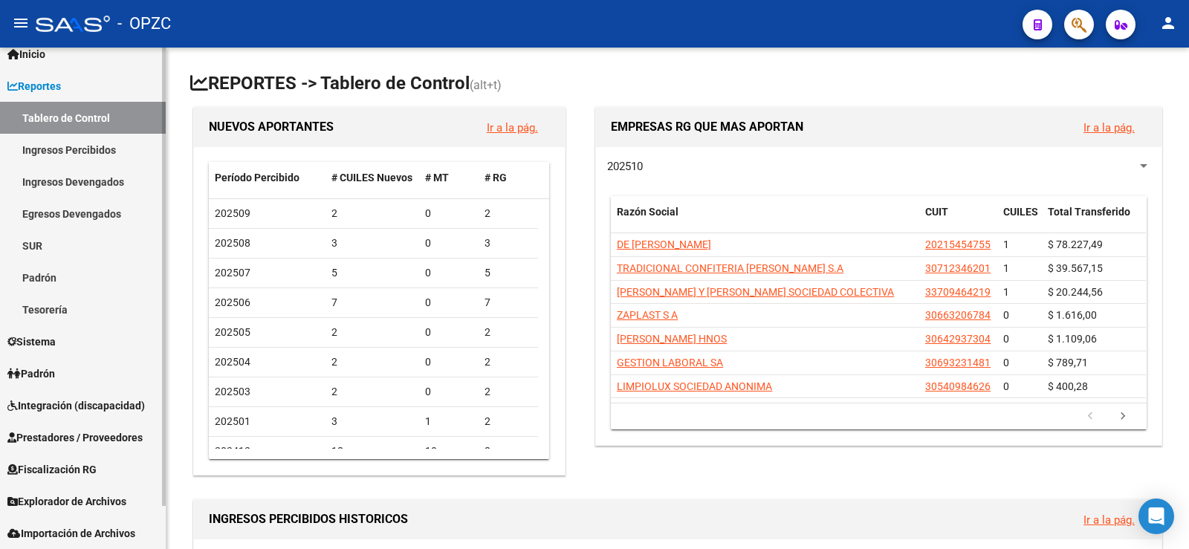
click at [78, 370] on link "Padrón" at bounding box center [83, 373] width 166 height 32
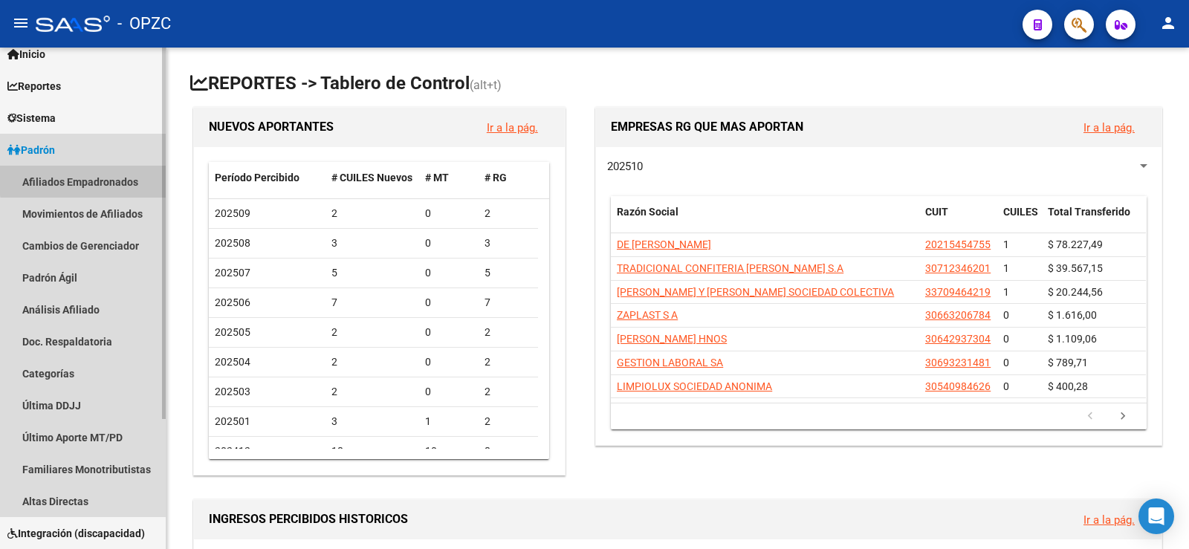
click at [105, 178] on link "Afiliados Empadronados" at bounding box center [83, 182] width 166 height 32
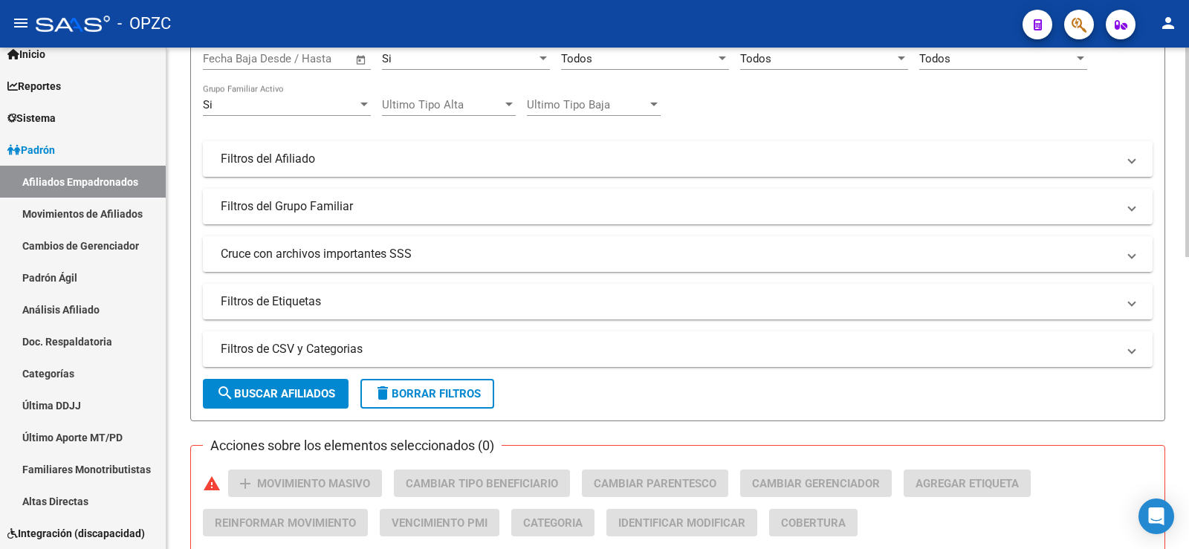
scroll to position [223, 0]
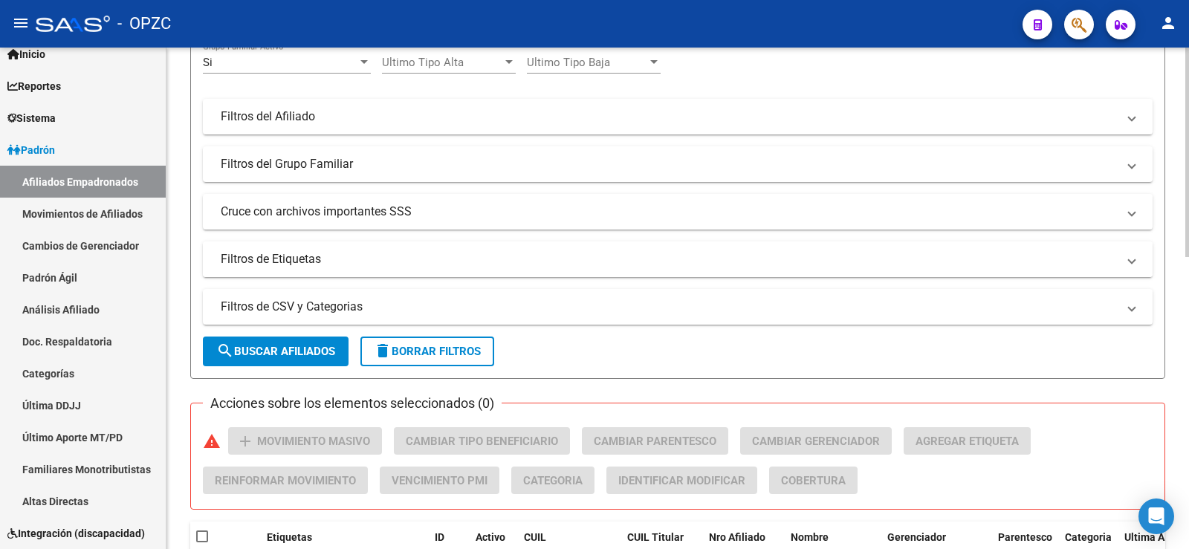
click at [316, 256] on mat-panel-title "Filtros de Etiquetas" at bounding box center [669, 259] width 896 height 16
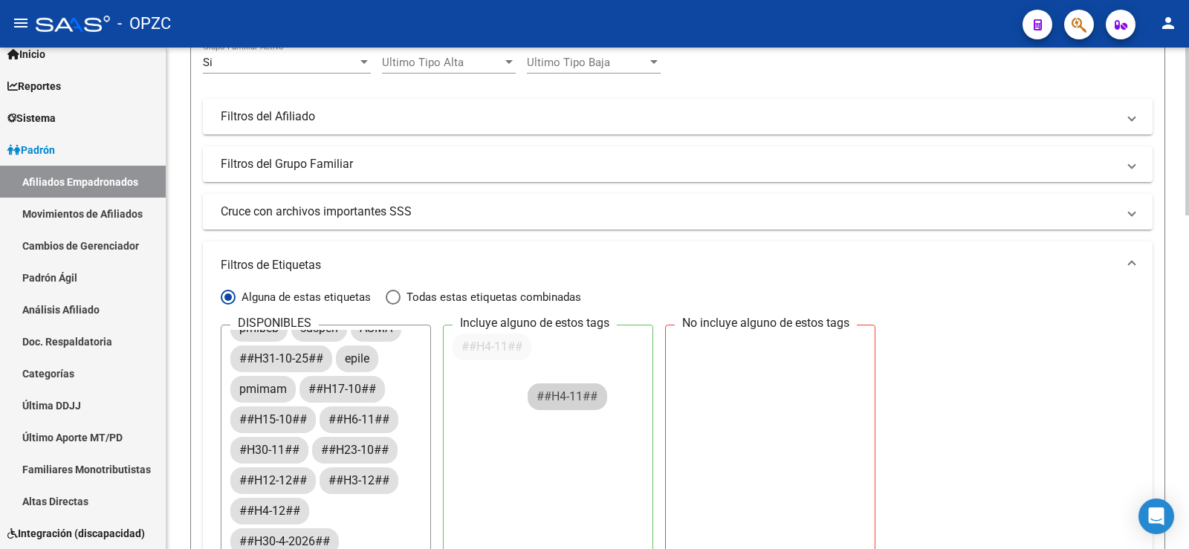
scroll to position [110, 0]
drag, startPoint x: 351, startPoint y: 423, endPoint x: 573, endPoint y: 395, distance: 223.8
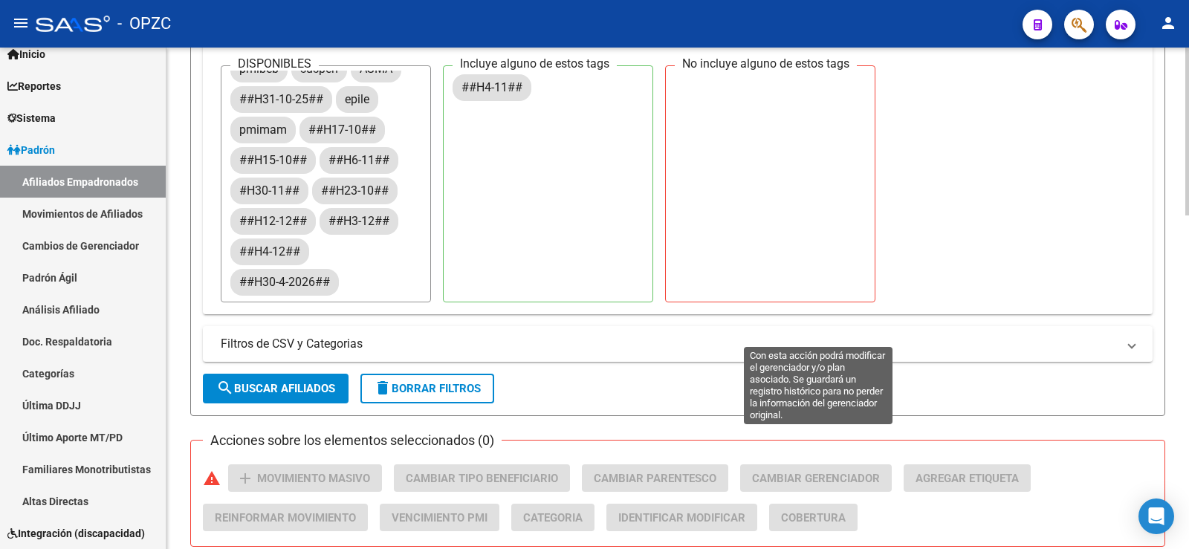
scroll to position [520, 0]
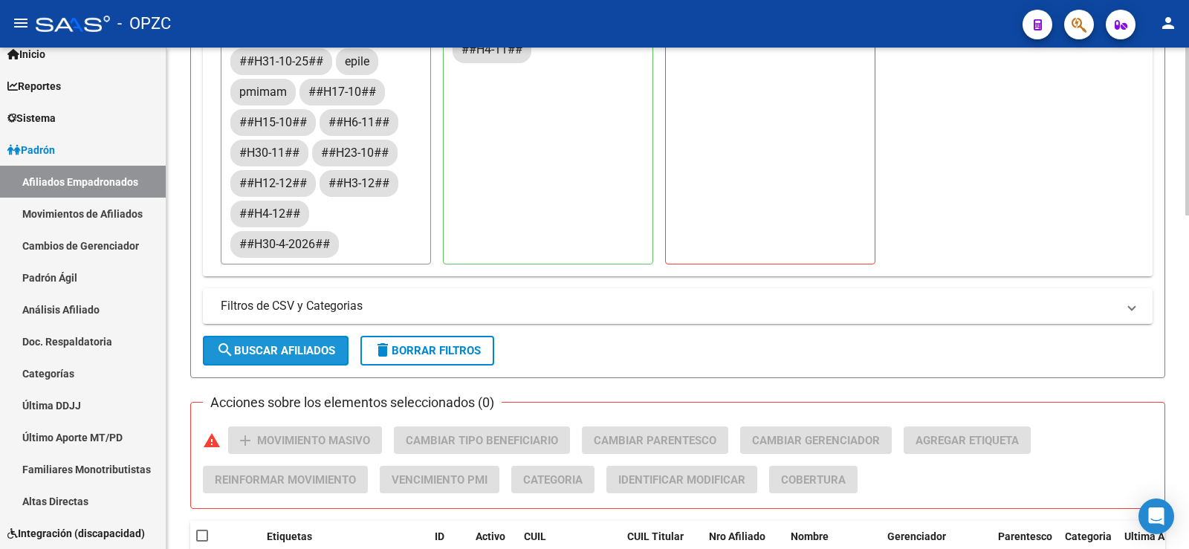
click at [299, 345] on span "search Buscar Afiliados" at bounding box center [275, 350] width 119 height 13
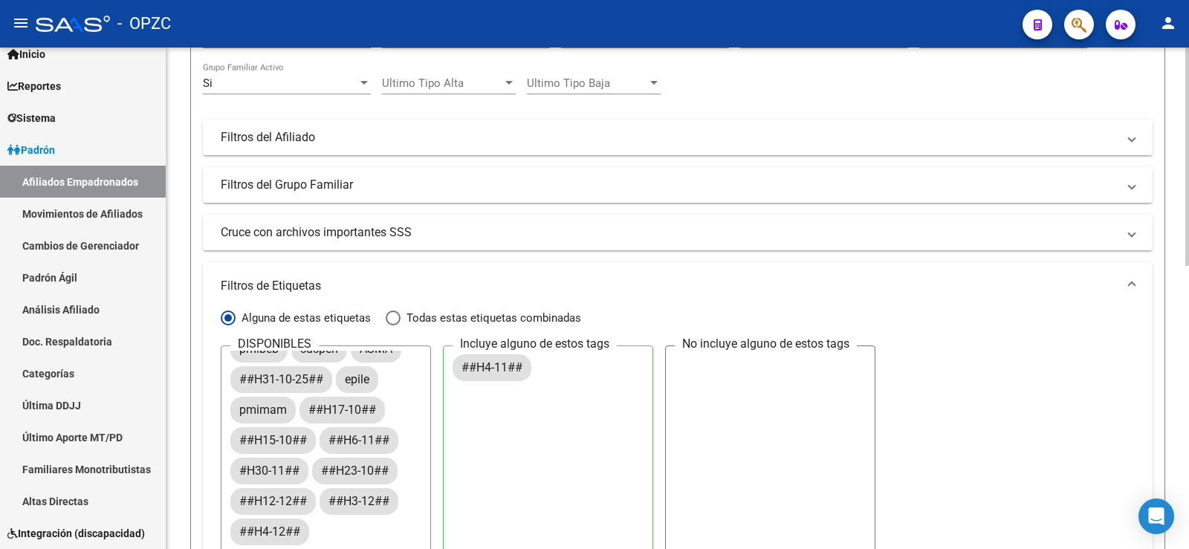
scroll to position [57, 0]
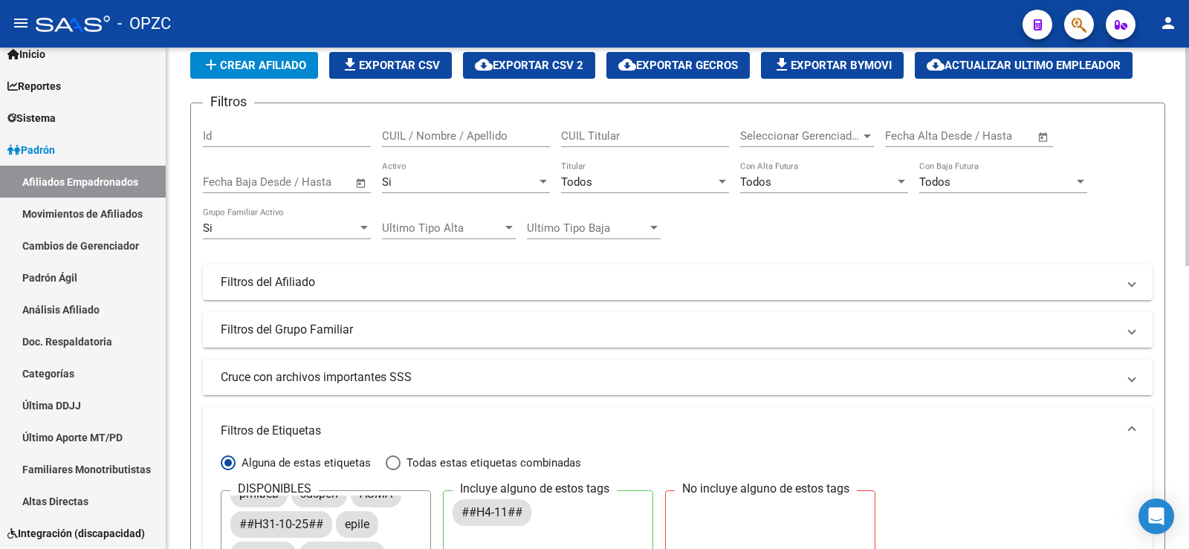
click at [470, 185] on div "Si" at bounding box center [459, 181] width 155 height 13
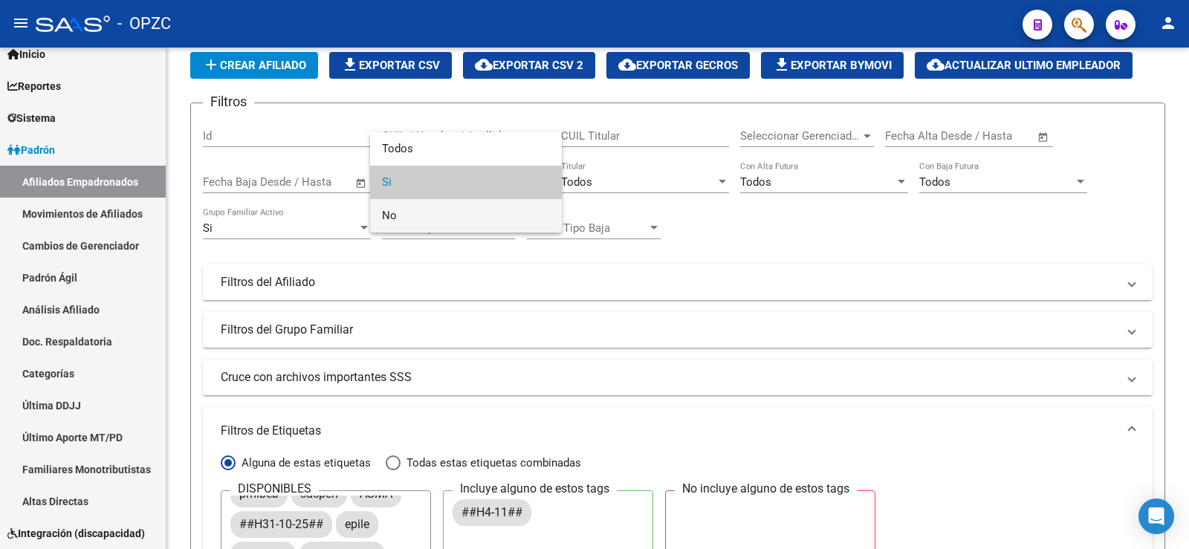
click at [451, 216] on span "No" at bounding box center [466, 215] width 168 height 33
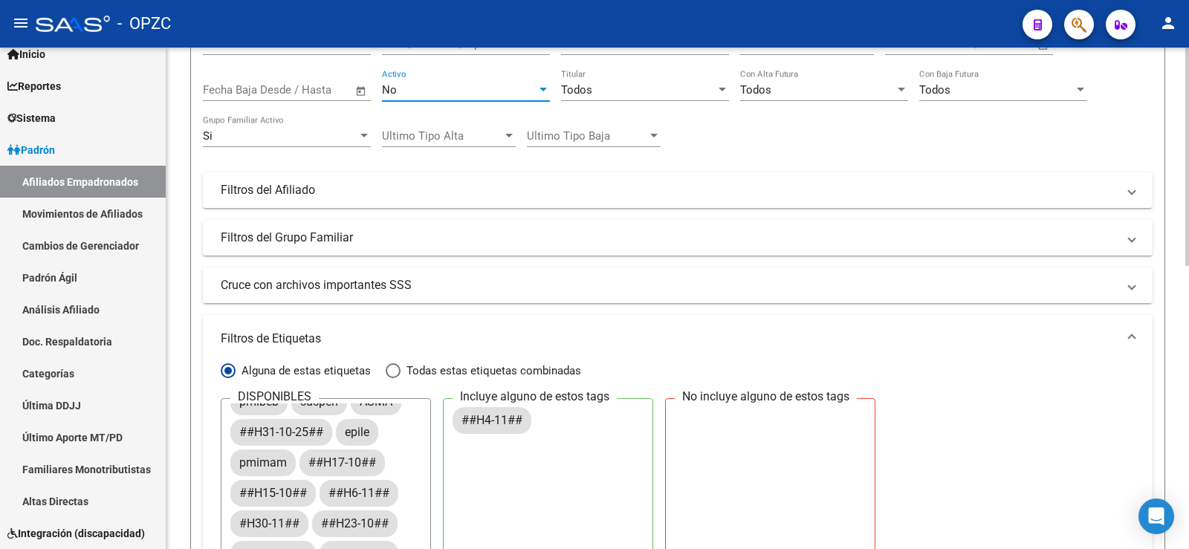
scroll to position [354, 0]
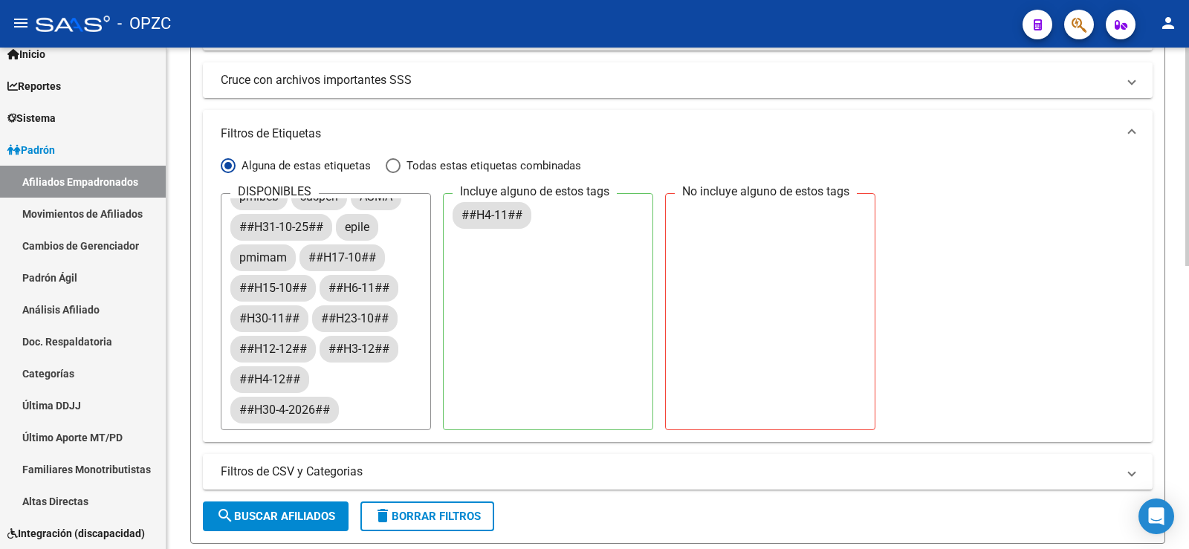
click at [314, 507] on button "search Buscar Afiliados" at bounding box center [276, 516] width 146 height 30
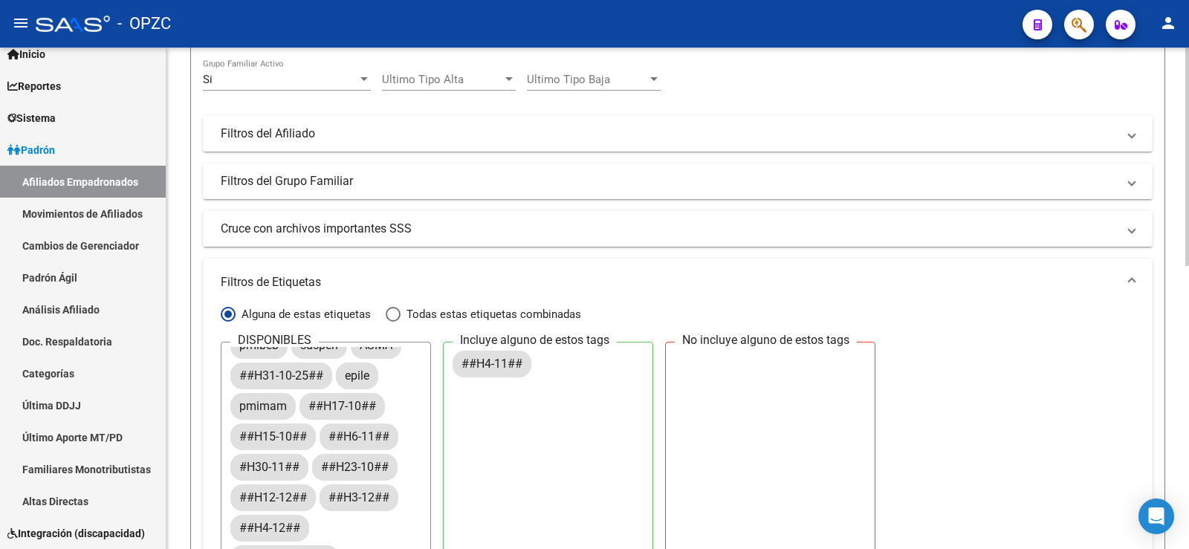
scroll to position [0, 0]
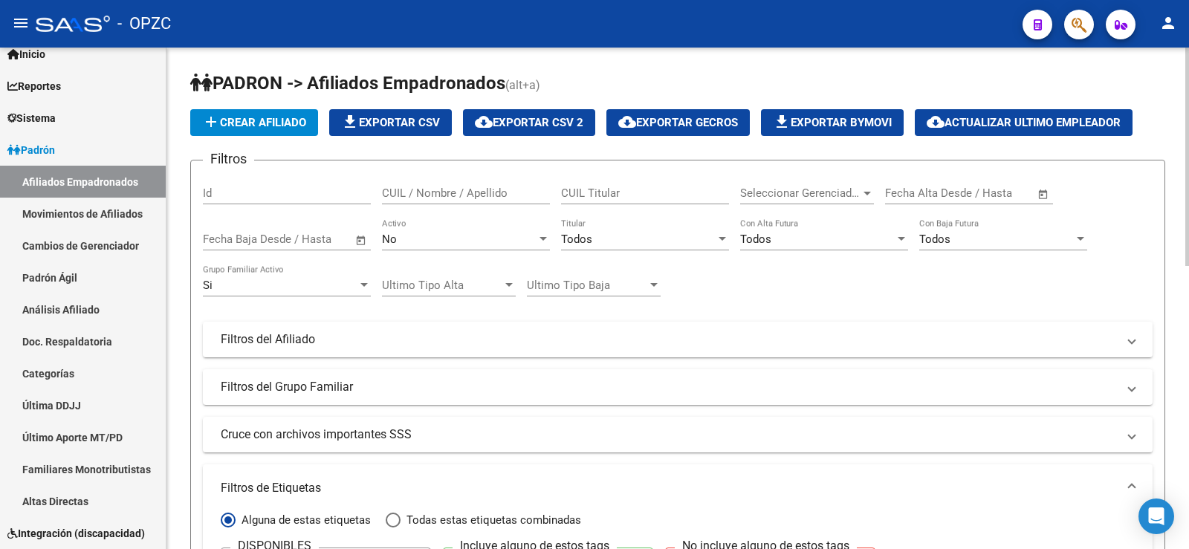
click at [288, 284] on div "Si" at bounding box center [280, 285] width 155 height 13
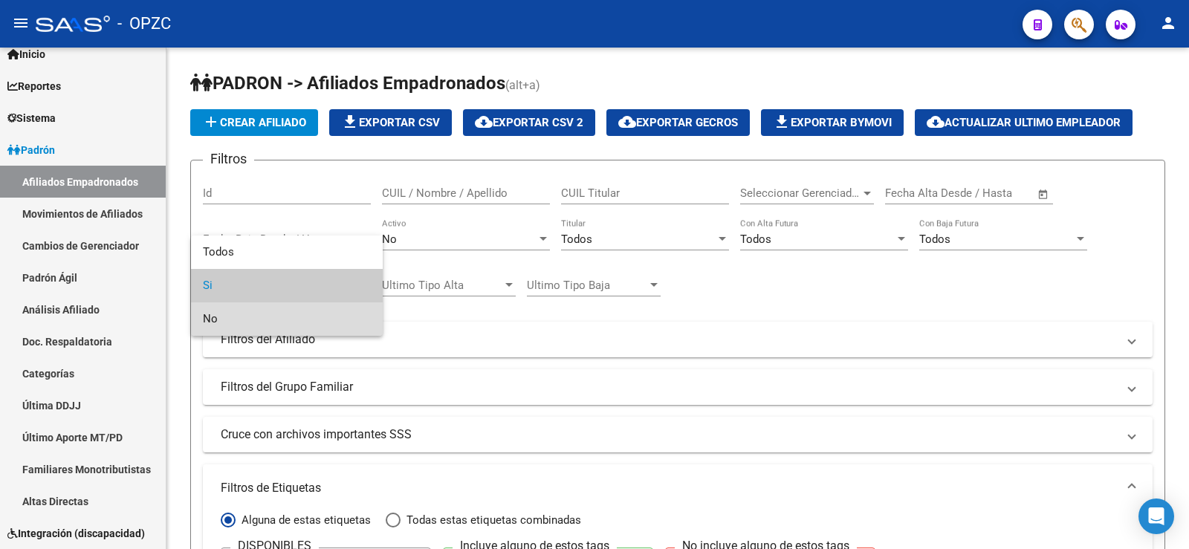
click at [282, 319] on span "No" at bounding box center [287, 318] width 168 height 33
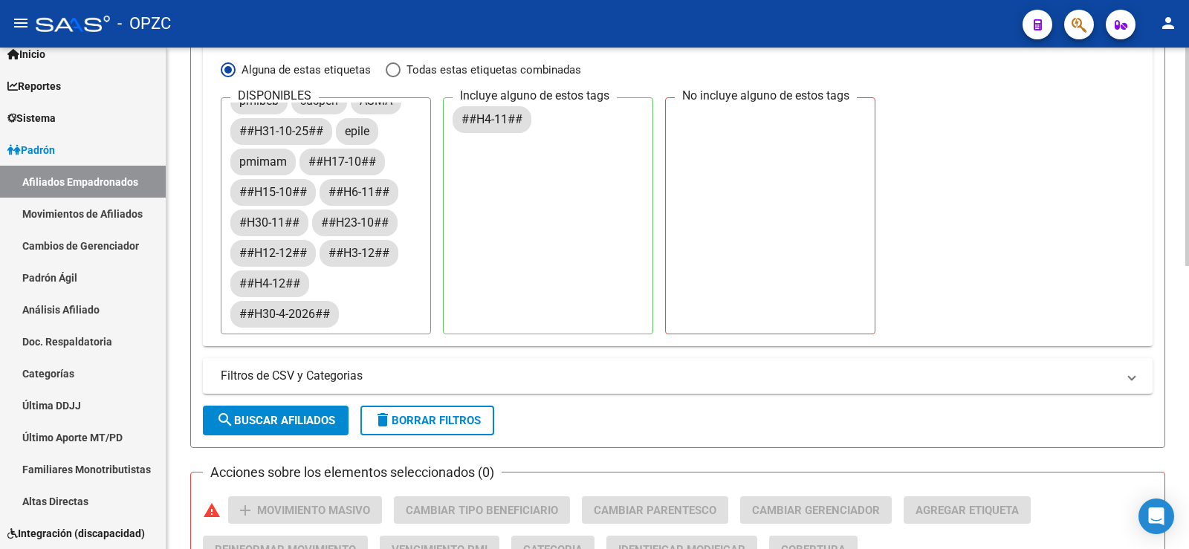
scroll to position [594, 0]
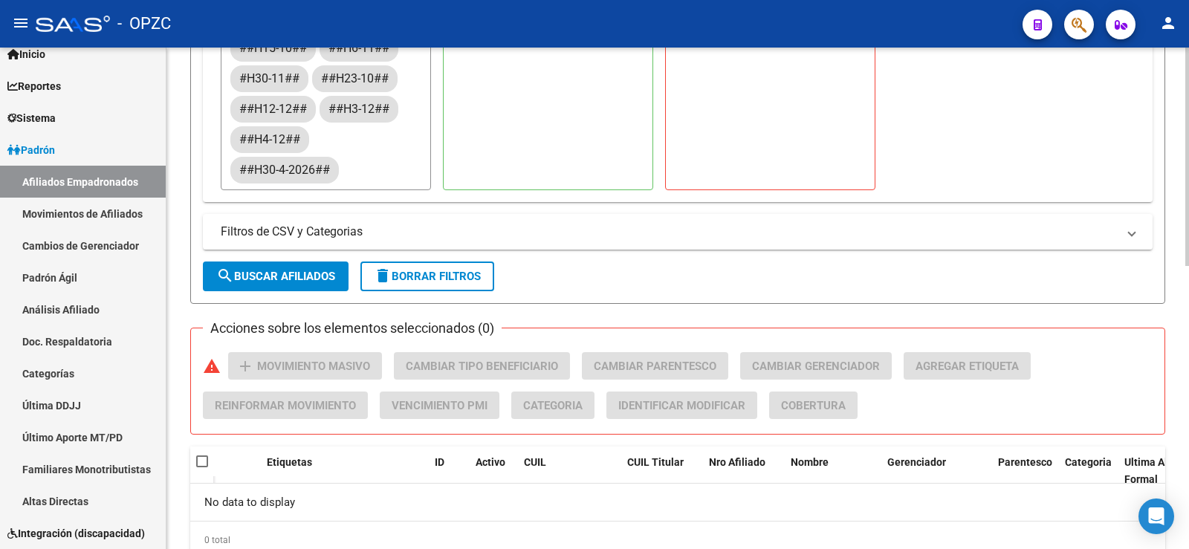
click at [311, 279] on span "search Buscar Afiliados" at bounding box center [275, 276] width 119 height 13
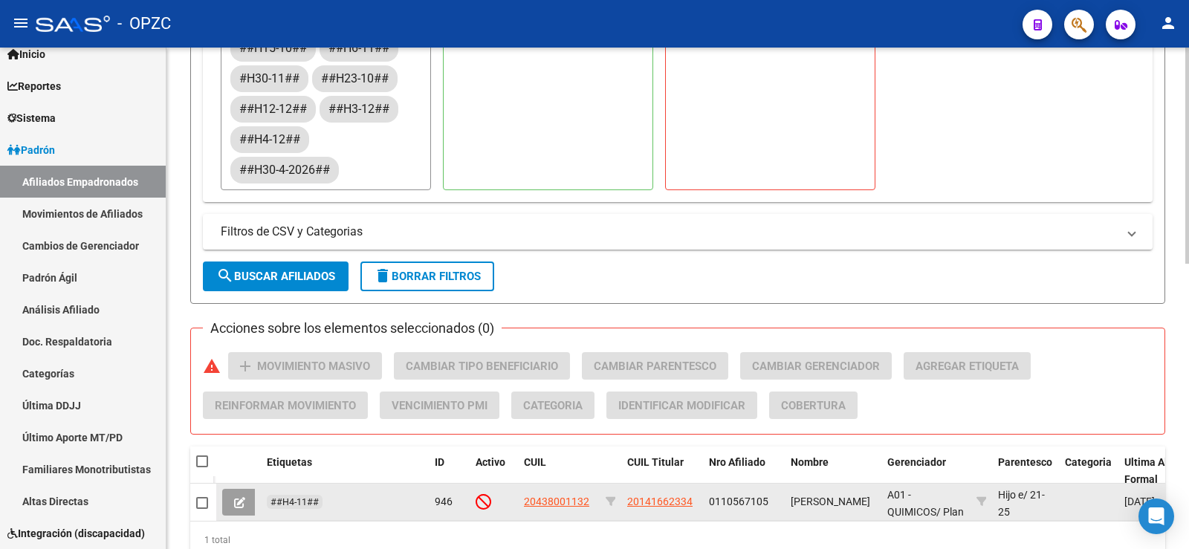
click at [203, 501] on span at bounding box center [202, 503] width 12 height 12
click at [202, 509] on input "checkbox" at bounding box center [201, 509] width 1 height 1
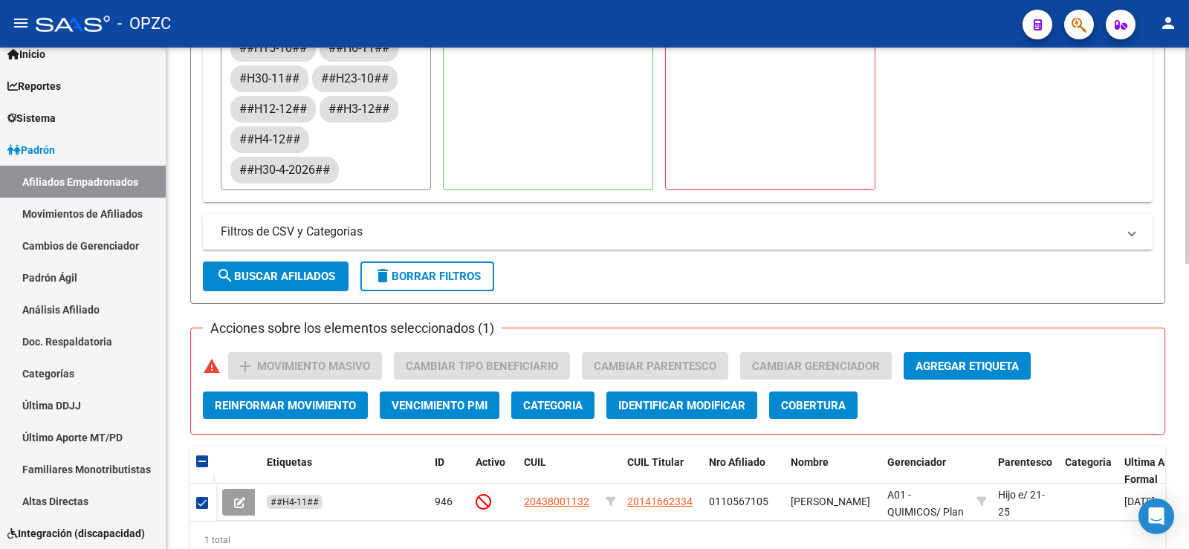
click at [948, 362] on span "Agregar Etiqueta" at bounding box center [966, 366] width 103 height 13
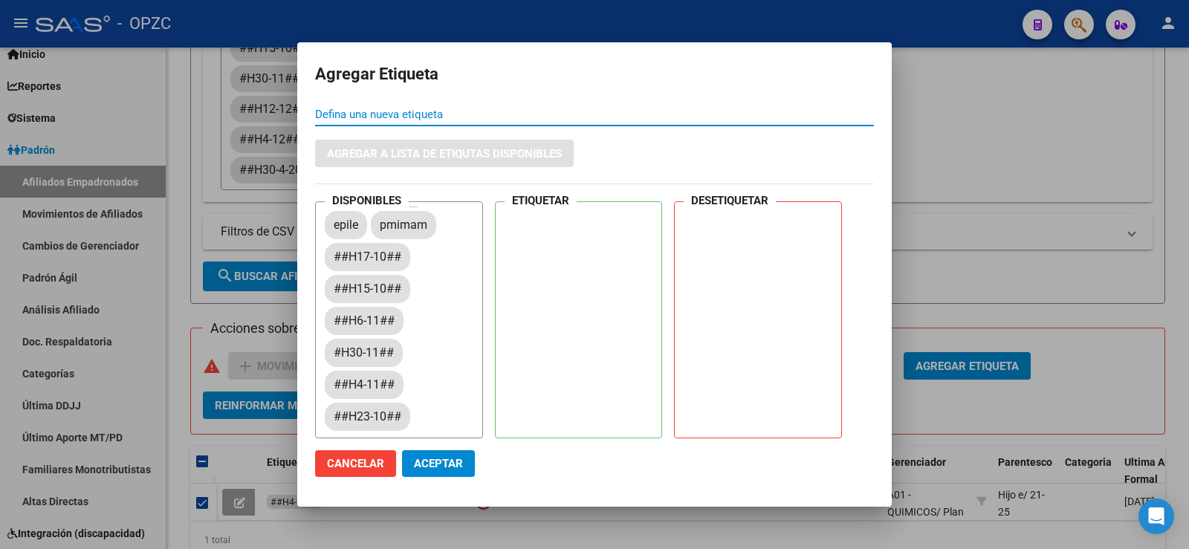
scroll to position [297, 0]
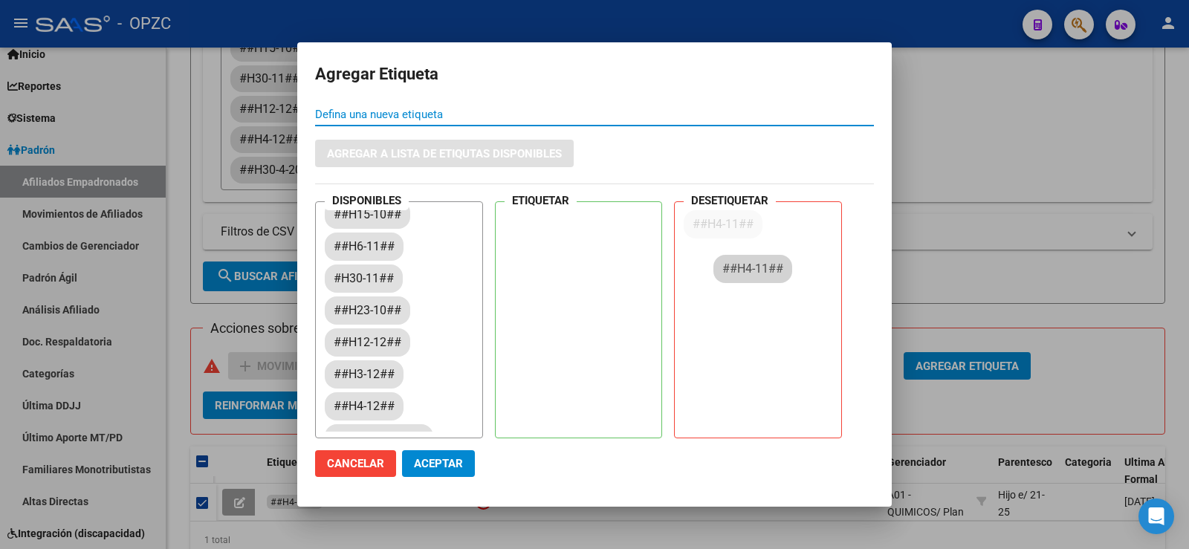
drag, startPoint x: 350, startPoint y: 311, endPoint x: 739, endPoint y: 269, distance: 391.5
click at [449, 462] on span "Aceptar" at bounding box center [438, 463] width 49 height 13
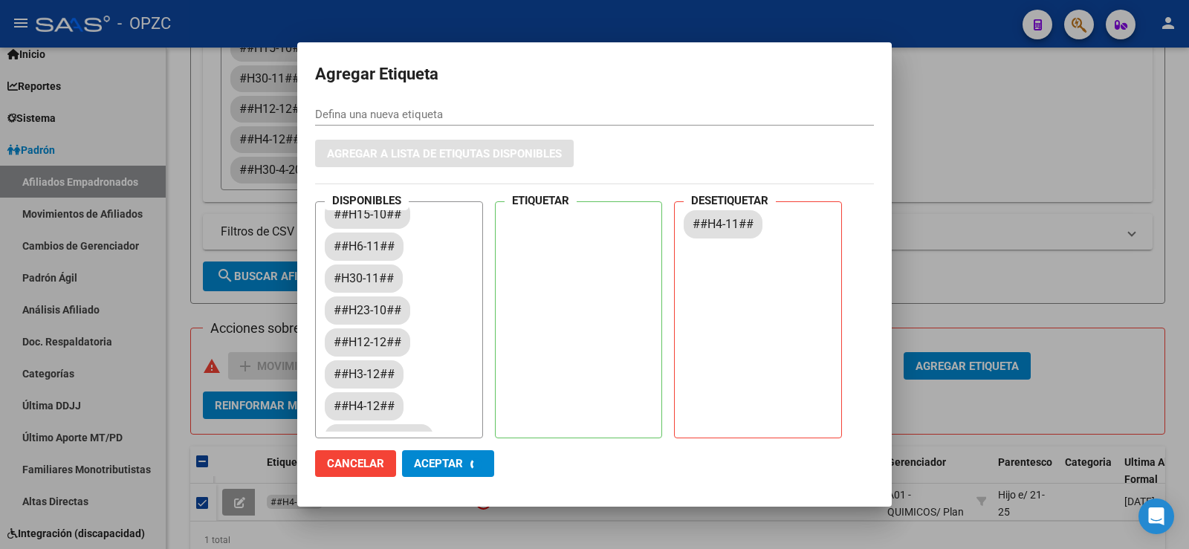
checkbox input "false"
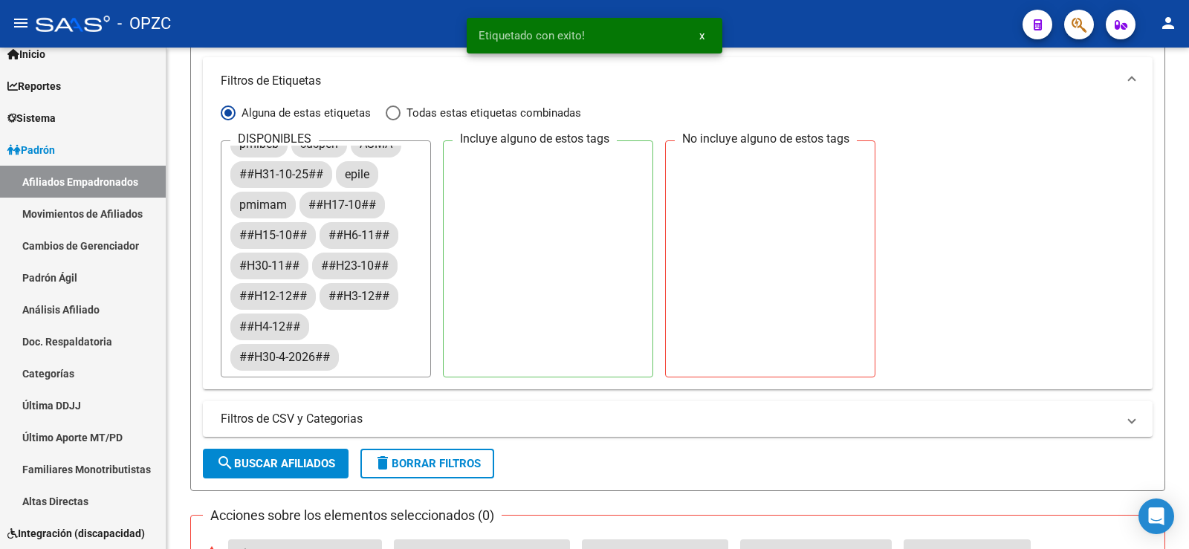
scroll to position [371, 0]
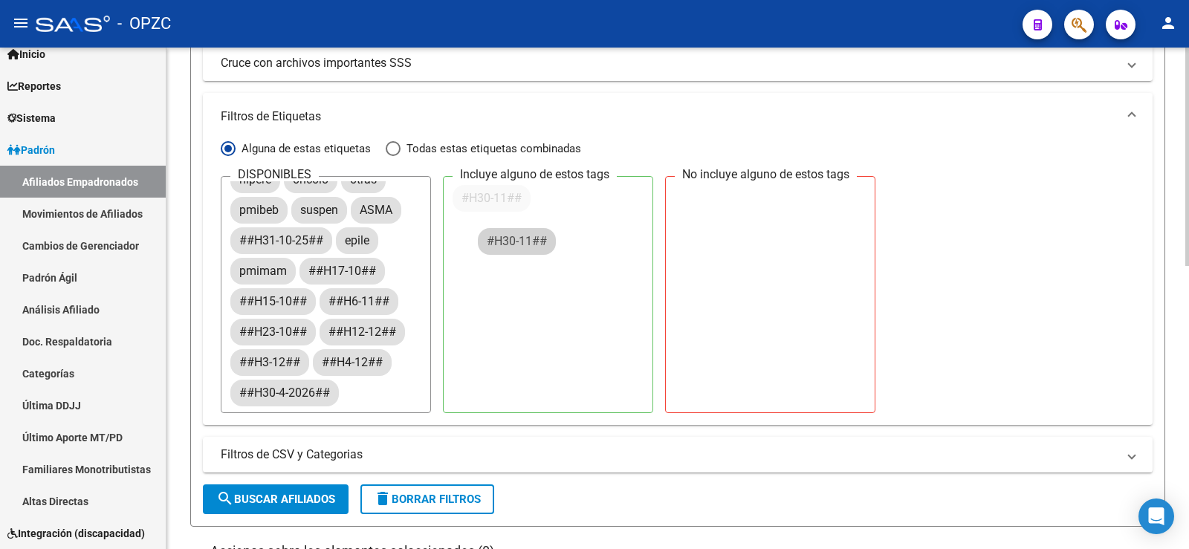
drag, startPoint x: 283, startPoint y: 300, endPoint x: 574, endPoint y: 224, distance: 300.9
click at [325, 491] on button "search Buscar Afiliados" at bounding box center [276, 499] width 146 height 30
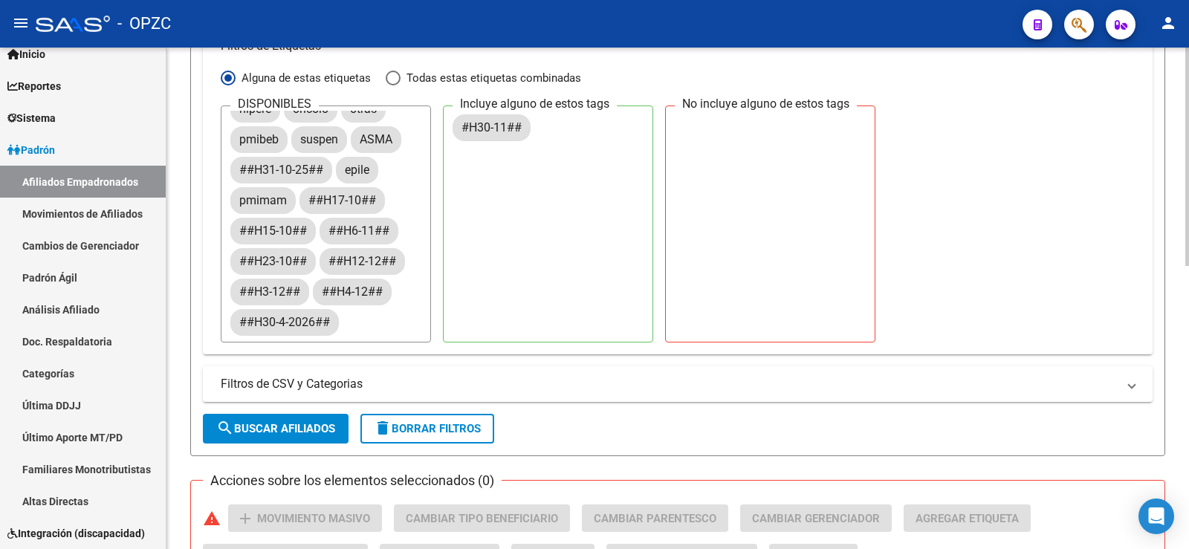
scroll to position [429, 0]
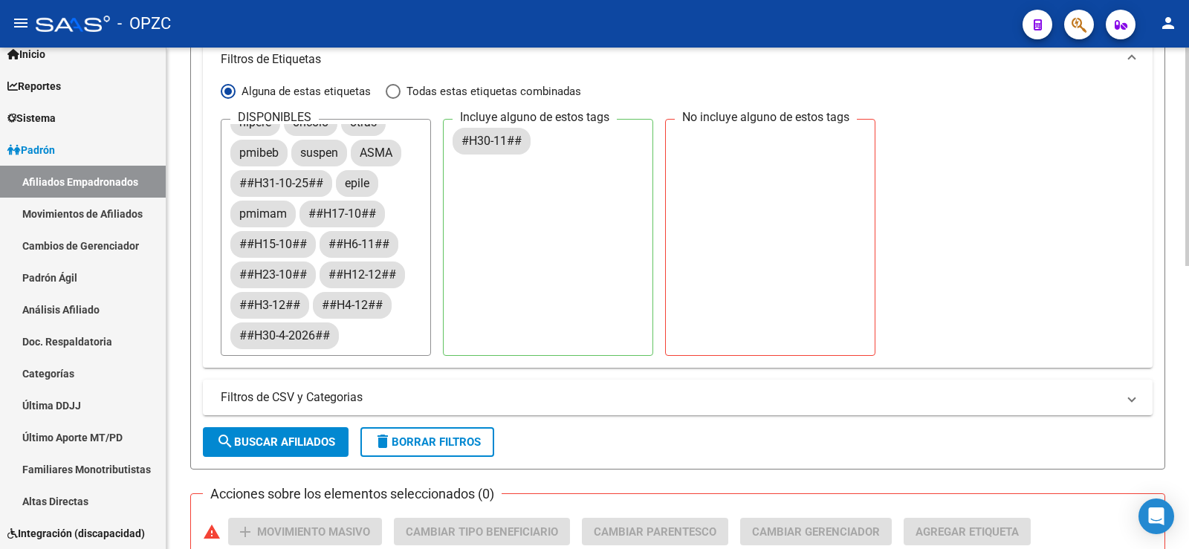
click at [284, 438] on span "search Buscar Afiliados" at bounding box center [275, 441] width 119 height 13
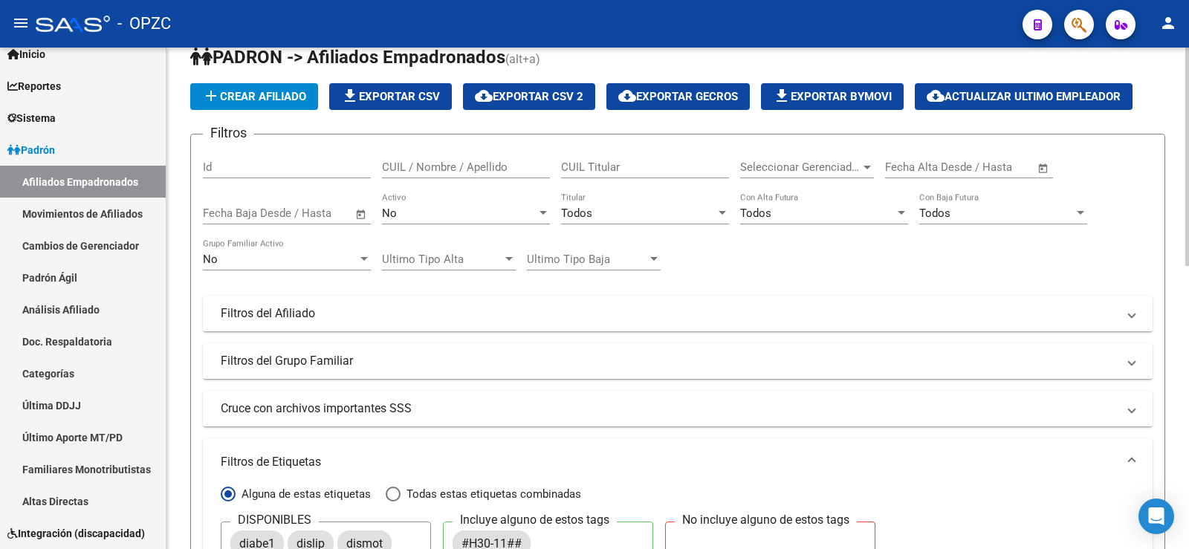
scroll to position [0, 0]
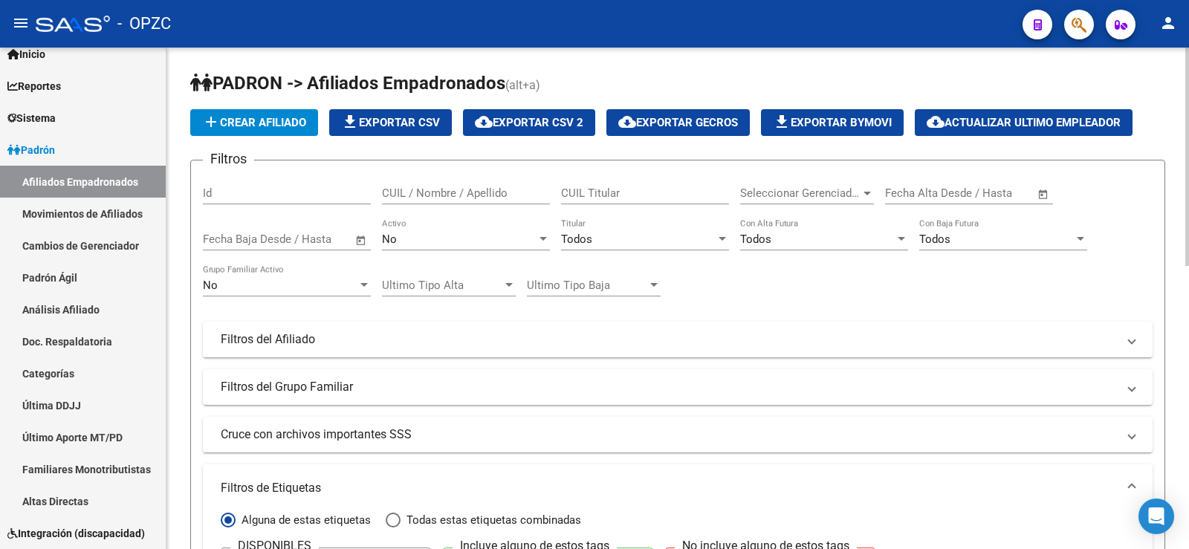
click at [293, 276] on div "No Grupo Familiar Activo" at bounding box center [287, 280] width 168 height 32
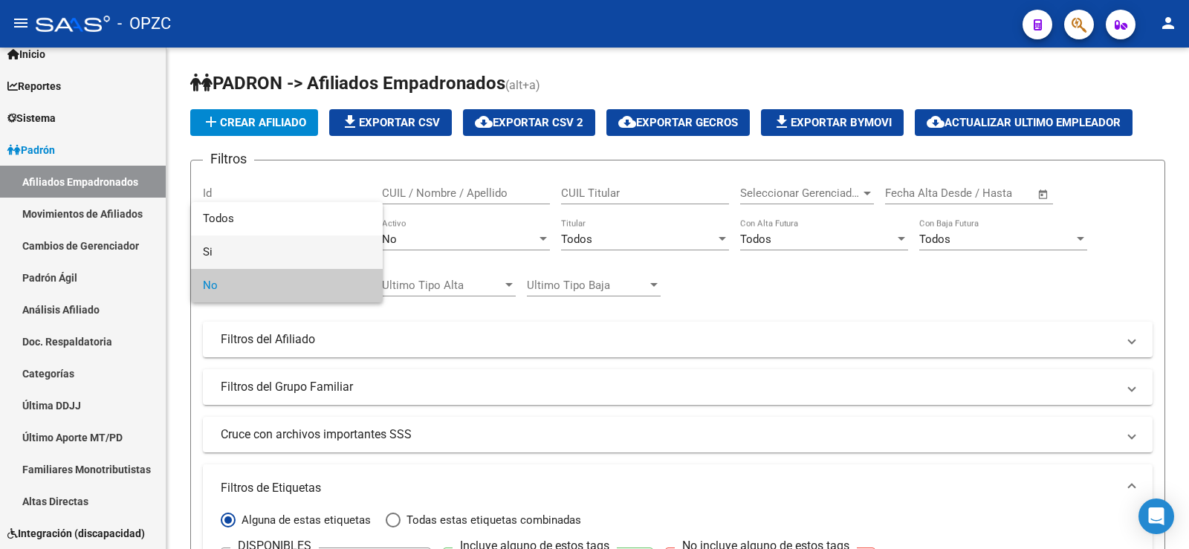
click at [280, 253] on span "Si" at bounding box center [287, 252] width 168 height 33
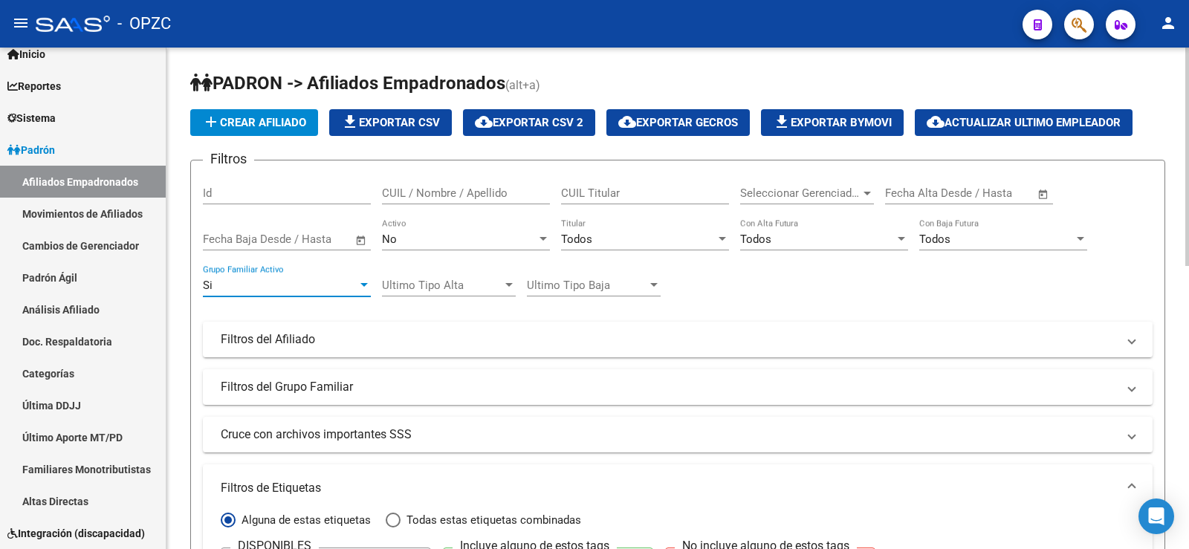
click at [469, 236] on div "No" at bounding box center [459, 239] width 155 height 13
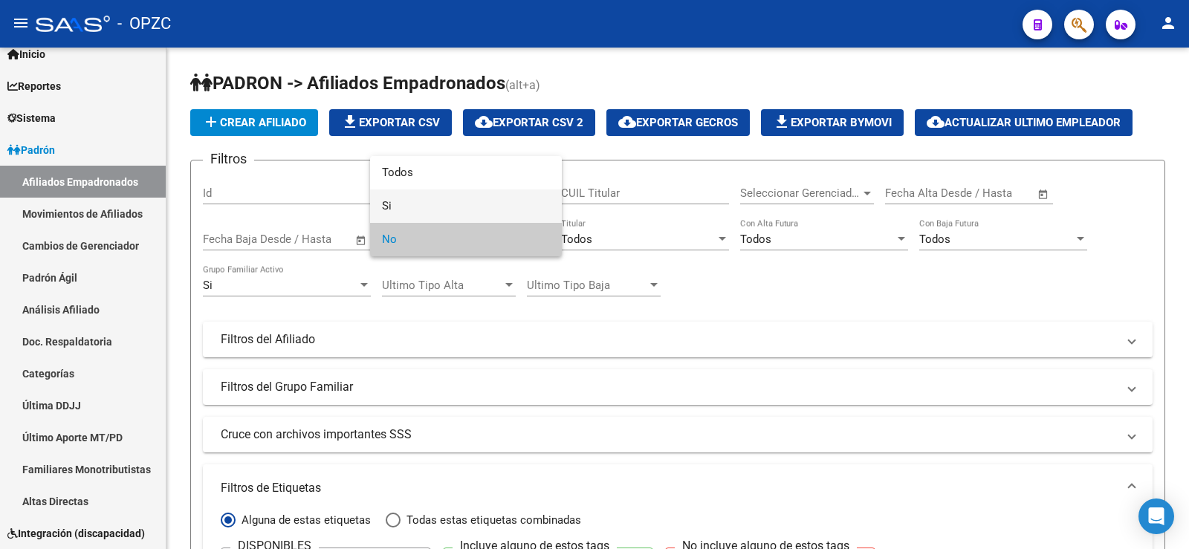
click at [445, 203] on span "Si" at bounding box center [466, 205] width 168 height 33
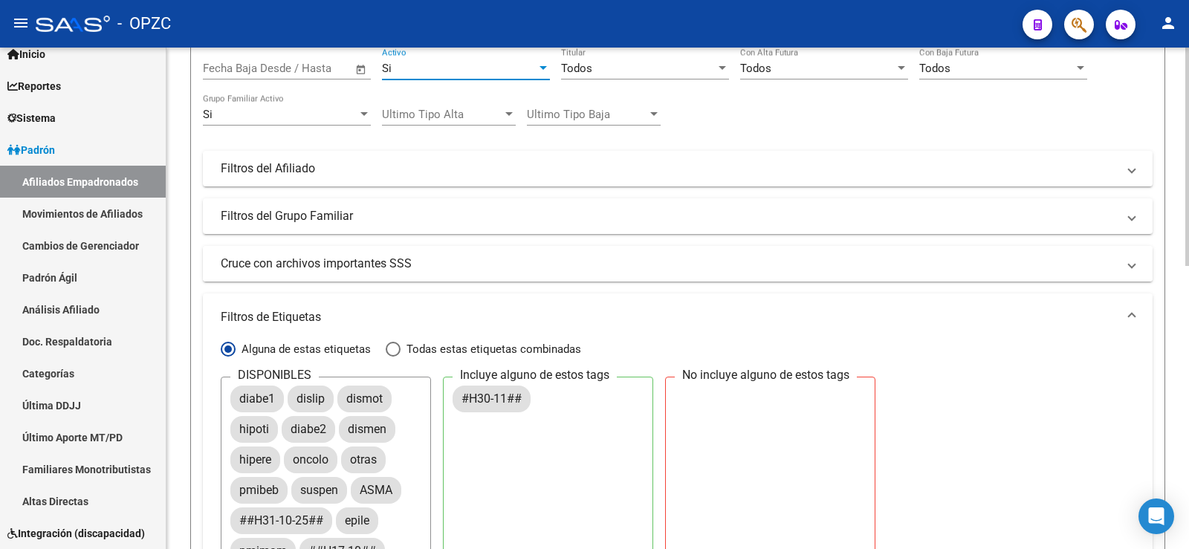
scroll to position [446, 0]
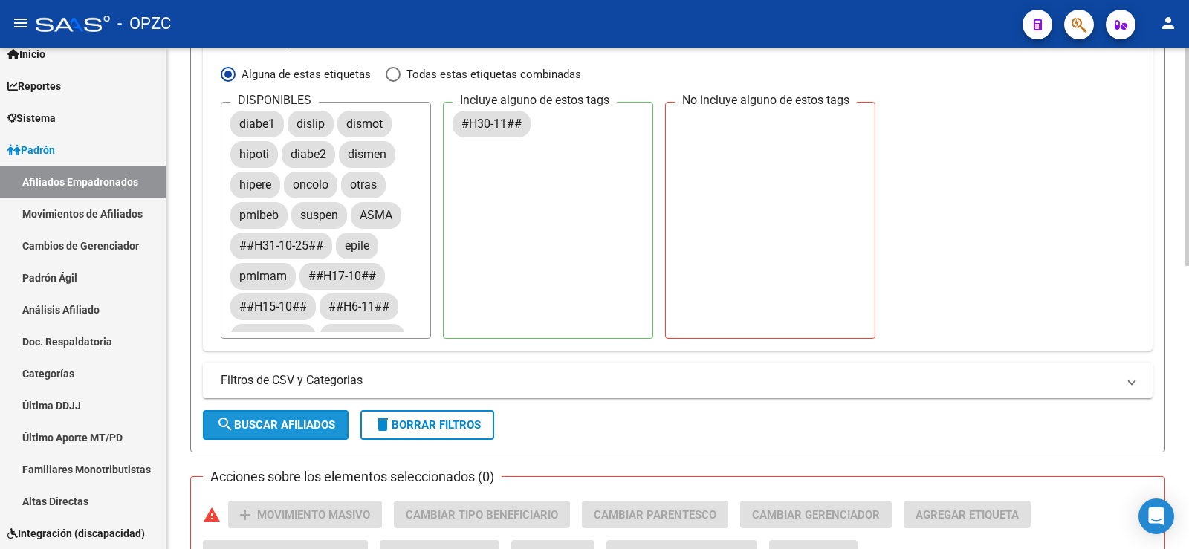
click at [302, 415] on button "search Buscar Afiliados" at bounding box center [276, 425] width 146 height 30
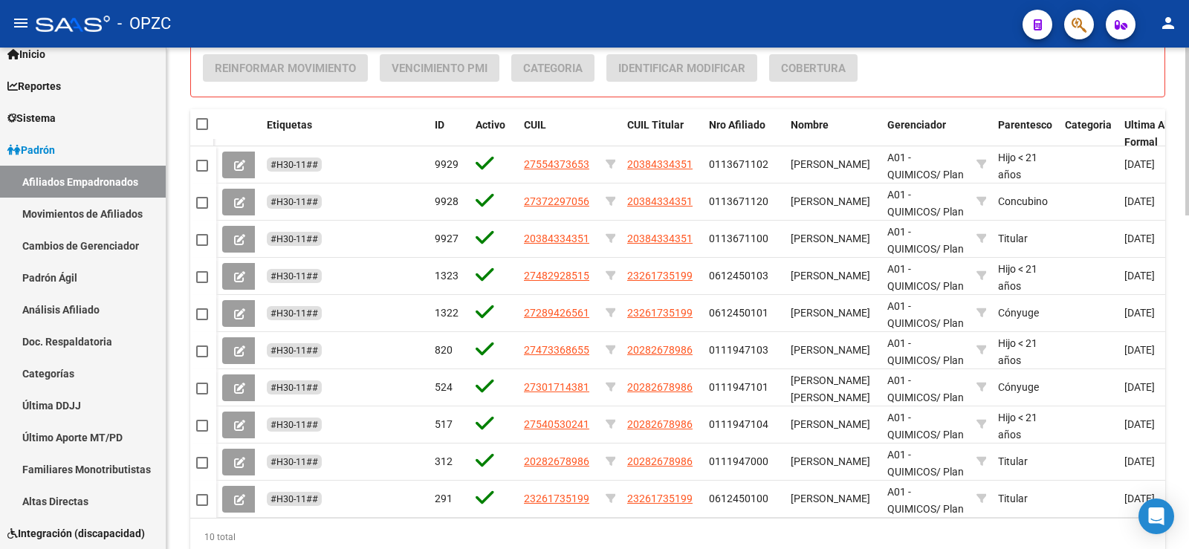
scroll to position [966, 0]
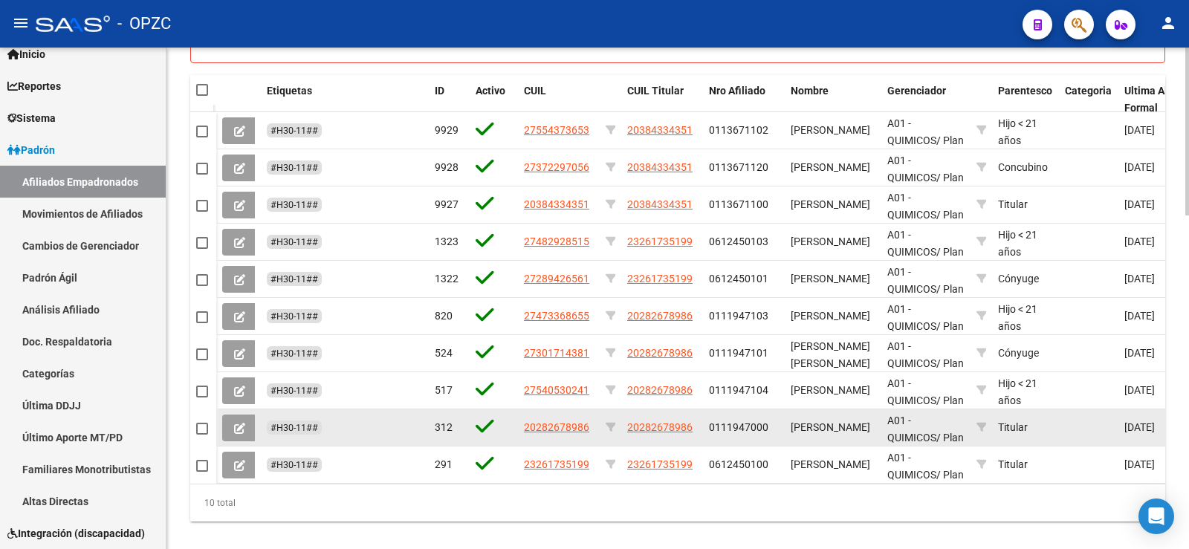
click at [243, 423] on icon at bounding box center [239, 428] width 11 height 11
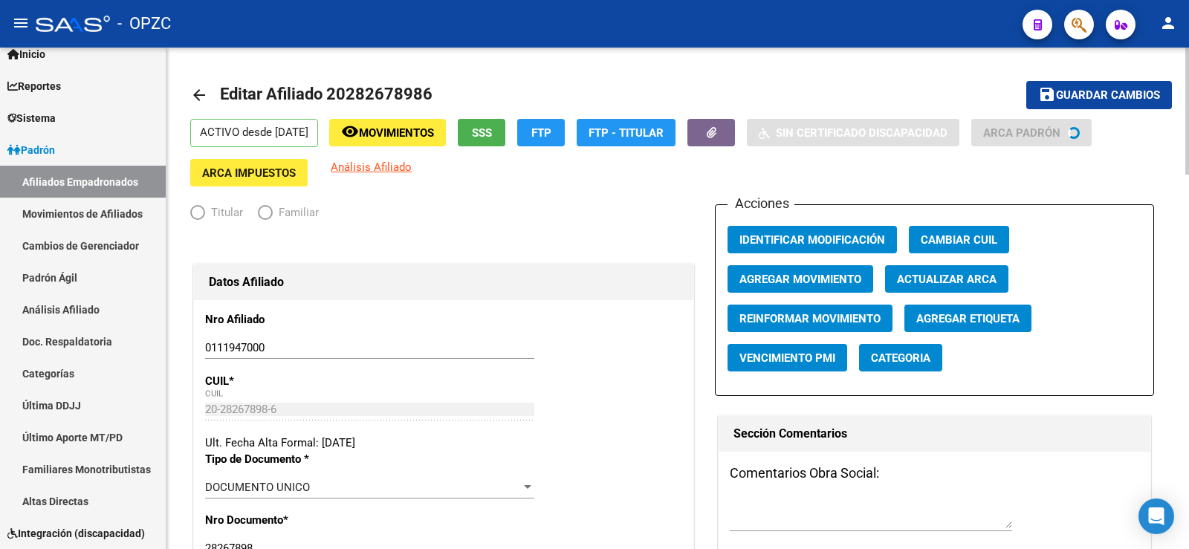
radio input "true"
type input "30-50381106-1"
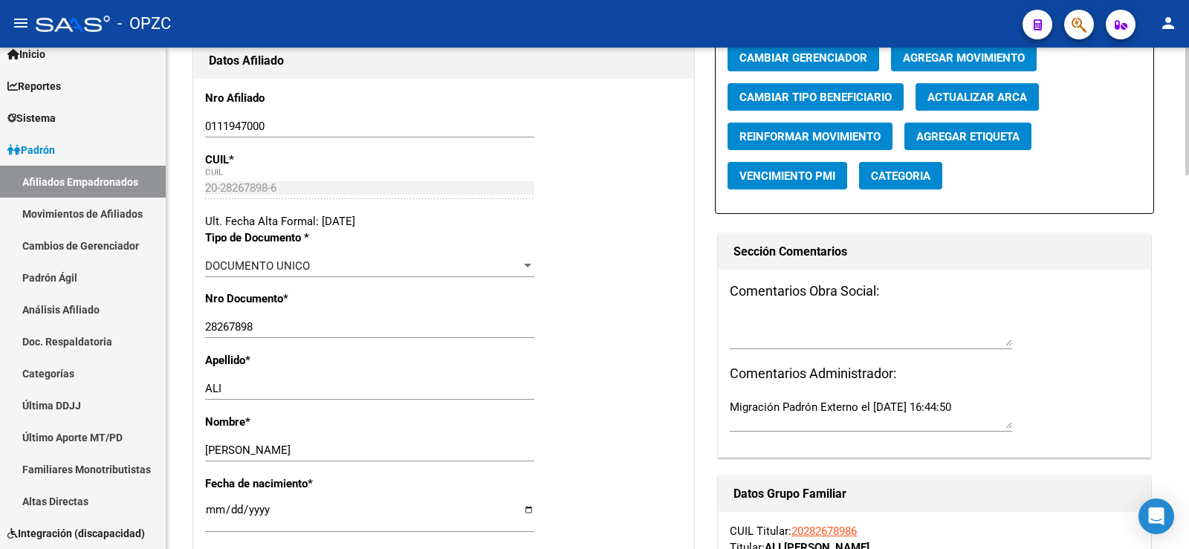
scroll to position [149, 0]
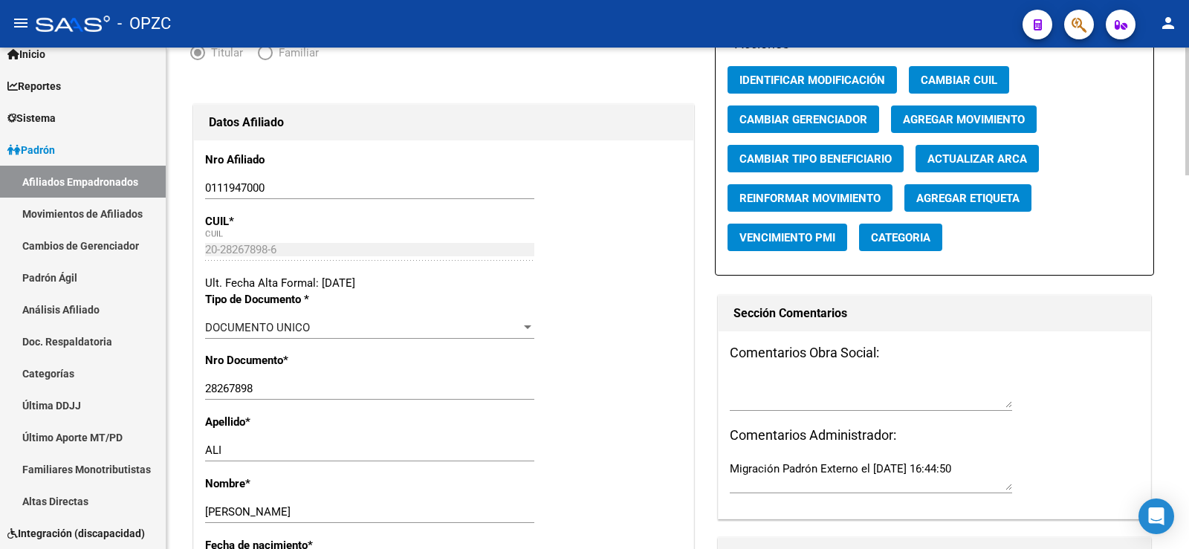
click at [255, 185] on input "0111947000" at bounding box center [369, 187] width 329 height 13
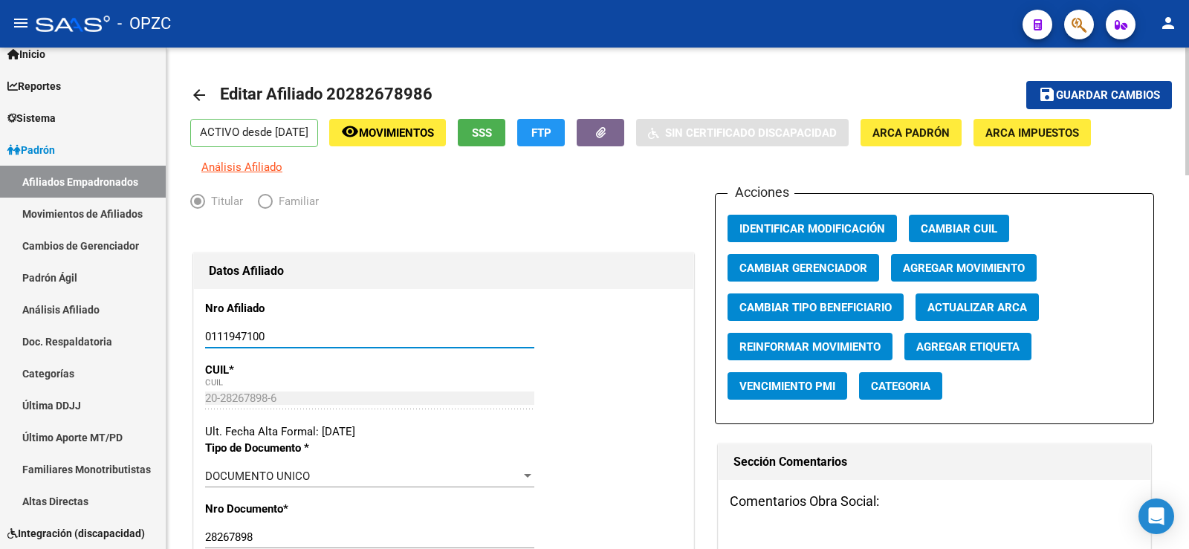
type input "0111947100"
click at [1144, 90] on span "Guardar cambios" at bounding box center [1108, 95] width 104 height 13
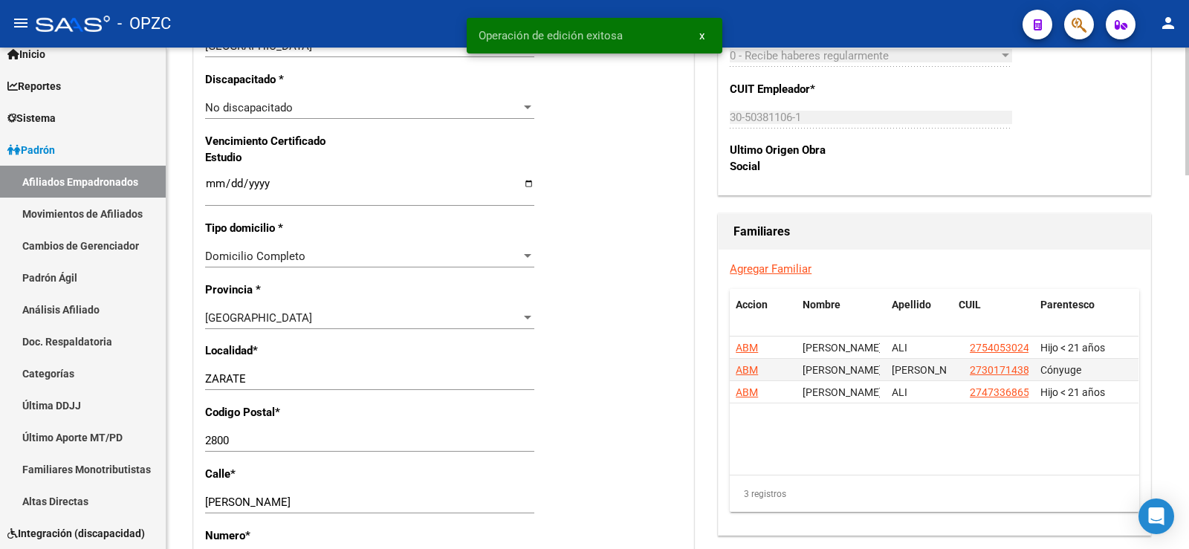
scroll to position [1040, 0]
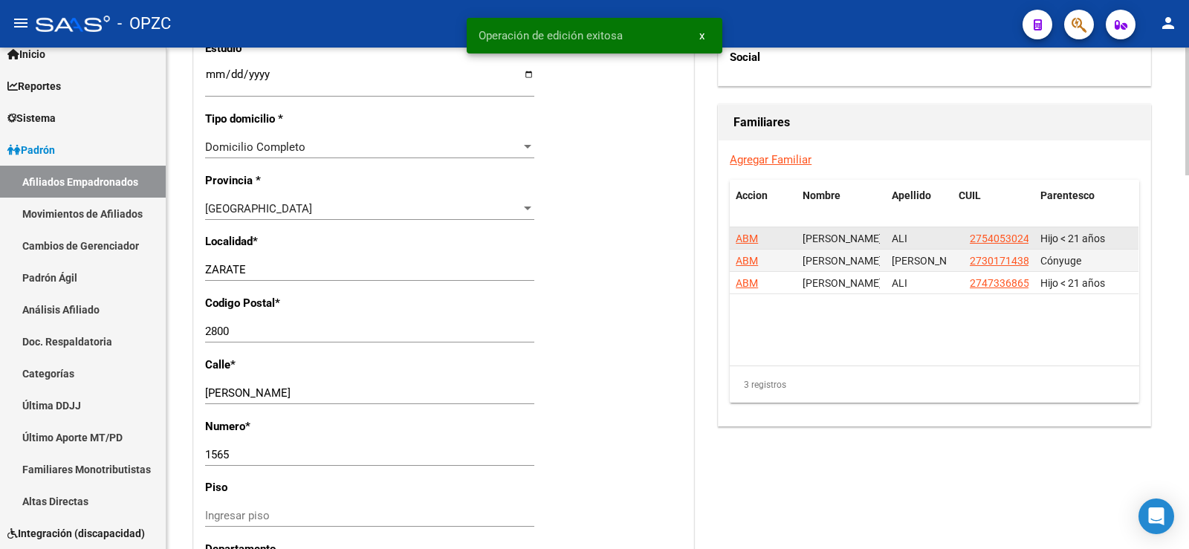
click at [748, 236] on span "ABM" at bounding box center [746, 239] width 22 height 12
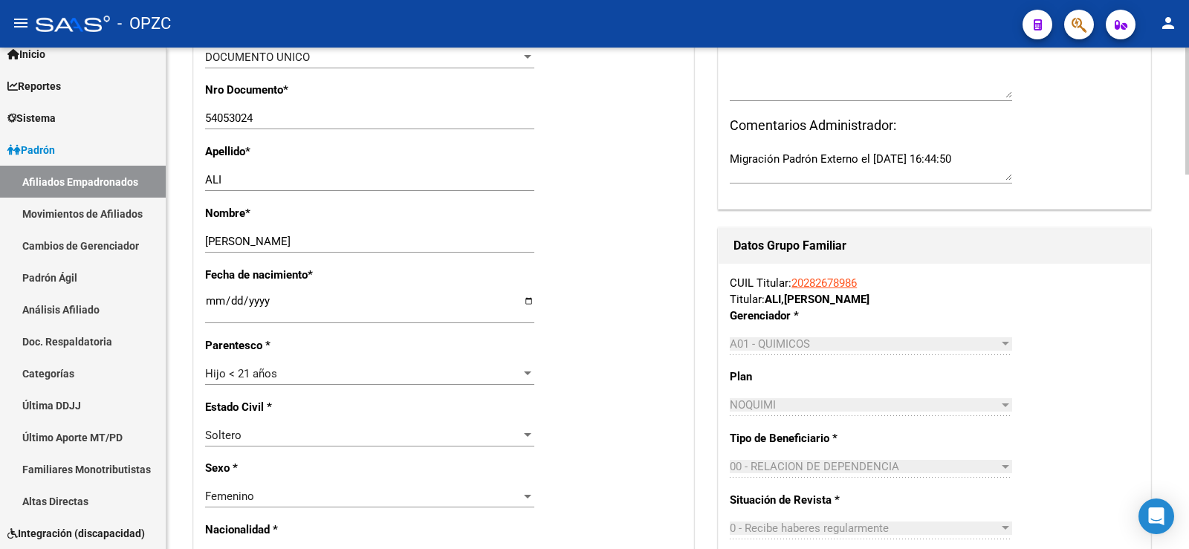
scroll to position [446, 0]
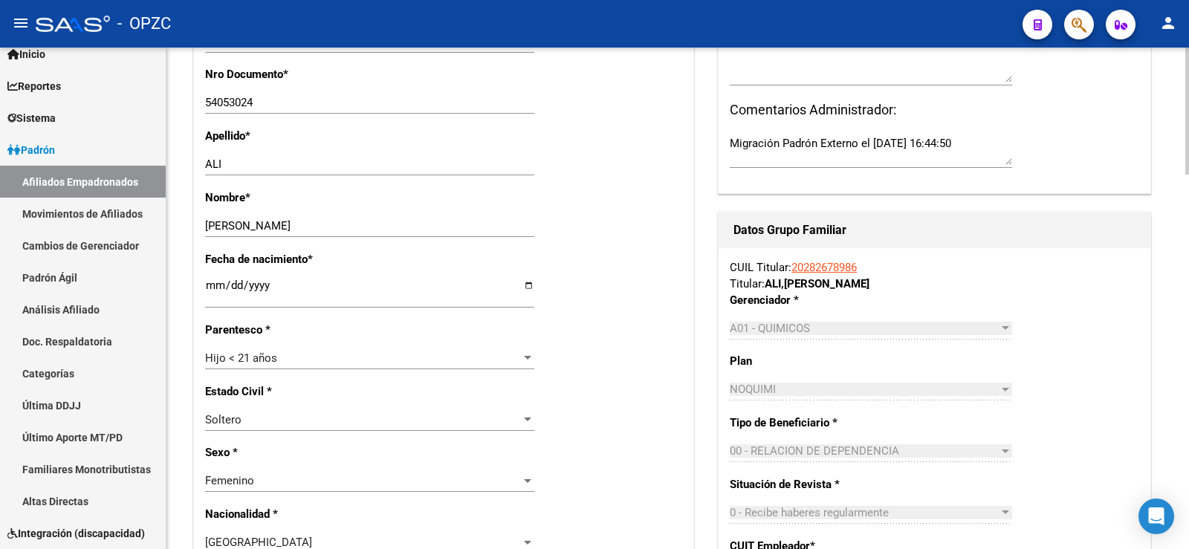
drag, startPoint x: 874, startPoint y: 262, endPoint x: 796, endPoint y: 266, distance: 78.1
click at [796, 266] on div "CUIL Titular: 20282678986 Titular: ALI , HERNAN PASCUAL" at bounding box center [934, 275] width 409 height 33
copy link "20282678986"
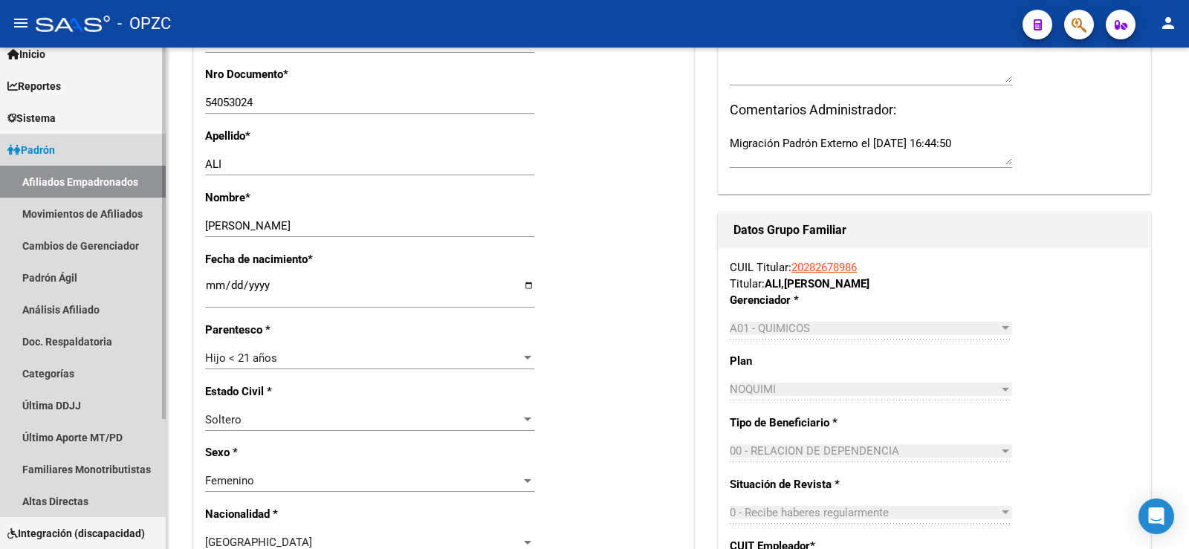
click at [97, 190] on link "Afiliados Empadronados" at bounding box center [83, 182] width 166 height 32
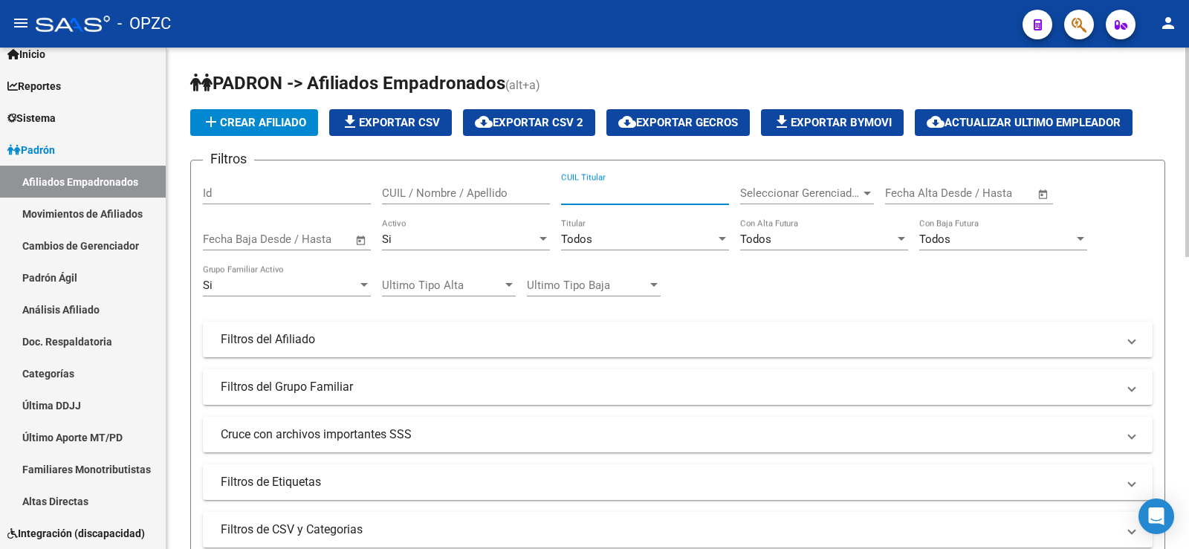
paste input "20282678986"
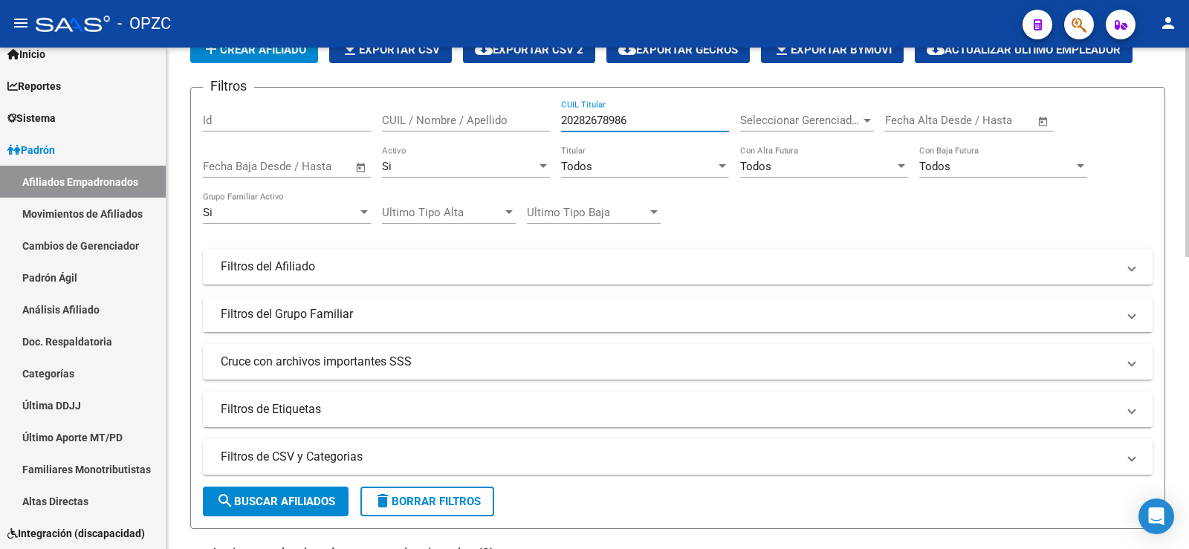
scroll to position [371, 0]
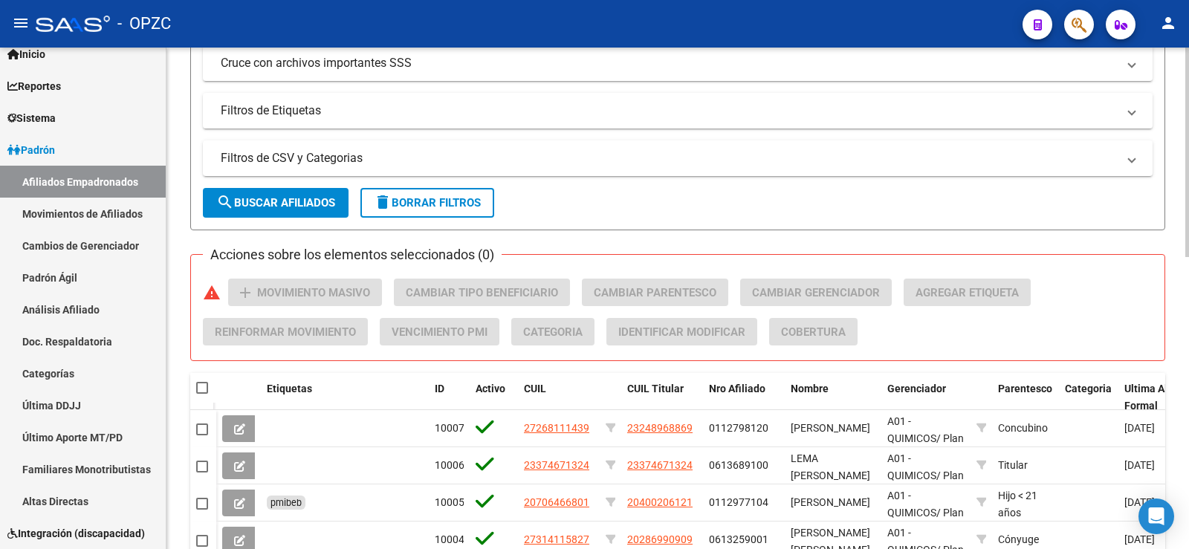
type input "20282678986"
click at [299, 192] on button "search Buscar Afiliados" at bounding box center [276, 203] width 146 height 30
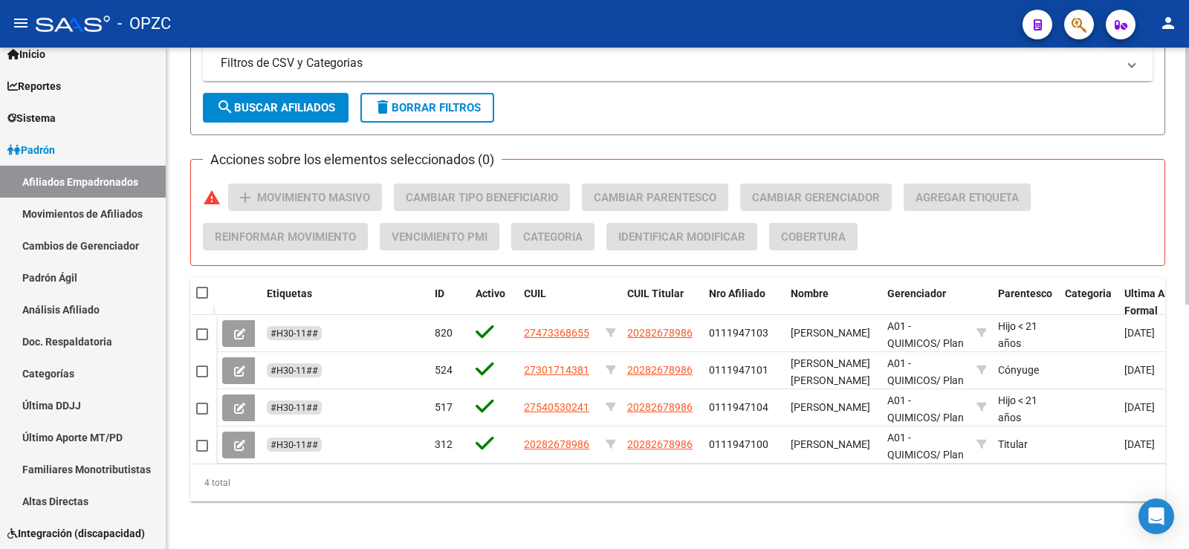
scroll to position [478, 0]
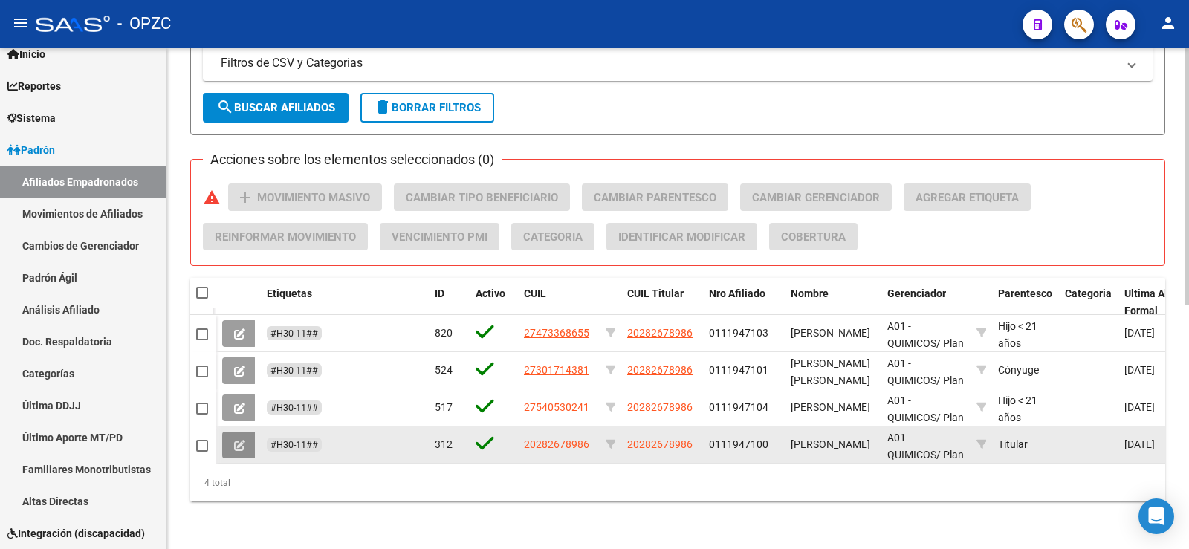
click at [244, 440] on icon at bounding box center [239, 445] width 11 height 11
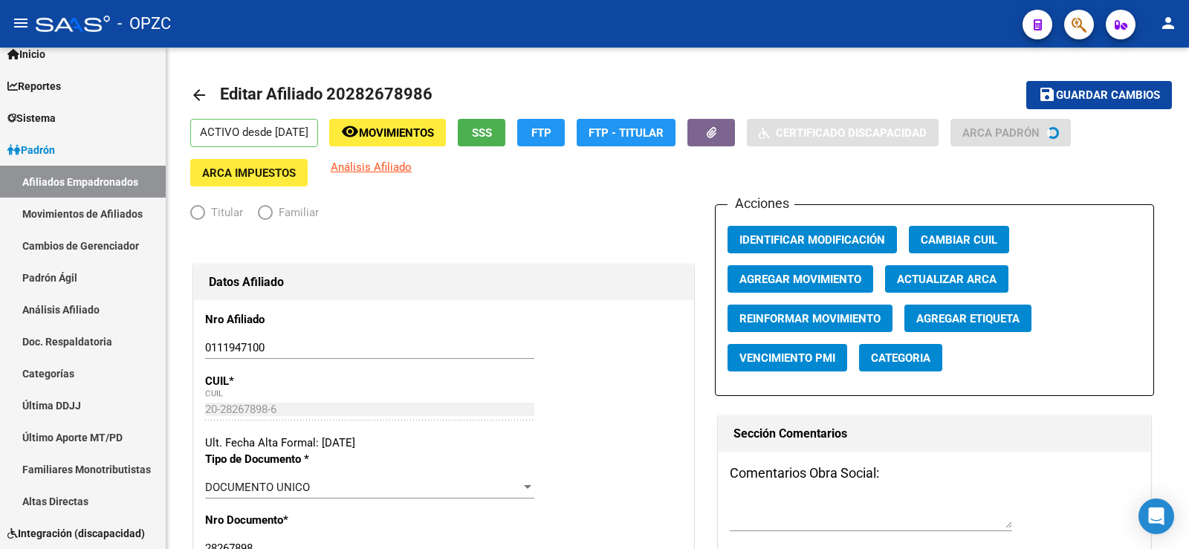
radio input "true"
type input "30-50381106-1"
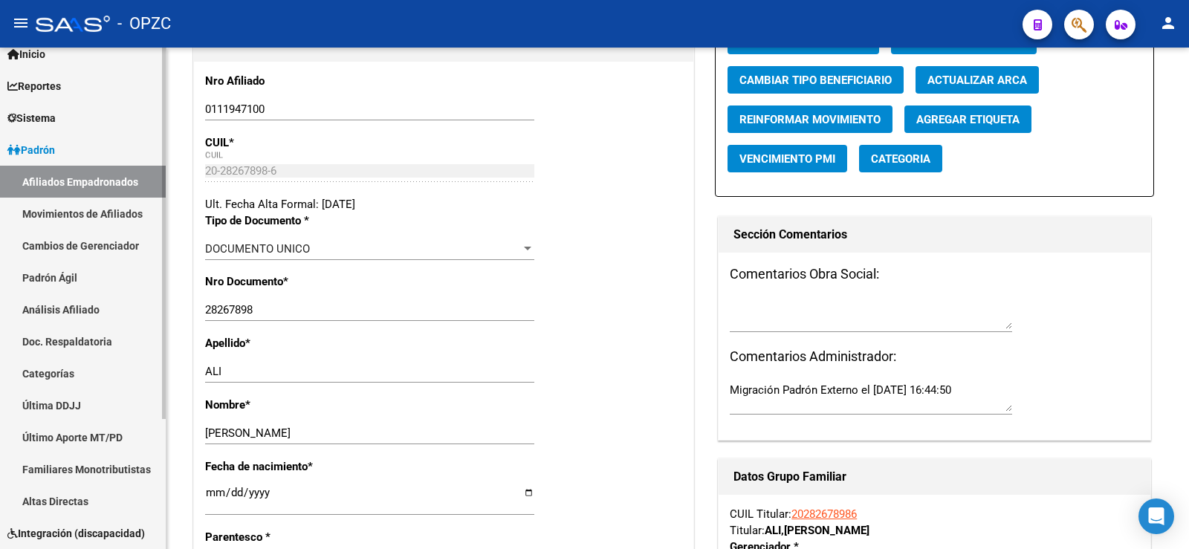
scroll to position [223, 0]
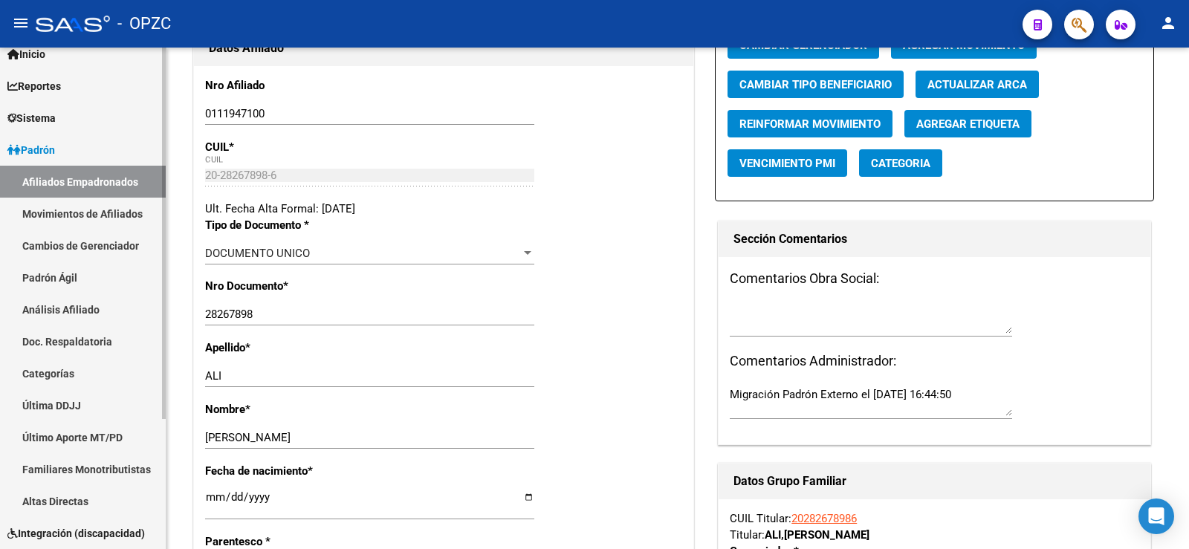
click at [64, 178] on link "Afiliados Empadronados" at bounding box center [83, 182] width 166 height 32
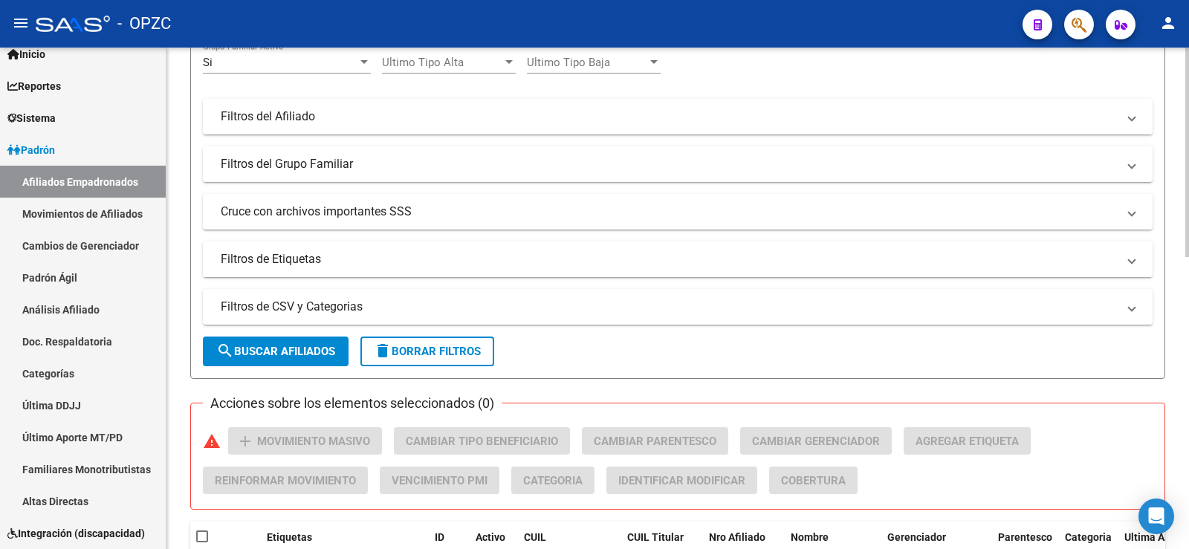
click at [274, 250] on mat-expansion-panel-header "Filtros de Etiquetas" at bounding box center [677, 259] width 949 height 36
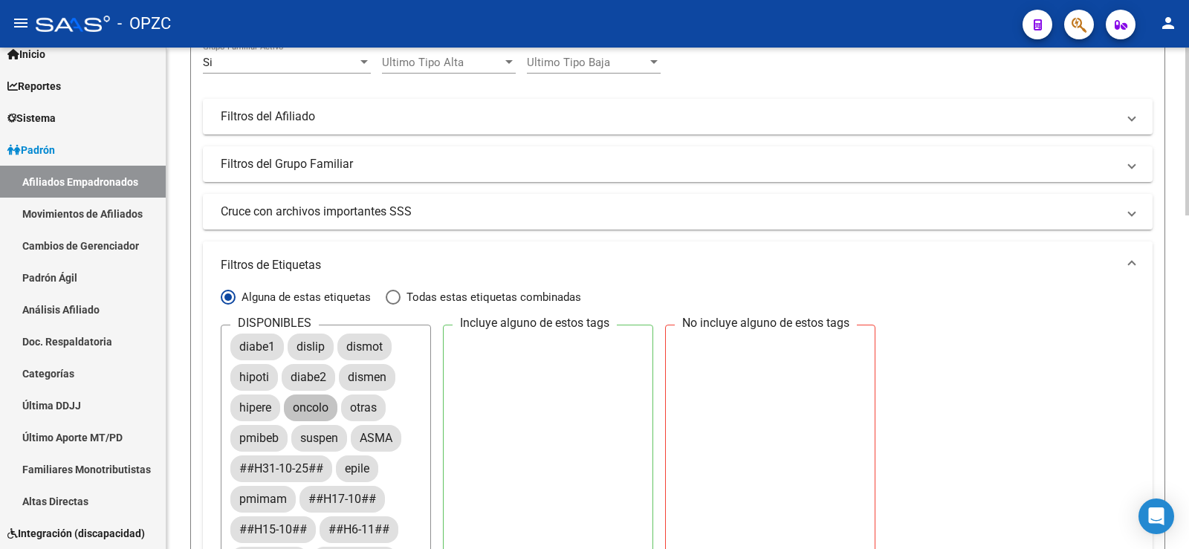
scroll to position [110, 0]
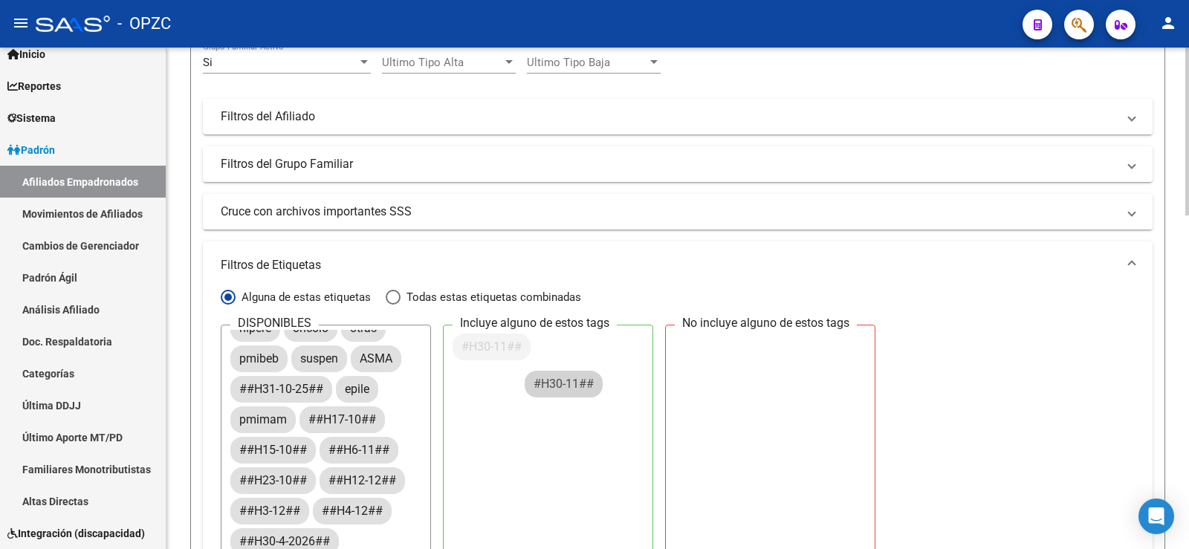
drag, startPoint x: 480, startPoint y: 403, endPoint x: 588, endPoint y: 380, distance: 110.2
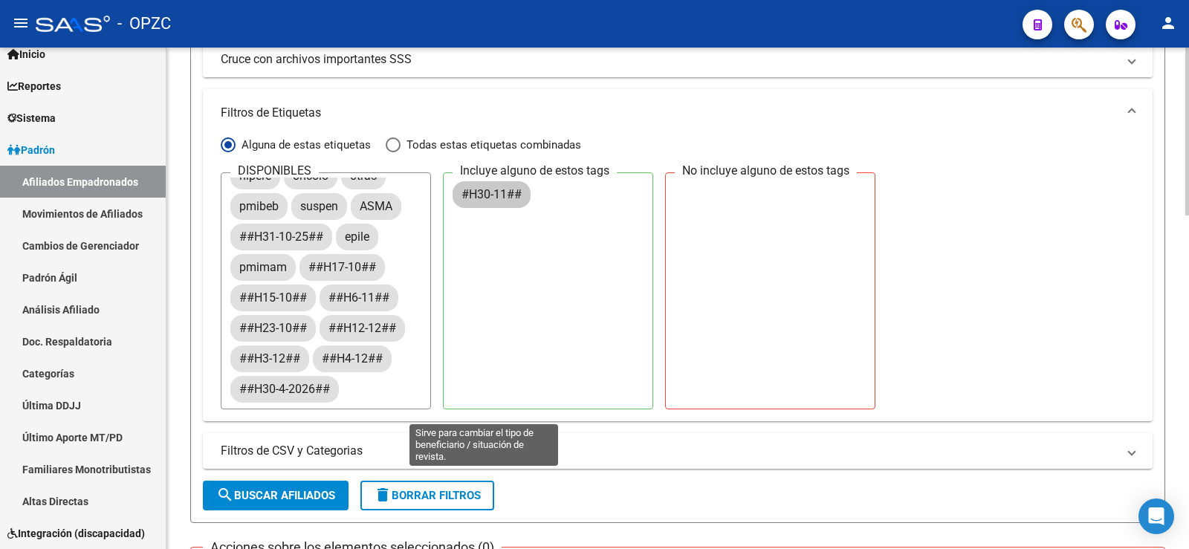
scroll to position [594, 0]
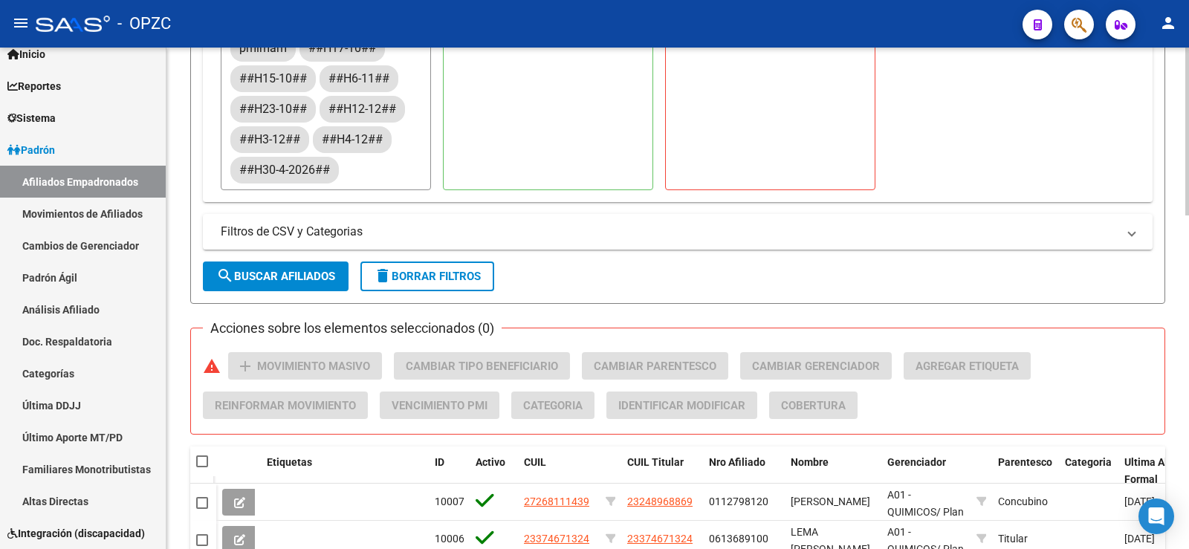
click at [316, 269] on button "search Buscar Afiliados" at bounding box center [276, 277] width 146 height 30
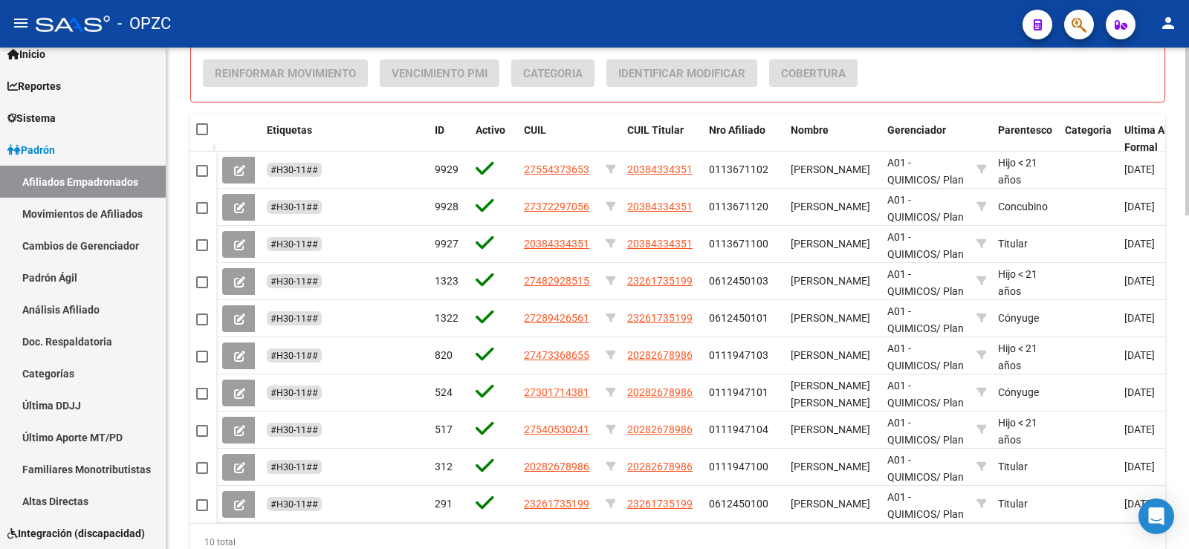
scroll to position [966, 0]
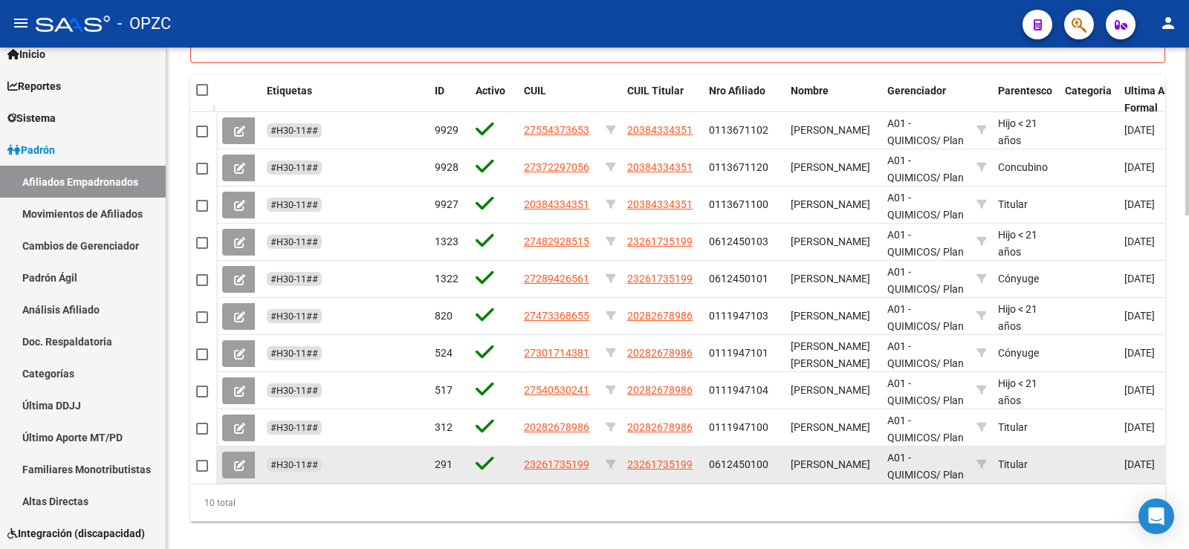
click at [245, 463] on button at bounding box center [239, 465] width 35 height 27
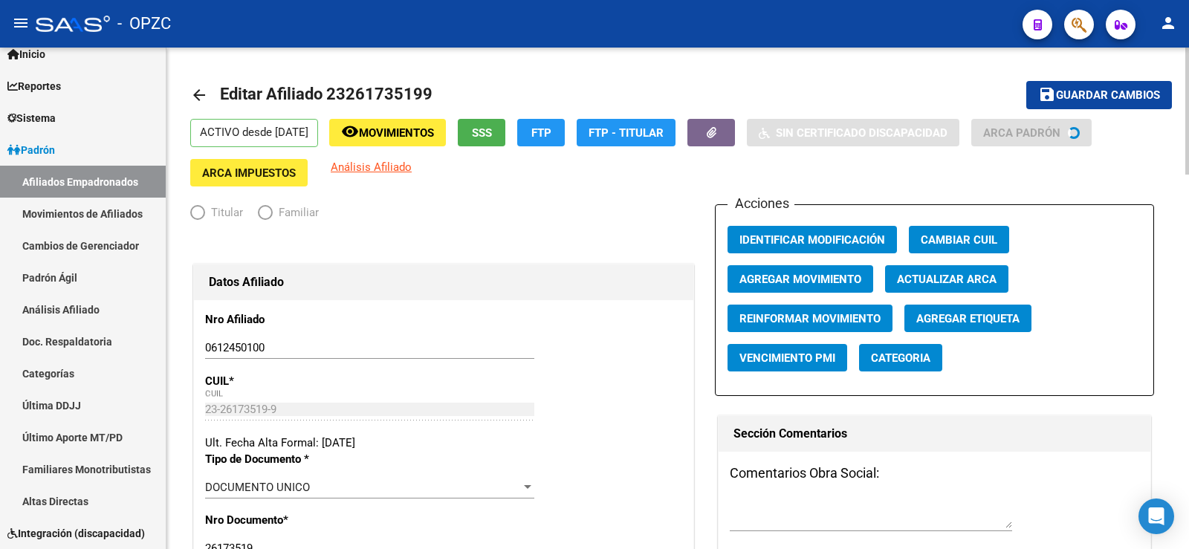
radio input "true"
type input "30-59272454-1"
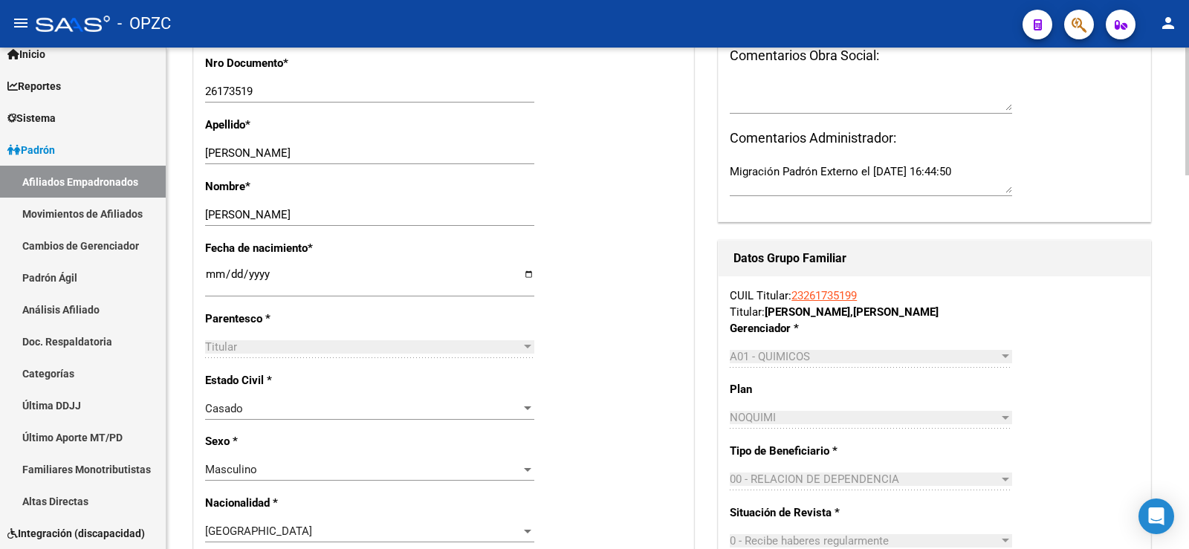
scroll to position [74, 0]
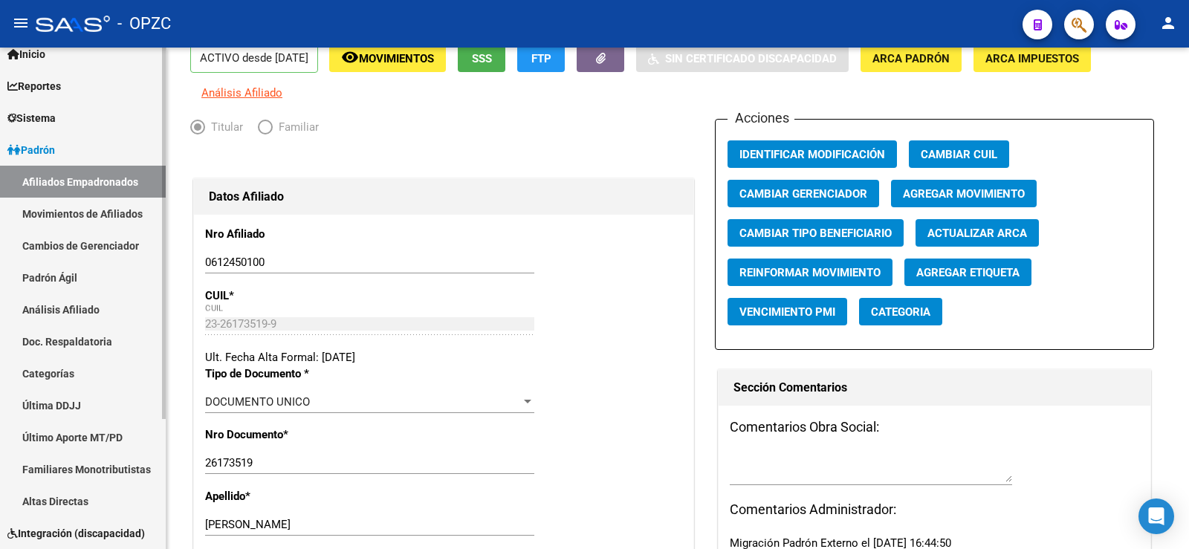
click at [126, 176] on link "Afiliados Empadronados" at bounding box center [83, 182] width 166 height 32
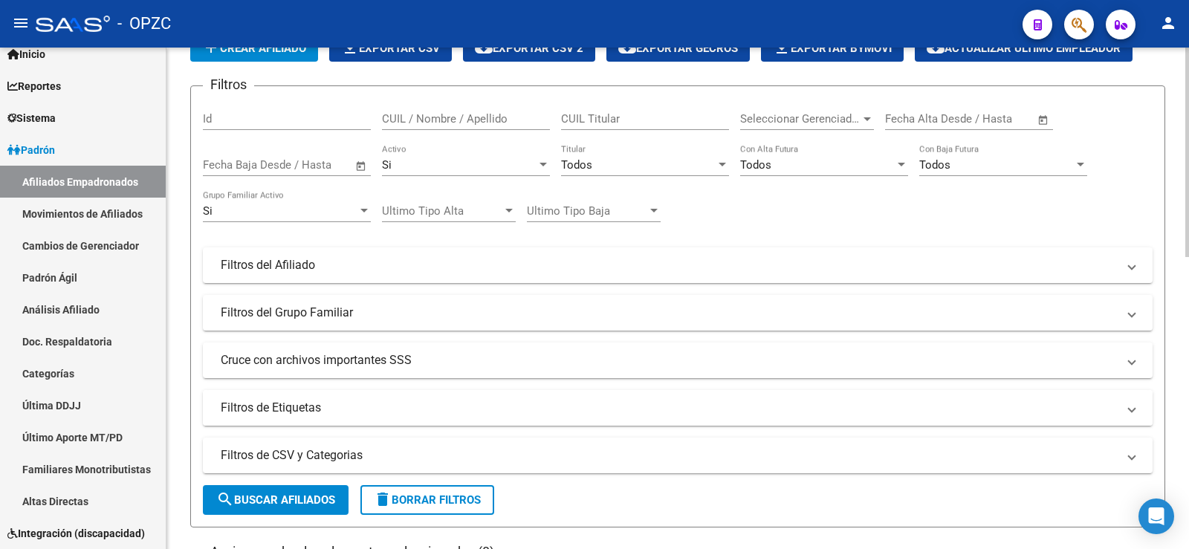
click at [288, 405] on mat-panel-title "Filtros de Etiquetas" at bounding box center [669, 408] width 896 height 16
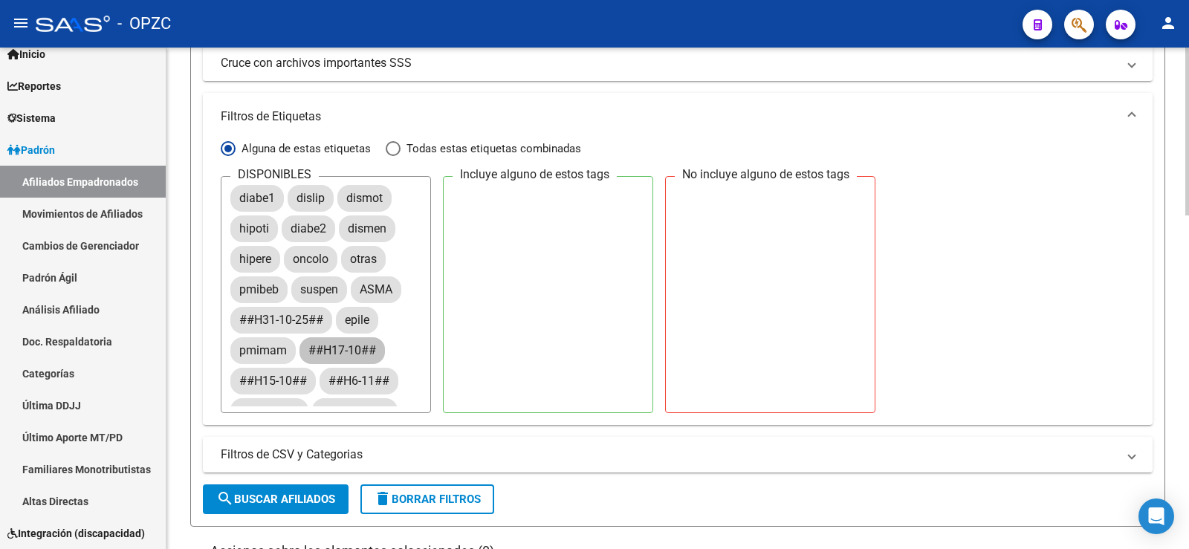
scroll to position [74, 0]
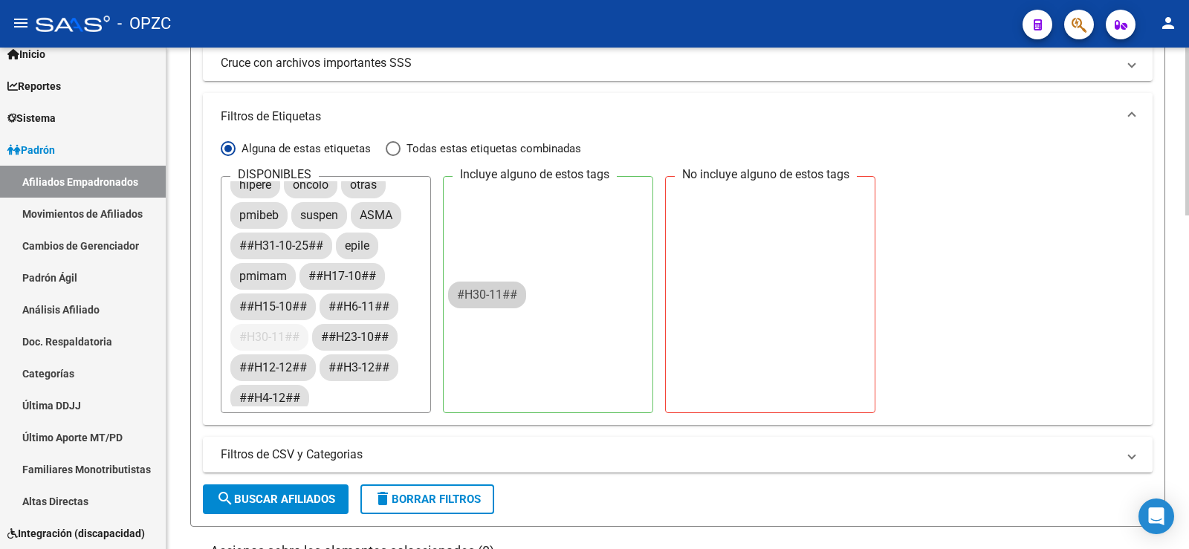
drag, startPoint x: 277, startPoint y: 337, endPoint x: 522, endPoint y: 268, distance: 254.5
click at [522, 268] on div "DISPONIBLES diabe1 dislip dismot hipoti diabe2 dismen hipere oncolo otras pmibe…" at bounding box center [678, 294] width 914 height 237
click at [302, 493] on span "search Buscar Afiliados" at bounding box center [275, 499] width 119 height 13
drag, startPoint x: 362, startPoint y: 321, endPoint x: 542, endPoint y: 237, distance: 199.1
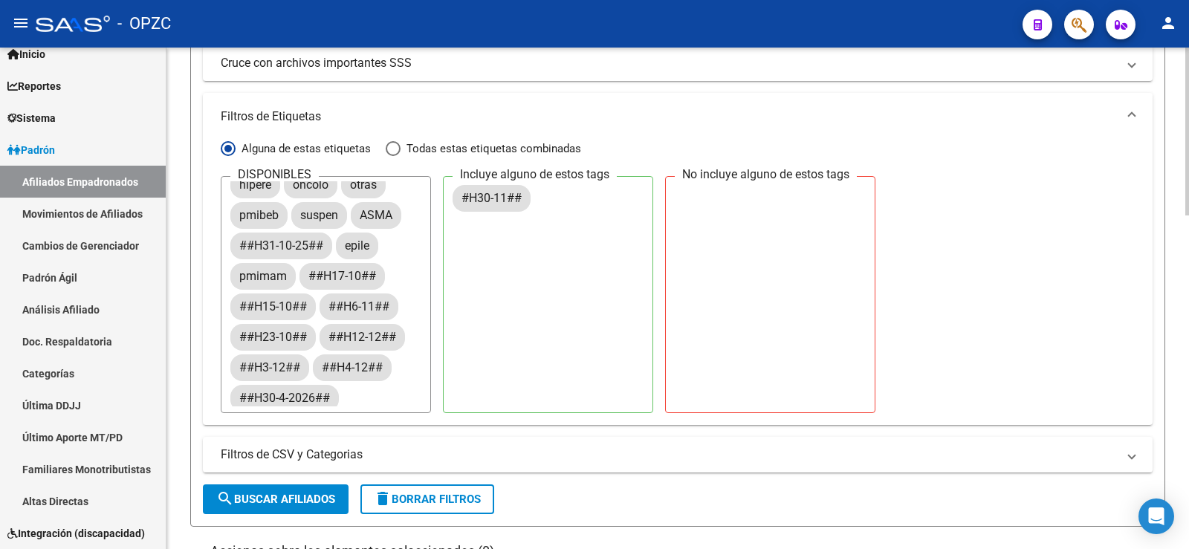
click at [319, 501] on span "search Buscar Afiliados" at bounding box center [275, 499] width 119 height 13
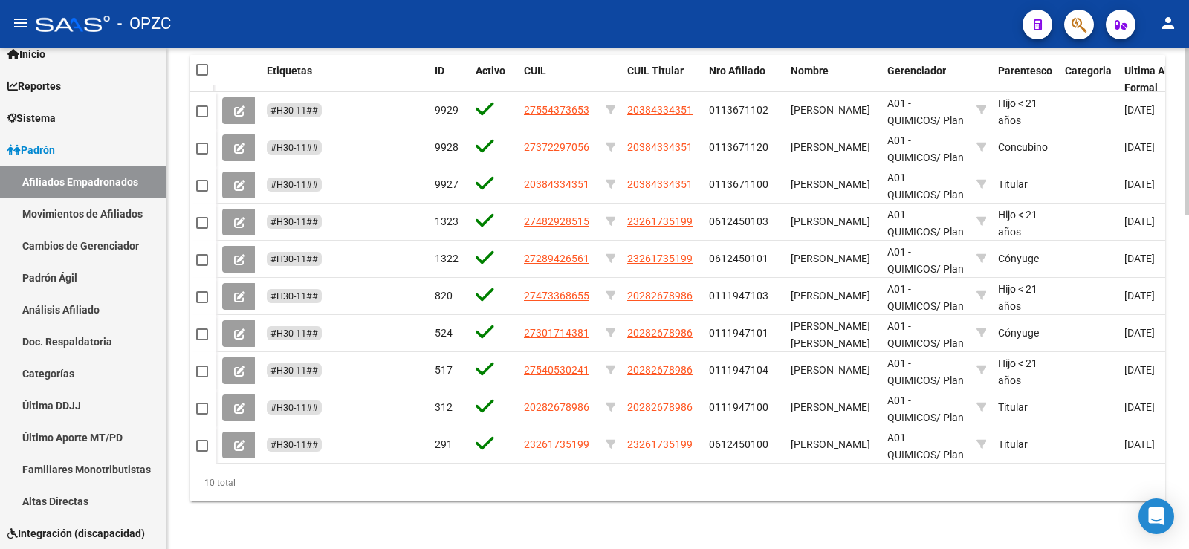
scroll to position [997, 0]
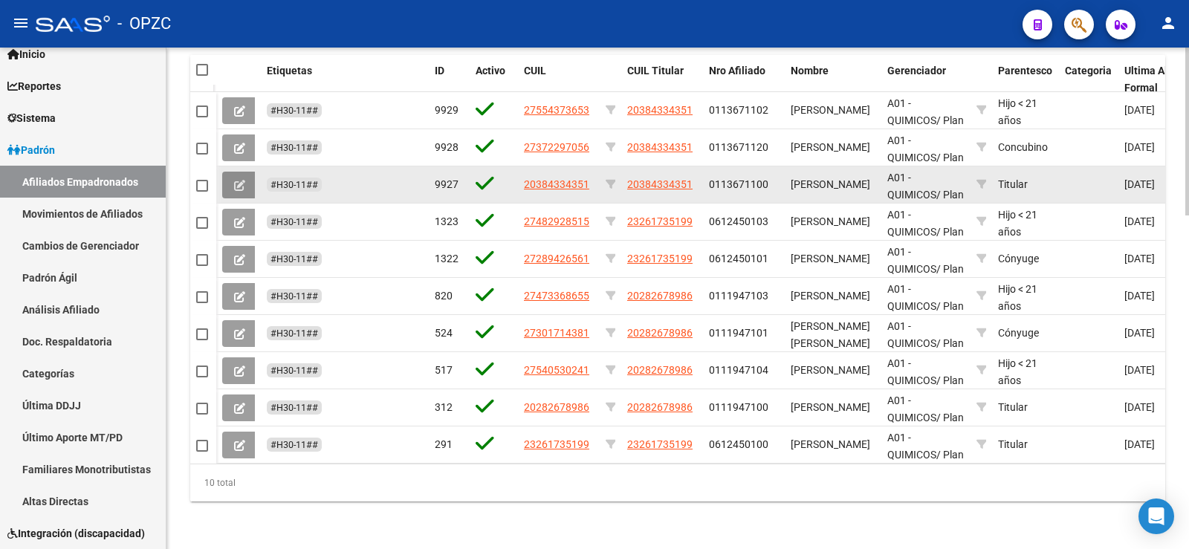
click at [242, 178] on span at bounding box center [239, 184] width 11 height 13
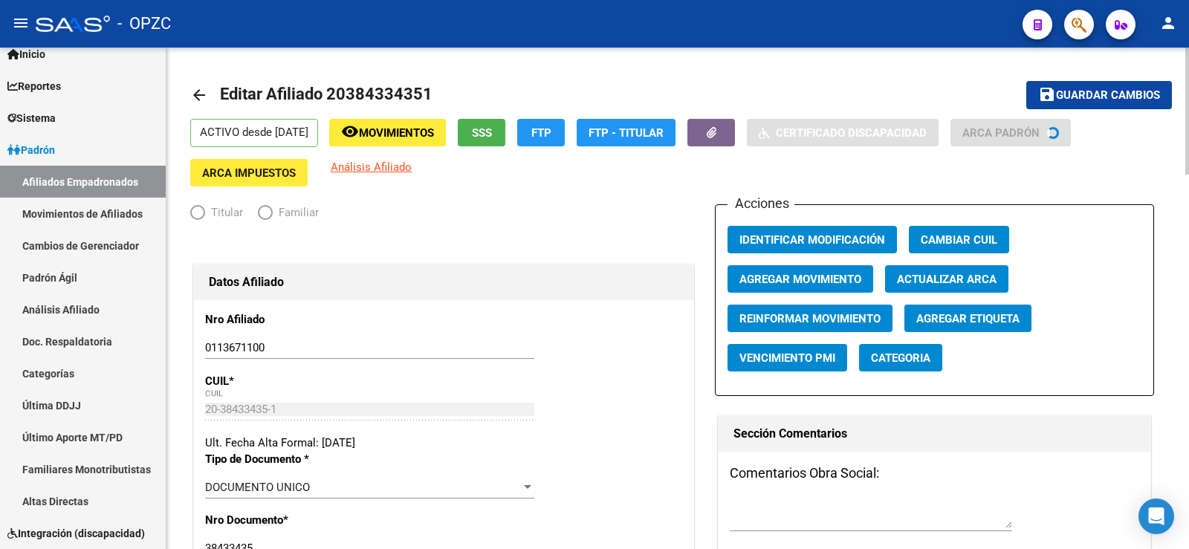
radio input "true"
type input "30-50381106-1"
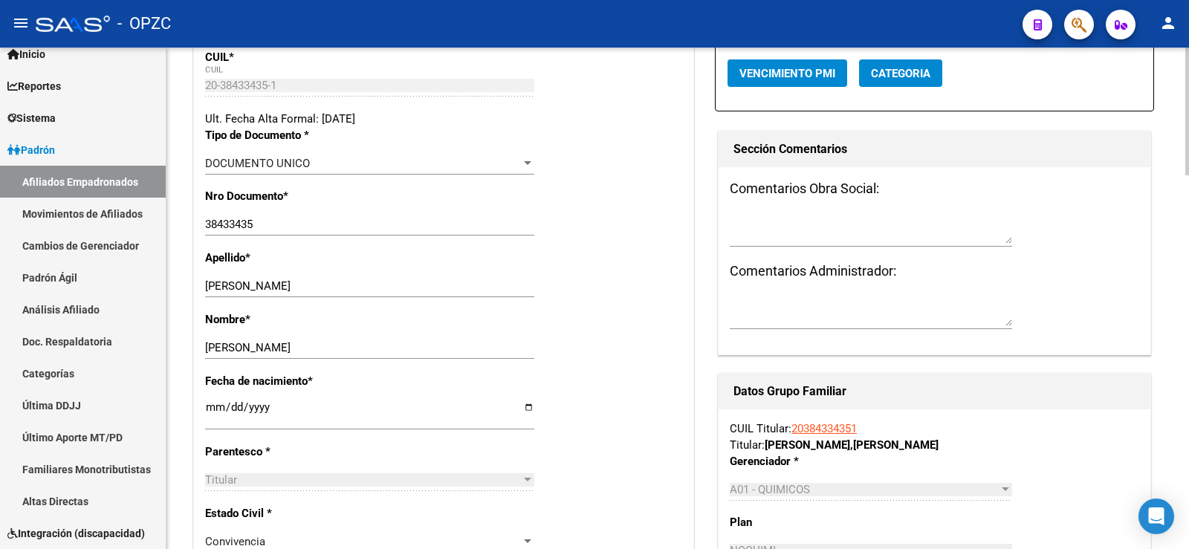
scroll to position [371, 0]
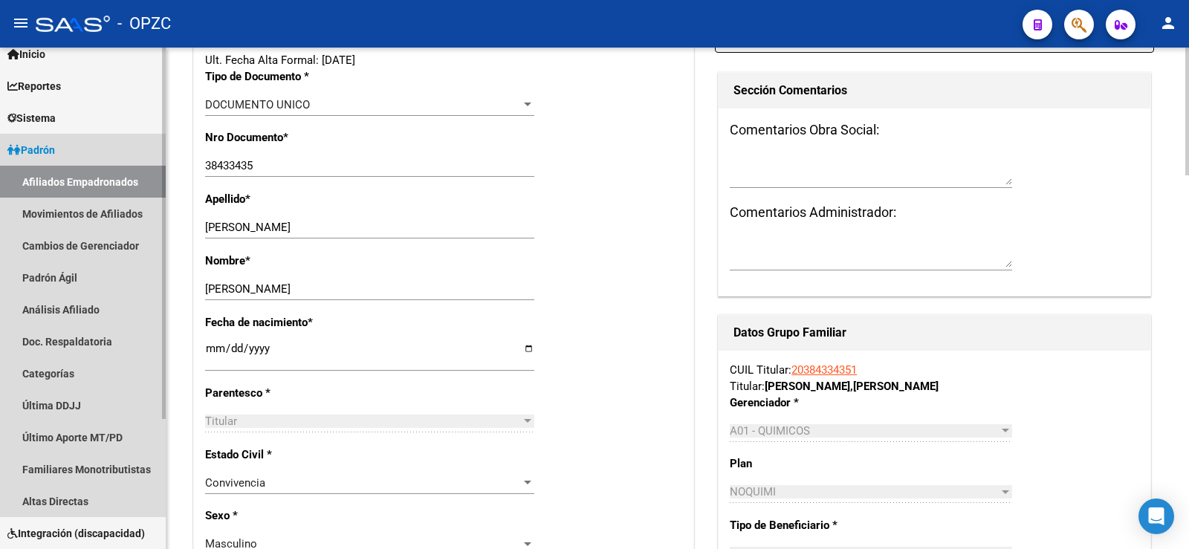
click at [99, 178] on link "Afiliados Empadronados" at bounding box center [83, 182] width 166 height 32
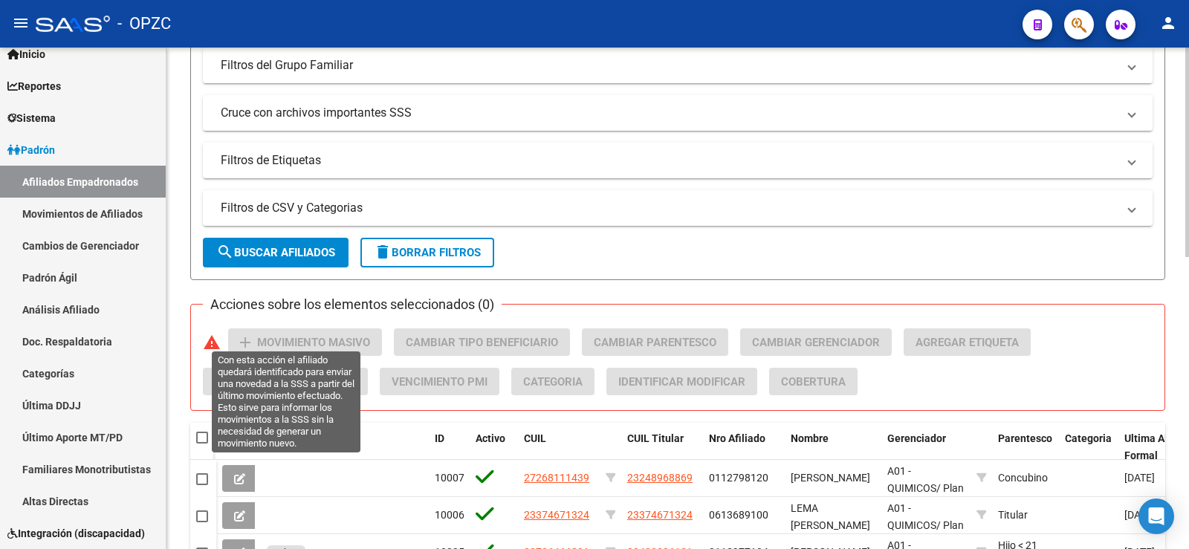
scroll to position [371, 0]
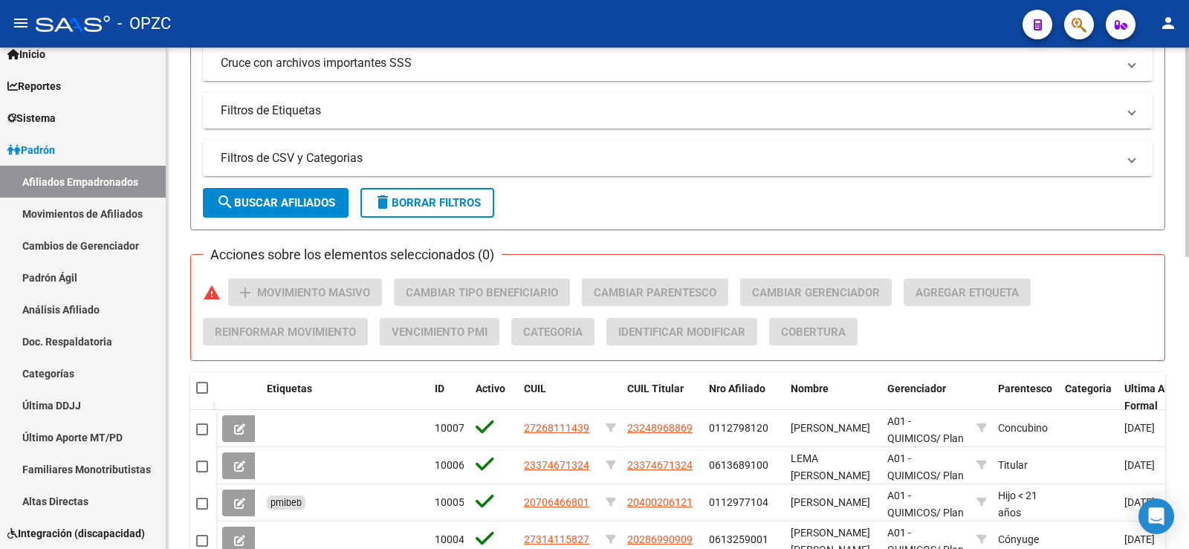
click at [298, 114] on mat-panel-title "Filtros de Etiquetas" at bounding box center [669, 111] width 896 height 16
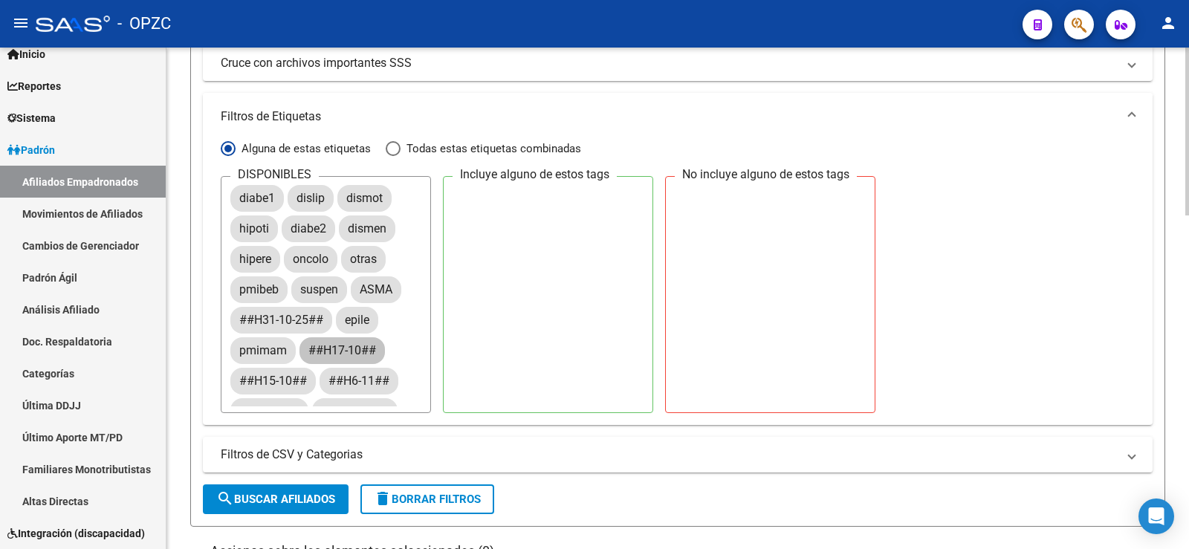
scroll to position [74, 0]
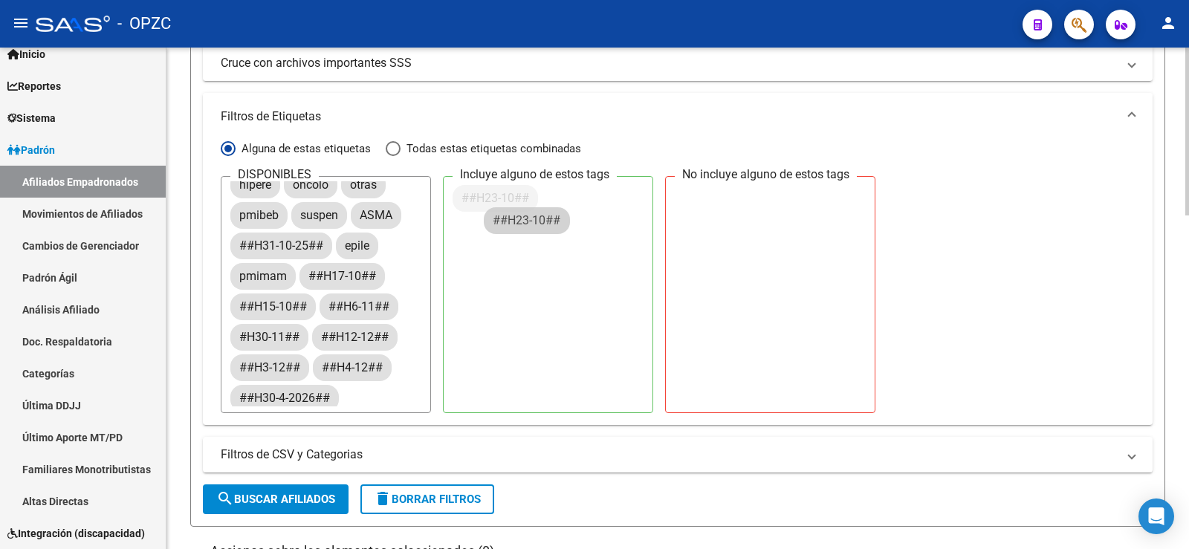
drag, startPoint x: 351, startPoint y: 338, endPoint x: 524, endPoint y: 221, distance: 209.8
click at [320, 494] on span "search Buscar Afiliados" at bounding box center [275, 499] width 119 height 13
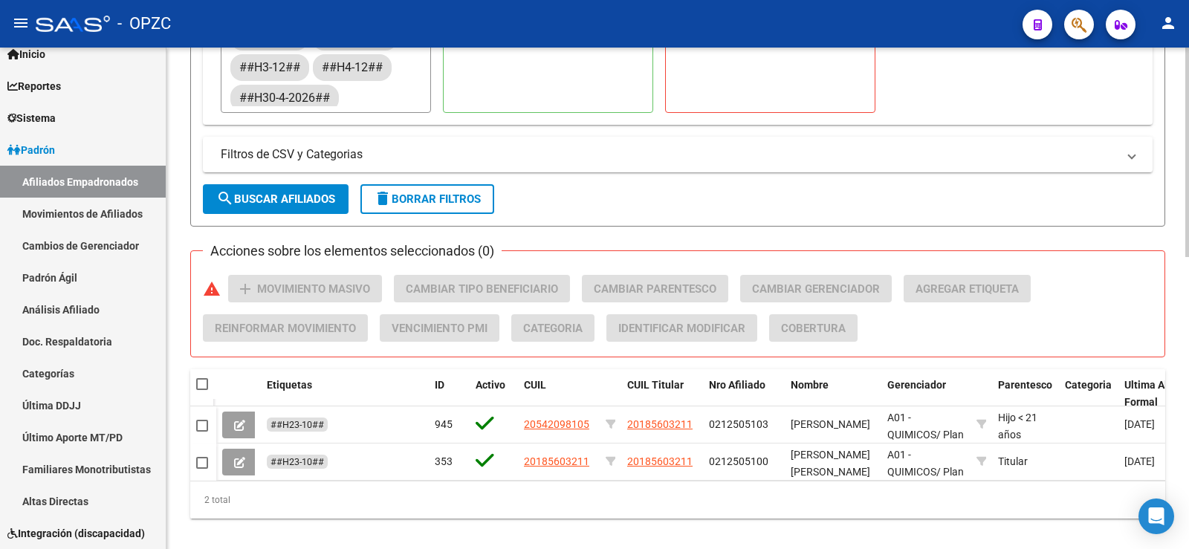
scroll to position [700, 0]
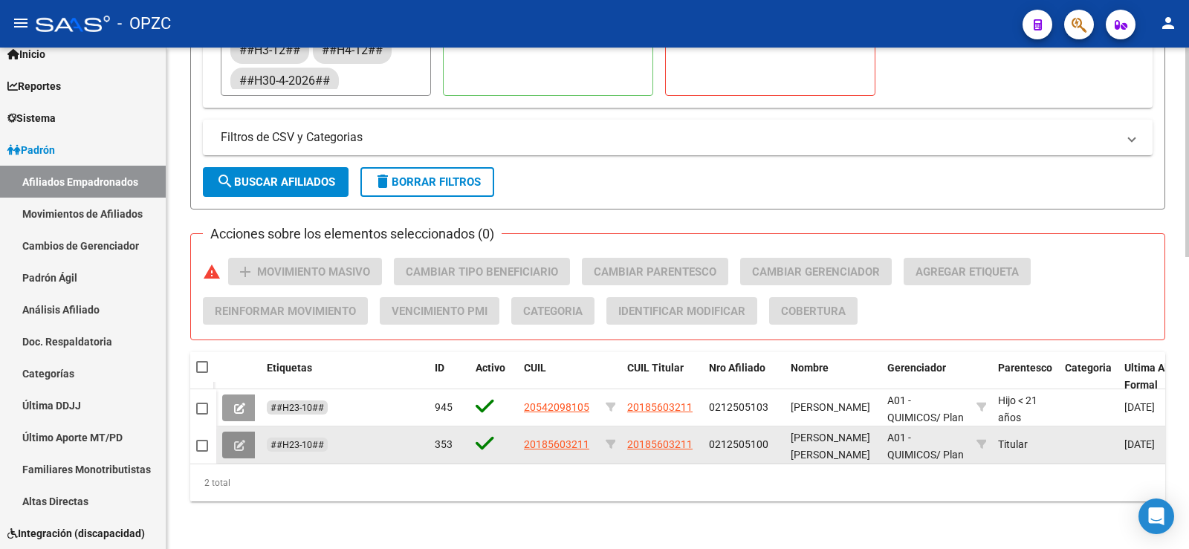
click at [235, 440] on icon at bounding box center [239, 445] width 11 height 11
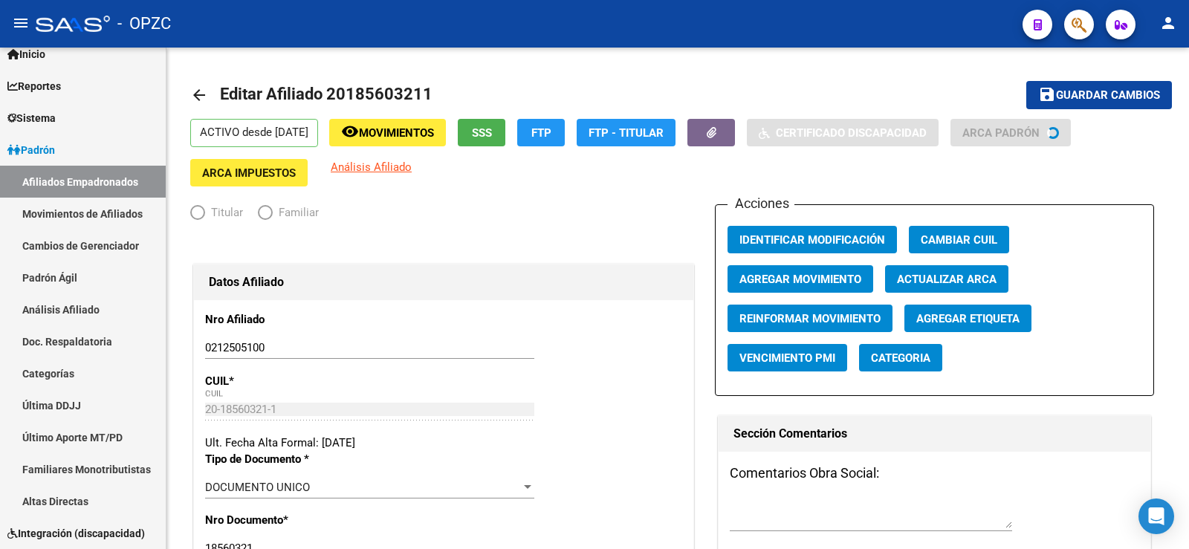
radio input "true"
type input "30-50350872-5"
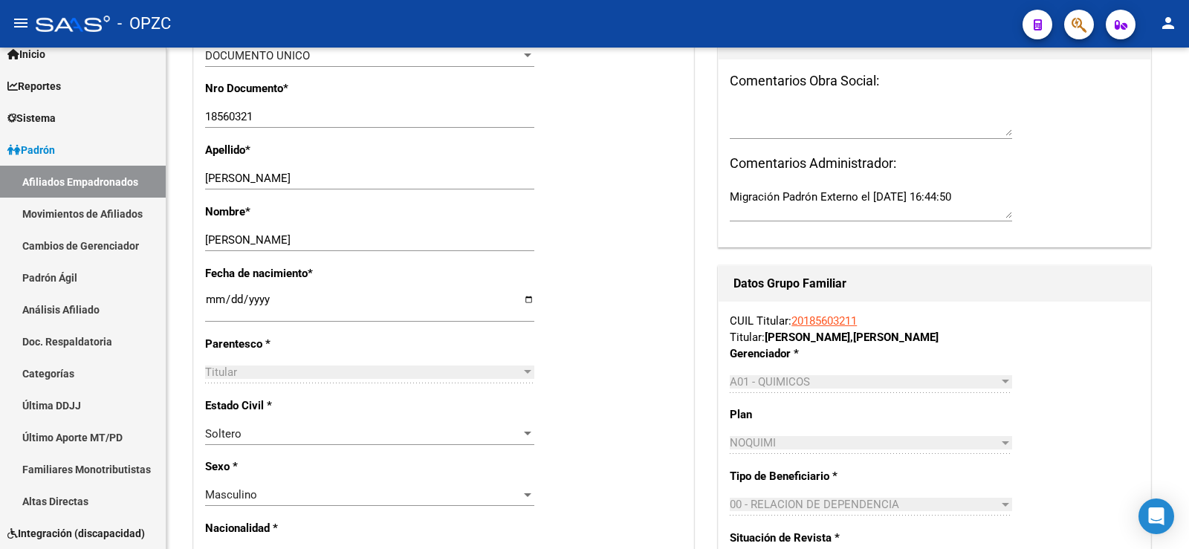
scroll to position [446, 0]
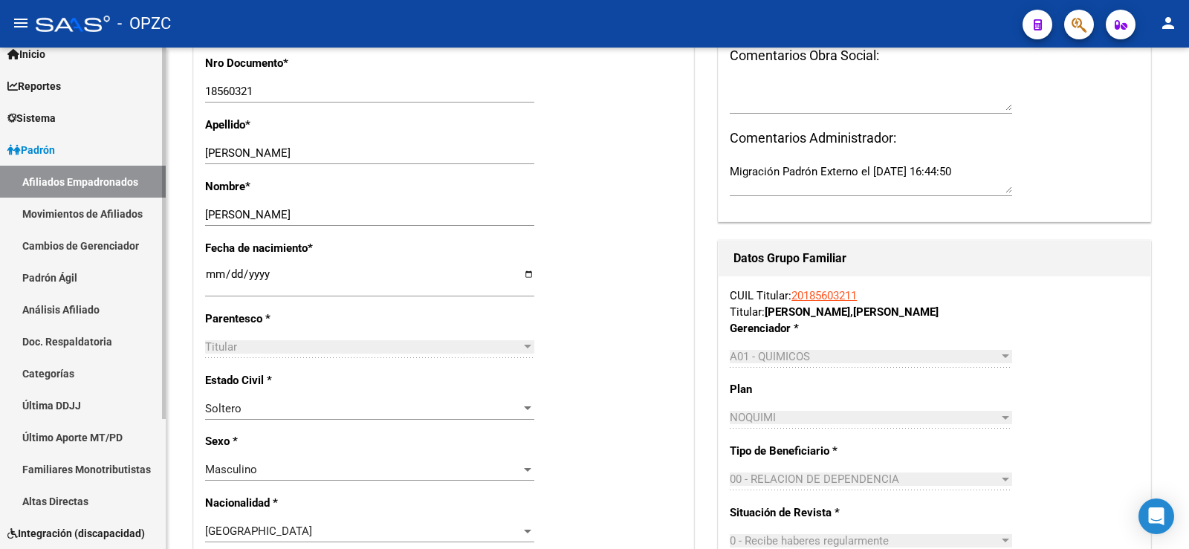
click at [110, 181] on link "Afiliados Empadronados" at bounding box center [83, 182] width 166 height 32
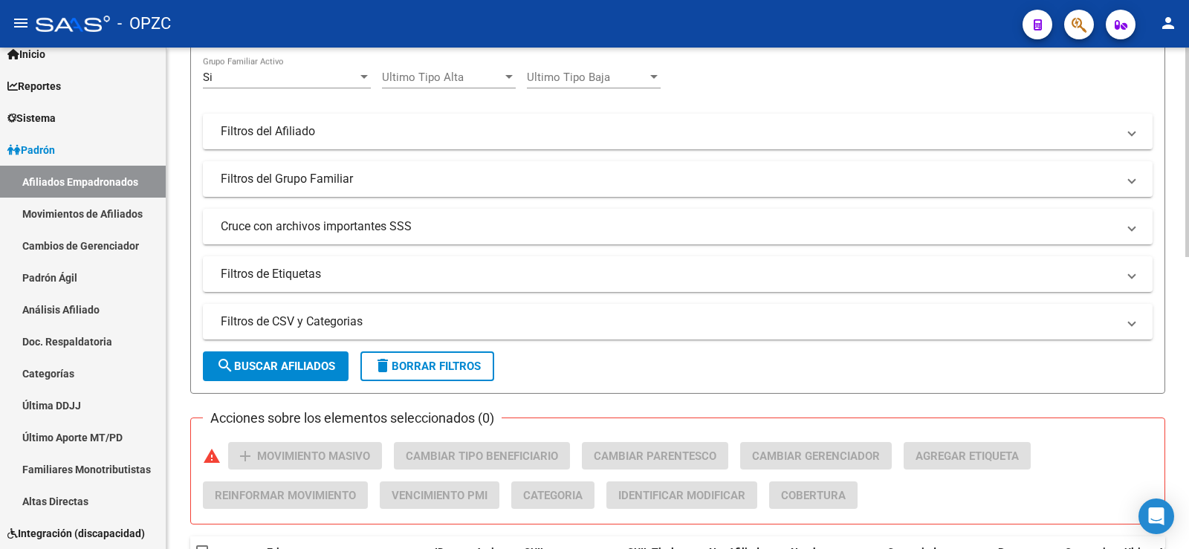
scroll to position [149, 0]
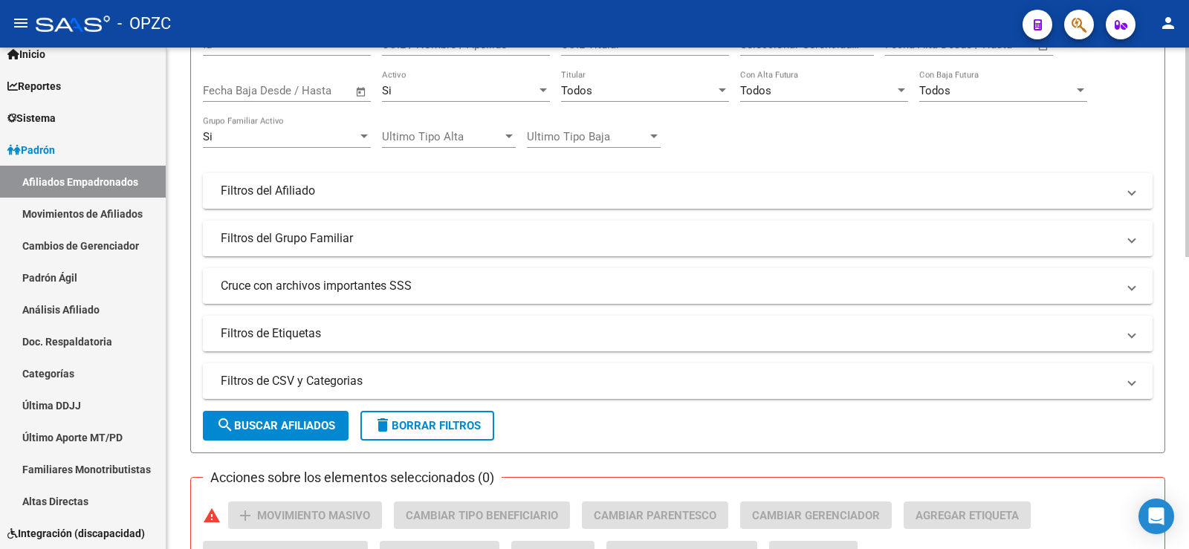
click at [328, 327] on mat-panel-title "Filtros de Etiquetas" at bounding box center [669, 333] width 896 height 16
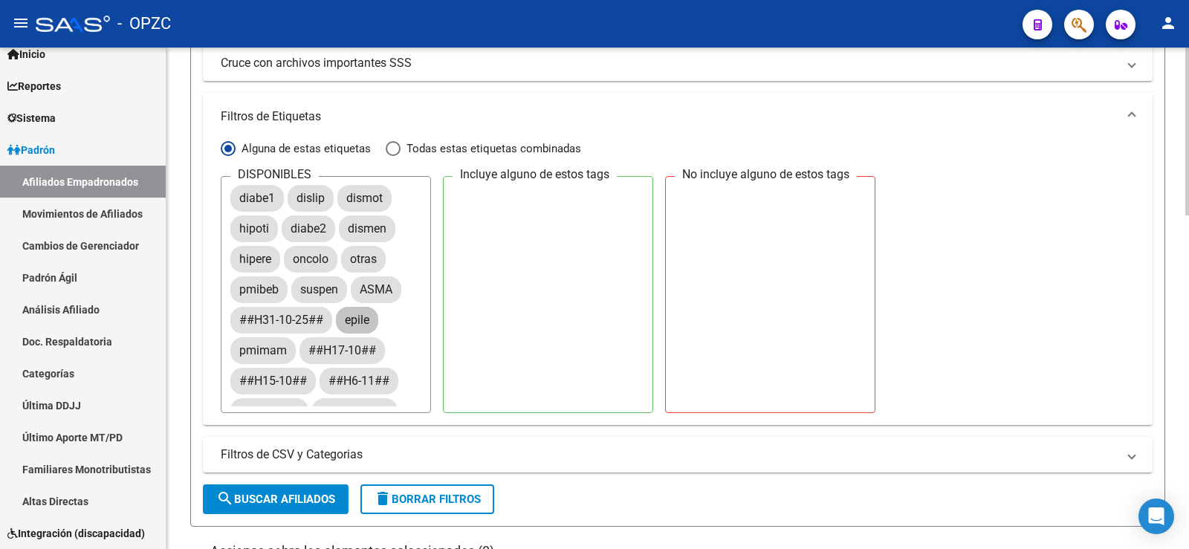
scroll to position [74, 0]
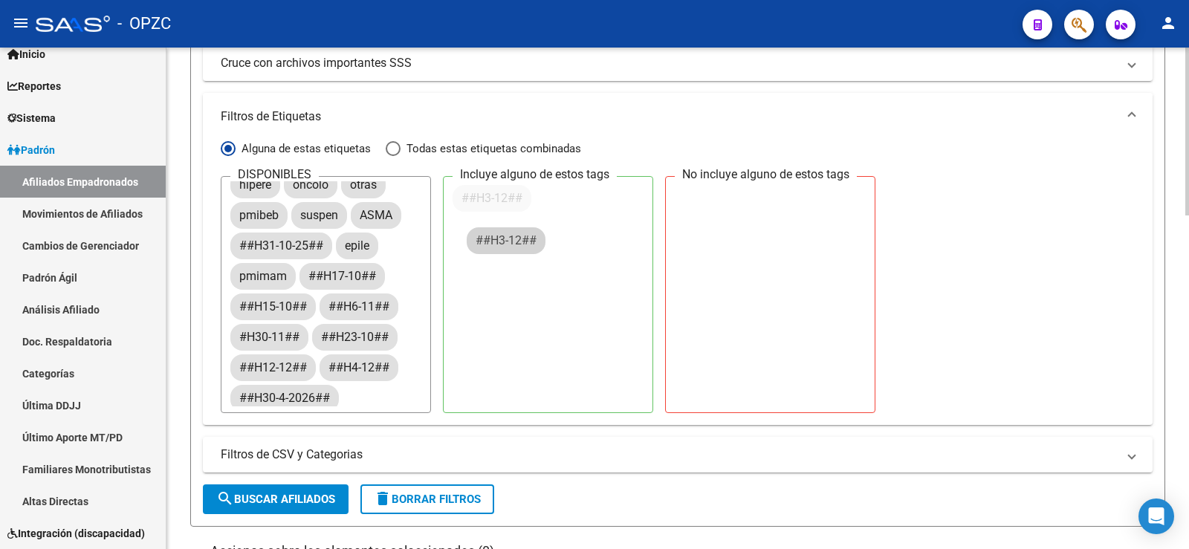
drag, startPoint x: 342, startPoint y: 363, endPoint x: 503, endPoint y: 219, distance: 215.2
click at [302, 496] on span "search Buscar Afiliados" at bounding box center [275, 499] width 119 height 13
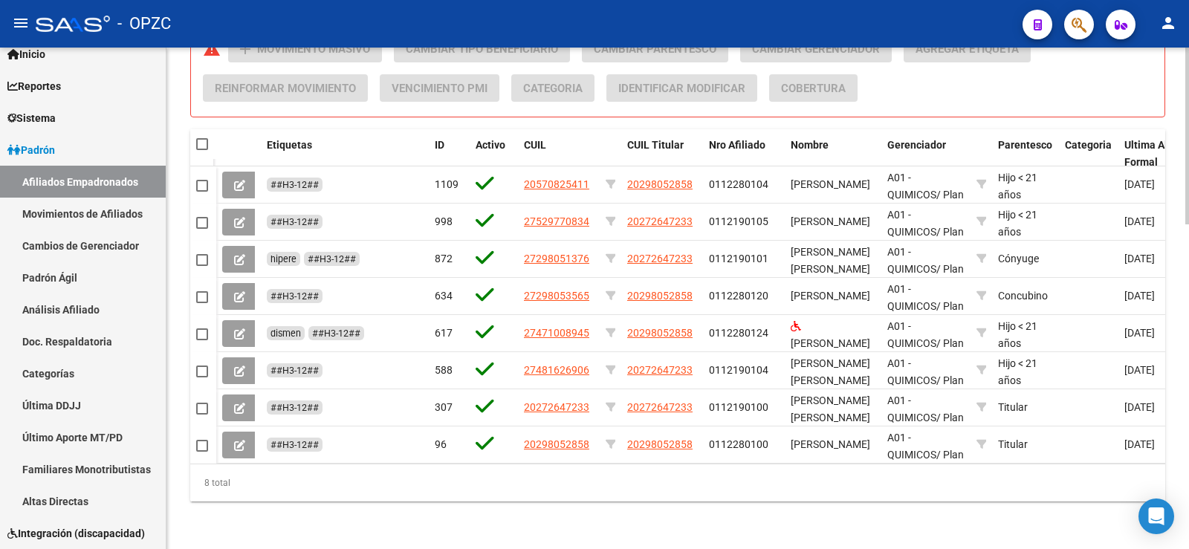
scroll to position [923, 0]
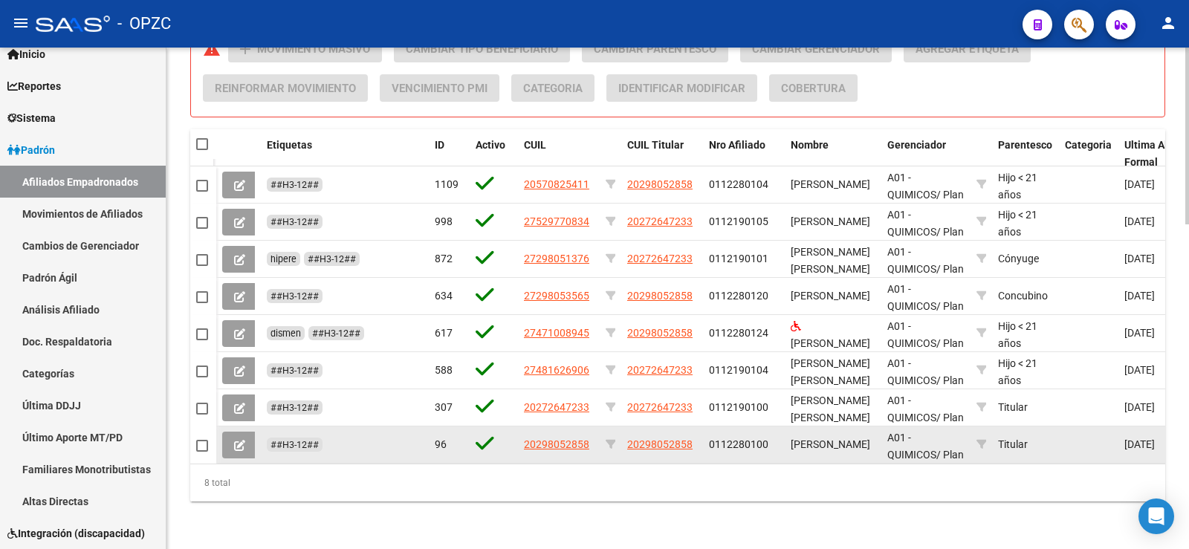
click at [237, 438] on span at bounding box center [239, 444] width 11 height 13
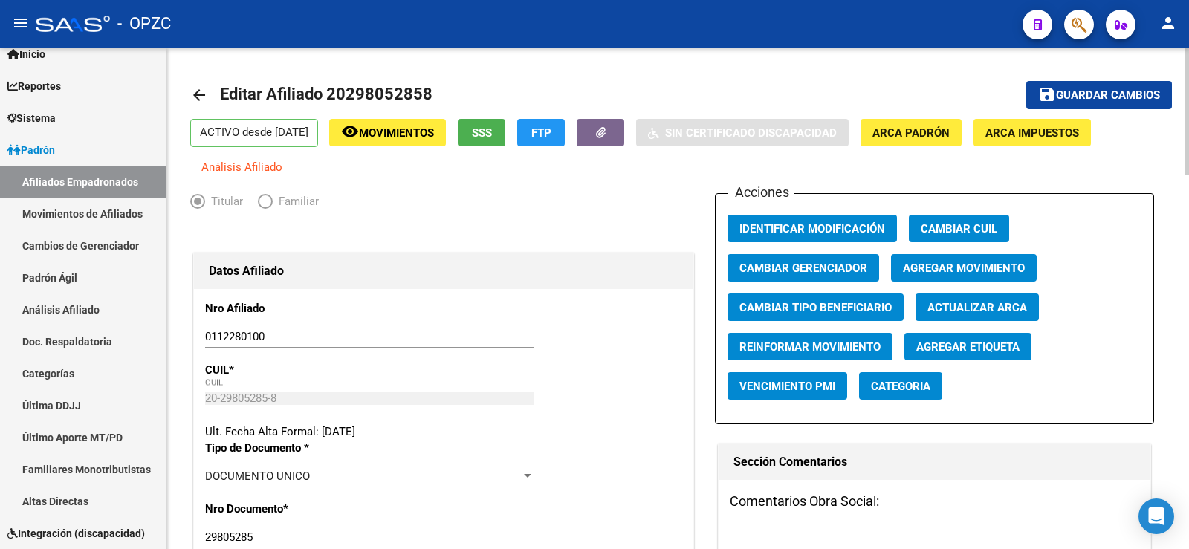
radio input "true"
type input "30-59272454-1"
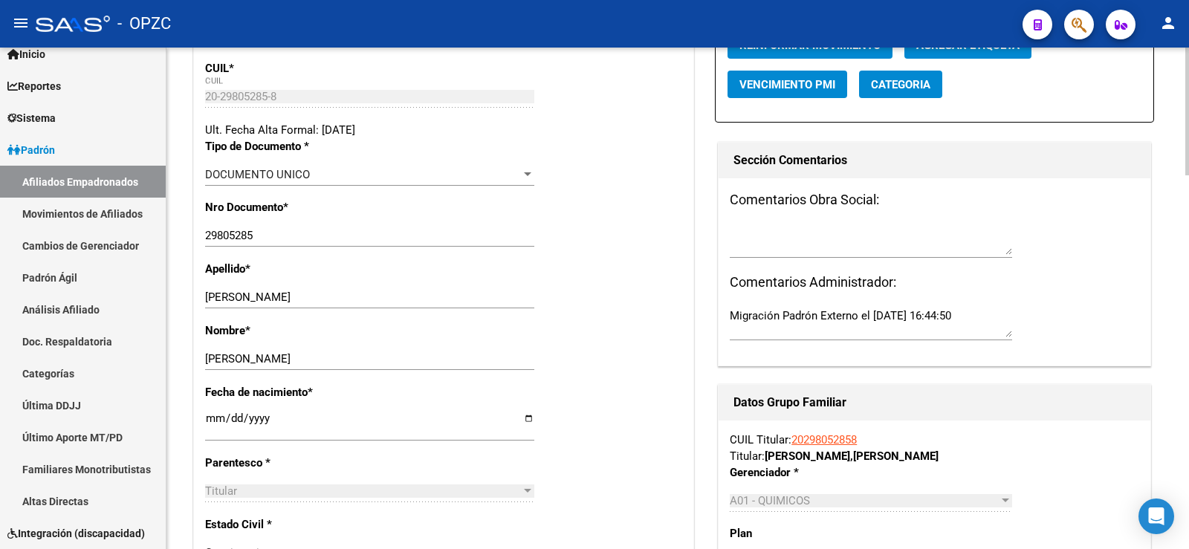
scroll to position [74, 0]
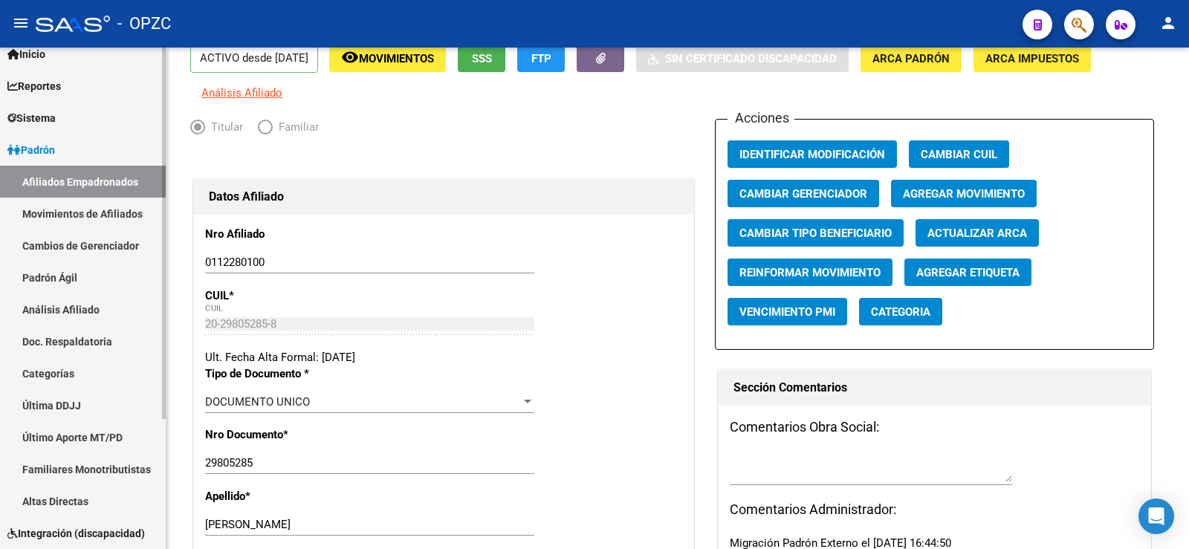
click at [90, 178] on link "Afiliados Empadronados" at bounding box center [83, 182] width 166 height 32
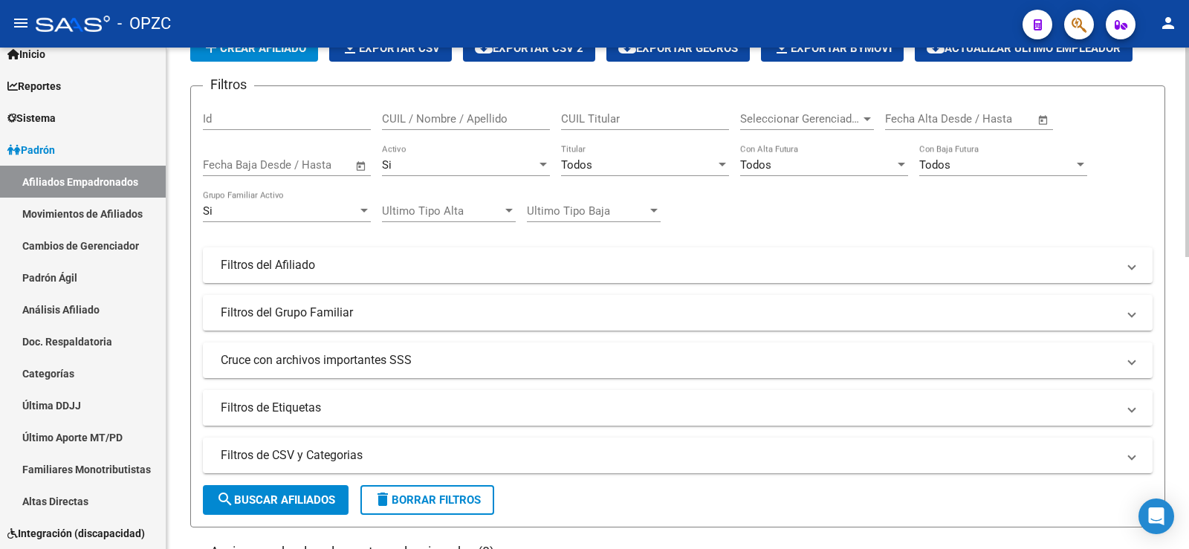
click at [309, 403] on mat-panel-title "Filtros de Etiquetas" at bounding box center [669, 408] width 896 height 16
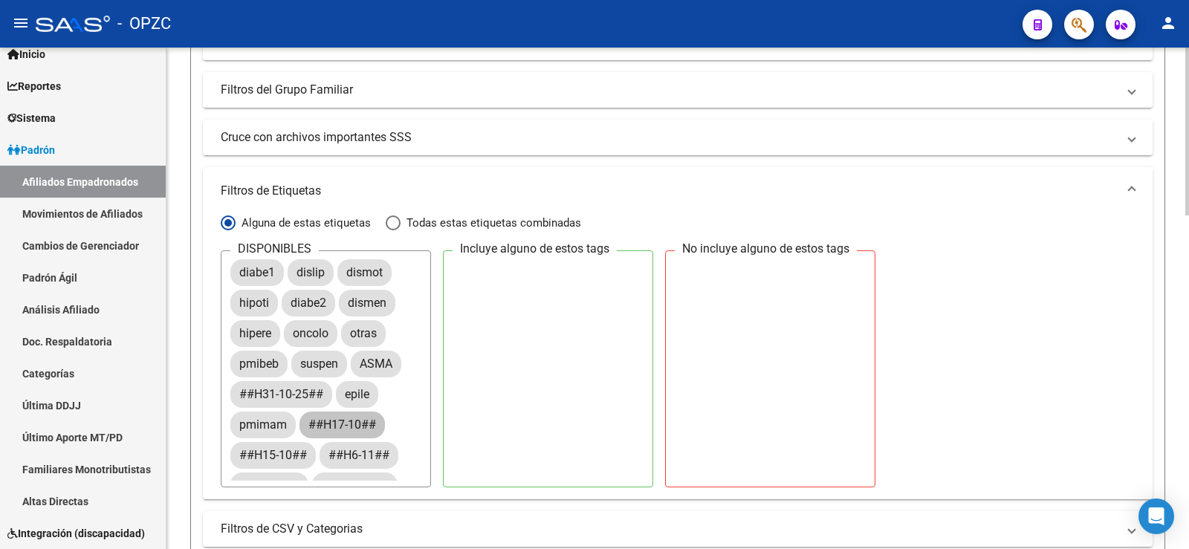
scroll to position [74, 0]
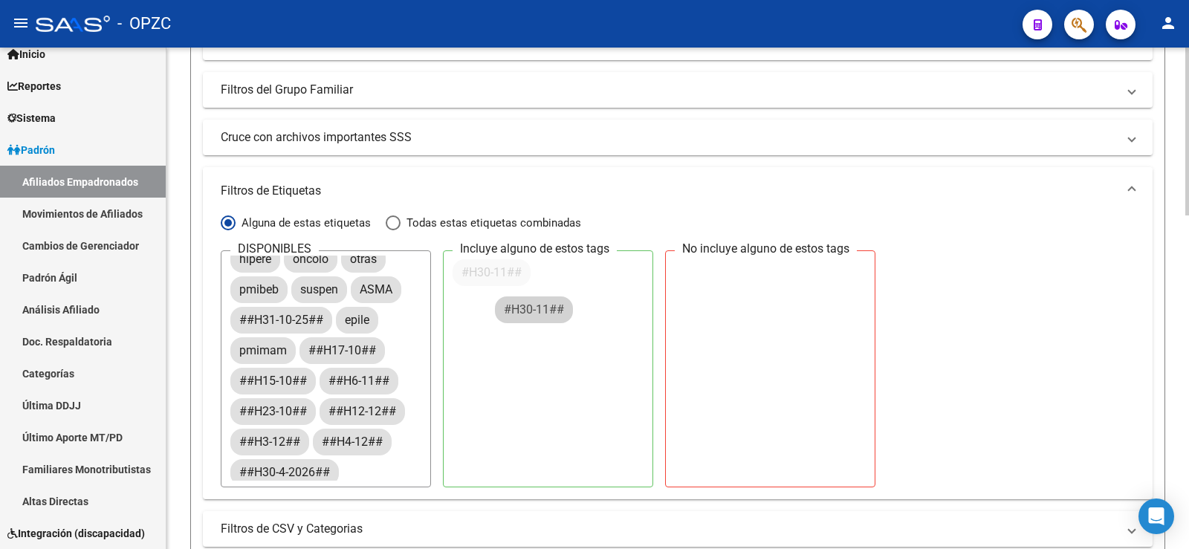
drag, startPoint x: 266, startPoint y: 412, endPoint x: 560, endPoint y: 278, distance: 323.5
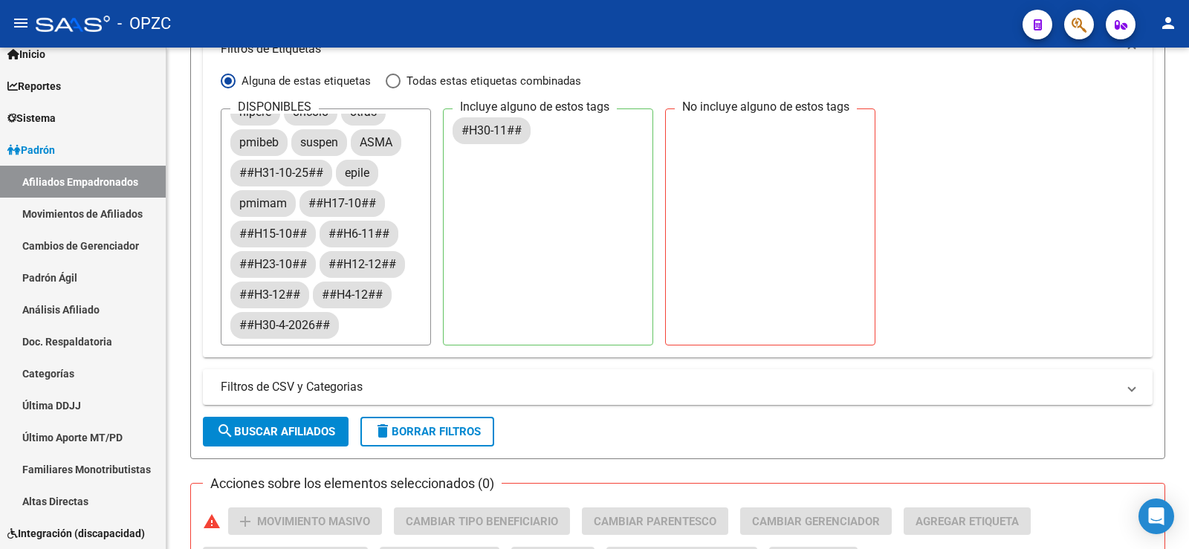
scroll to position [446, 0]
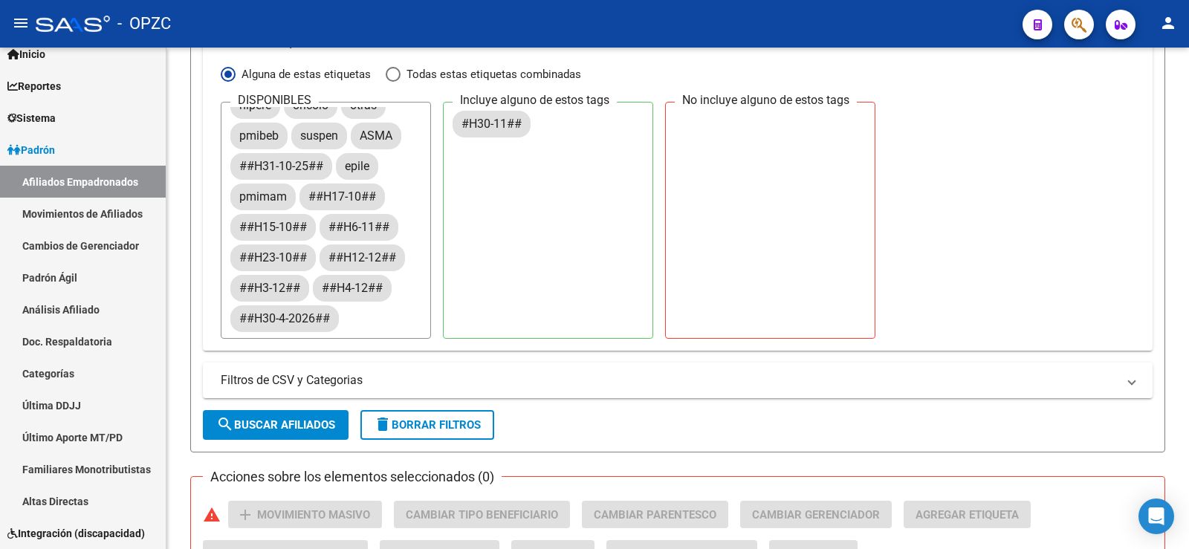
click at [262, 418] on button "search Buscar Afiliados" at bounding box center [276, 425] width 146 height 30
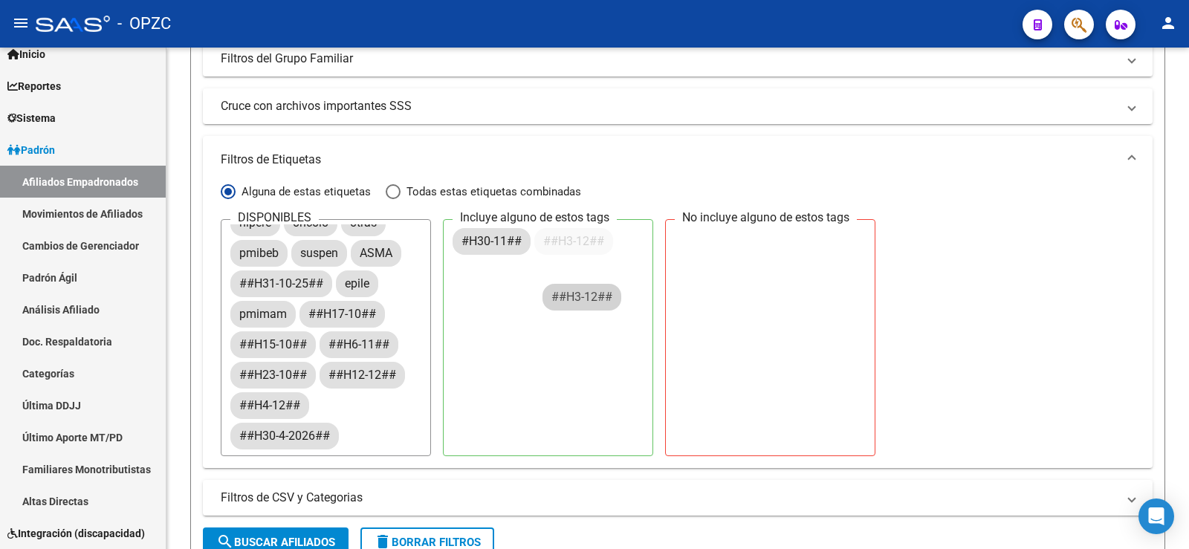
scroll to position [79, 0]
drag, startPoint x: 361, startPoint y: 368, endPoint x: 585, endPoint y: 290, distance: 236.8
drag, startPoint x: 499, startPoint y: 239, endPoint x: 735, endPoint y: 265, distance: 236.9
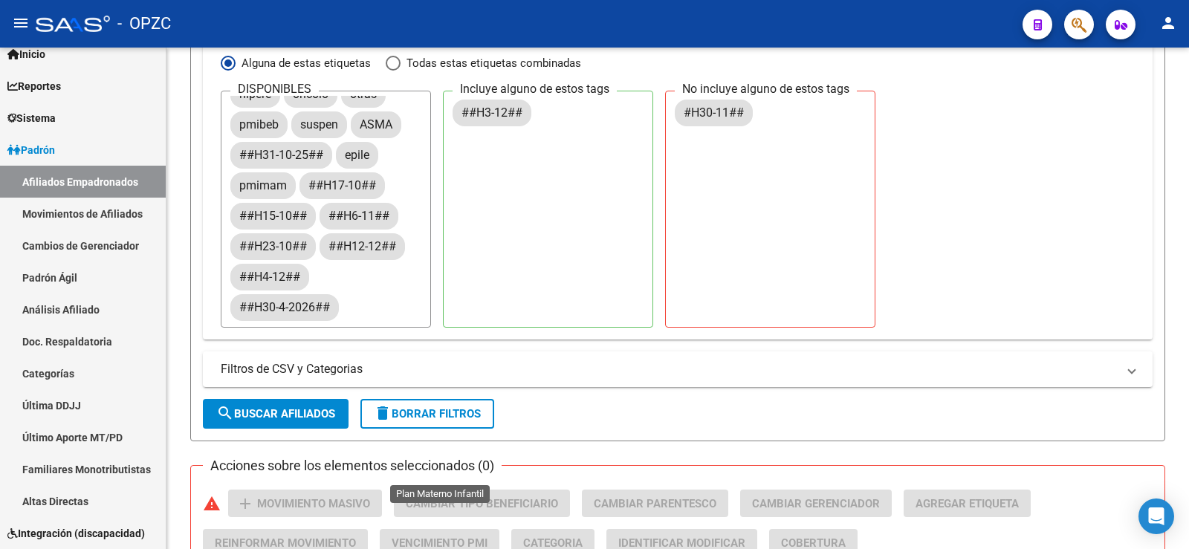
scroll to position [477, 0]
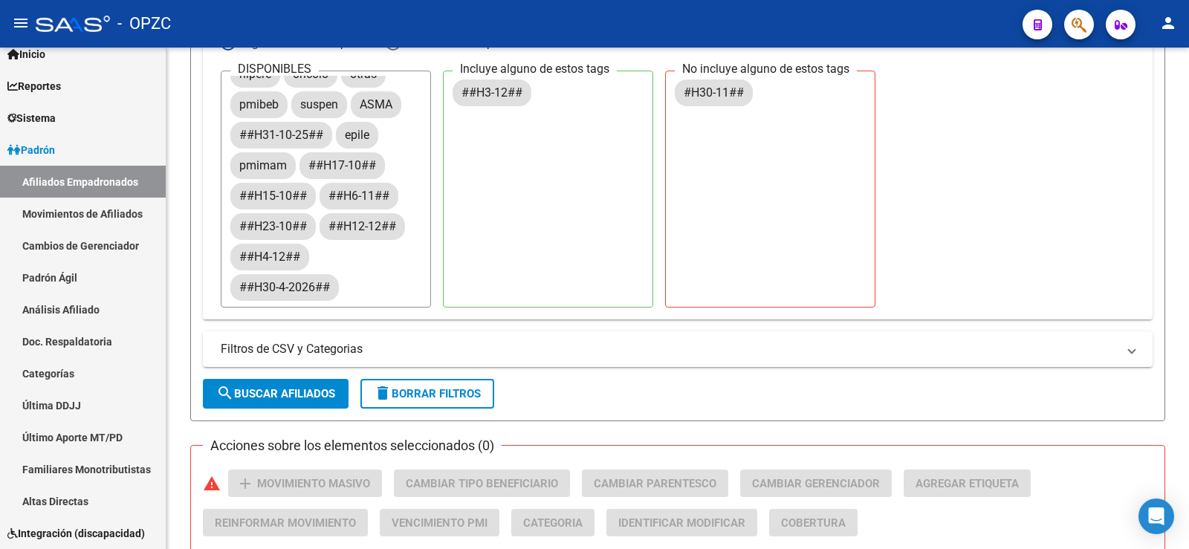
click at [315, 392] on span "search Buscar Afiliados" at bounding box center [275, 393] width 119 height 13
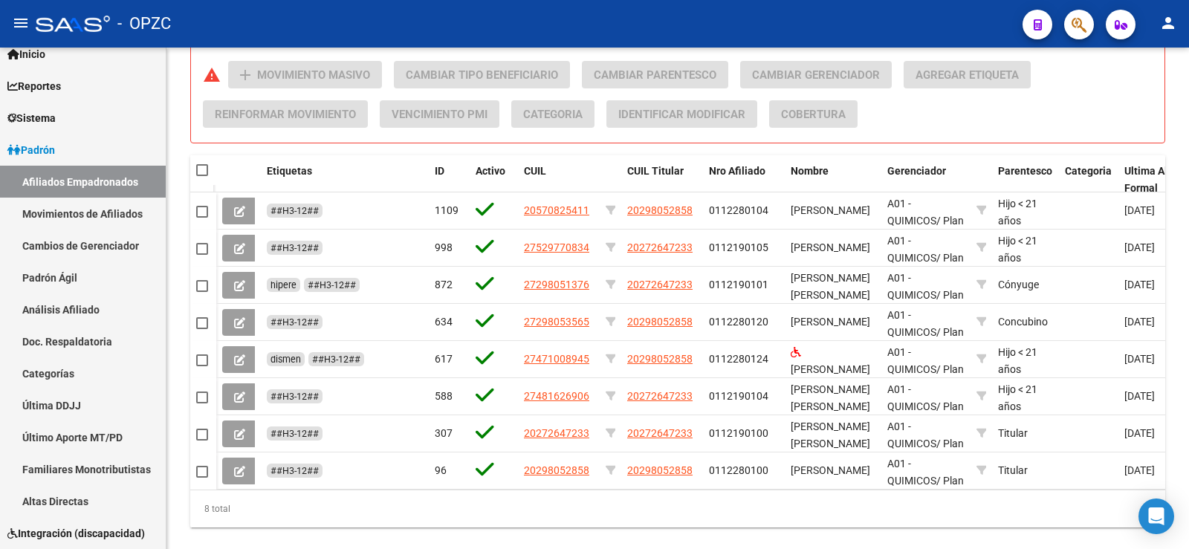
scroll to position [923, 0]
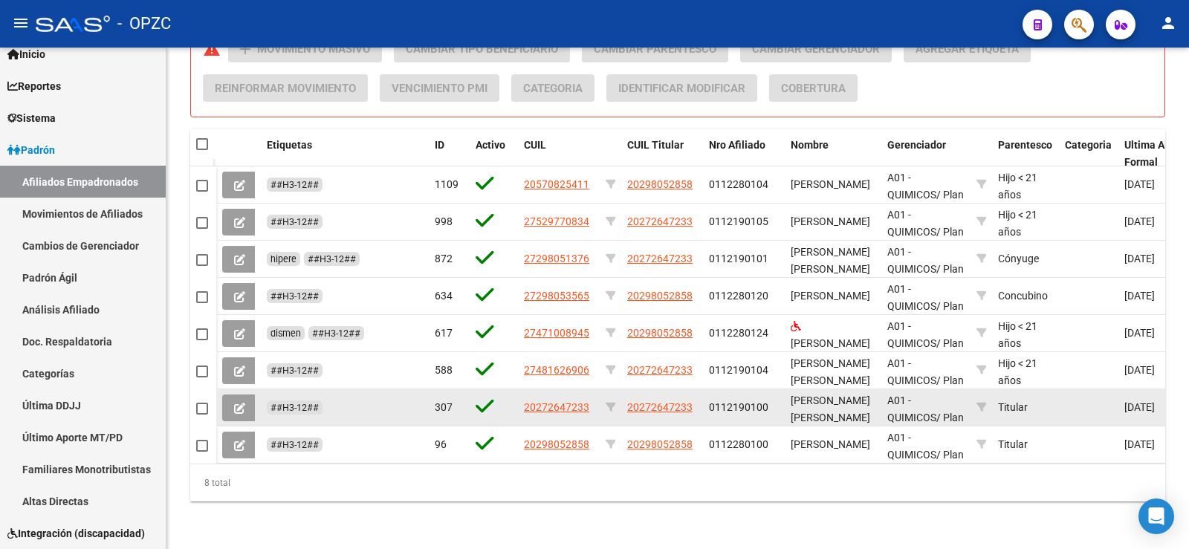
click at [231, 394] on button at bounding box center [239, 407] width 35 height 27
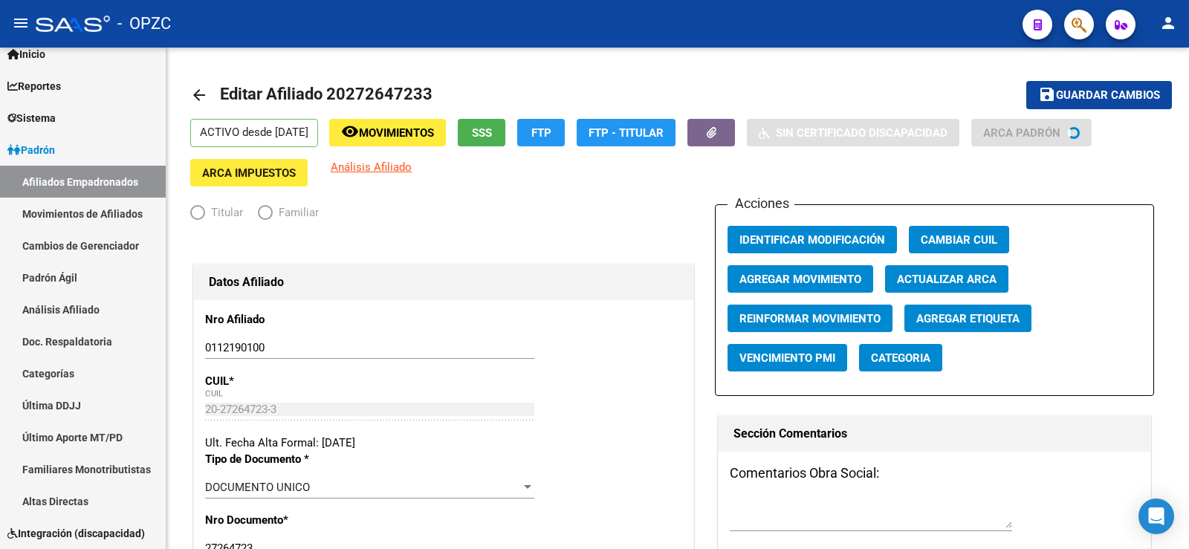
radio input "true"
type input "30-59272454-1"
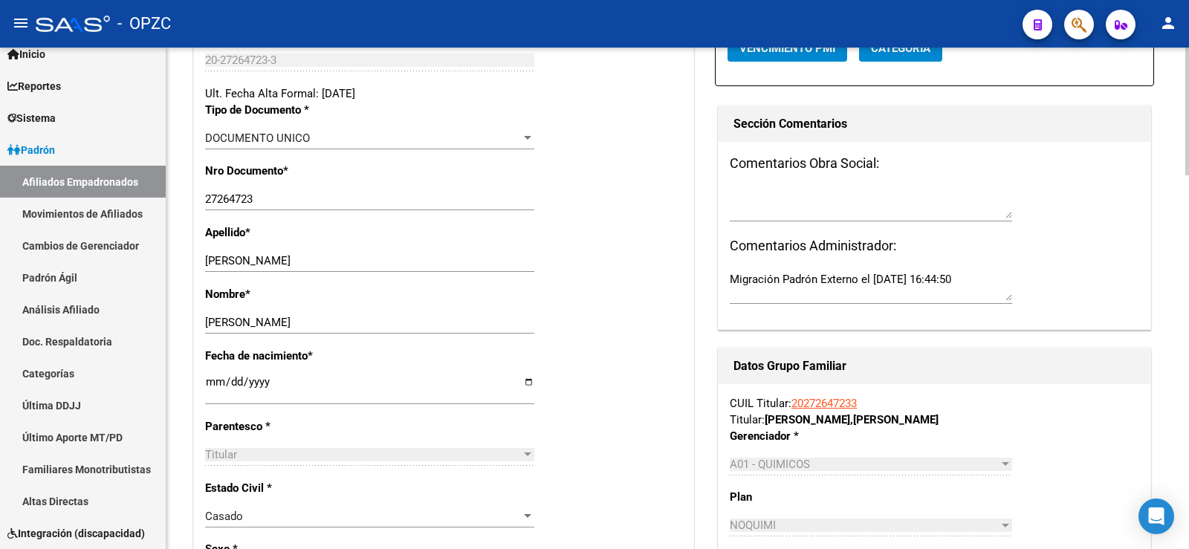
scroll to position [149, 0]
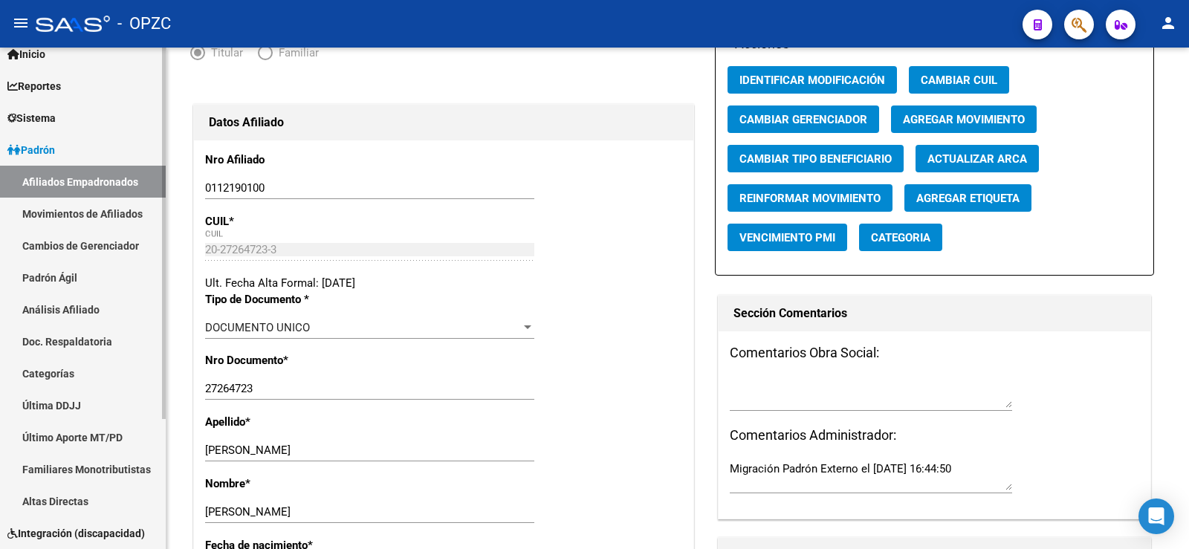
click at [94, 176] on link "Afiliados Empadronados" at bounding box center [83, 182] width 166 height 32
